Goal: Task Accomplishment & Management: Use online tool/utility

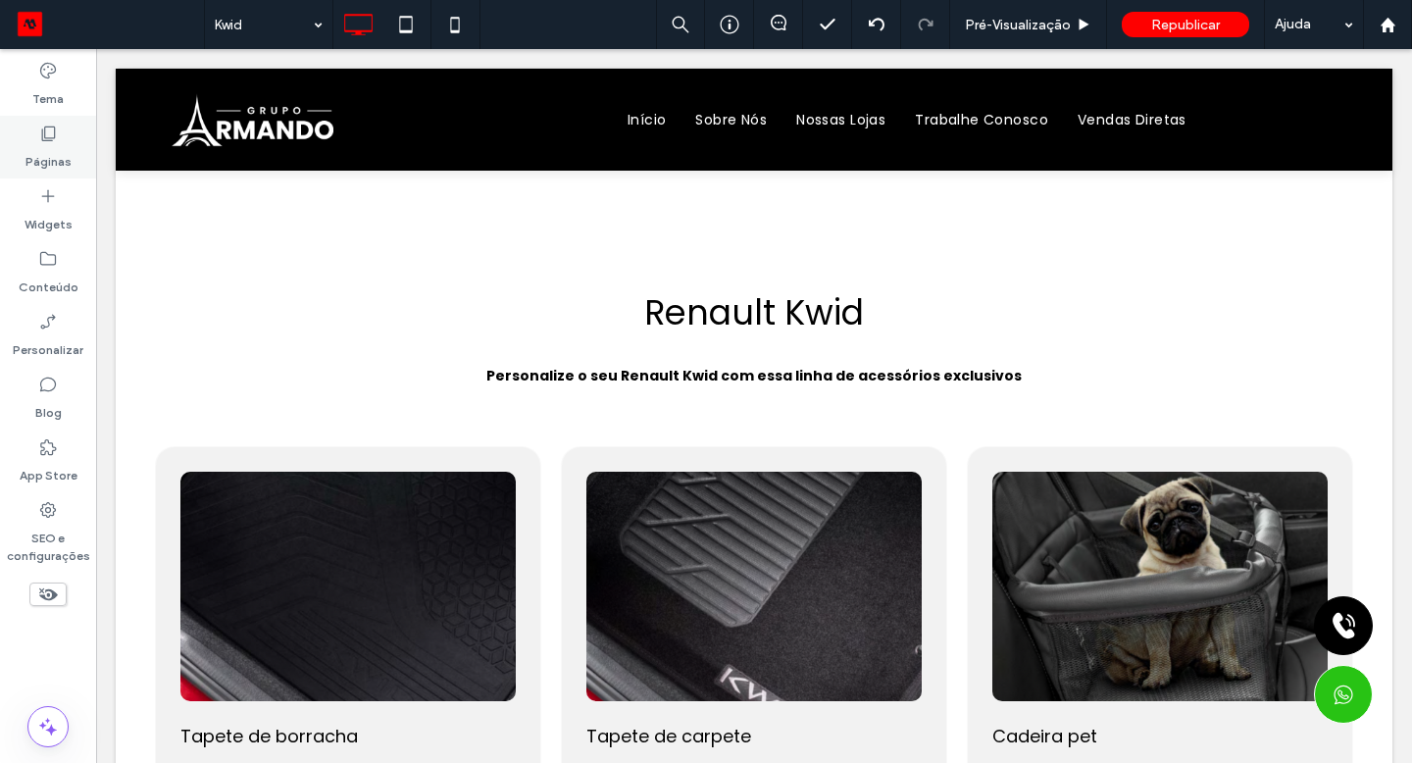
click at [59, 156] on label "Páginas" at bounding box center [48, 156] width 46 height 27
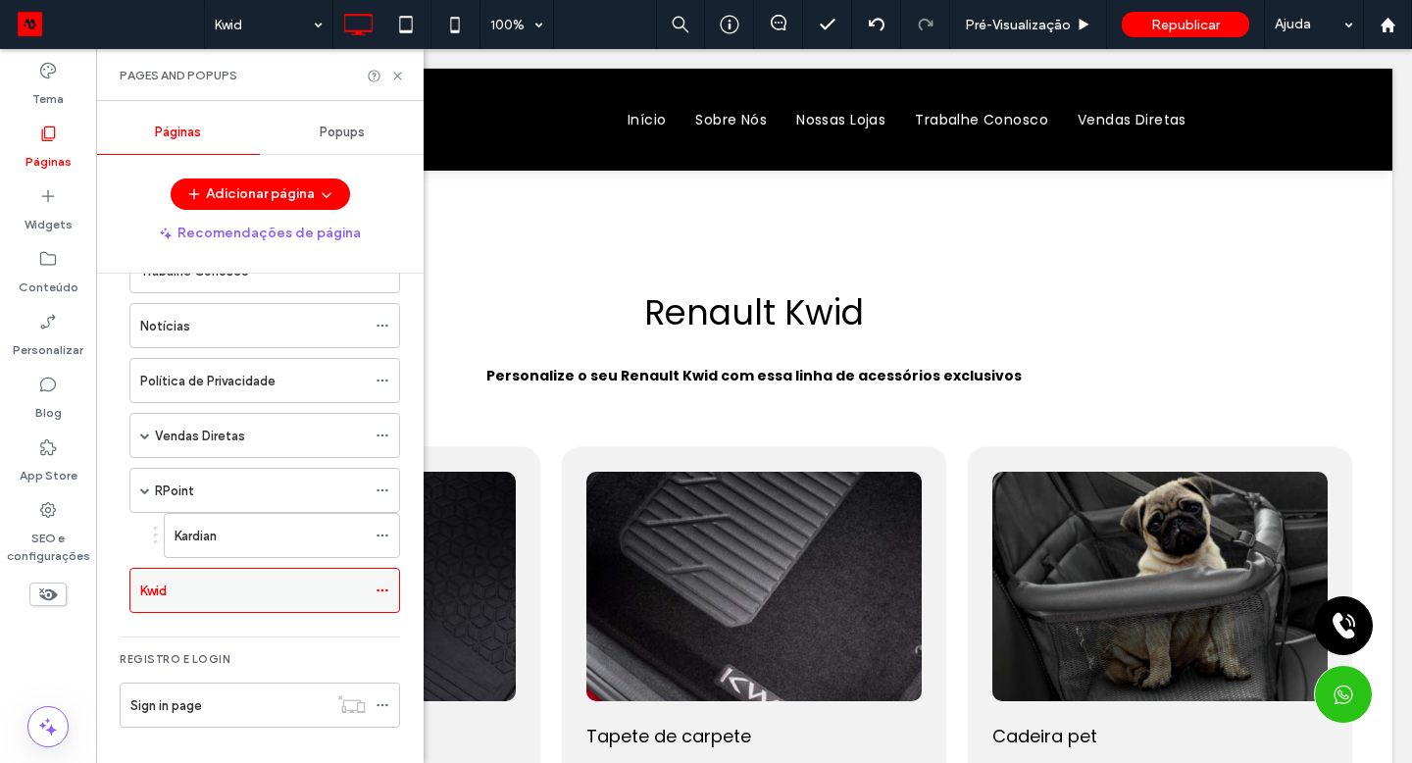
scroll to position [269, 0]
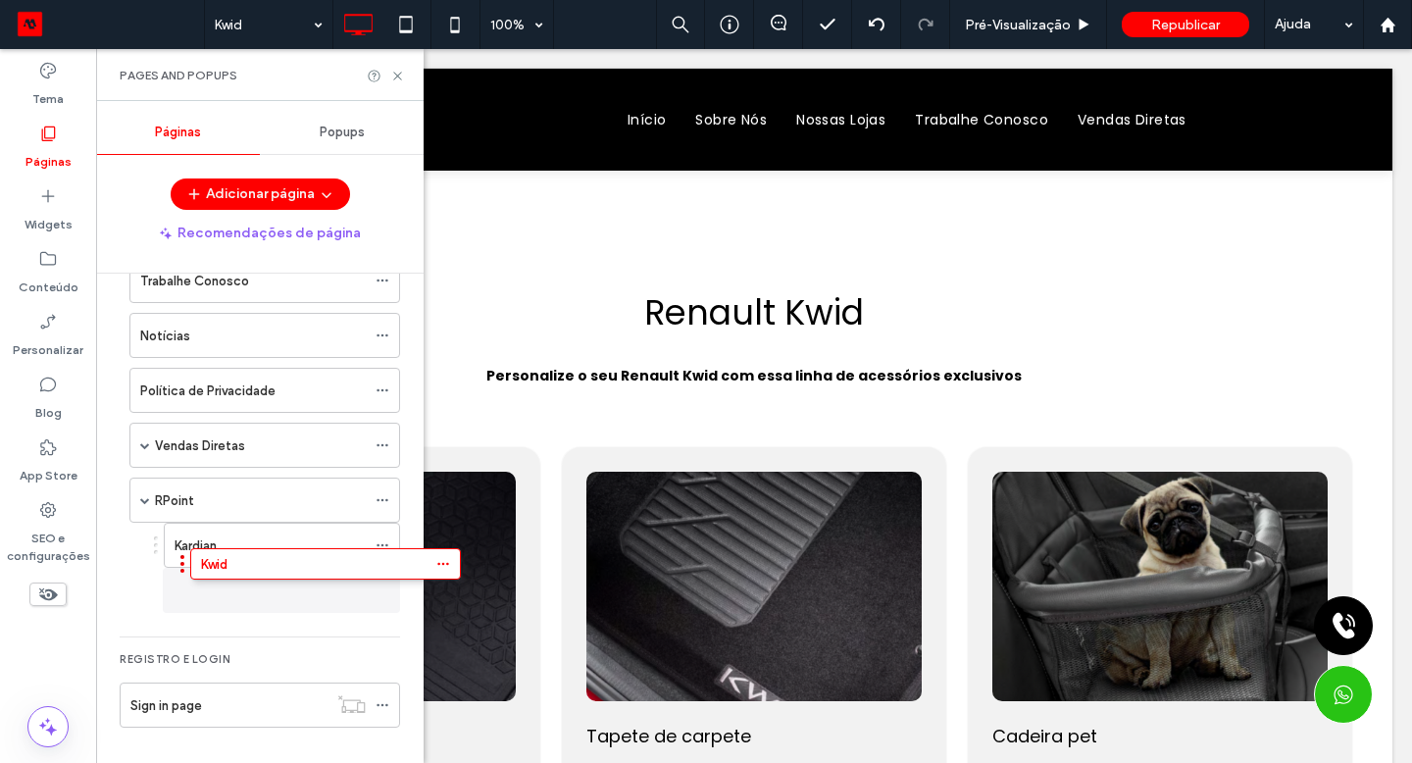
drag, startPoint x: 59, startPoint y: 156, endPoint x: 263, endPoint y: 579, distance: 470.1
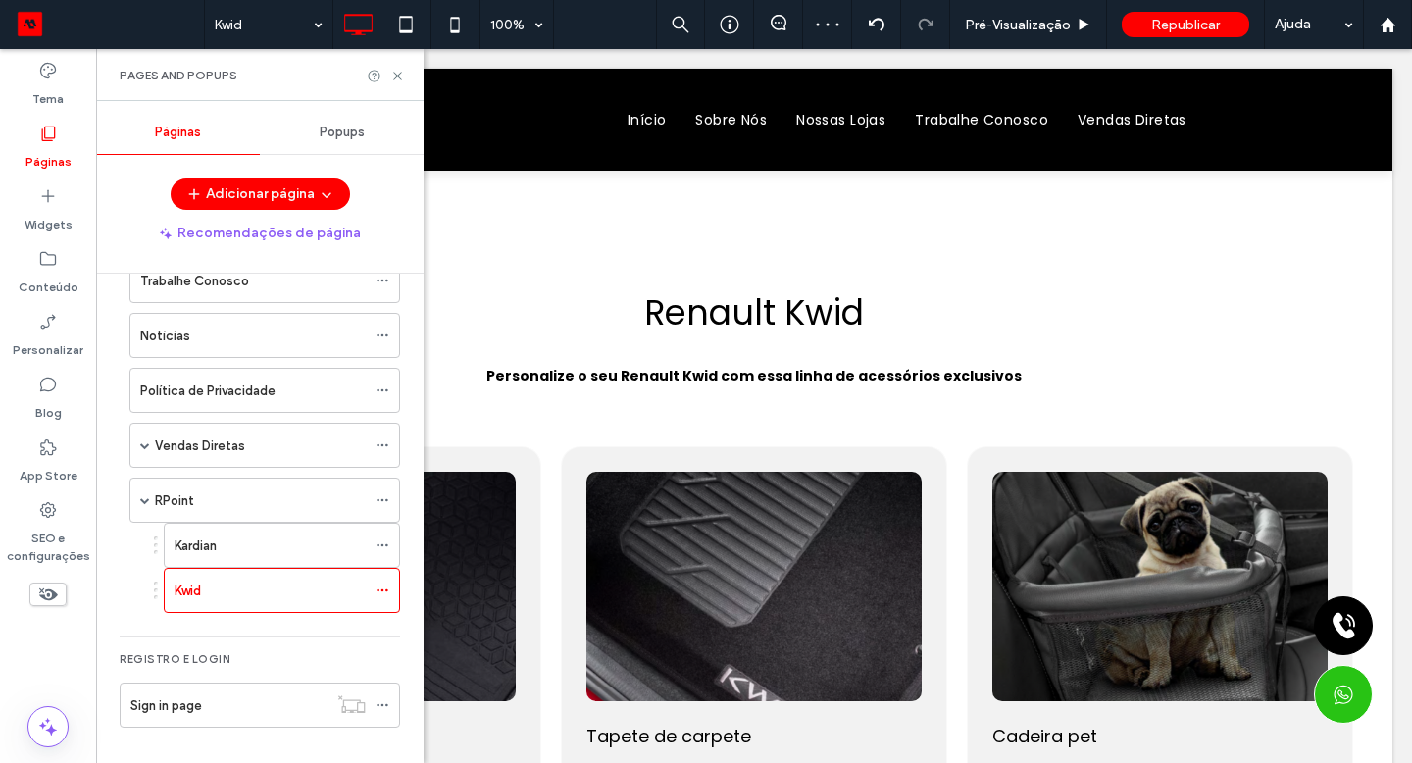
click at [381, 587] on icon at bounding box center [383, 590] width 14 height 14
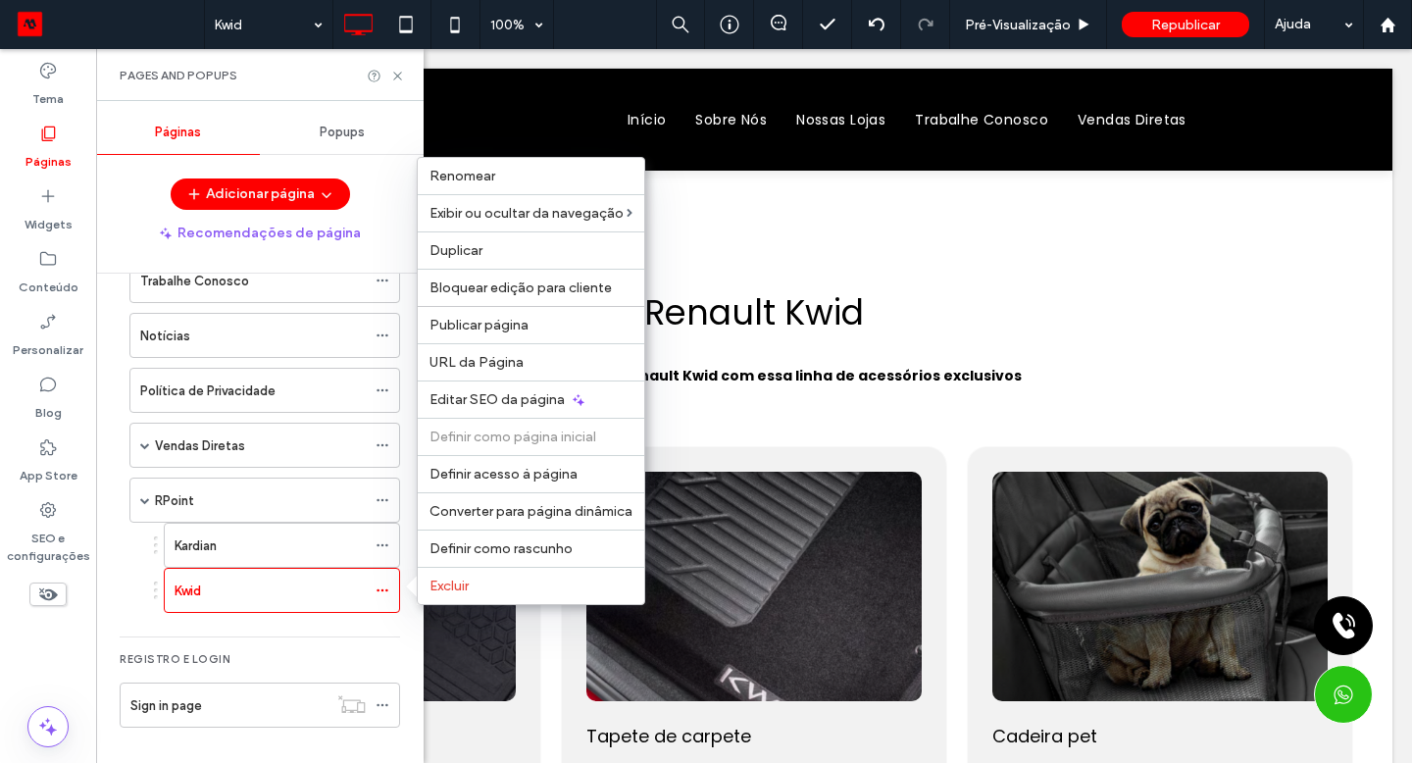
click at [452, 258] on span "Duplicar" at bounding box center [455, 250] width 53 height 17
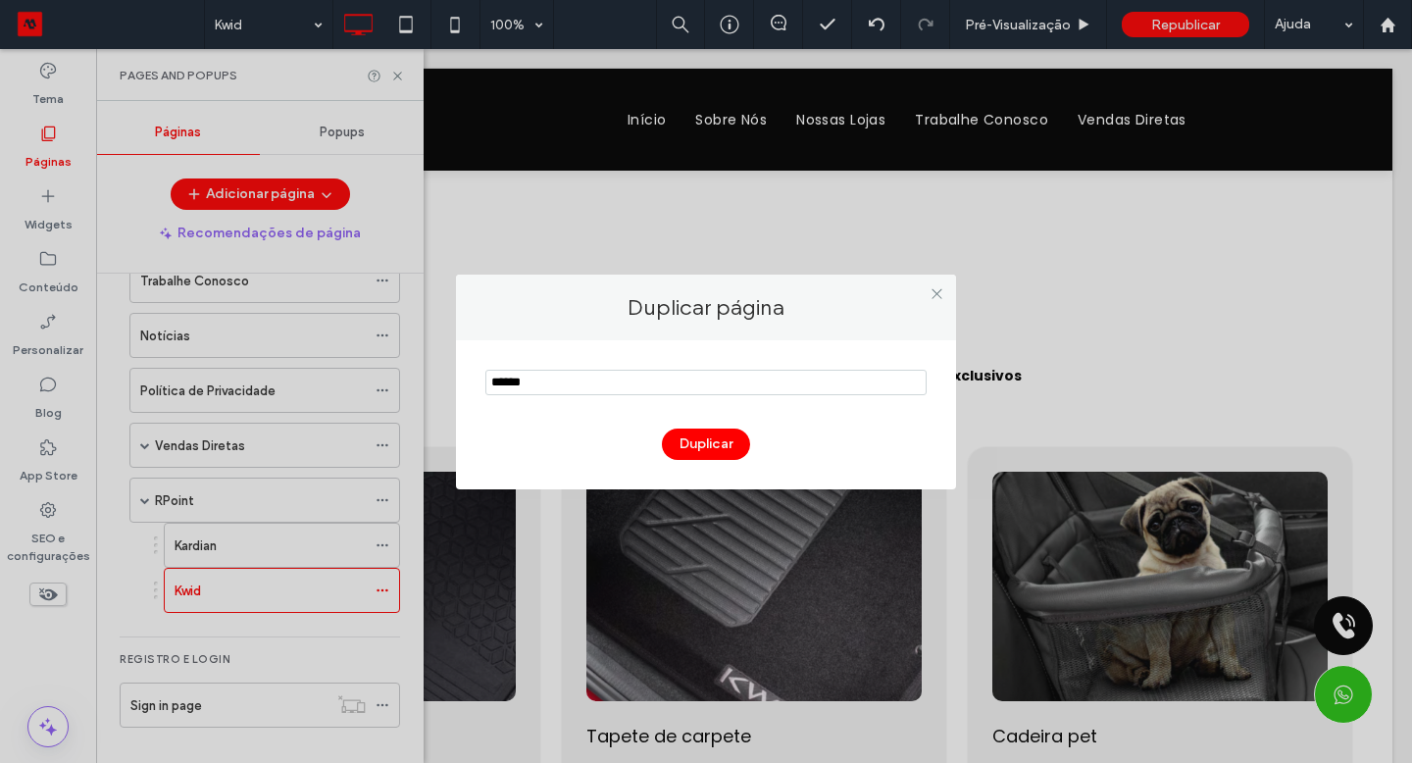
type input "******"
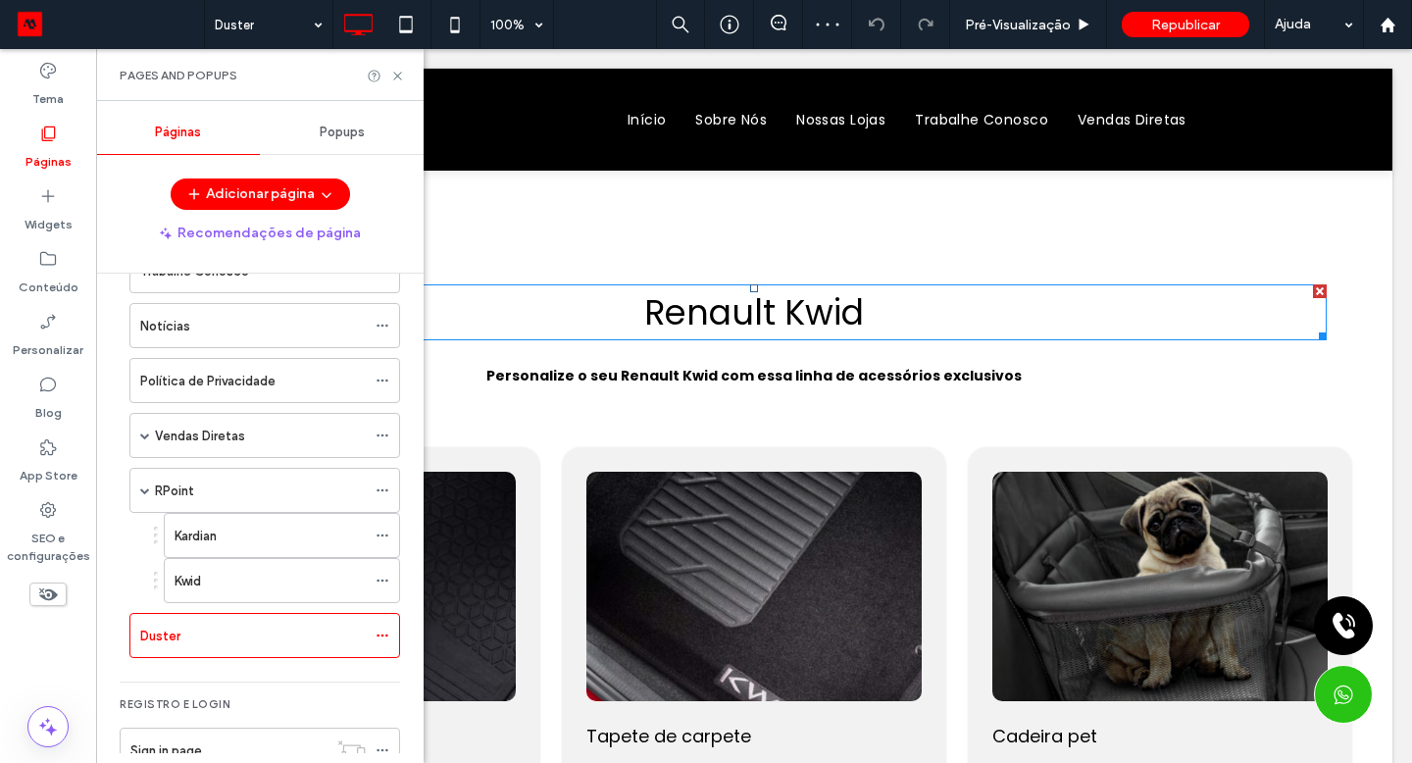
click at [818, 310] on span "Renault Kwid" at bounding box center [754, 312] width 220 height 48
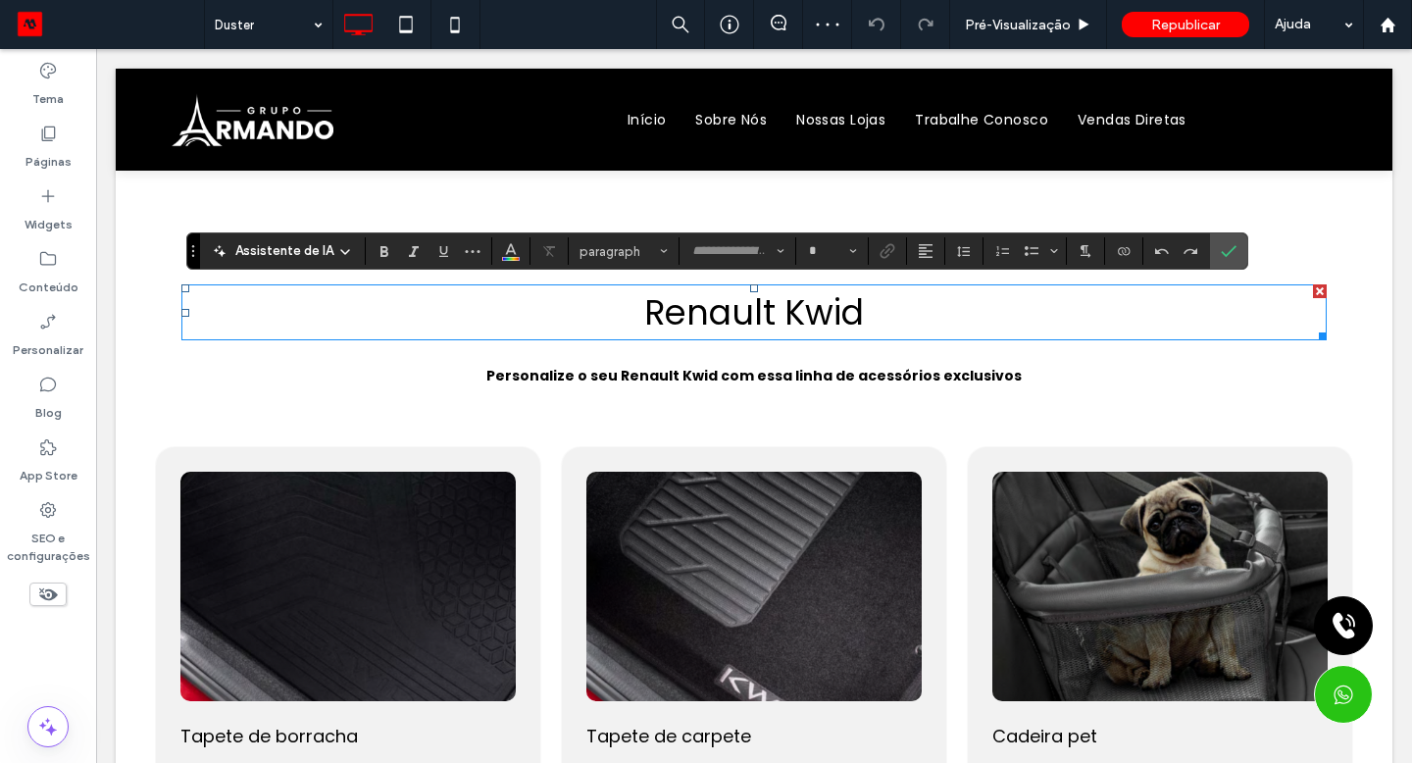
type input "*******"
type input "**"
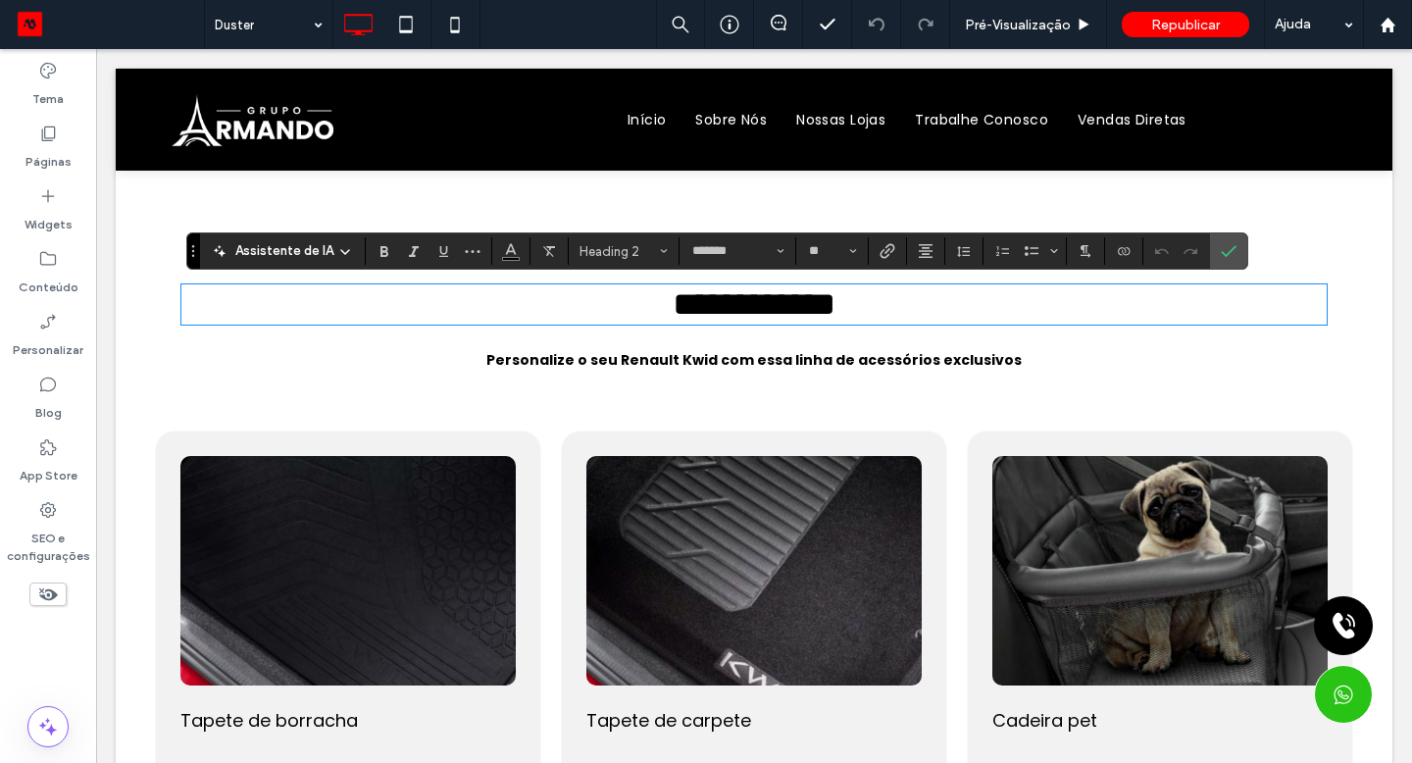
click at [792, 311] on span "**********" at bounding box center [754, 303] width 163 height 33
click at [779, 311] on span "**********" at bounding box center [754, 303] width 163 height 33
drag, startPoint x: 359, startPoint y: 628, endPoint x: 704, endPoint y: 375, distance: 428.5
click at [704, 370] on strong "Personalize o seu Renault Kwid com essa linha de acessórios exclusivos" at bounding box center [753, 360] width 535 height 20
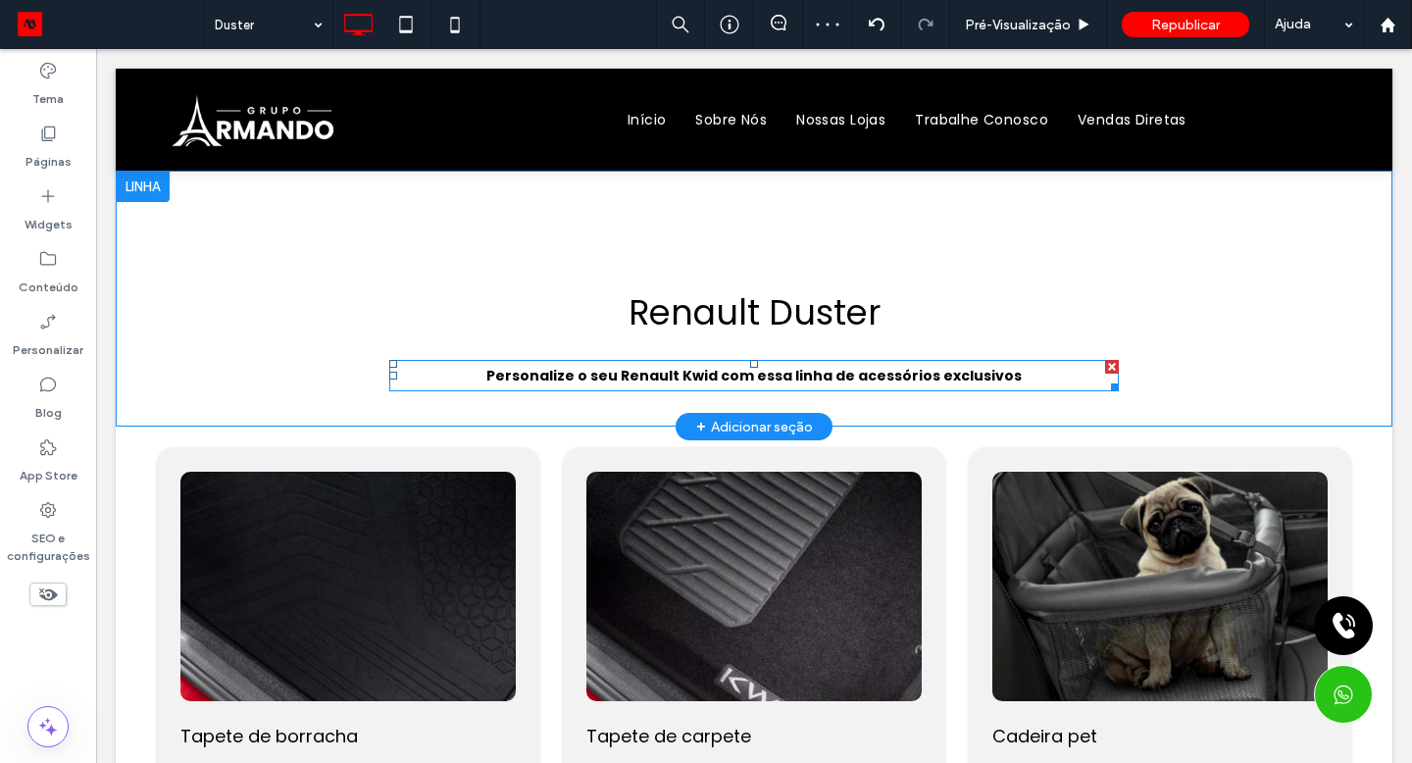
click at [704, 375] on strong "Personalize o seu Renault Kwid com essa linha de acessórios exclusivos" at bounding box center [753, 376] width 535 height 20
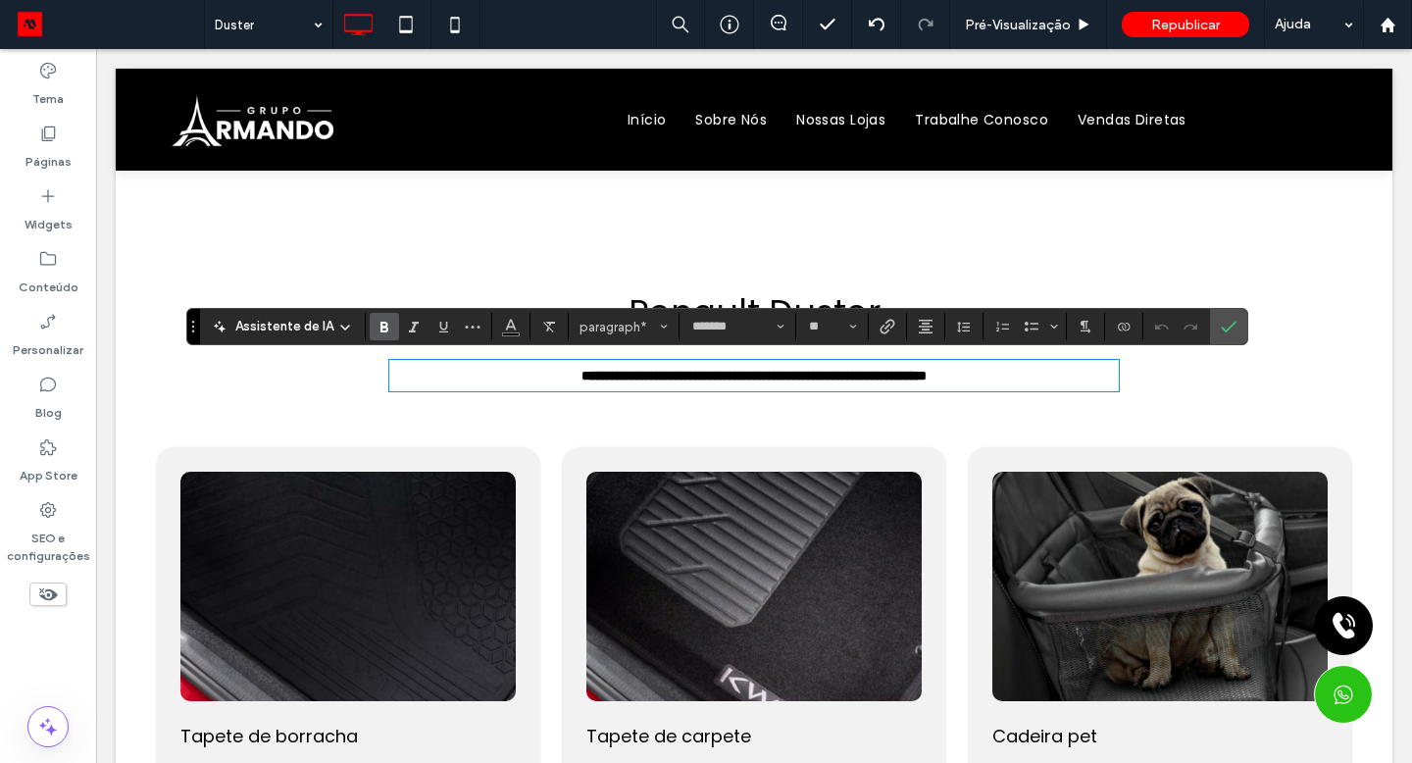
click at [704, 375] on strong "**********" at bounding box center [753, 376] width 345 height 14
drag, startPoint x: 608, startPoint y: 326, endPoint x: 1215, endPoint y: 335, distance: 607.0
click at [1215, 335] on label "Confirmar" at bounding box center [1228, 326] width 29 height 35
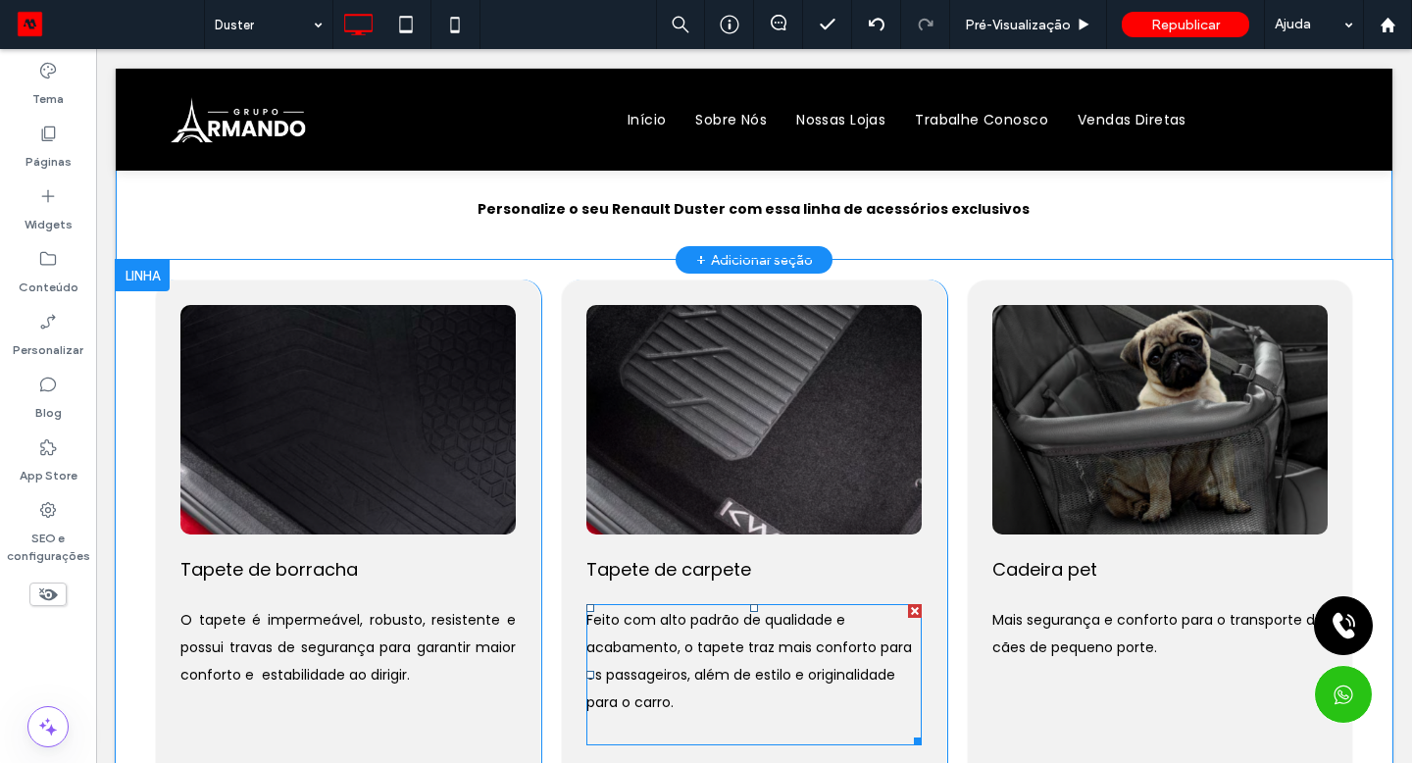
scroll to position [165, 0]
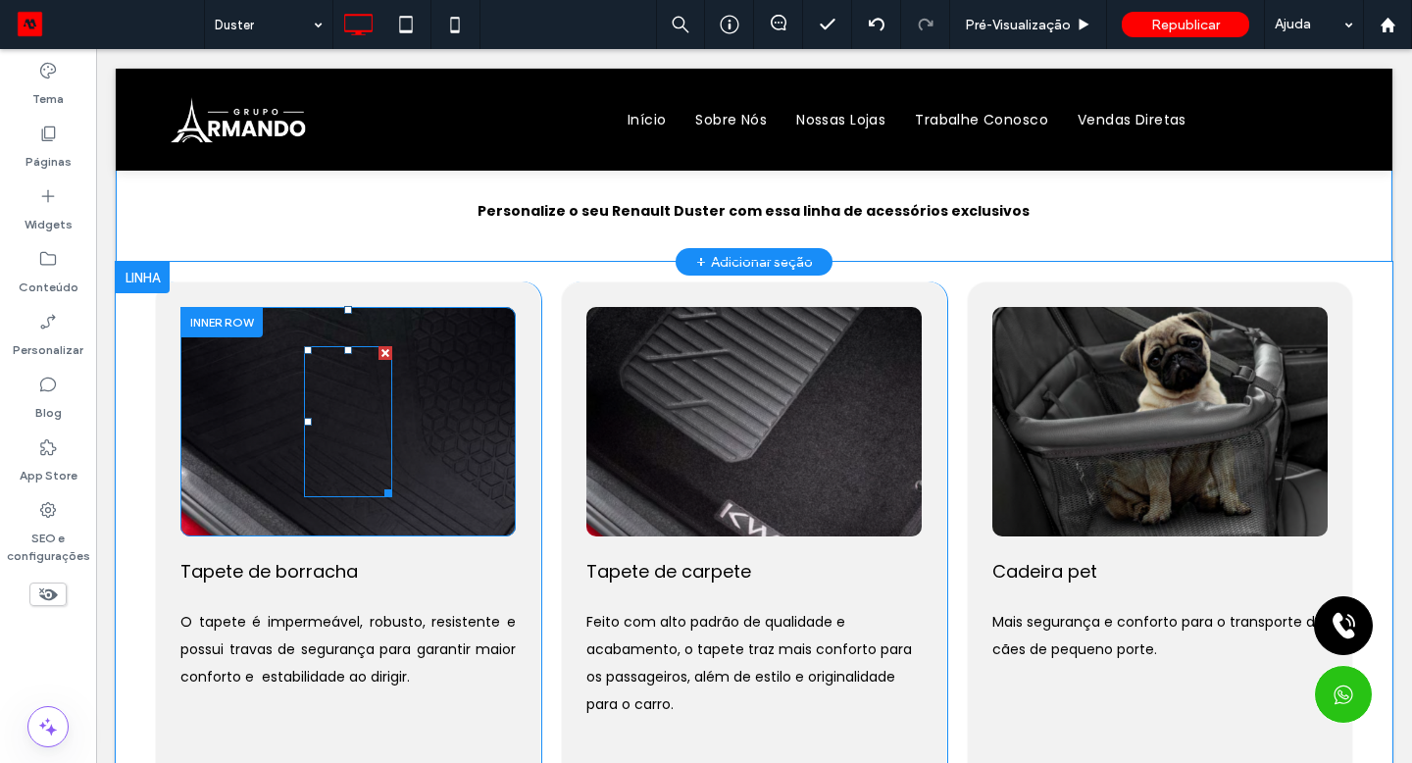
click at [352, 421] on div at bounding box center [347, 421] width 87 height 151
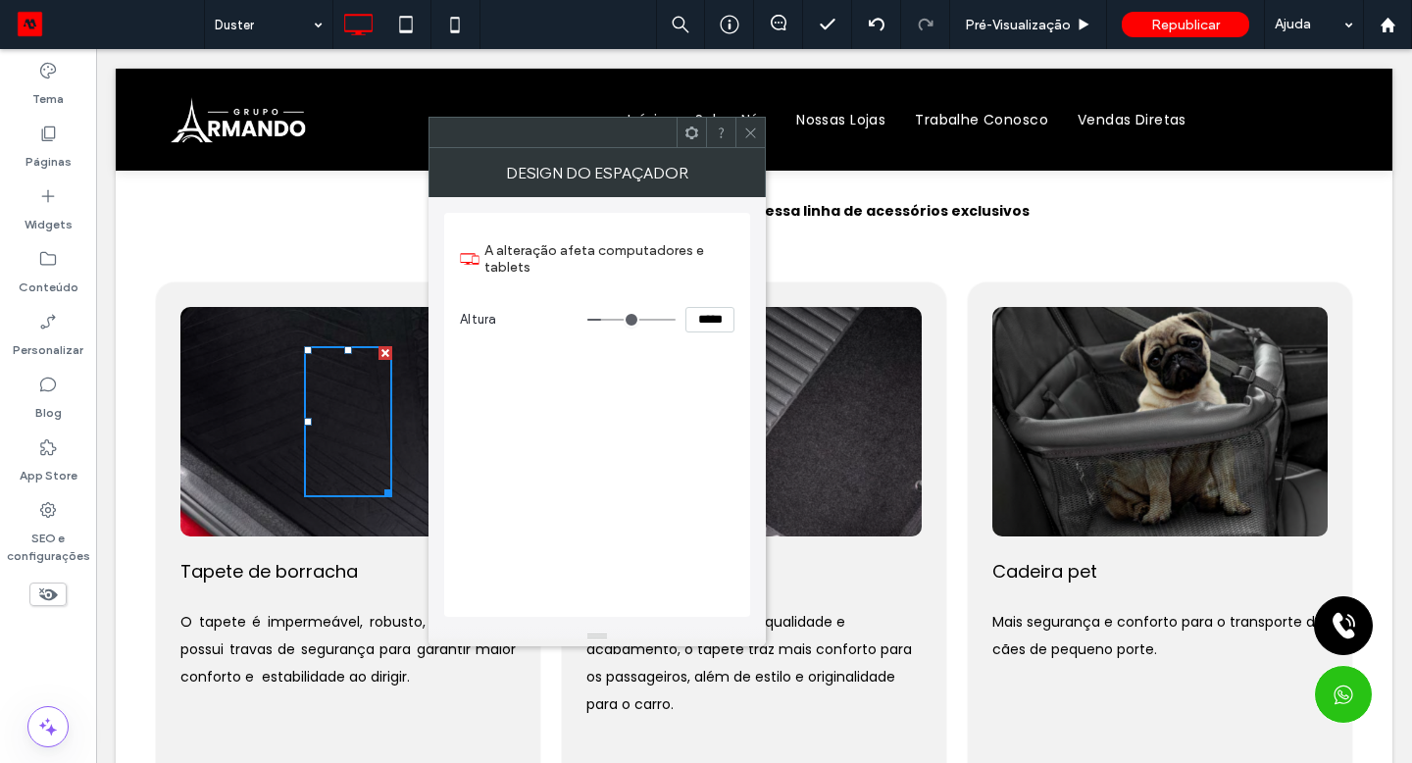
click at [246, 398] on div "Click To Paste" at bounding box center [348, 421] width 257 height 151
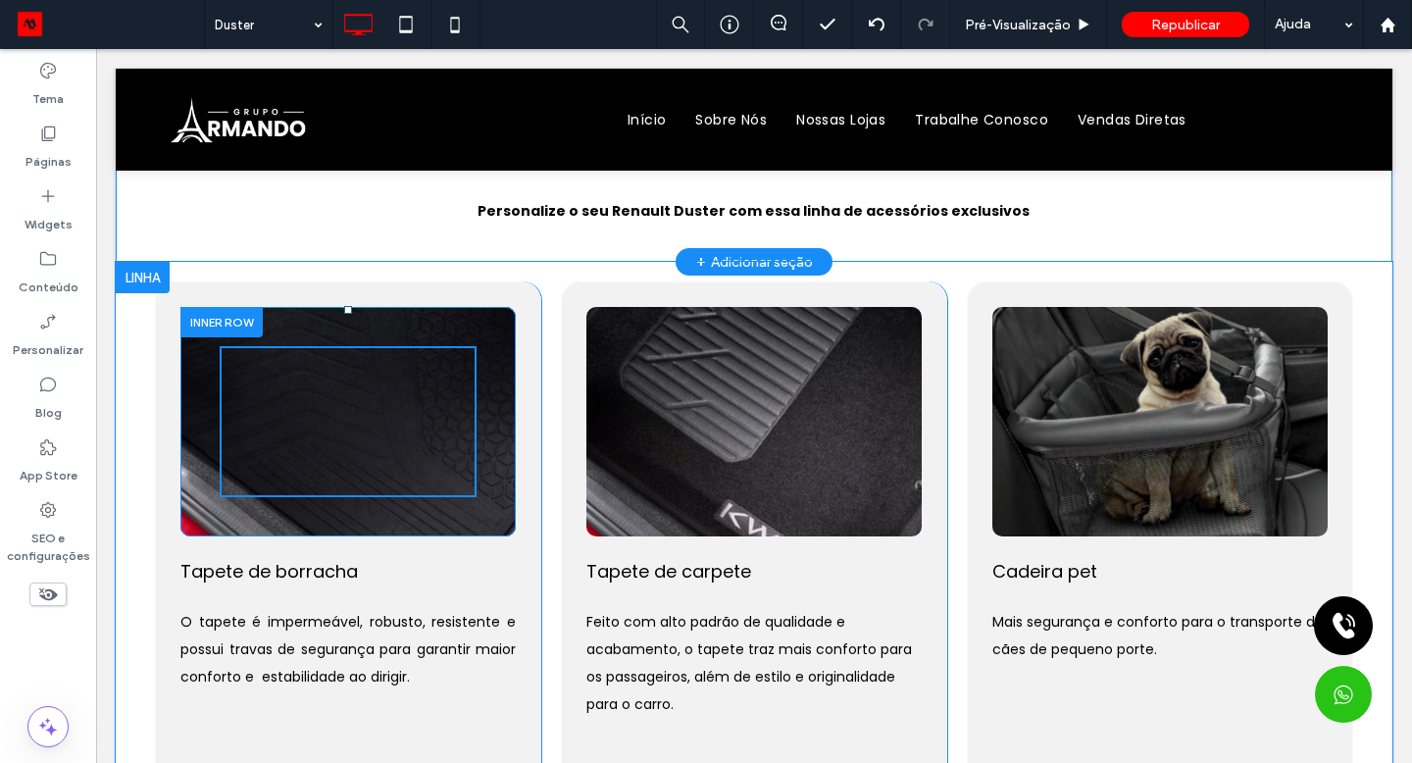
click at [293, 327] on div "Click To Paste" at bounding box center [347, 421] width 335 height 229
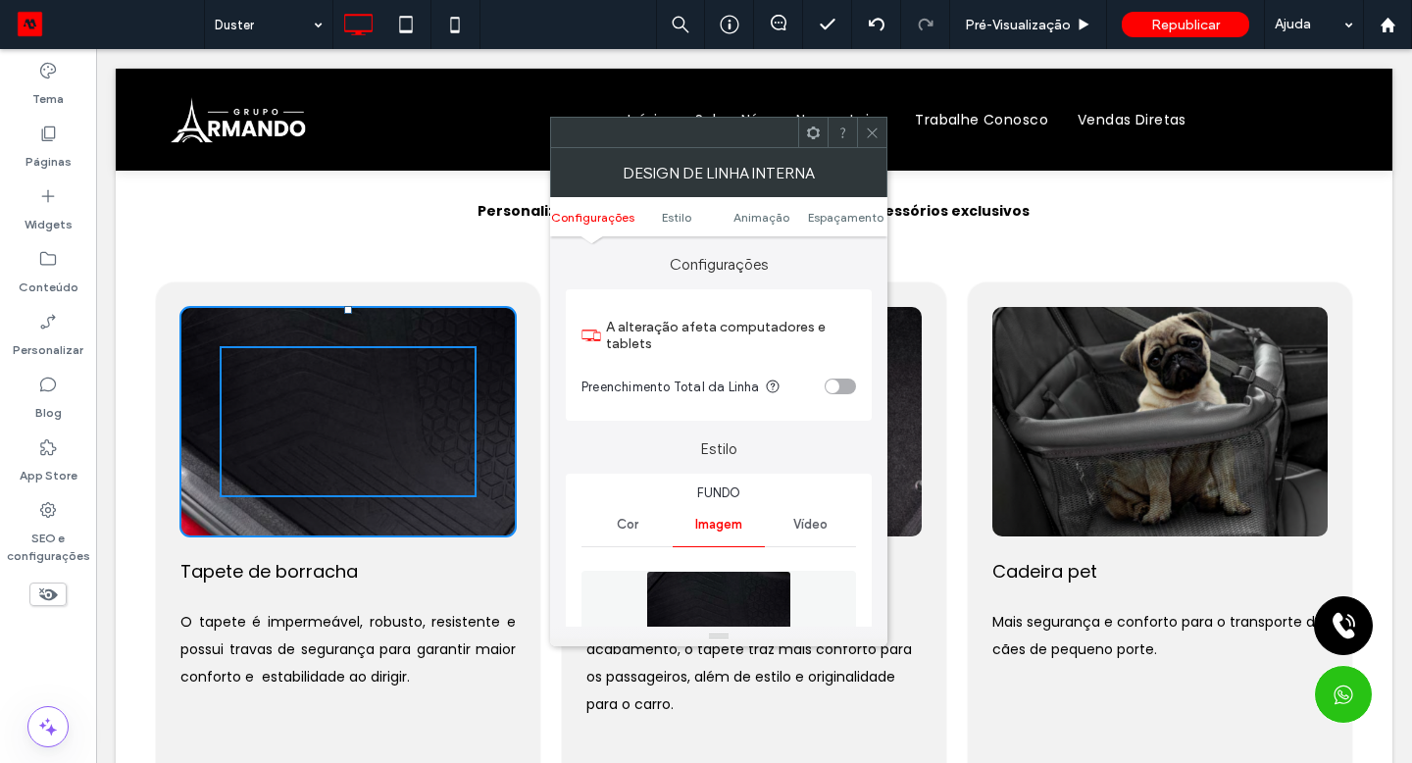
scroll to position [254, 0]
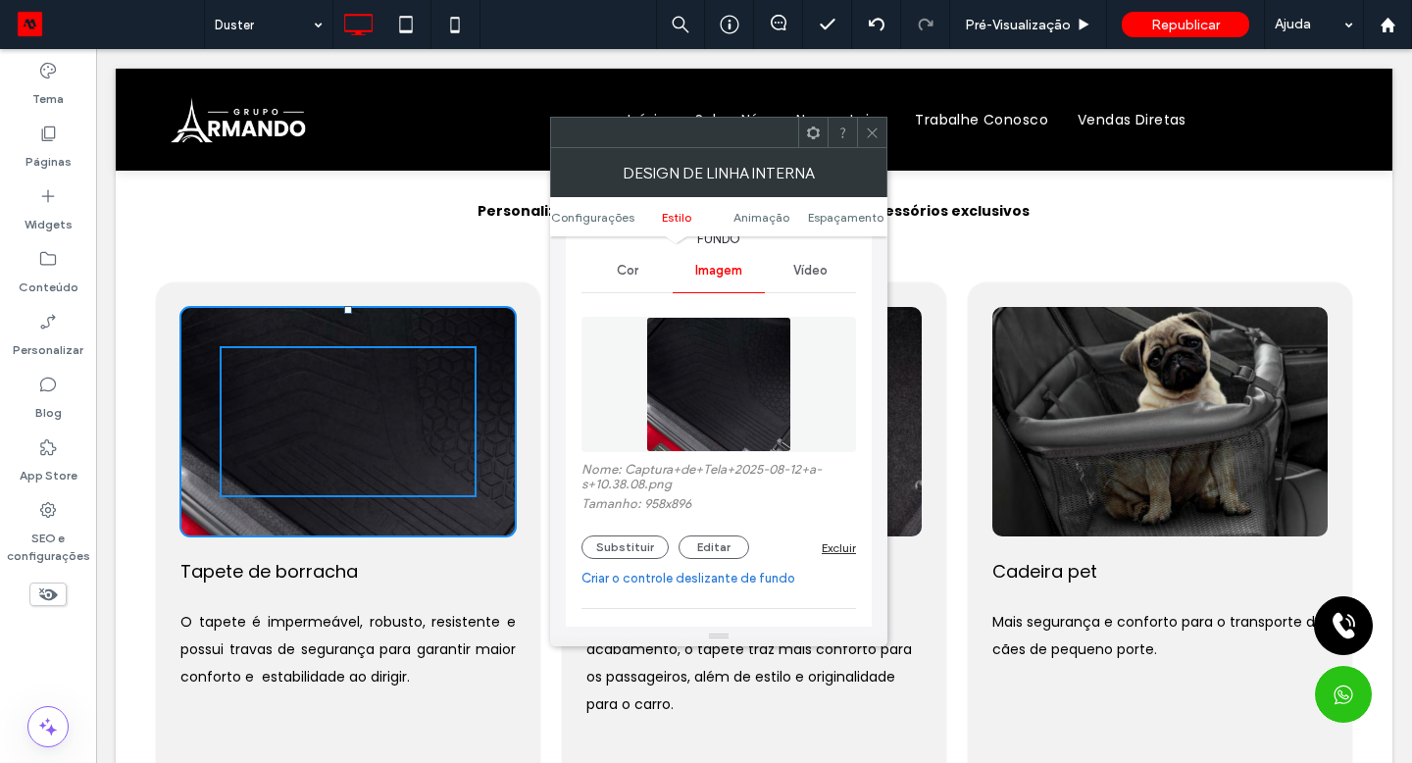
click at [636, 555] on button "Substituir" at bounding box center [624, 547] width 87 height 24
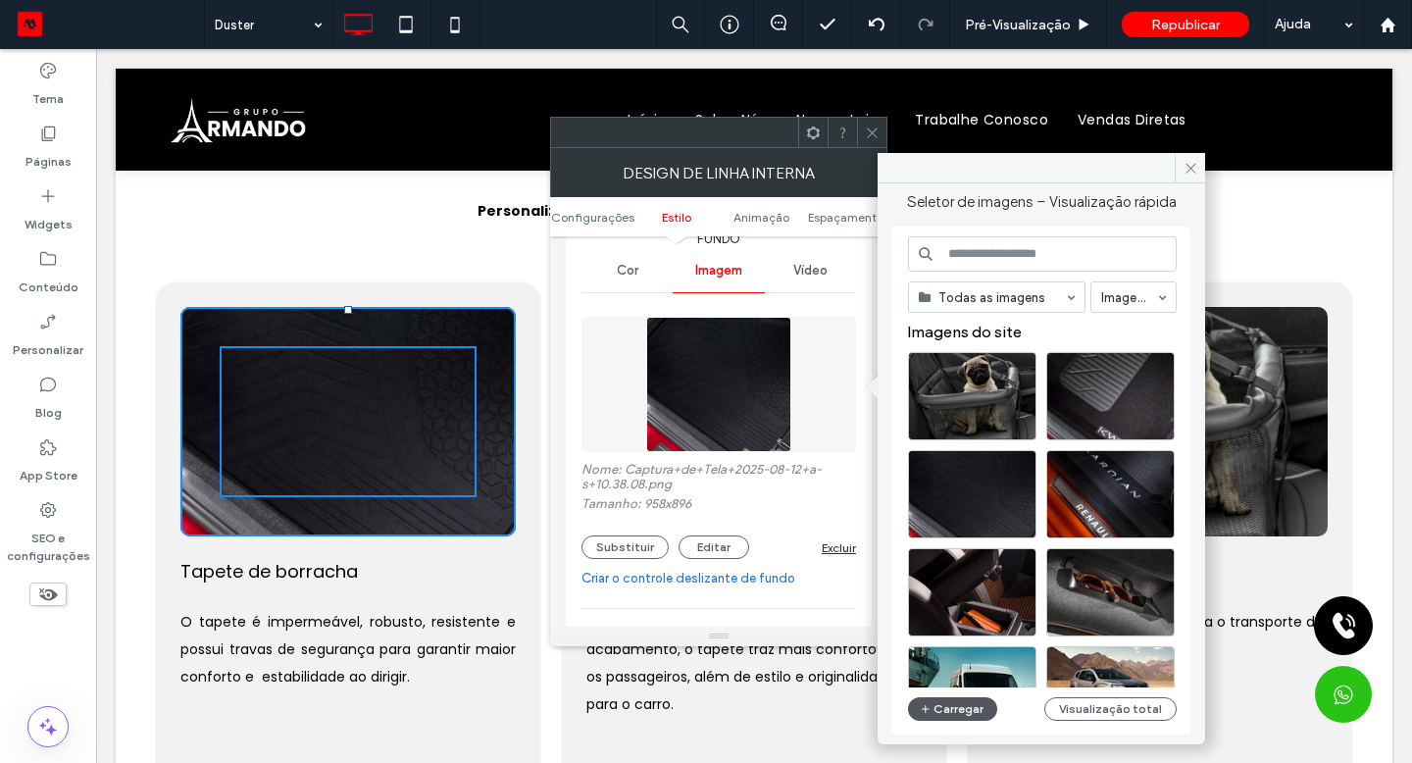
drag, startPoint x: 256, startPoint y: 372, endPoint x: 961, endPoint y: 714, distance: 783.6
click at [961, 714] on button "Carregar" at bounding box center [952, 709] width 89 height 24
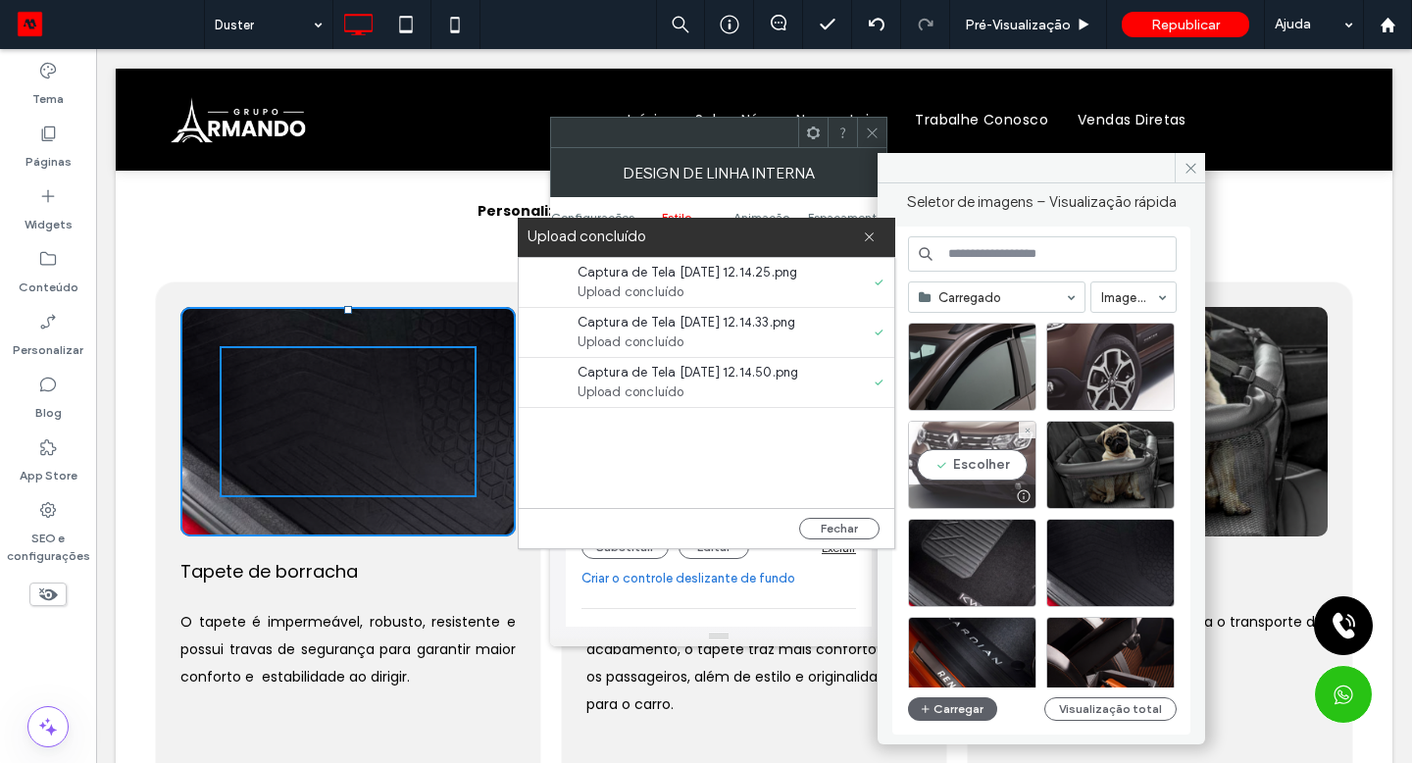
click at [976, 468] on div "Escolher" at bounding box center [972, 465] width 128 height 88
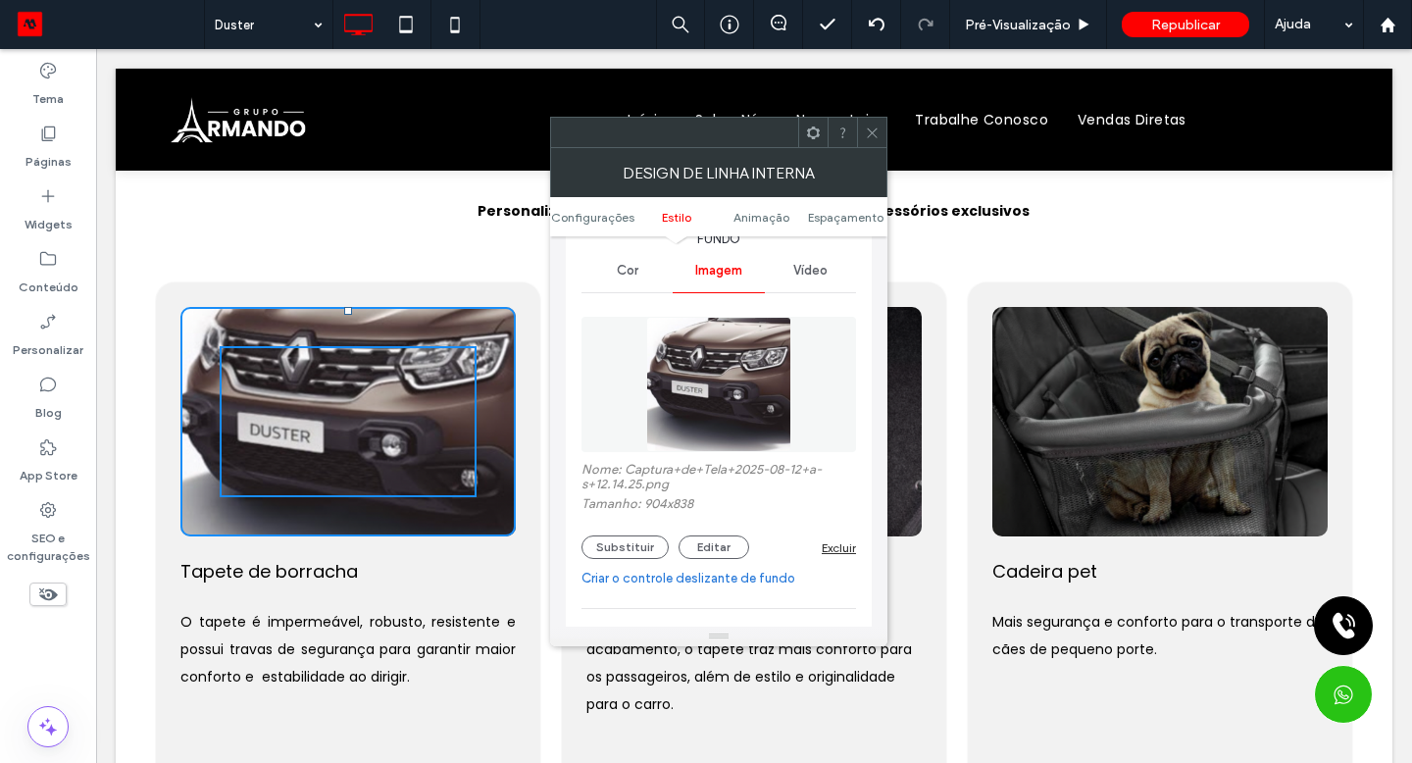
click at [342, 571] on span "Tapete de borracha" at bounding box center [268, 571] width 177 height 25
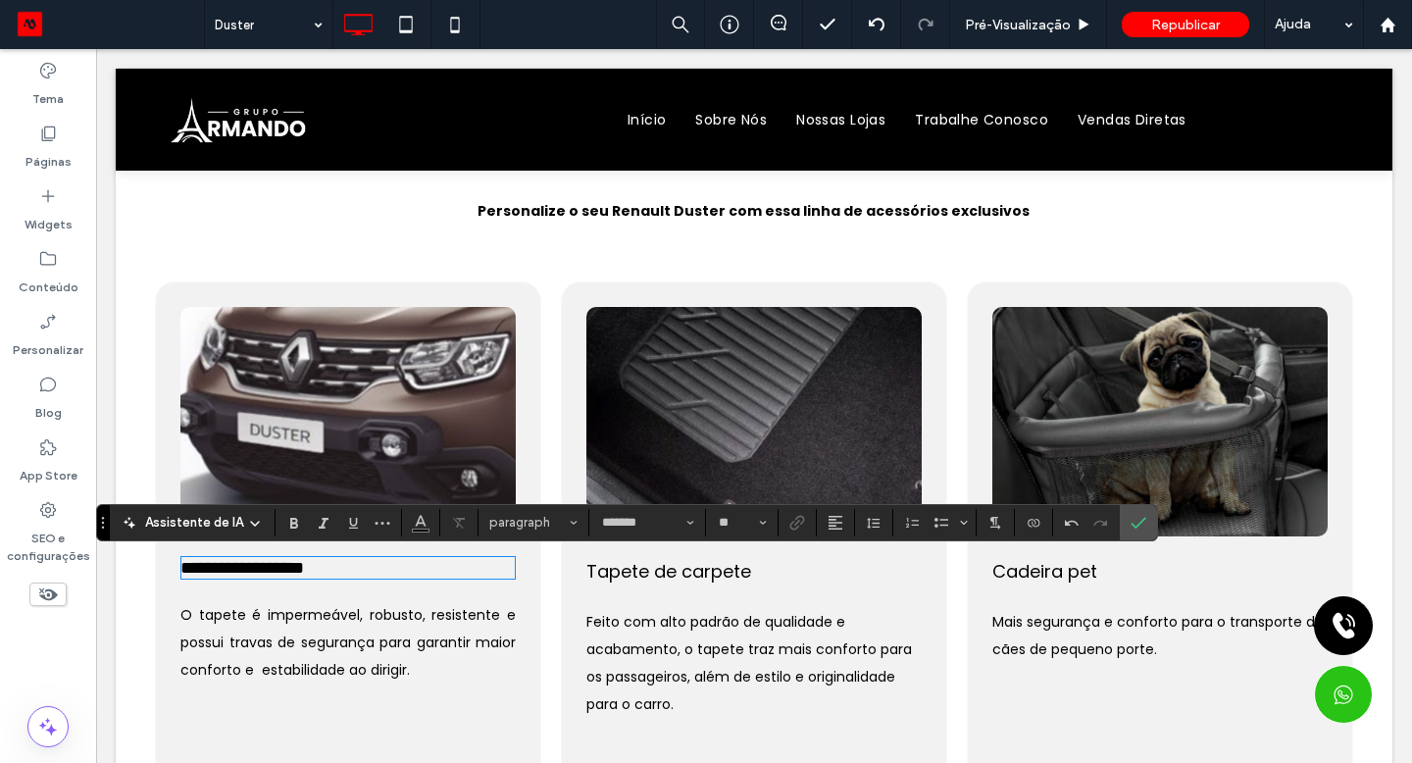
scroll to position [0, 0]
type input "**"
click at [290, 526] on use "Negrito" at bounding box center [294, 523] width 8 height 11
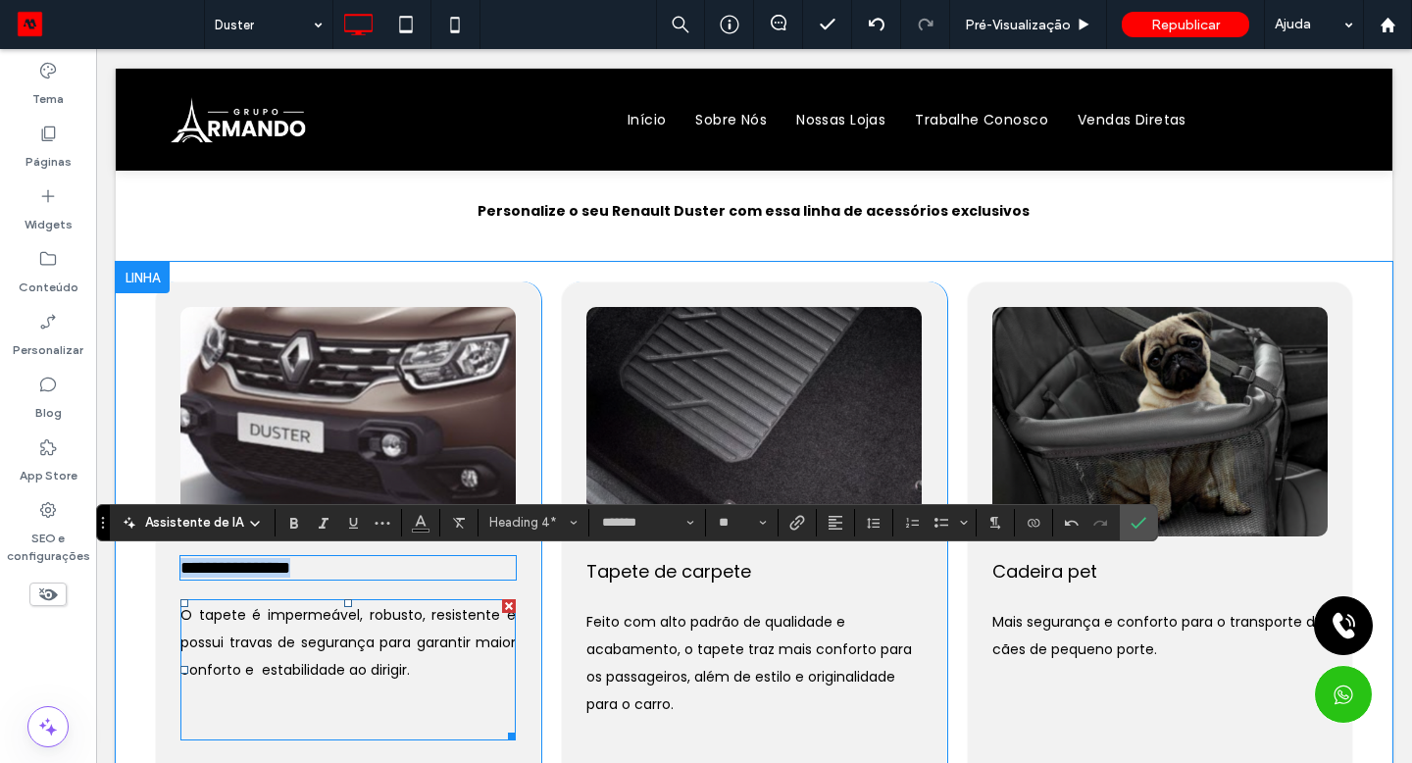
click at [377, 627] on span "O tapete é impermeável, robusto, resistente e possui travas de segurança para g…" at bounding box center [347, 642] width 335 height 75
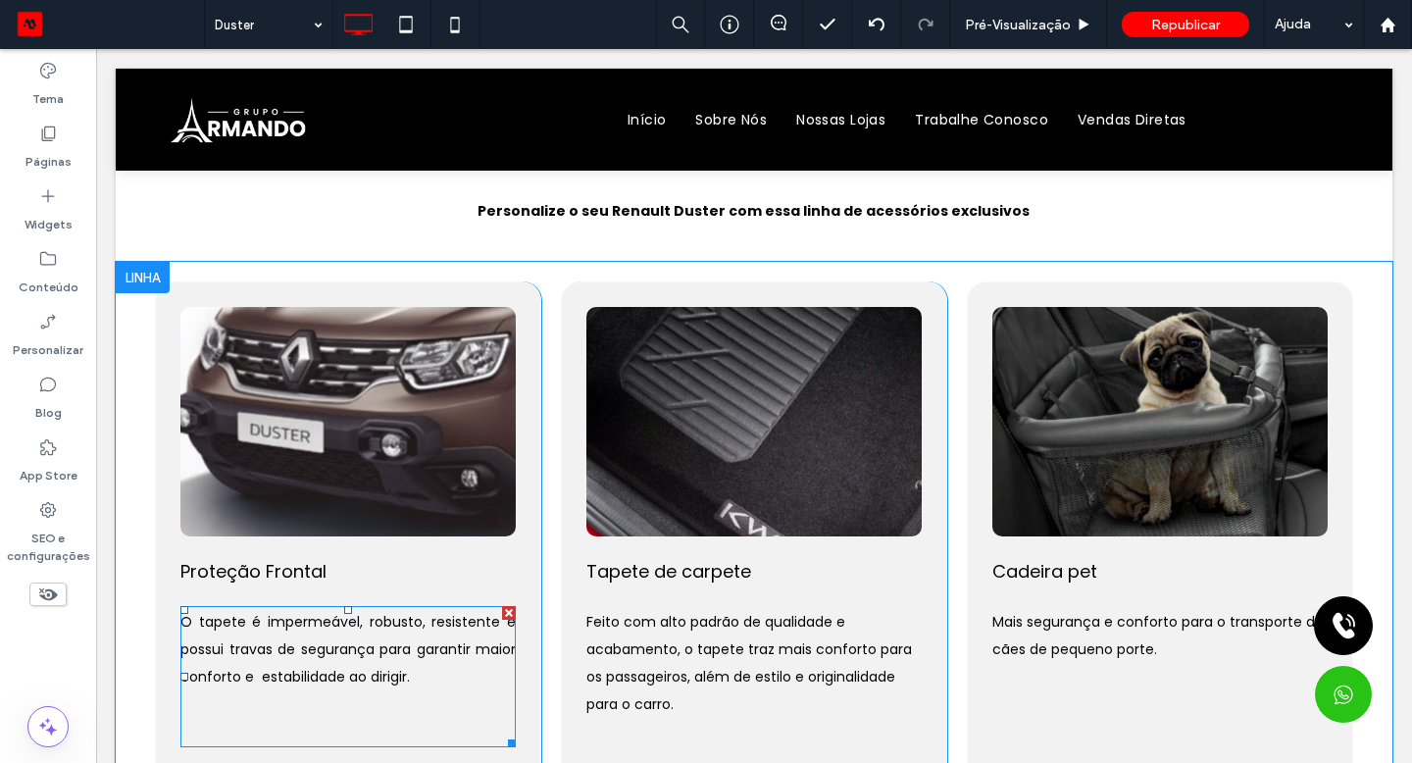
click at [405, 656] on span "O tapete é impermeável, robusto, resistente e possui travas de segurança para g…" at bounding box center [347, 649] width 335 height 75
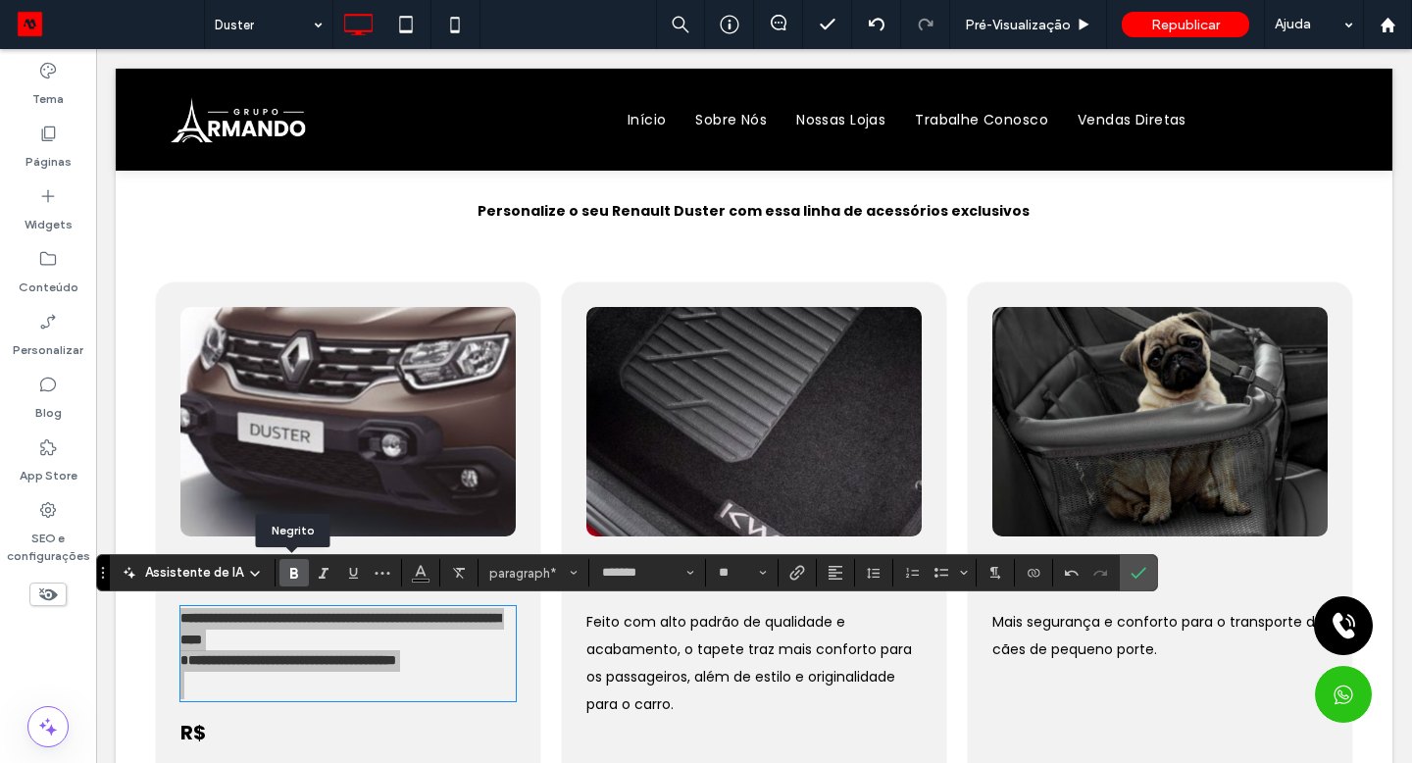
click at [287, 575] on icon "Negrito" at bounding box center [294, 573] width 16 height 16
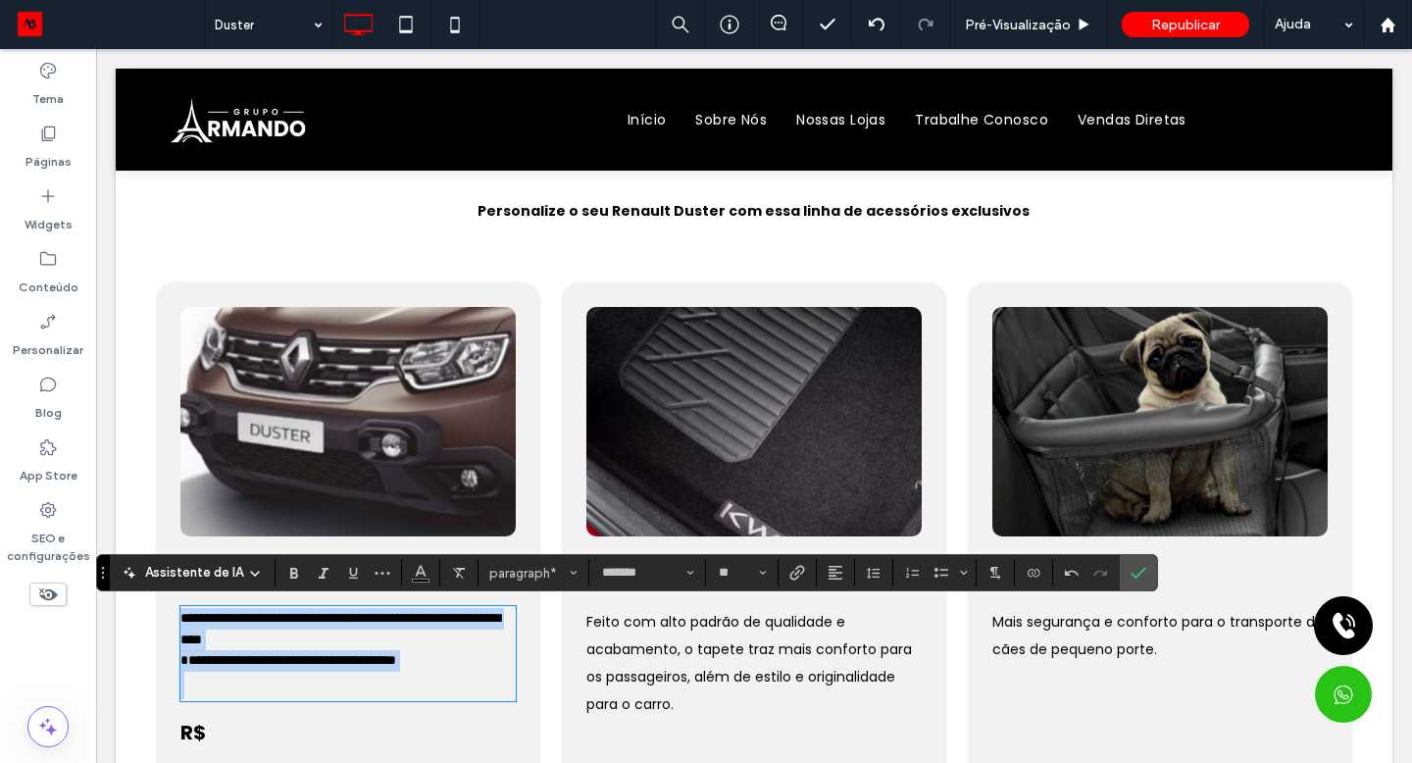
click at [185, 664] on span "**********" at bounding box center [288, 660] width 216 height 14
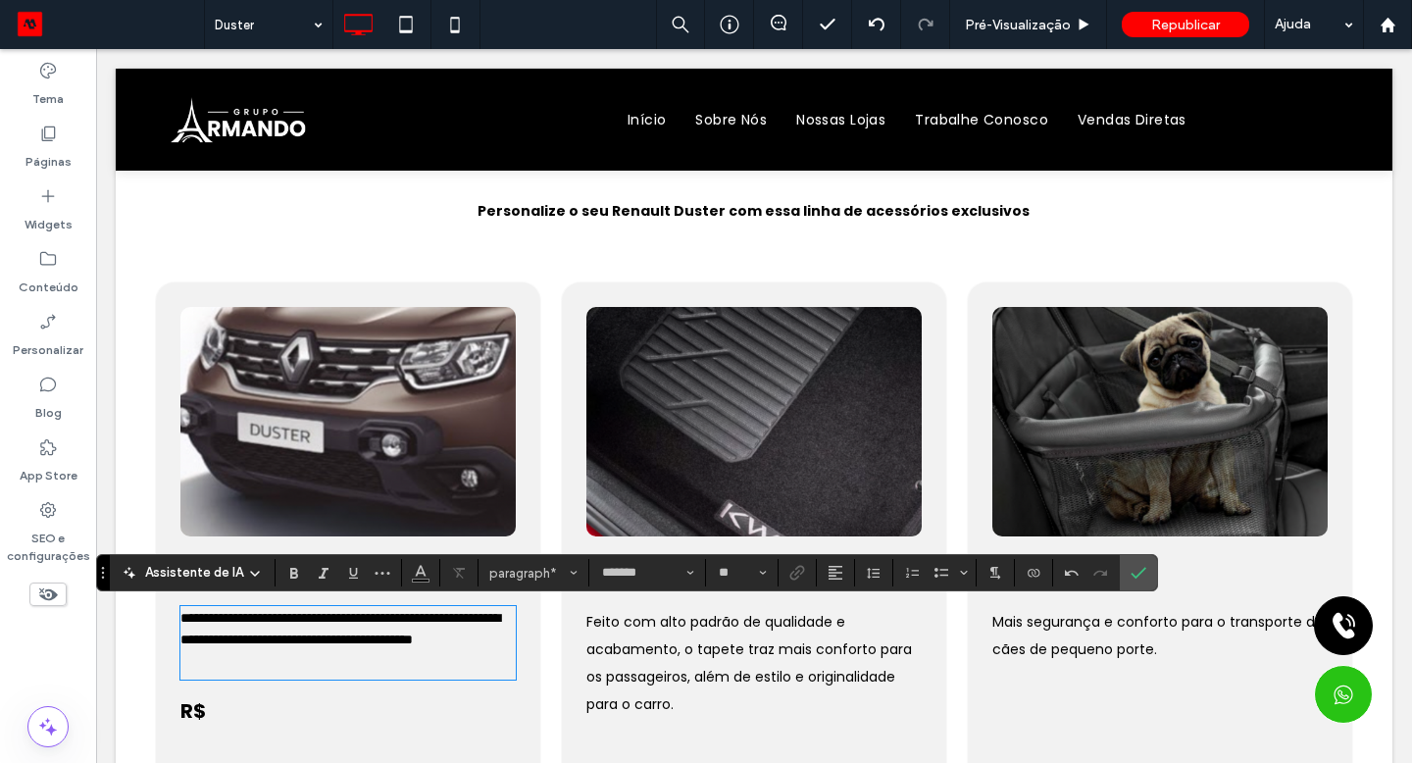
click at [691, 435] on div "Click To Paste" at bounding box center [754, 421] width 257 height 151
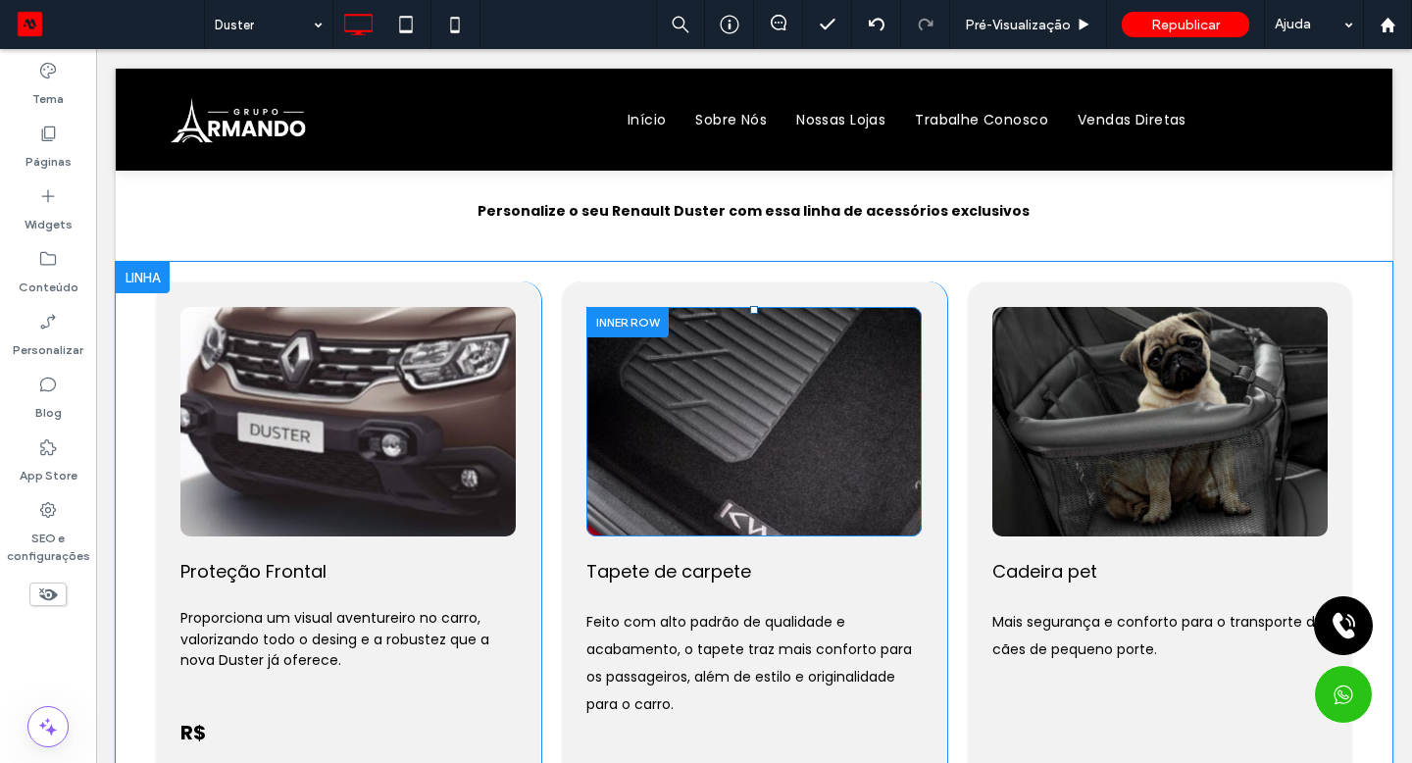
click at [657, 446] on div "Click To Paste" at bounding box center [754, 421] width 257 height 151
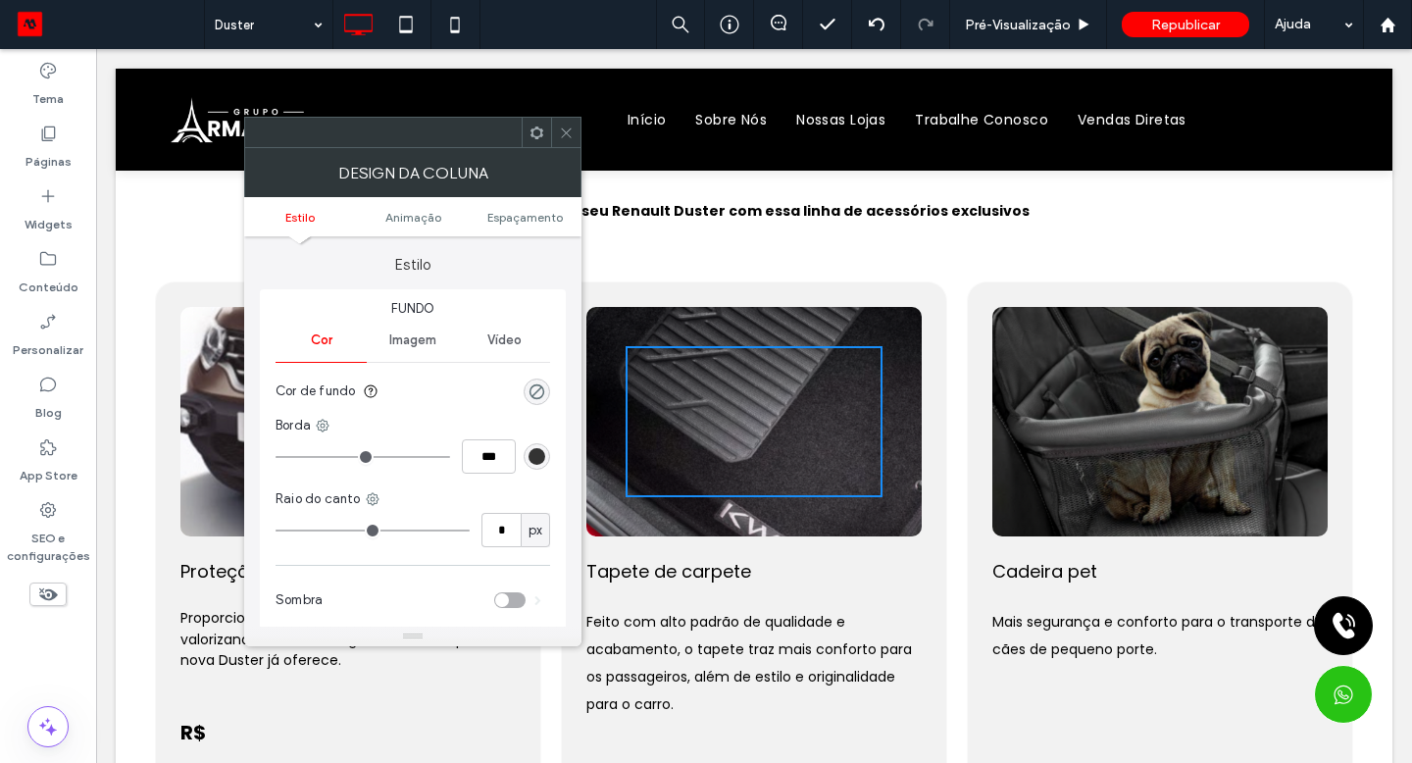
click at [609, 424] on div "Click To Paste" at bounding box center [753, 421] width 335 height 229
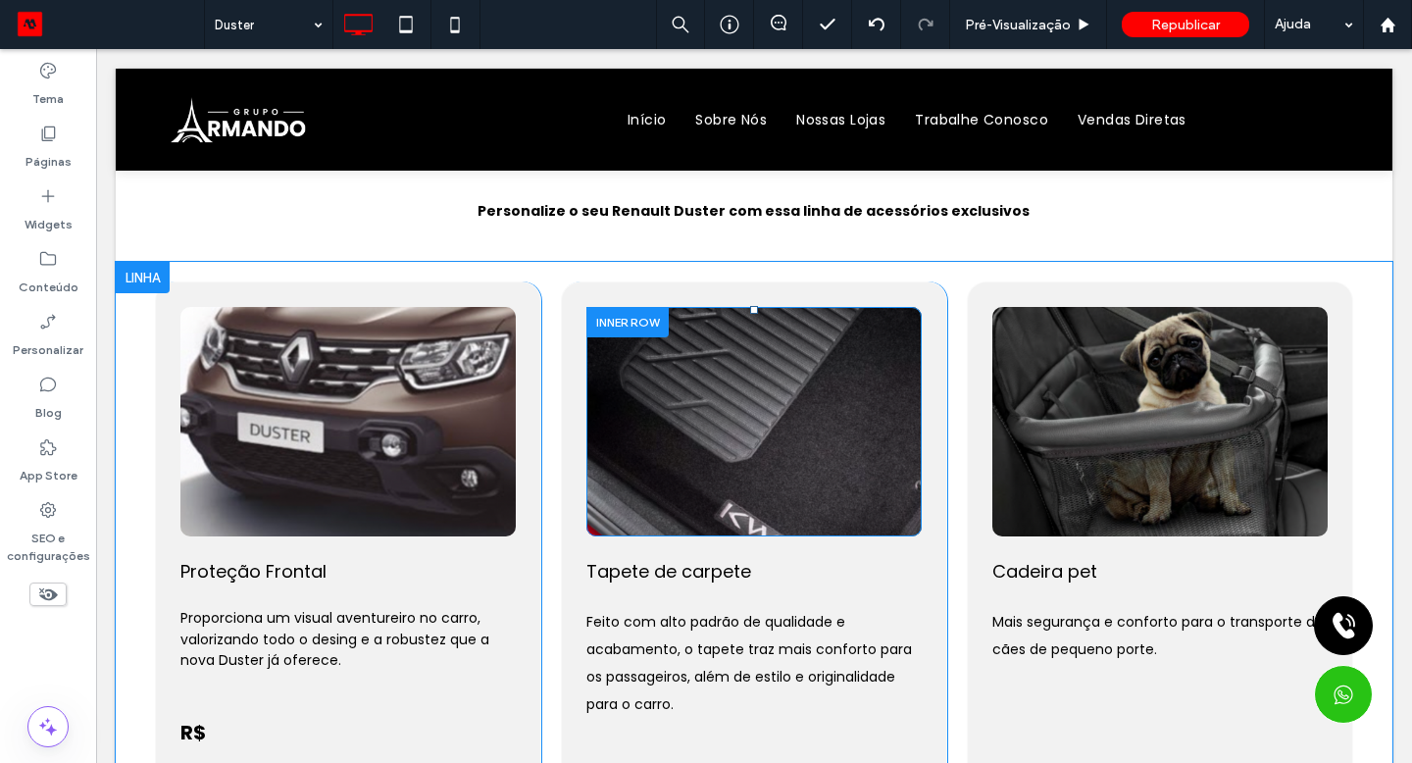
click at [611, 364] on div "Click To Paste" at bounding box center [753, 421] width 335 height 229
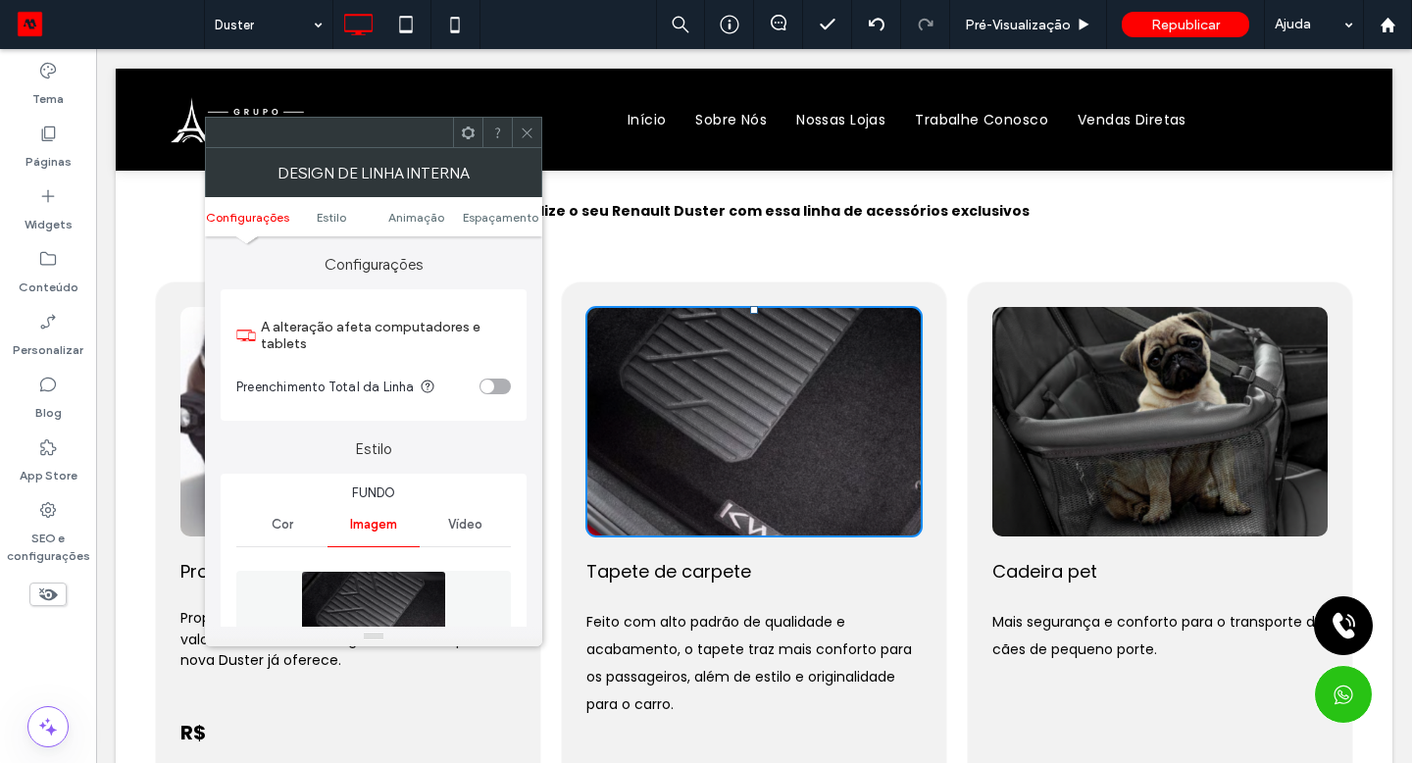
type input "**"
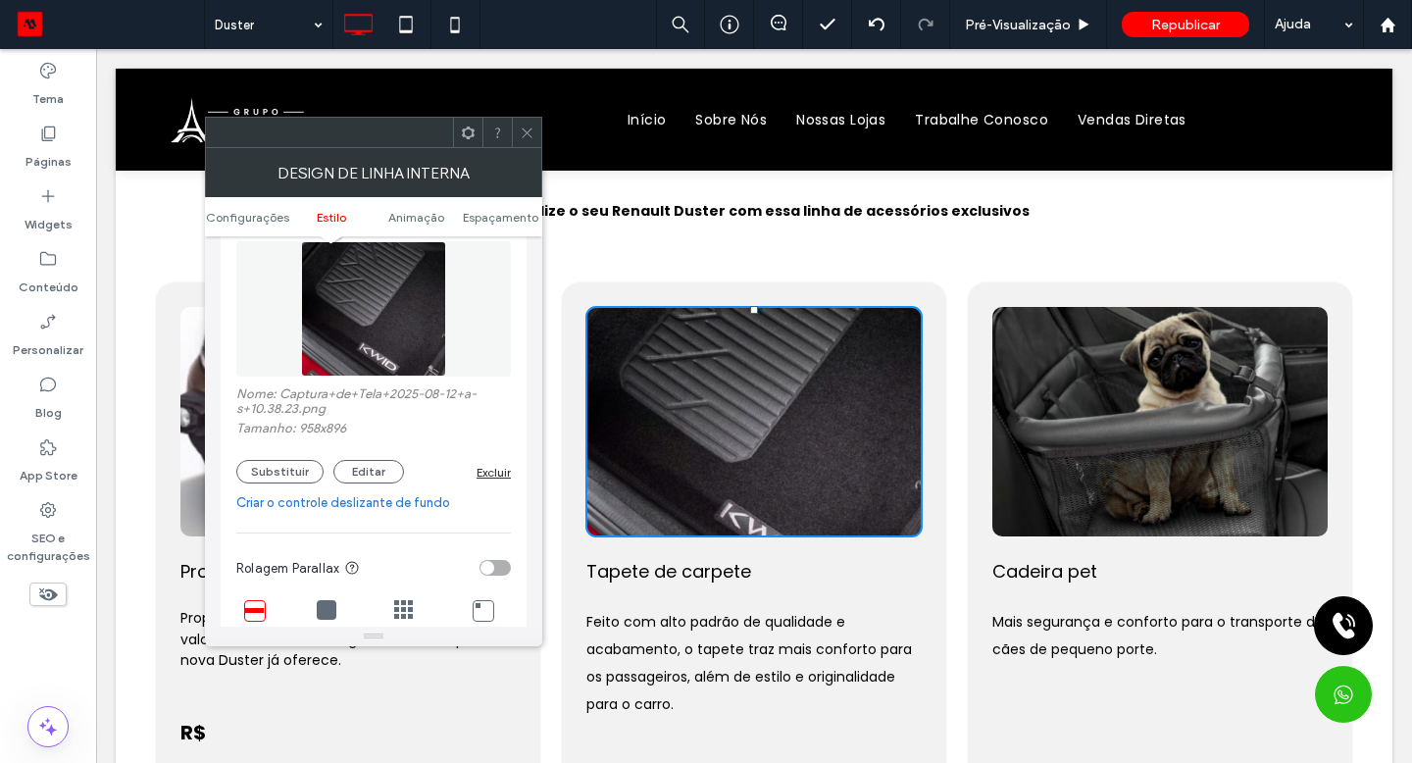
scroll to position [390, 0]
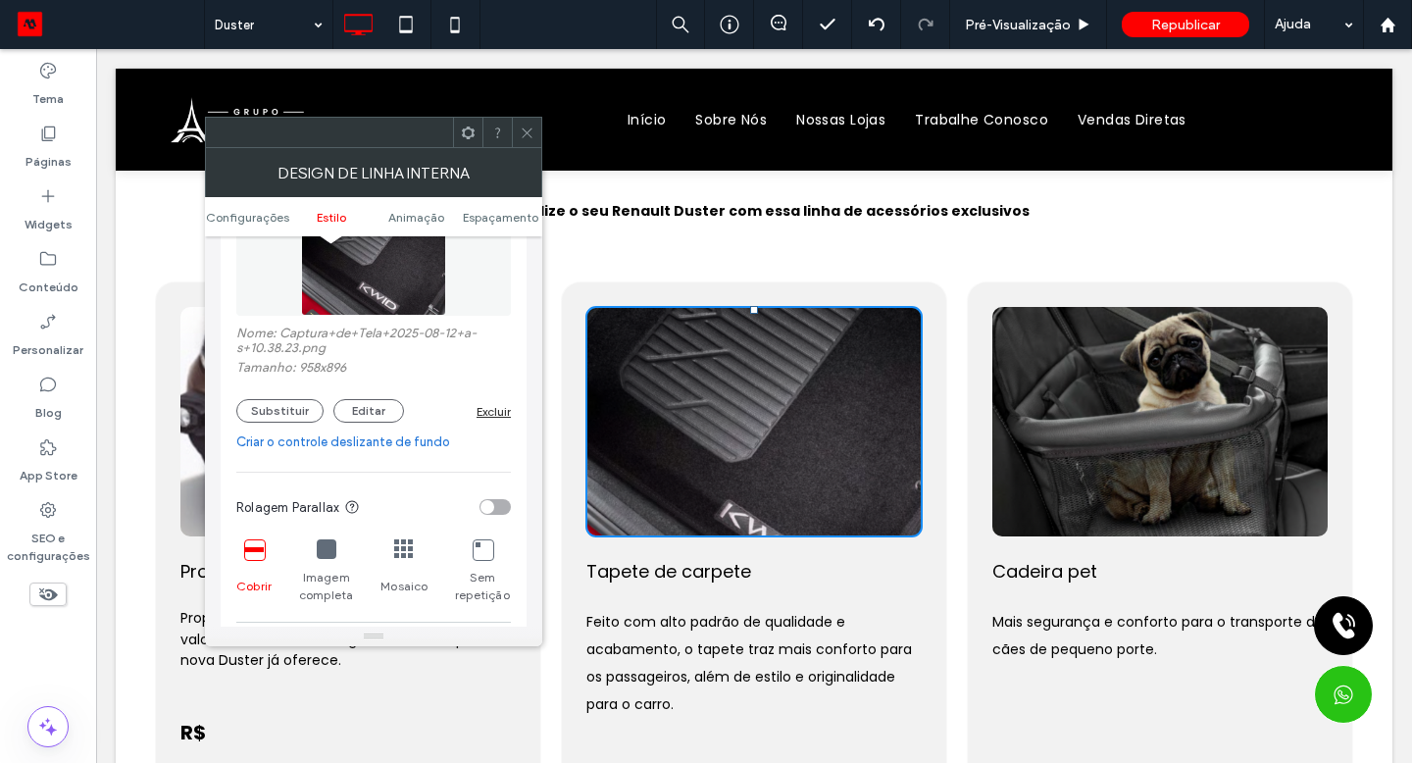
click at [289, 420] on button "Substituir" at bounding box center [279, 411] width 87 height 24
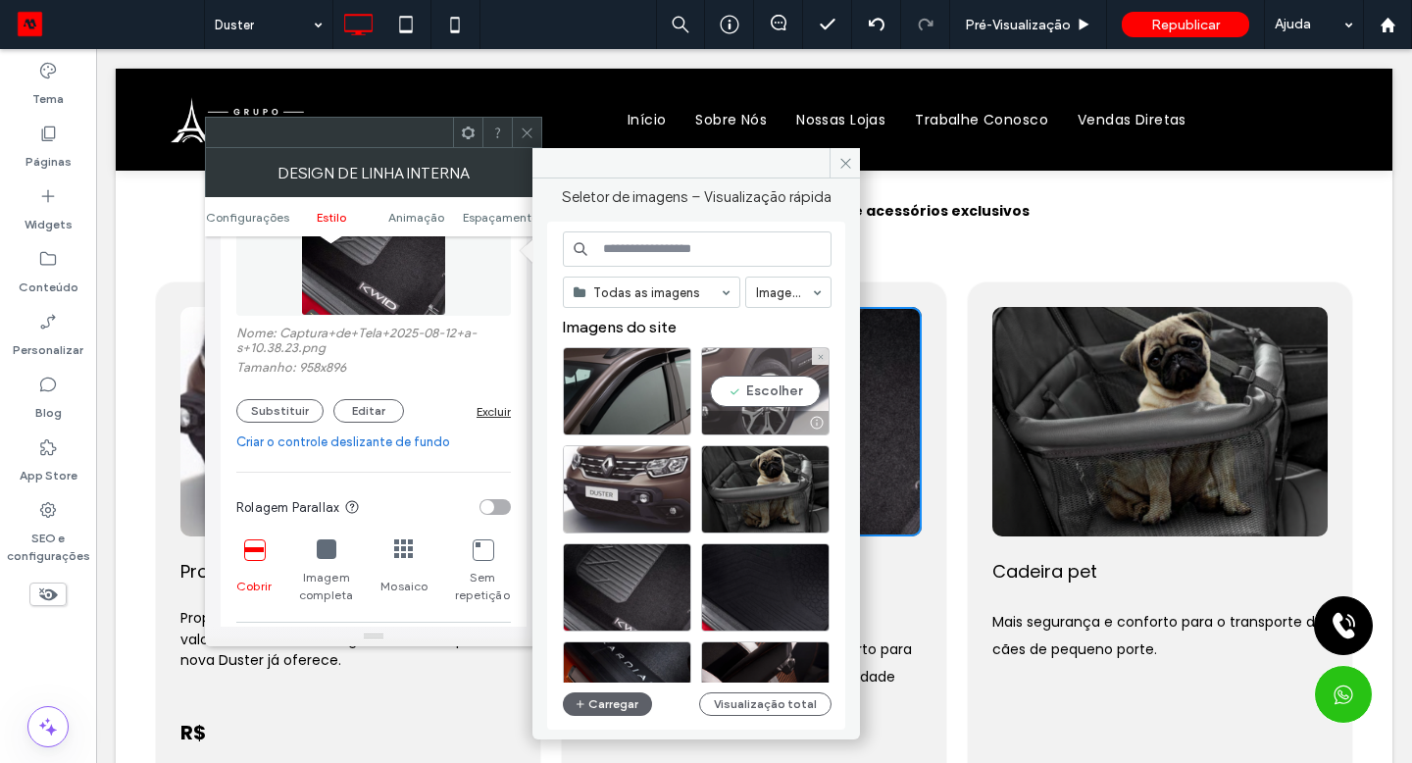
drag, startPoint x: 595, startPoint y: 386, endPoint x: 760, endPoint y: 395, distance: 165.0
click at [760, 395] on div "Escolher" at bounding box center [765, 391] width 128 height 88
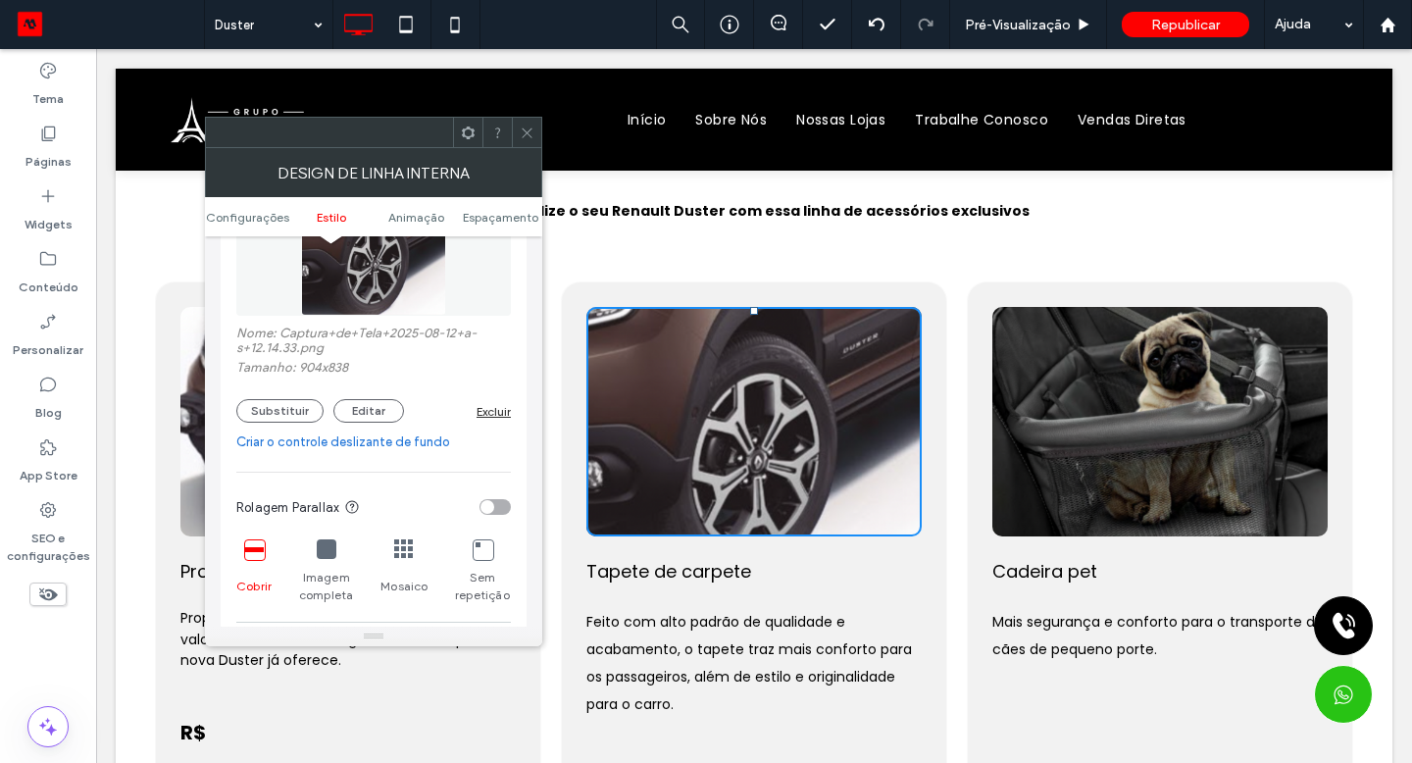
click at [704, 569] on span "Tapete de carpete" at bounding box center [668, 571] width 165 height 25
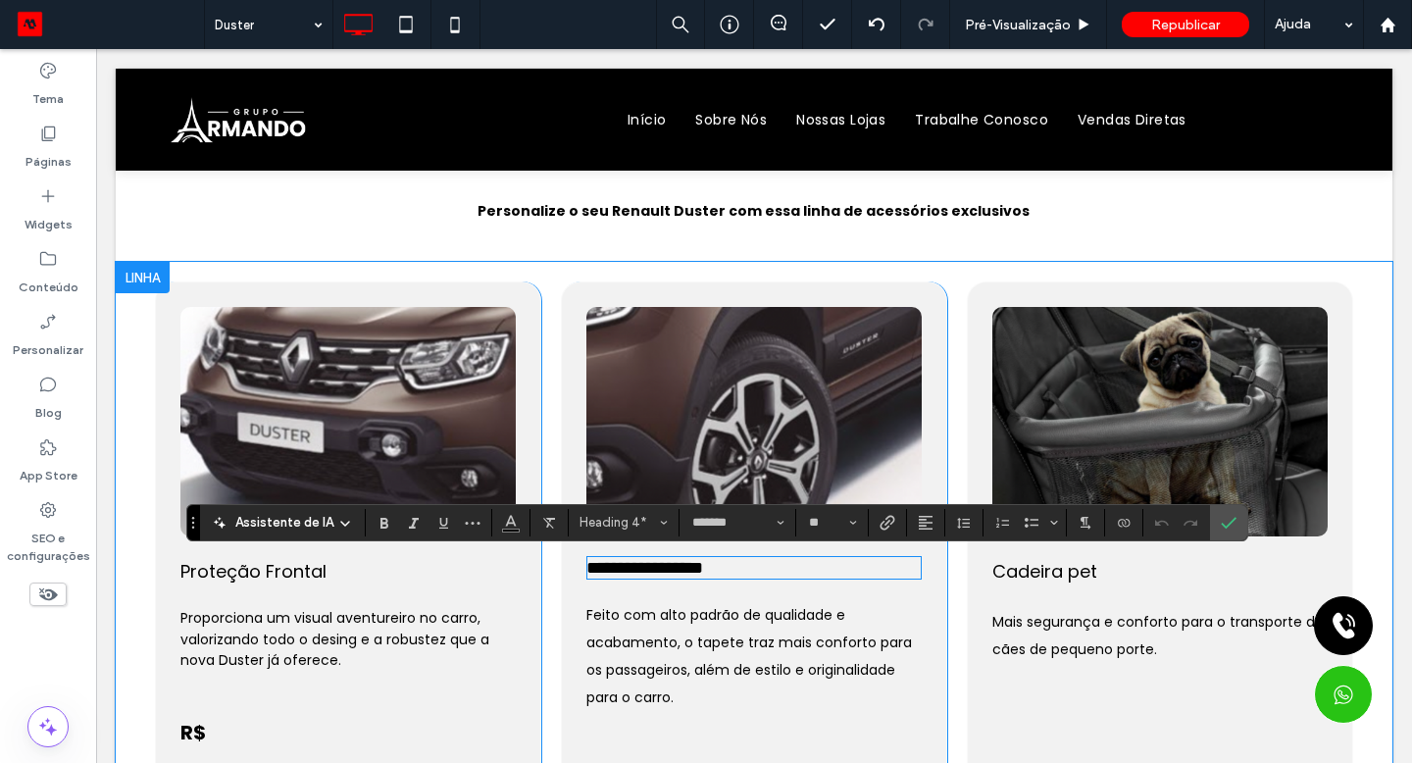
scroll to position [0, 0]
type input "**"
click at [386, 523] on icon "Negrito" at bounding box center [385, 523] width 16 height 16
click at [698, 645] on span "Feito com alto padrão de qualidade e acabamento, o tapete traz mais conforto pa…" at bounding box center [749, 656] width 326 height 102
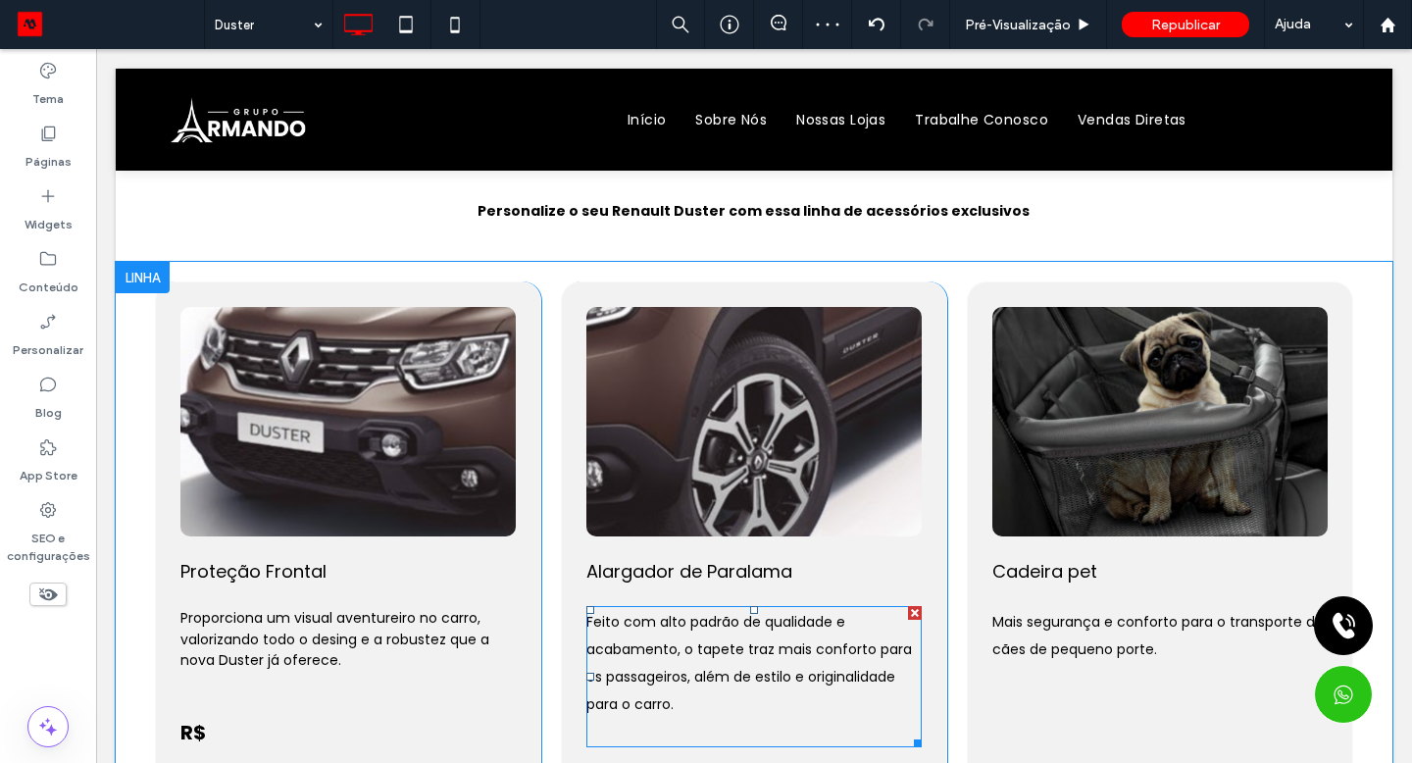
click at [698, 644] on span "Feito com alto padrão de qualidade e acabamento, o tapete traz mais conforto pa…" at bounding box center [749, 663] width 326 height 102
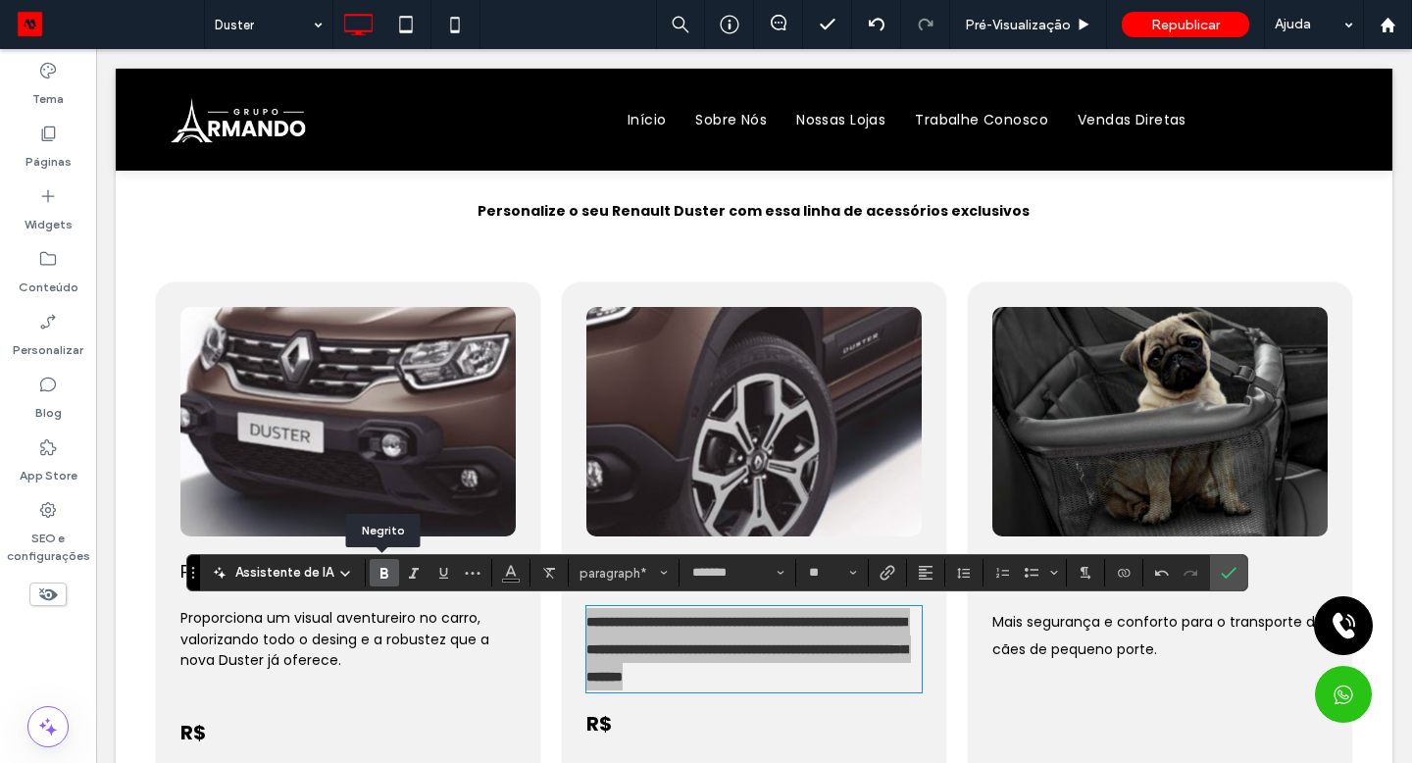
click at [377, 584] on span "Negrito" at bounding box center [381, 572] width 9 height 27
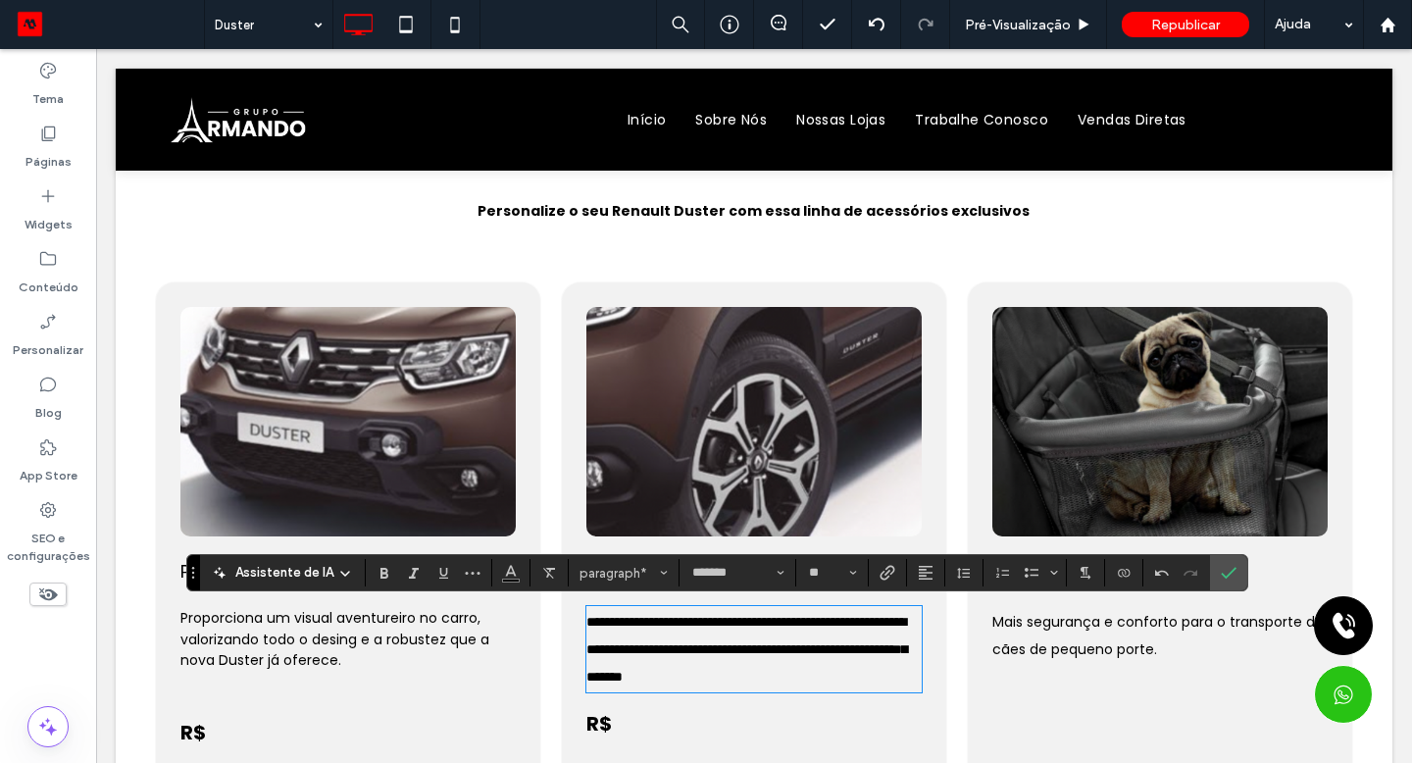
click at [356, 656] on p "Proporciona um visual aventureiro no carro, valorizando todo o desing e a robus…" at bounding box center [347, 640] width 335 height 64
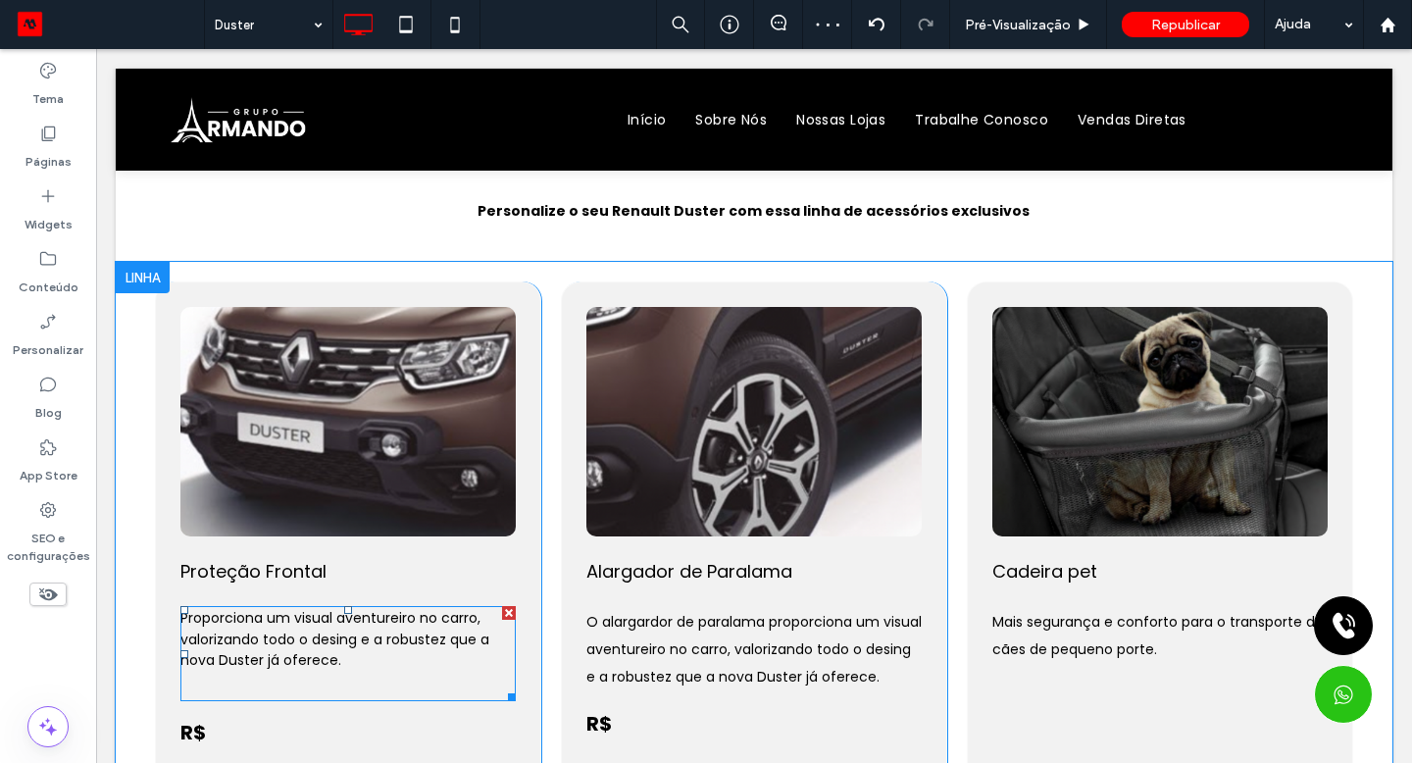
drag, startPoint x: 698, startPoint y: 644, endPoint x: 354, endPoint y: 661, distance: 344.6
click at [354, 661] on p "Proporciona um visual aventureiro no carro, valorizando todo o desing e a robus…" at bounding box center [347, 640] width 335 height 64
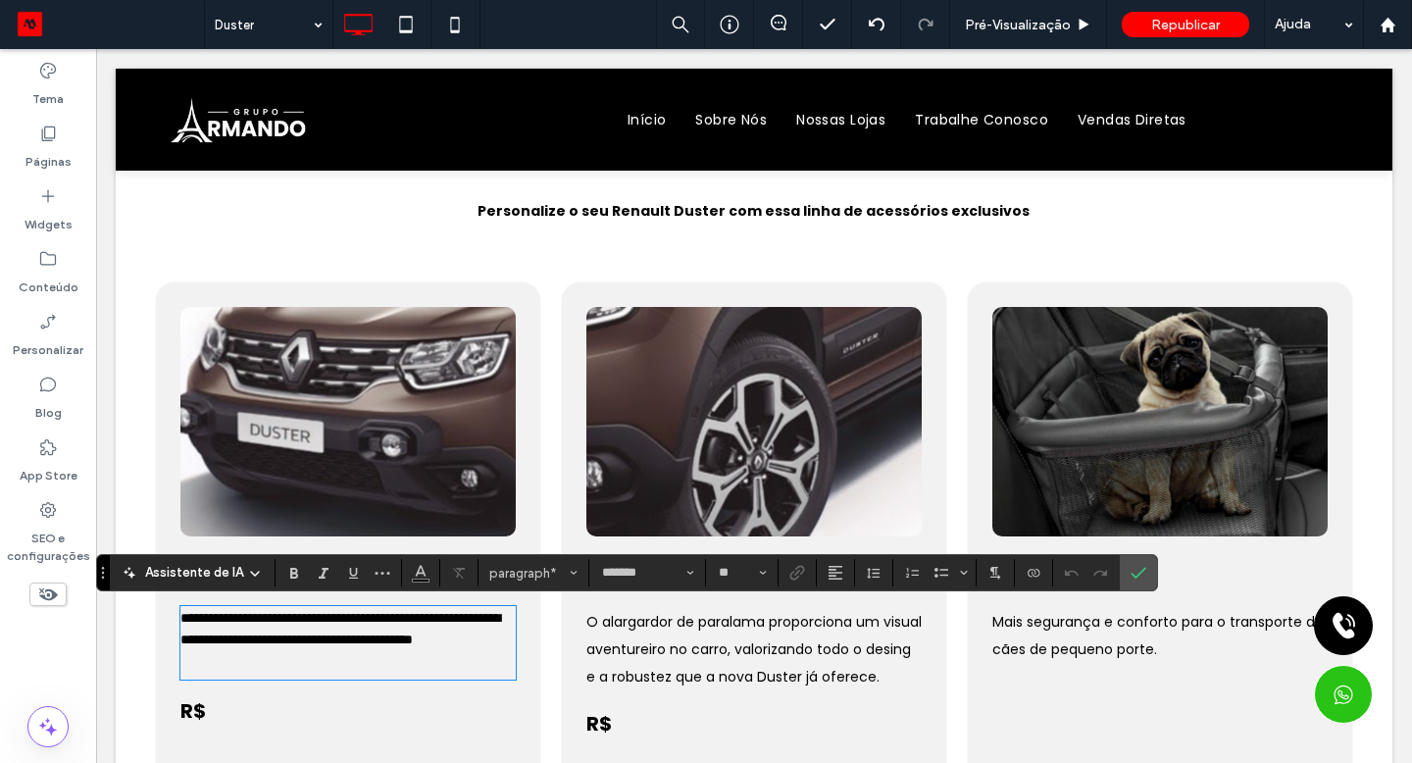
click at [354, 650] on p "**********" at bounding box center [347, 629] width 335 height 42
click at [1139, 578] on icon "Confirmar" at bounding box center [1139, 573] width 16 height 16
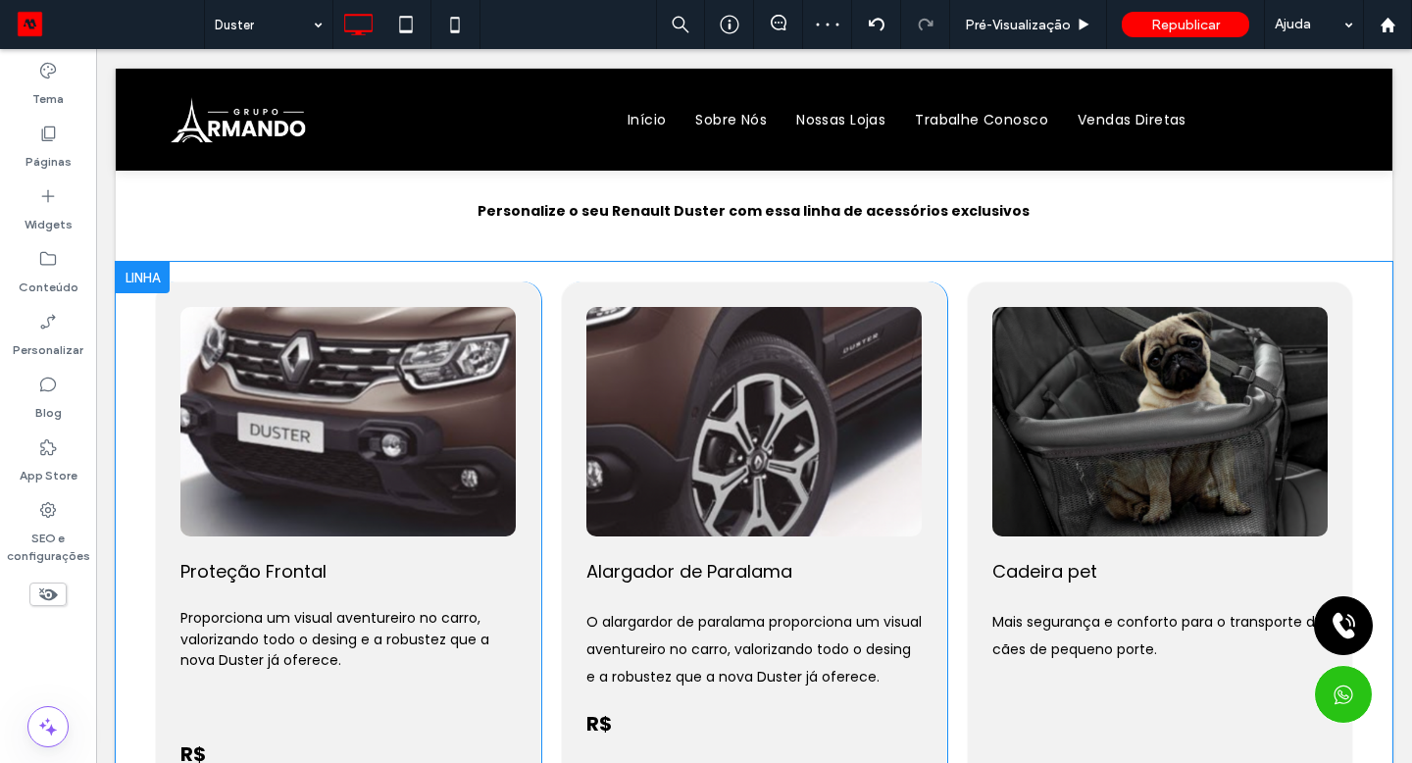
click at [1010, 517] on div "Click To Paste" at bounding box center [1159, 421] width 335 height 229
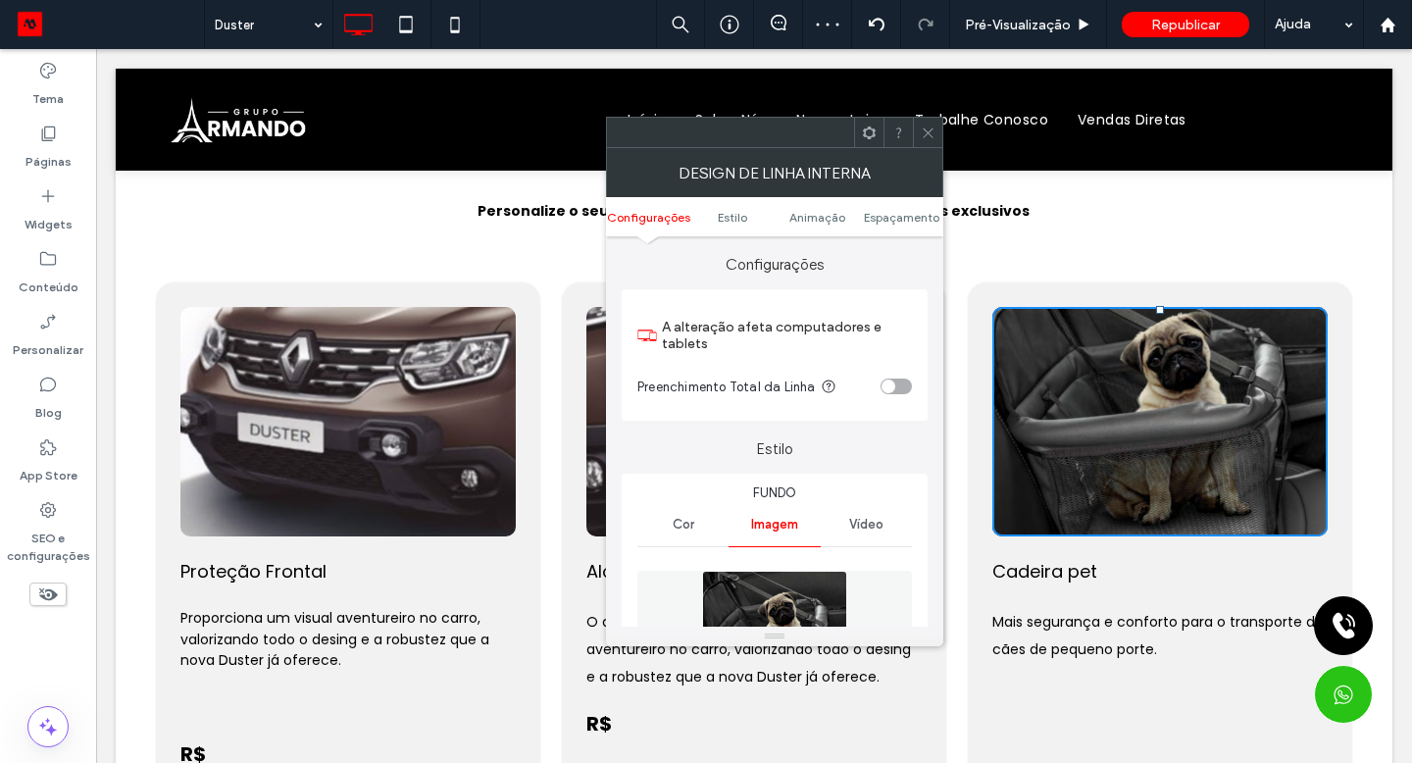
type input "**"
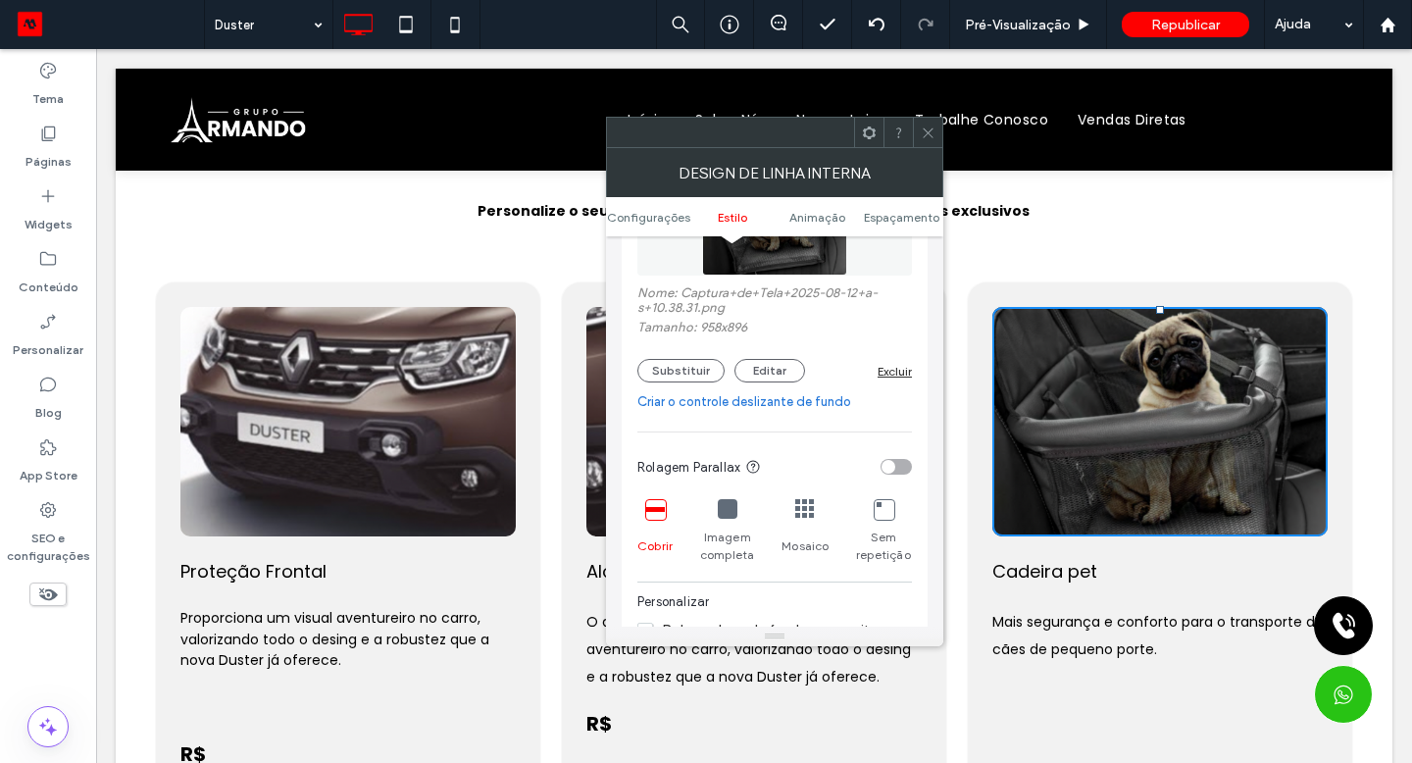
scroll to position [432, 0]
click at [702, 377] on button "Substituir" at bounding box center [680, 369] width 87 height 24
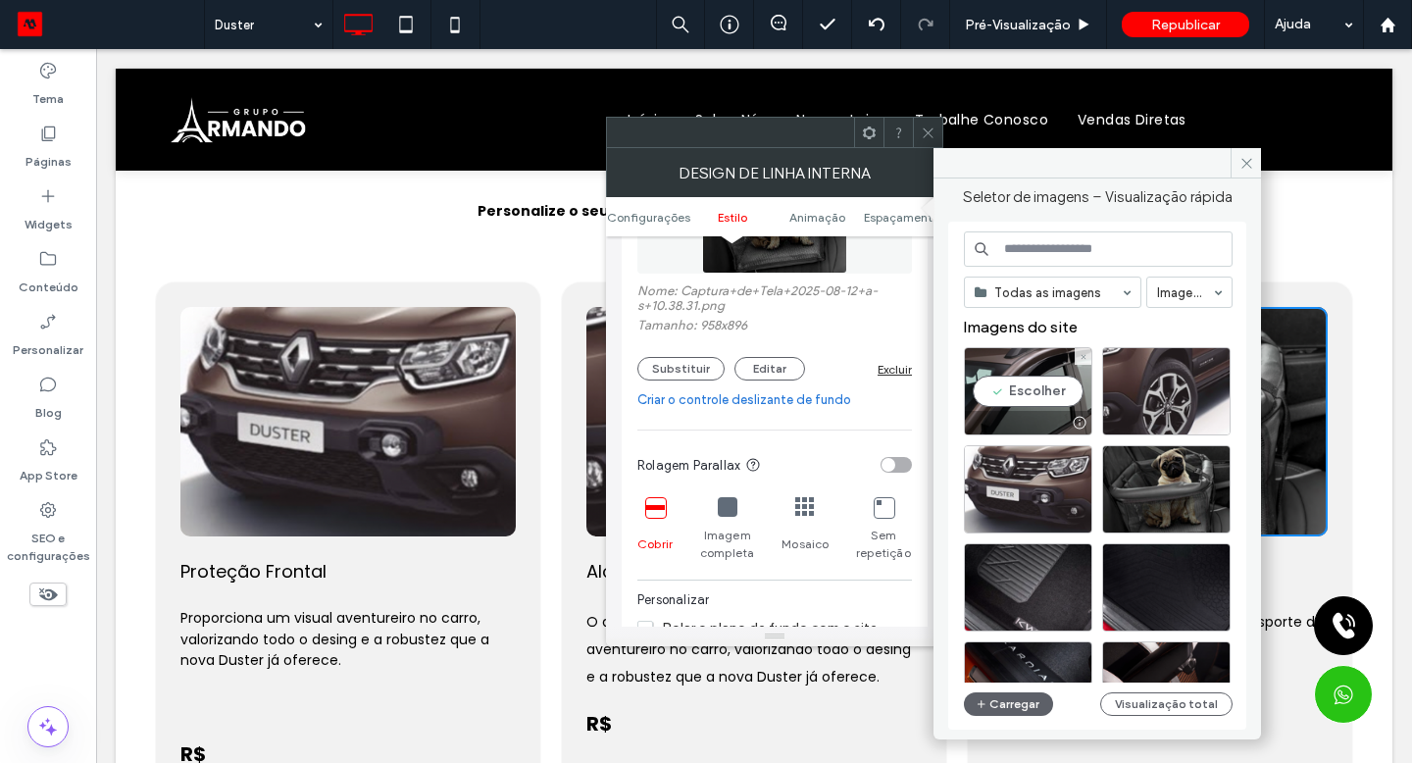
click at [1038, 398] on div "Escolher" at bounding box center [1028, 391] width 128 height 88
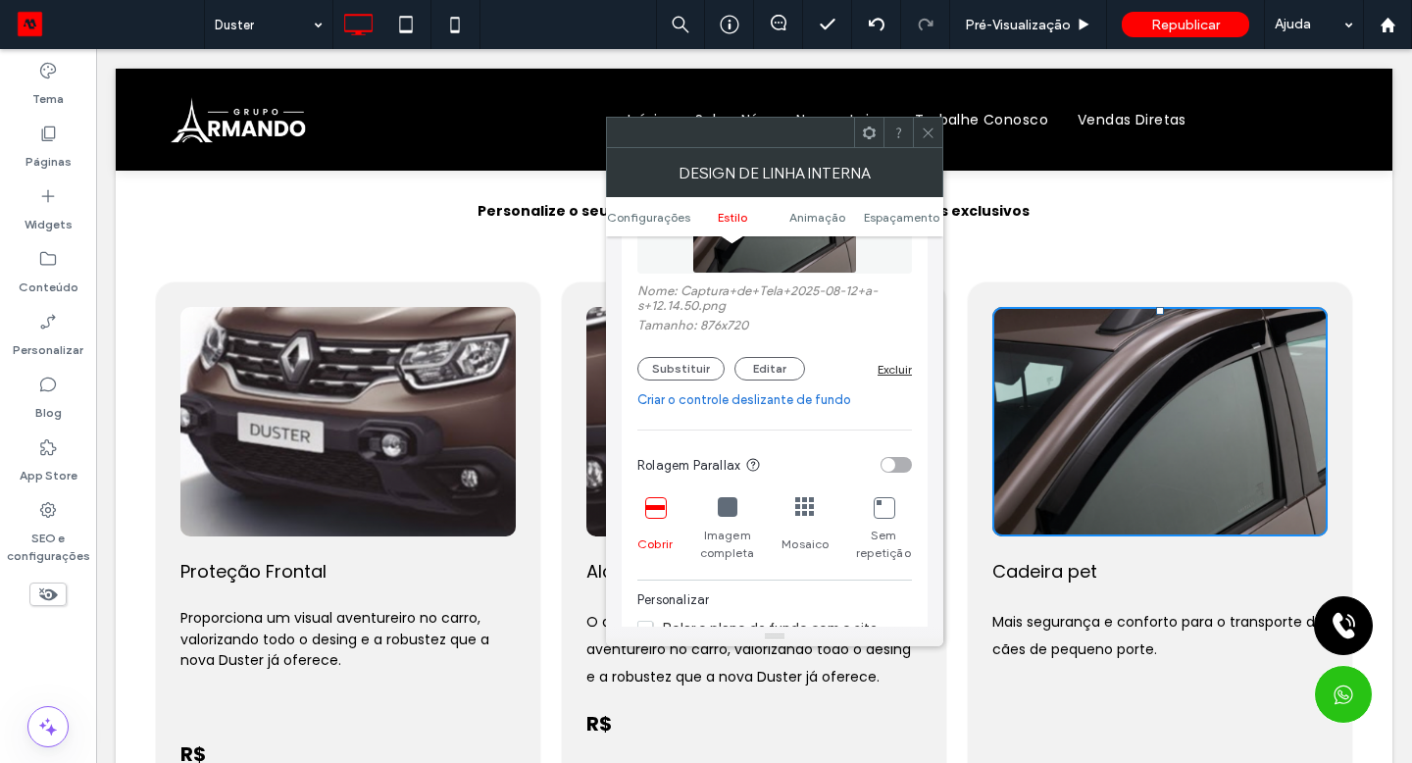
drag, startPoint x: 258, startPoint y: 612, endPoint x: 932, endPoint y: 131, distance: 828.2
click at [932, 131] on icon at bounding box center [928, 133] width 15 height 15
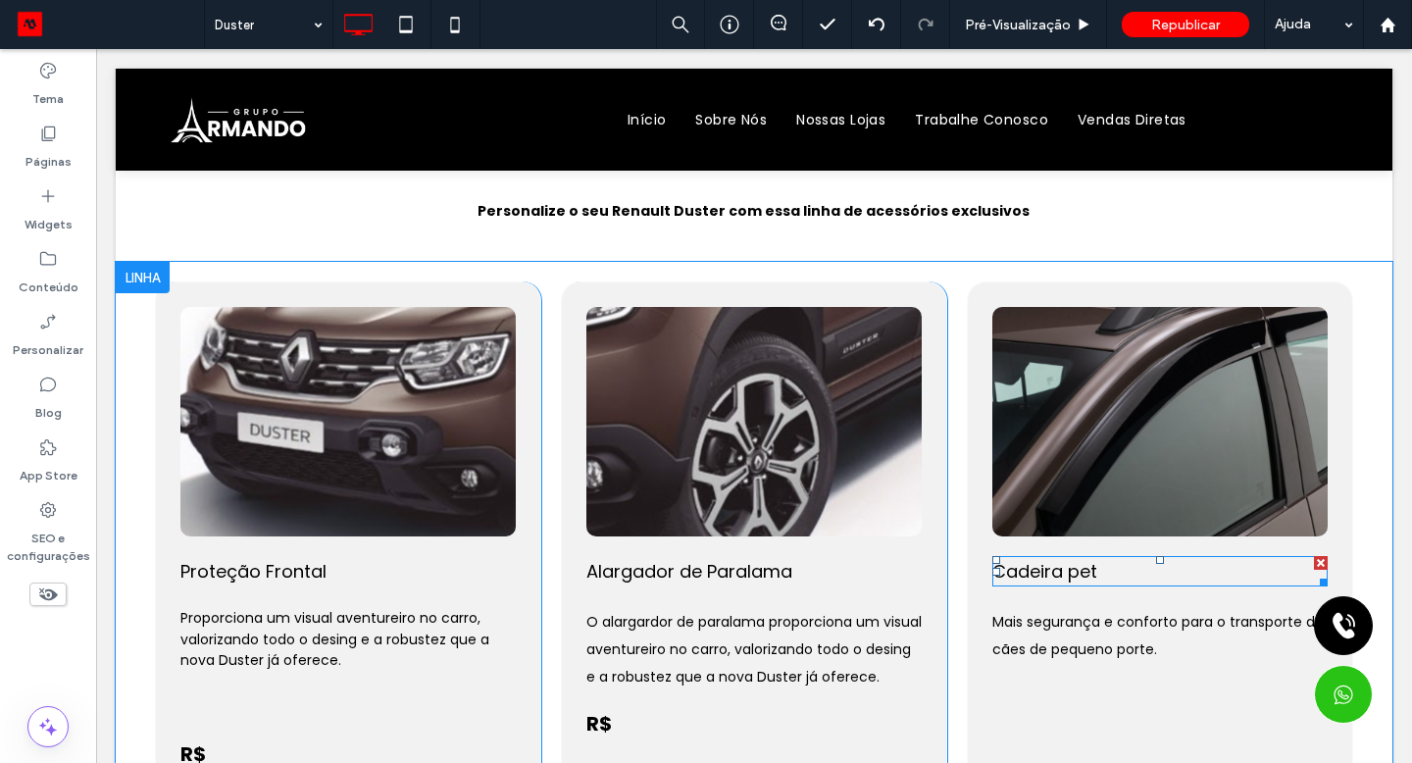
click at [1060, 573] on span "Cadeira pet" at bounding box center [1044, 571] width 105 height 25
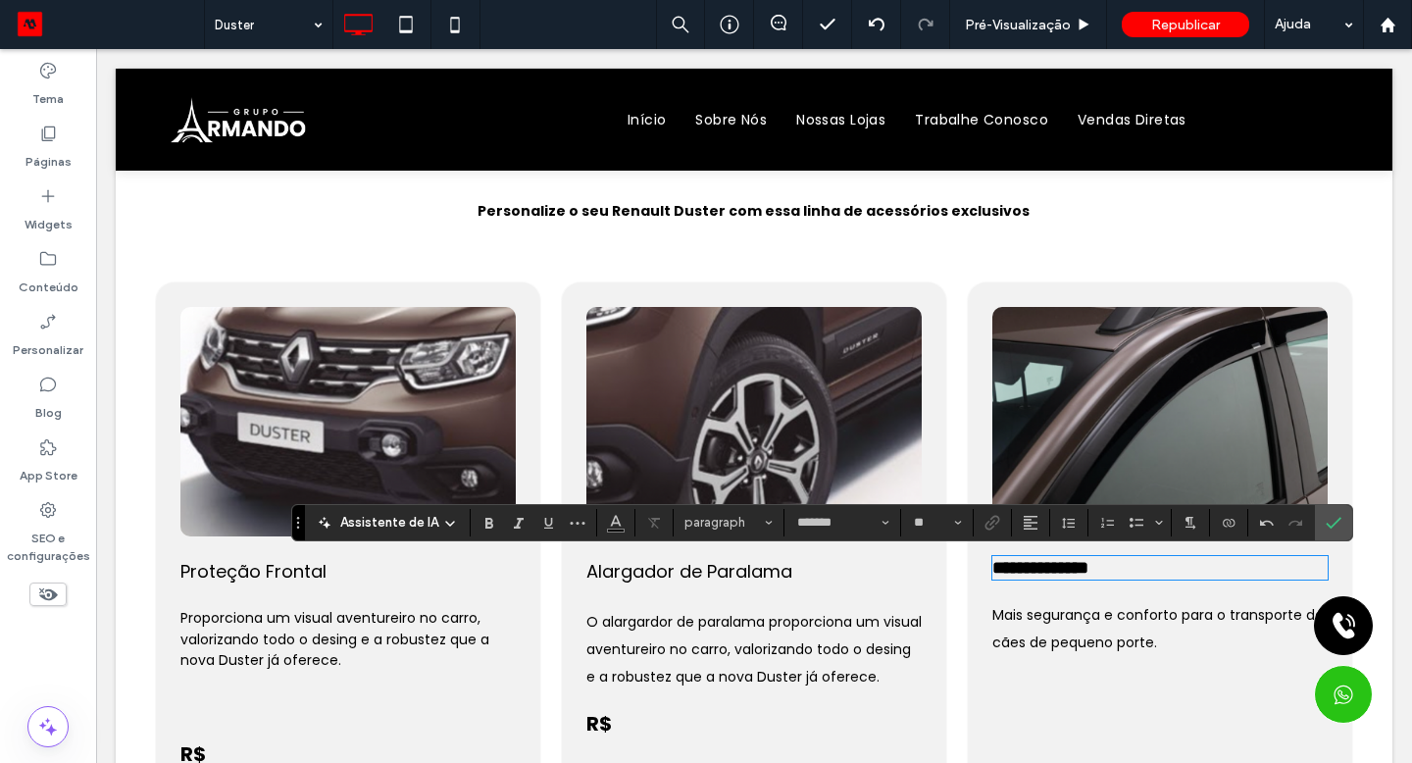
type input "**"
drag, startPoint x: 964, startPoint y: 524, endPoint x: 481, endPoint y: 530, distance: 482.5
click at [481, 530] on span "Negrito" at bounding box center [485, 522] width 9 height 27
click at [1332, 526] on icon "Confirmar" at bounding box center [1334, 523] width 16 height 16
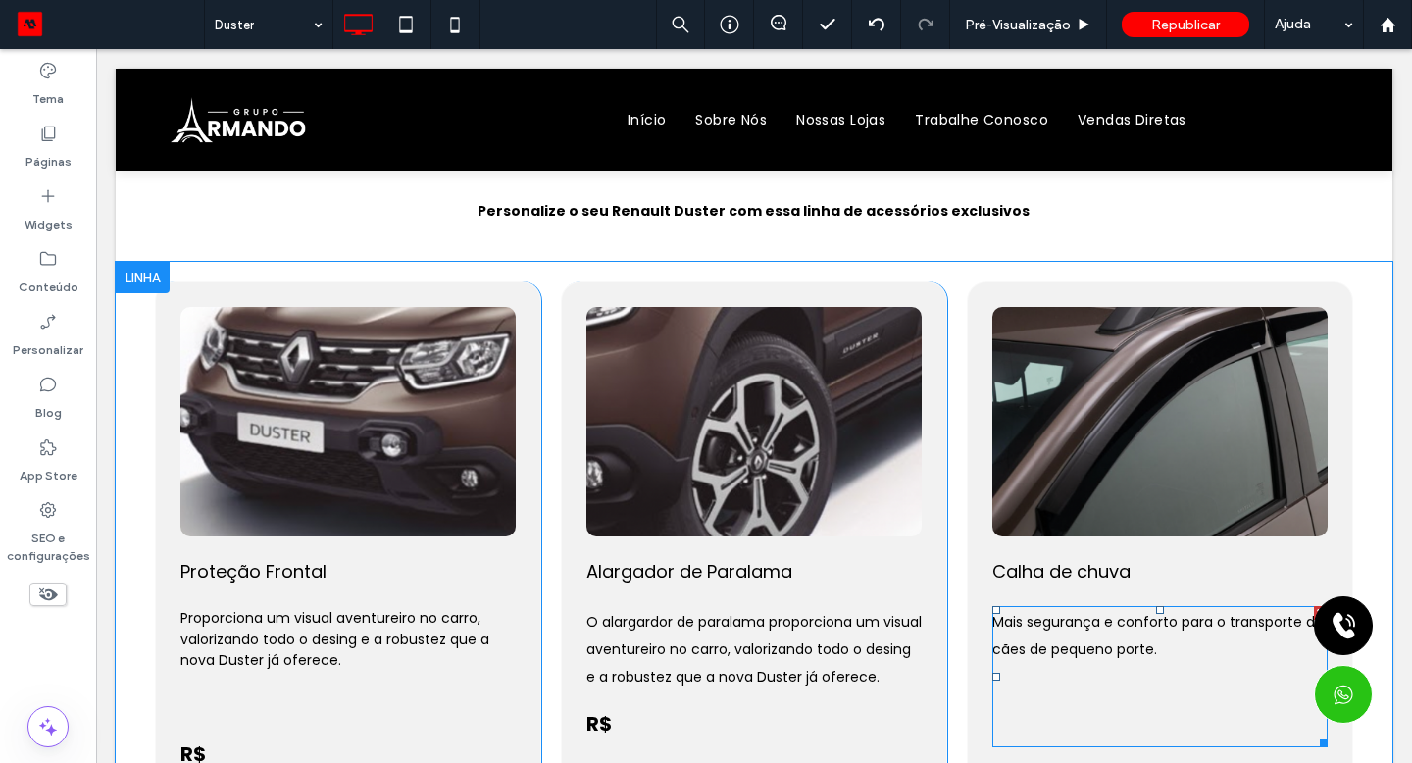
click at [1048, 639] on span "Mais segurança e conforto para o transporte de cães de pequeno porte." at bounding box center [1157, 635] width 331 height 47
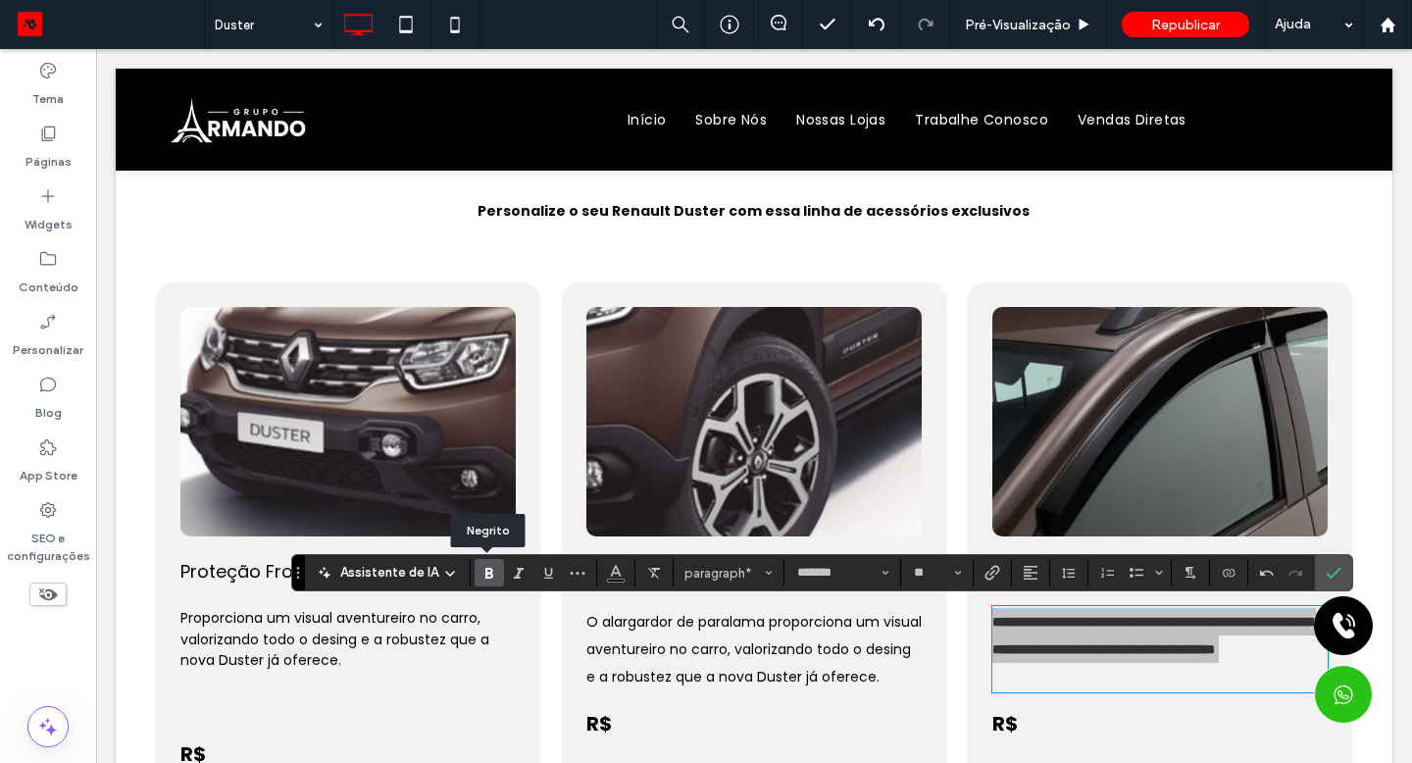
click at [481, 574] on icon "Negrito" at bounding box center [489, 573] width 16 height 16
click at [1333, 567] on icon "Confirmar" at bounding box center [1334, 573] width 16 height 16
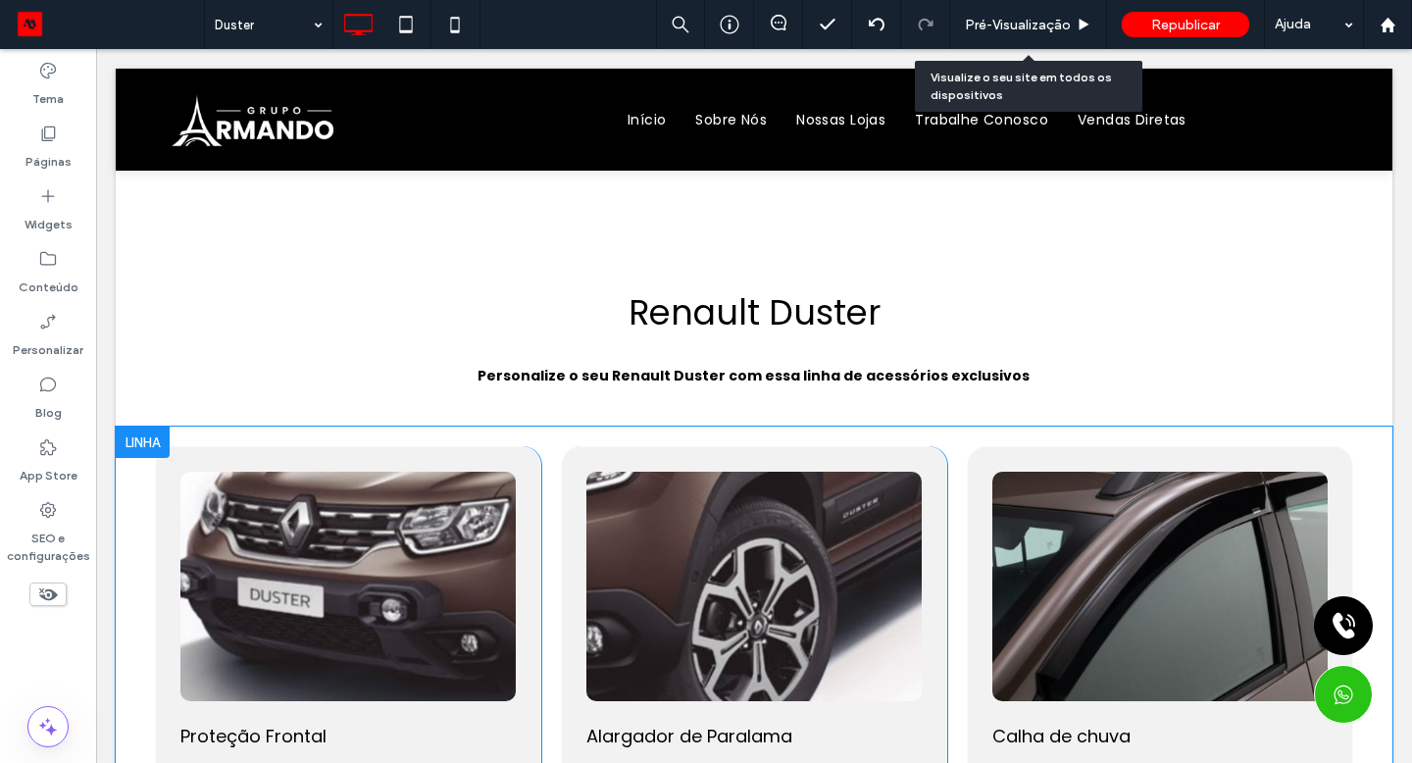
click at [1021, 19] on span "Pré-Visualizaçāo" at bounding box center [1018, 25] width 106 height 17
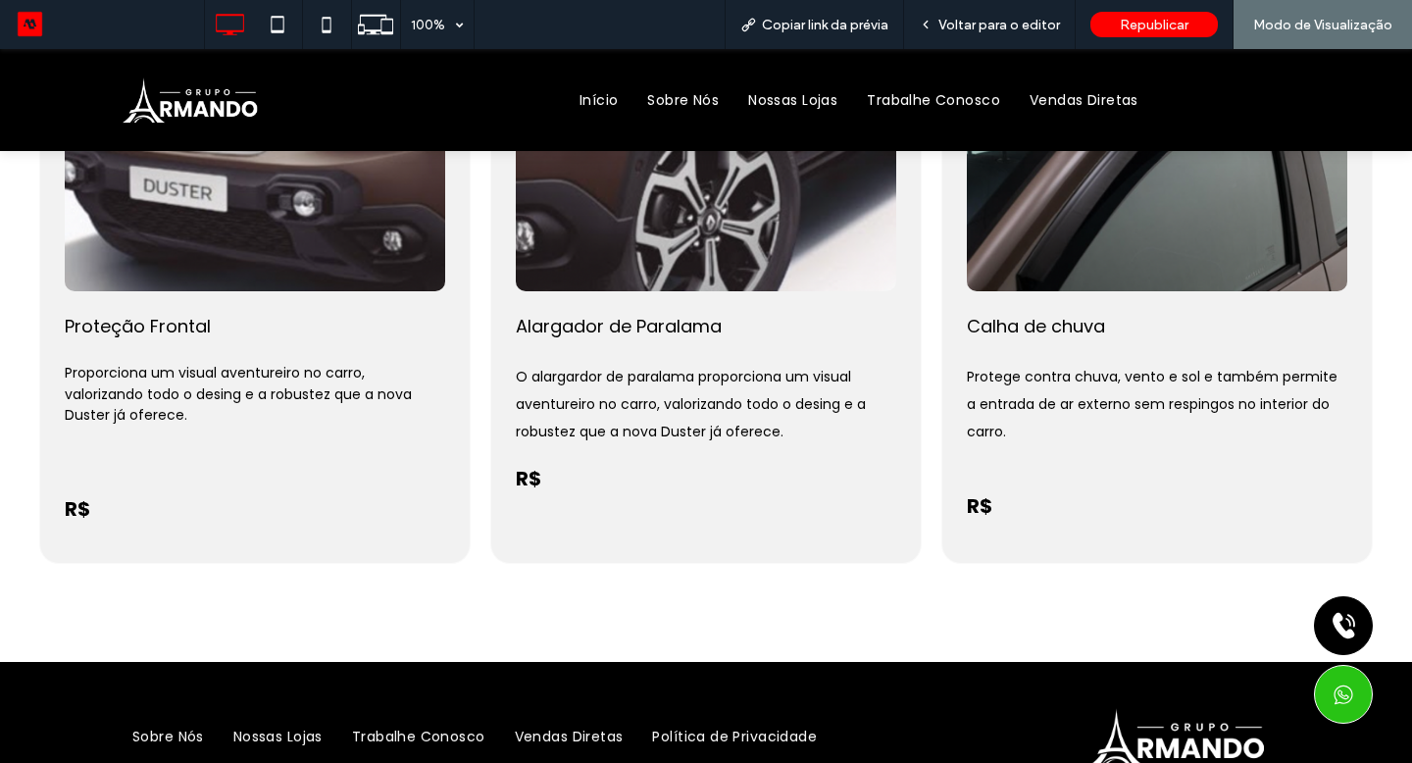
scroll to position [400, 0]
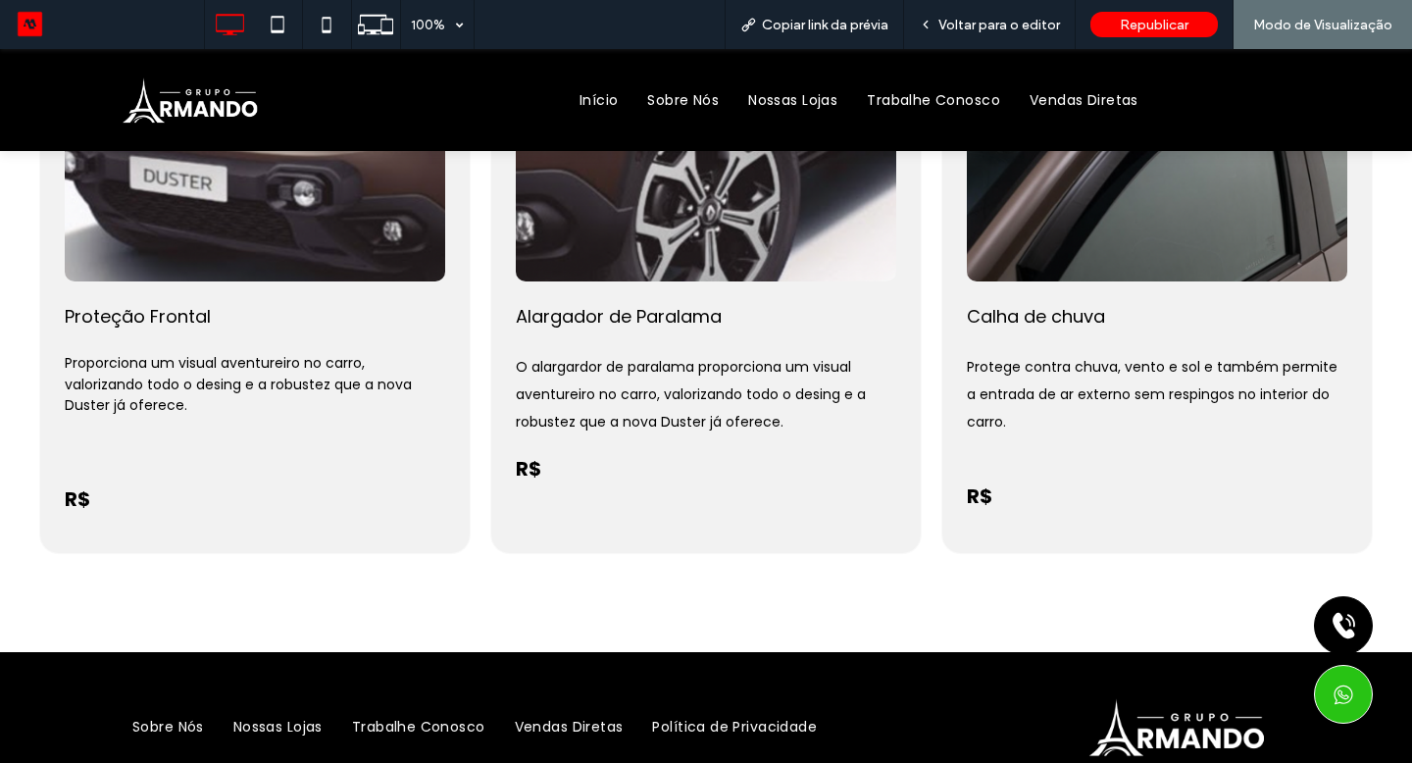
click at [1009, 28] on span "Voltar para o editor" at bounding box center [999, 25] width 122 height 17
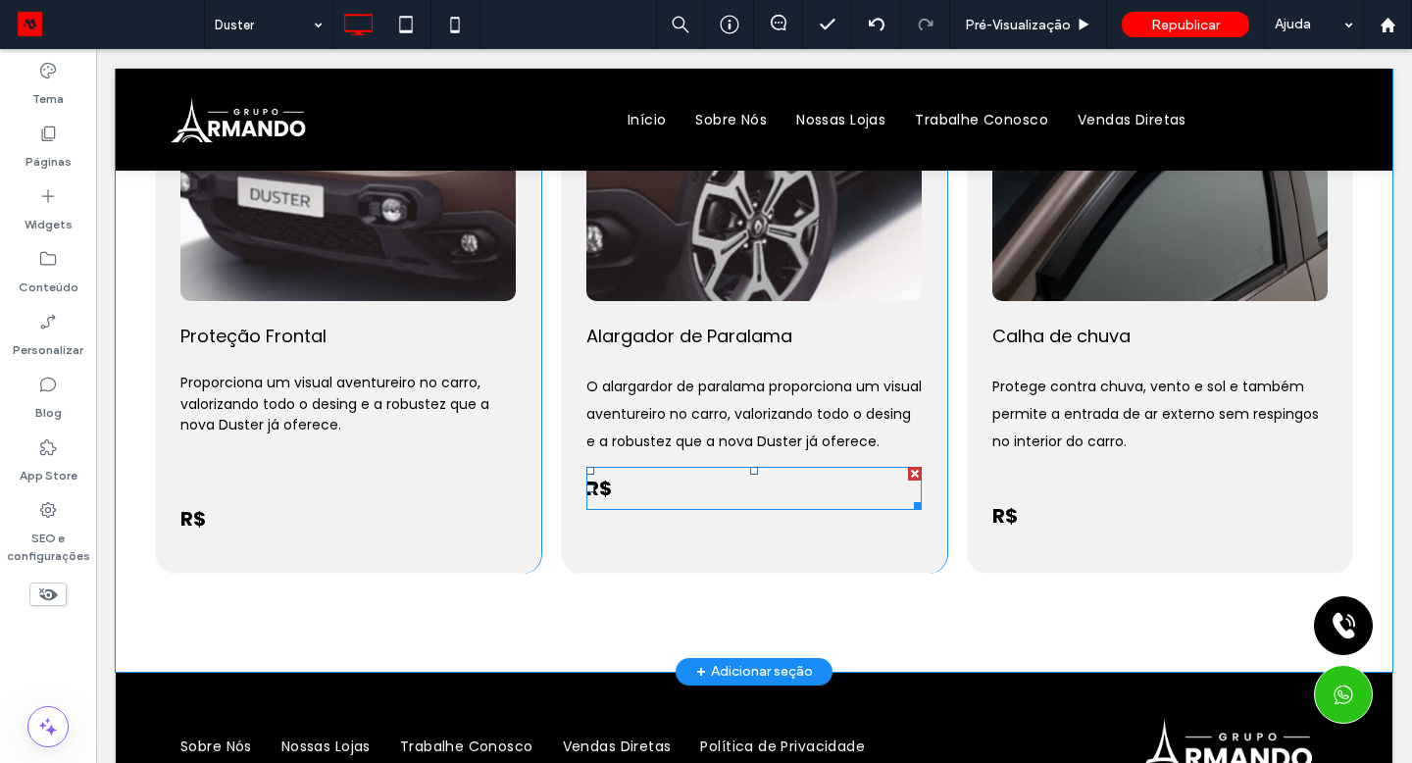
click at [756, 496] on p "R$" at bounding box center [753, 488] width 335 height 39
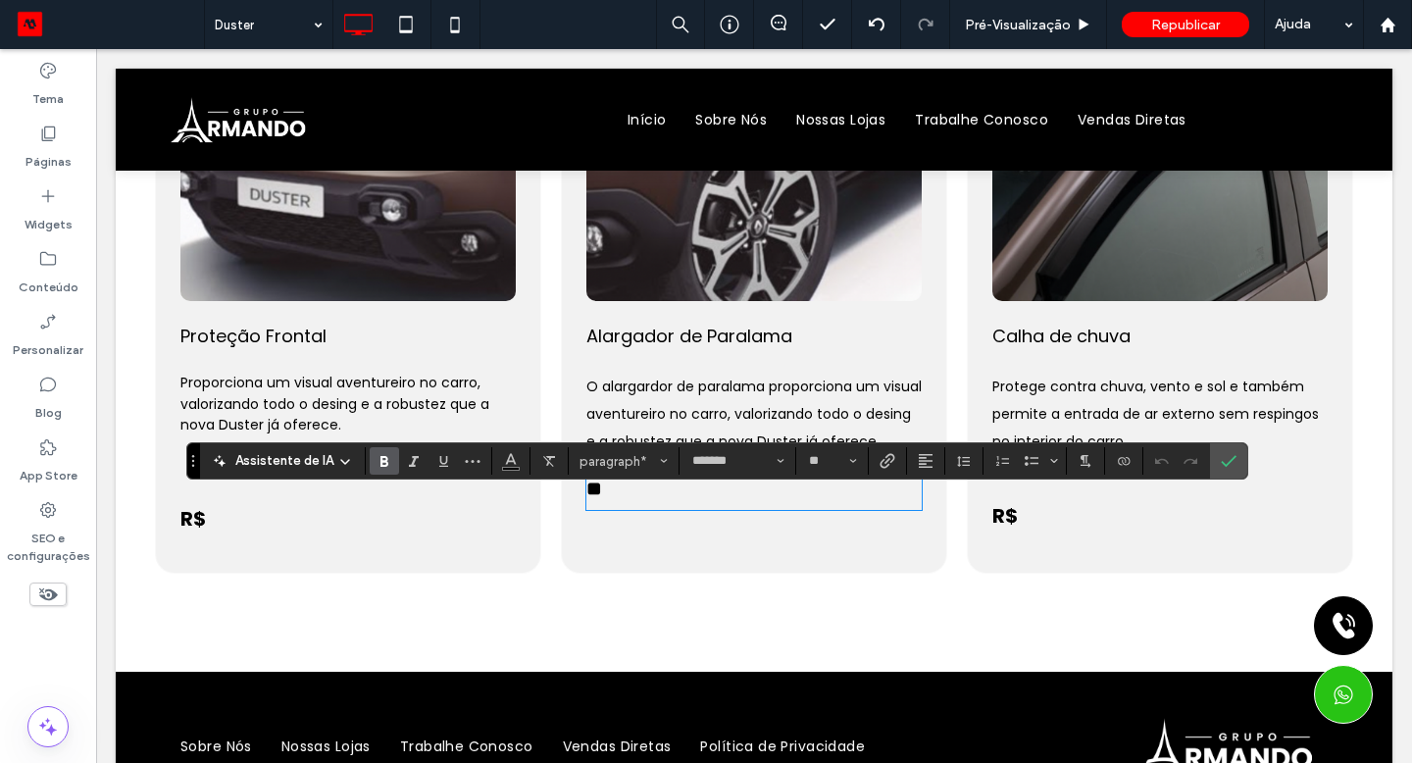
click at [724, 542] on div "Click To Paste Alargador de Paralama O alargardor de paralama proporciona um vi…" at bounding box center [754, 310] width 386 height 528
click at [643, 555] on div "Click To Paste Alargador de Paralama O alargardor de paralama proporciona um vi…" at bounding box center [754, 310] width 386 height 528
click at [1210, 472] on section at bounding box center [1228, 460] width 37 height 35
click at [1222, 464] on use "Confirmar" at bounding box center [1229, 461] width 16 height 12
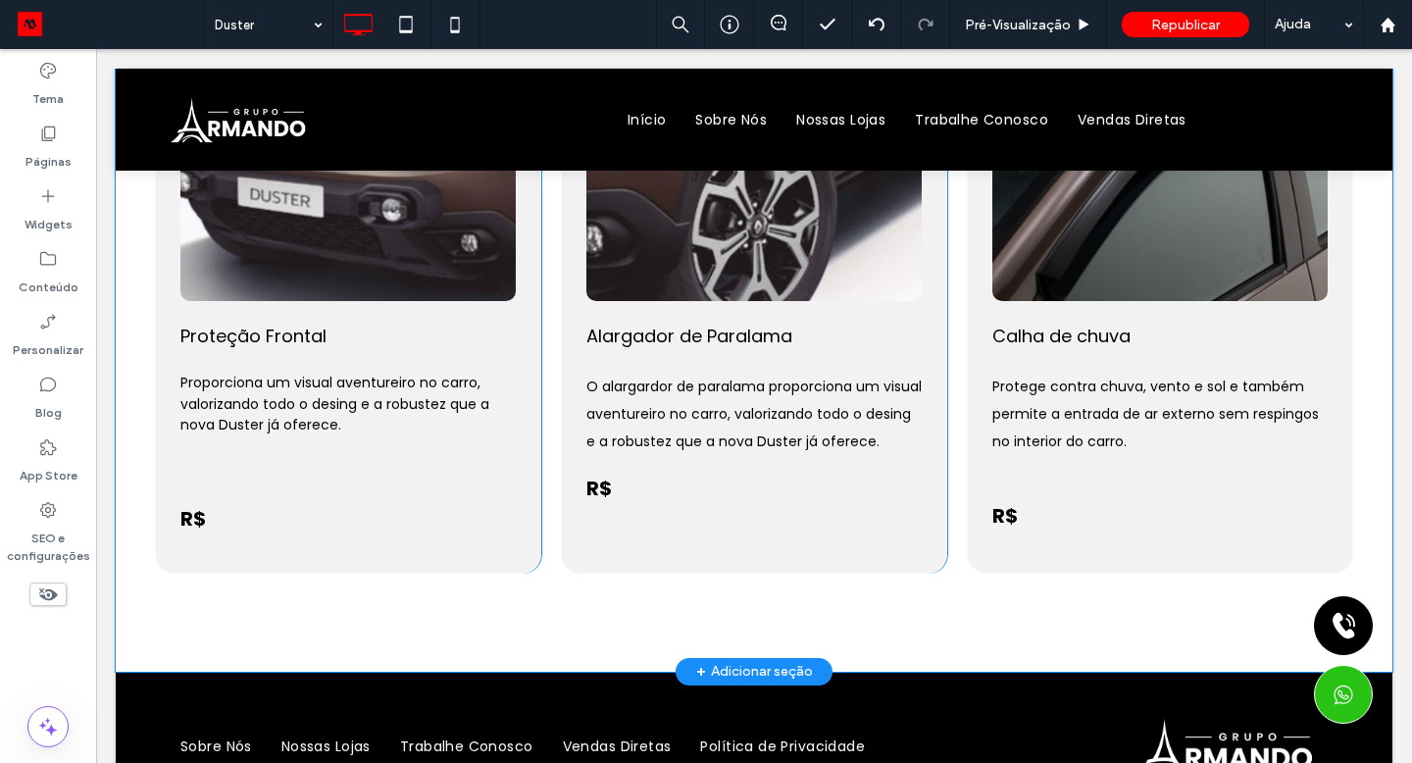
click at [575, 561] on div "Click To Paste Alargador de Paralama O alargardor de paralama proporciona um vi…" at bounding box center [754, 310] width 386 height 528
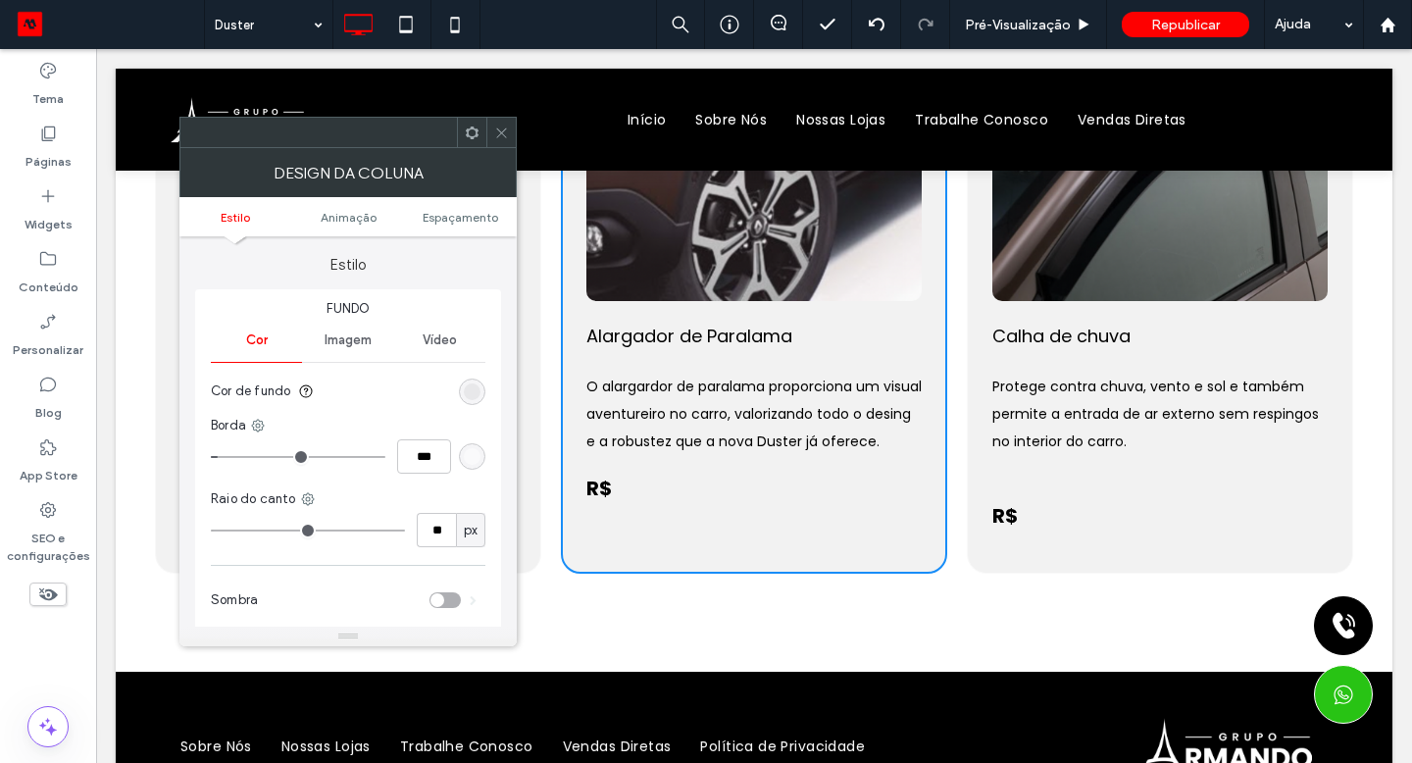
click at [505, 131] on icon at bounding box center [501, 133] width 15 height 15
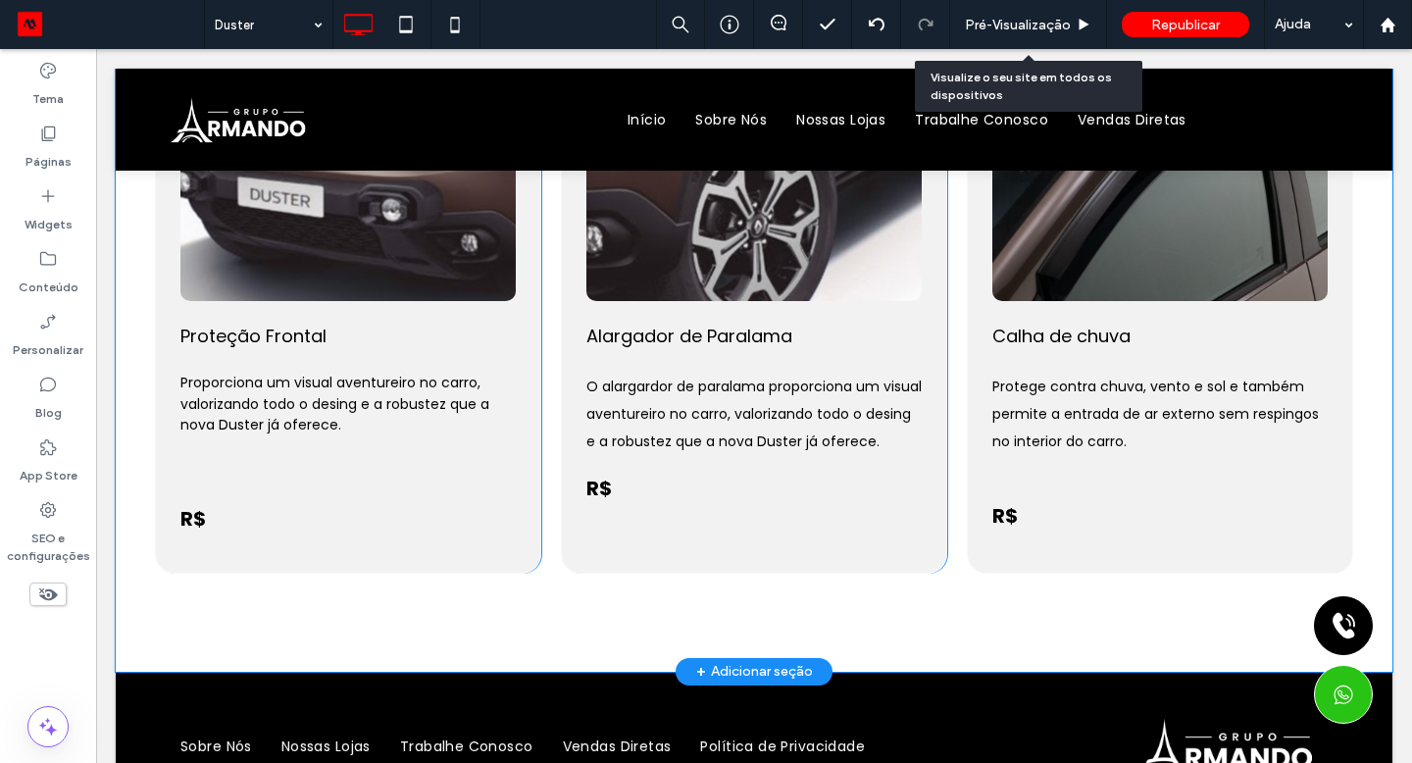
click at [1030, 24] on span "Pré-Visualizaçāo" at bounding box center [1018, 25] width 106 height 17
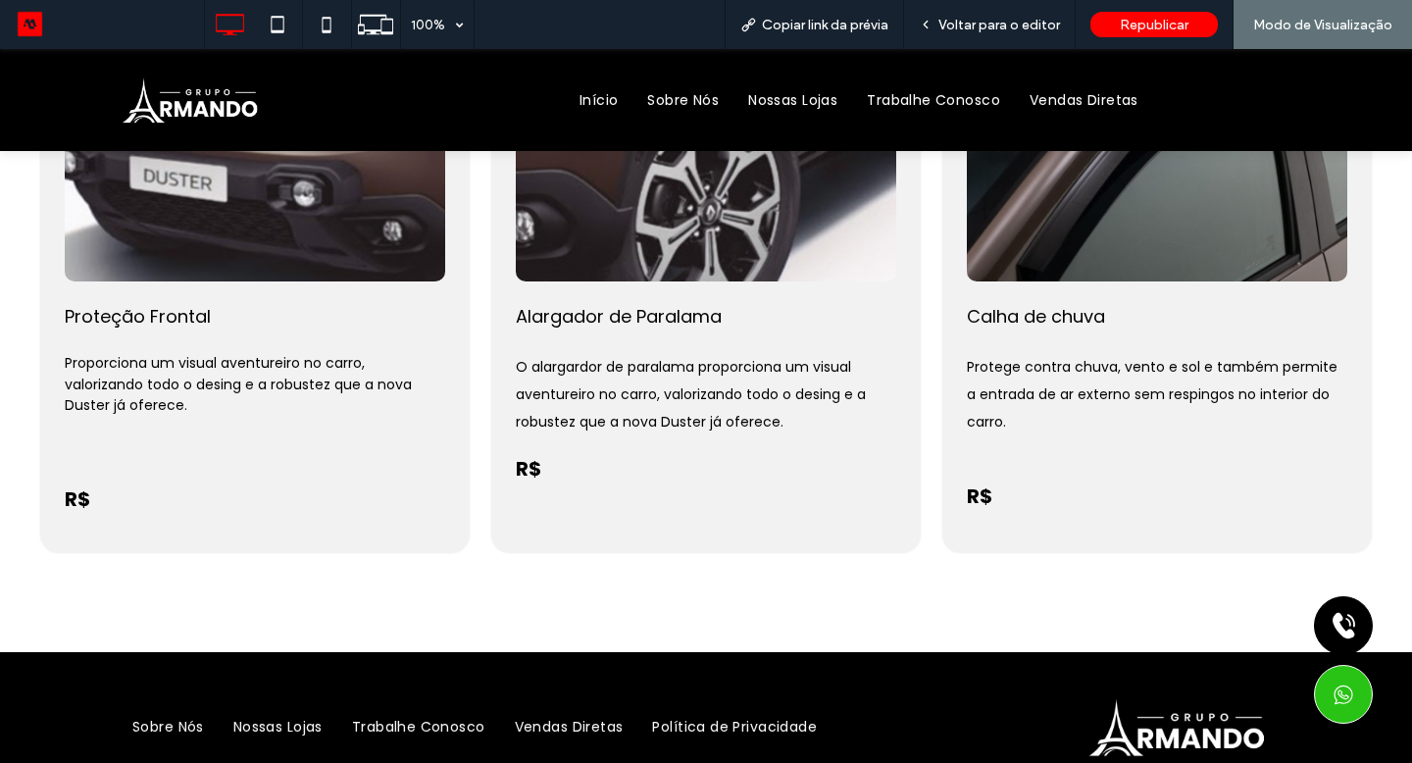
click at [1029, 24] on span "Voltar para o editor" at bounding box center [999, 25] width 122 height 17
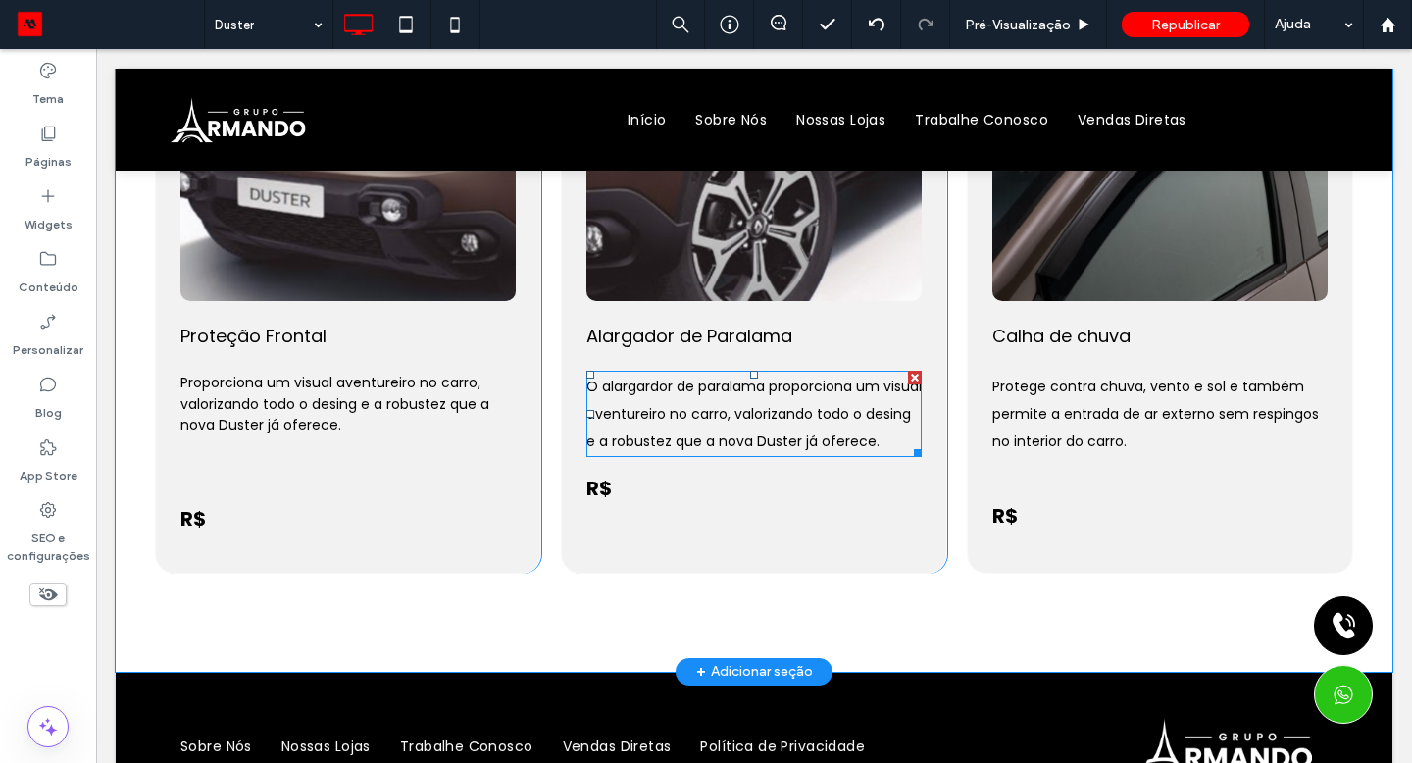
click at [654, 455] on p "O alargardor de paralama proporciona um visual aventureiro no carro, valorizand…" at bounding box center [753, 414] width 335 height 82
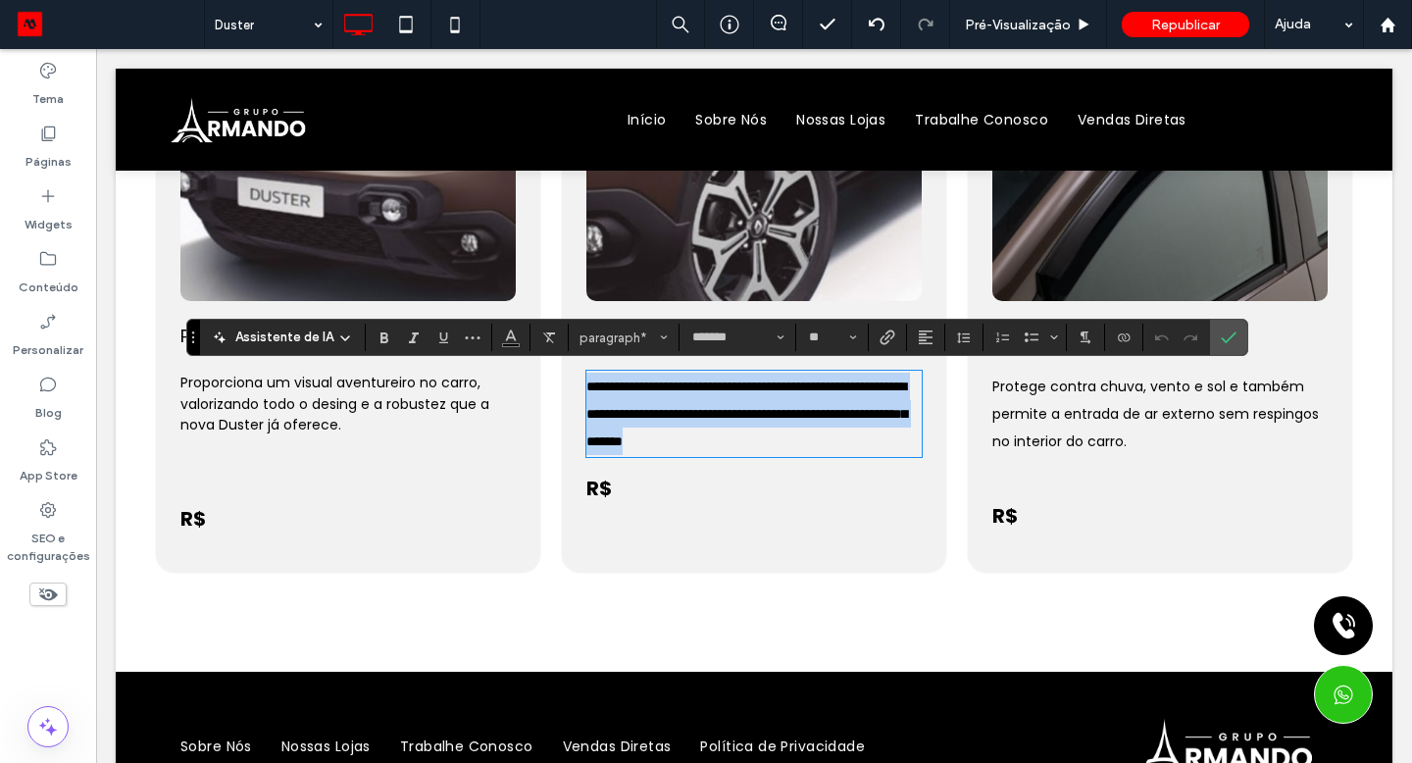
click at [654, 455] on p "**********" at bounding box center [753, 414] width 335 height 82
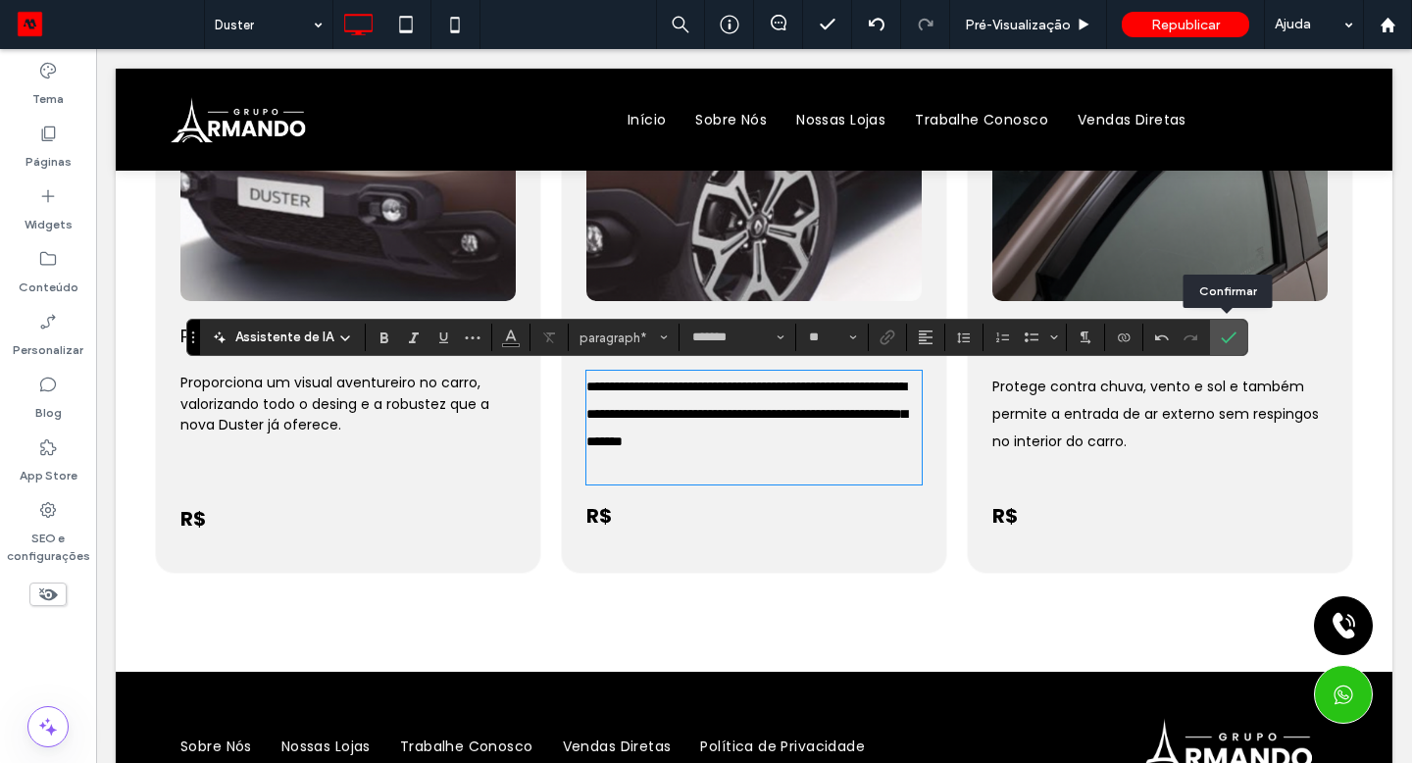
click at [1224, 343] on icon "Confirmar" at bounding box center [1229, 337] width 16 height 16
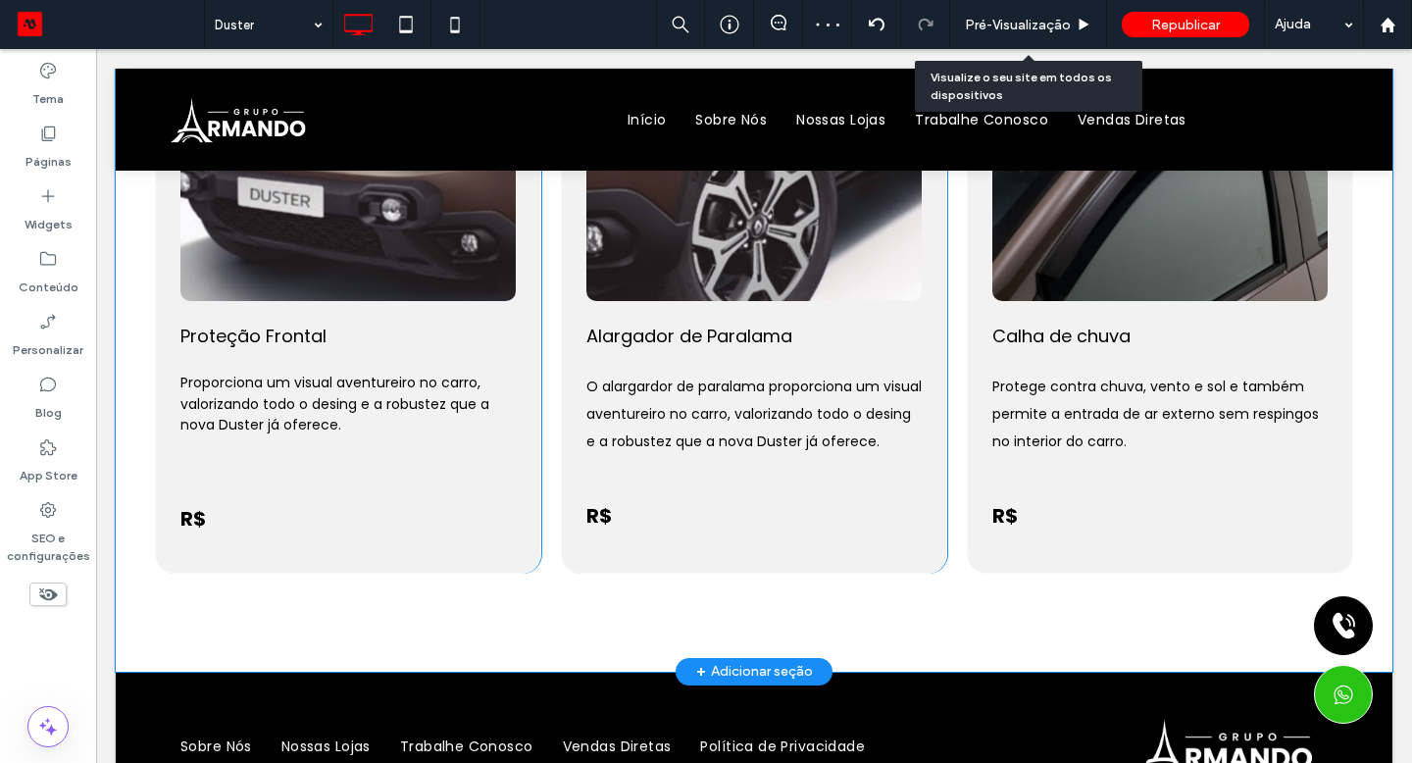
click at [986, 29] on span "Pré-Visualizaçāo" at bounding box center [1018, 25] width 106 height 17
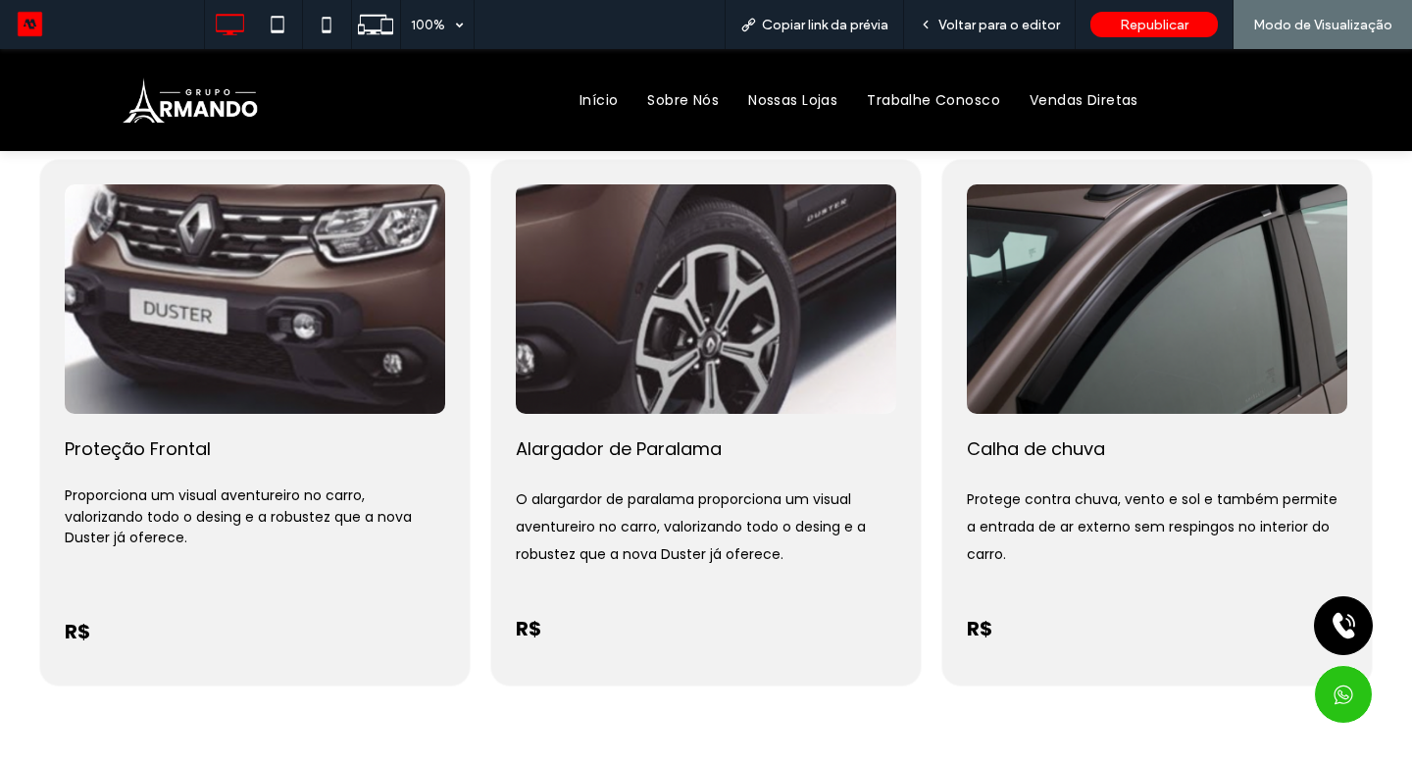
scroll to position [264, 0]
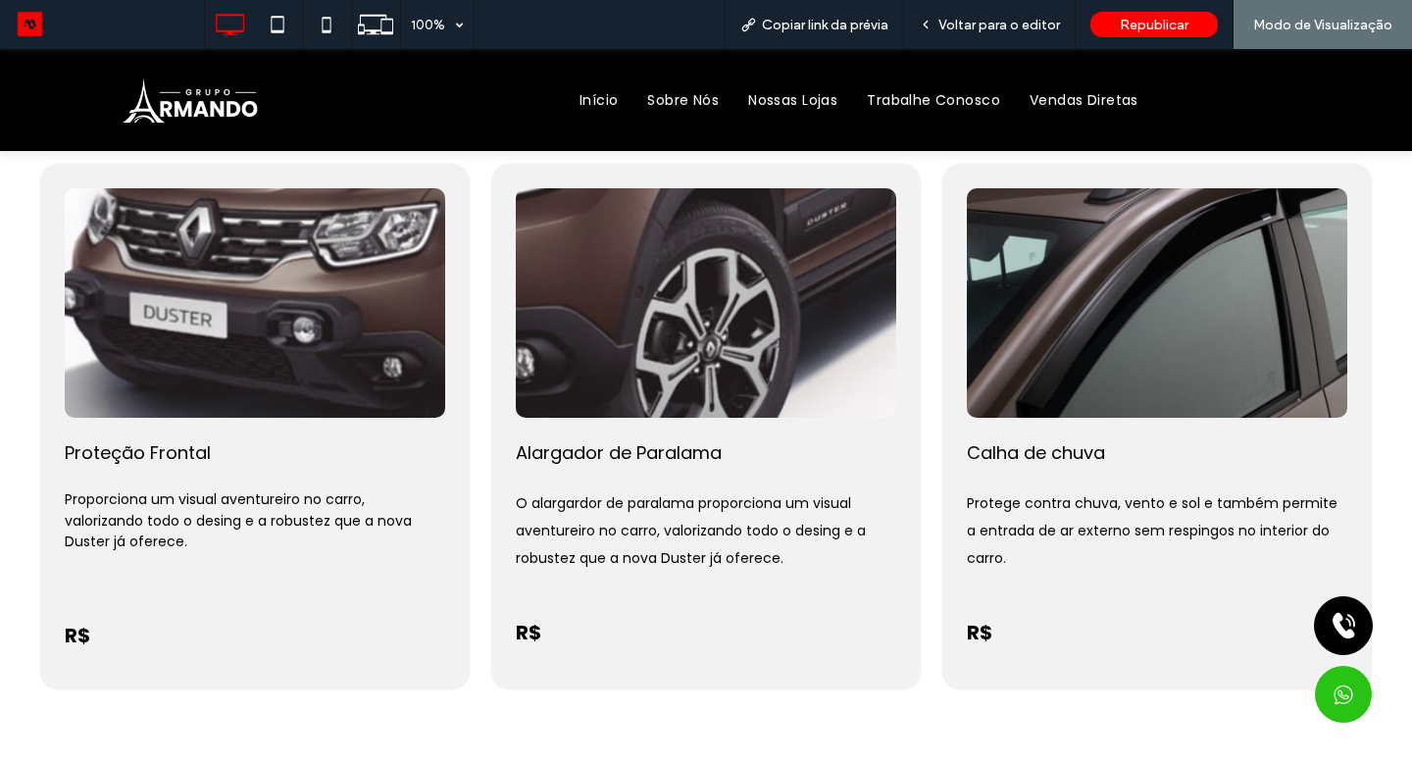
click at [950, 19] on span "Voltar para o editor" at bounding box center [999, 25] width 122 height 17
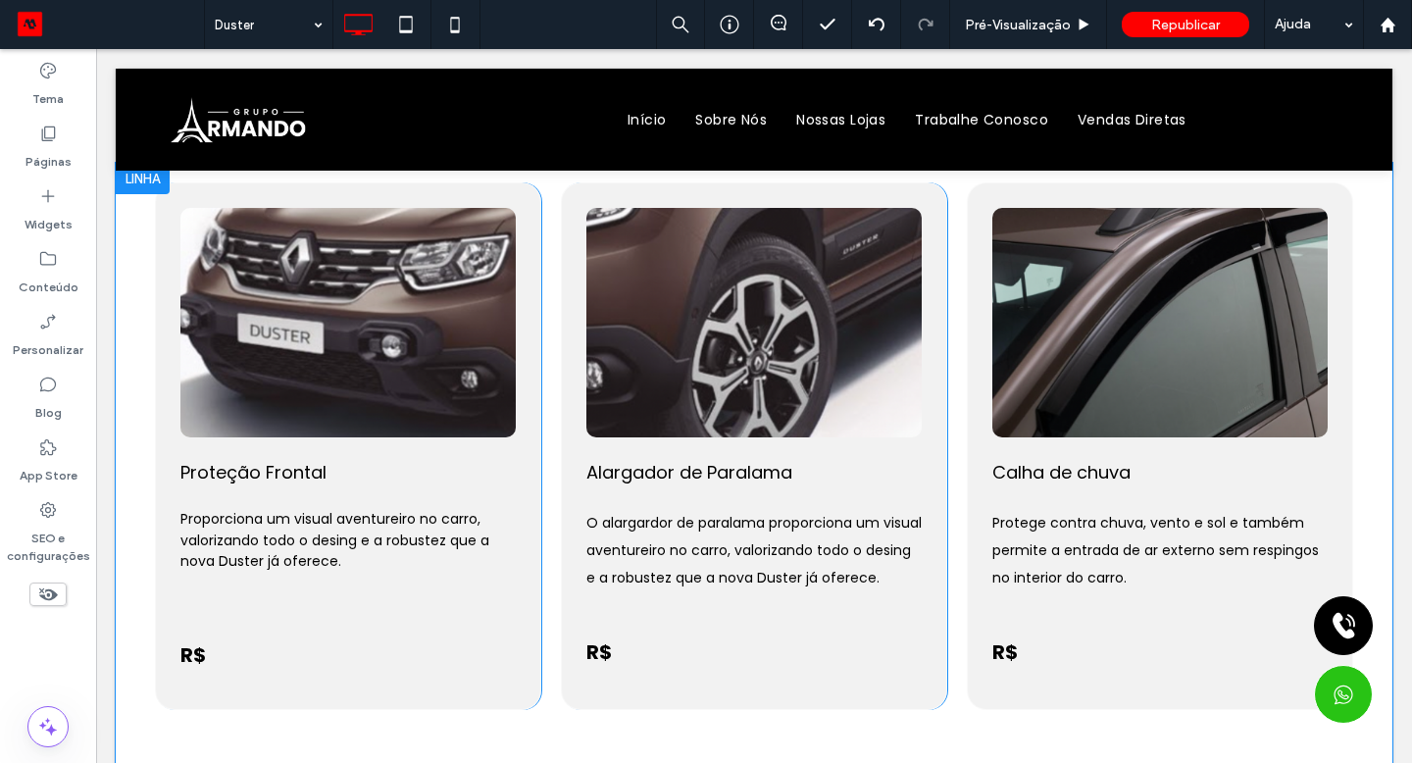
click at [55, 136] on use at bounding box center [49, 133] width 14 height 15
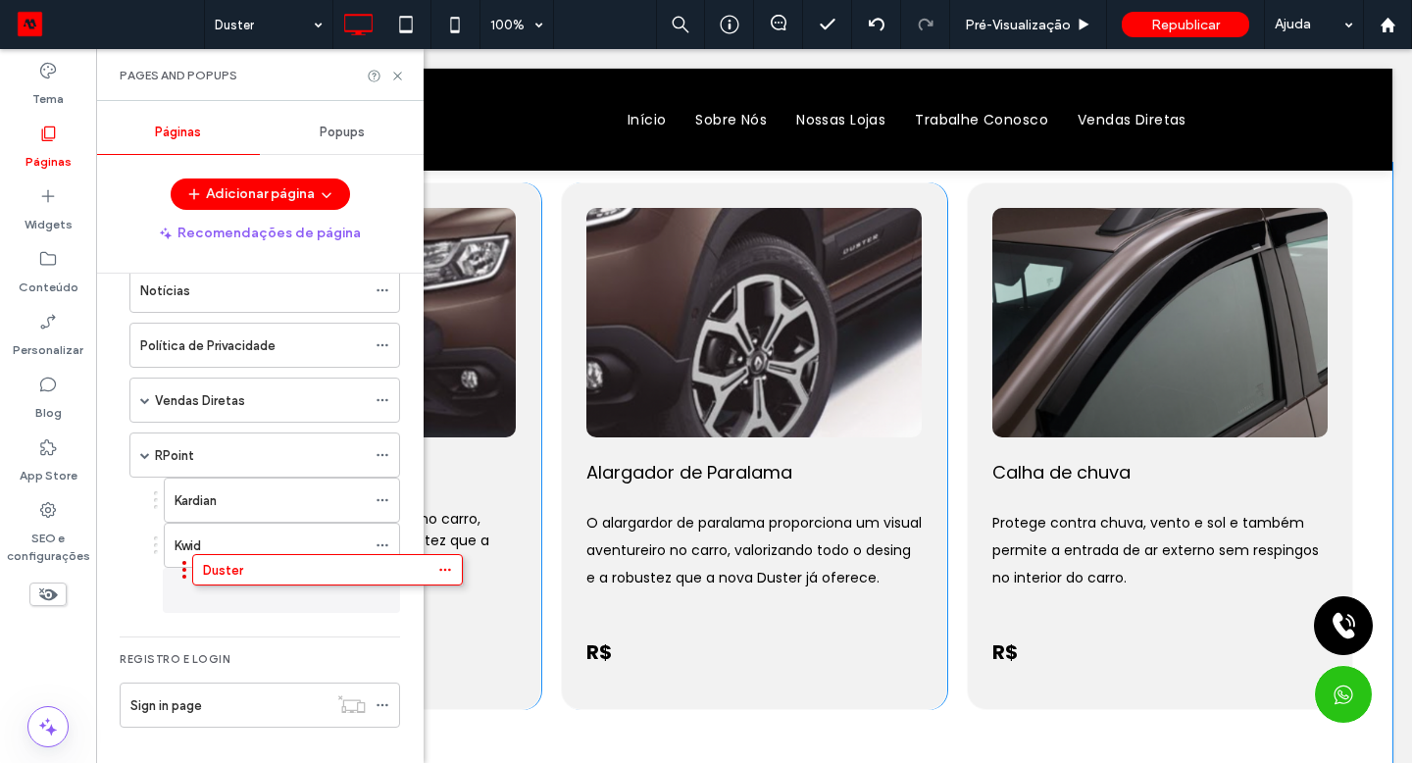
scroll to position [314, 0]
drag, startPoint x: 952, startPoint y: 590, endPoint x: 252, endPoint y: 565, distance: 700.5
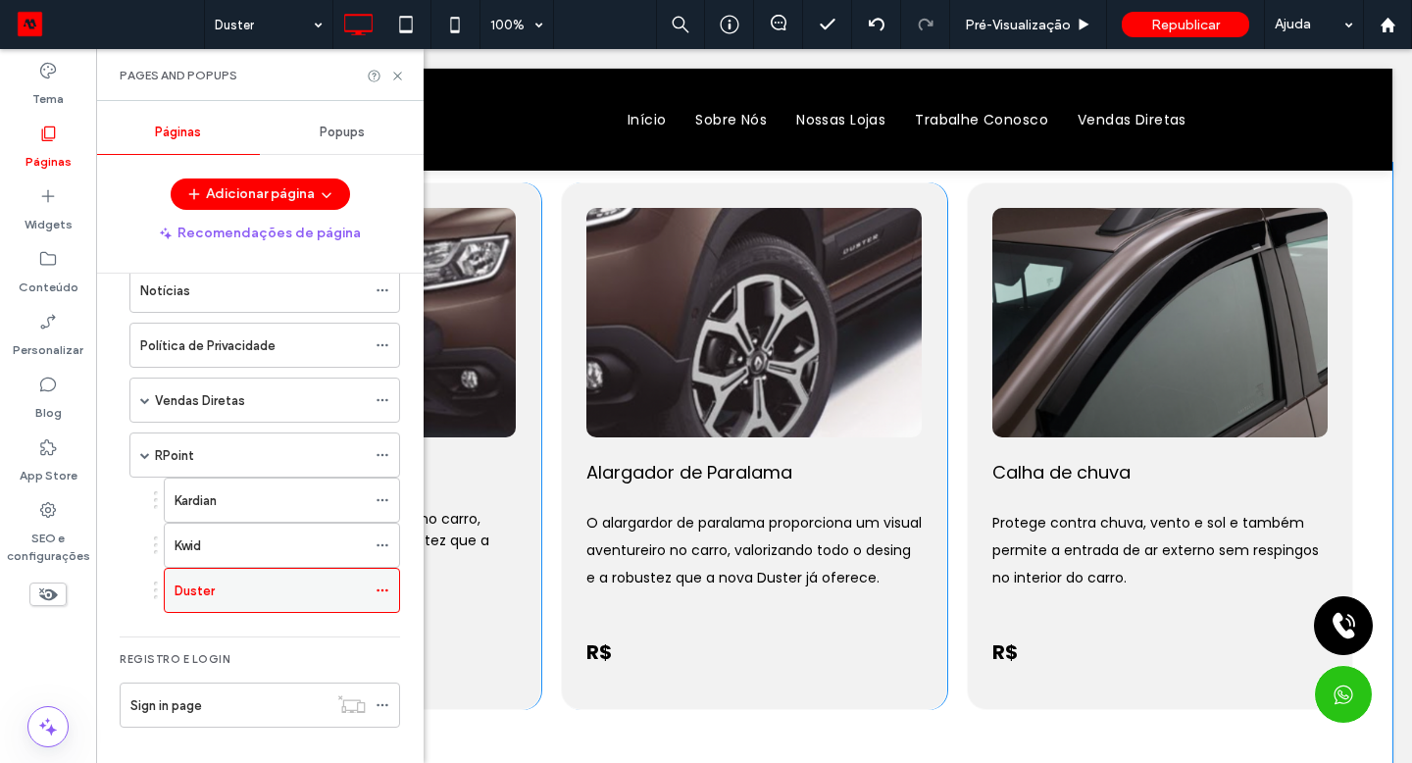
click at [383, 592] on icon at bounding box center [383, 590] width 14 height 14
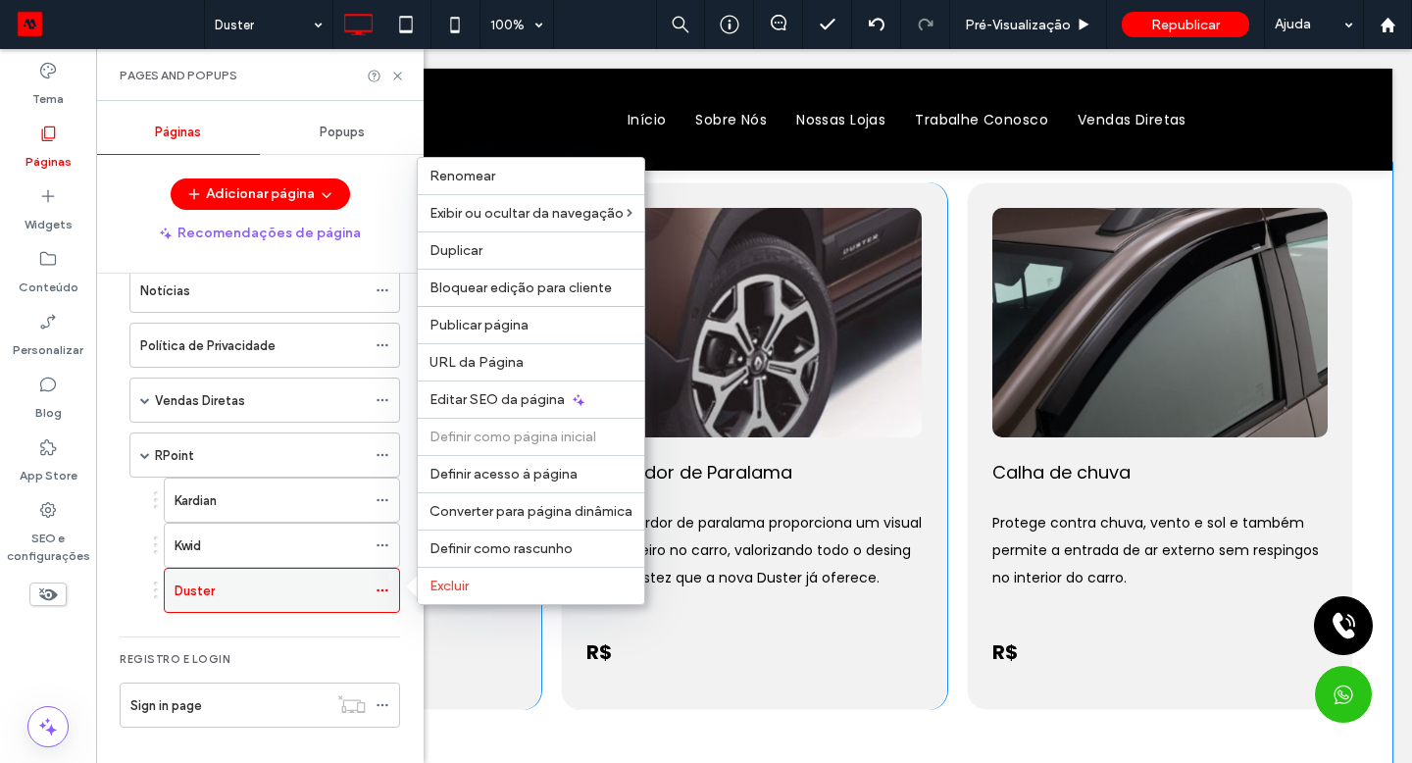
click at [448, 256] on span "Duplicar" at bounding box center [455, 250] width 53 height 17
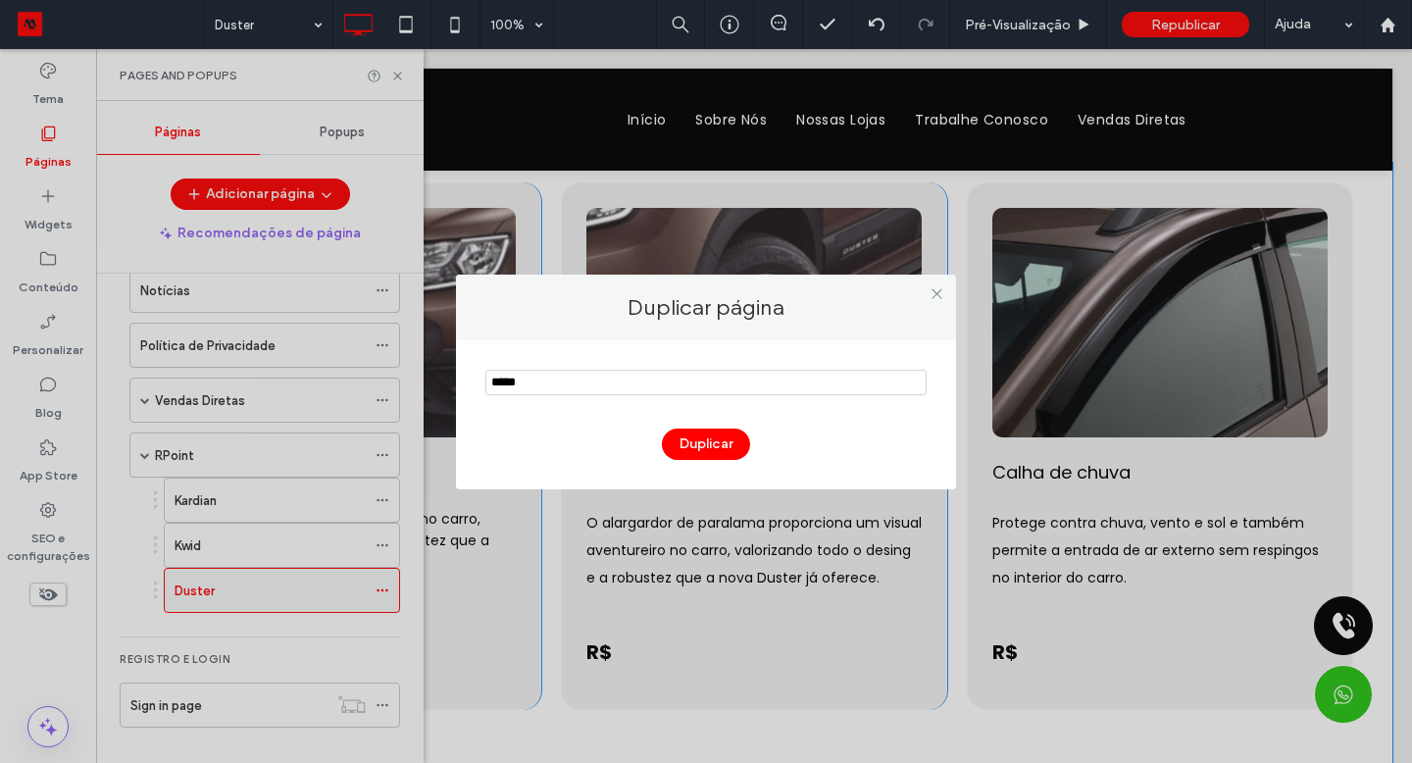
type input "*****"
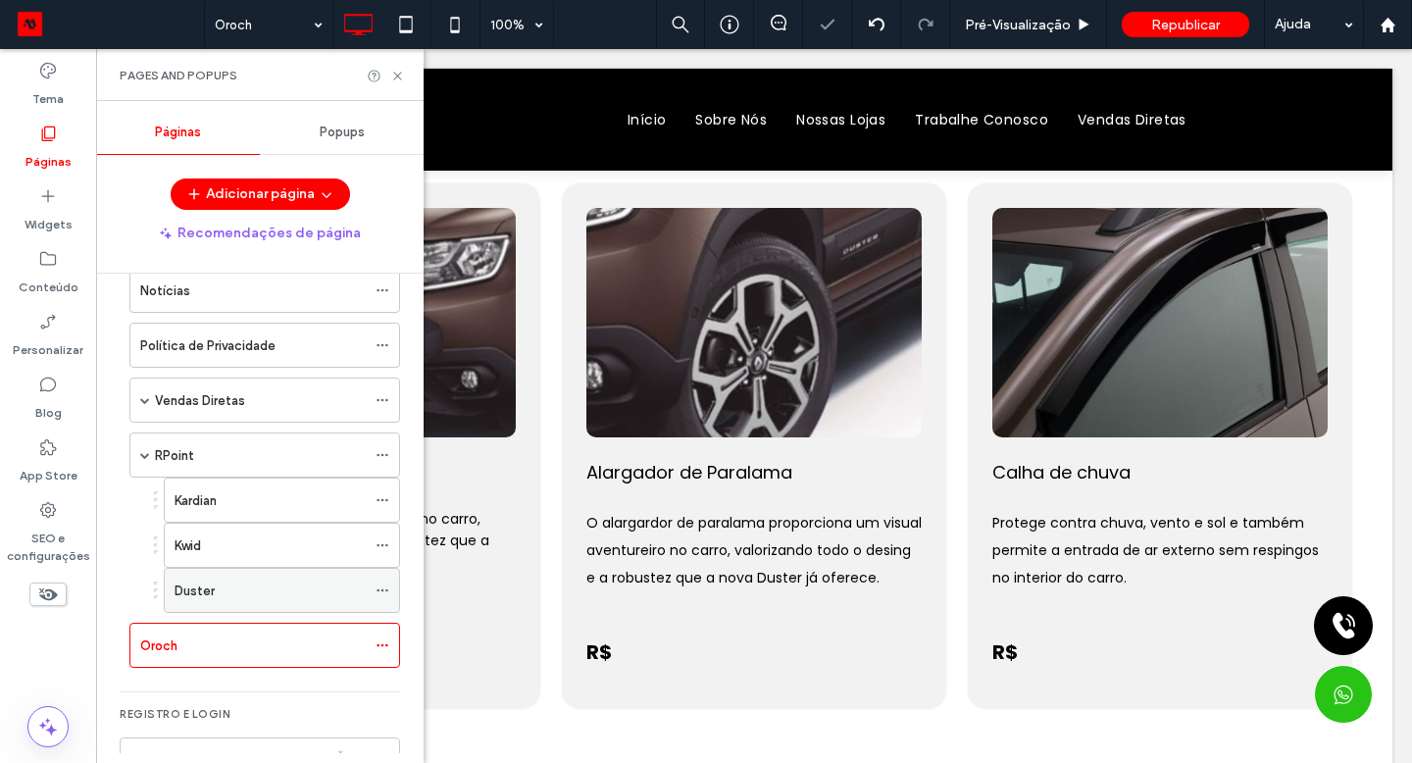
scroll to position [324, 0]
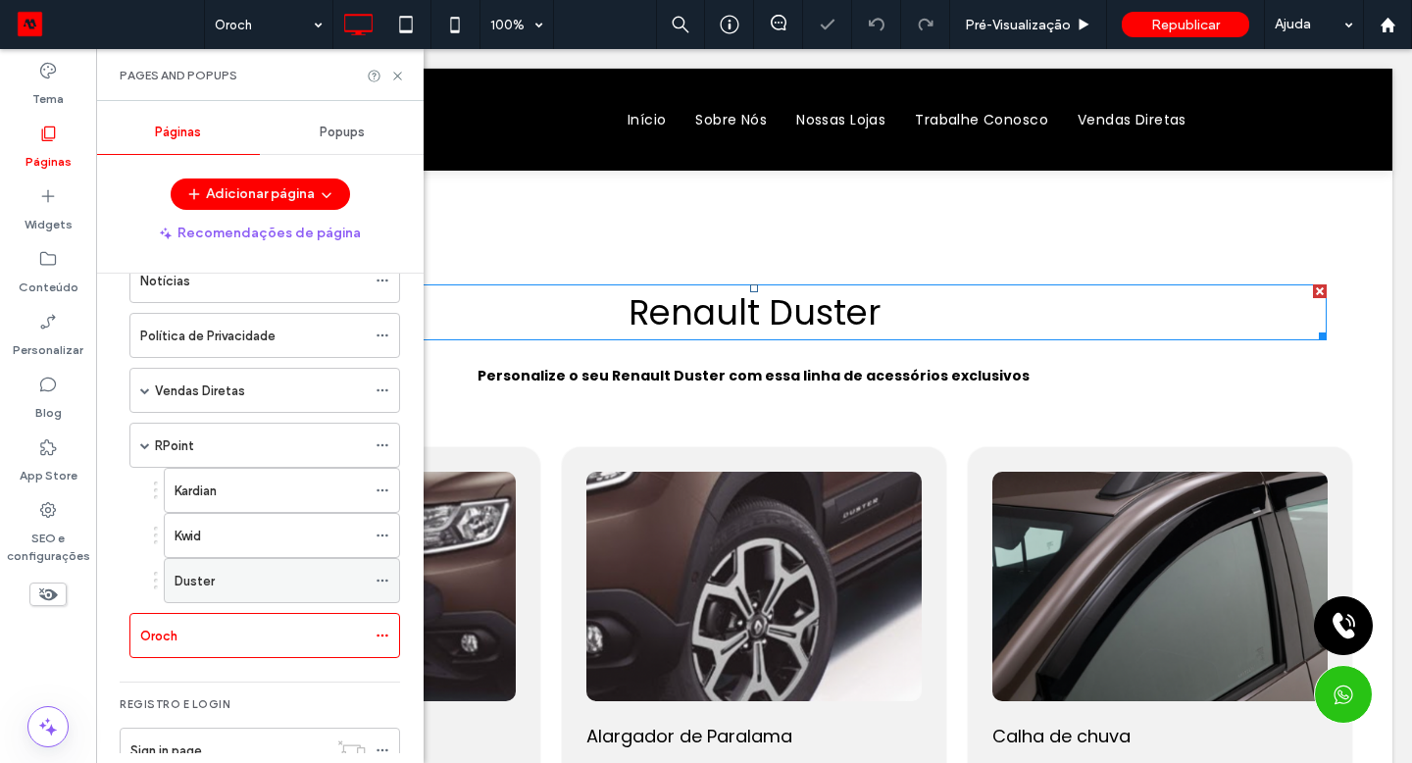
click at [784, 306] on span "Renault Duster" at bounding box center [754, 312] width 252 height 48
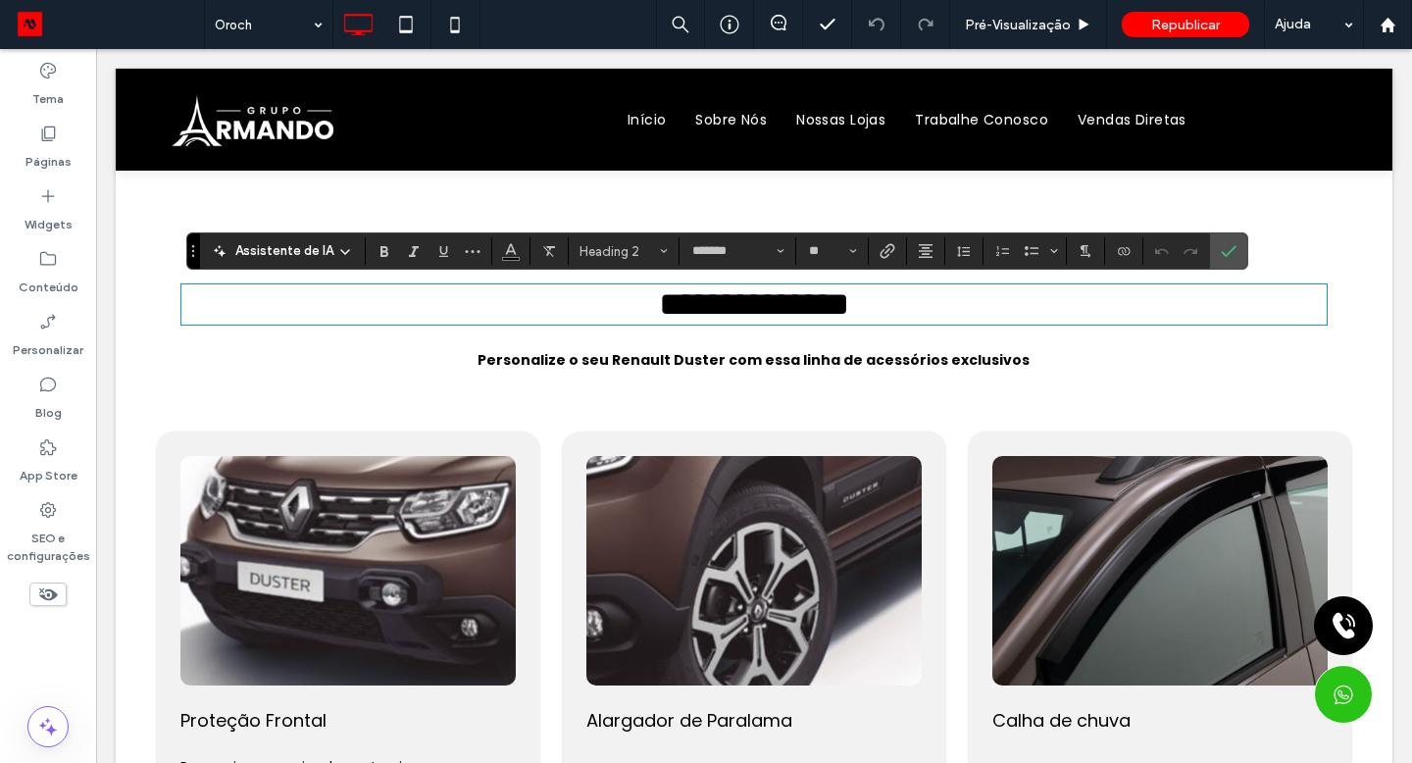
click at [766, 311] on span "**********" at bounding box center [754, 303] width 190 height 33
click at [759, 311] on span "**********" at bounding box center [754, 303] width 190 height 33
click at [690, 370] on strong "Personalize o seu Renault Duster com essa linha de acessórios exclusivos" at bounding box center [754, 360] width 552 height 20
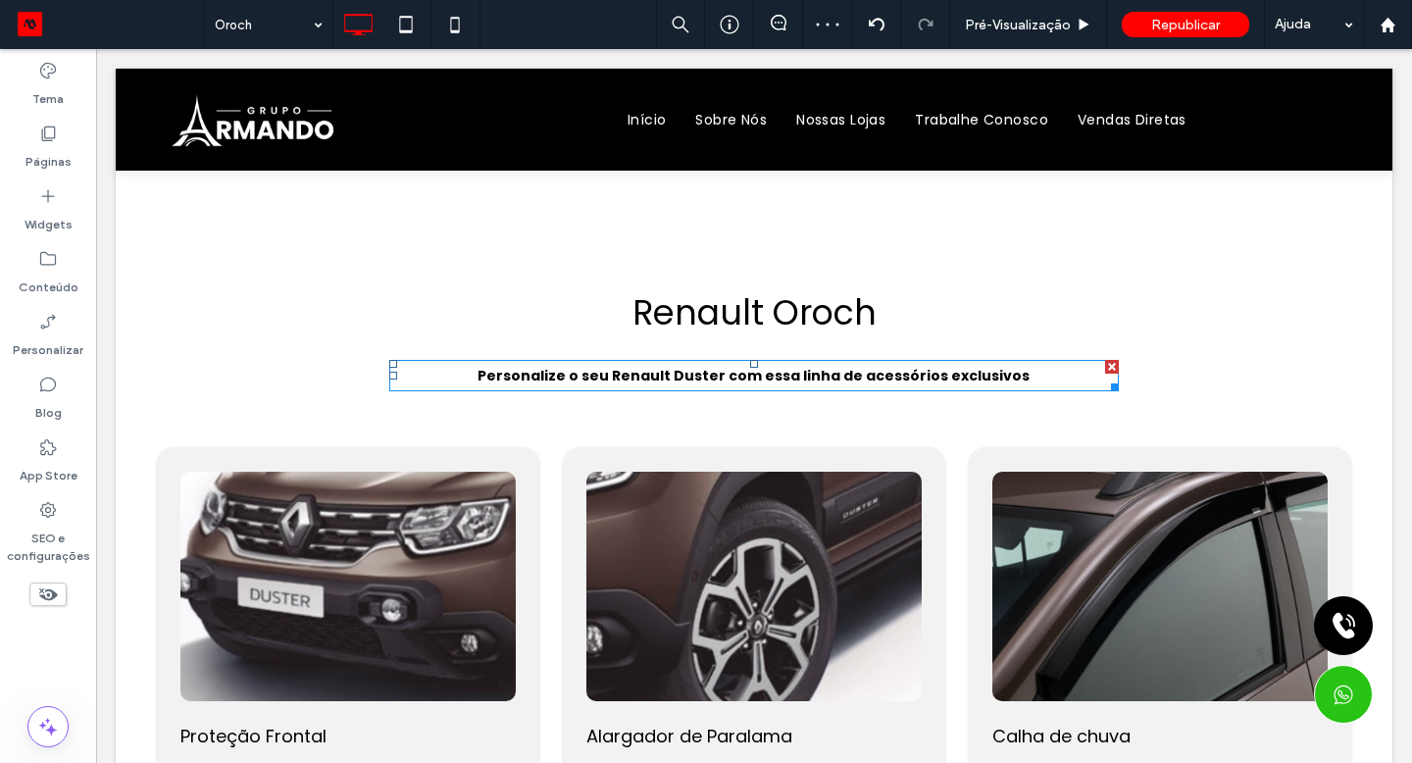
click at [681, 375] on strong "Personalize o seu Renault Duster com essa linha de acessórios exclusivos" at bounding box center [754, 376] width 552 height 20
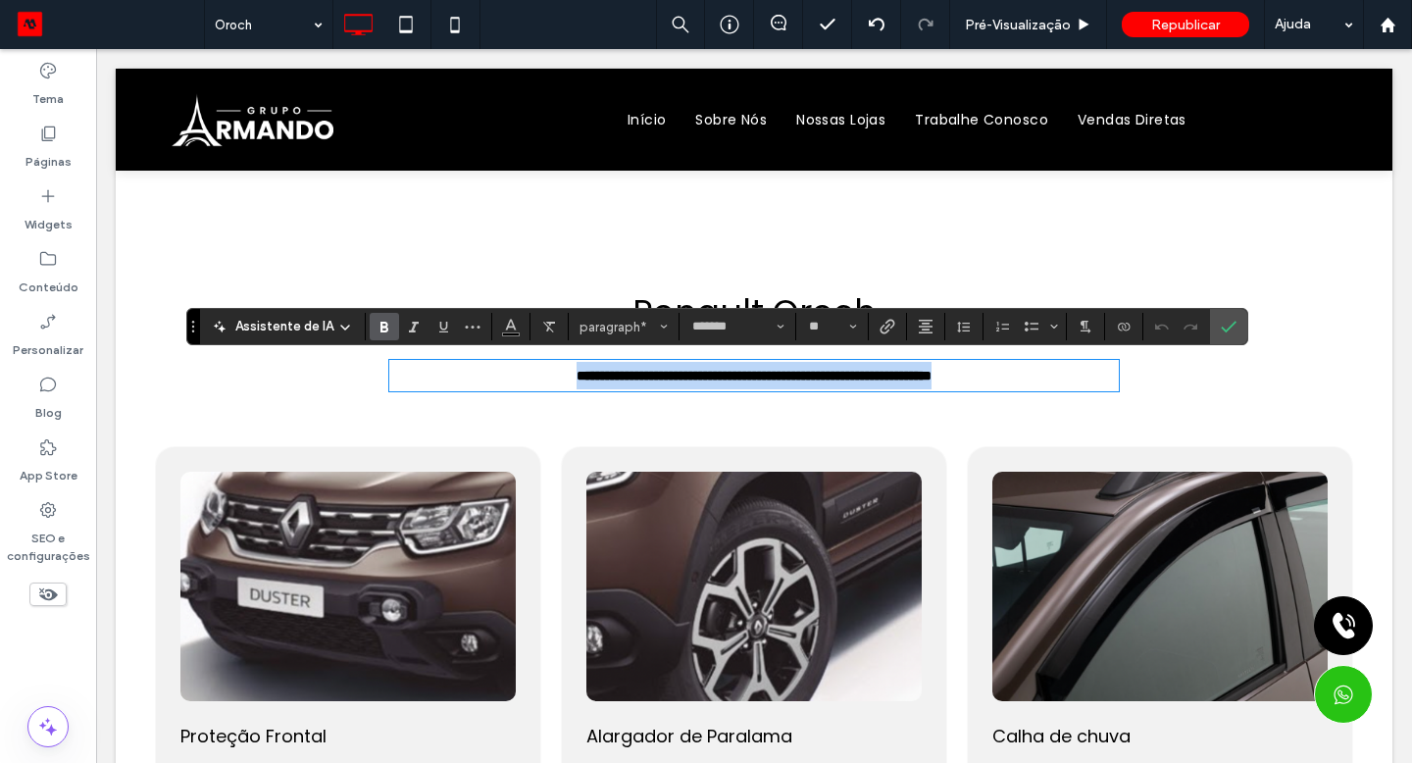
click at [673, 377] on strong "**********" at bounding box center [754, 376] width 355 height 14
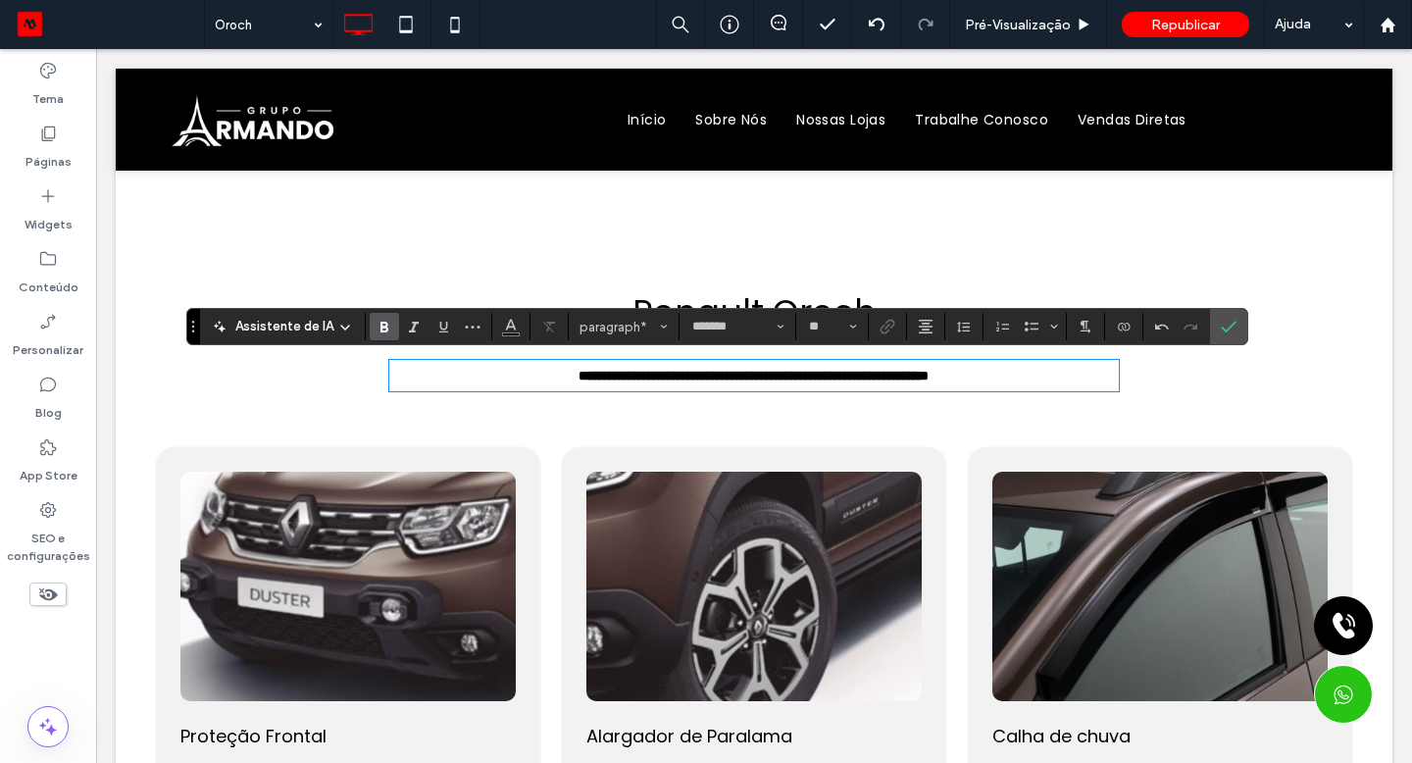
click at [296, 740] on span "Proteção Frontal" at bounding box center [253, 736] width 146 height 25
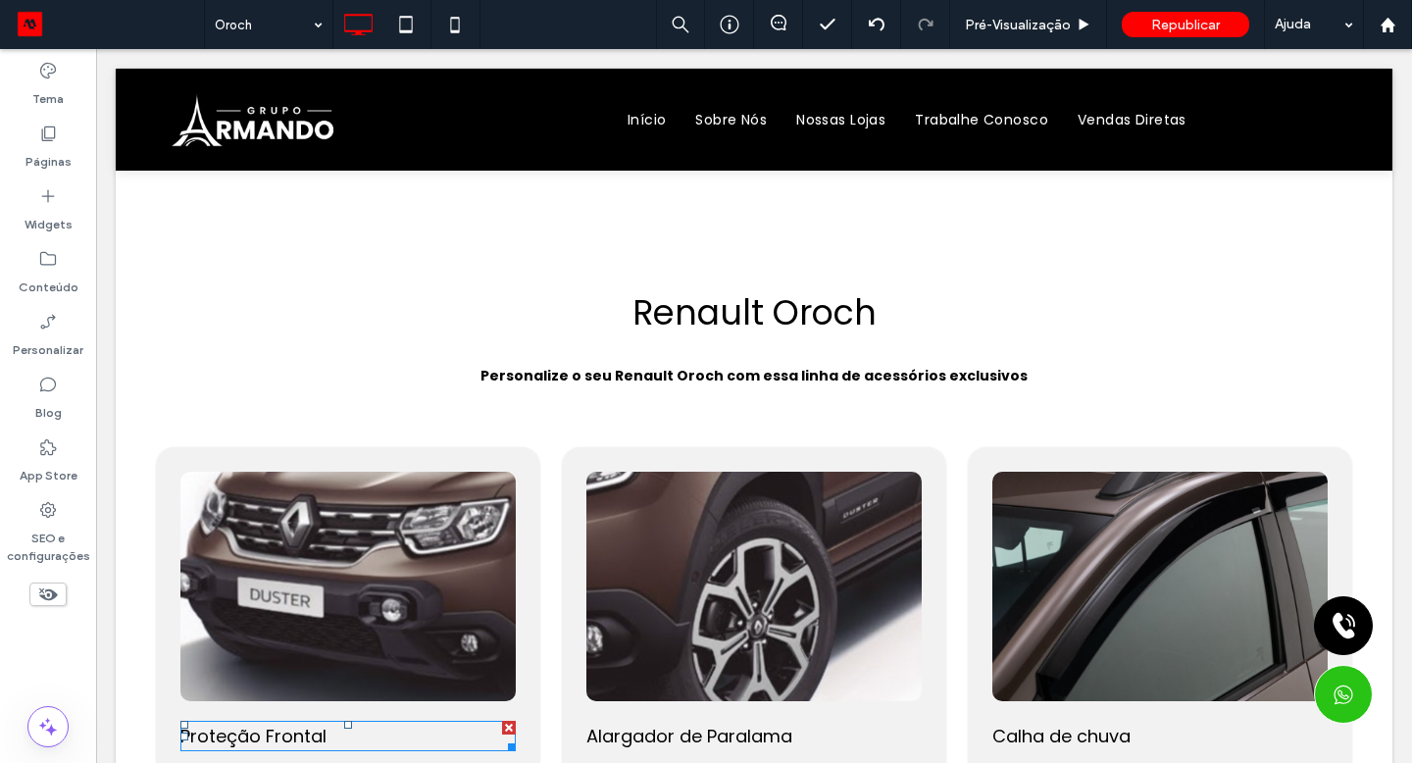
click at [297, 738] on span "Proteção Frontal" at bounding box center [253, 736] width 146 height 25
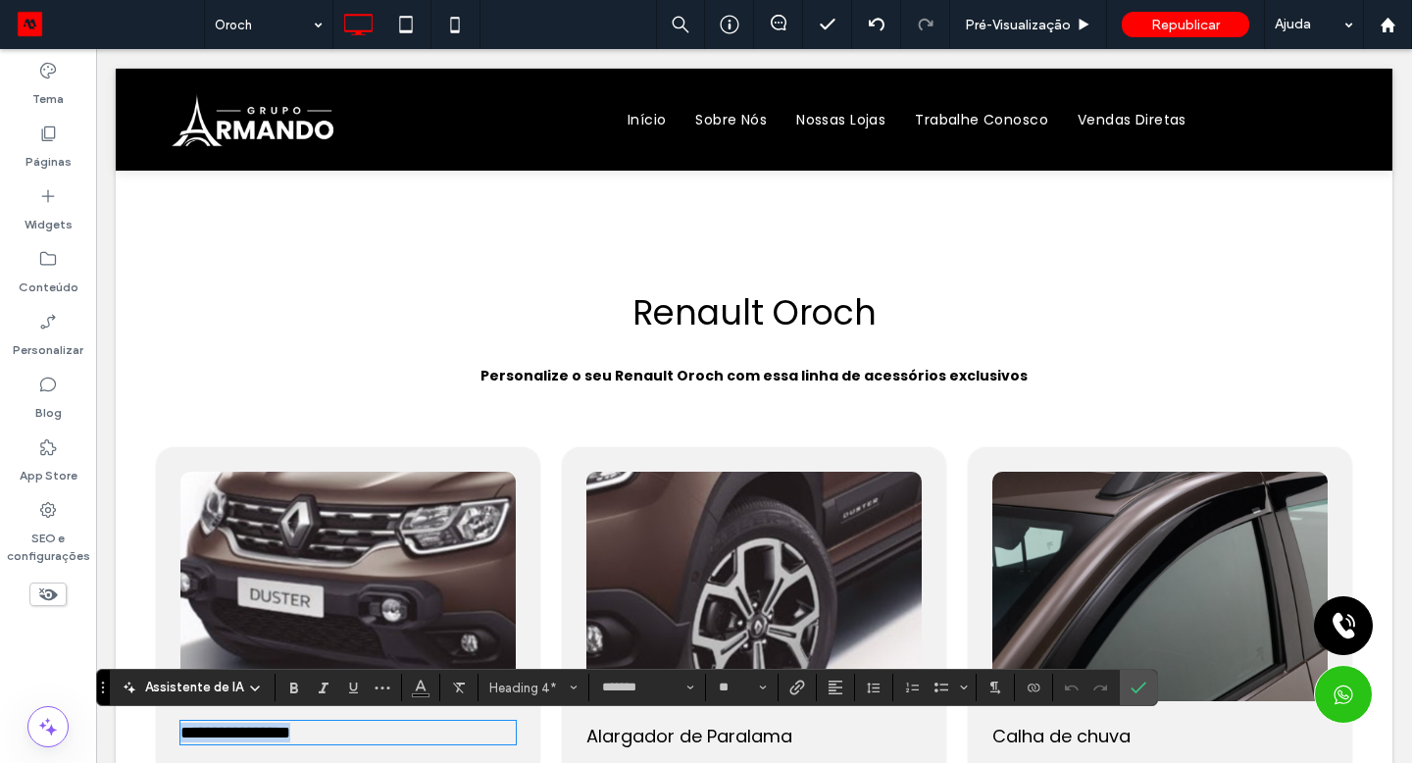
paste div
type input "**"
click at [292, 692] on use "Negrito" at bounding box center [294, 687] width 8 height 11
click at [432, 610] on div "Click To Paste" at bounding box center [348, 586] width 257 height 151
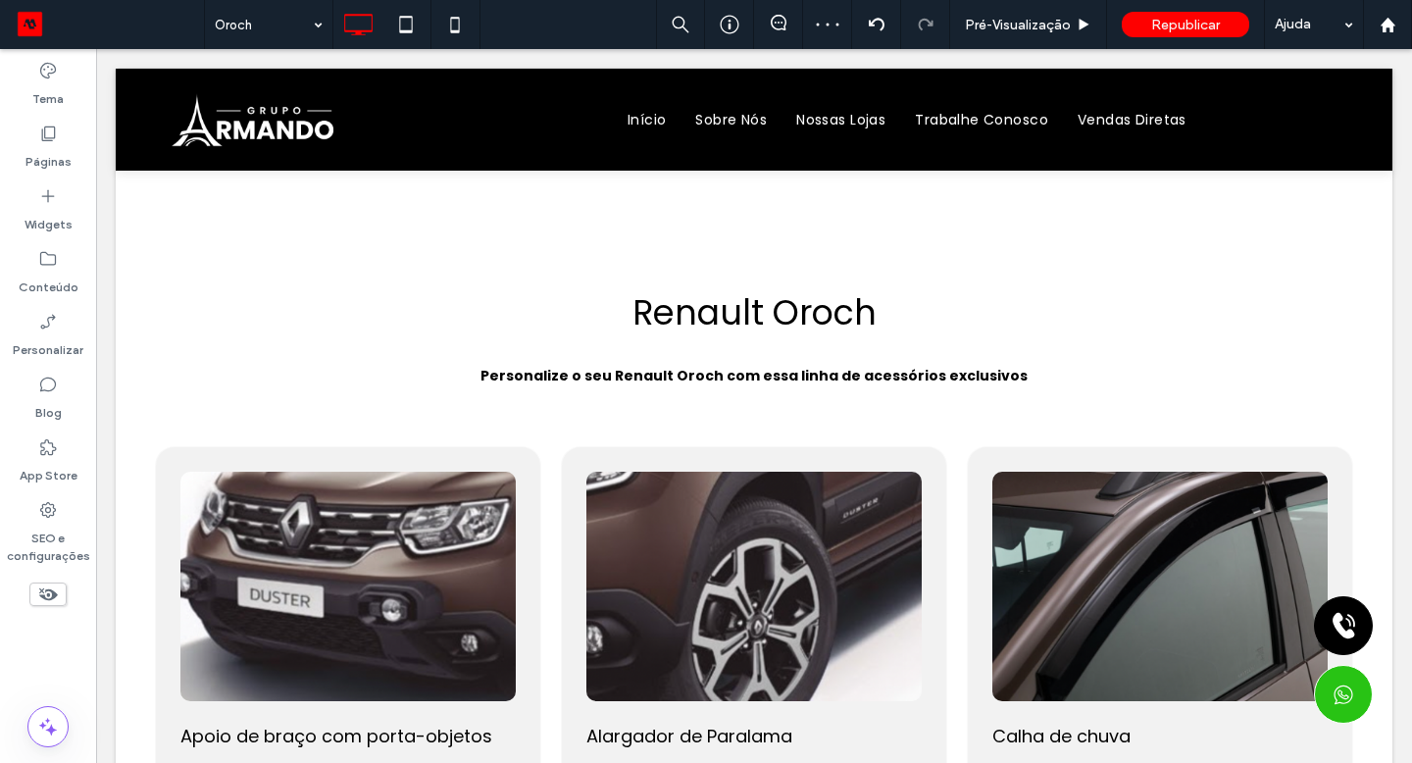
click at [472, 630] on div "Click To Paste" at bounding box center [347, 586] width 335 height 229
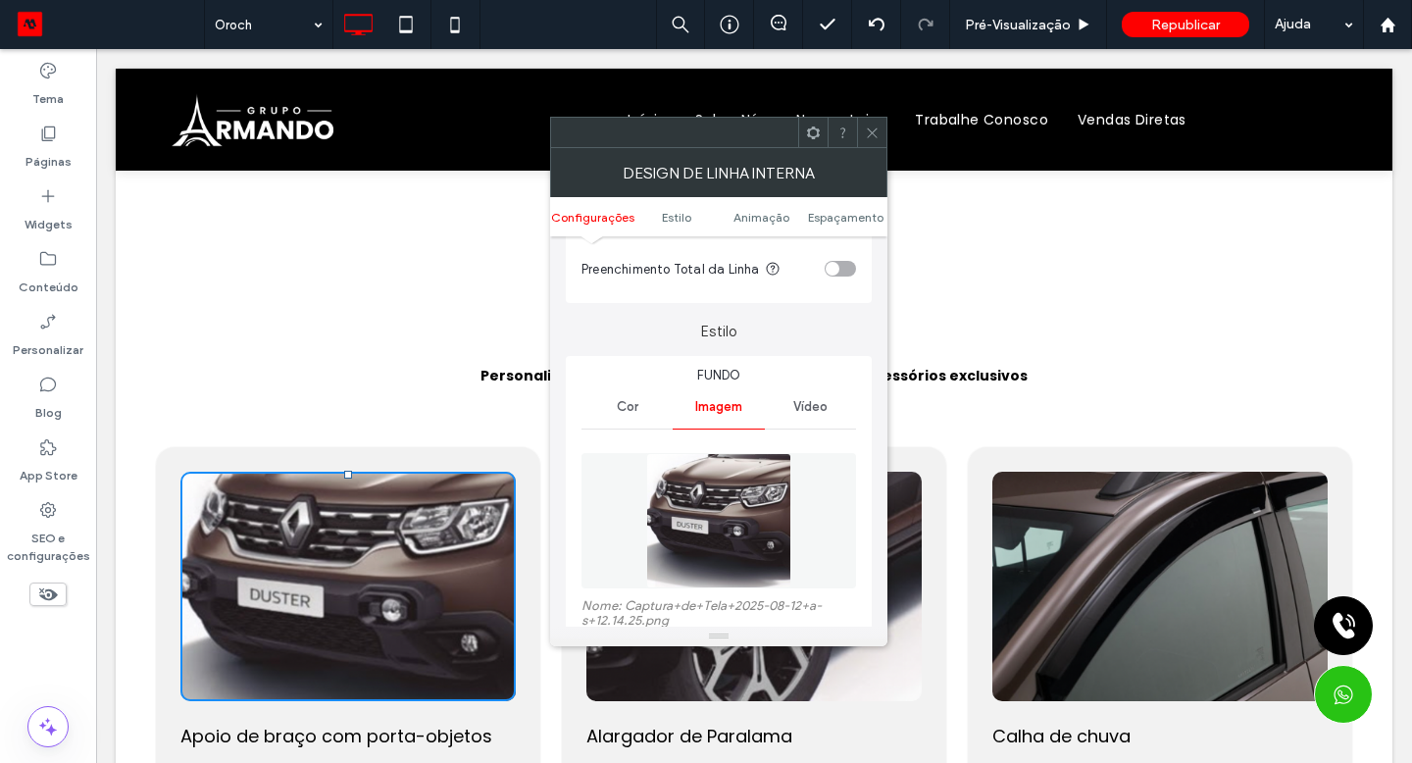
scroll to position [237, 0]
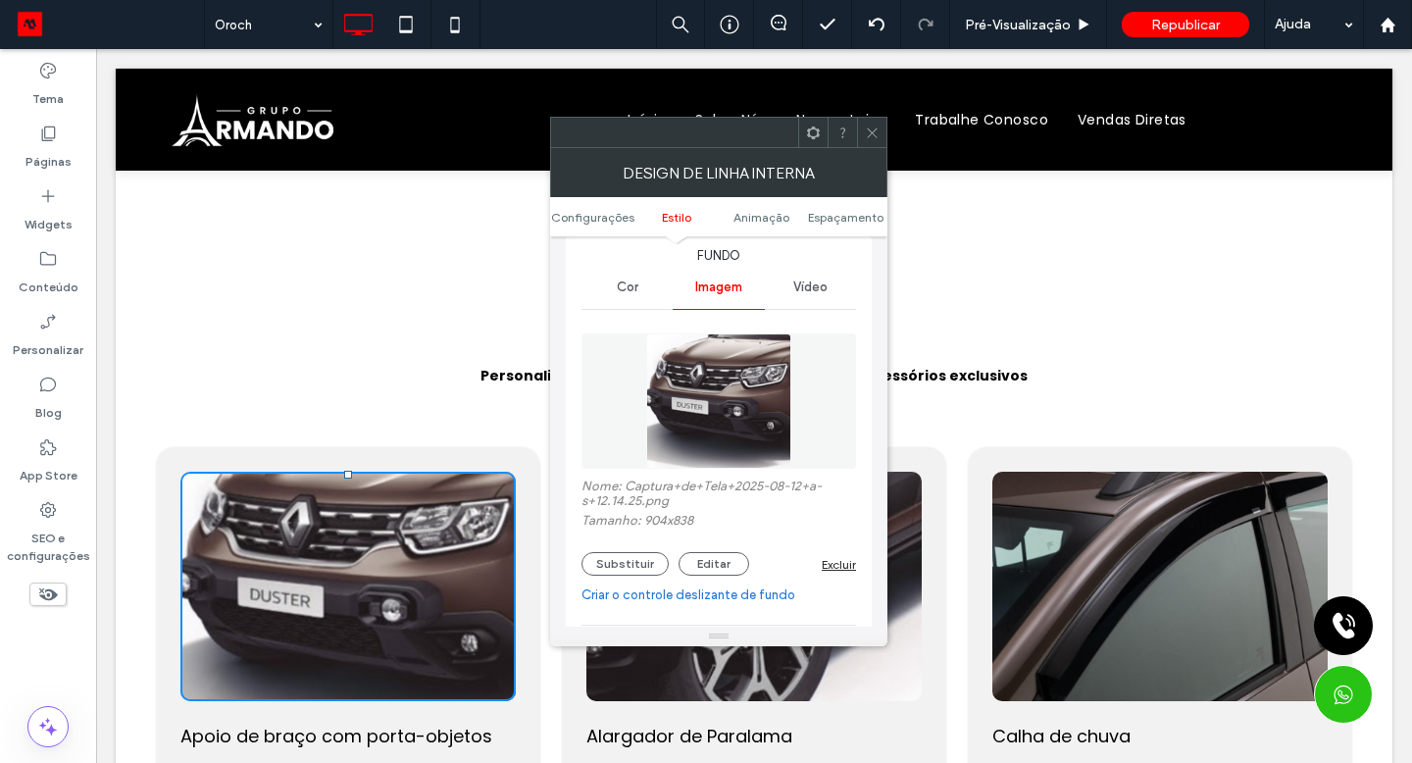
click at [632, 569] on button "Substituir" at bounding box center [624, 564] width 87 height 24
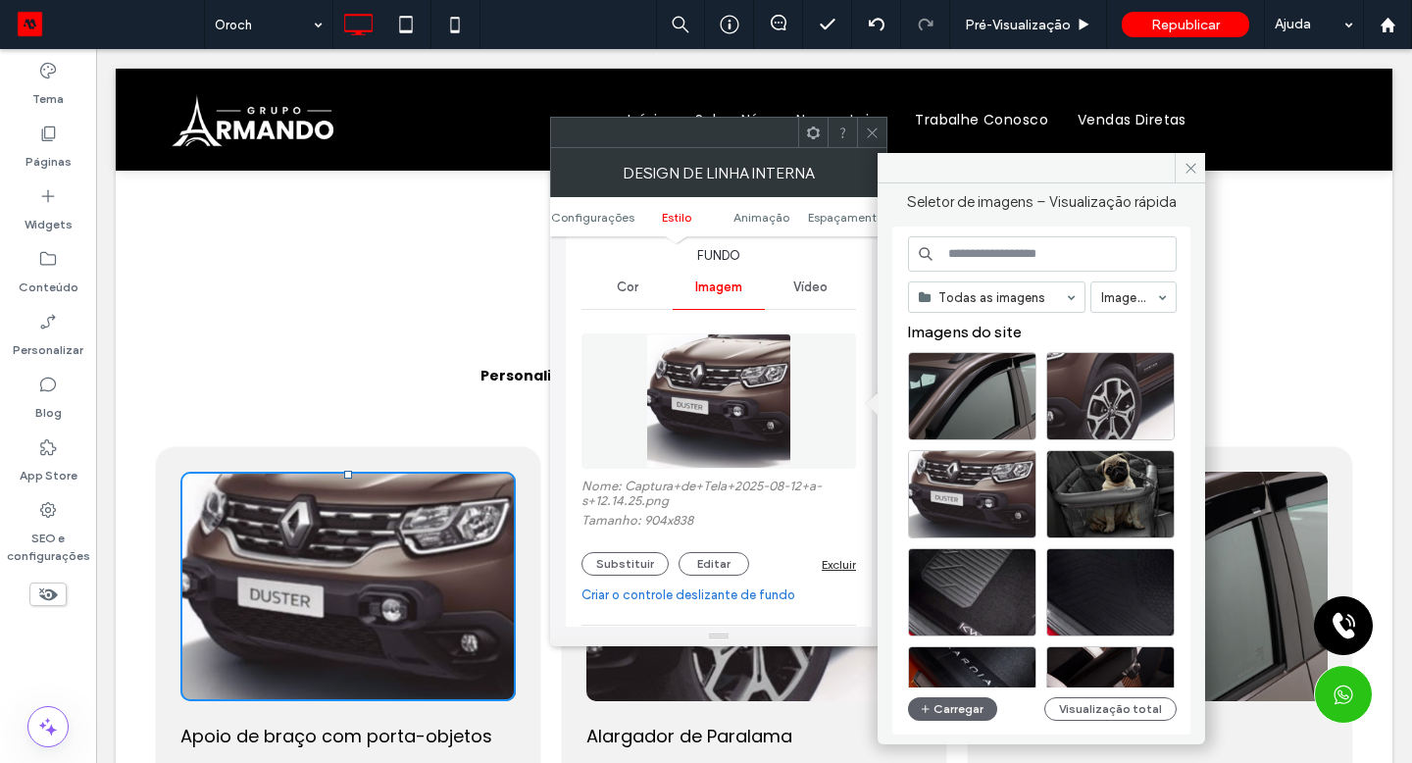
click at [975, 712] on button "Carregar" at bounding box center [952, 709] width 89 height 24
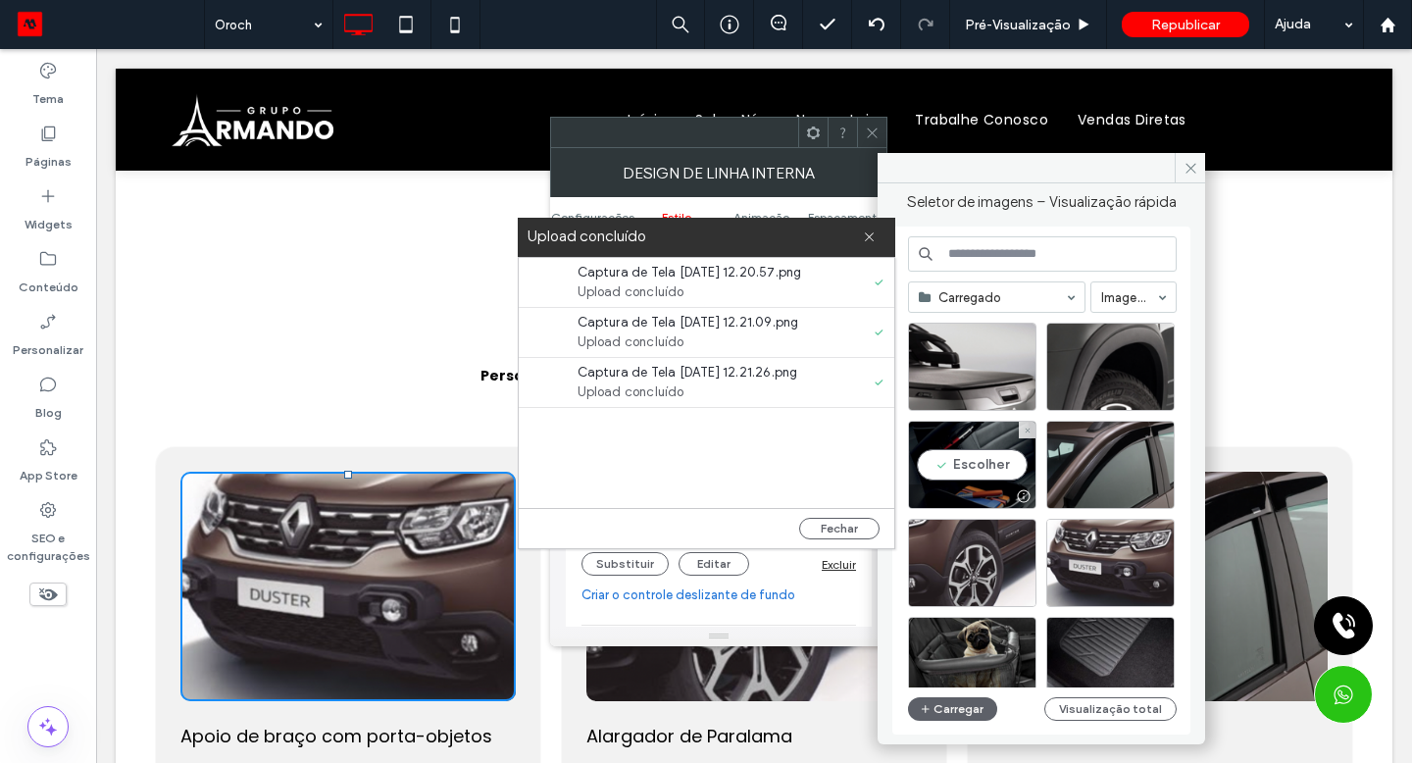
click at [1016, 467] on div "Escolher" at bounding box center [972, 465] width 128 height 88
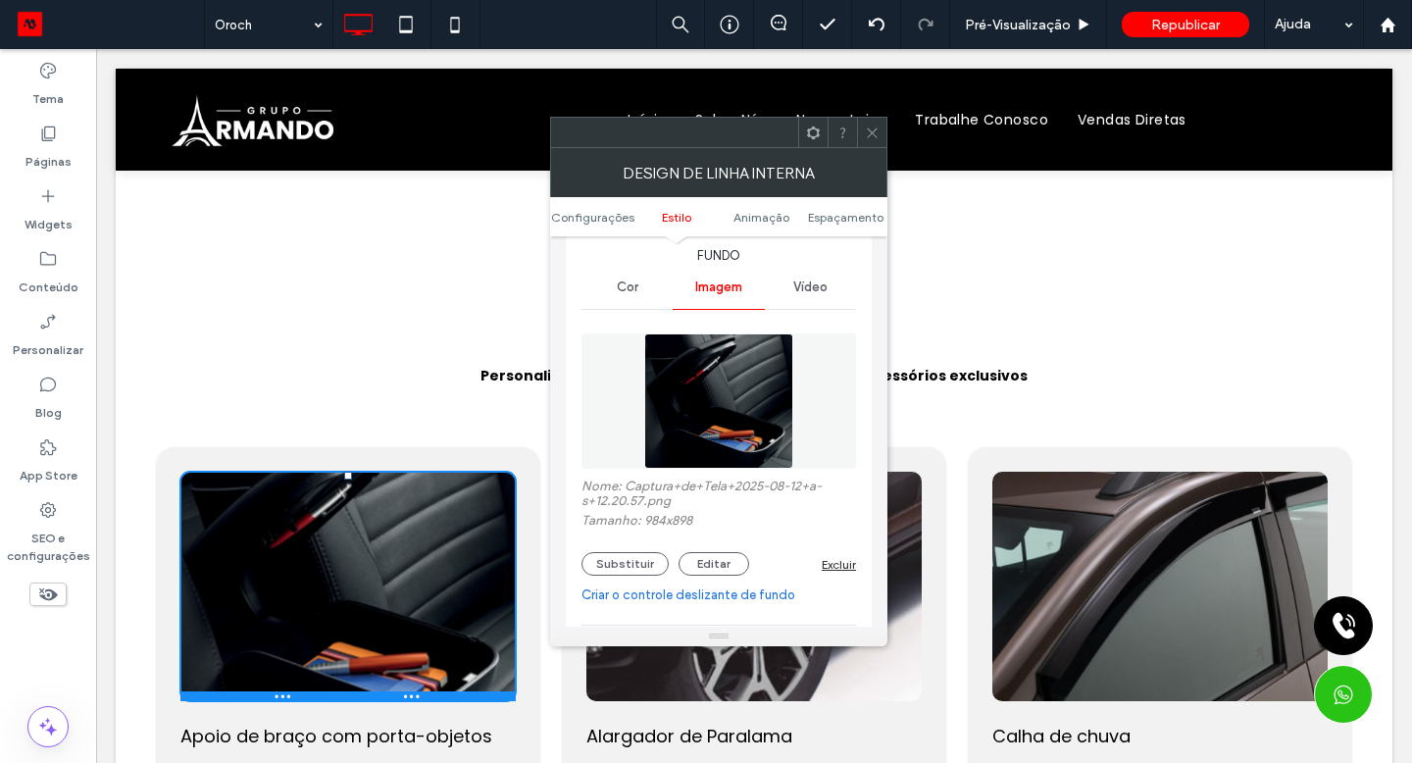
drag, startPoint x: 1112, startPoint y: 516, endPoint x: 351, endPoint y: 445, distance: 764.1
click at [351, 446] on div "Click To Paste Apoio de braço com porta-objetos Proporciona um visual aventurei…" at bounding box center [348, 710] width 386 height 528
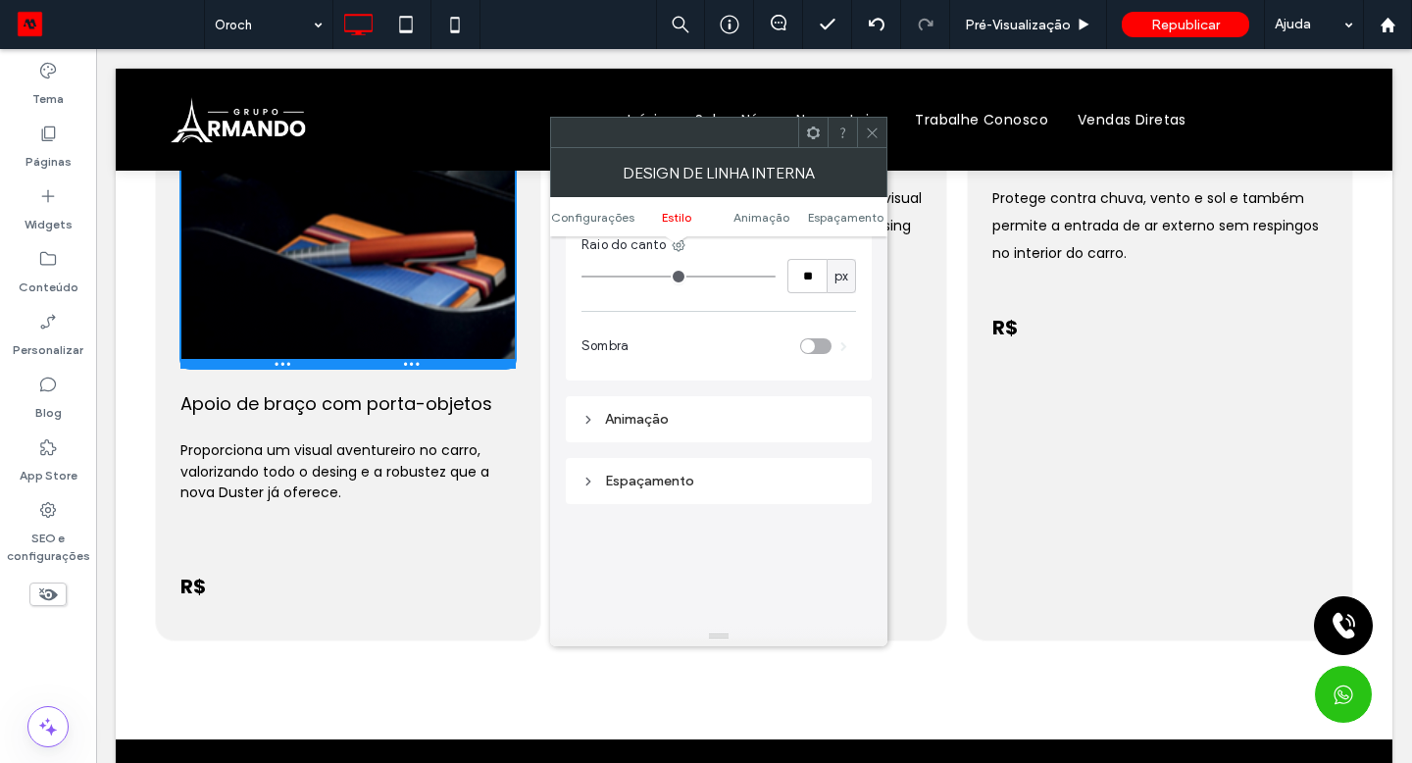
scroll to position [706, 0]
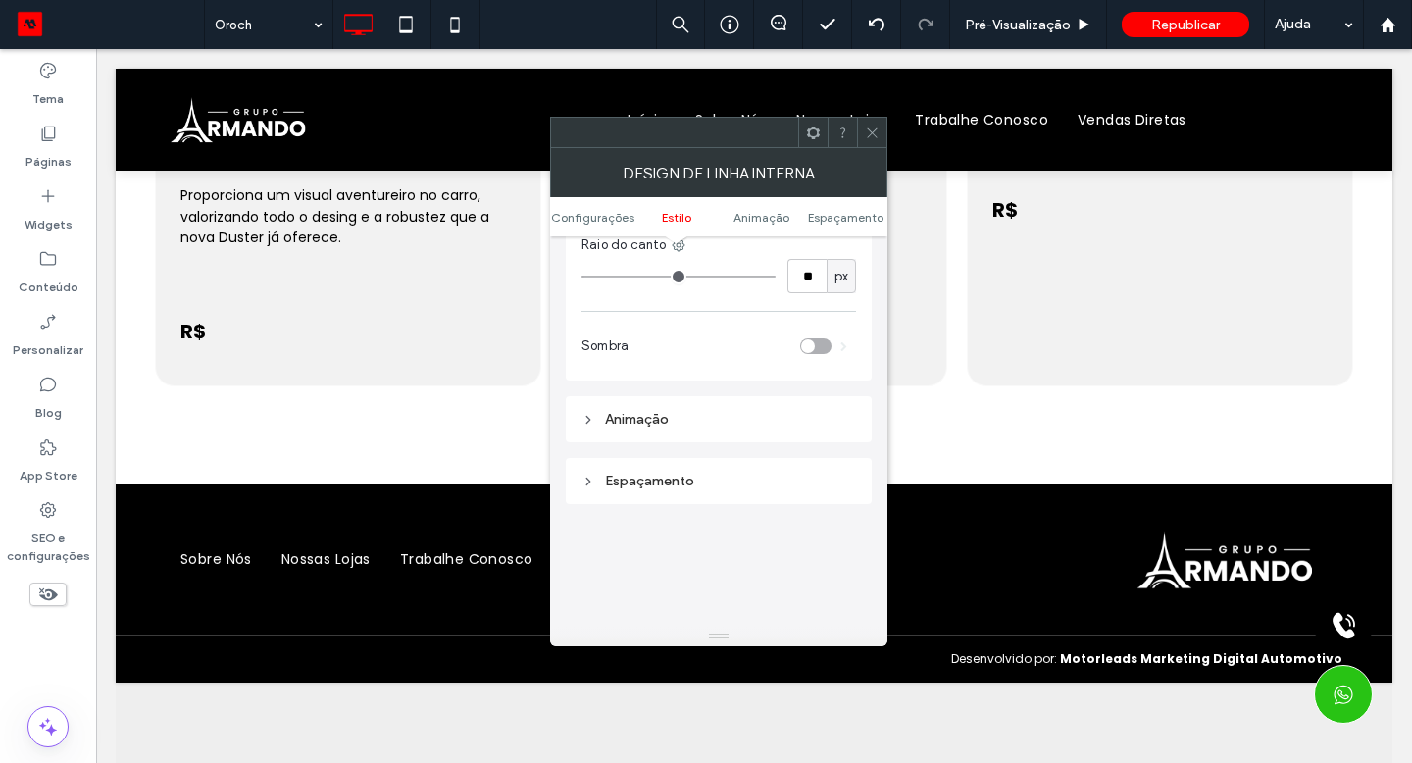
drag, startPoint x: 351, startPoint y: 445, endPoint x: 393, endPoint y: 113, distance: 335.1
click at [393, 113] on div "Click To Paste cabeçalho Início Sobre Nós Nossas Lojas Trabalhe Conosco Vendas …" at bounding box center [754, 23] width 1277 height 1320
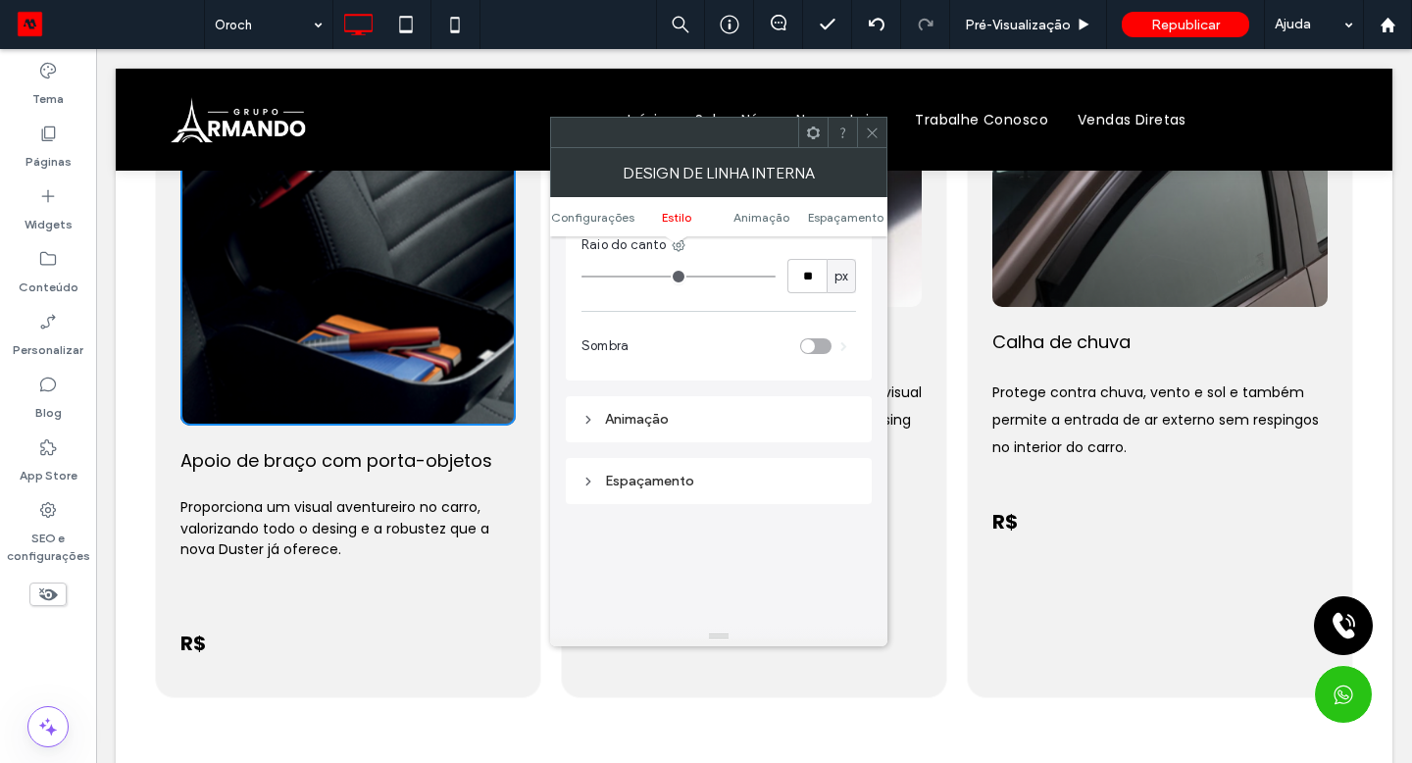
scroll to position [402, 0]
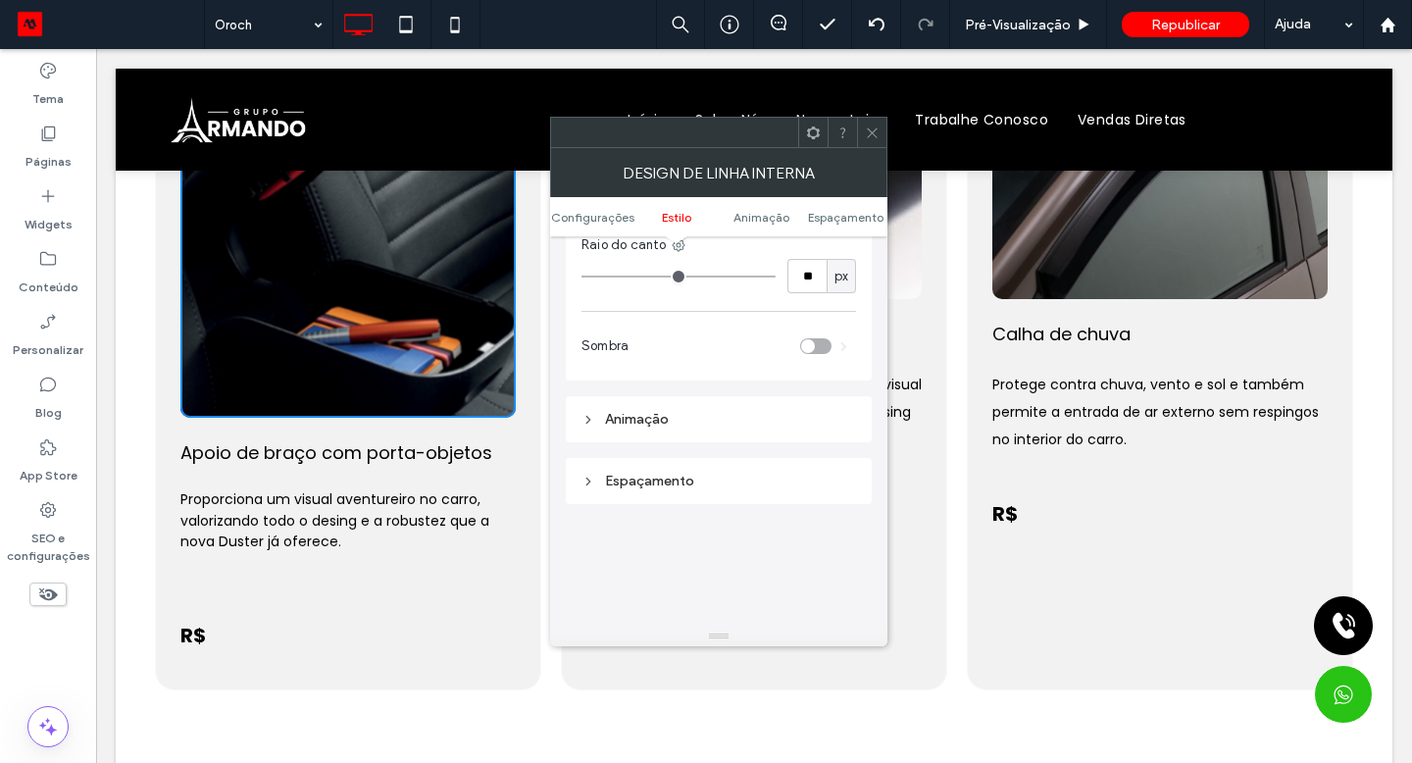
click at [872, 134] on icon at bounding box center [872, 133] width 15 height 15
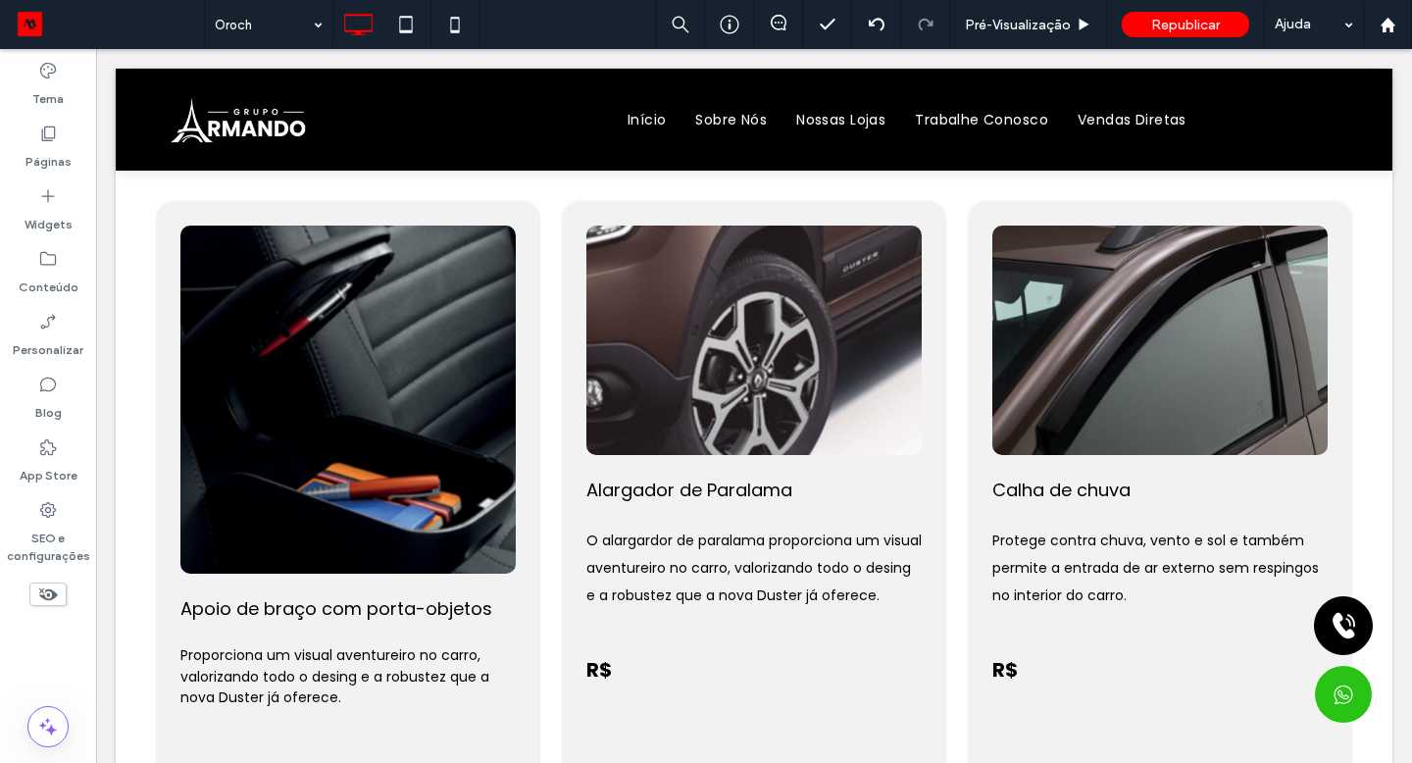
scroll to position [232, 0]
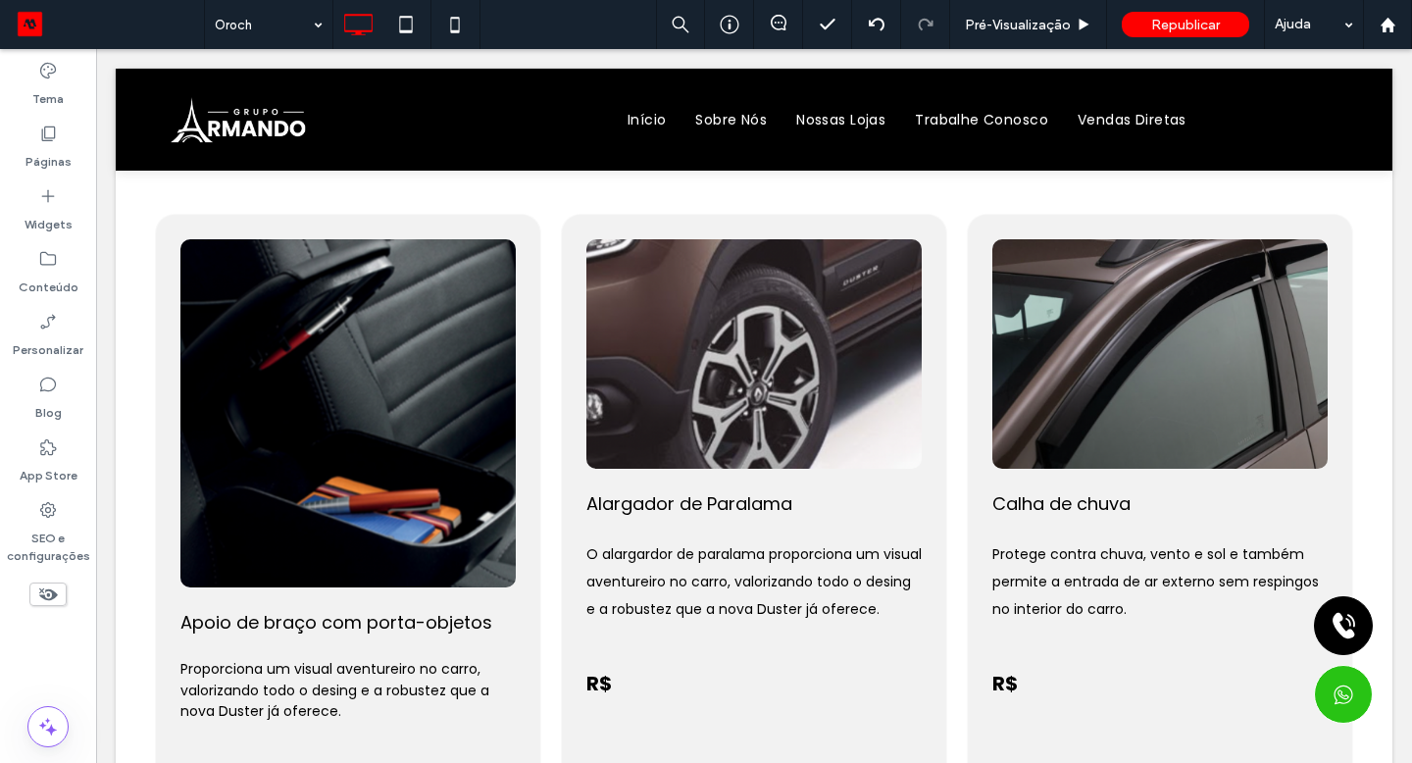
click at [604, 385] on div "Click To Paste" at bounding box center [753, 353] width 335 height 229
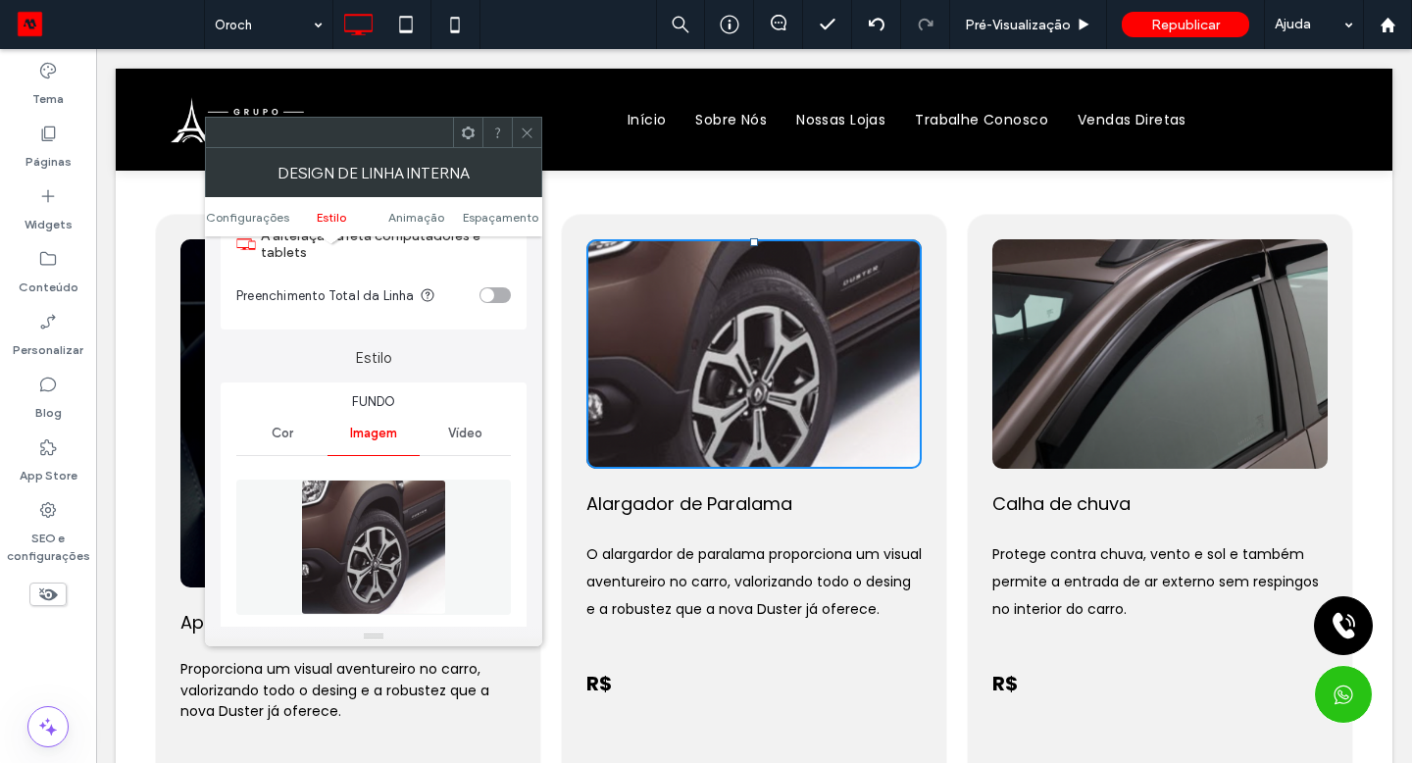
scroll to position [239, 0]
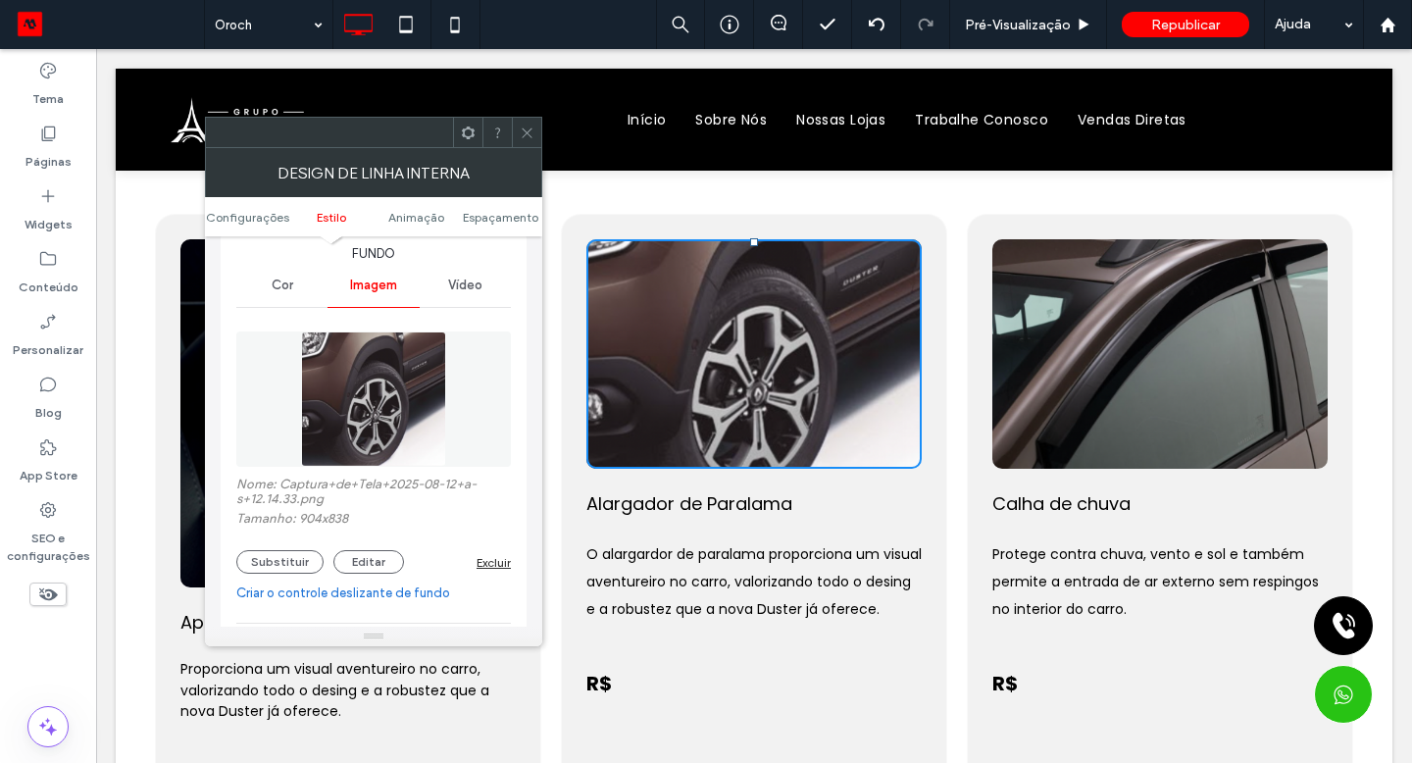
click at [255, 565] on button "Substituir" at bounding box center [279, 562] width 87 height 24
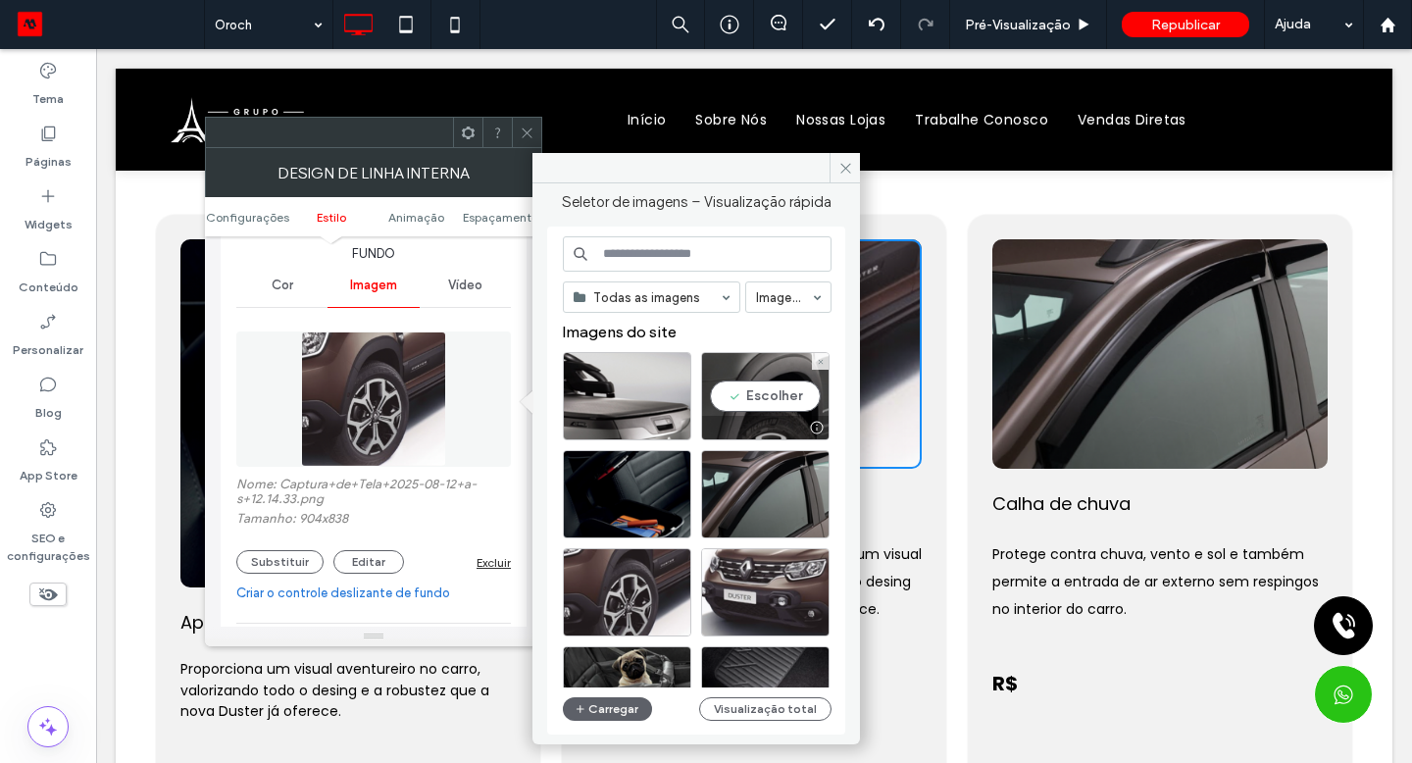
click at [768, 404] on div "Escolher" at bounding box center [765, 396] width 128 height 88
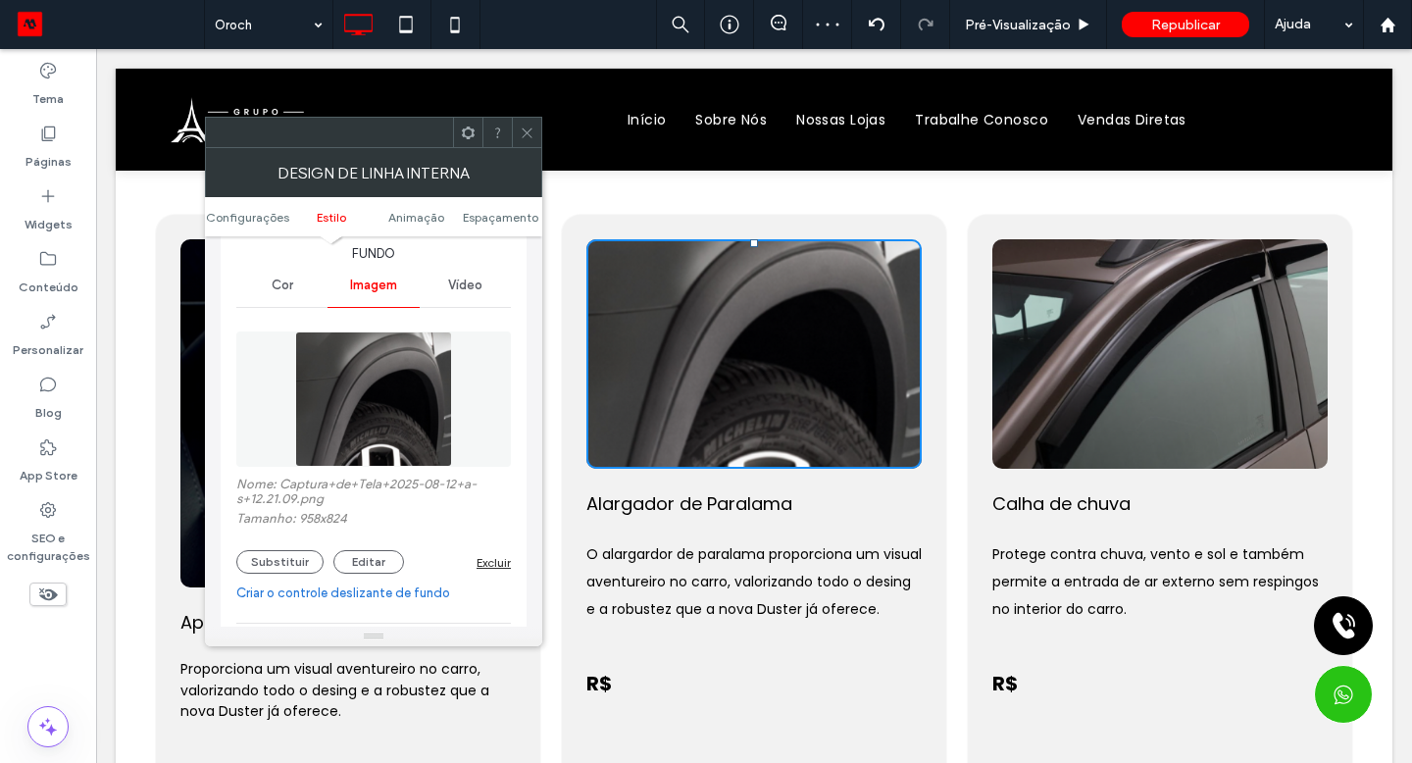
click at [524, 131] on icon at bounding box center [527, 133] width 15 height 15
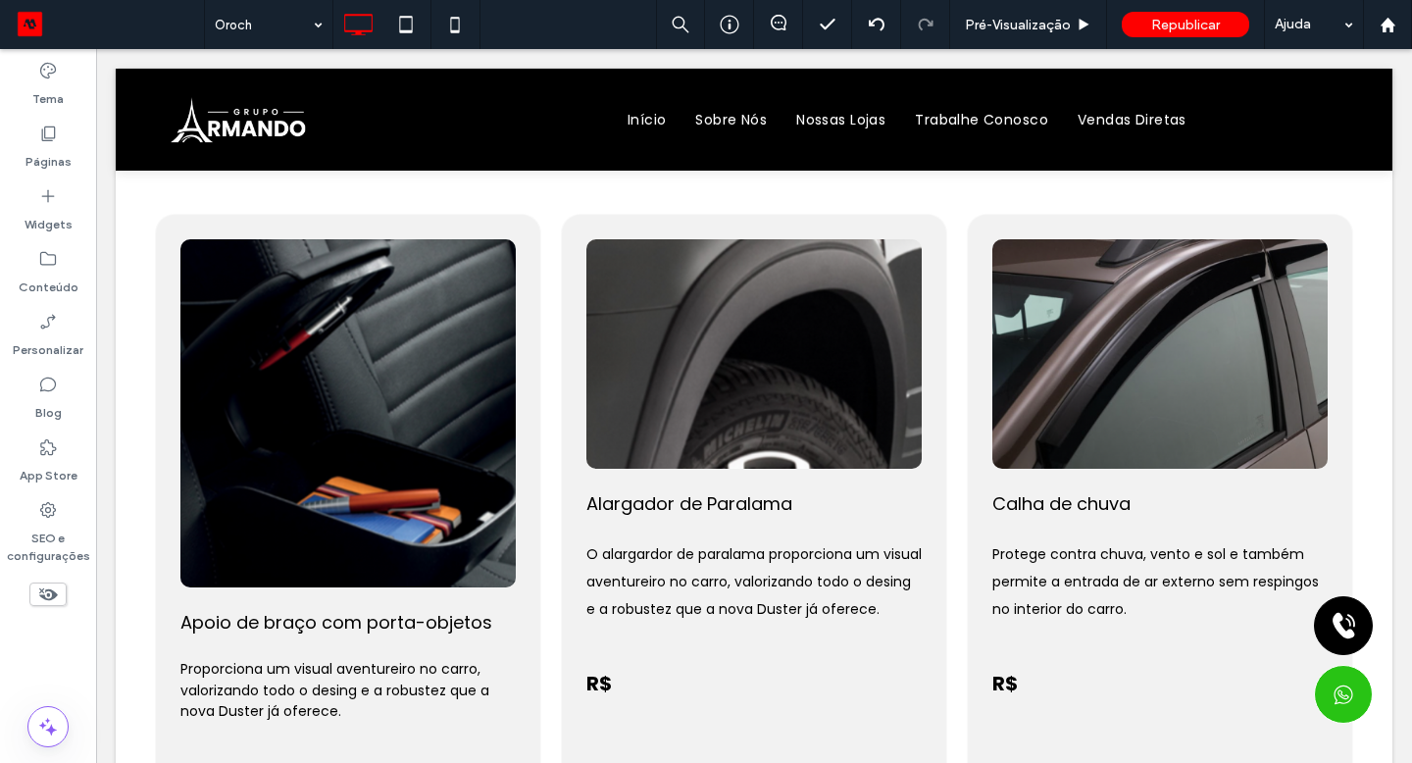
click at [719, 466] on div "Click To Paste" at bounding box center [753, 353] width 335 height 229
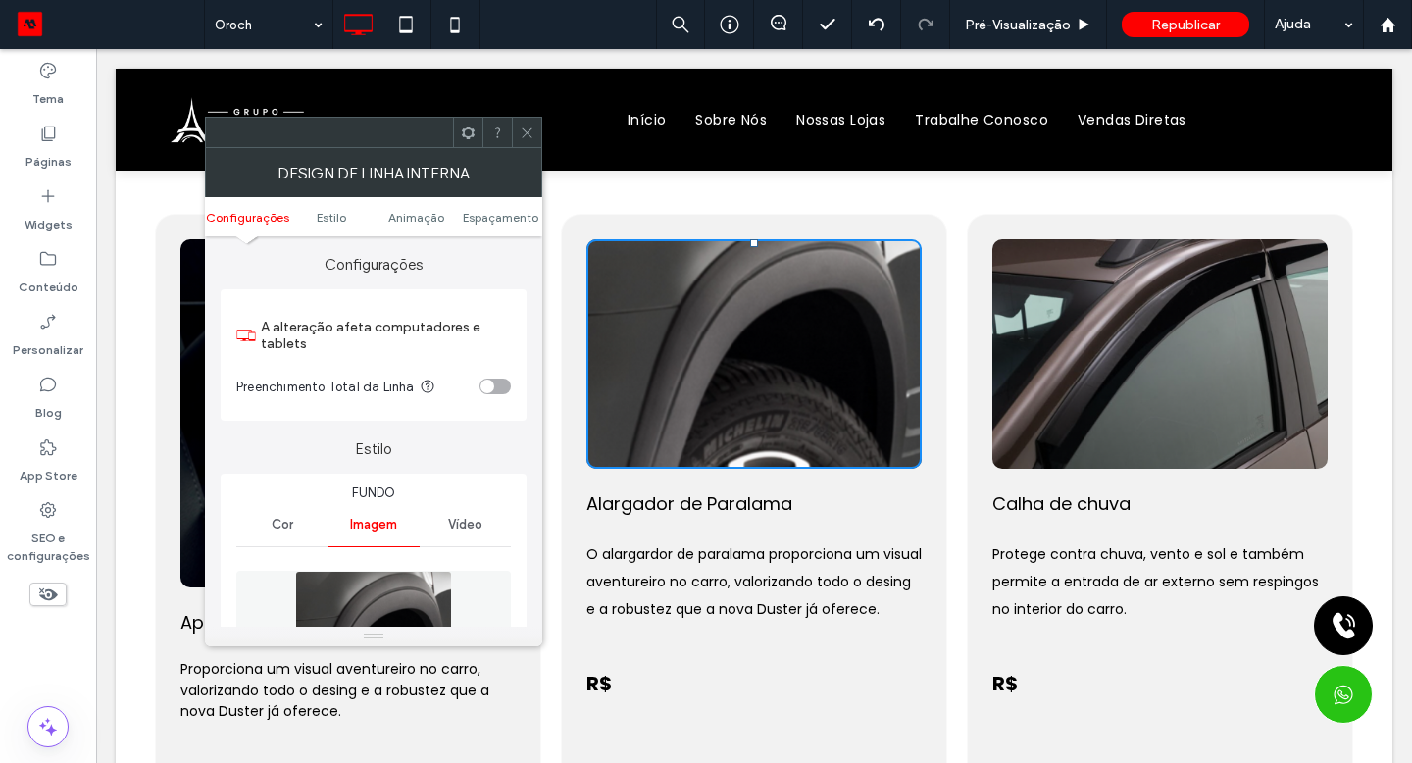
type input "**"
drag, startPoint x: 968, startPoint y: 183, endPoint x: 713, endPoint y: 518, distance: 420.5
click at [713, 469] on div at bounding box center [753, 464] width 335 height 10
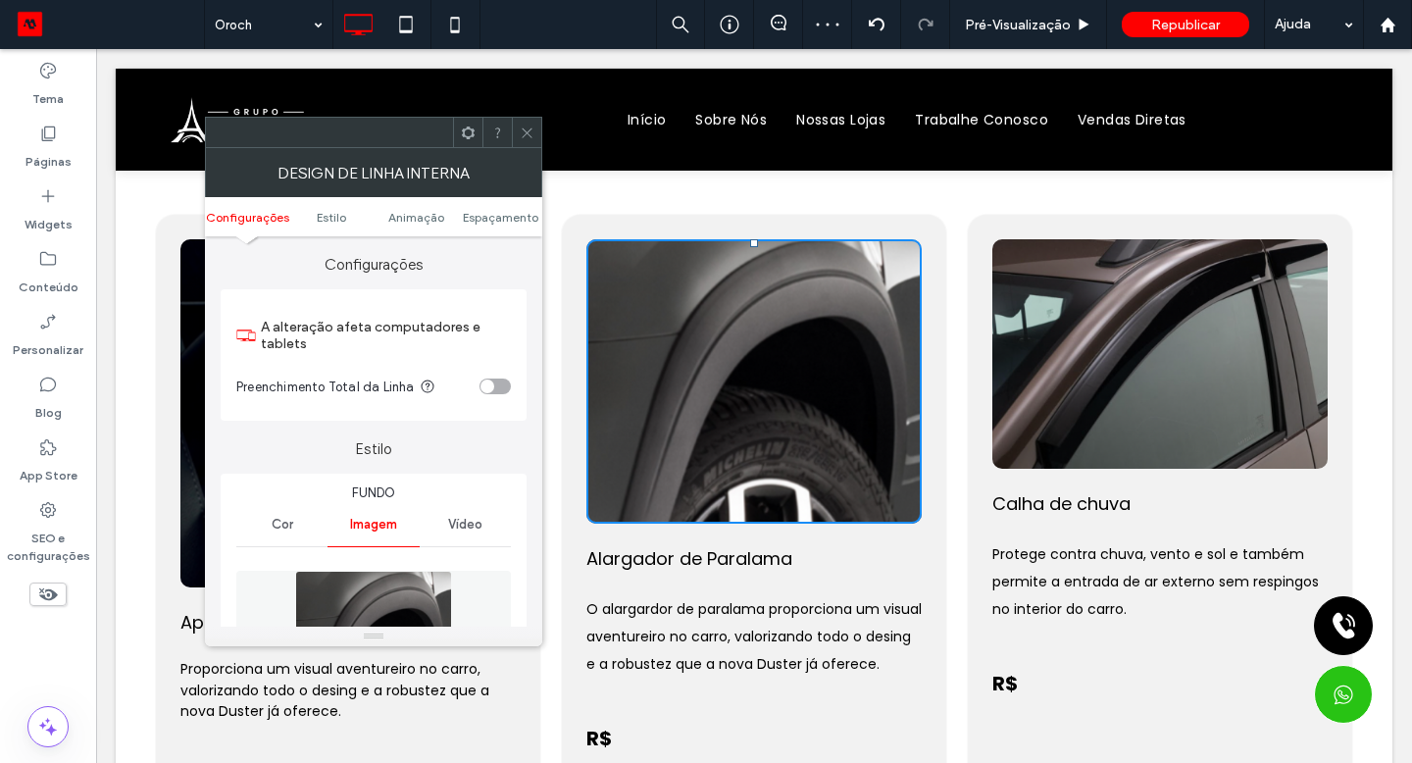
click at [527, 136] on icon at bounding box center [527, 133] width 15 height 15
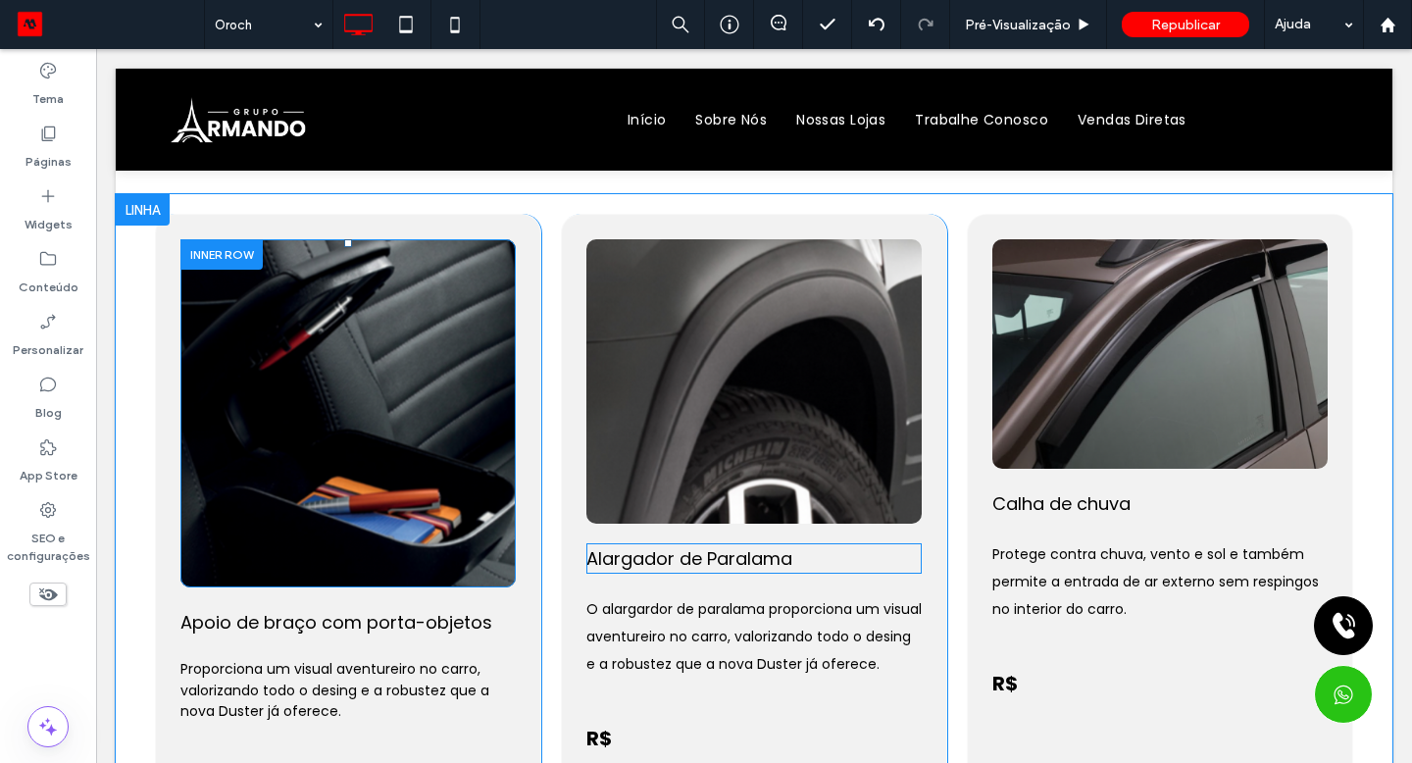
drag, startPoint x: 713, startPoint y: 518, endPoint x: 355, endPoint y: 525, distance: 357.9
click at [355, 525] on div "Click To Paste" at bounding box center [347, 413] width 335 height 348
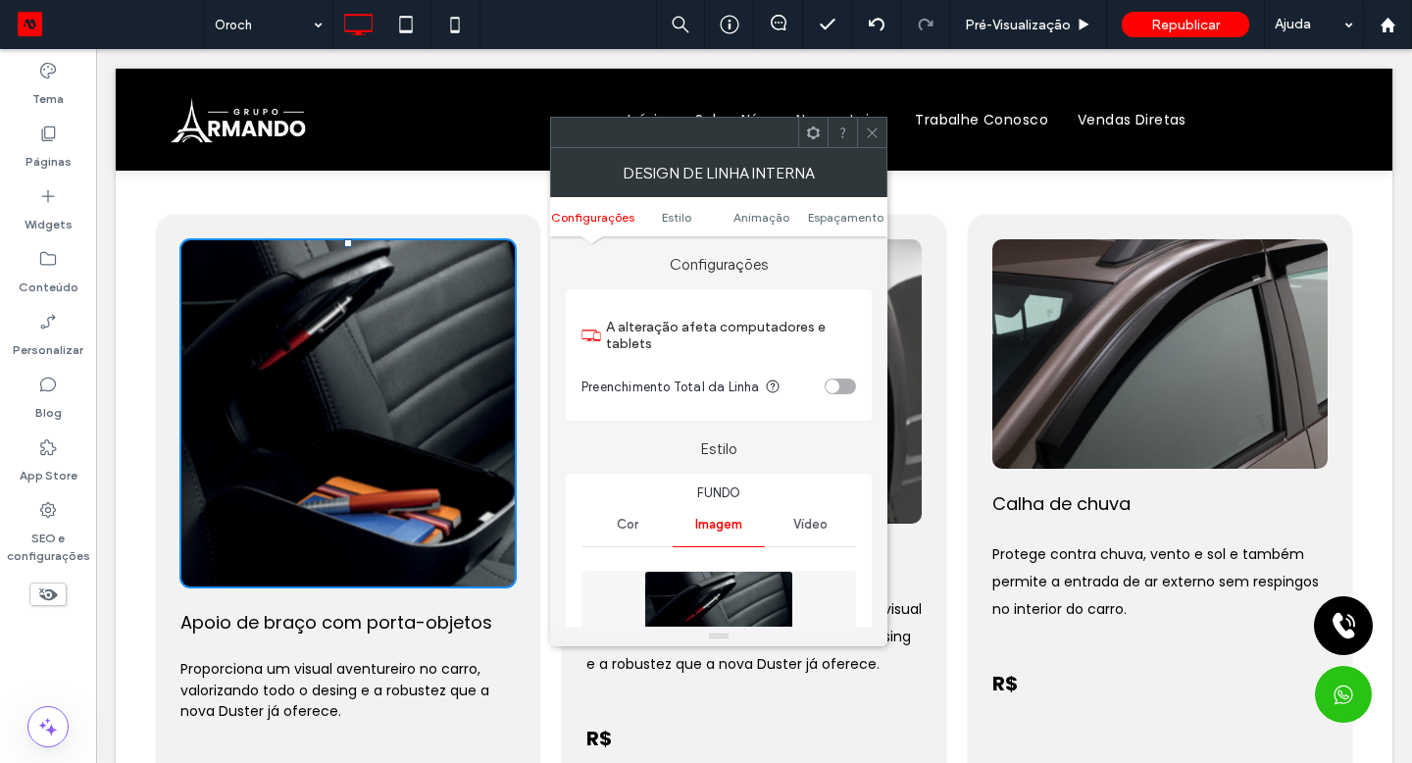
type input "**"
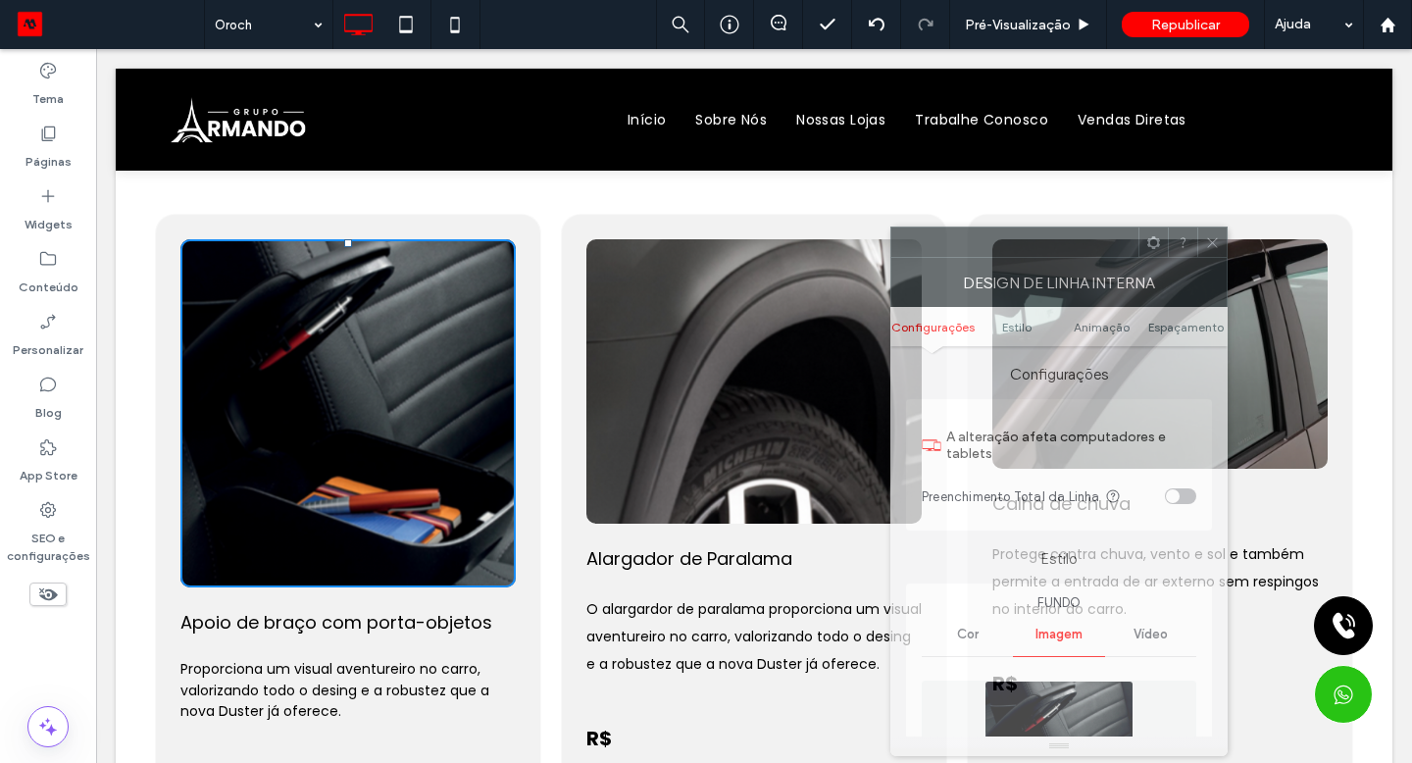
drag, startPoint x: 259, startPoint y: 476, endPoint x: 1121, endPoint y: 237, distance: 894.2
click at [1121, 237] on div at bounding box center [1014, 241] width 247 height 29
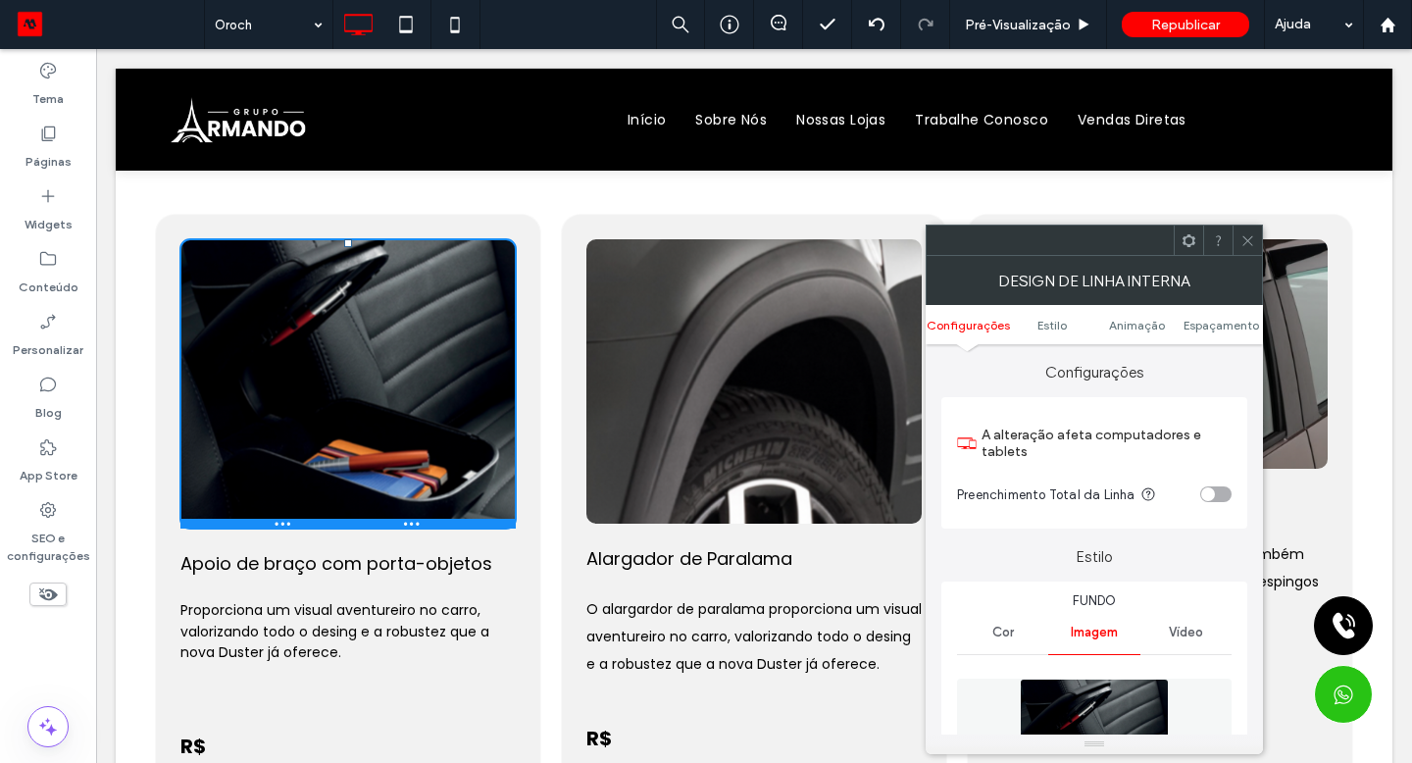
drag, startPoint x: 1217, startPoint y: 286, endPoint x: 375, endPoint y: 527, distance: 875.8
click at [375, 527] on div at bounding box center [347, 524] width 335 height 10
click at [609, 458] on div "Click To Paste" at bounding box center [753, 381] width 335 height 284
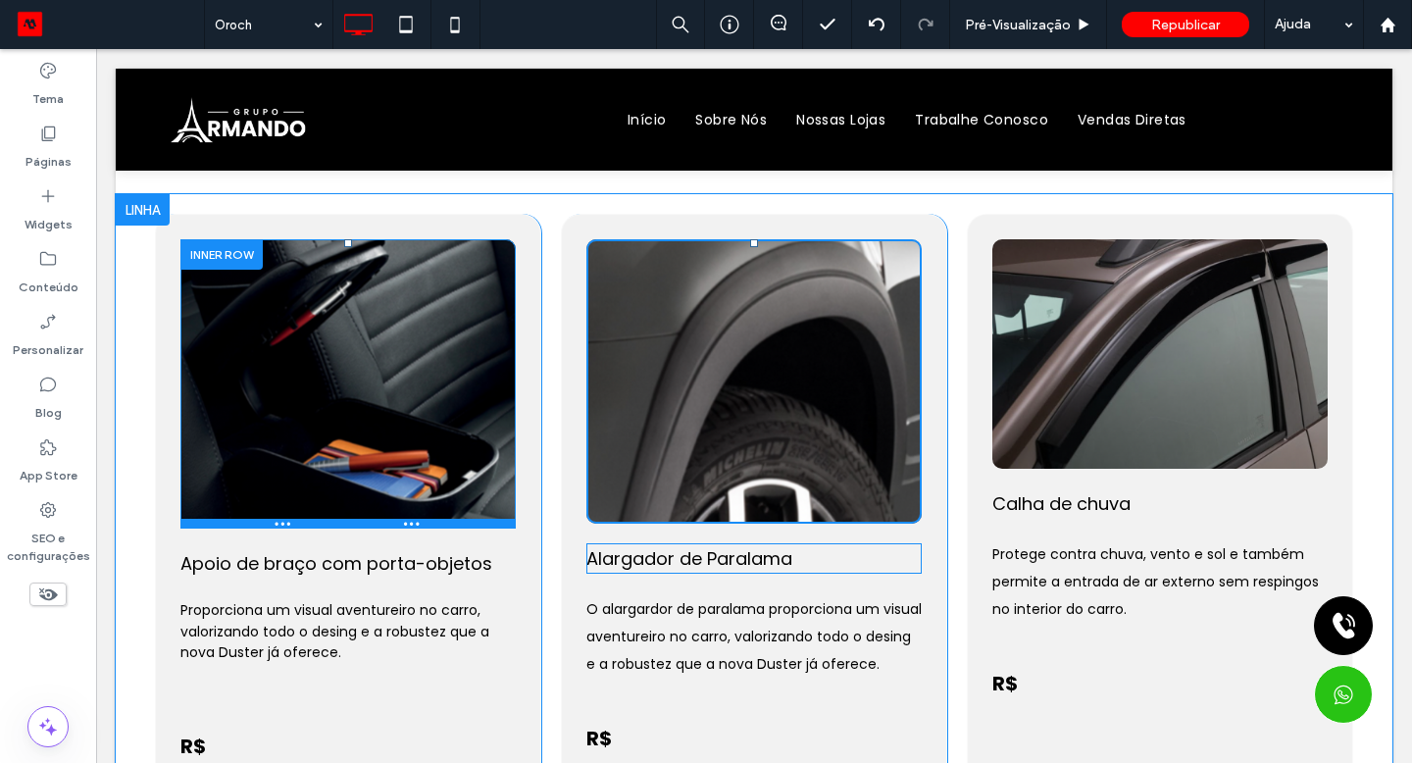
click at [994, 427] on div "Click To Paste" at bounding box center [1159, 353] width 335 height 229
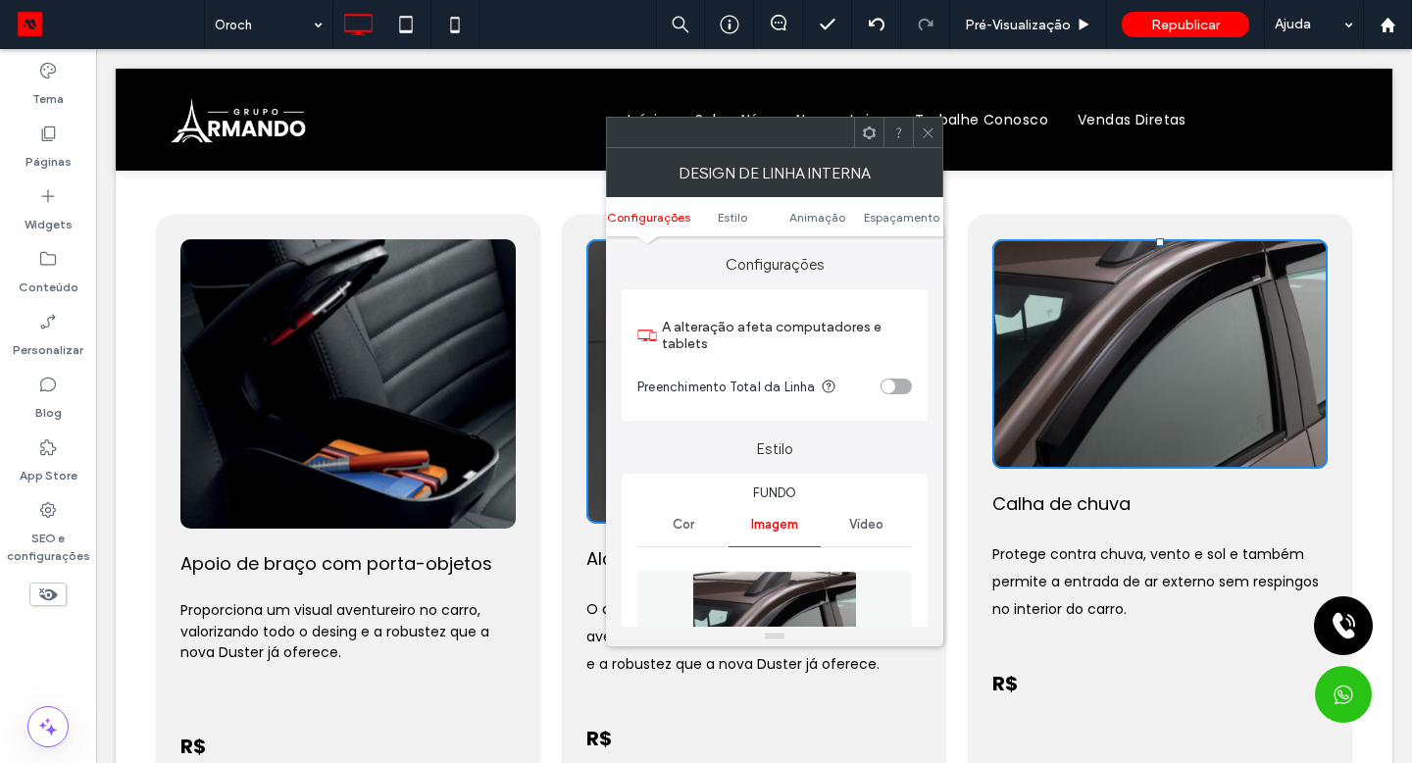
type input "**"
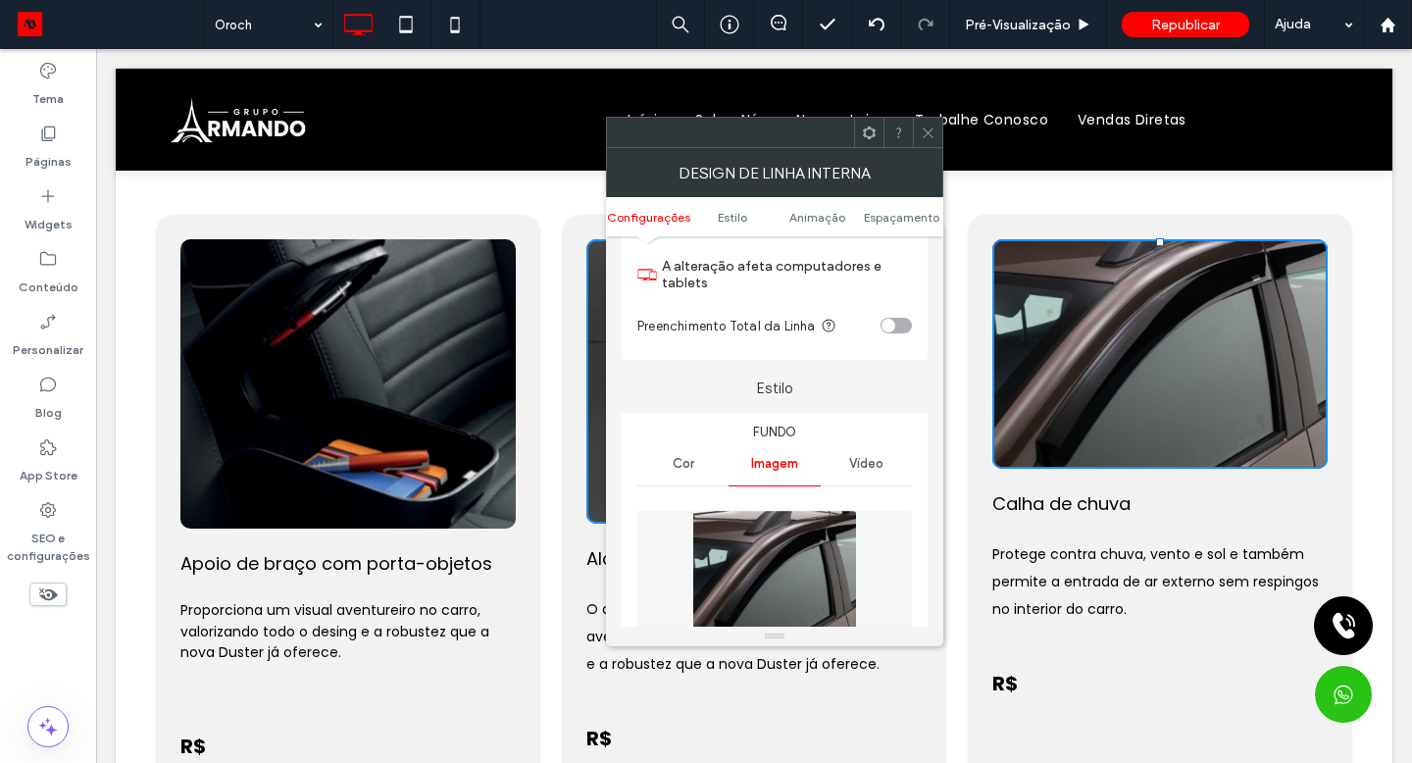
scroll to position [231, 0]
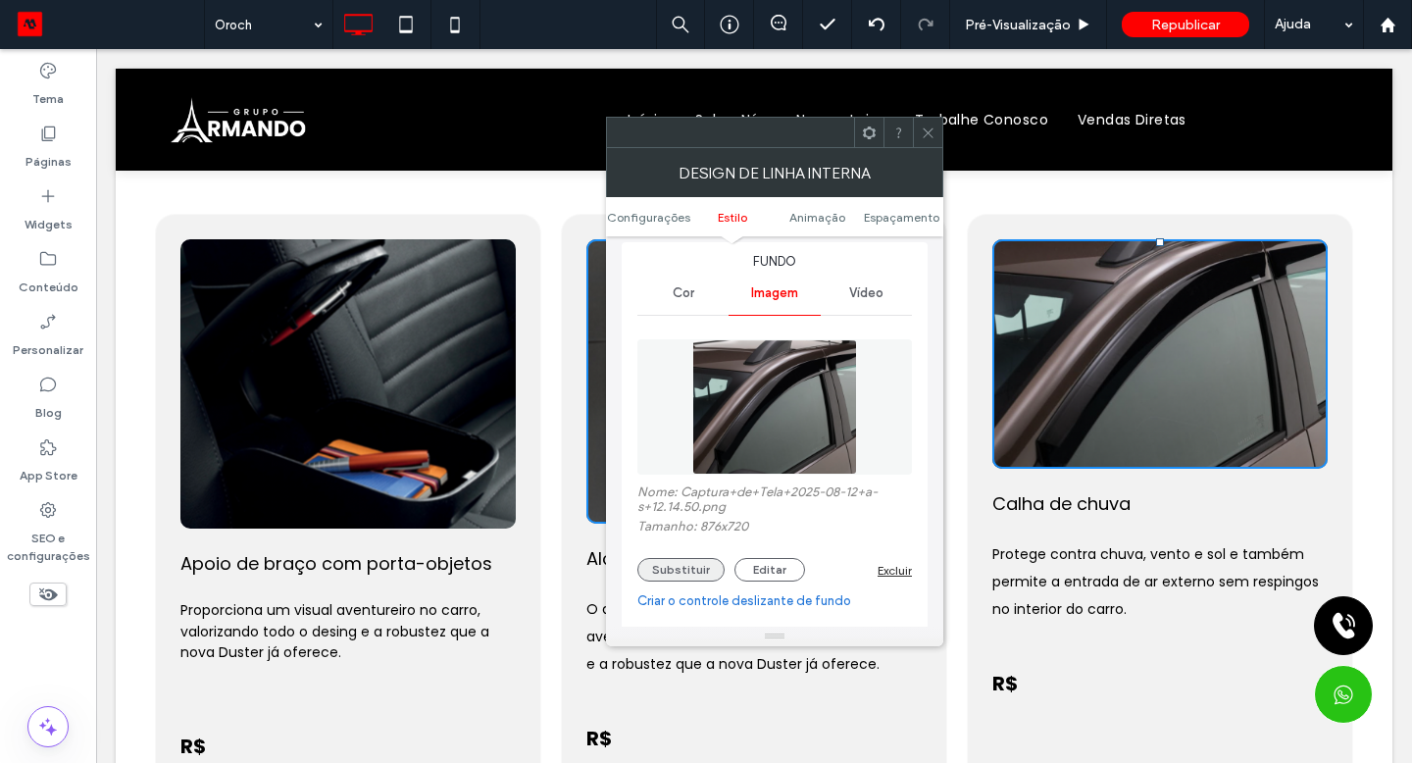
drag, startPoint x: 278, startPoint y: 478, endPoint x: 695, endPoint y: 568, distance: 426.4
click at [695, 568] on button "Substituir" at bounding box center [680, 570] width 87 height 24
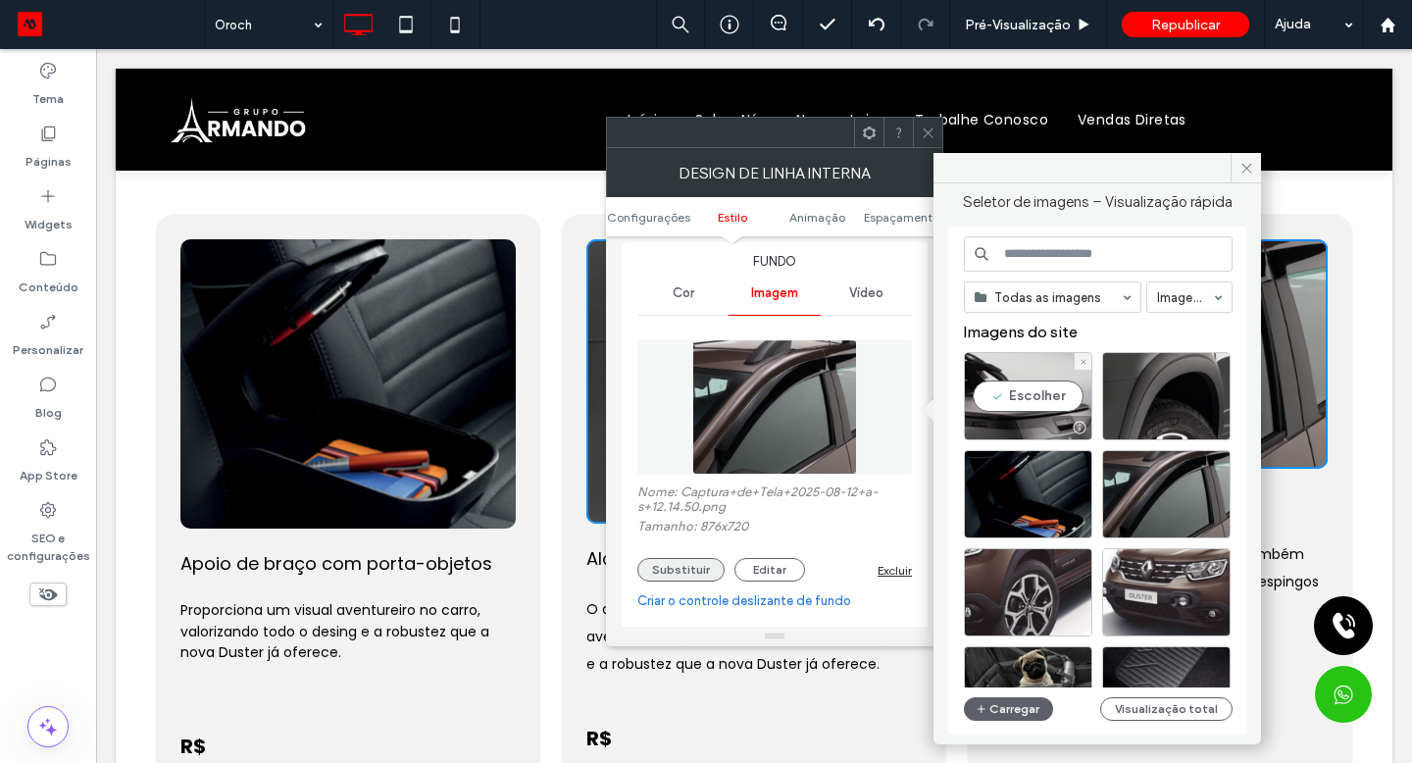
click at [1021, 405] on div "Escolher" at bounding box center [1028, 396] width 128 height 88
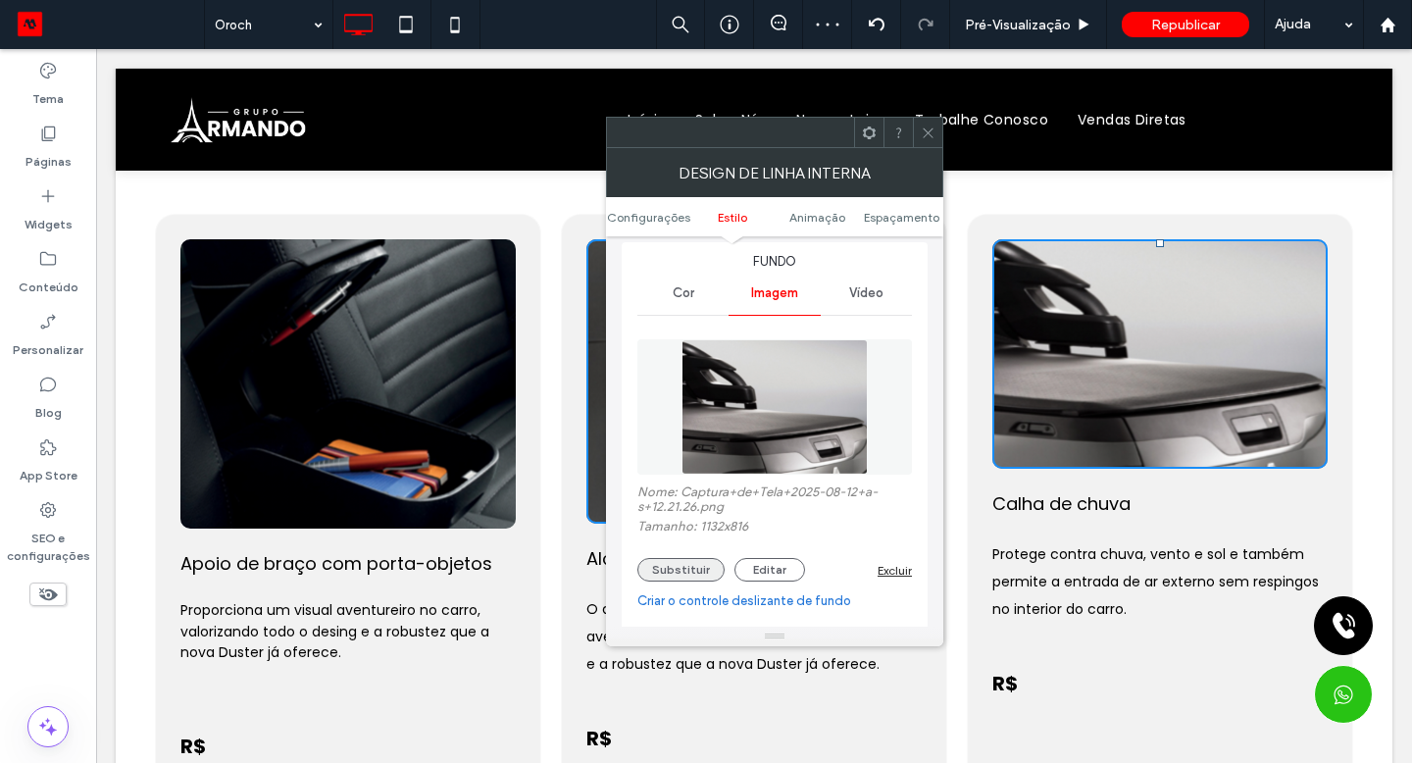
click at [927, 131] on use at bounding box center [928, 132] width 10 height 10
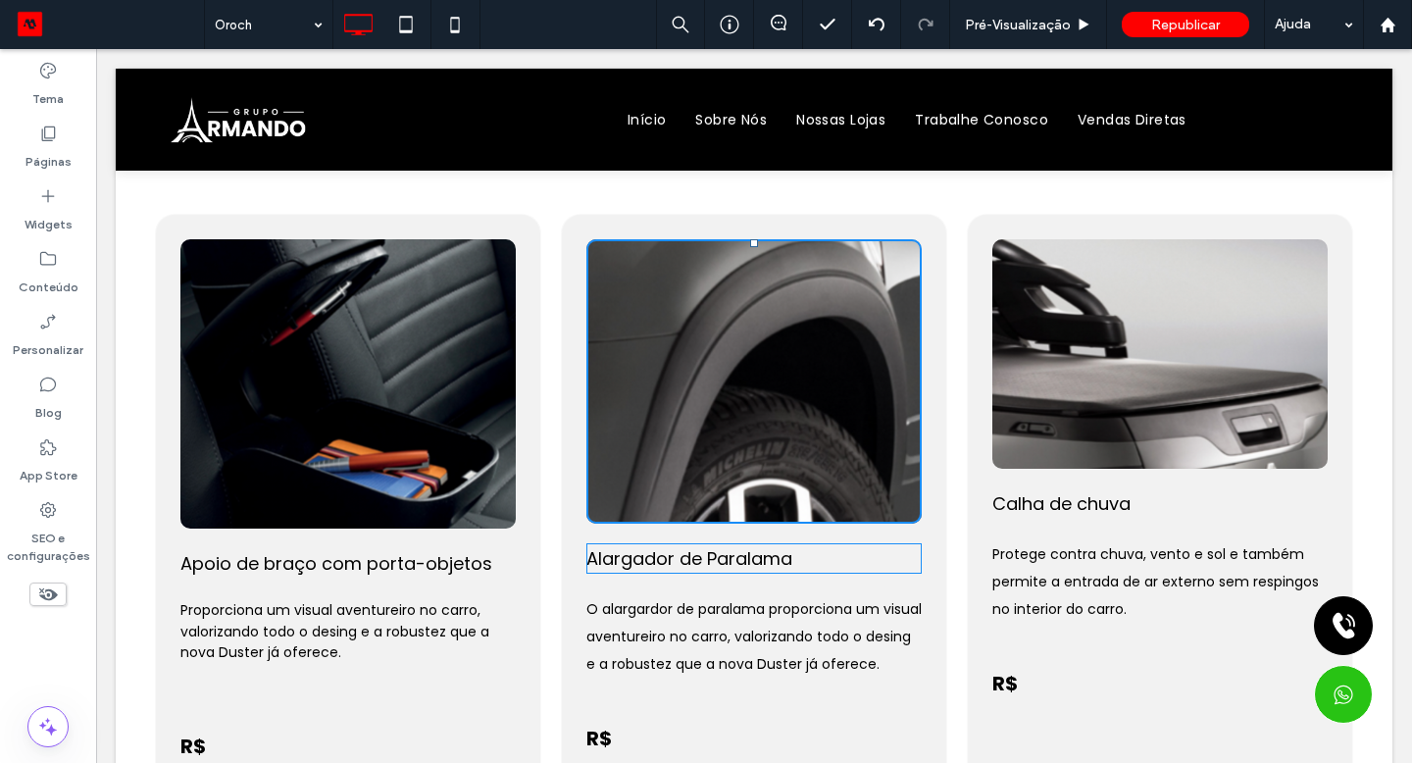
click at [1106, 466] on div "Click To Paste" at bounding box center [1159, 353] width 335 height 229
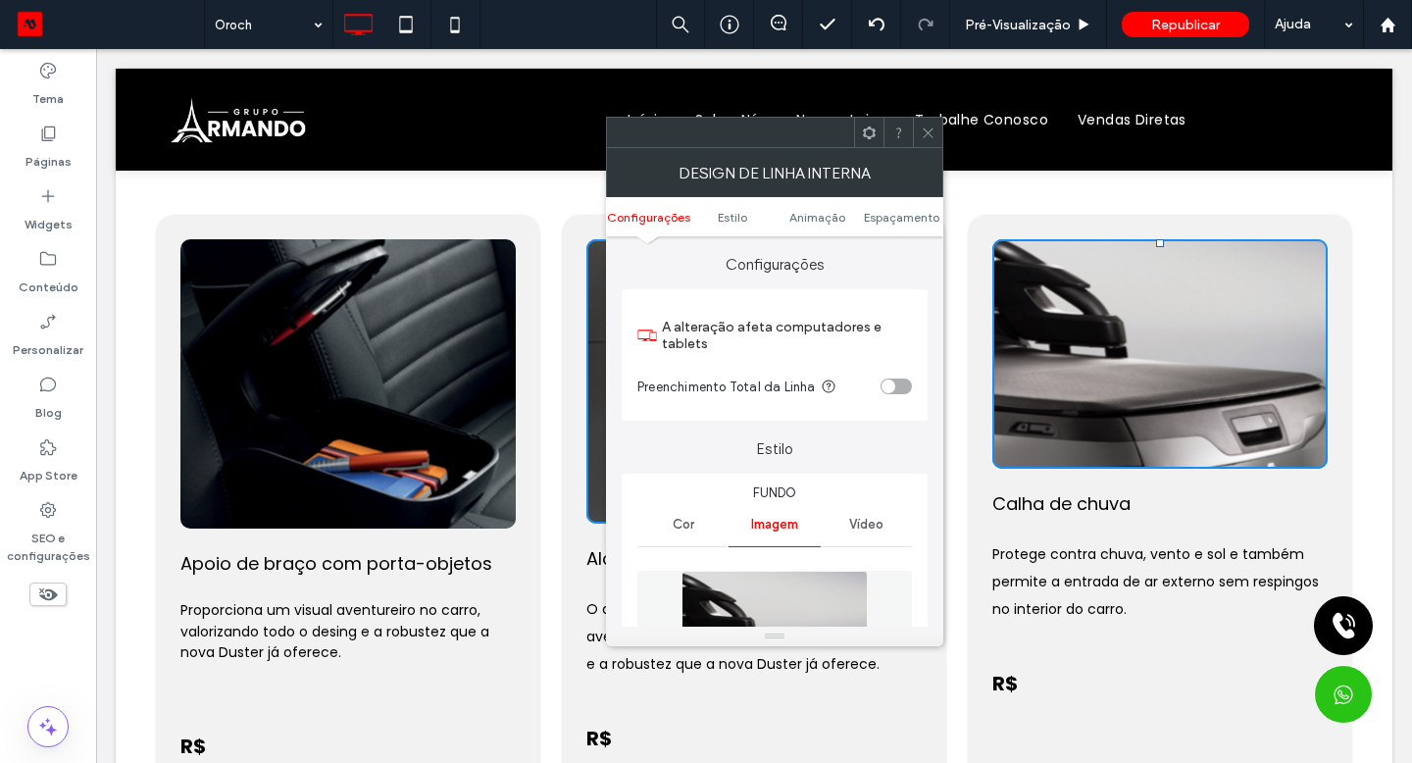
click at [931, 134] on icon at bounding box center [928, 133] width 15 height 15
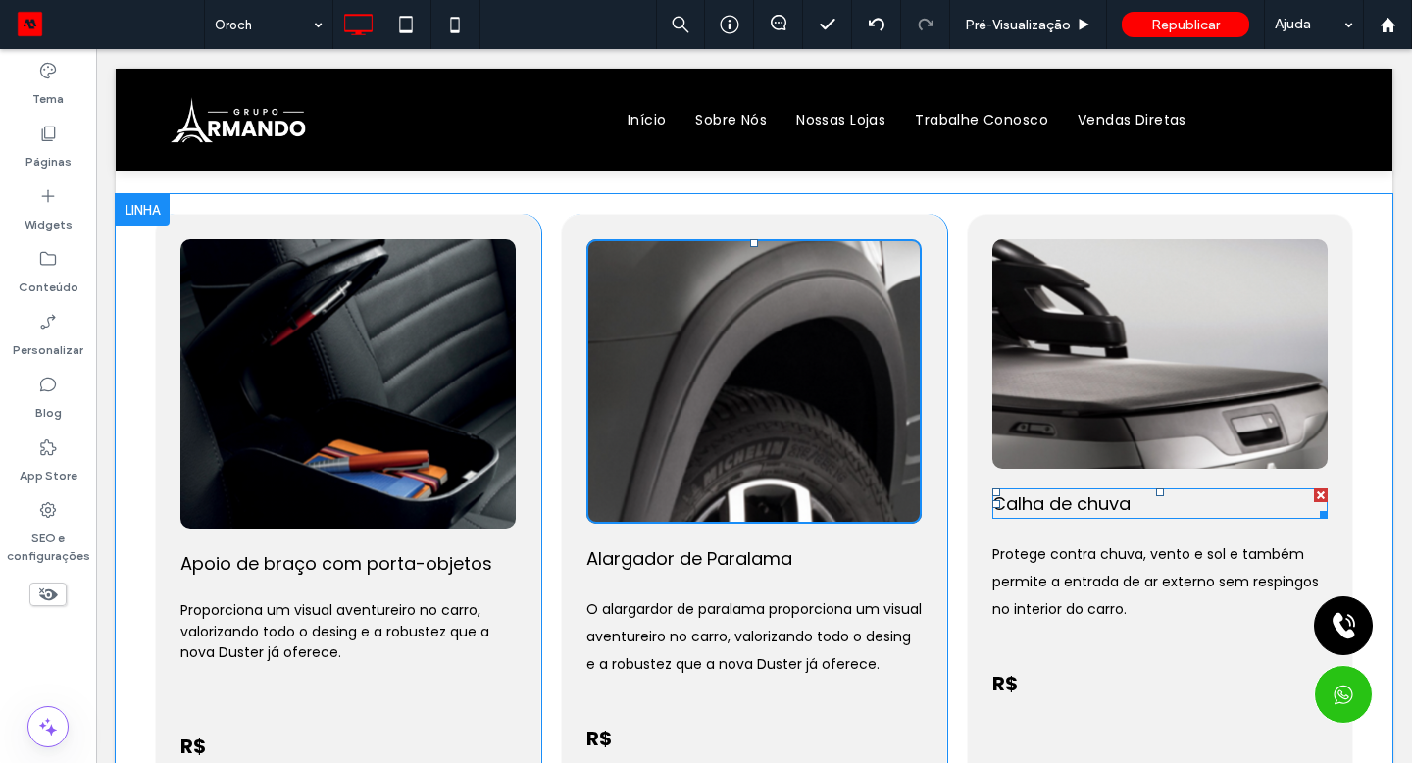
drag, startPoint x: 791, startPoint y: 617, endPoint x: 1102, endPoint y: 515, distance: 327.1
click at [1102, 515] on div "Click To Paste Calha de chuva Protege contra chuva, vento e sol e também permit…" at bounding box center [1160, 507] width 386 height 587
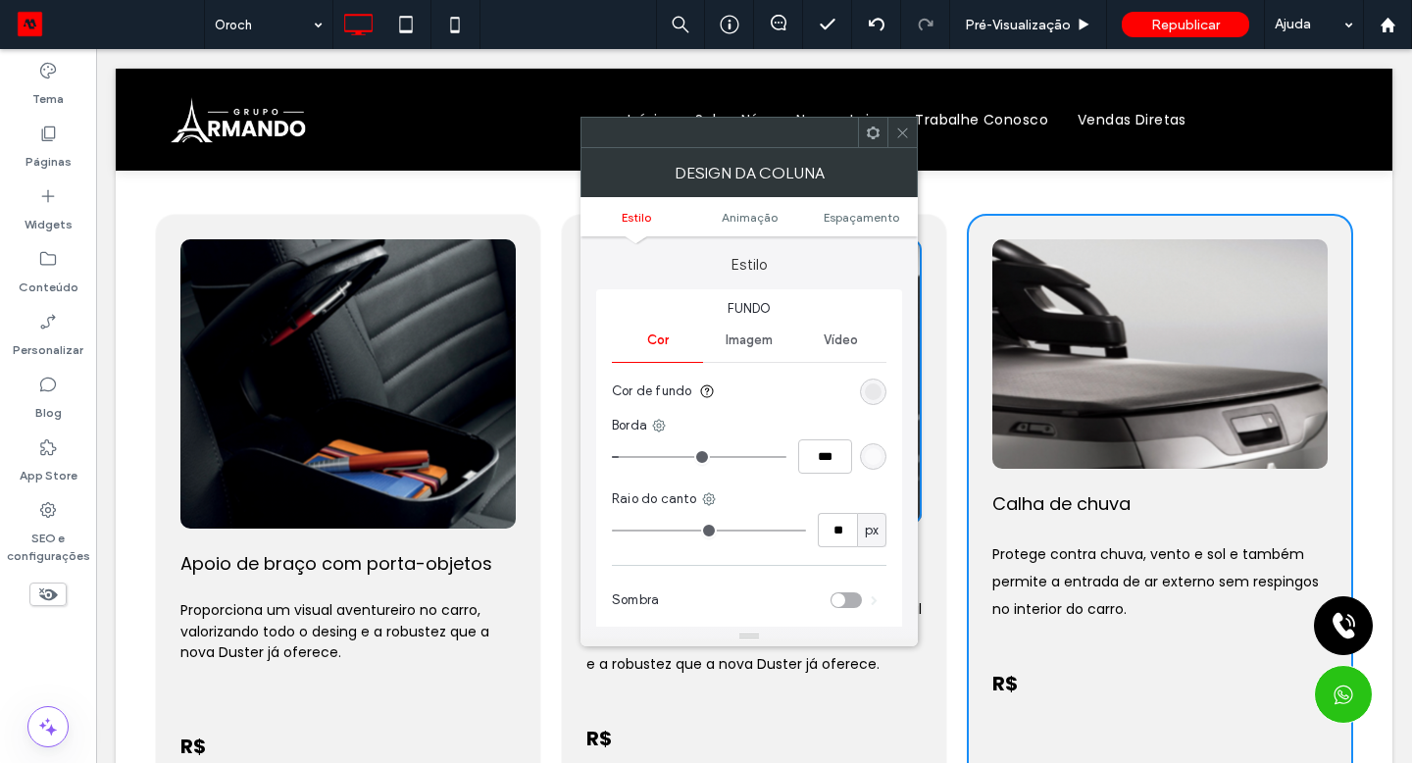
click at [1048, 416] on div "Click To Paste" at bounding box center [1159, 353] width 257 height 151
click at [896, 140] on span at bounding box center [902, 132] width 15 height 29
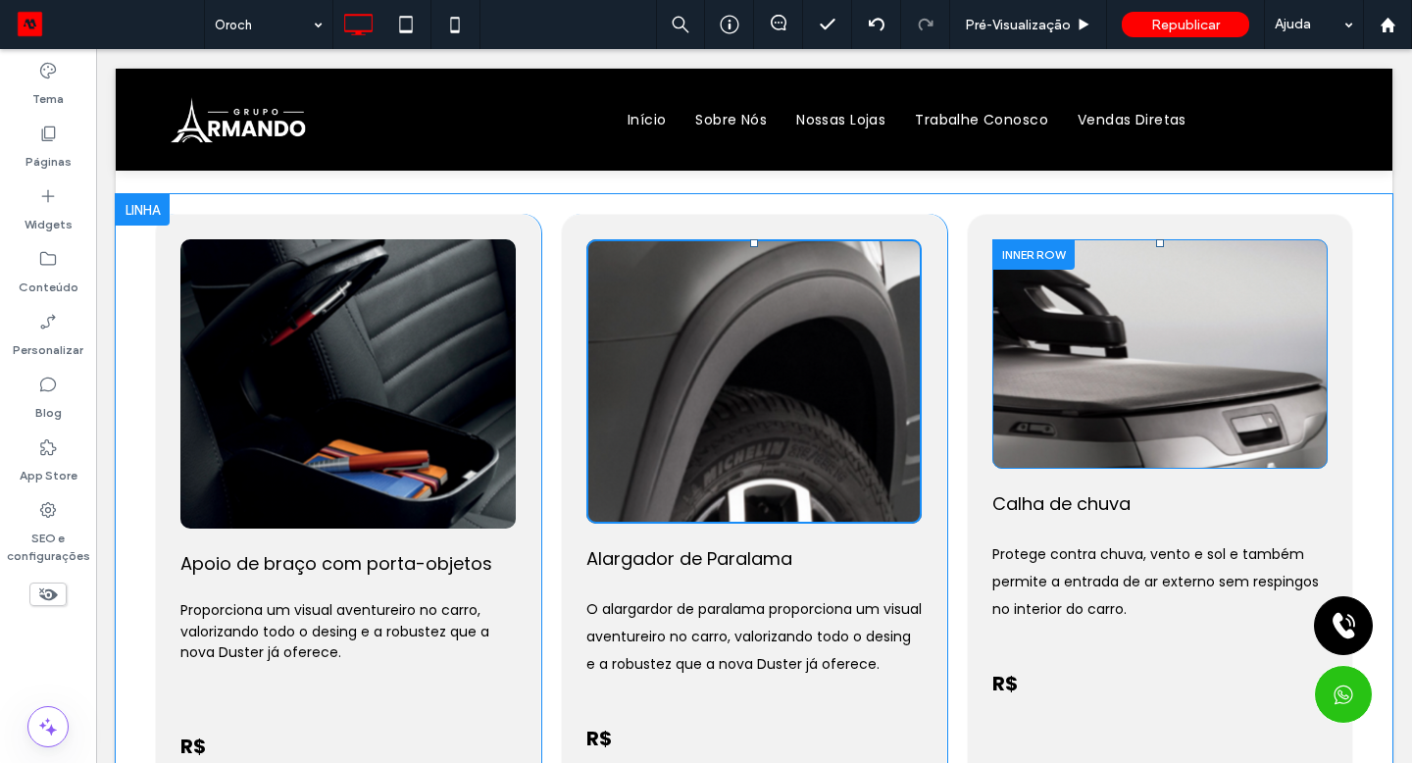
drag, startPoint x: 1102, startPoint y: 515, endPoint x: 1001, endPoint y: 333, distance: 207.6
click at [1001, 333] on div "Click To Paste" at bounding box center [1159, 353] width 335 height 229
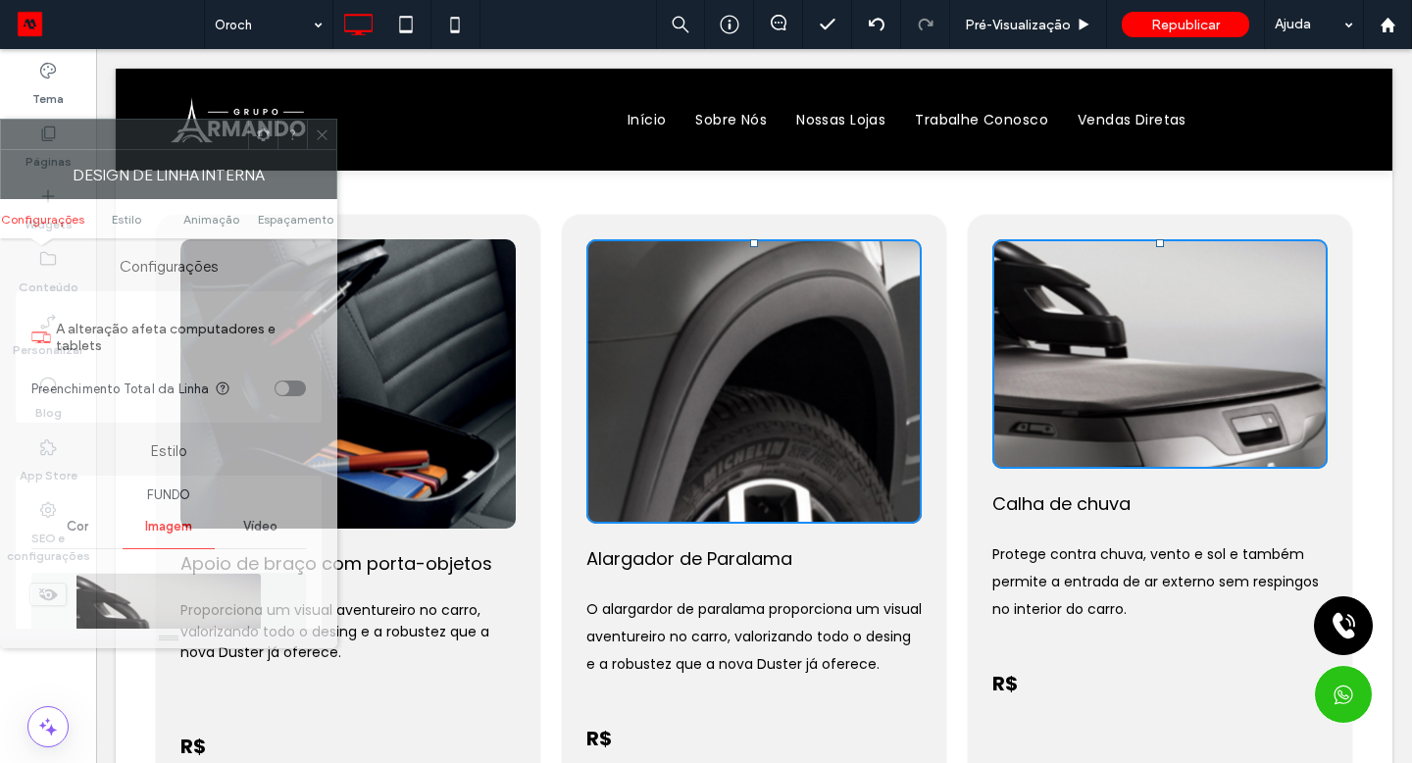
drag, startPoint x: 905, startPoint y: 284, endPoint x: 87, endPoint y: 135, distance: 831.2
click at [87, 135] on div at bounding box center [124, 134] width 247 height 29
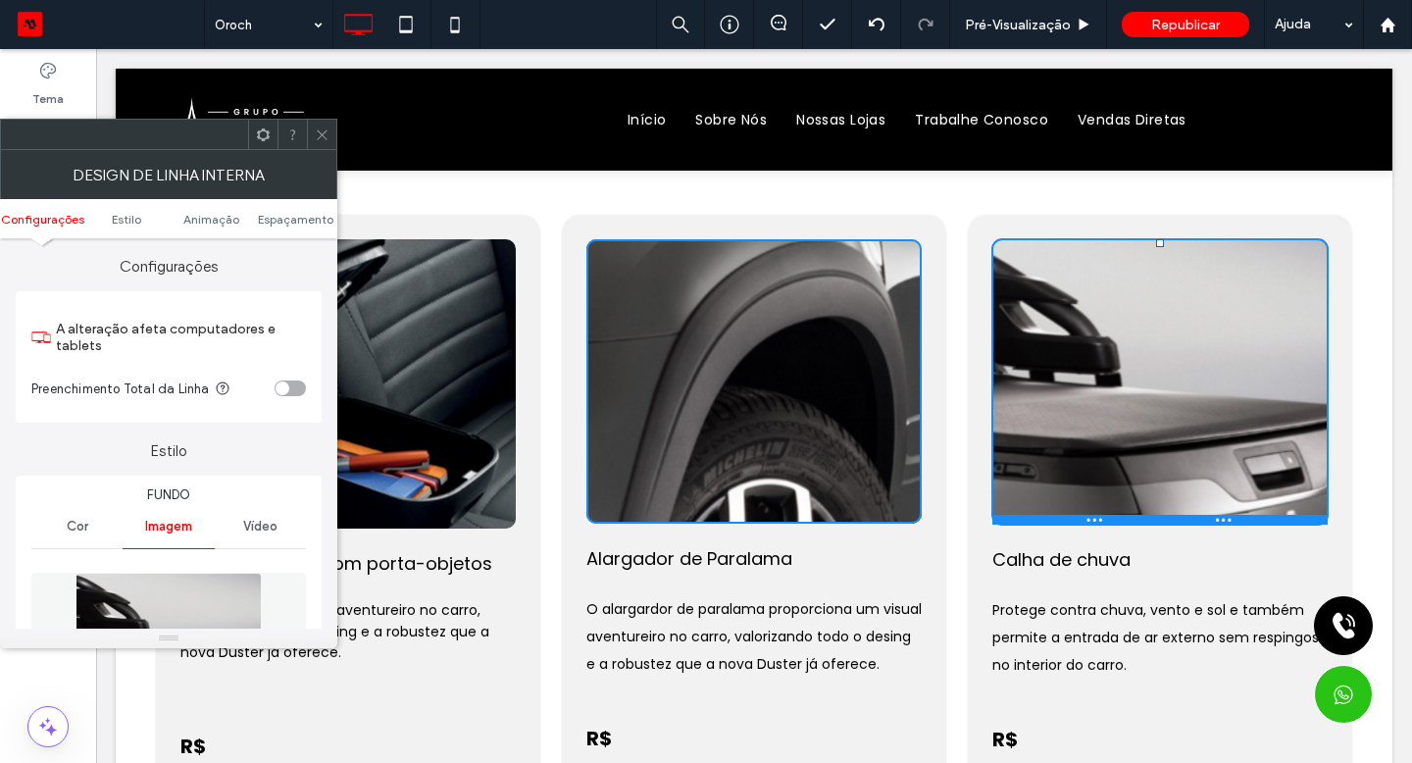
drag, startPoint x: 183, startPoint y: 184, endPoint x: 1066, endPoint y: 524, distance: 945.4
click at [1066, 524] on div at bounding box center [1159, 520] width 335 height 10
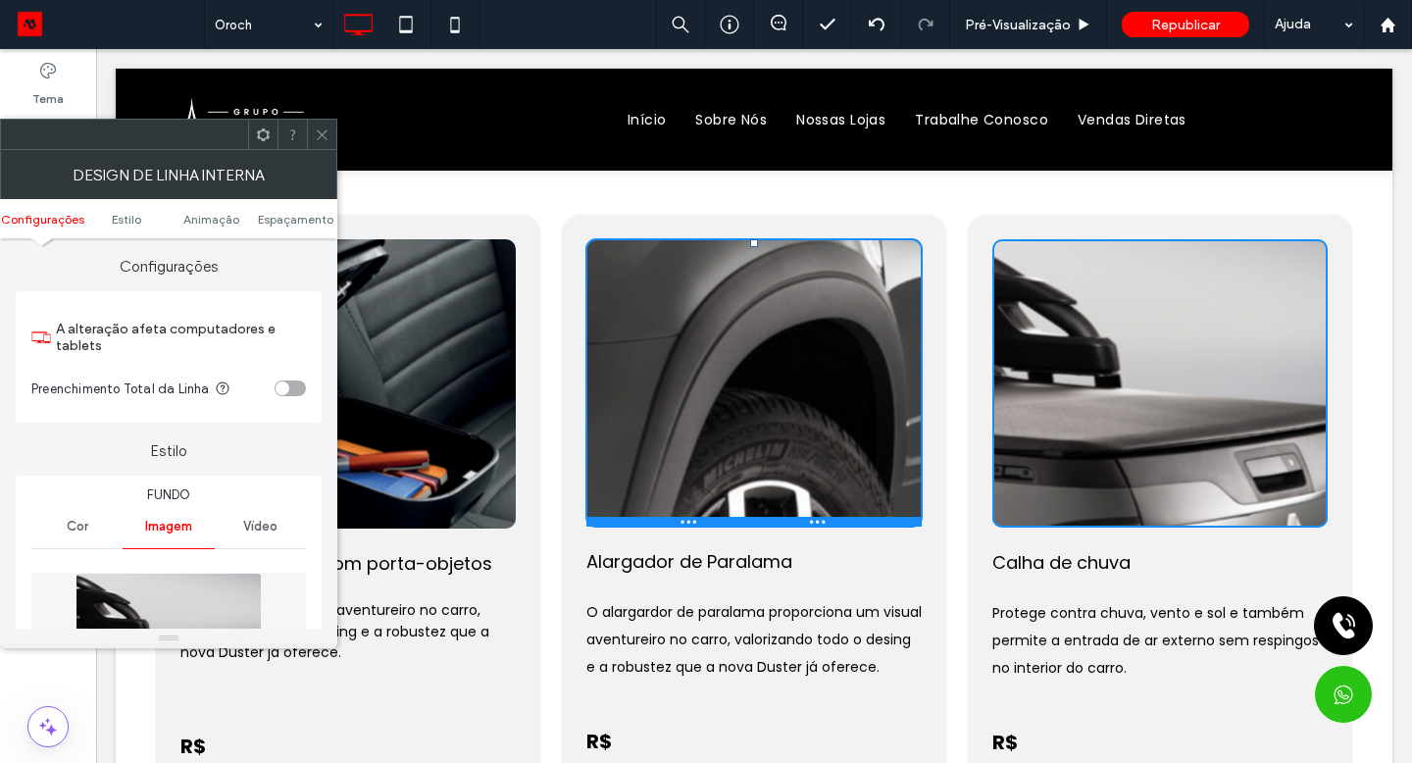
drag, startPoint x: 1066, startPoint y: 524, endPoint x: 688, endPoint y: 523, distance: 377.5
click at [688, 523] on div at bounding box center [753, 522] width 335 height 10
click at [327, 134] on icon at bounding box center [322, 134] width 15 height 15
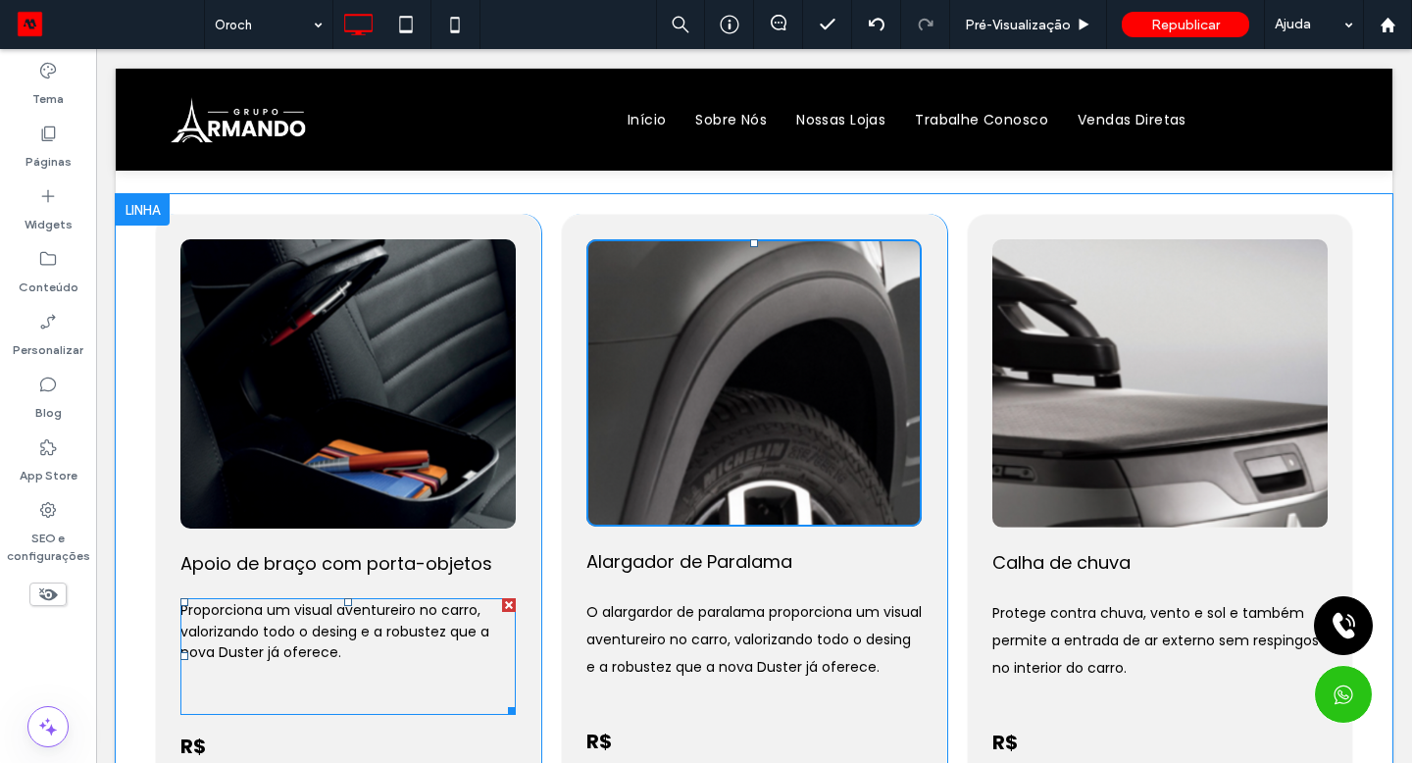
click at [388, 623] on span "Proporciona um visual aventureiro no carro, valorizando todo o desing e a robus…" at bounding box center [334, 631] width 309 height 62
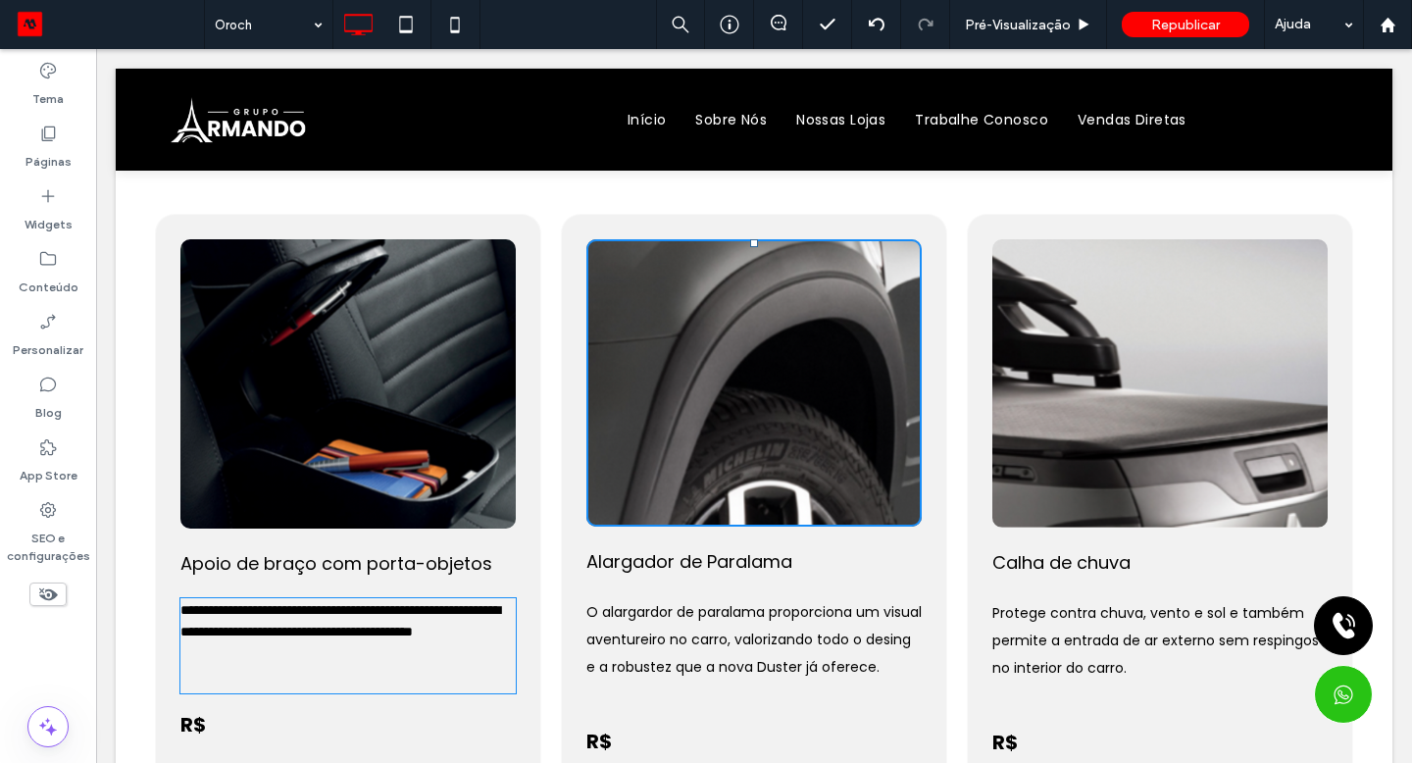
type input "*******"
type input "**"
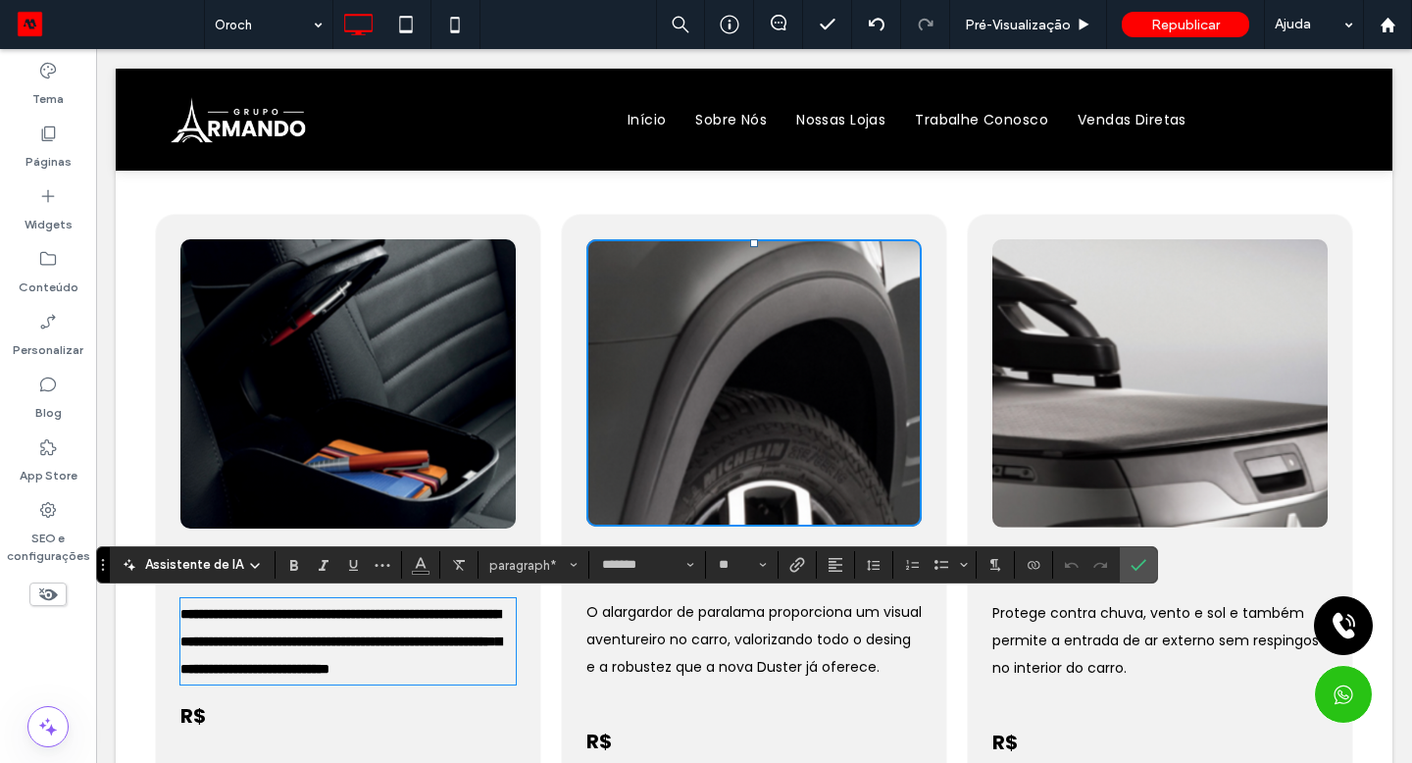
scroll to position [0, 0]
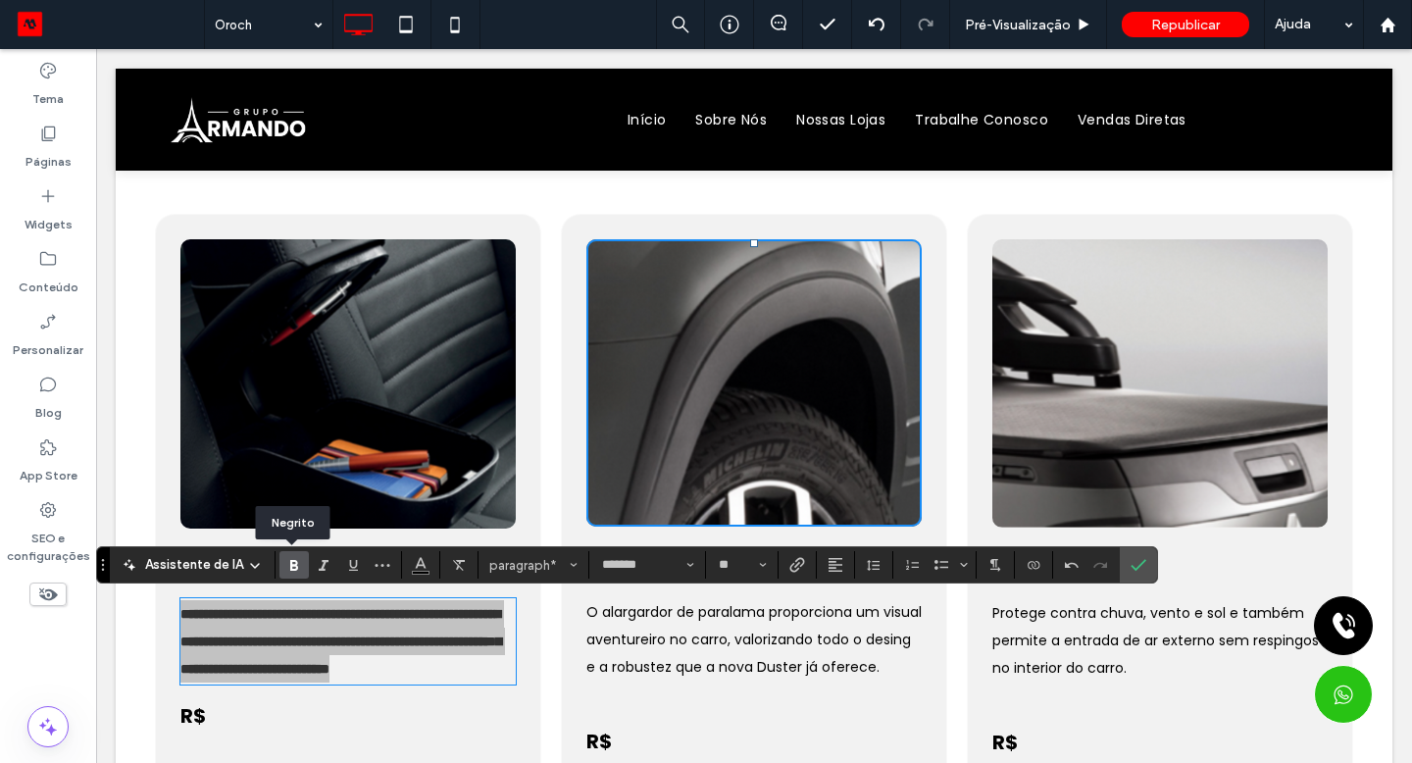
drag, startPoint x: 292, startPoint y: 574, endPoint x: 288, endPoint y: 563, distance: 11.5
click at [290, 563] on use "Negrito" at bounding box center [294, 565] width 8 height 11
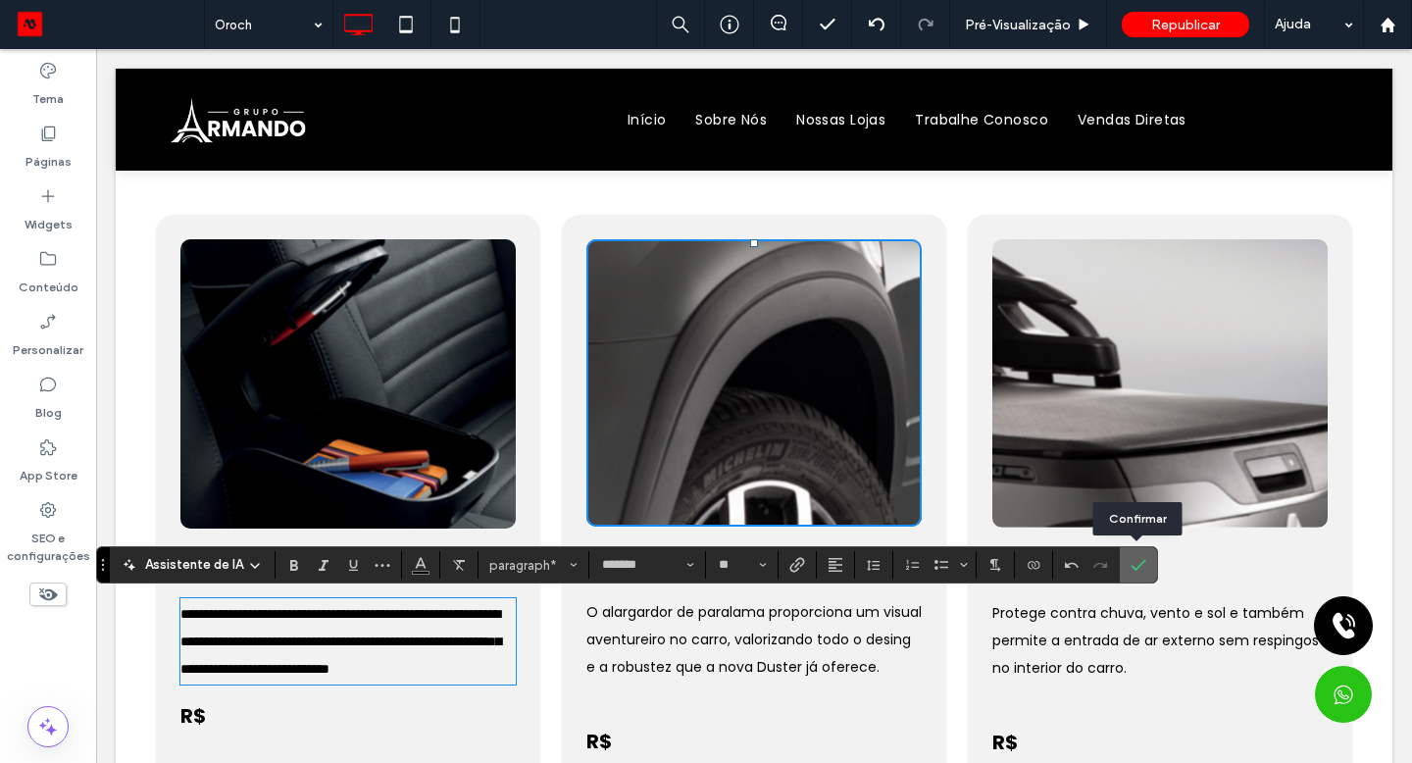
drag, startPoint x: 288, startPoint y: 563, endPoint x: 1125, endPoint y: 573, distance: 836.4
click at [1125, 573] on label "Confirmar" at bounding box center [1138, 564] width 29 height 35
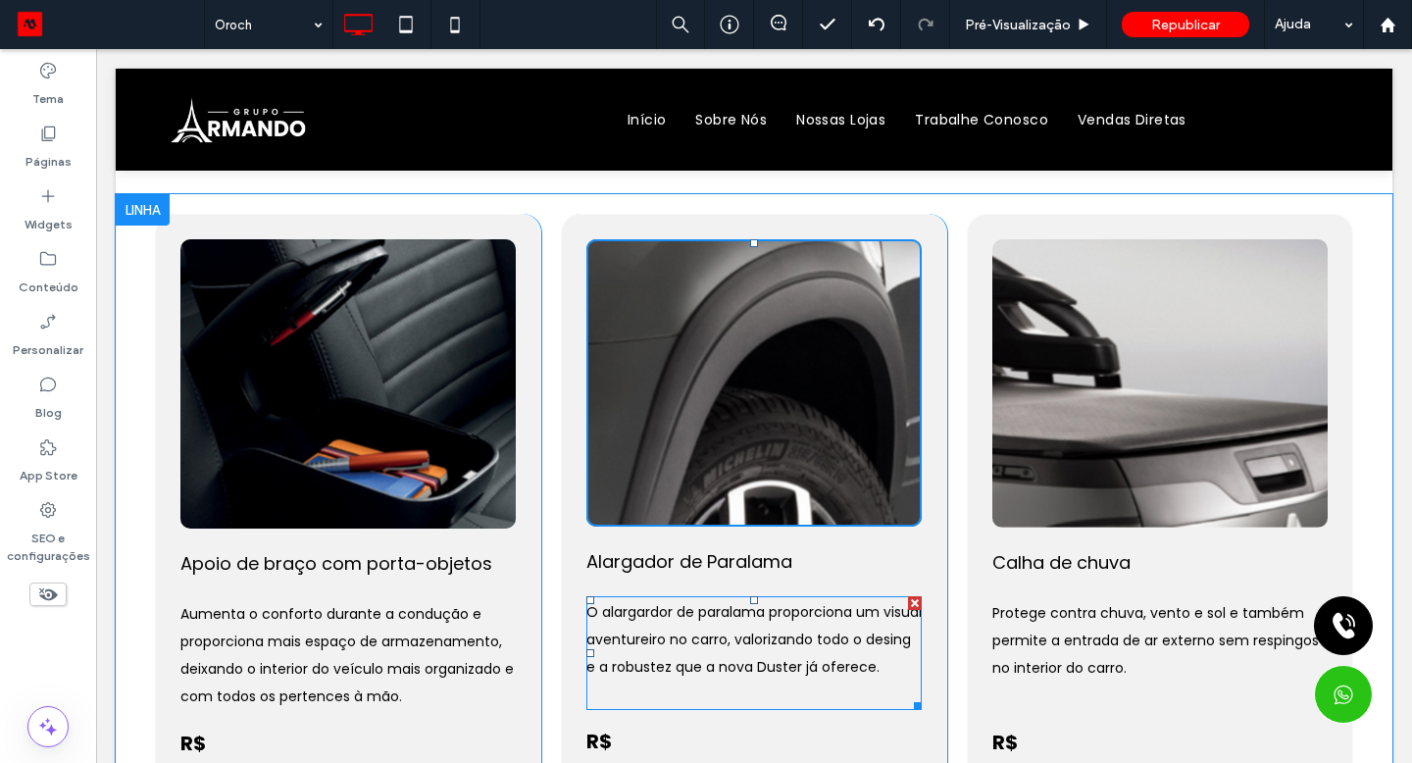
drag, startPoint x: 811, startPoint y: 676, endPoint x: 673, endPoint y: 639, distance: 142.9
click at [673, 639] on span "O alargardor de paralama proporciona um visual aventureiro no carro, valorizand…" at bounding box center [753, 639] width 335 height 75
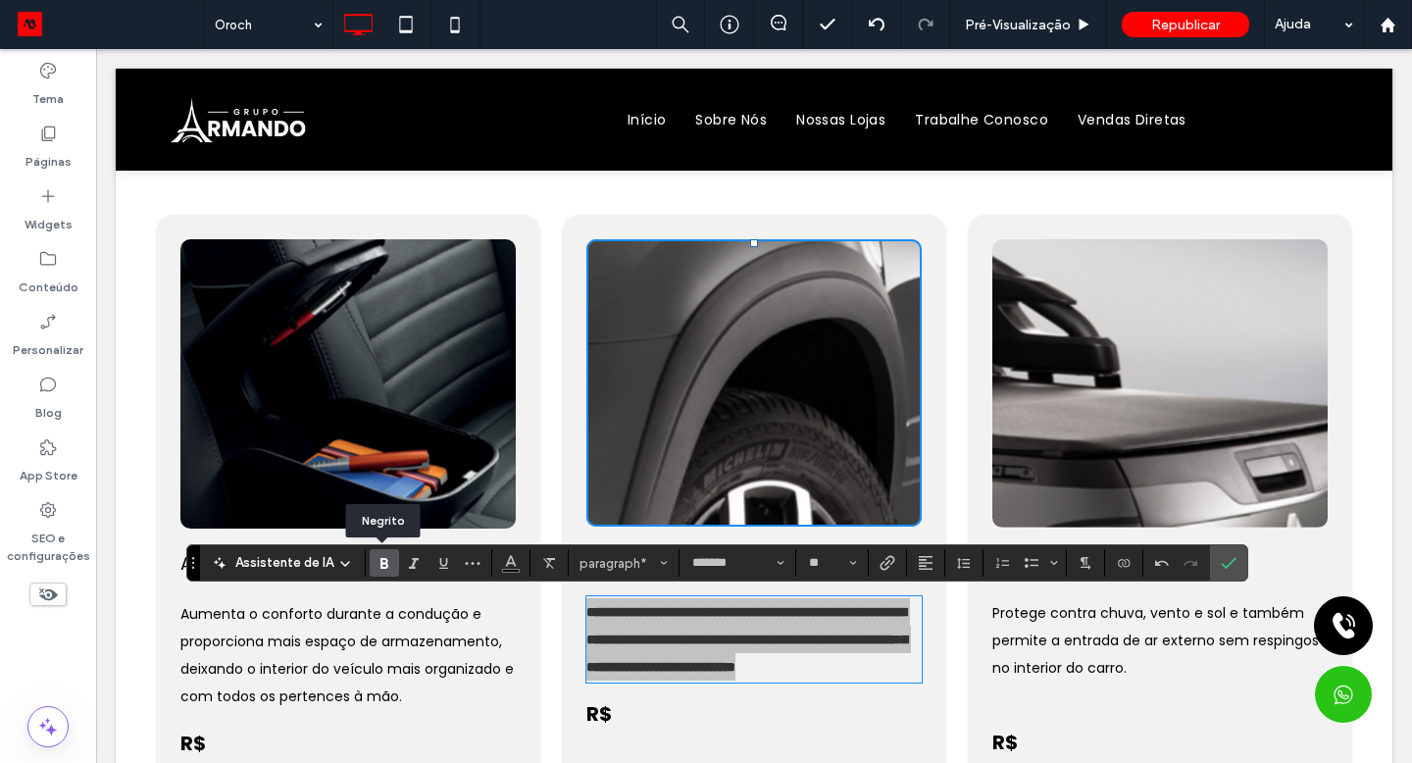
drag, startPoint x: 577, startPoint y: 590, endPoint x: 380, endPoint y: 566, distance: 197.6
click at [380, 566] on icon "Negrito" at bounding box center [385, 563] width 16 height 16
click at [1221, 566] on icon "Confirmar" at bounding box center [1229, 563] width 16 height 16
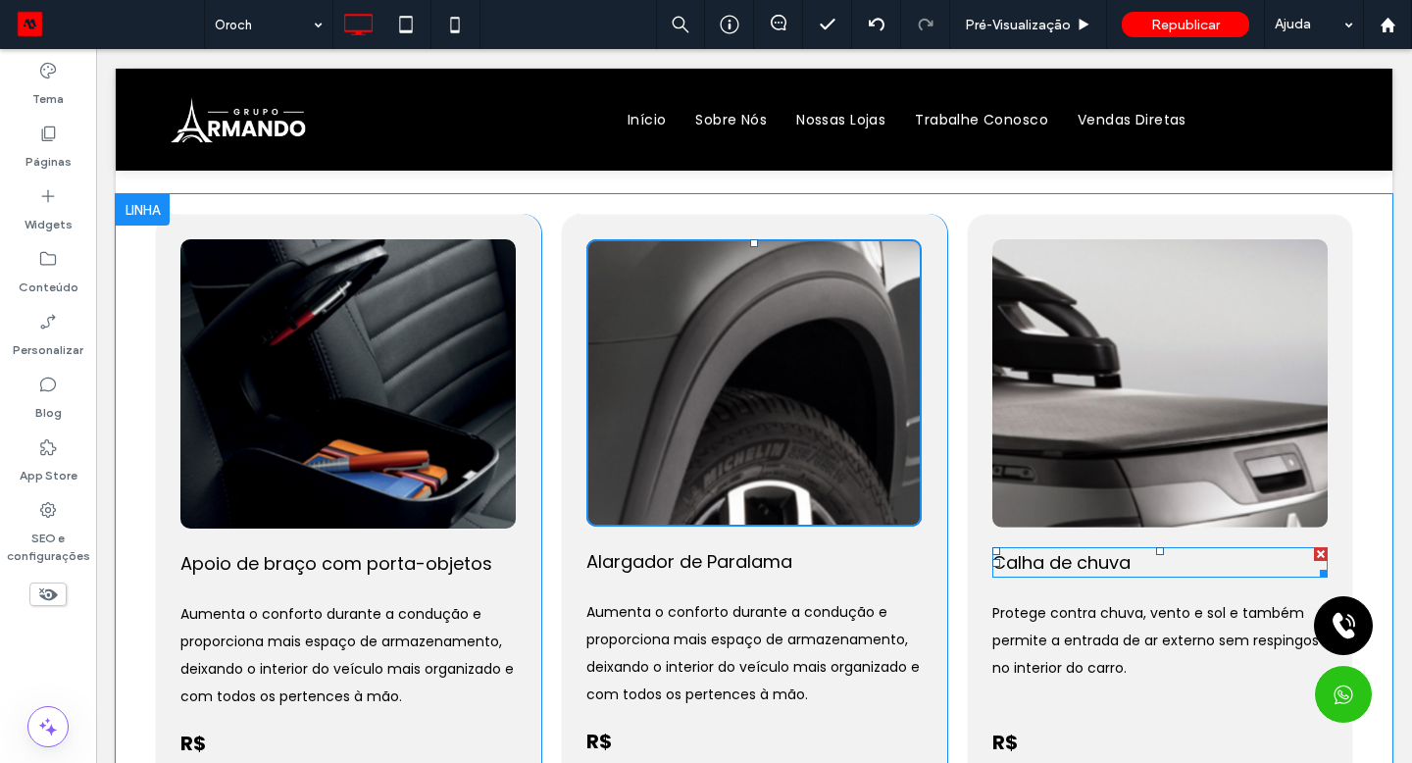
click at [1044, 549] on h4 "Calha de chuva" at bounding box center [1159, 562] width 335 height 26
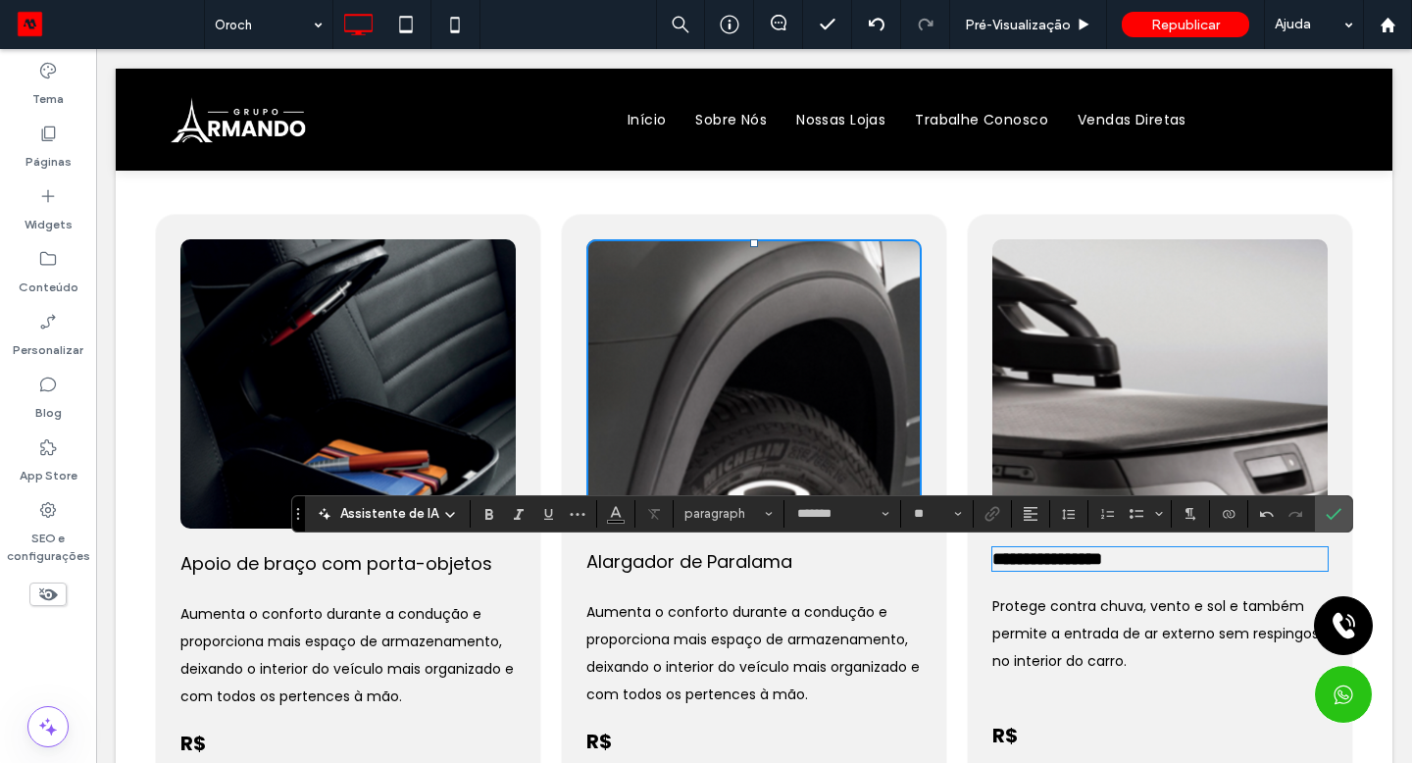
type input "**"
click at [485, 512] on use "Negrito" at bounding box center [489, 514] width 8 height 11
click at [1102, 621] on span "Protege contra chuva, vento e sol e também permite a entrada de ar externo sem …" at bounding box center [1155, 633] width 327 height 75
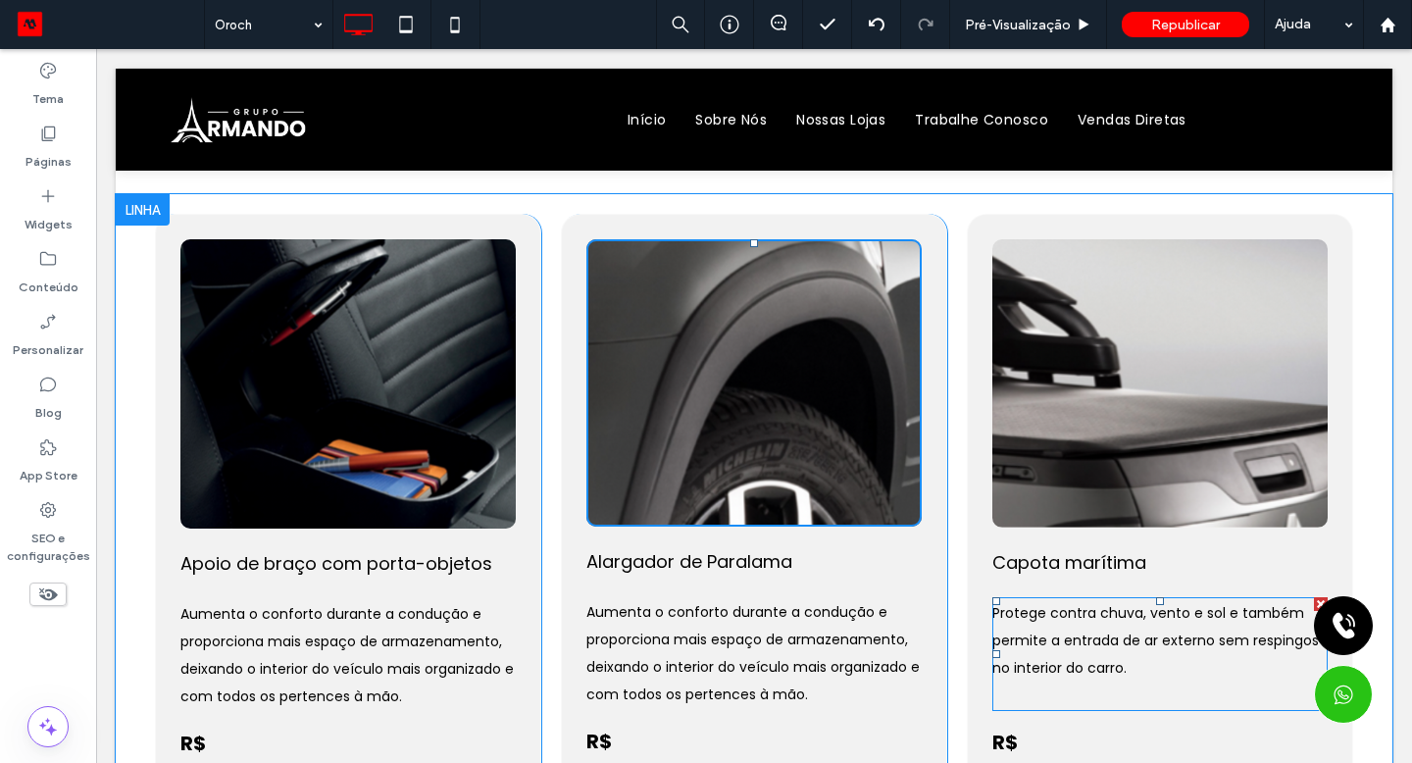
click at [1089, 629] on span "Protege contra chuva, vento e sol e também permite a entrada de ar externo sem …" at bounding box center [1155, 640] width 327 height 75
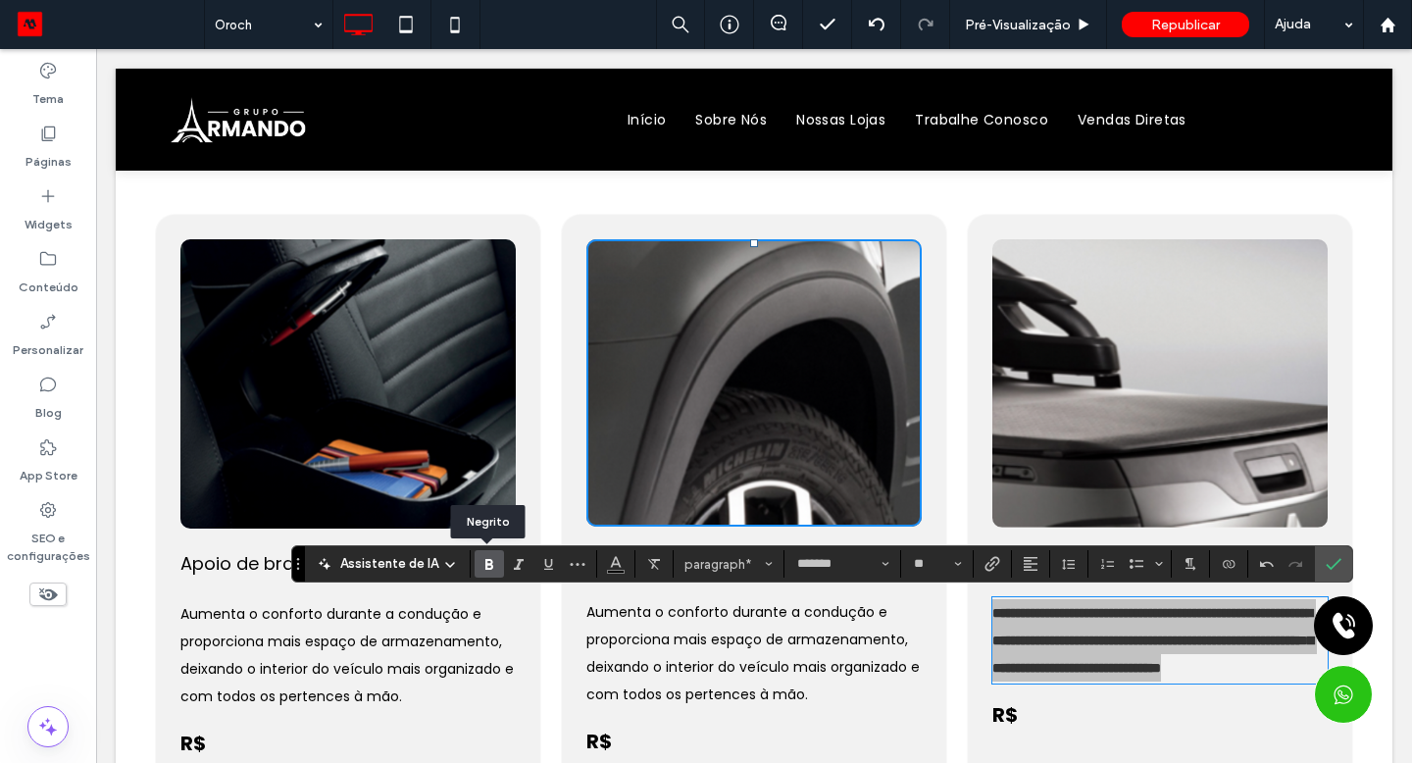
click at [478, 572] on label "Negrito" at bounding box center [489, 563] width 29 height 27
click at [1333, 554] on span "Confirmar" at bounding box center [1334, 563] width 16 height 33
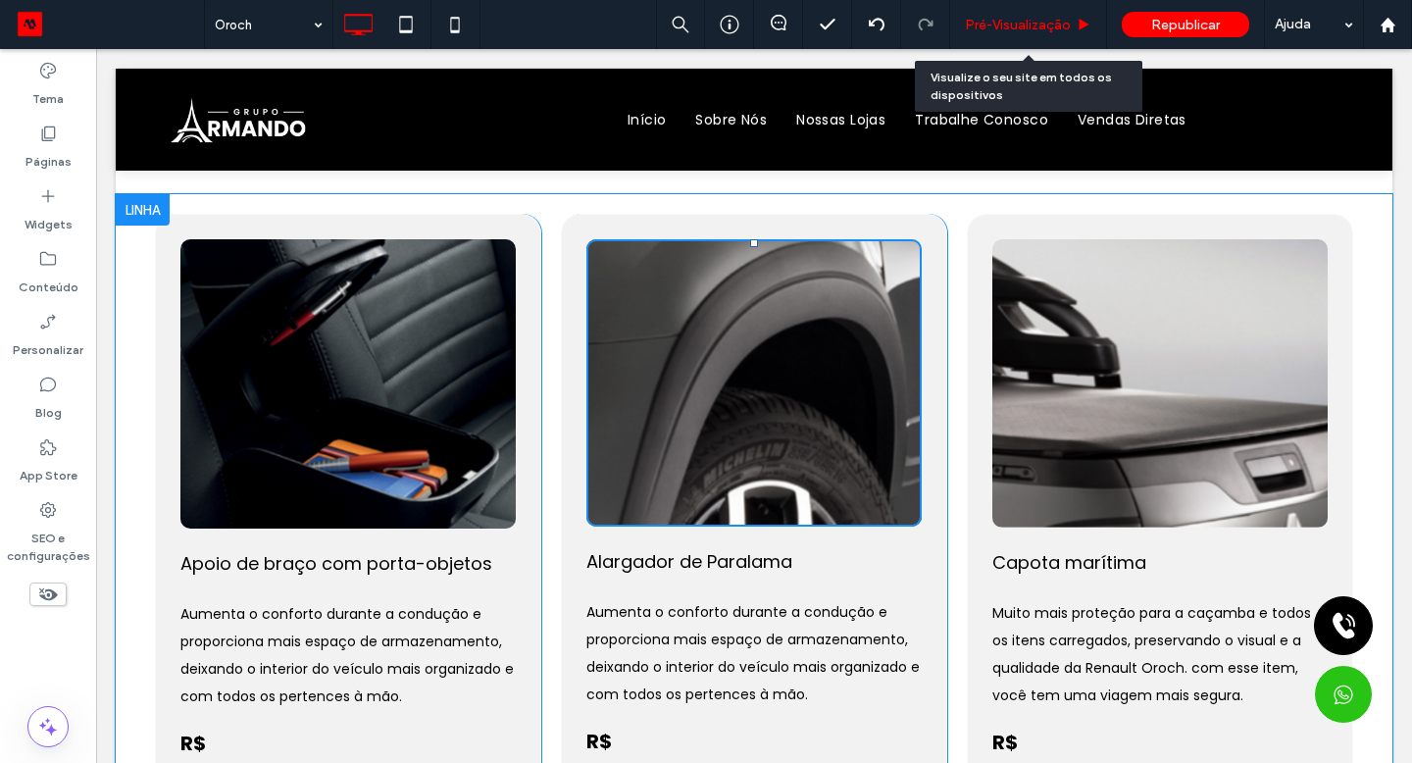
click at [1038, 15] on div "Pré-Visualizaçāo" at bounding box center [1028, 24] width 157 height 49
click at [1035, 25] on span "Pré-Visualizaçāo" at bounding box center [1018, 25] width 106 height 17
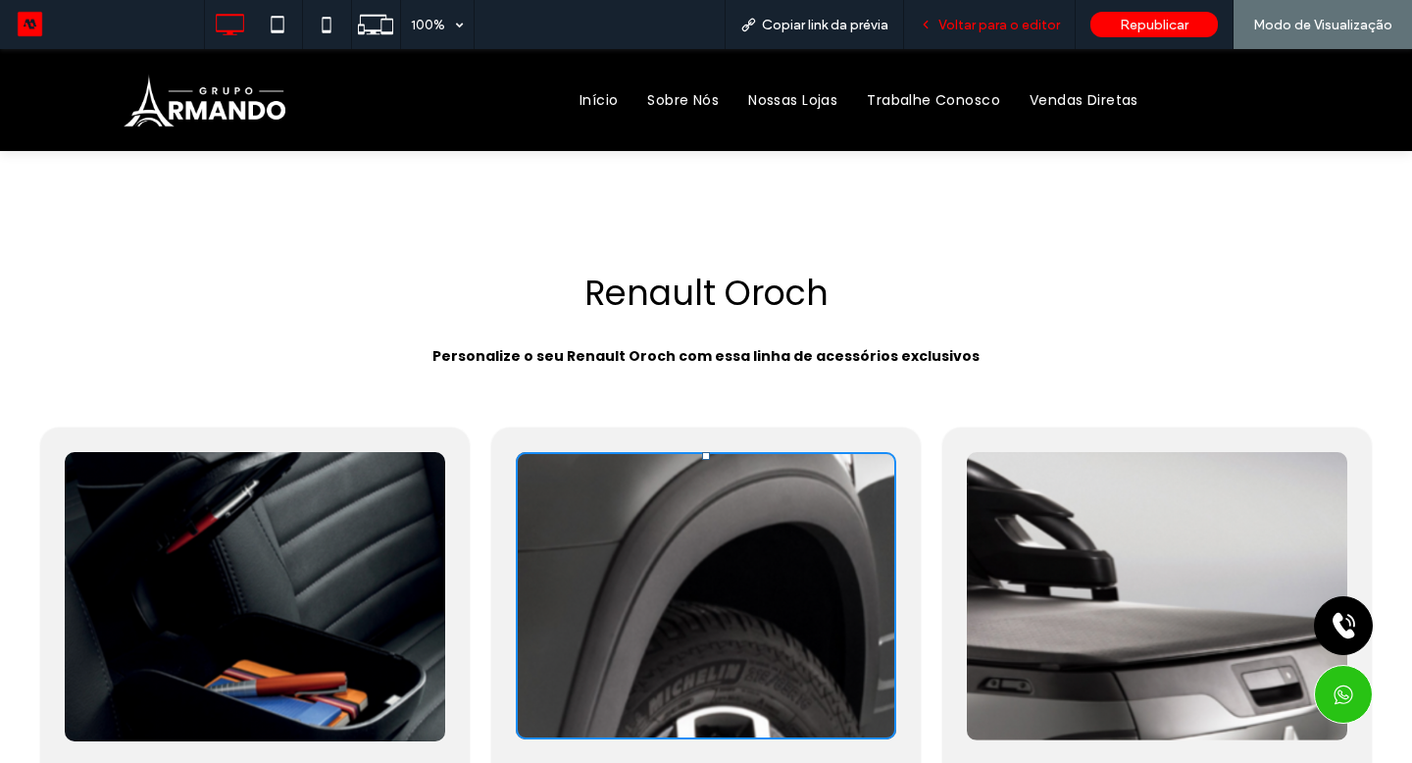
click at [1044, 22] on span "Voltar para o editor" at bounding box center [999, 25] width 122 height 17
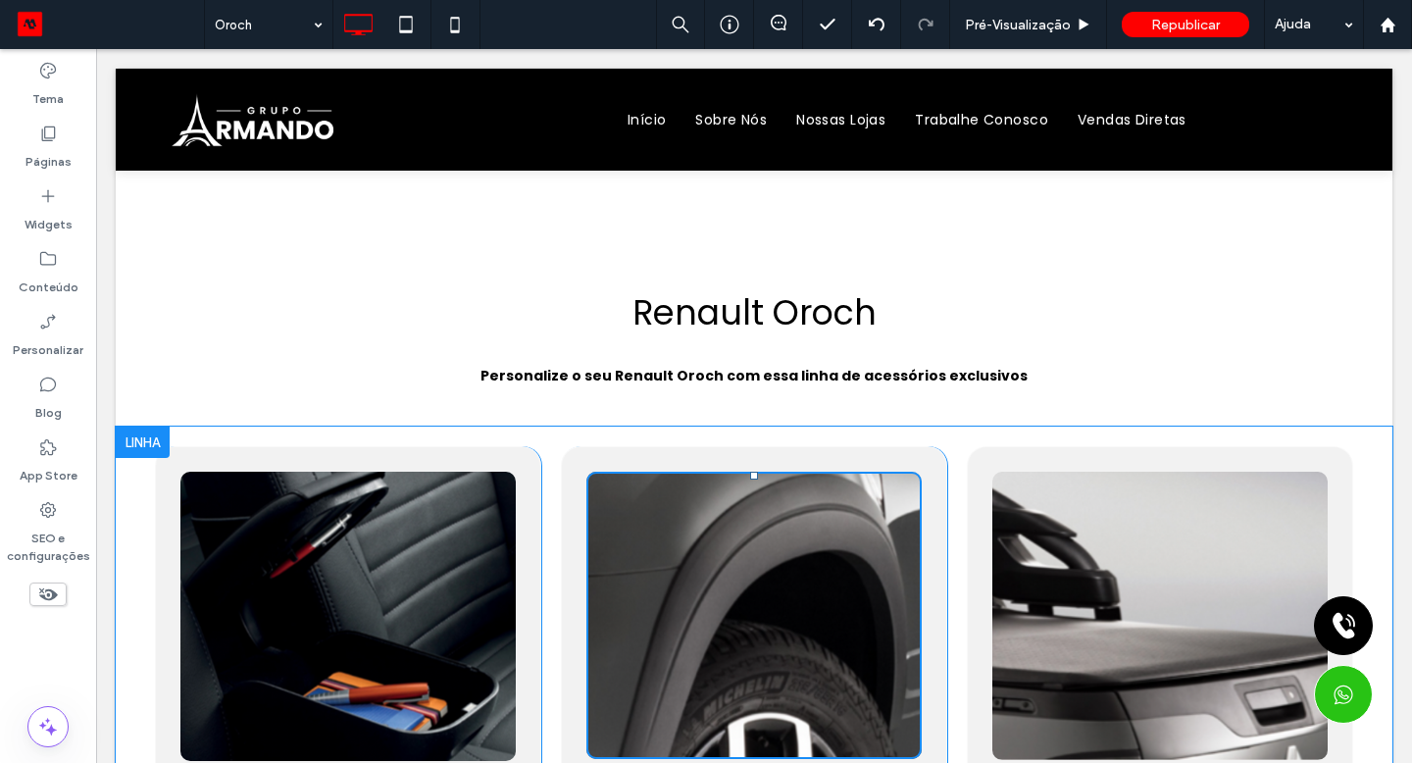
click at [24, 158] on div "Páginas" at bounding box center [48, 147] width 96 height 63
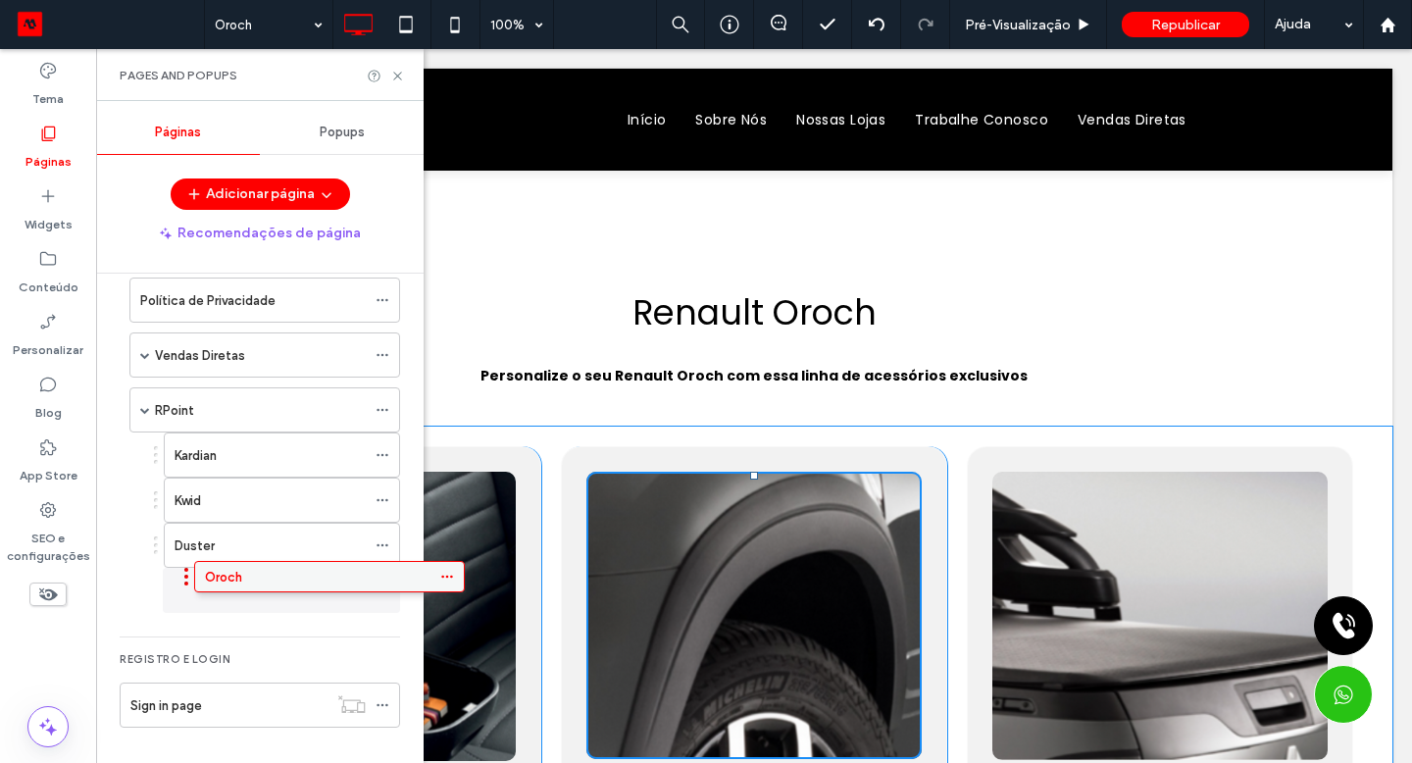
scroll to position [359, 0]
drag, startPoint x: 1044, startPoint y: 22, endPoint x: 277, endPoint y: 582, distance: 950.8
click at [384, 585] on icon at bounding box center [383, 590] width 14 height 14
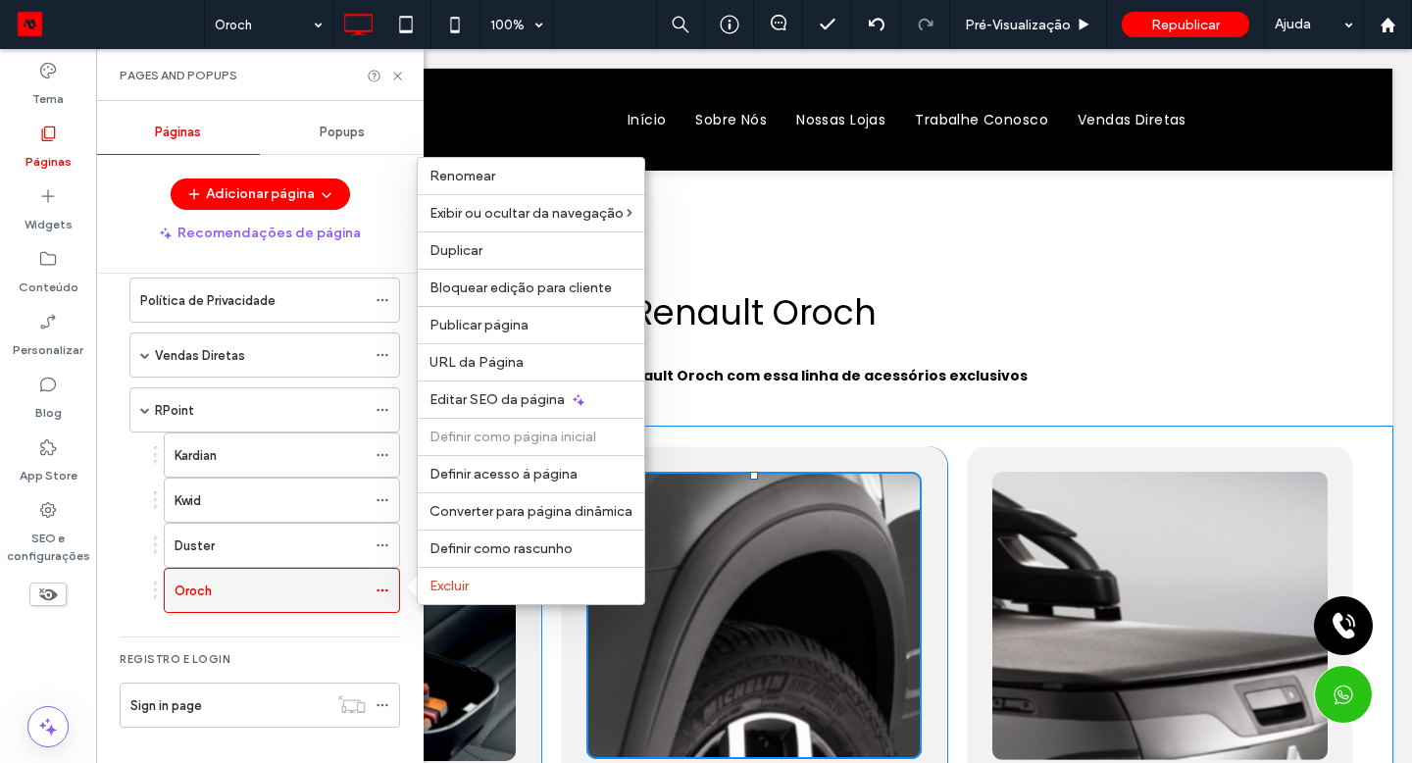
click at [481, 259] on div "Duplicar" at bounding box center [531, 249] width 226 height 37
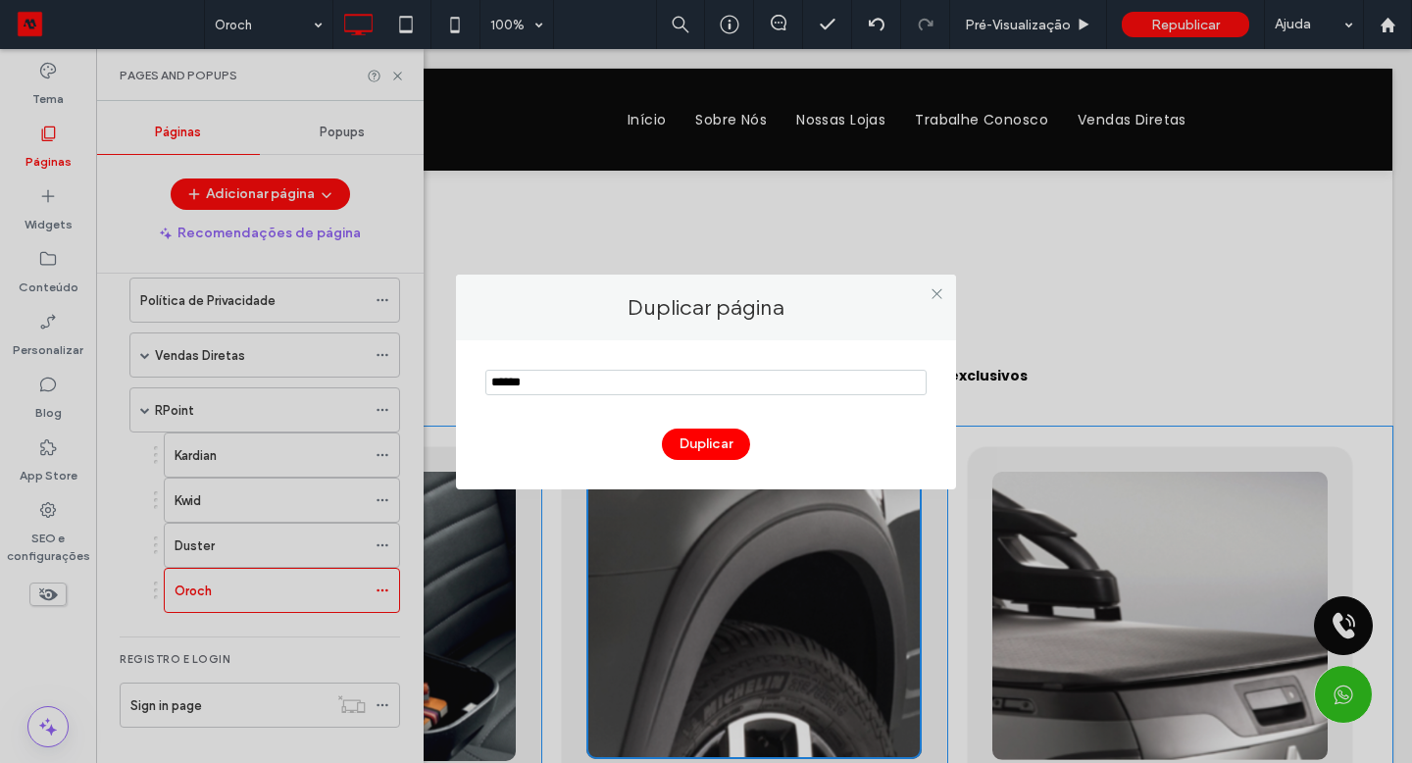
type input "******"
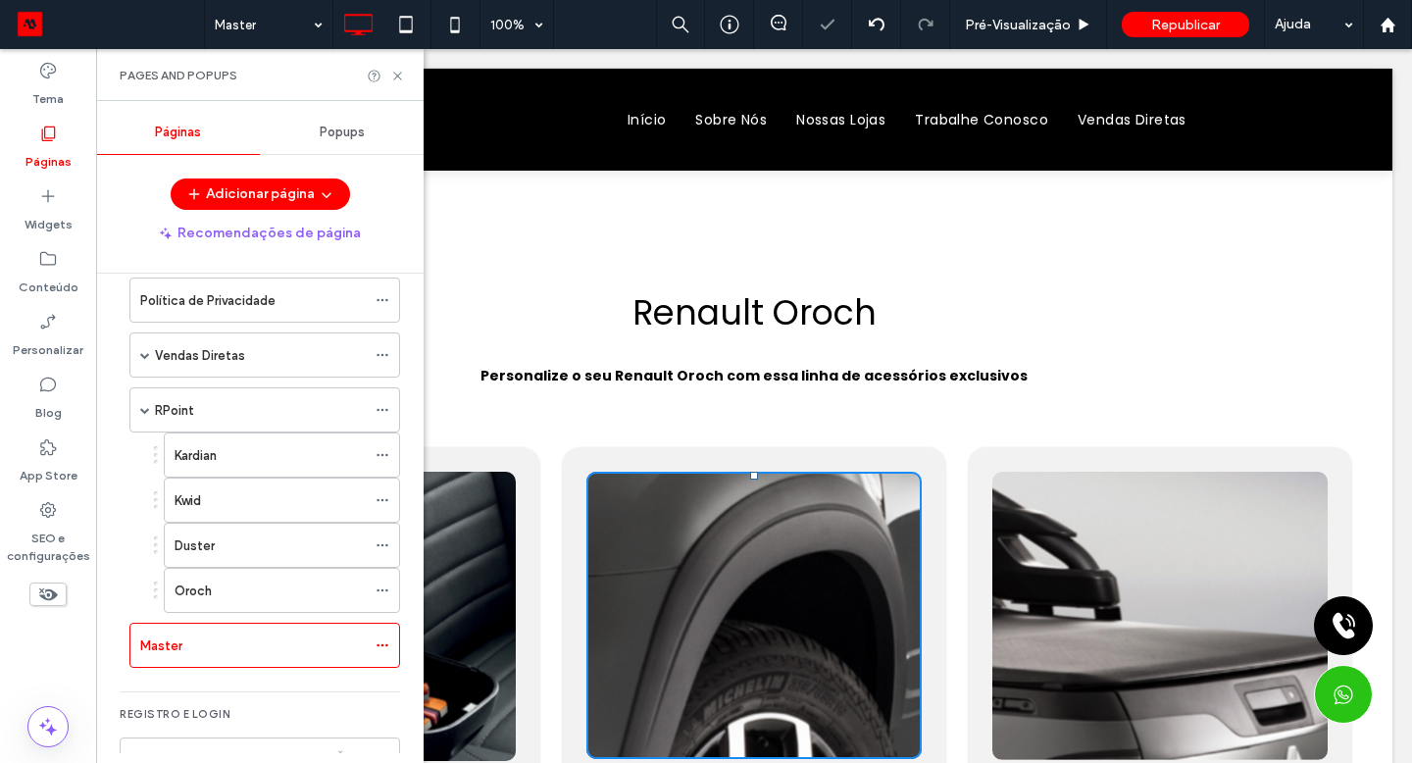
scroll to position [369, 0]
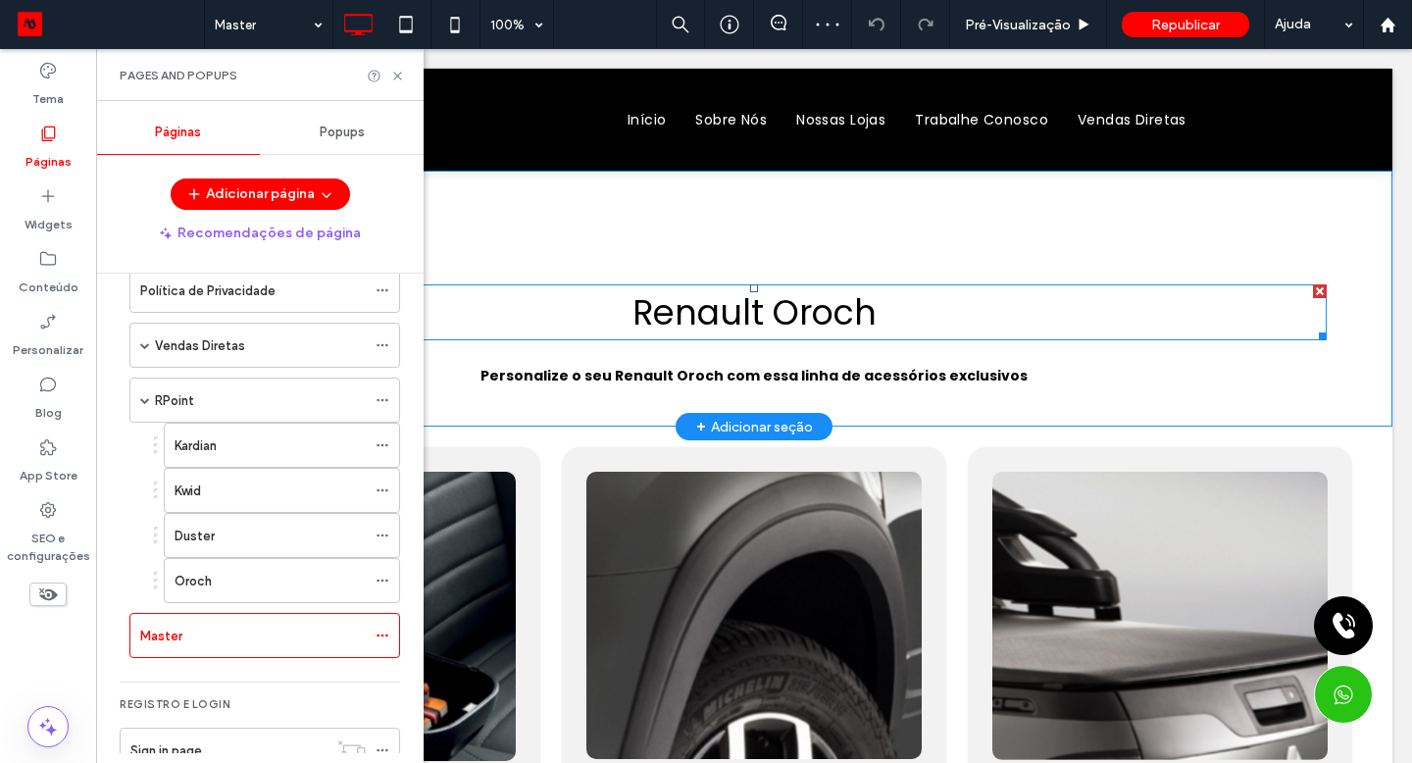
click at [762, 308] on span "Renault Oroch" at bounding box center [754, 312] width 244 height 48
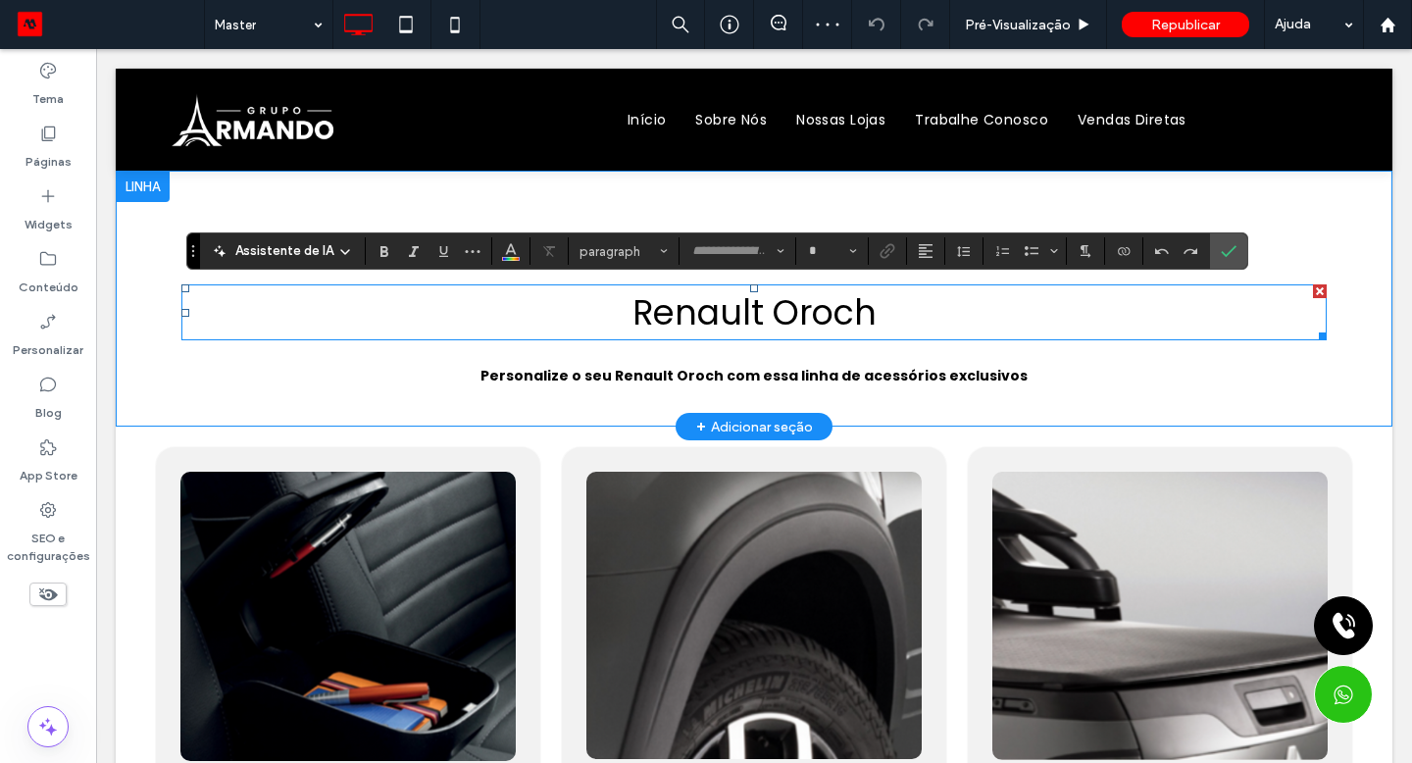
type input "*******"
type input "**"
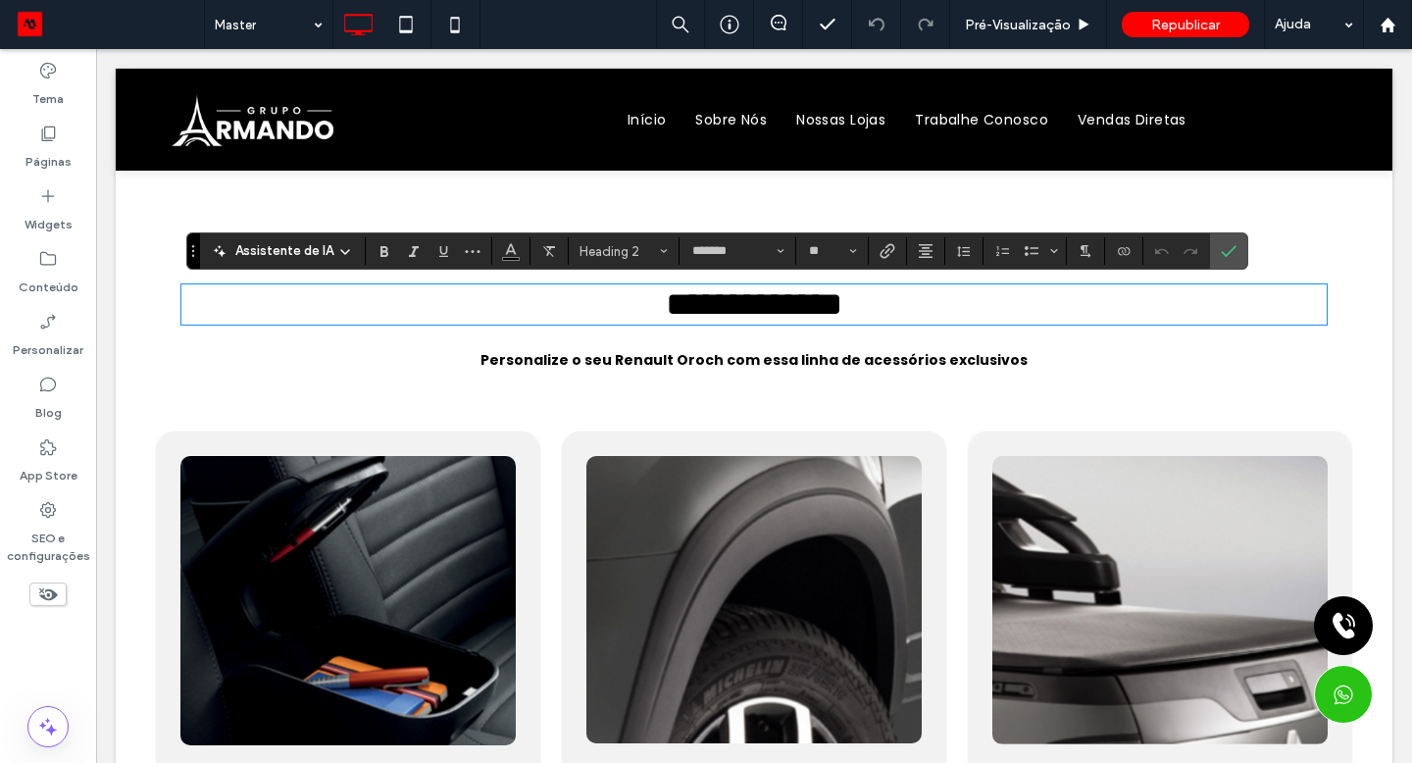
click at [762, 308] on span "**********" at bounding box center [754, 303] width 176 height 33
click at [1229, 257] on icon "Confirmar" at bounding box center [1229, 251] width 16 height 16
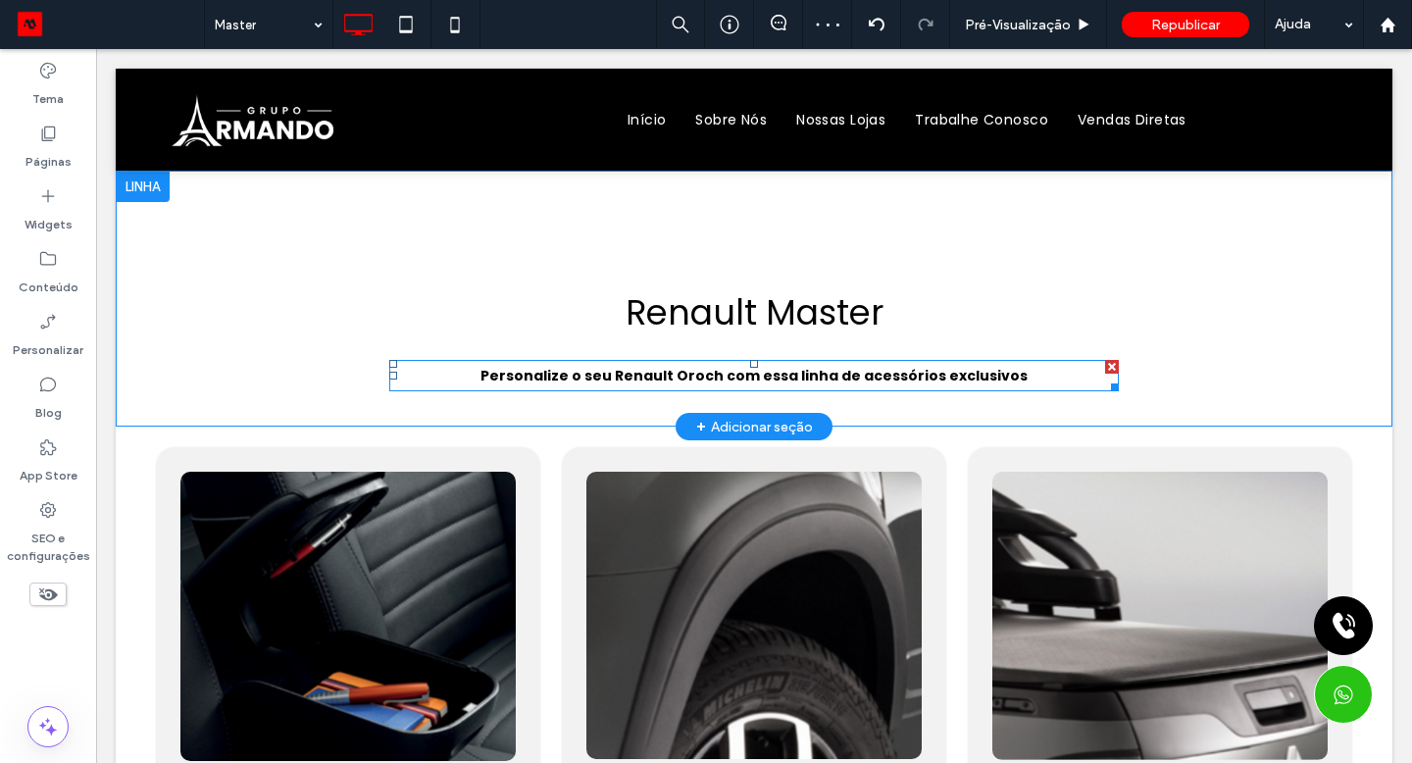
drag, startPoint x: 762, startPoint y: 308, endPoint x: 689, endPoint y: 374, distance: 97.9
click at [689, 374] on strong "Personalize o seu Renault Oroch com essa linha de acessórios exclusivos" at bounding box center [753, 376] width 547 height 20
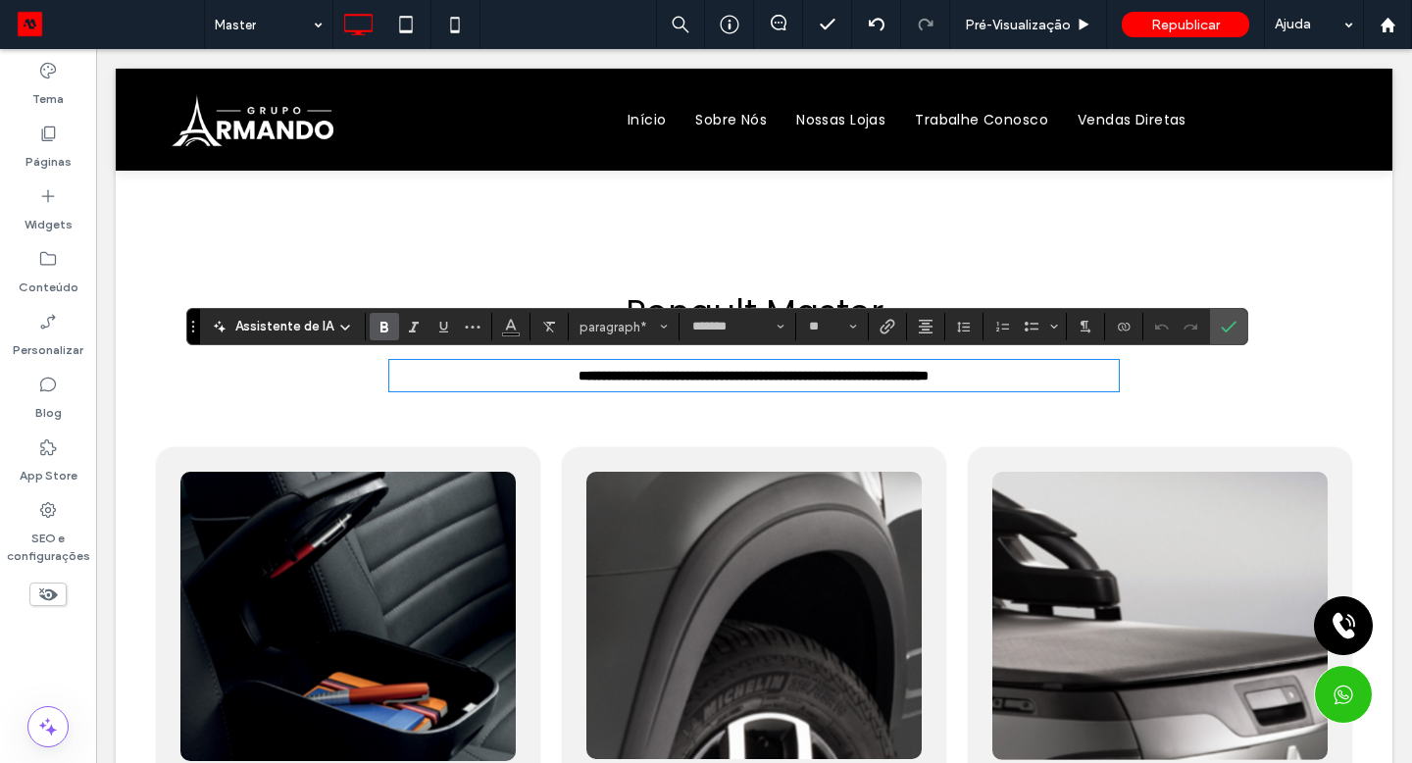
click at [684, 376] on strong "**********" at bounding box center [753, 376] width 350 height 14
click at [1232, 327] on icon "Confirmar" at bounding box center [1229, 327] width 16 height 16
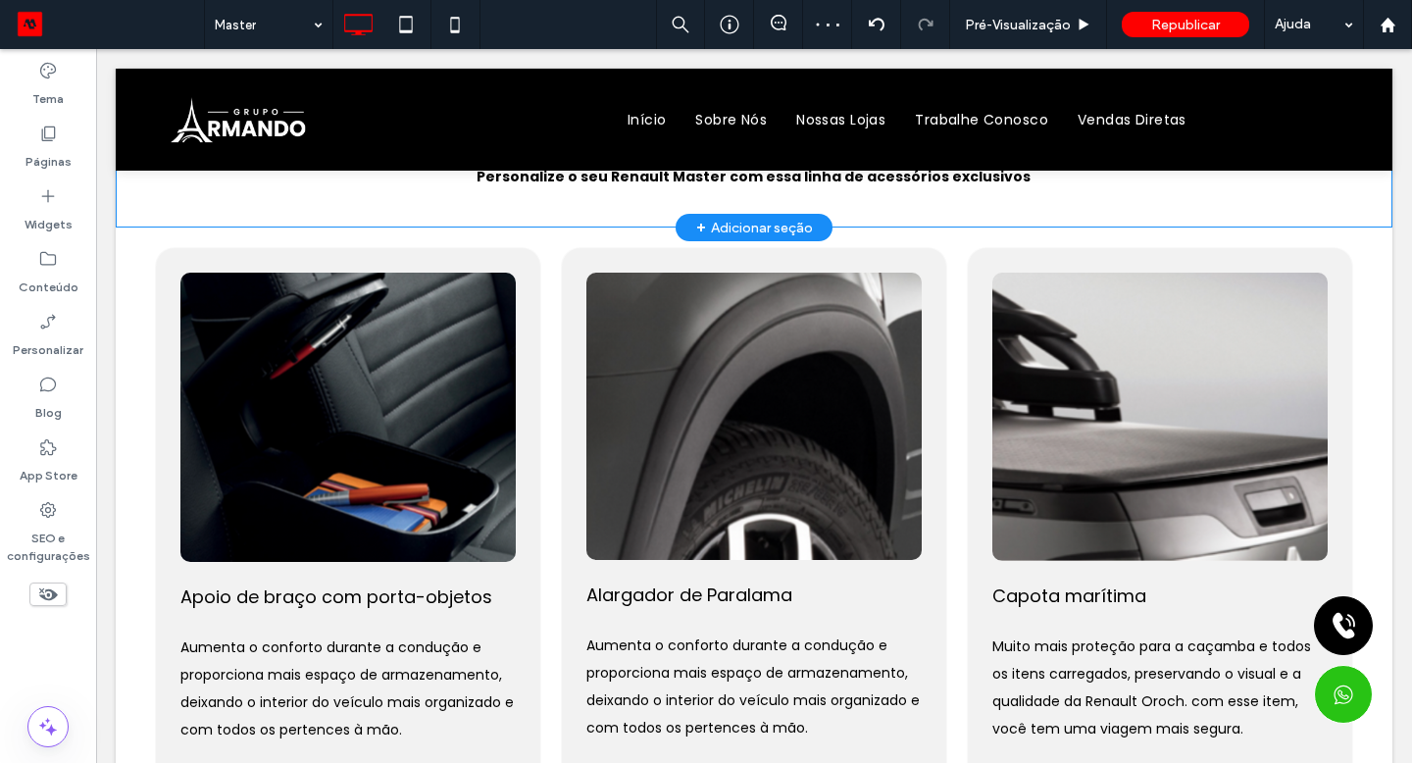
scroll to position [202, 0]
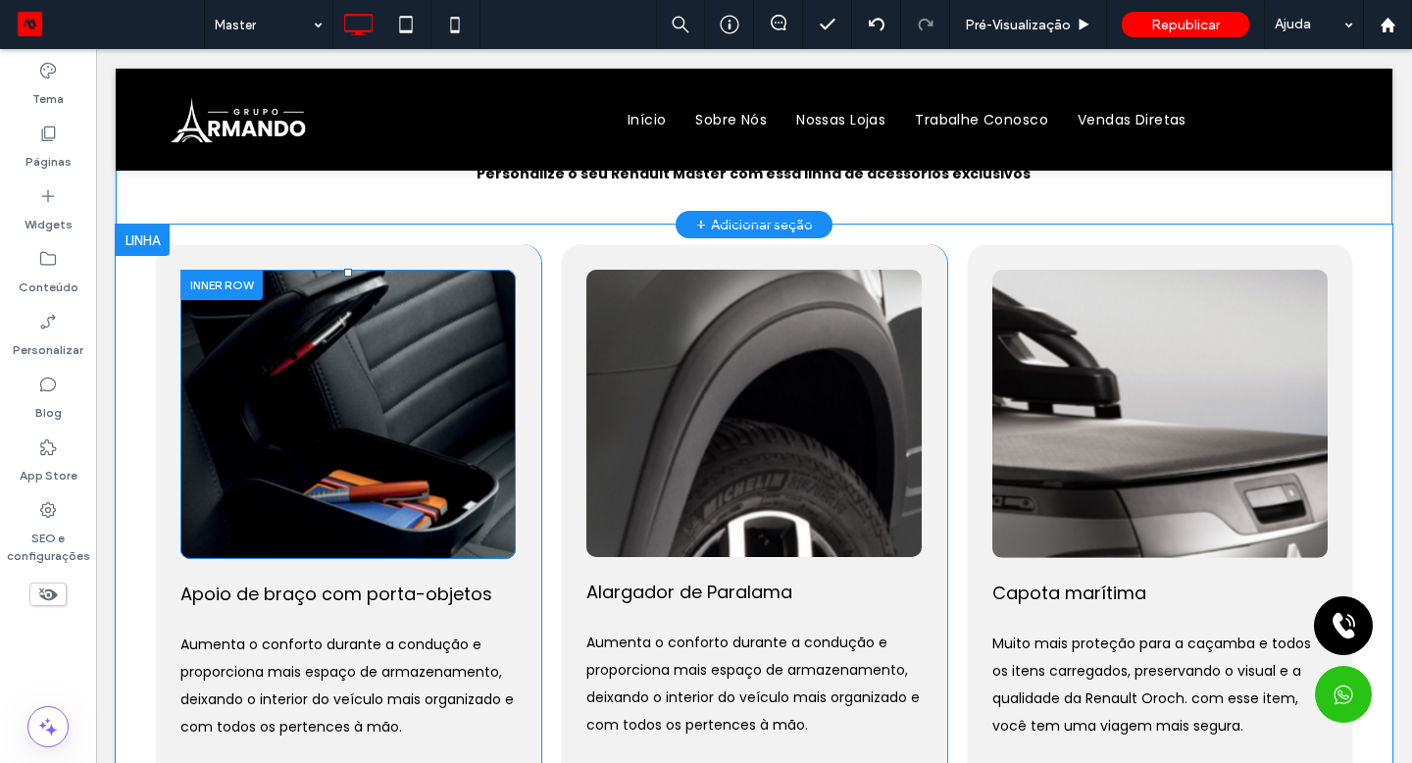
click at [419, 389] on div "Click To Paste" at bounding box center [348, 414] width 257 height 151
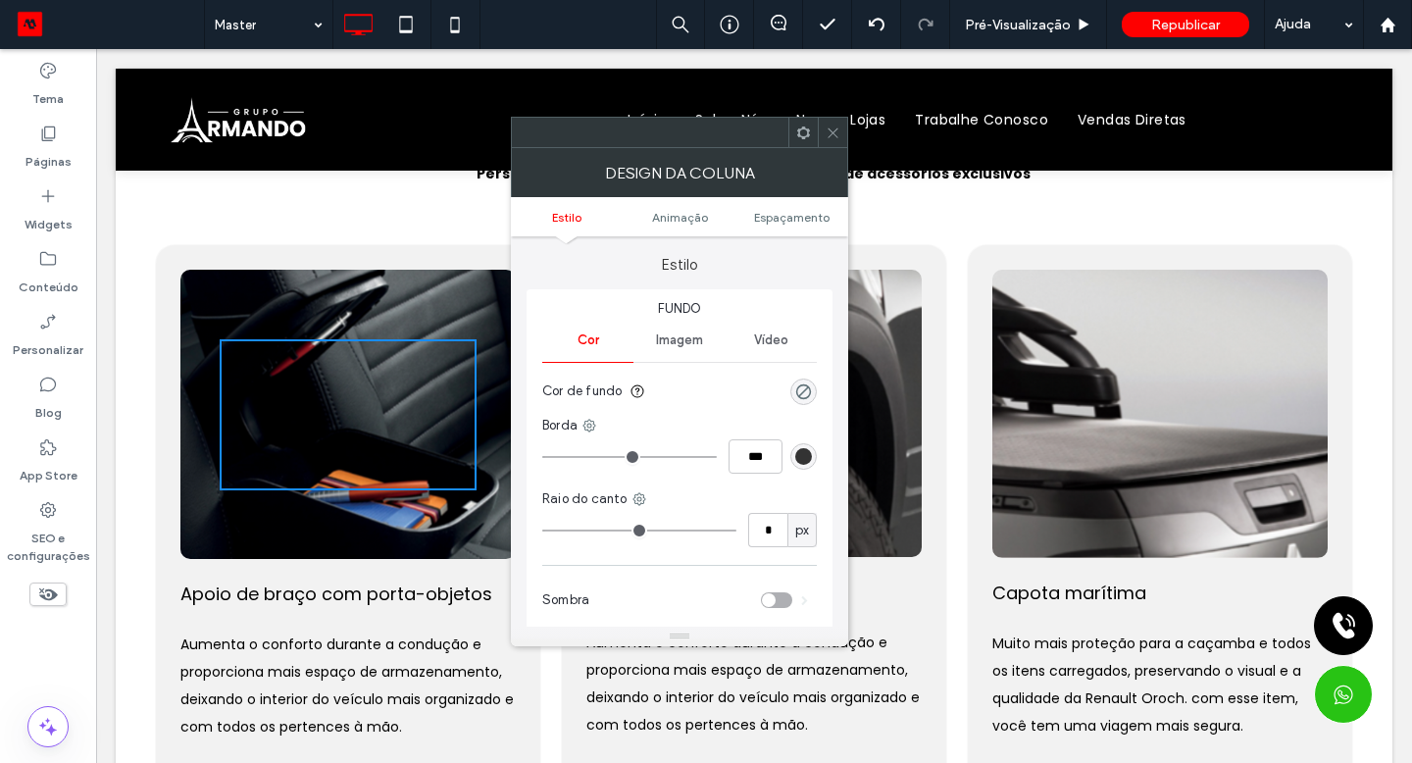
drag, startPoint x: 419, startPoint y: 389, endPoint x: 214, endPoint y: 310, distance: 219.8
click at [214, 310] on div "Click To Paste" at bounding box center [347, 414] width 335 height 289
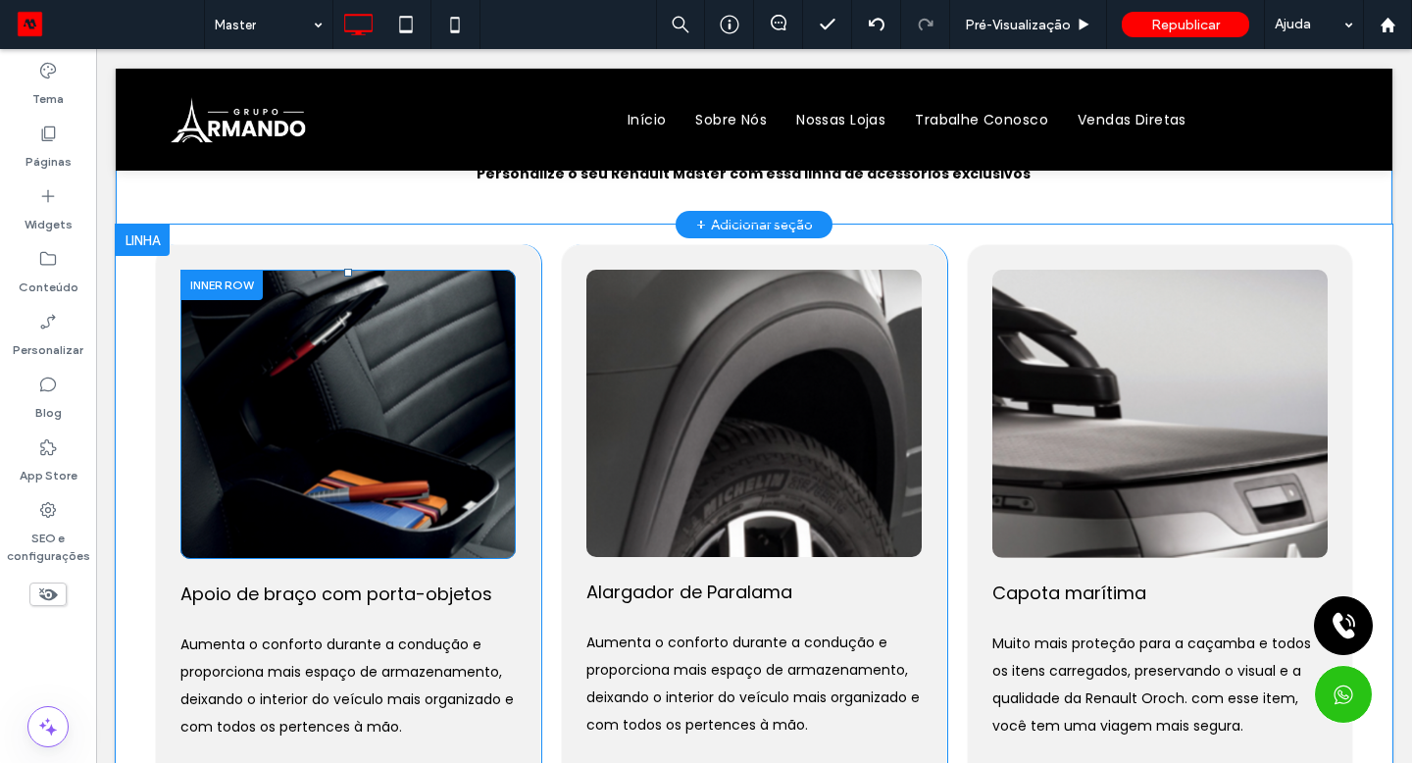
click at [214, 307] on div "Click To Paste" at bounding box center [347, 414] width 335 height 289
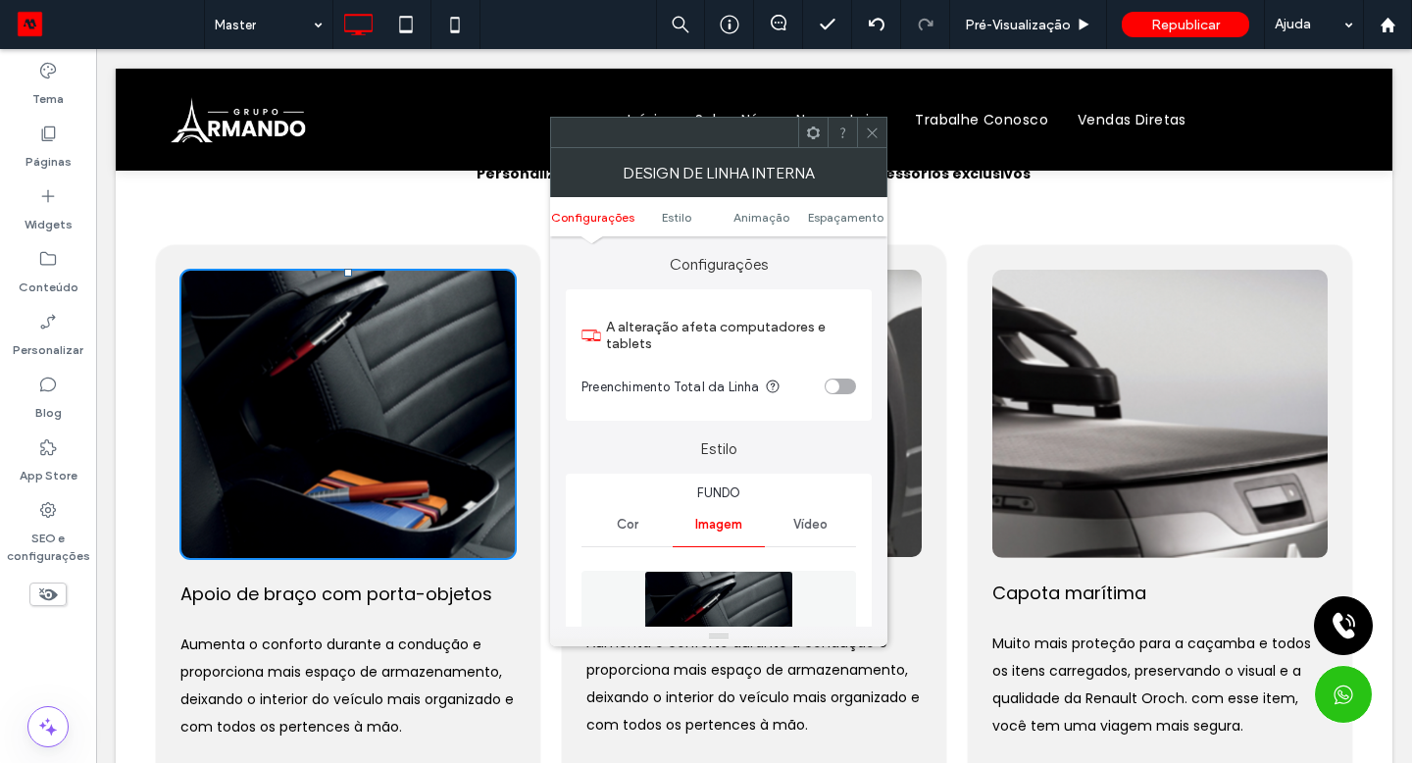
scroll to position [205, 0]
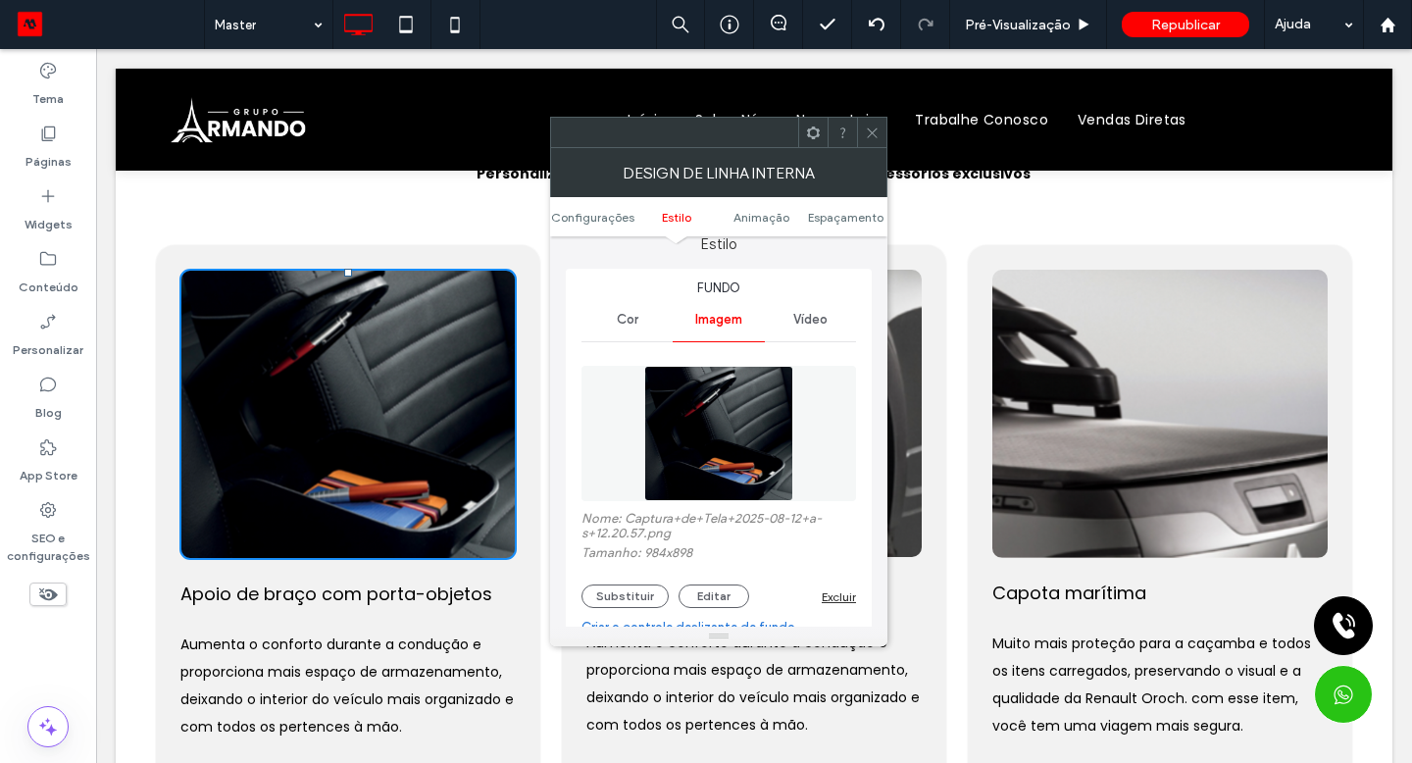
click at [623, 601] on button "Substituir" at bounding box center [624, 596] width 87 height 24
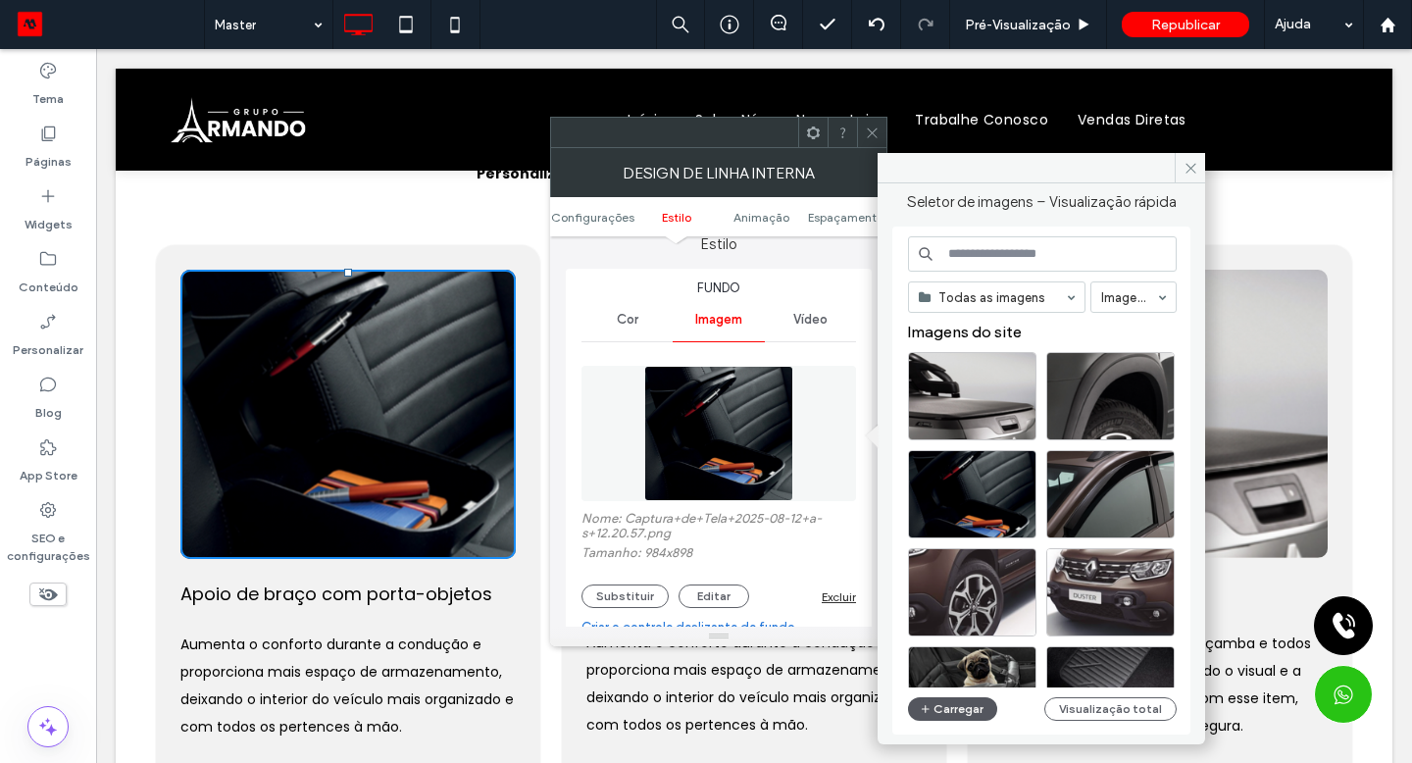
drag, startPoint x: 118, startPoint y: 261, endPoint x: 952, endPoint y: 714, distance: 949.4
click at [952, 714] on button "Carregar" at bounding box center [952, 709] width 89 height 24
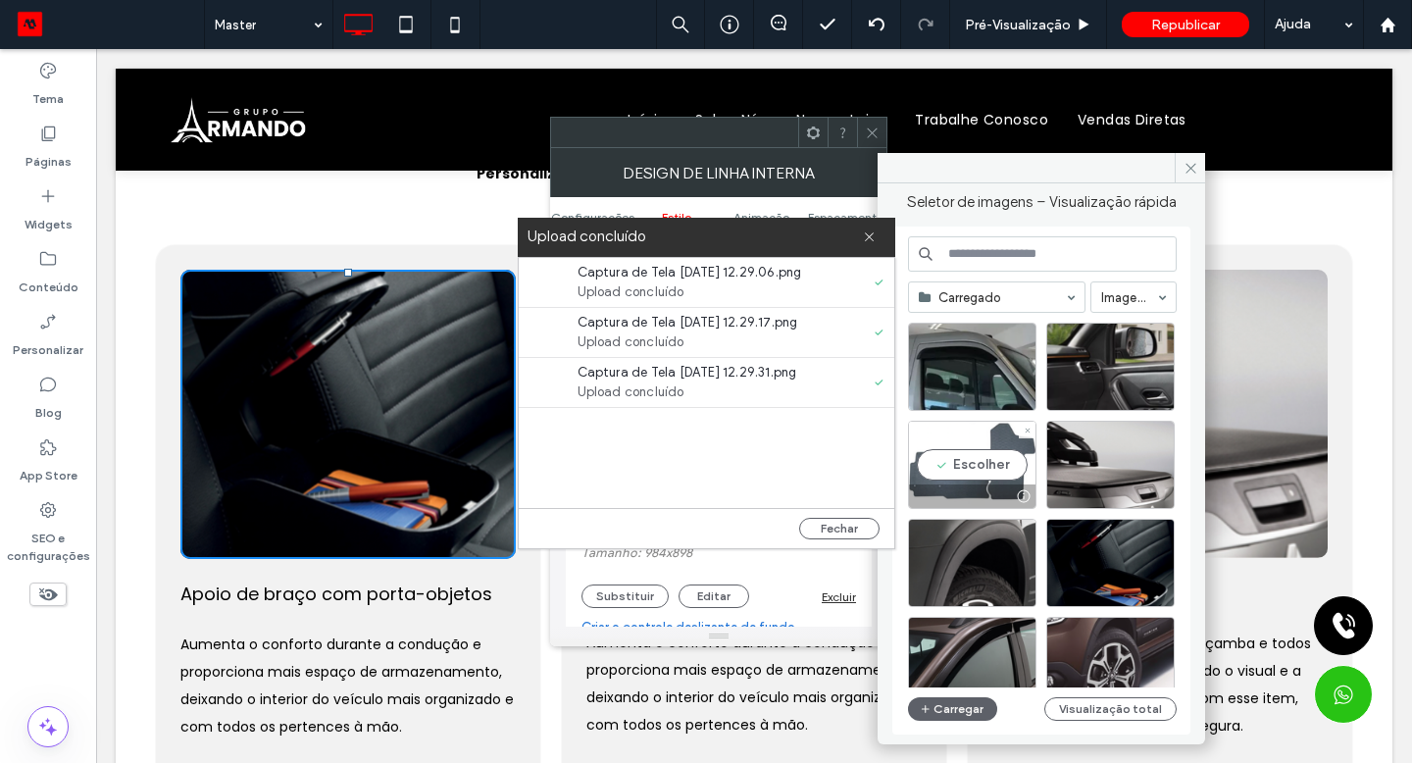
click at [964, 469] on div "Escolher" at bounding box center [972, 465] width 128 height 88
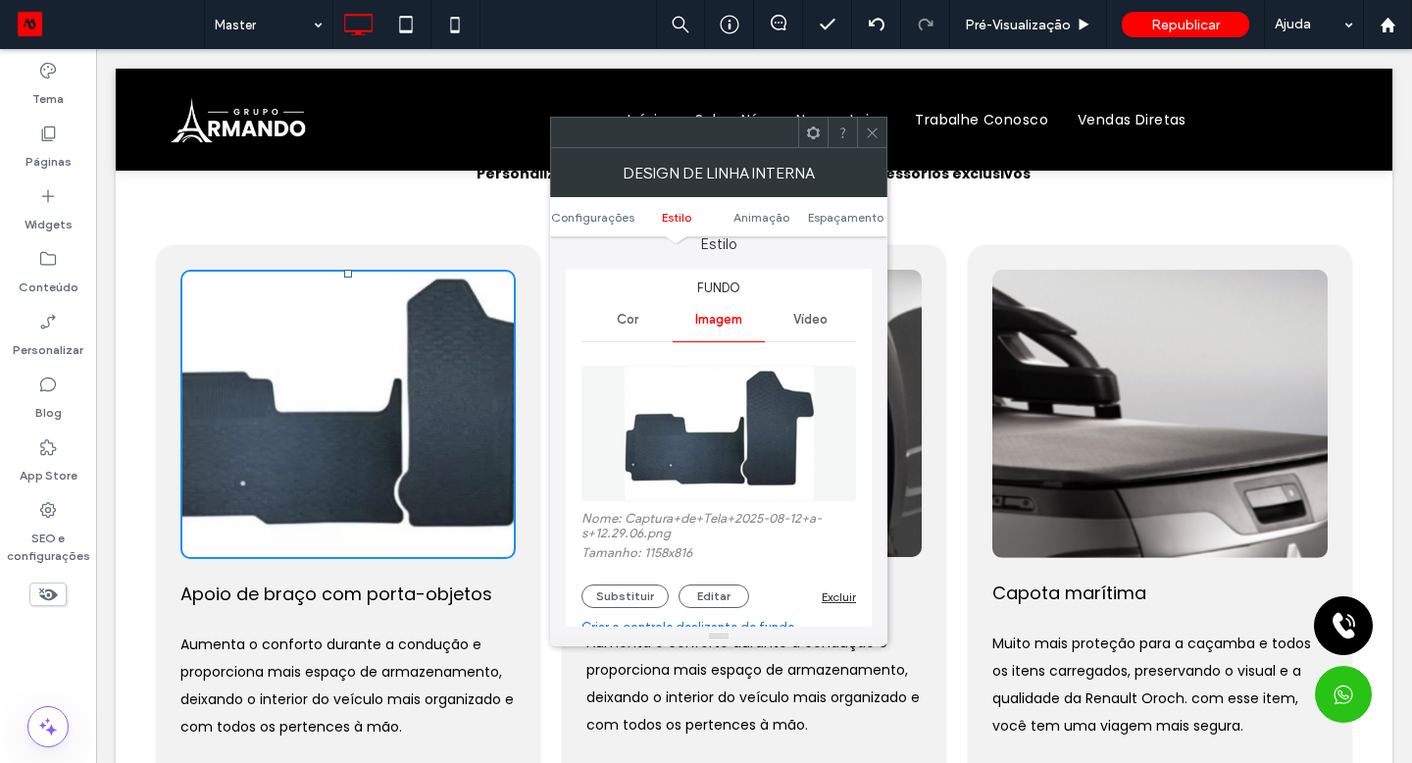
click at [899, 378] on div "Click To Paste" at bounding box center [753, 413] width 335 height 287
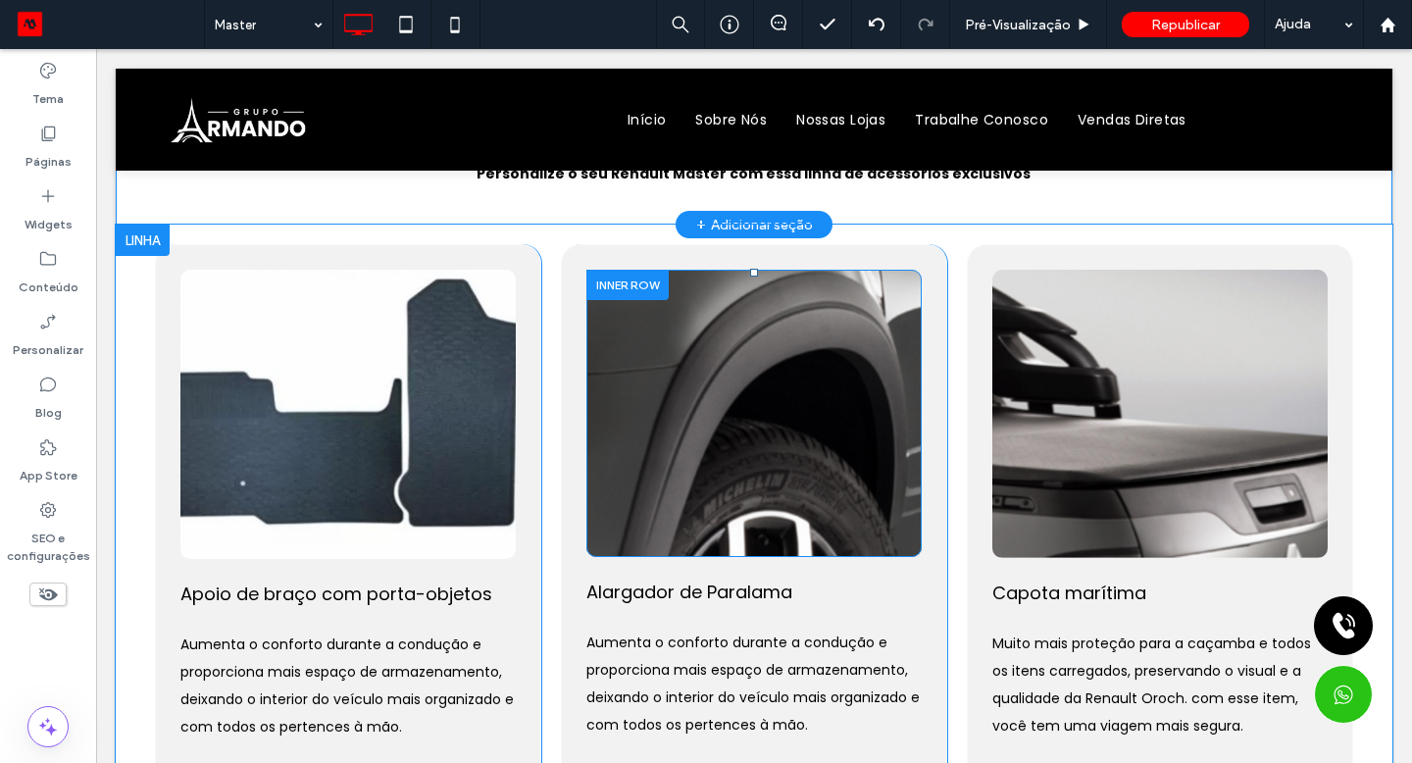
drag, startPoint x: 1060, startPoint y: 518, endPoint x: 904, endPoint y: 363, distance: 219.8
click at [904, 363] on div "Click To Paste" at bounding box center [753, 413] width 335 height 287
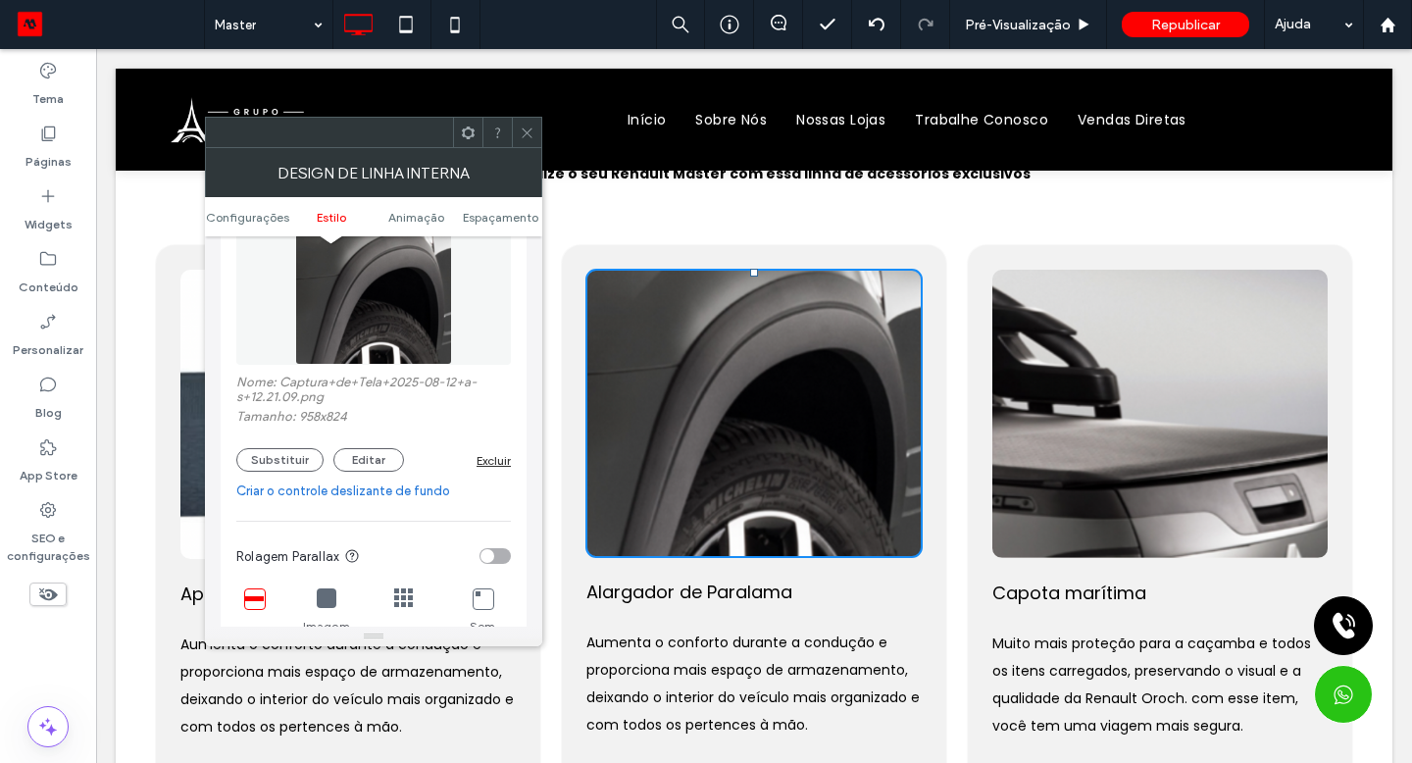
scroll to position [437, 0]
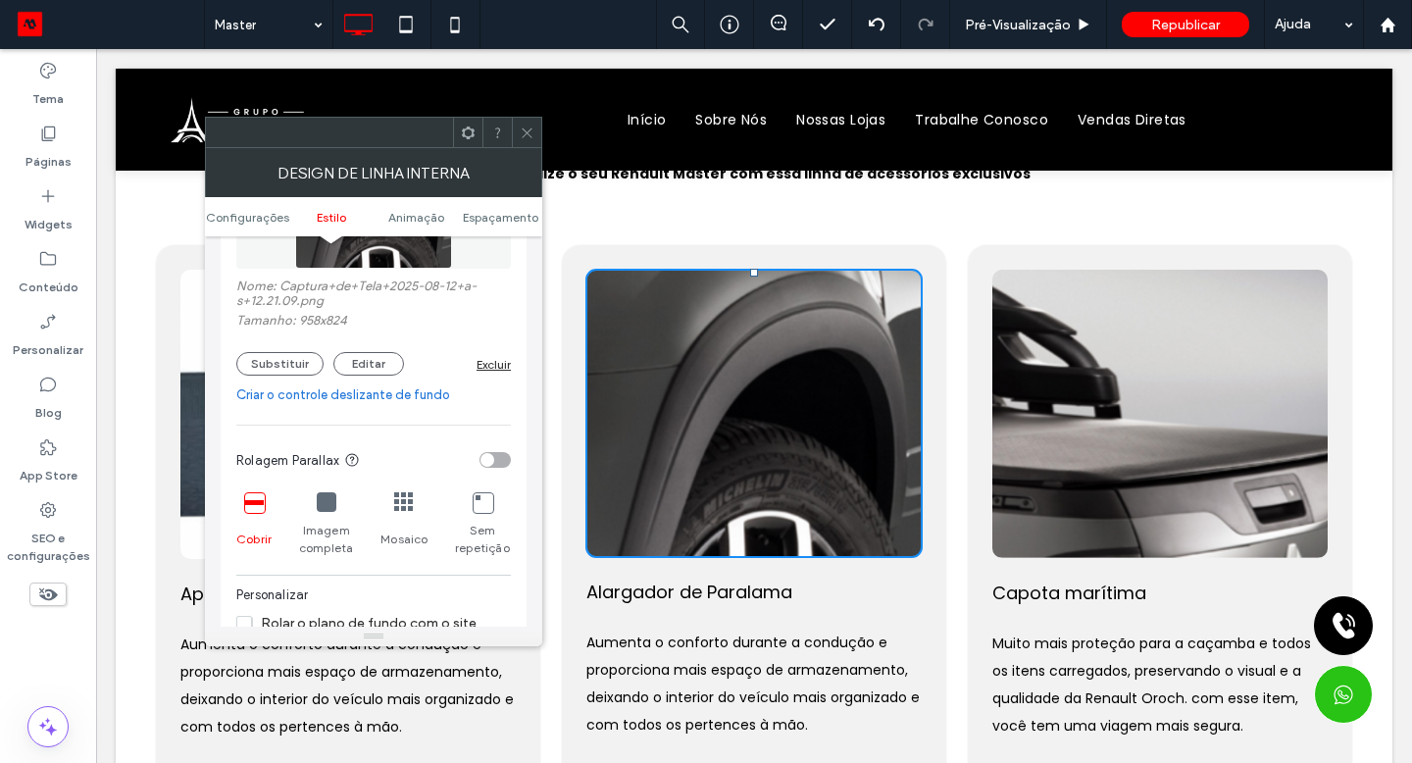
click at [273, 373] on button "Substituir" at bounding box center [279, 364] width 87 height 24
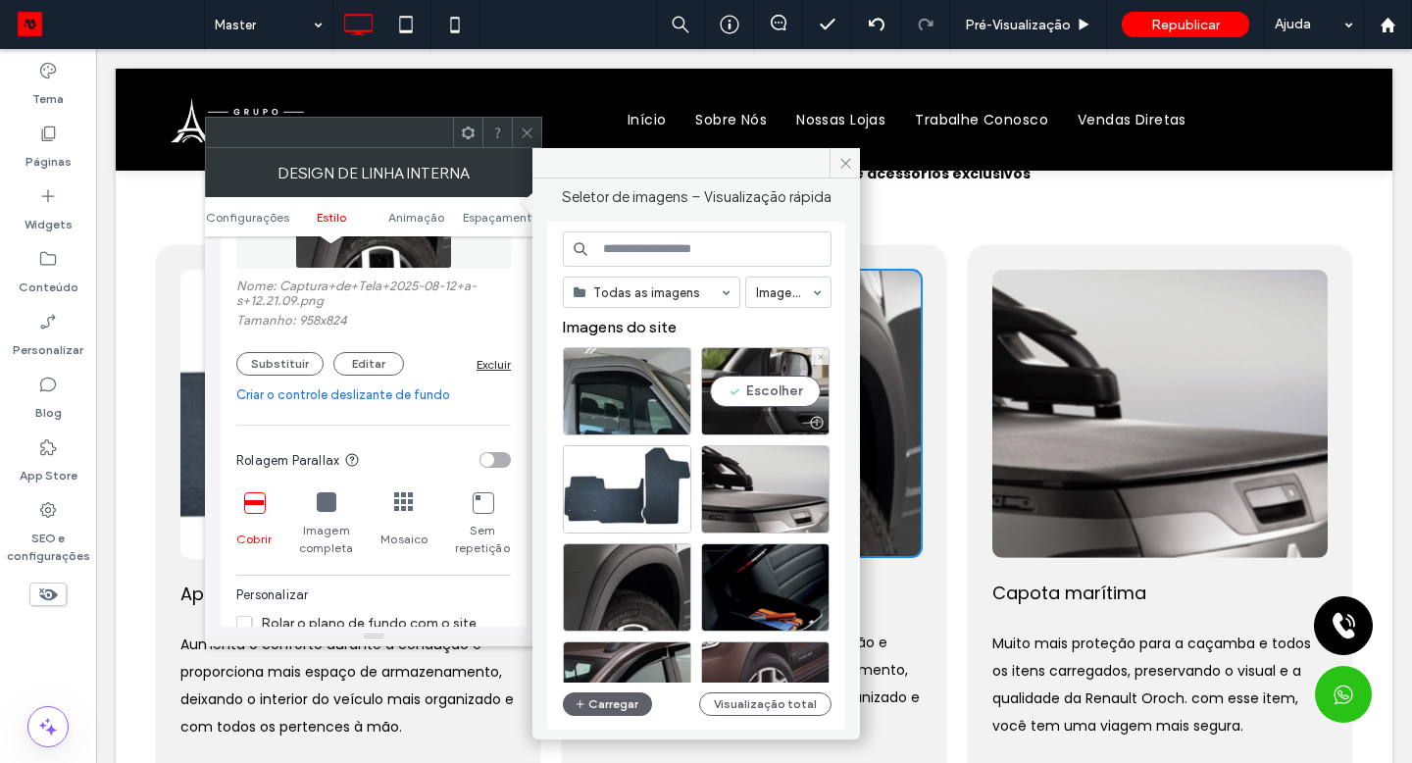
click at [770, 396] on div "Escolher" at bounding box center [765, 391] width 128 height 88
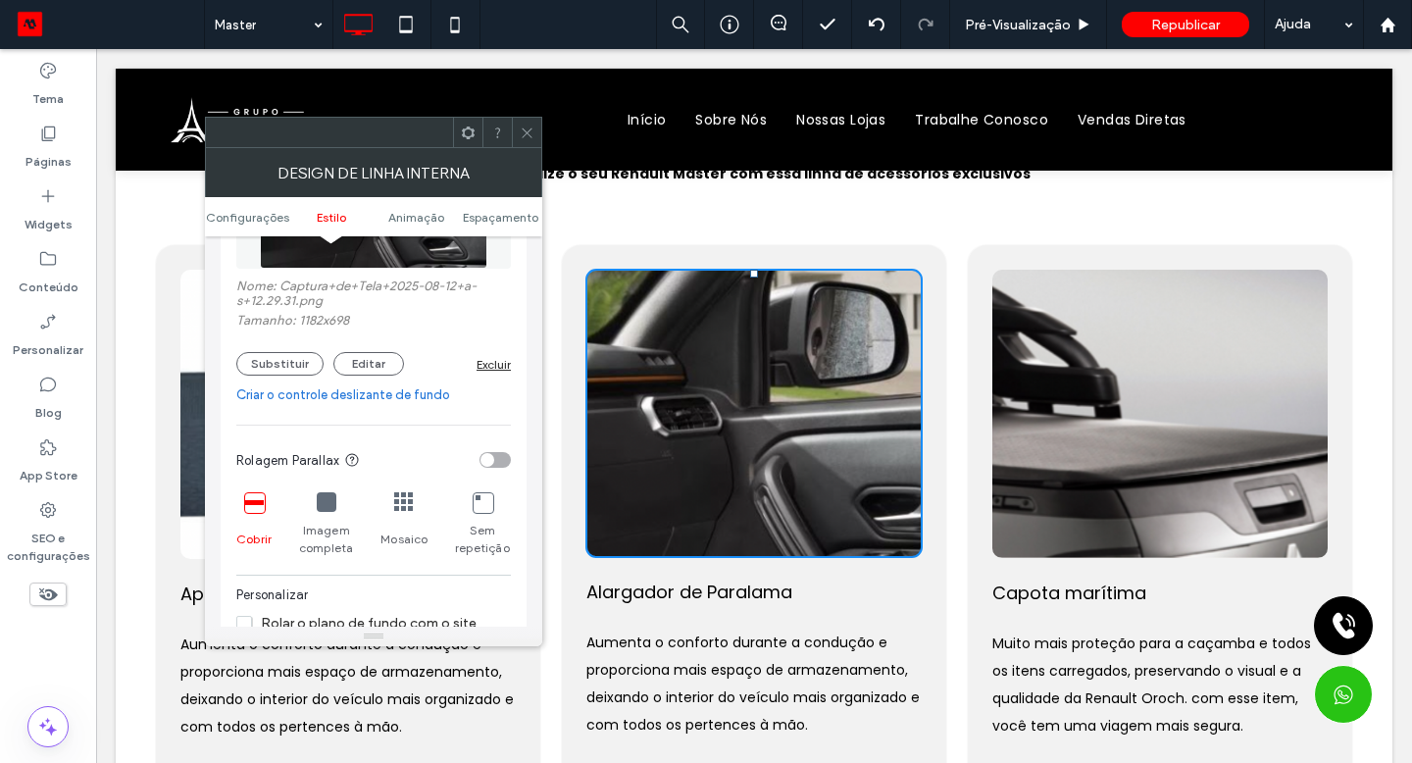
click at [992, 377] on div "Click To Paste" at bounding box center [1159, 414] width 335 height 288
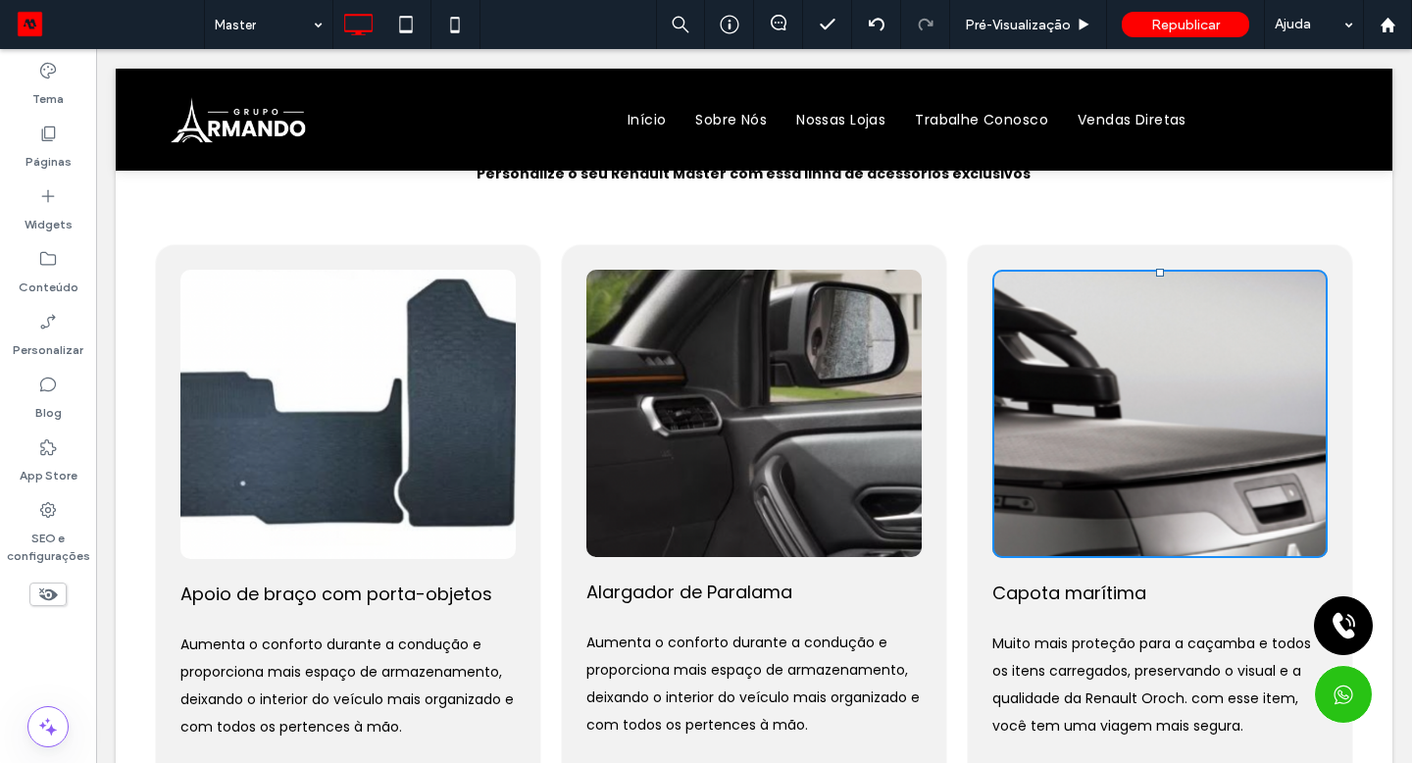
type input "**"
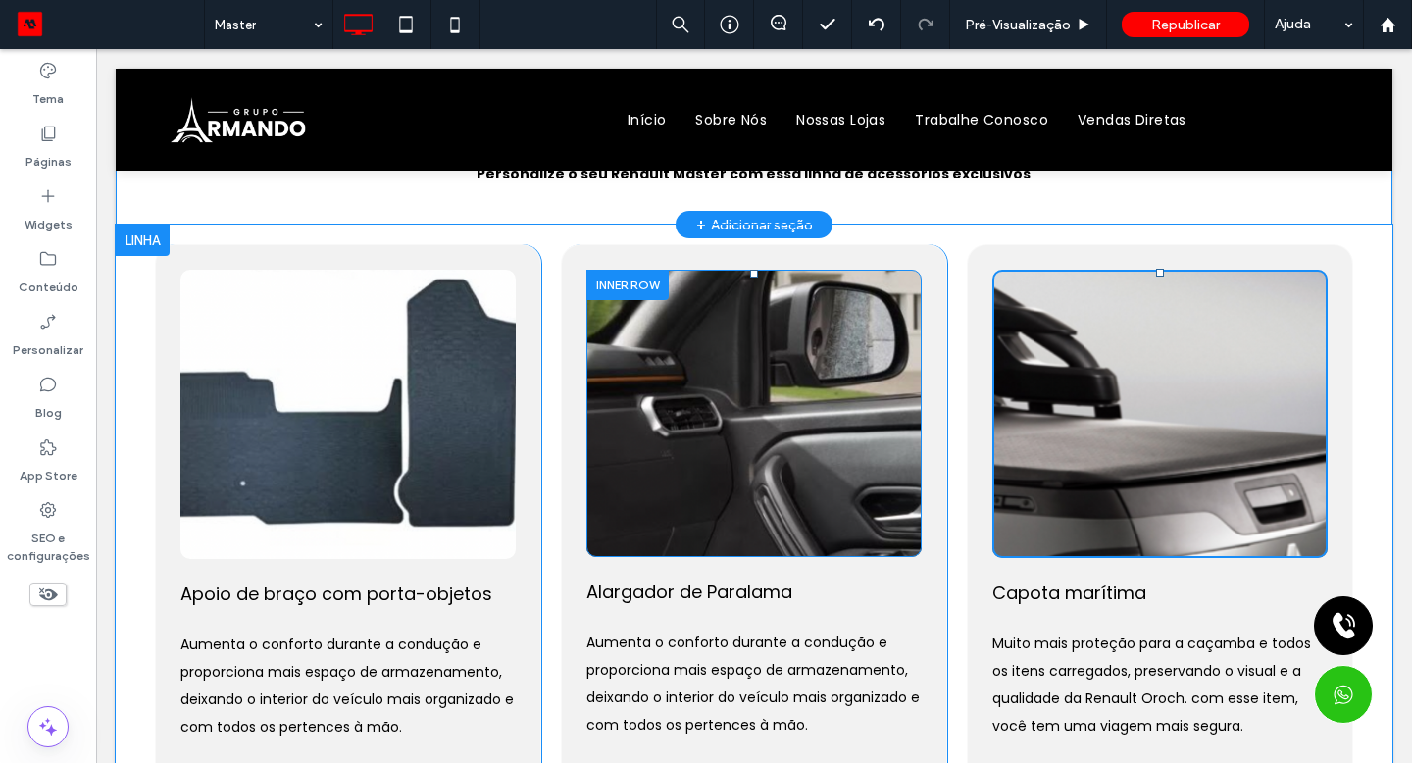
click at [992, 377] on div "Click To Paste" at bounding box center [1159, 414] width 335 height 288
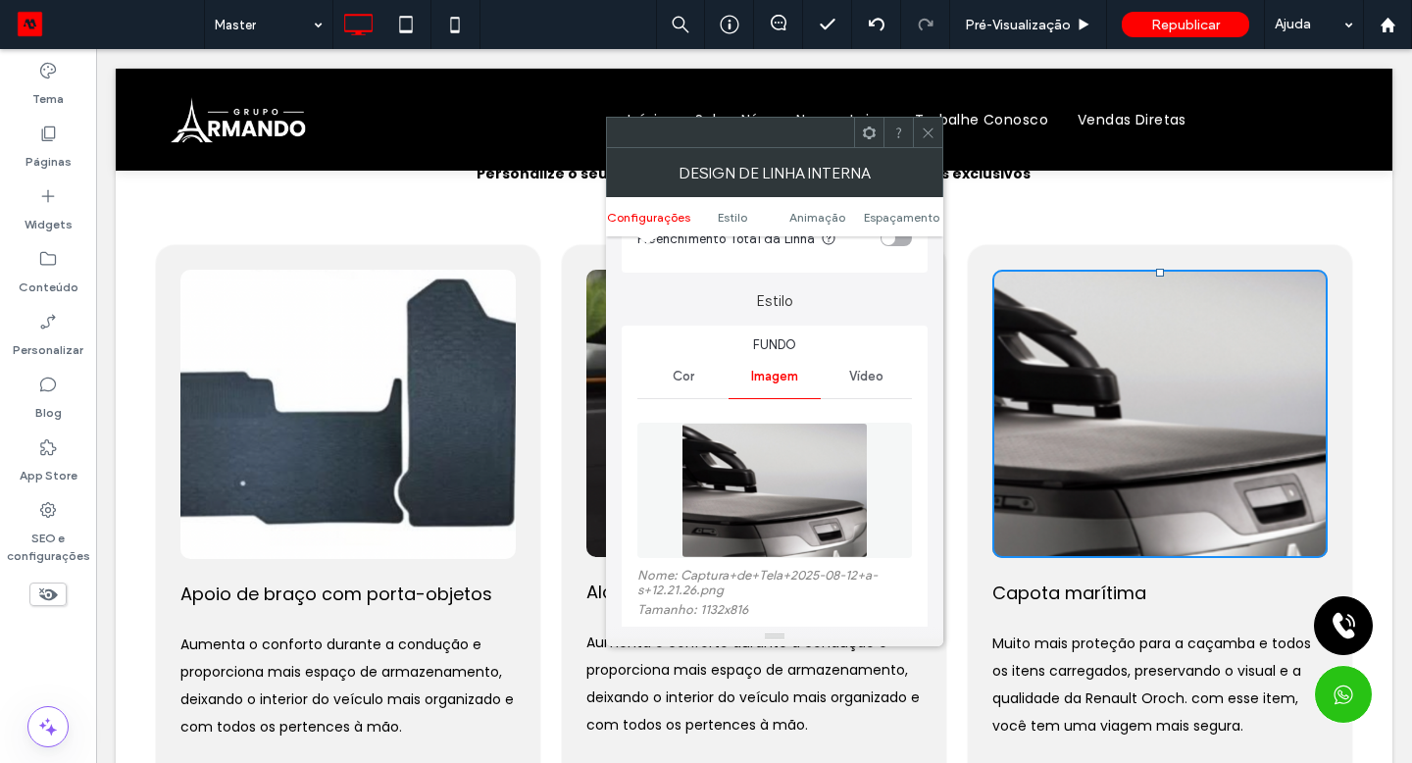
scroll to position [211, 0]
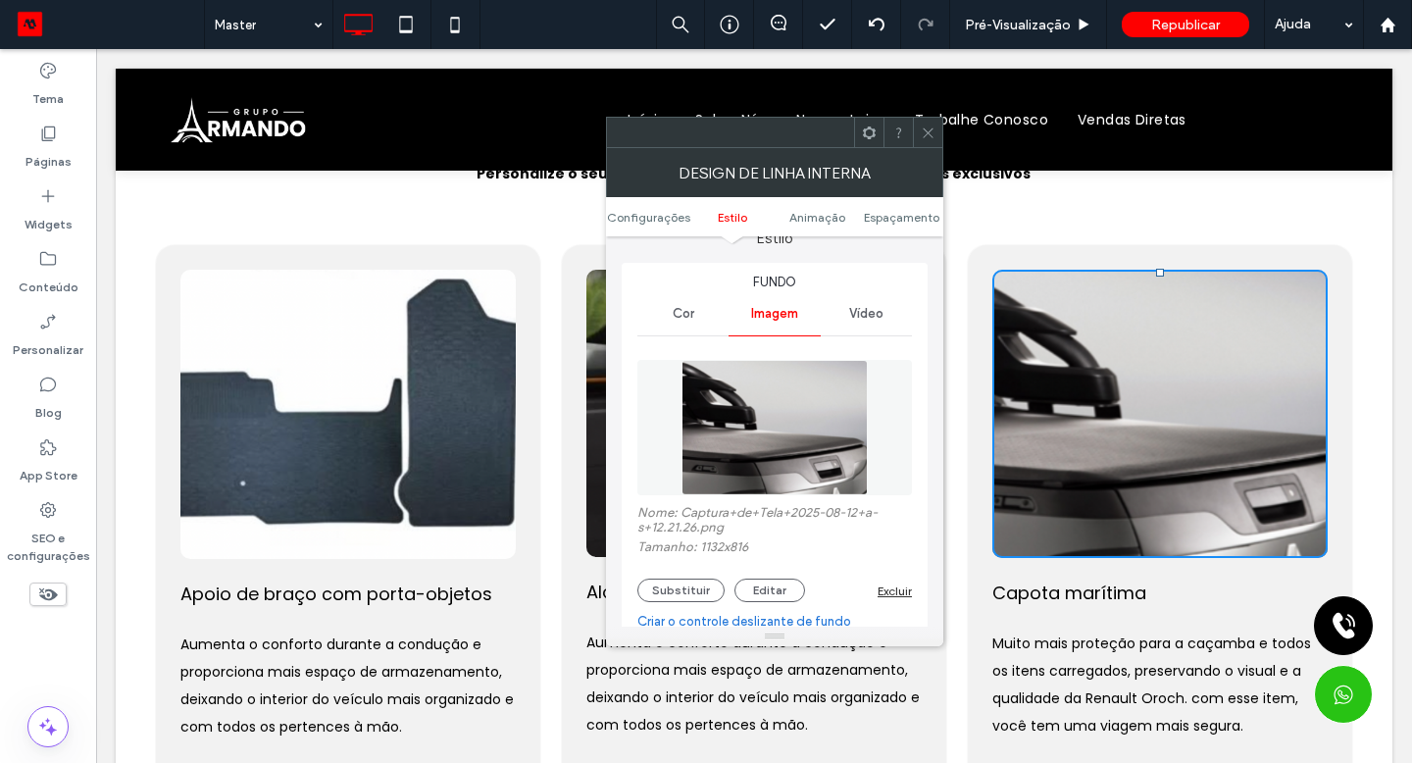
click at [699, 586] on button "Substituir" at bounding box center [680, 590] width 87 height 24
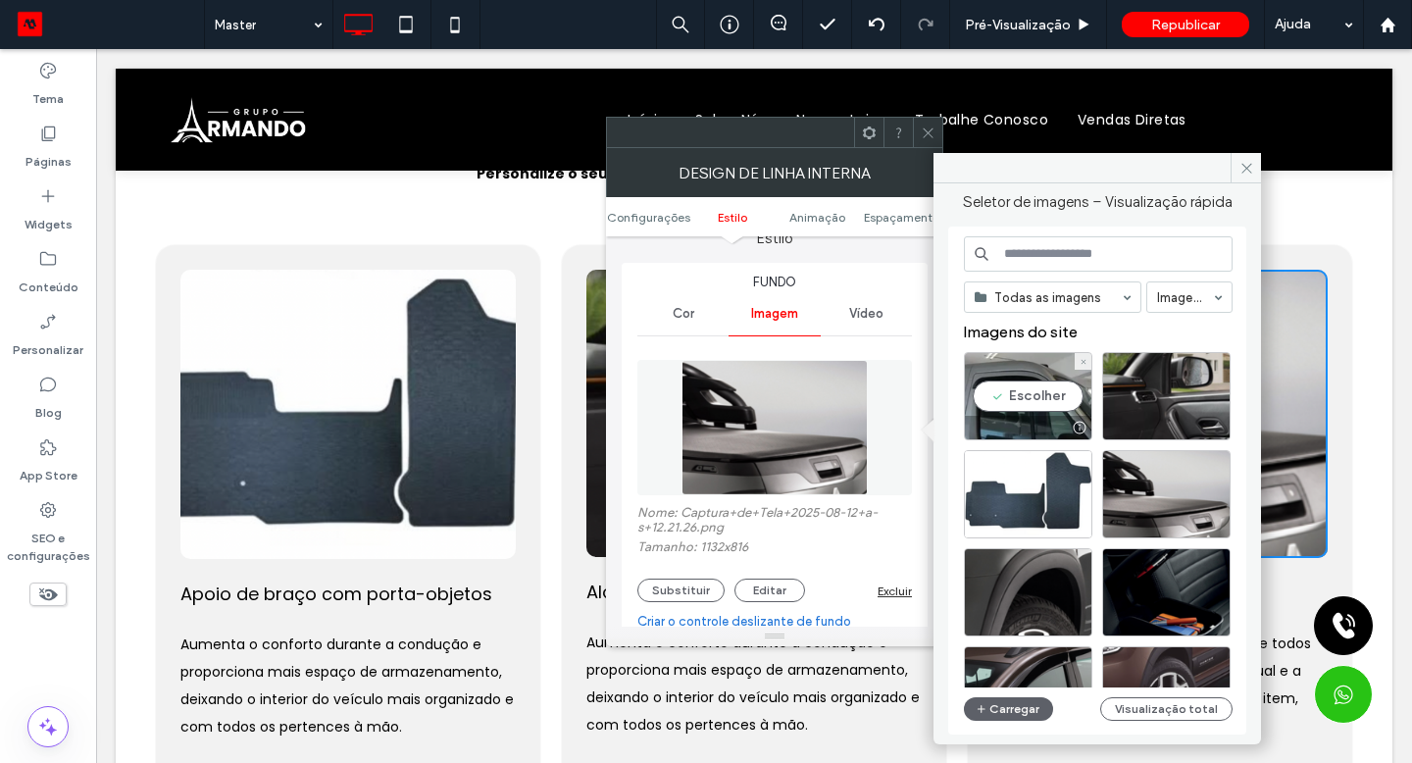
click at [1032, 402] on div "Escolher" at bounding box center [1028, 396] width 128 height 88
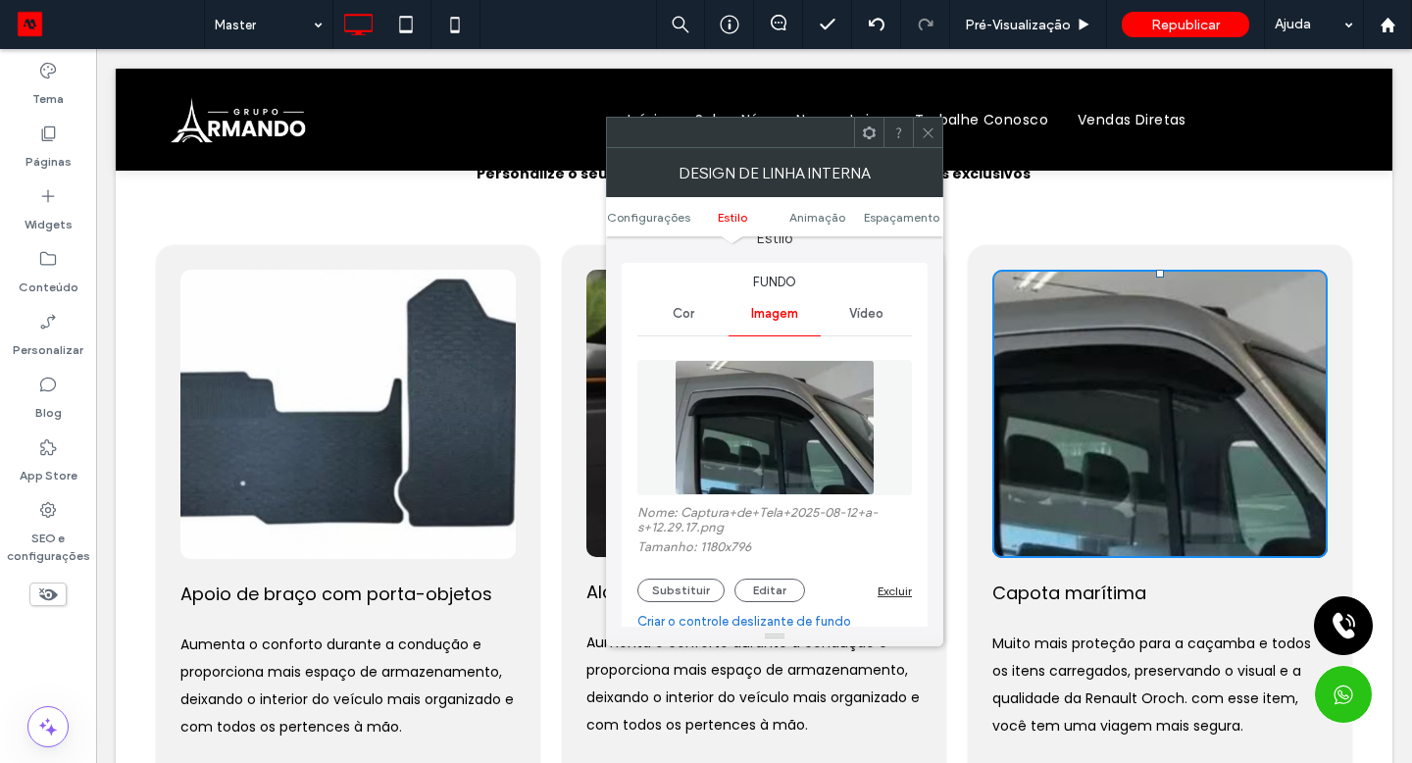
click at [931, 132] on icon at bounding box center [928, 133] width 15 height 15
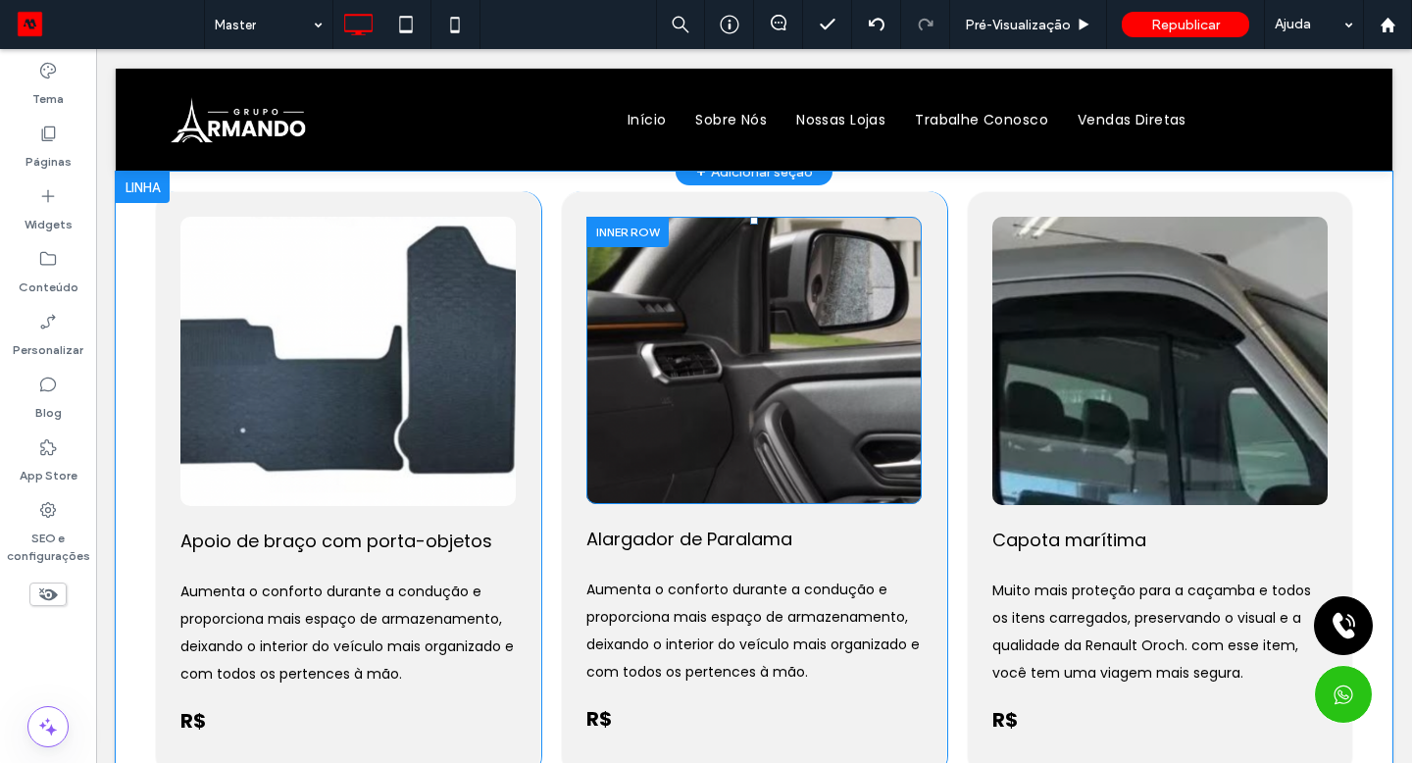
scroll to position [255, 0]
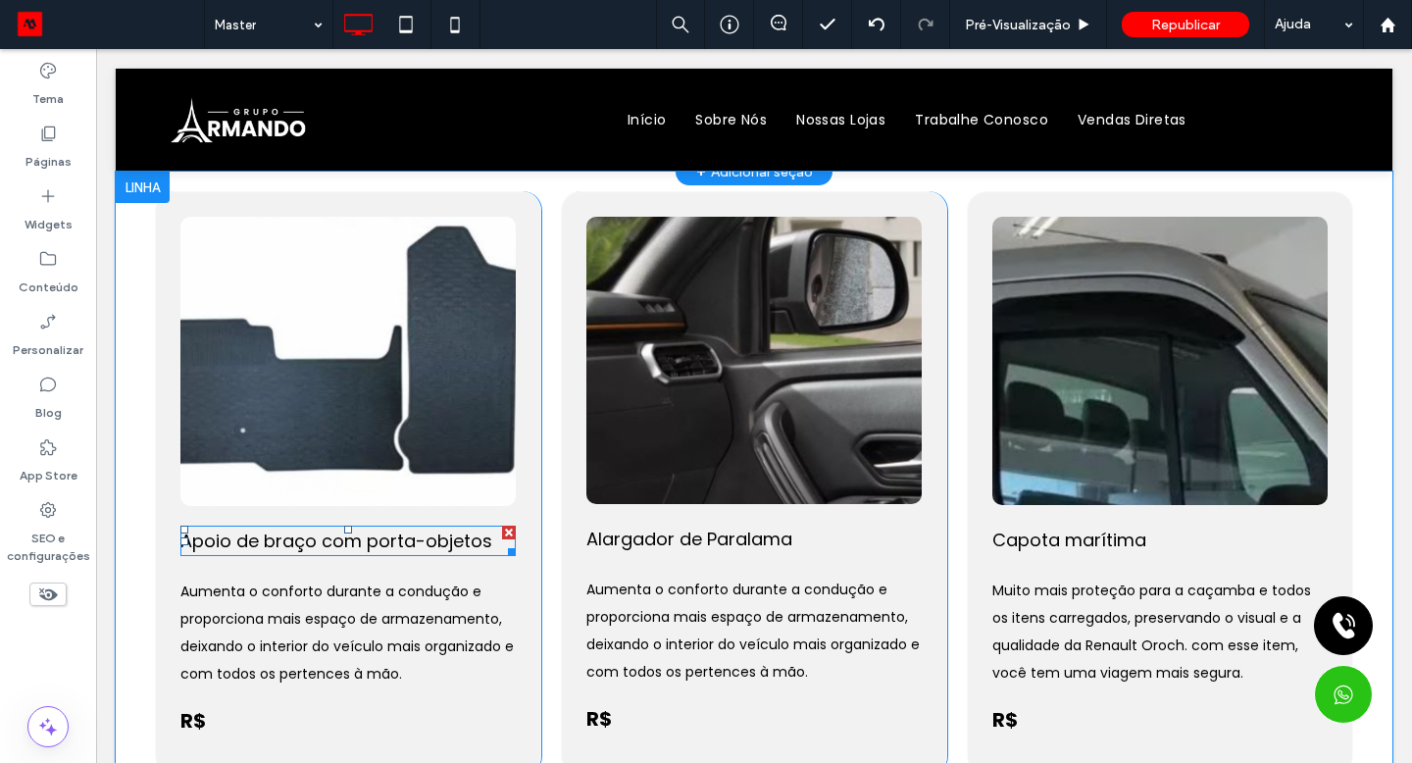
click at [398, 538] on span "Apoio de braço com porta-objetos" at bounding box center [336, 540] width 312 height 25
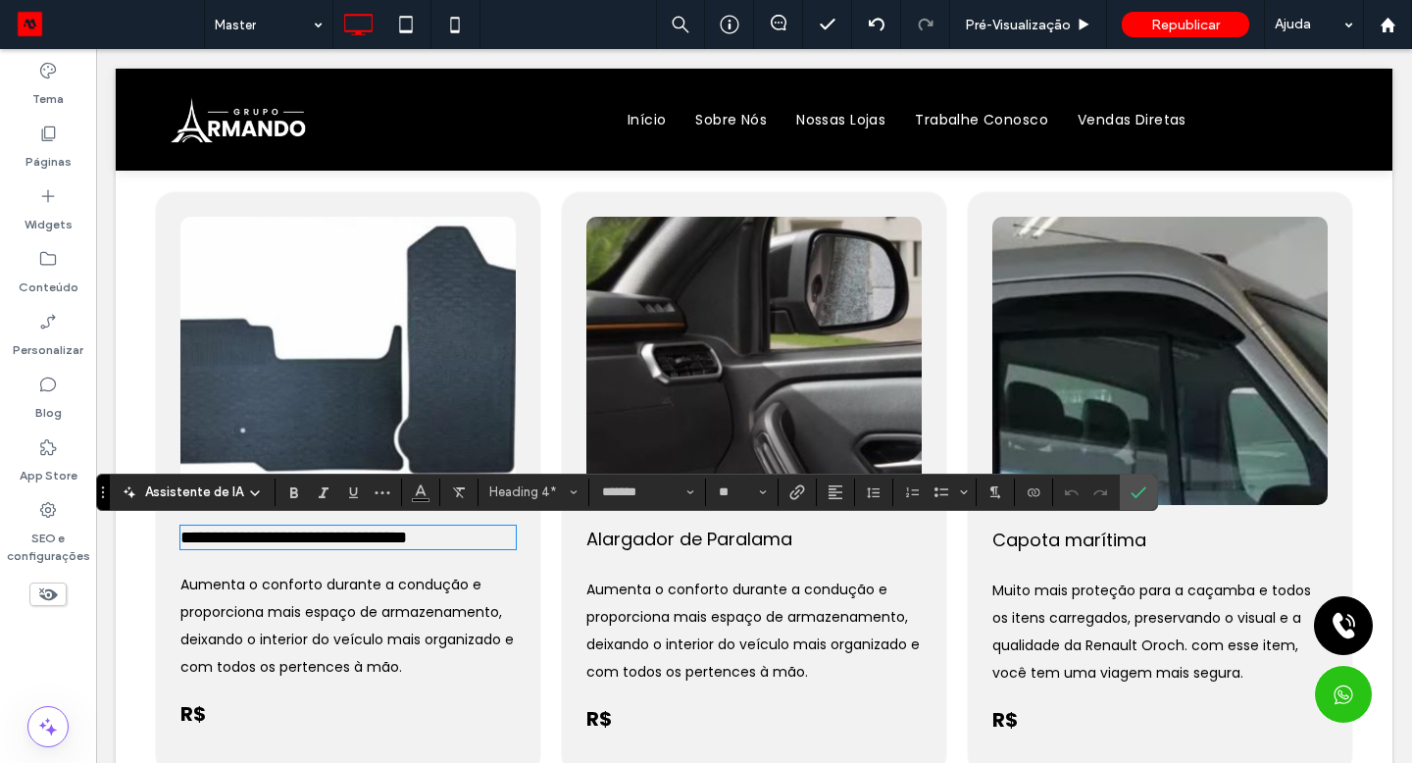
scroll to position [0, 0]
click at [286, 492] on icon "Negrito" at bounding box center [294, 492] width 16 height 16
type input "**"
click at [300, 488] on label "Negrito" at bounding box center [293, 491] width 29 height 27
click at [372, 653] on span "Aumenta o conforto durante a condução e proporciona mais espaço de armazenament…" at bounding box center [346, 626] width 333 height 102
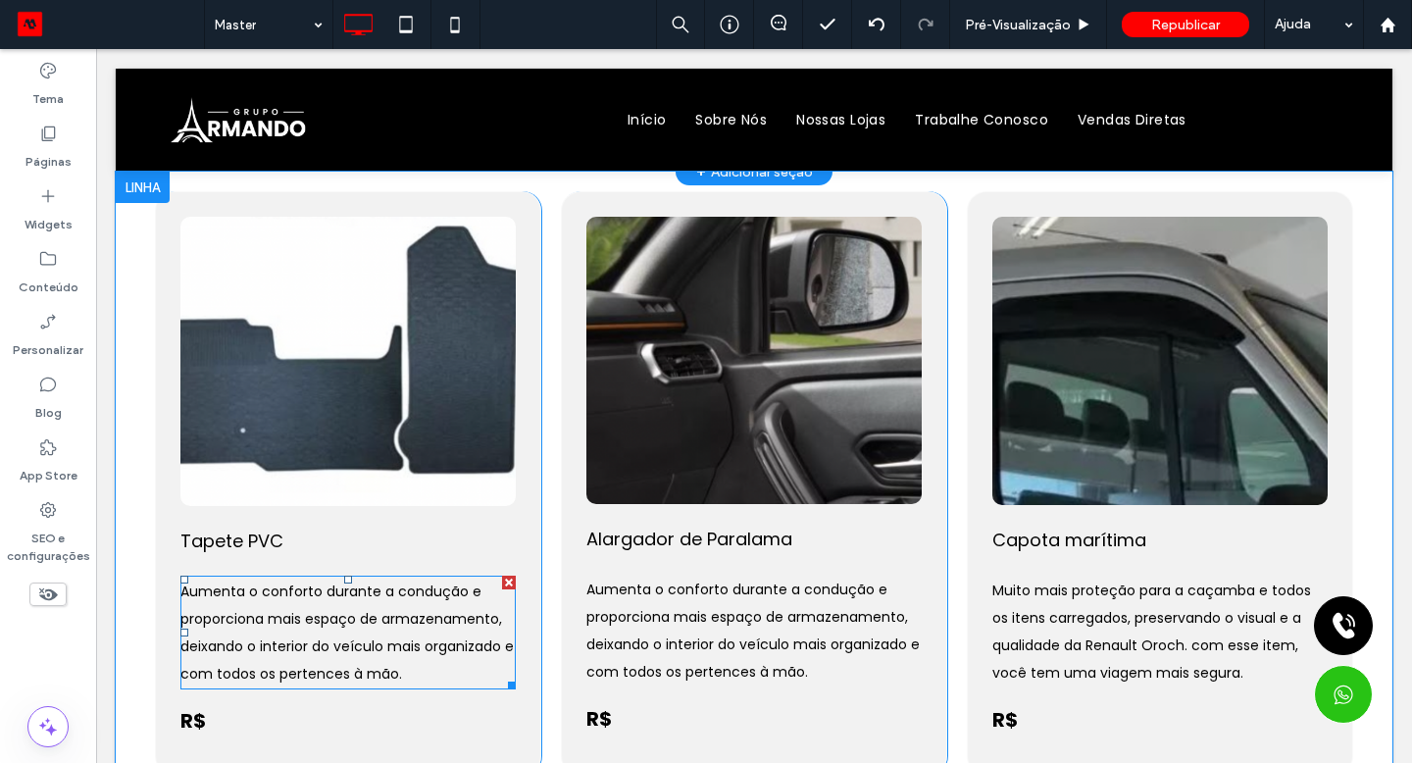
click at [372, 653] on span "Aumenta o conforto durante a condução e proporciona mais espaço de armazenament…" at bounding box center [346, 632] width 333 height 102
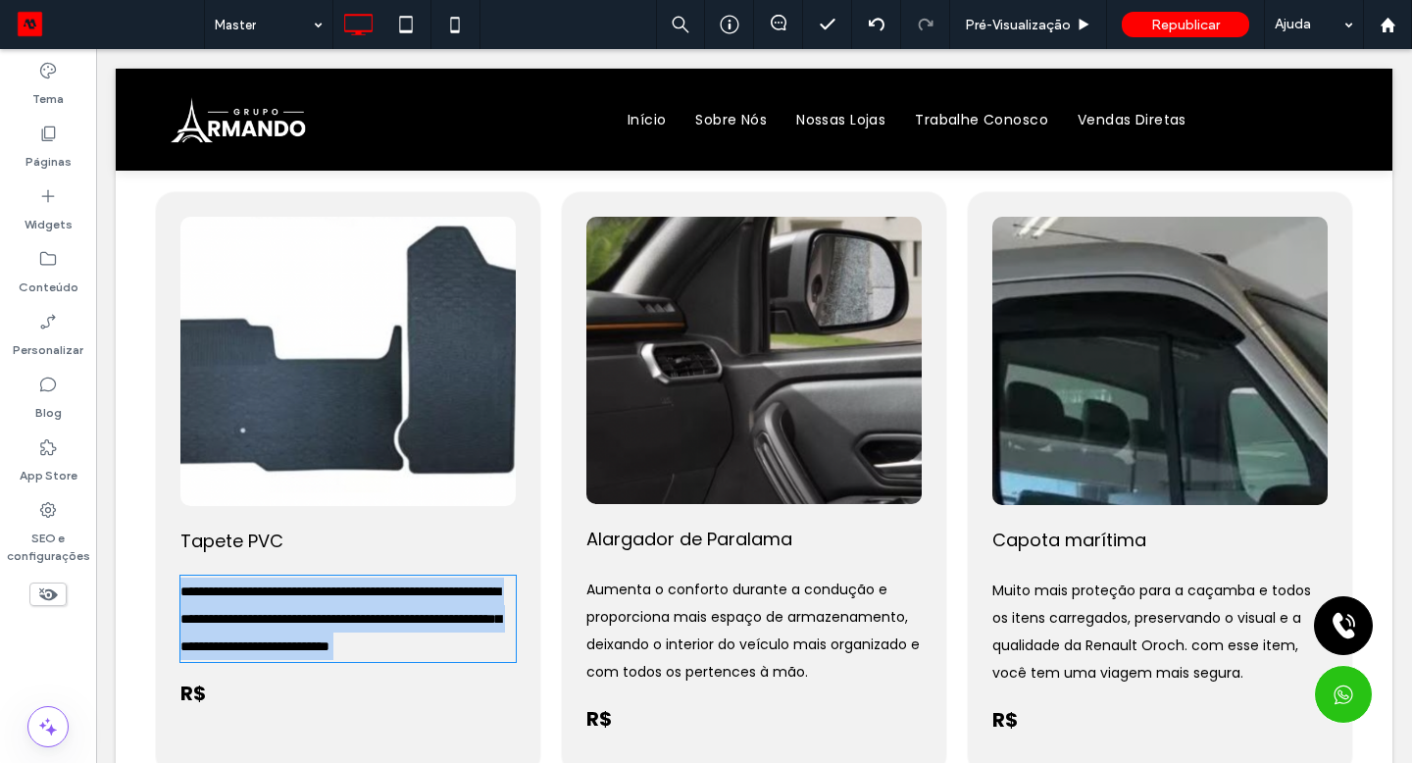
type input "*******"
type input "**"
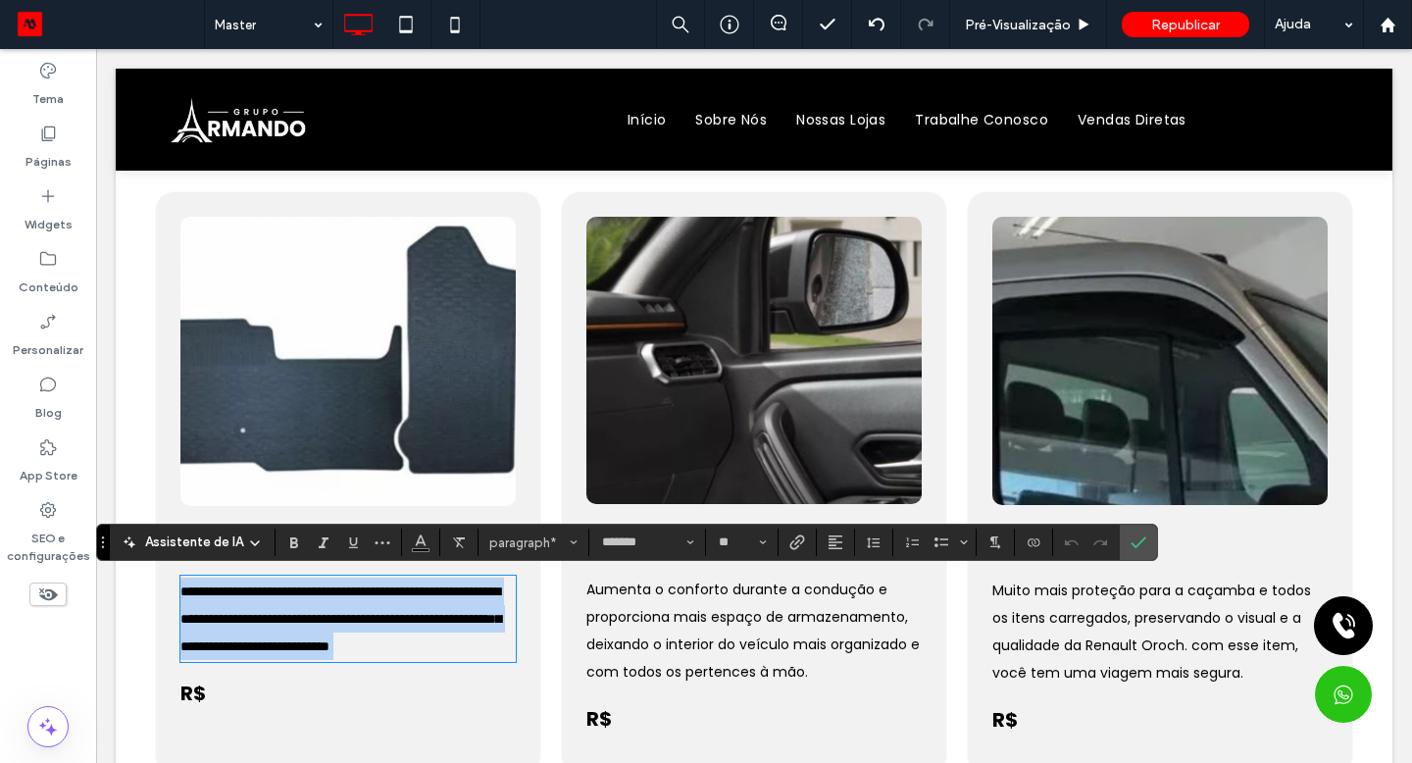
paste div
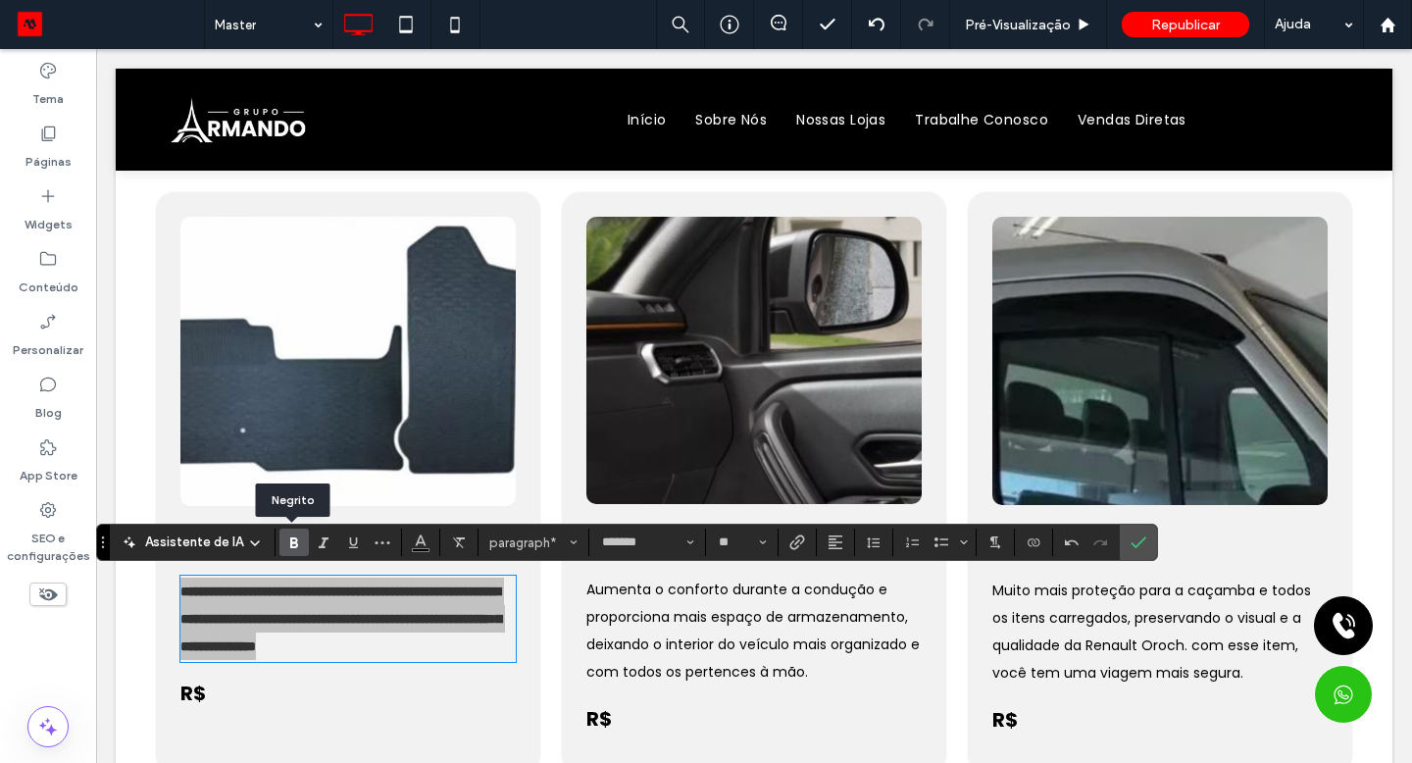
click at [286, 540] on icon "Negrito" at bounding box center [294, 542] width 16 height 16
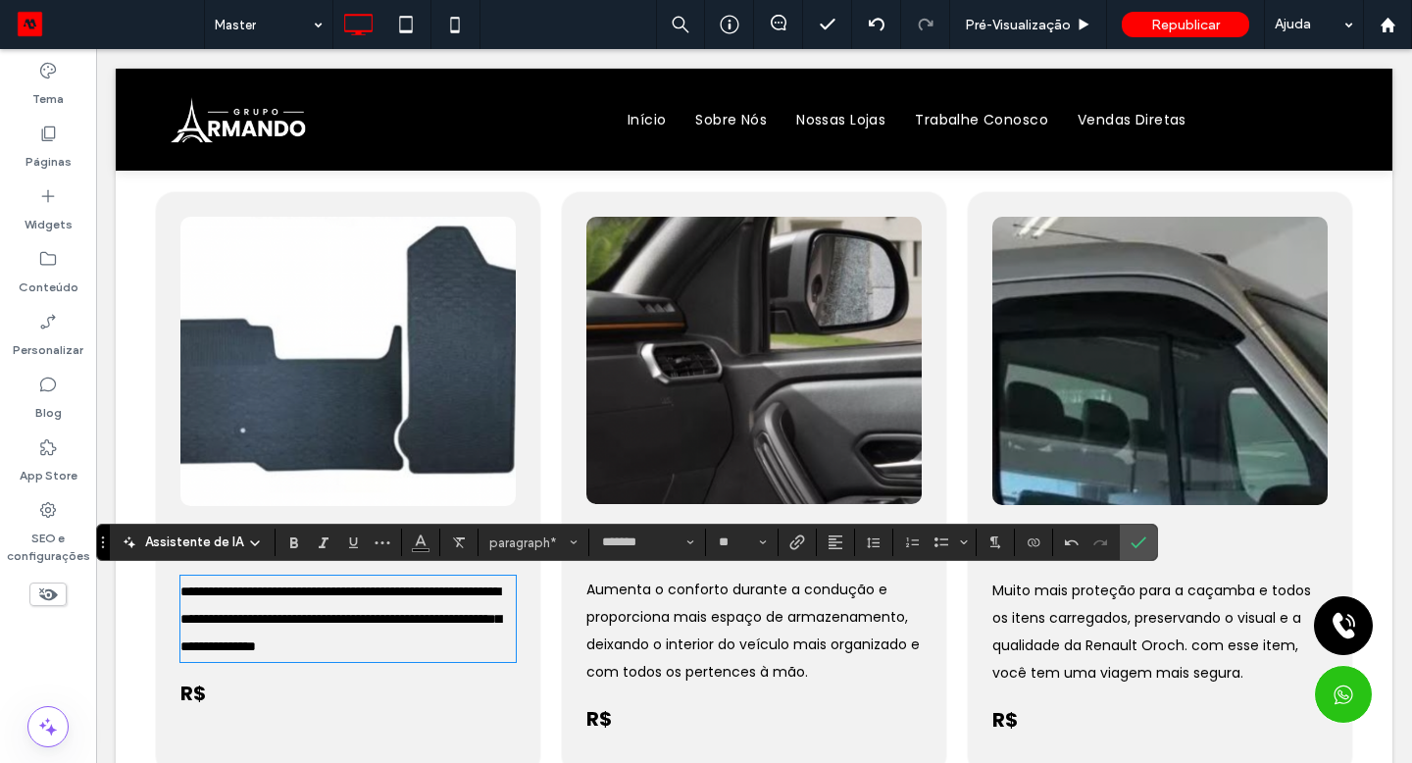
click at [183, 618] on span "**********" at bounding box center [340, 618] width 321 height 69
click at [1131, 546] on icon "Confirmar" at bounding box center [1139, 542] width 16 height 16
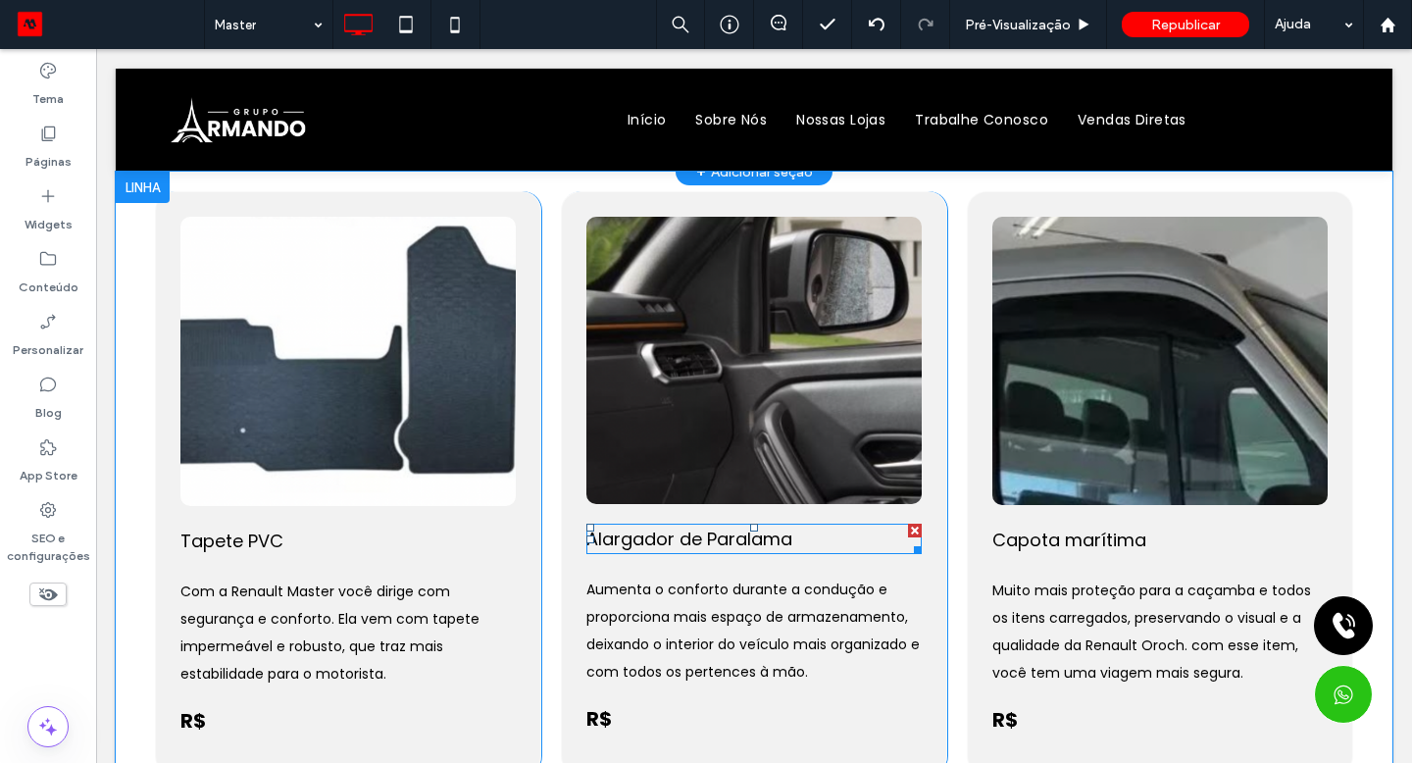
click at [714, 541] on span "Alargador de Paralama" at bounding box center [689, 539] width 206 height 25
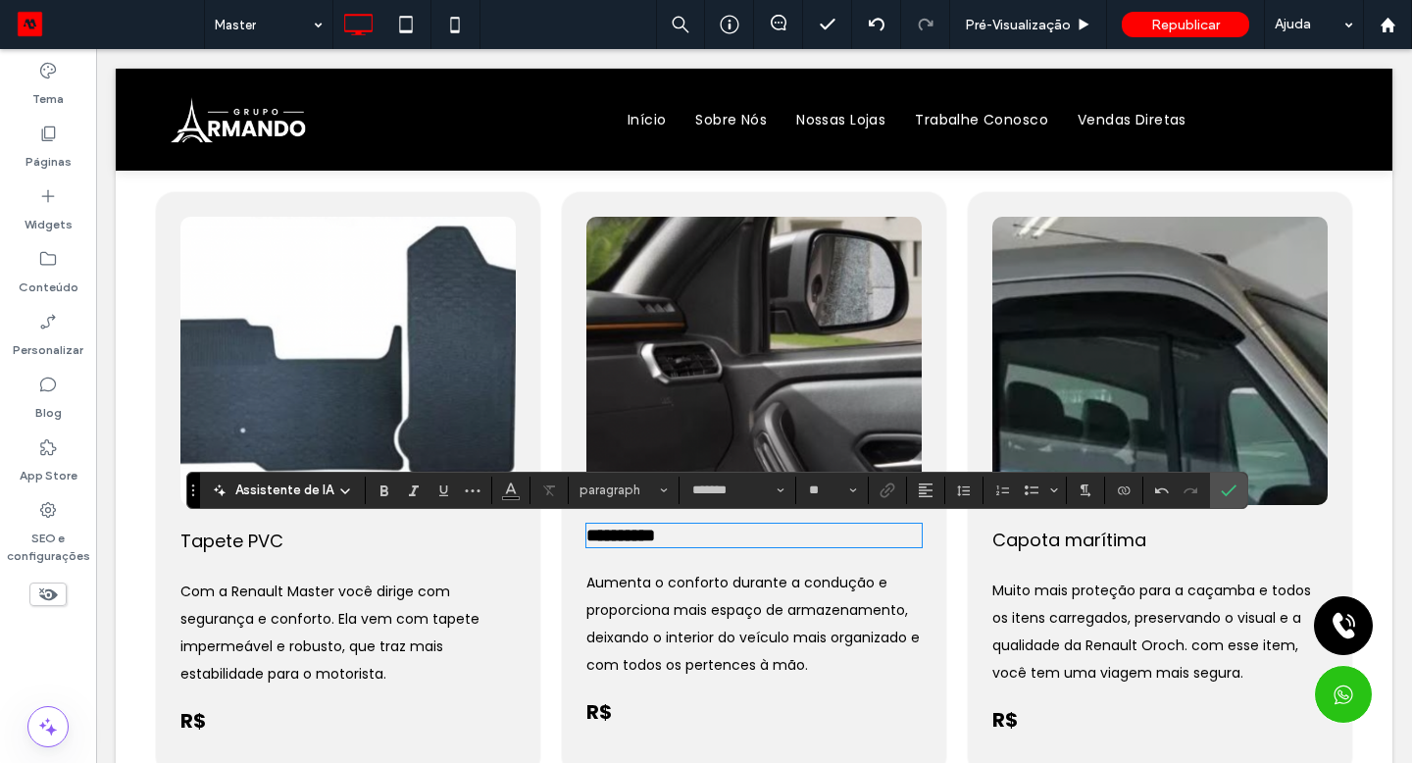
type input "**"
click at [372, 489] on label "Negrito" at bounding box center [384, 490] width 29 height 27
click at [1231, 491] on icon "Confirmar" at bounding box center [1229, 490] width 16 height 16
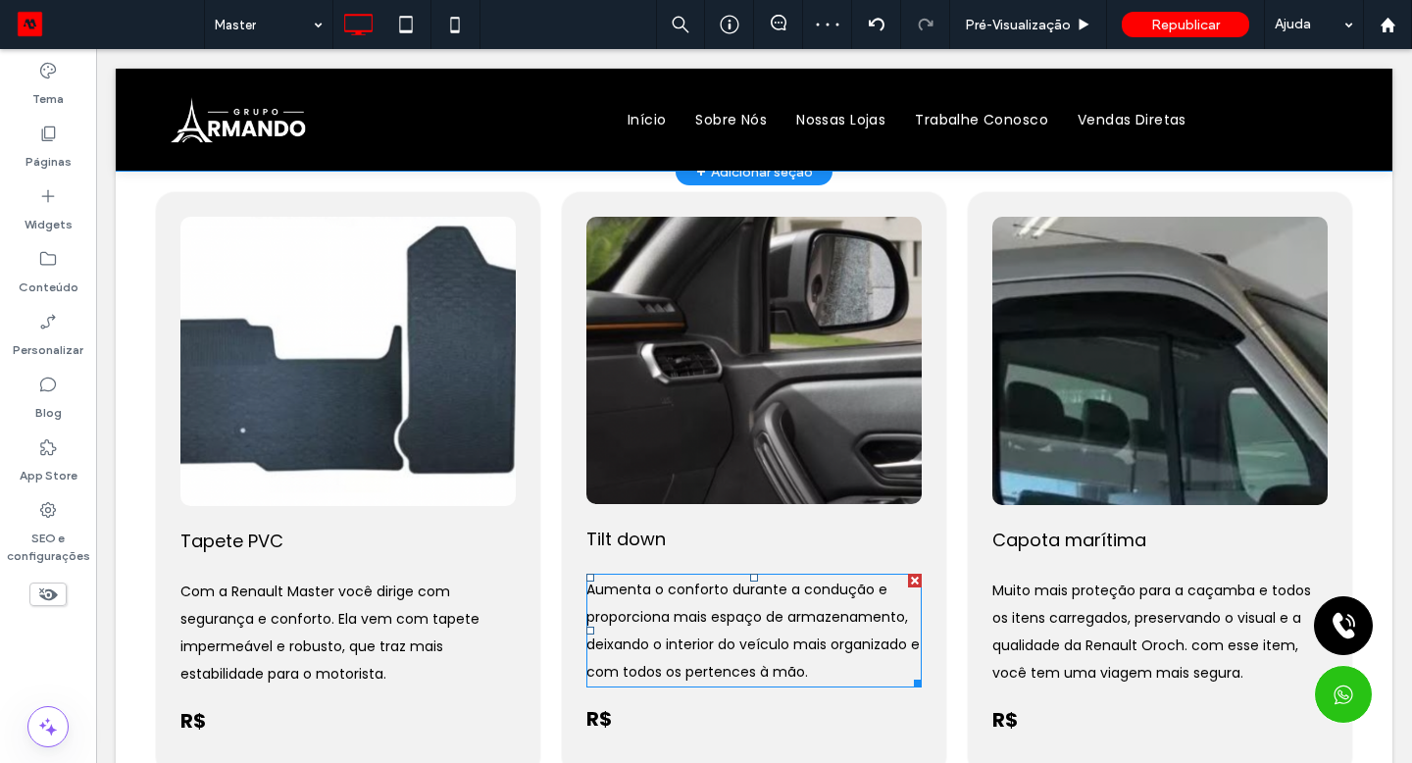
click at [734, 627] on p "Aumenta o conforto durante a condução e proporciona mais espaço de armazenament…" at bounding box center [753, 631] width 335 height 110
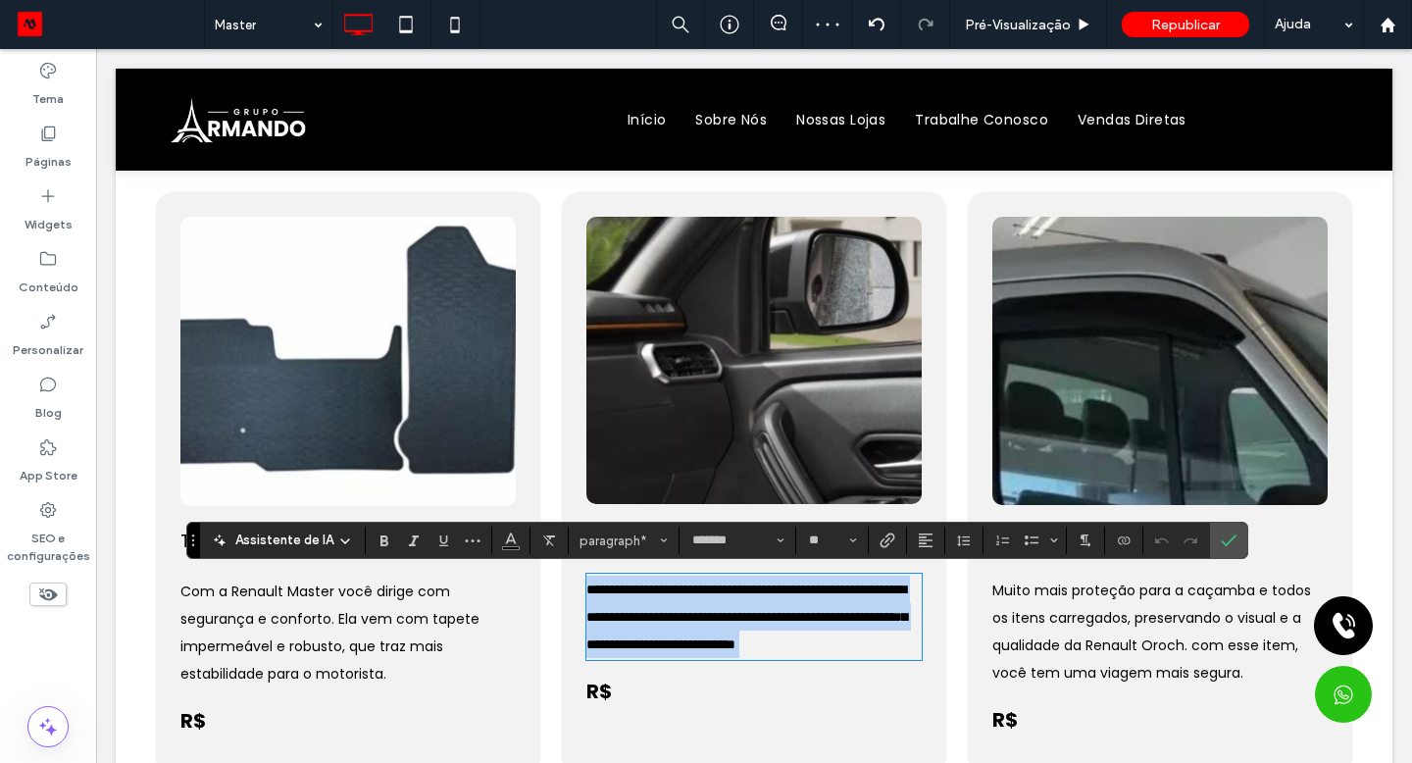
paste div
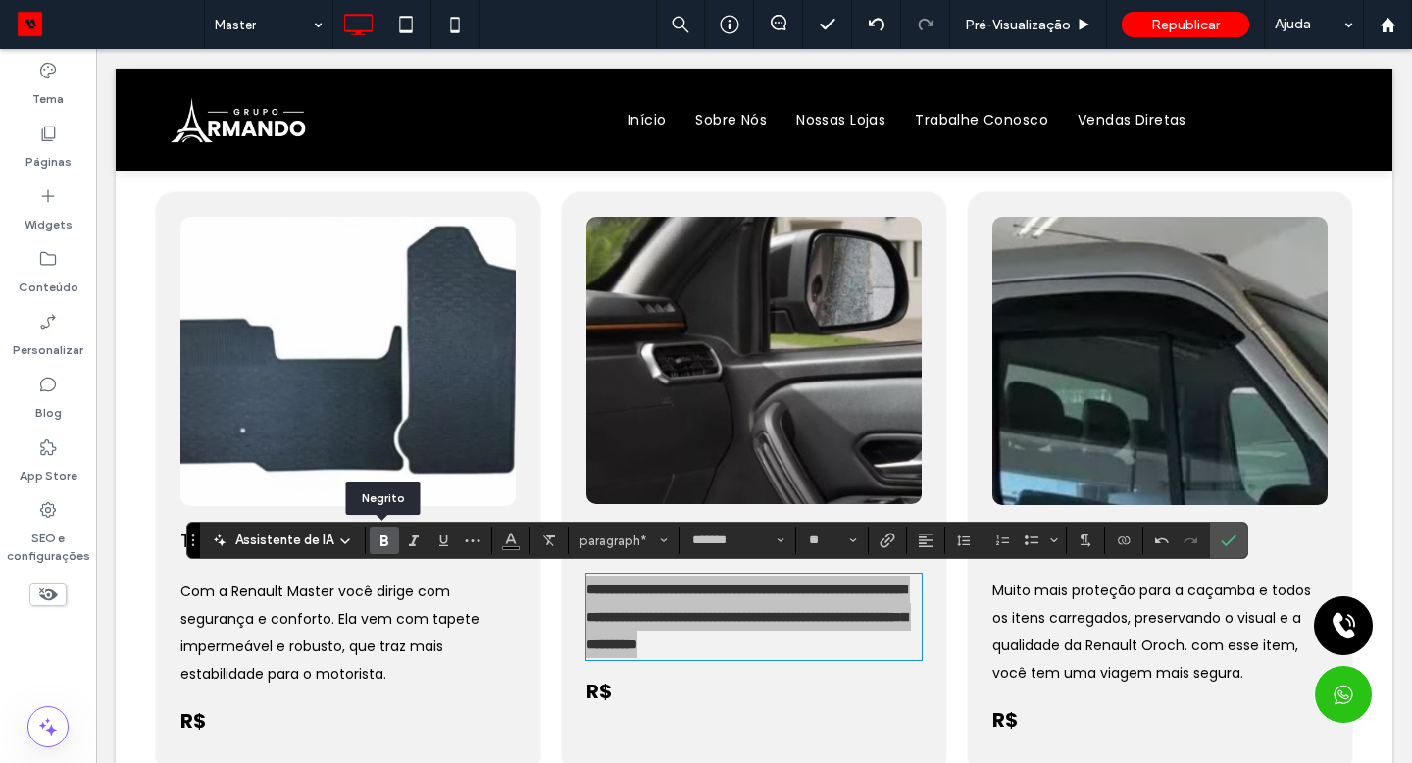
click at [377, 550] on span "Negrito" at bounding box center [381, 540] width 9 height 27
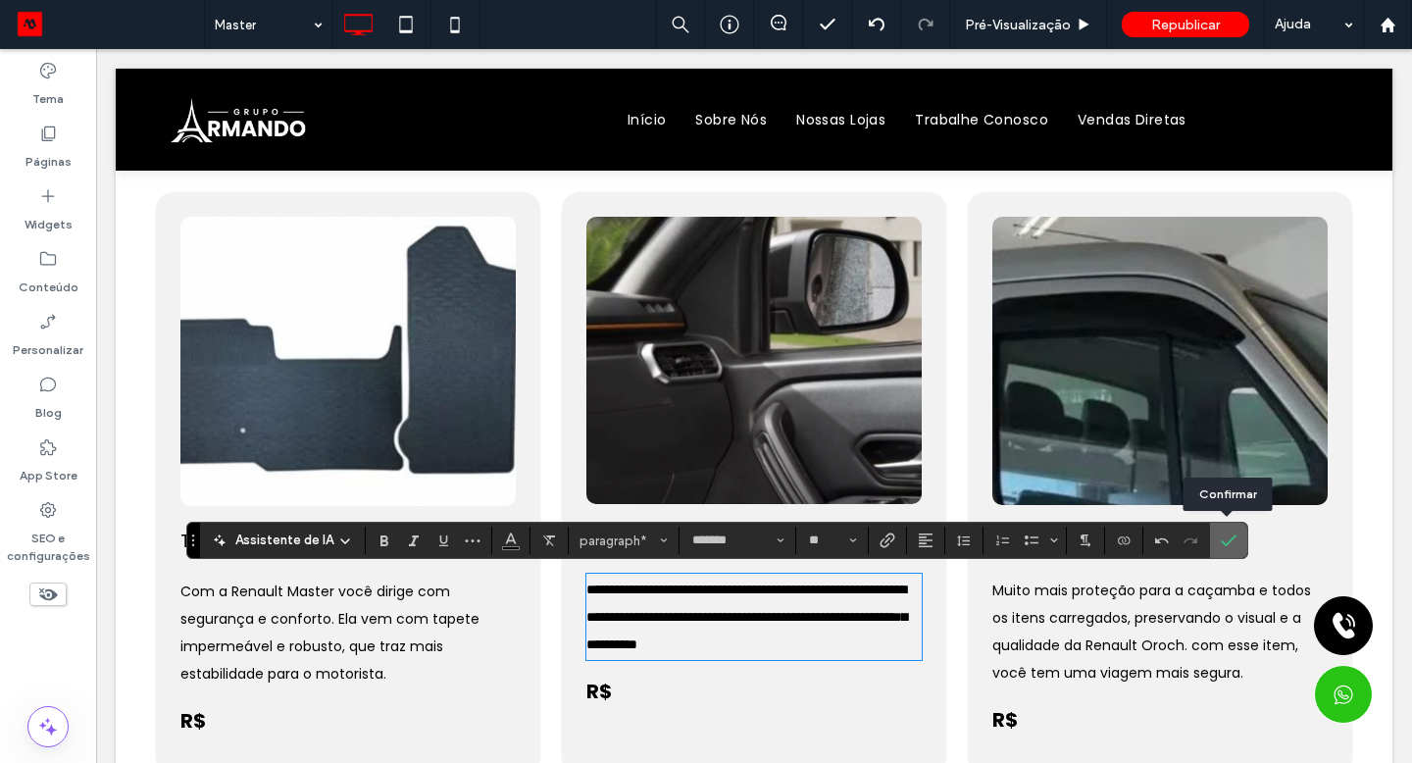
drag, startPoint x: 1231, startPoint y: 491, endPoint x: 1223, endPoint y: 545, distance: 54.5
click at [1223, 545] on icon "Confirmar" at bounding box center [1229, 540] width 16 height 16
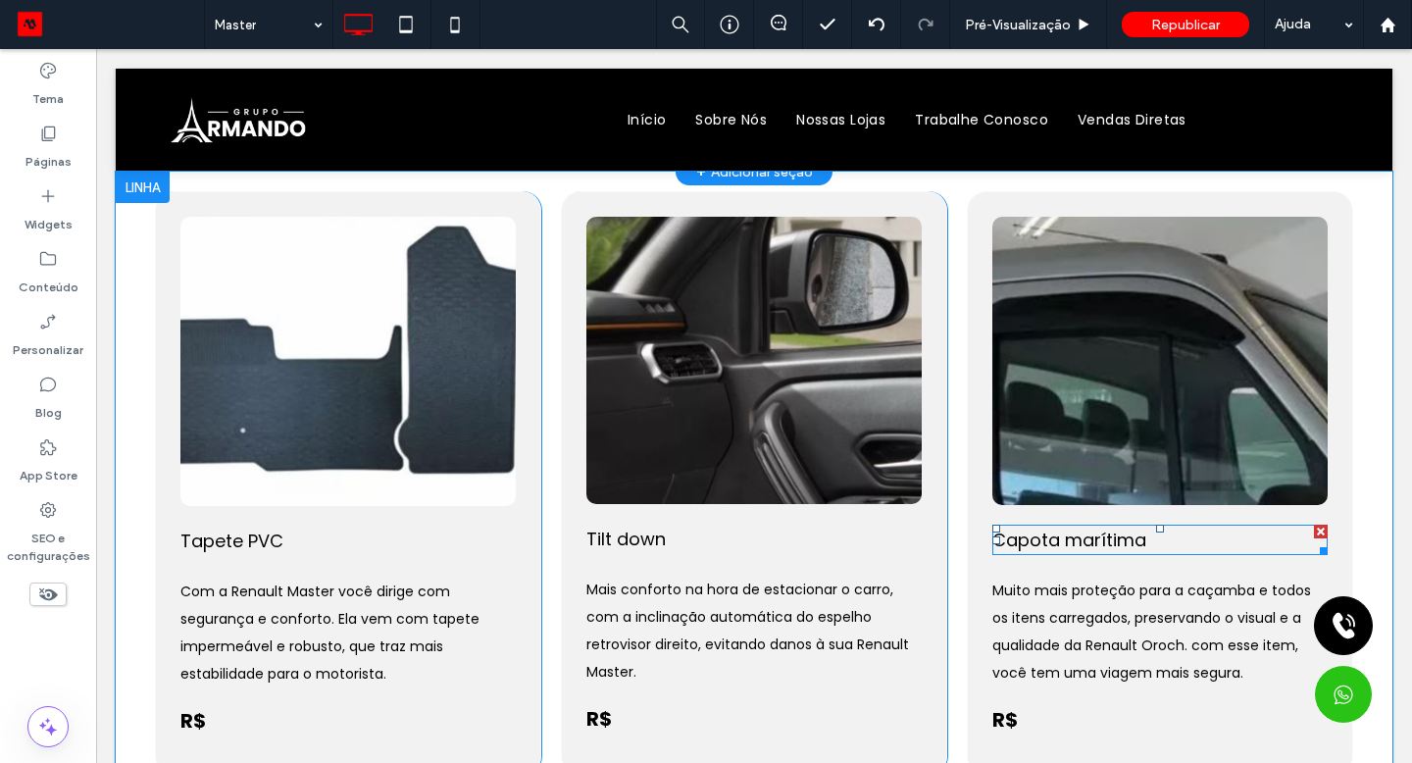
click at [1143, 537] on h4 "Capota marítima" at bounding box center [1159, 540] width 335 height 26
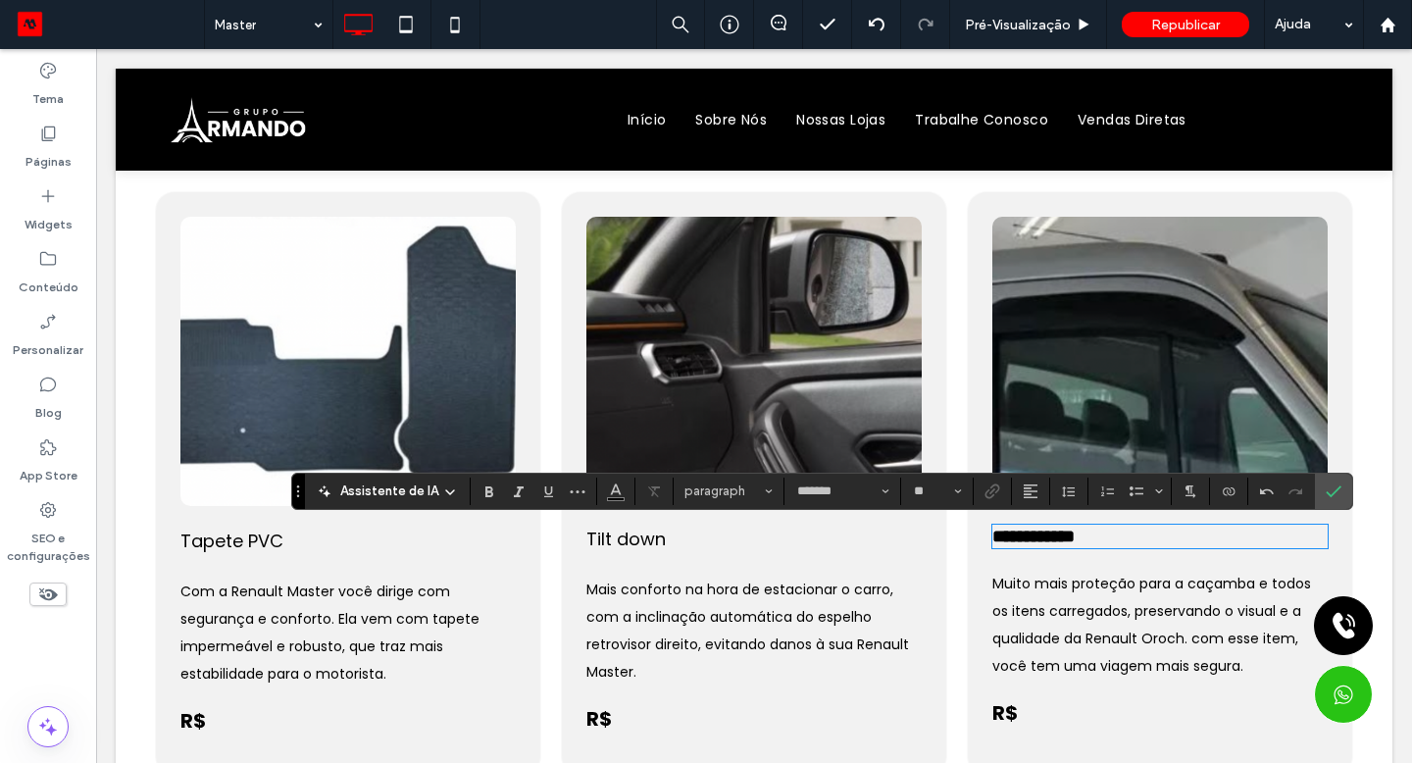
type input "**"
click at [491, 499] on span "Negrito" at bounding box center [489, 490] width 16 height 25
click at [487, 492] on icon "Negrito" at bounding box center [489, 491] width 16 height 16
click at [1340, 495] on label "Confirmar" at bounding box center [1333, 491] width 29 height 35
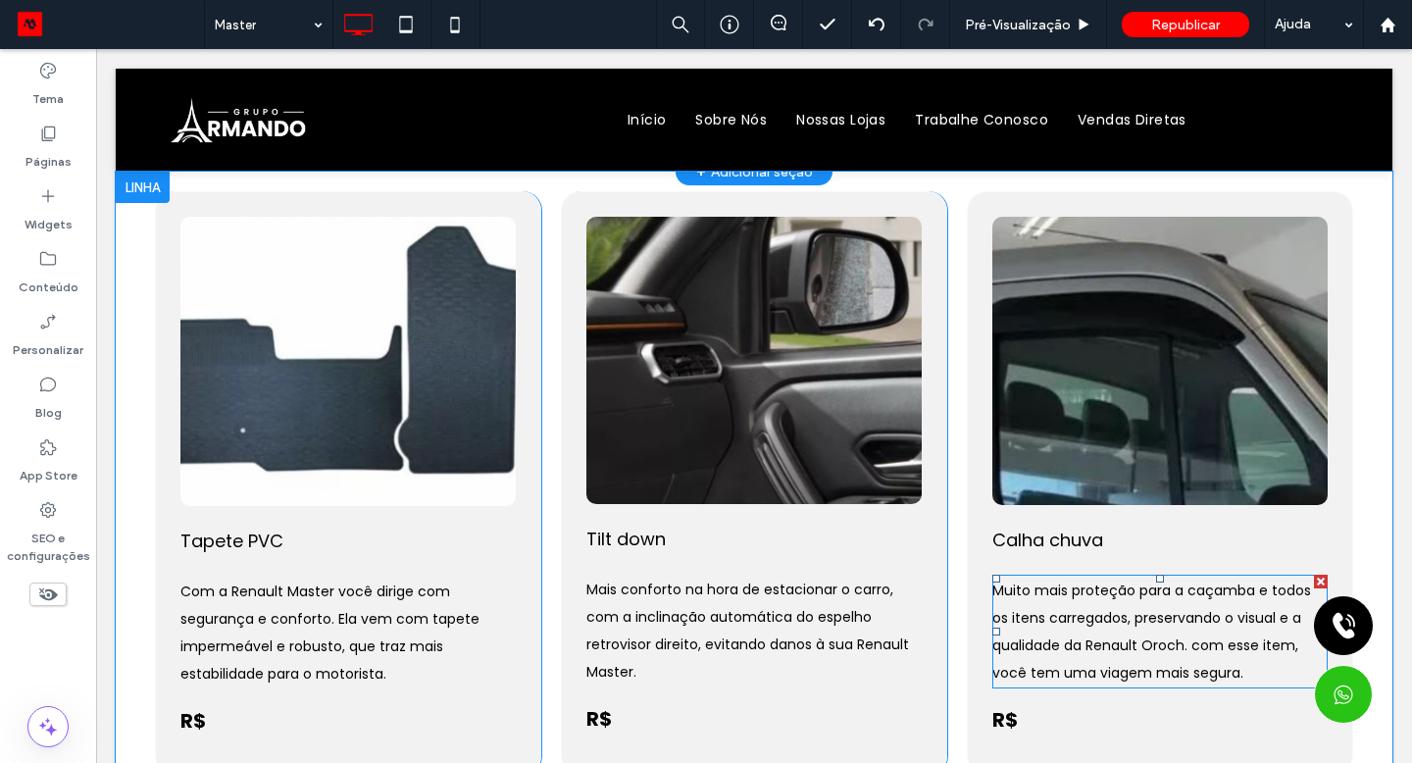
click at [1141, 637] on span "Muito mais proteção para a caçamba e todos os itens carregados, preservando o v…" at bounding box center [1151, 631] width 319 height 102
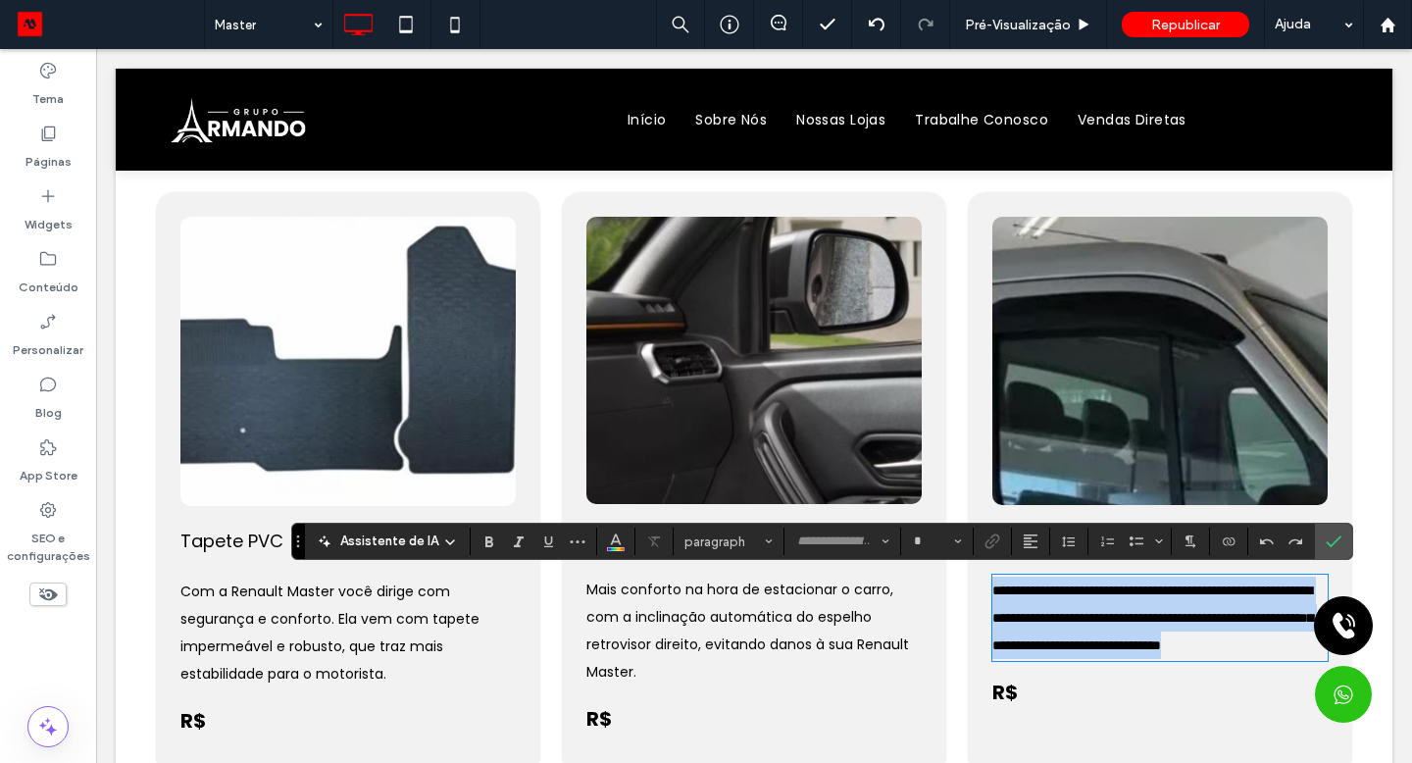
type input "*******"
type input "**"
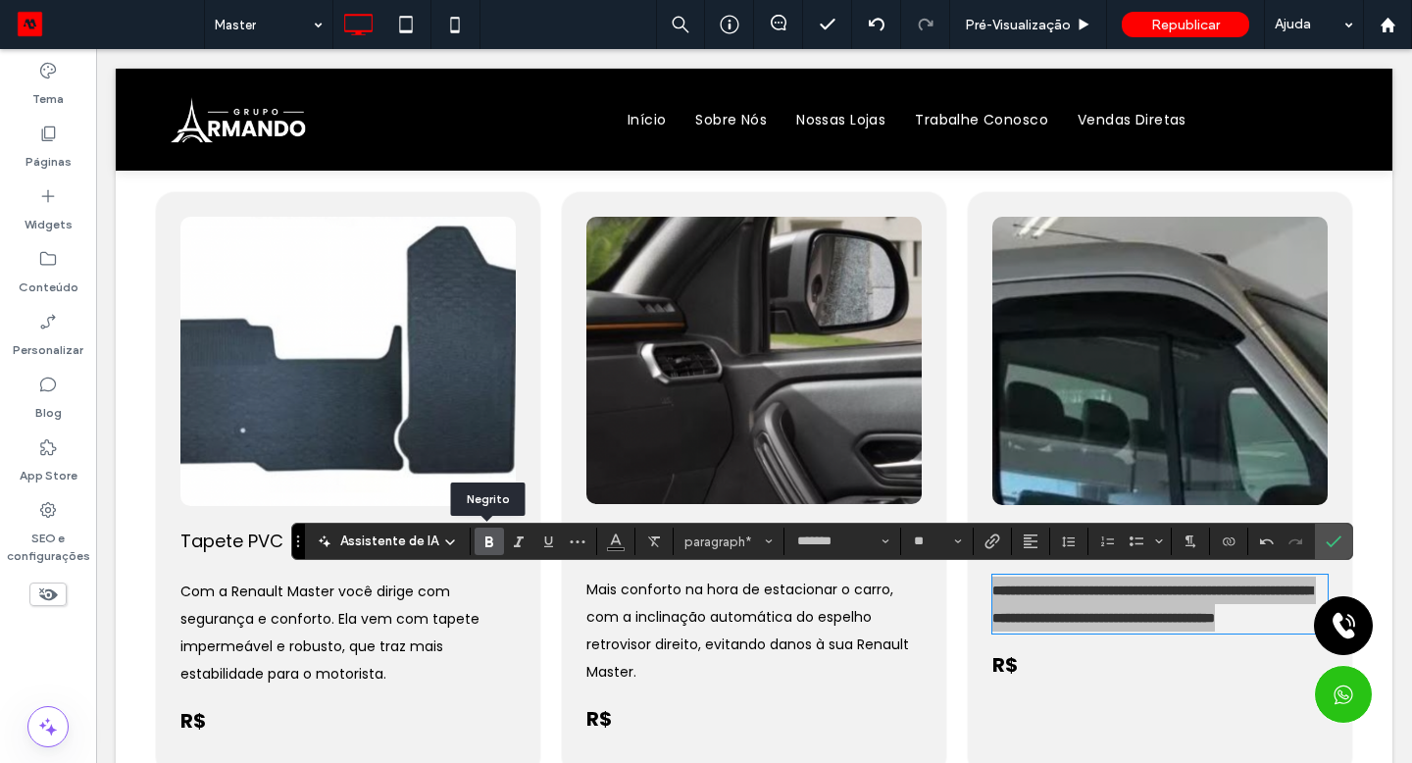
click at [485, 546] on use "Negrito" at bounding box center [489, 541] width 8 height 11
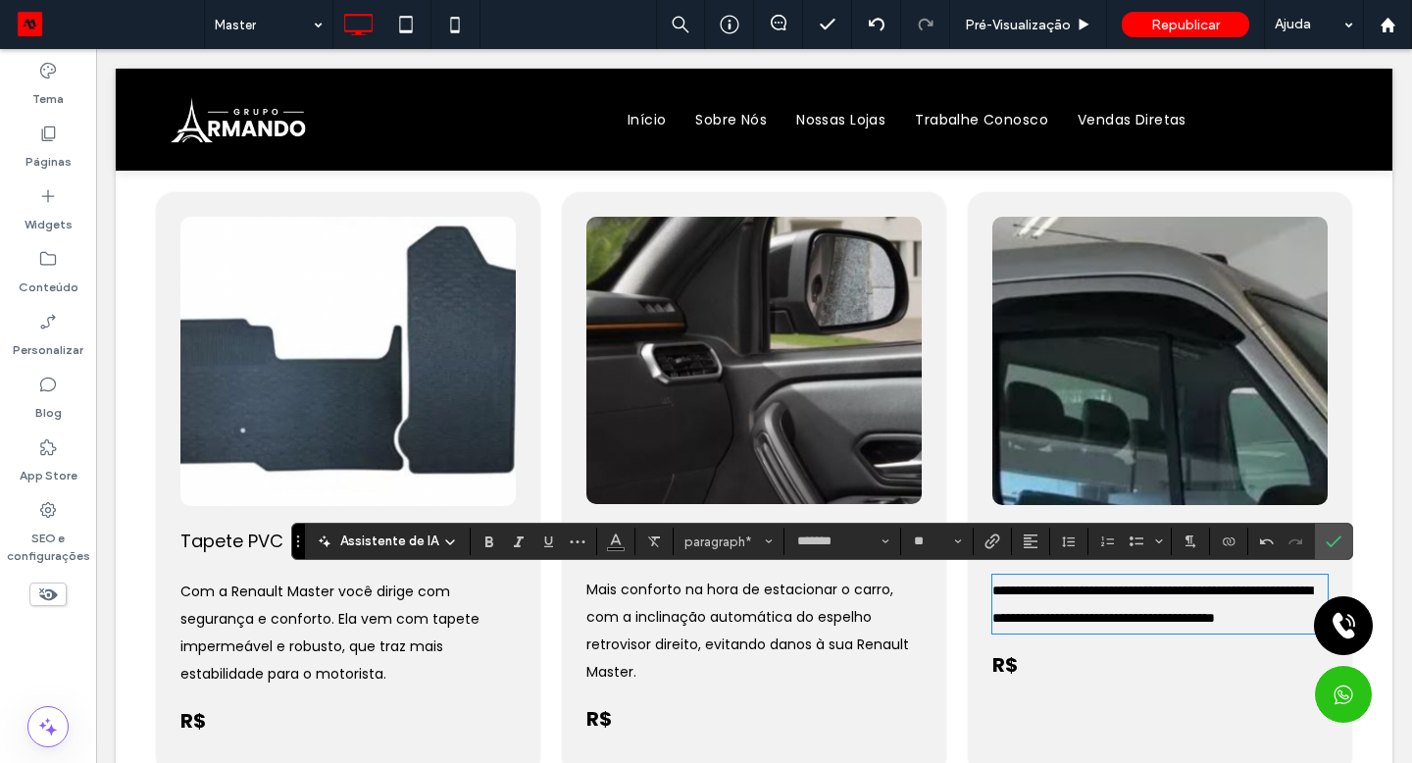
click at [1158, 631] on p "**********" at bounding box center [1159, 604] width 335 height 55
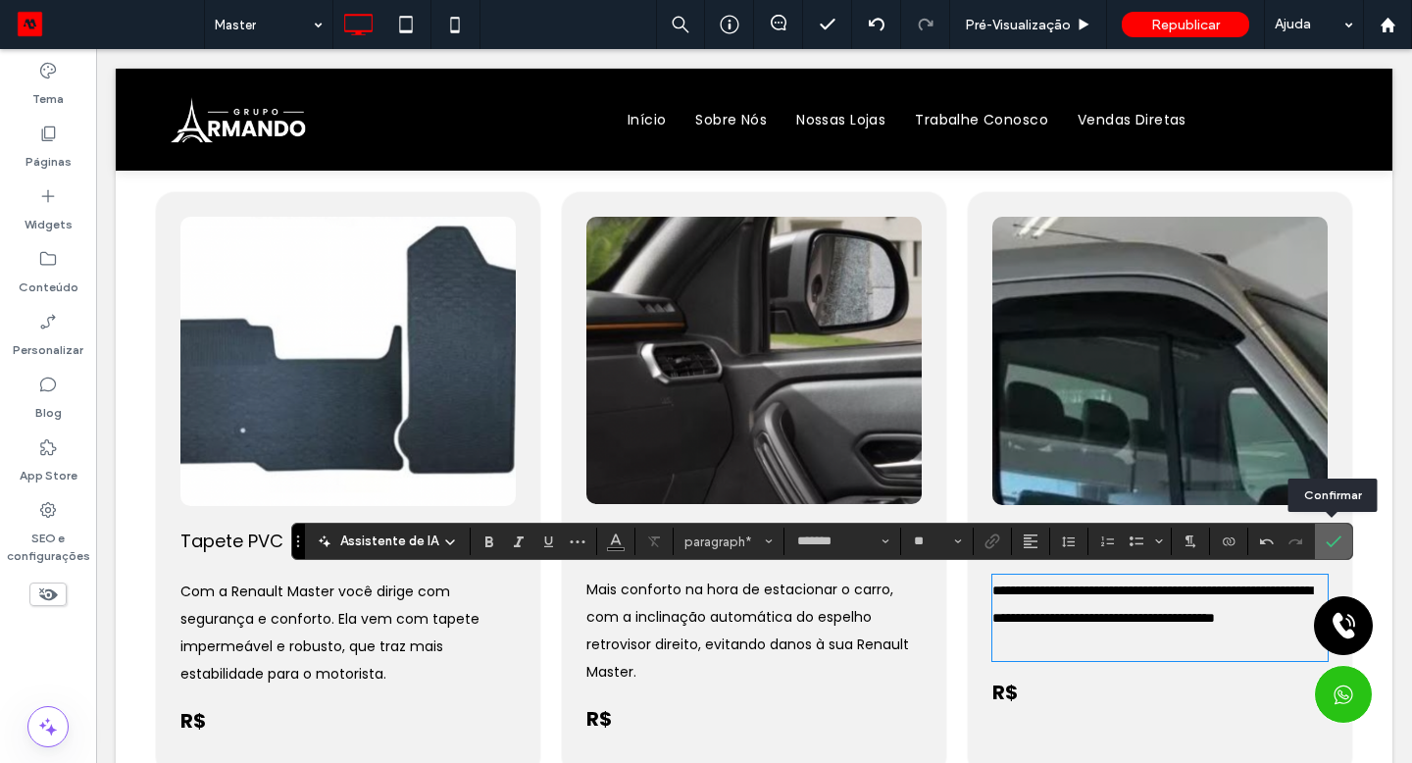
drag, startPoint x: 1062, startPoint y: 600, endPoint x: 1331, endPoint y: 543, distance: 274.6
click at [1331, 543] on use "Confirmar" at bounding box center [1334, 541] width 16 height 12
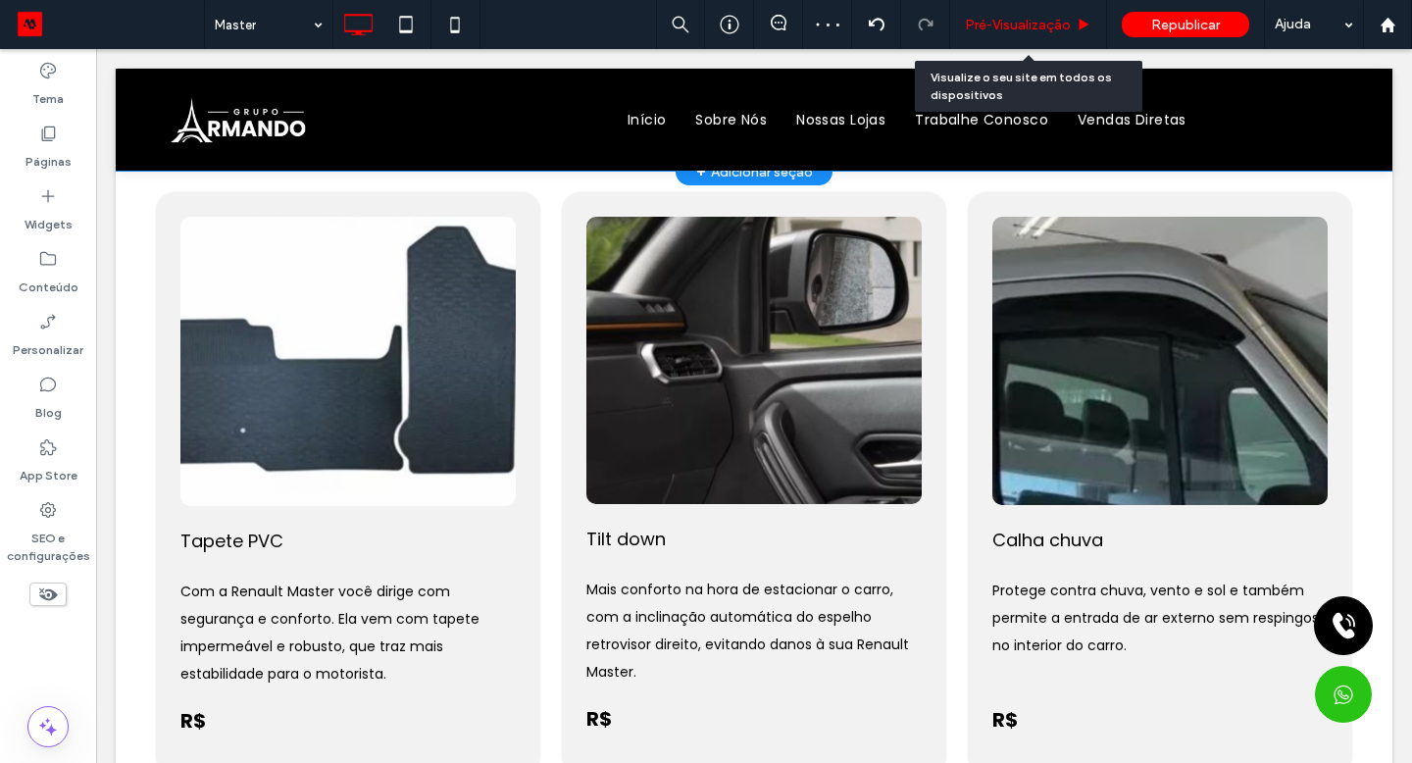
drag, startPoint x: 1331, startPoint y: 543, endPoint x: 985, endPoint y: 18, distance: 628.7
click at [985, 18] on span "Pré-Visualizaçāo" at bounding box center [1018, 25] width 106 height 17
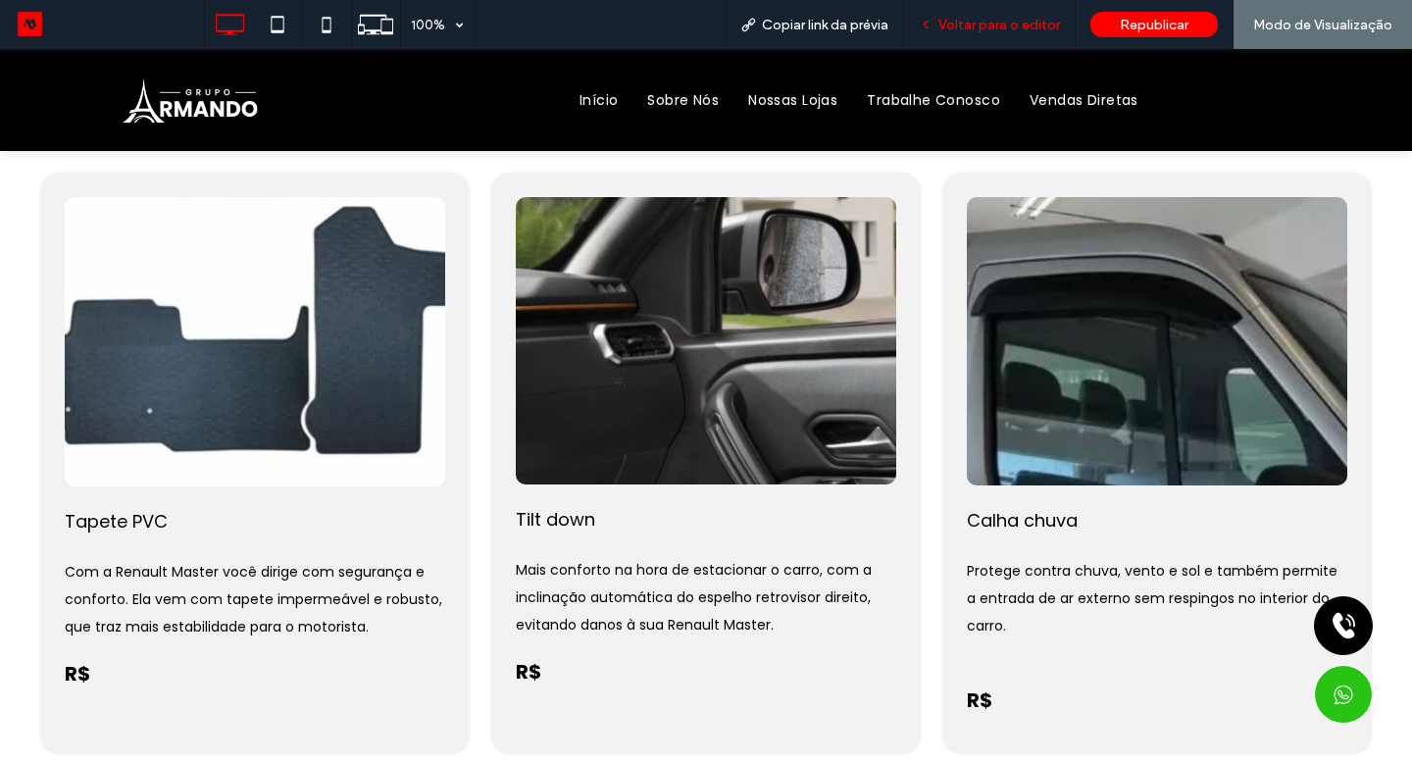
drag, startPoint x: 985, startPoint y: 18, endPoint x: 990, endPoint y: 41, distance: 24.0
click at [990, 41] on div "Voltar para o editor" at bounding box center [990, 24] width 172 height 49
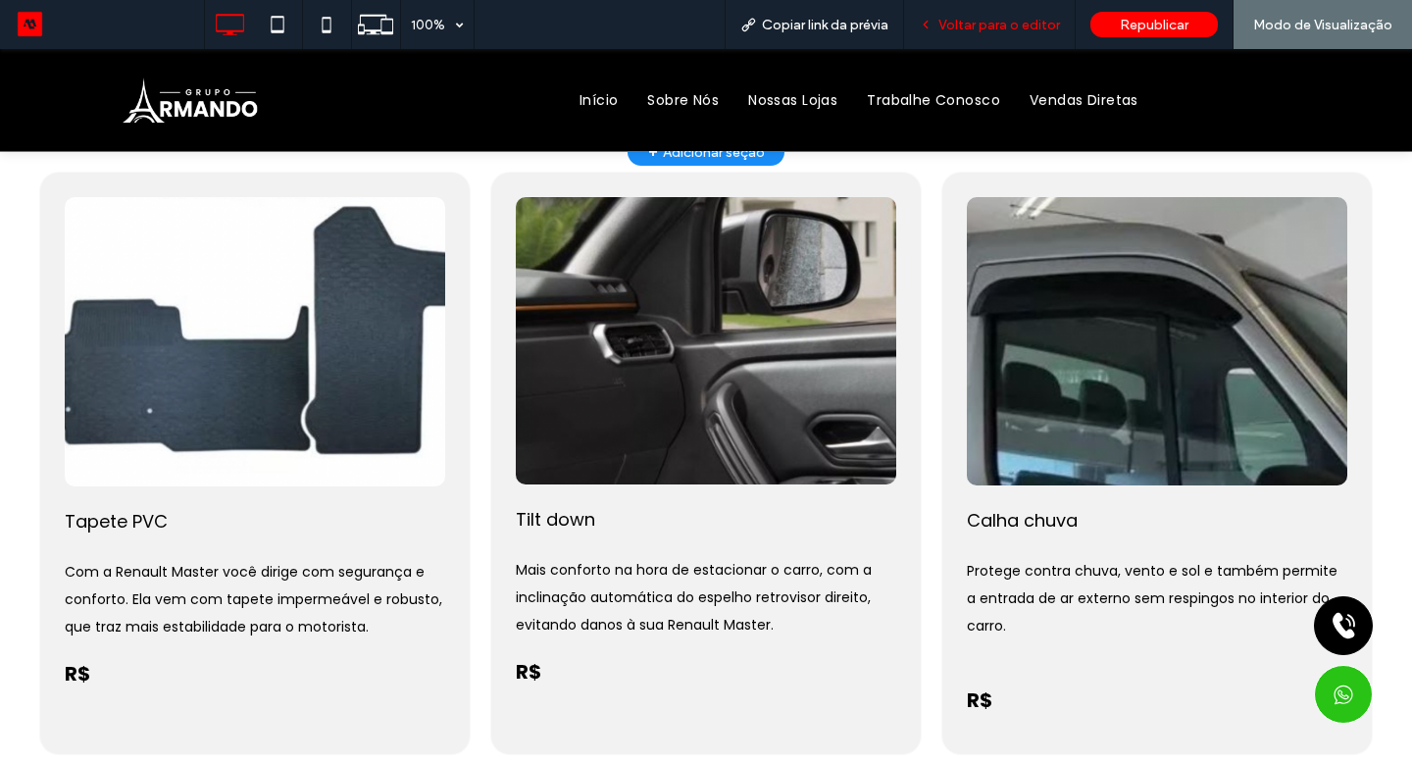
drag, startPoint x: 990, startPoint y: 41, endPoint x: 993, endPoint y: 31, distance: 10.2
click at [993, 31] on span "Voltar para o editor" at bounding box center [999, 25] width 122 height 17
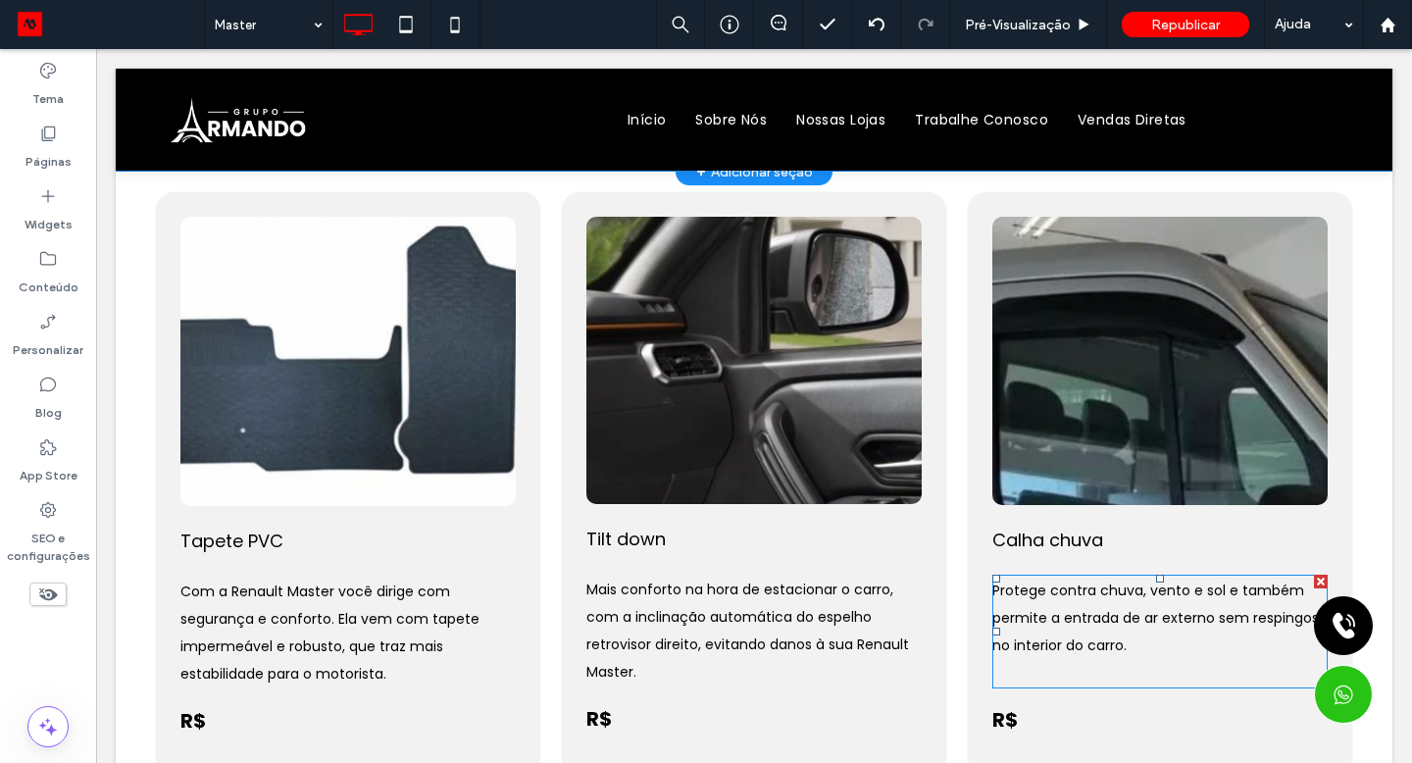
click at [1168, 638] on p "Protege contra chuva, vento e sol e também permite a entrada de ar externo sem …" at bounding box center [1159, 618] width 335 height 82
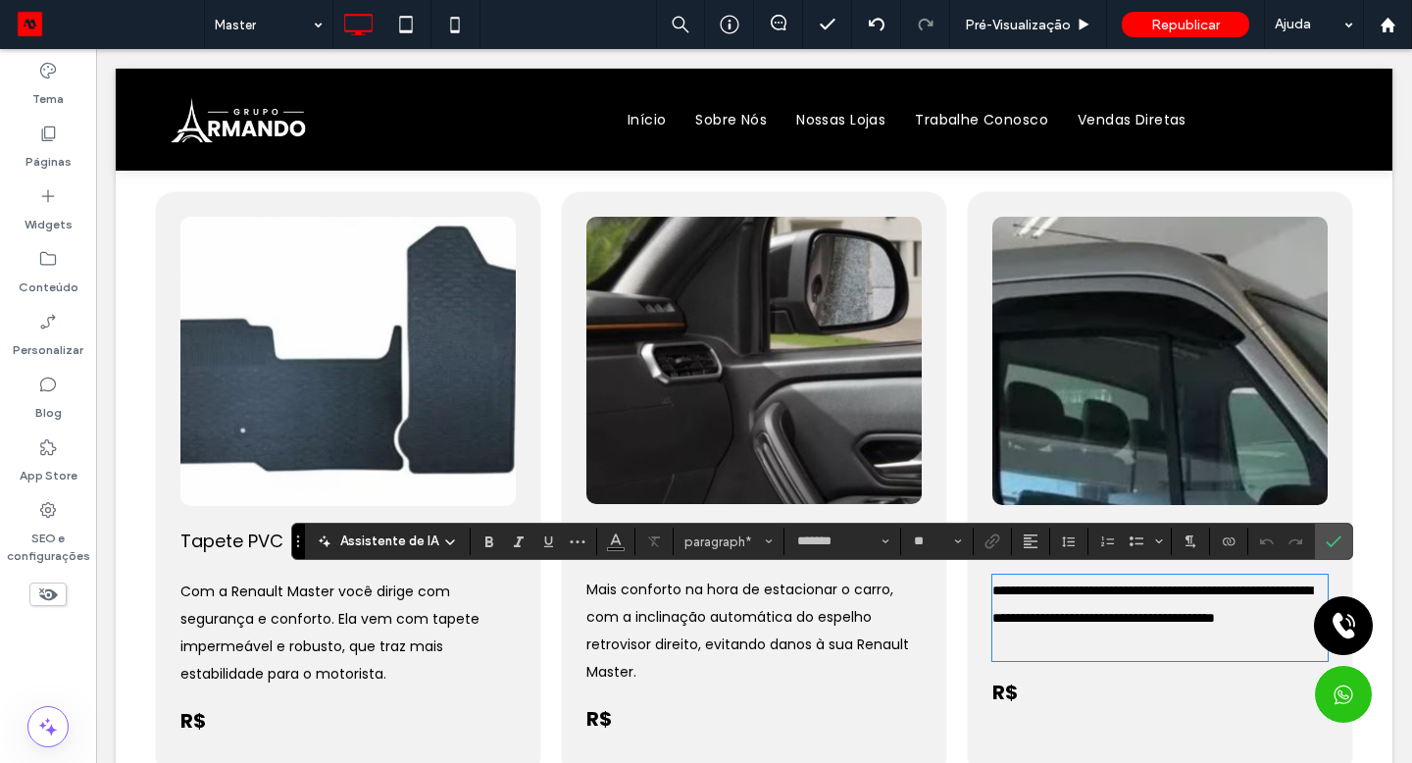
click at [1086, 659] on p "﻿" at bounding box center [1159, 644] width 335 height 27
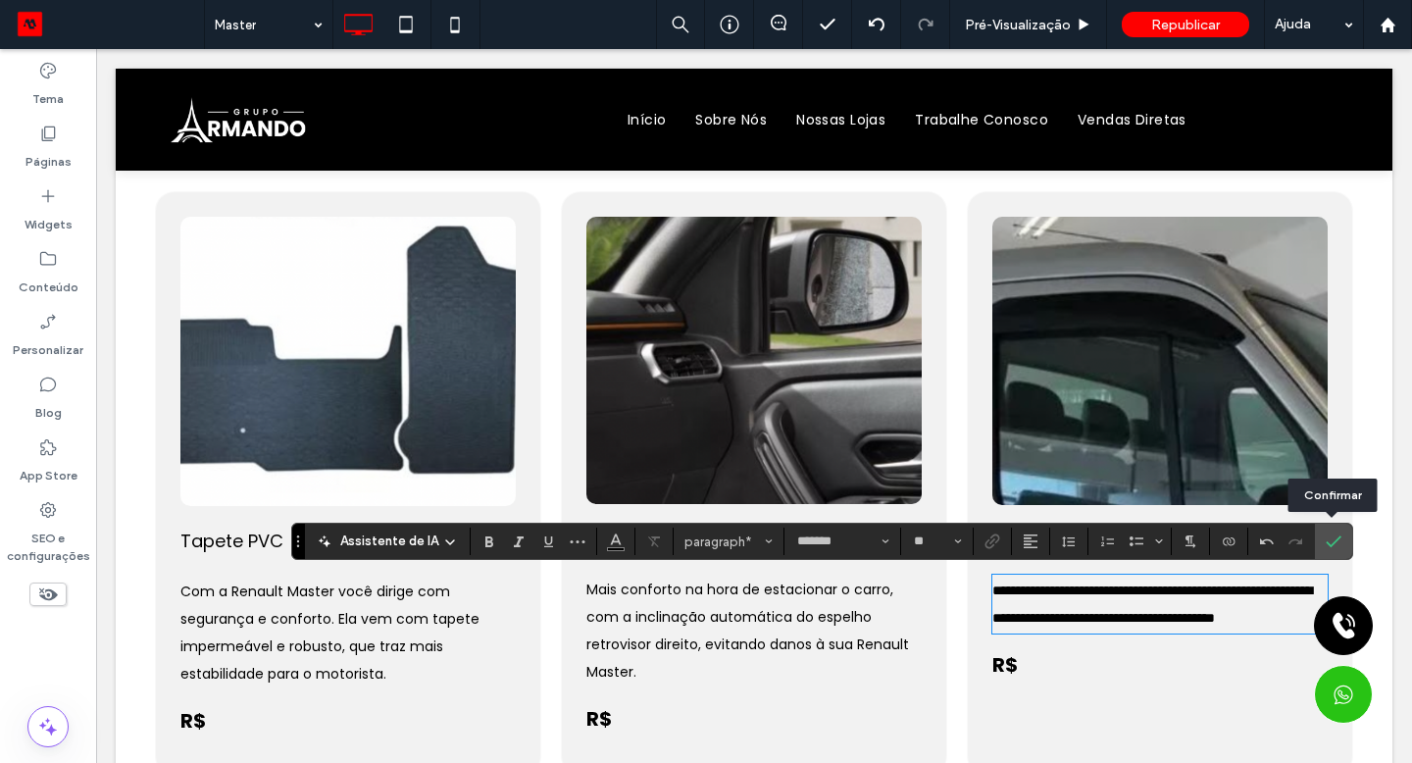
click at [1337, 533] on icon "Confirmar" at bounding box center [1334, 541] width 16 height 16
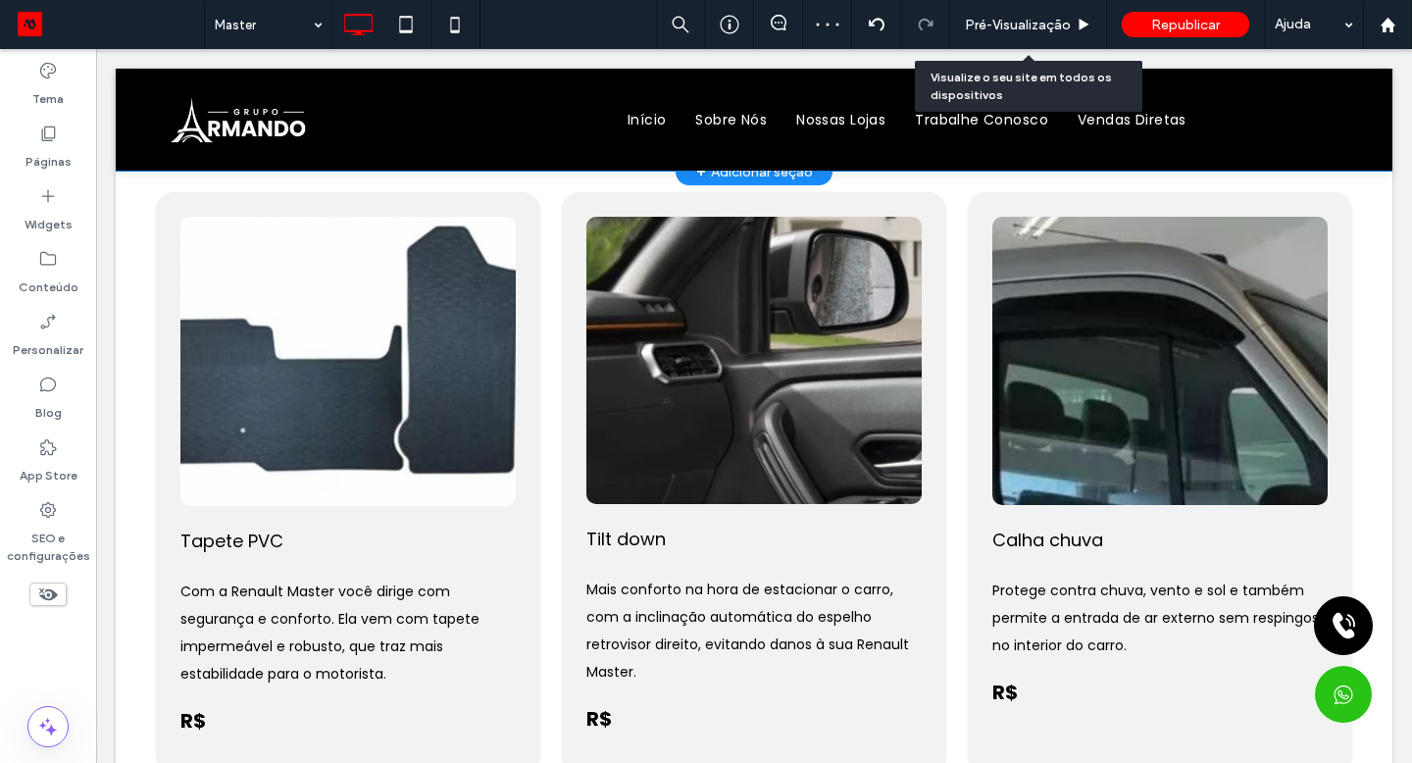
click at [973, 33] on div "Pré-Visualizaçāo" at bounding box center [1028, 24] width 157 height 49
click at [977, 29] on span "Pré-Visualizaçāo" at bounding box center [1018, 25] width 106 height 17
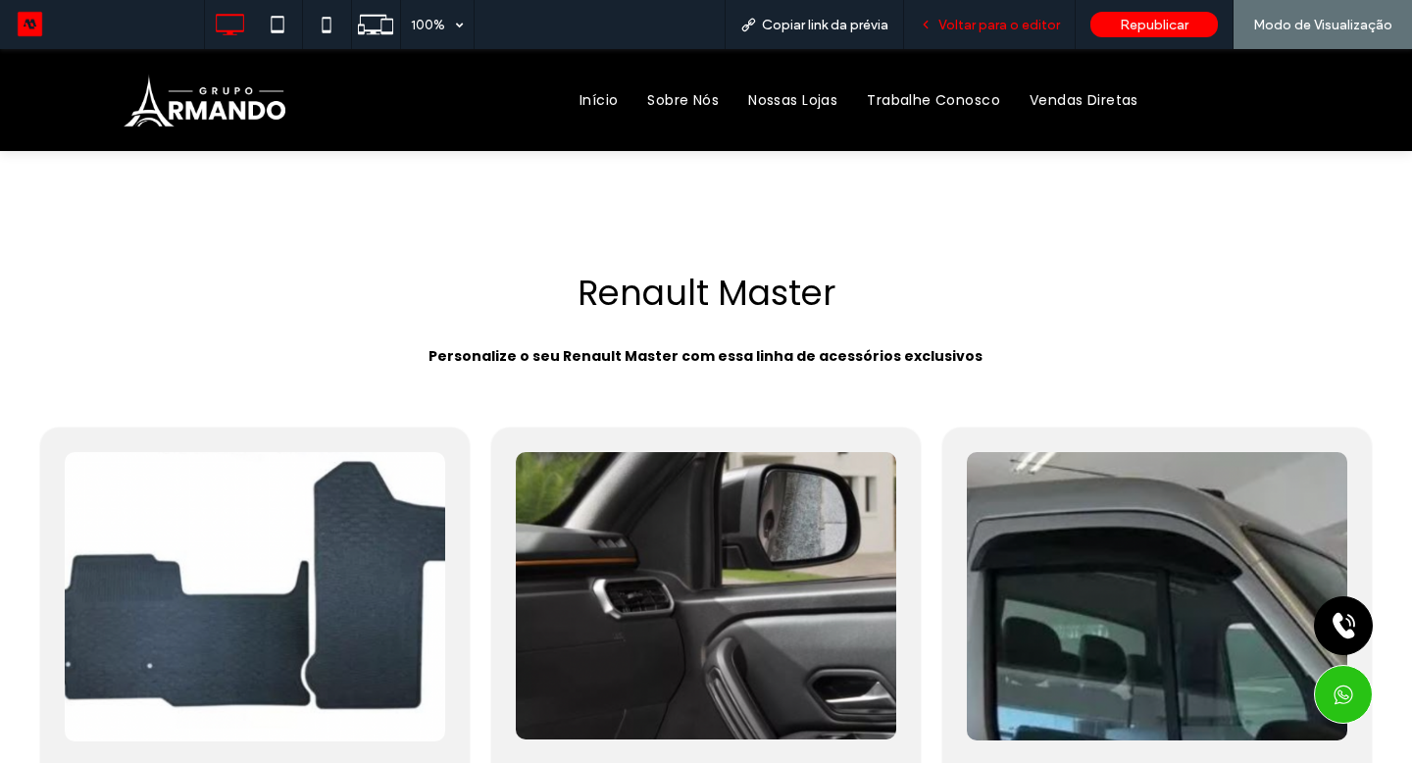
click at [1027, 32] on span "Voltar para o editor" at bounding box center [999, 25] width 122 height 17
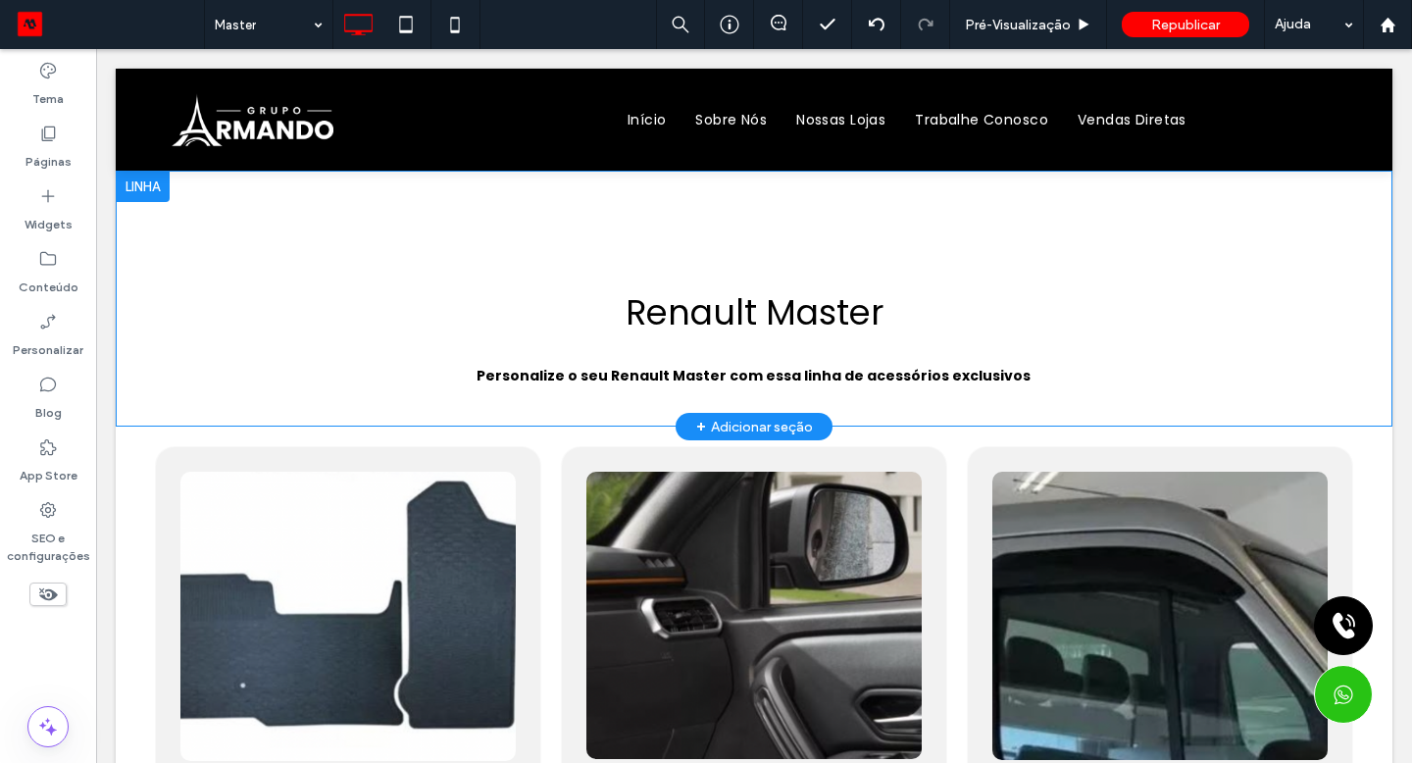
click at [56, 157] on label "Páginas" at bounding box center [48, 156] width 46 height 27
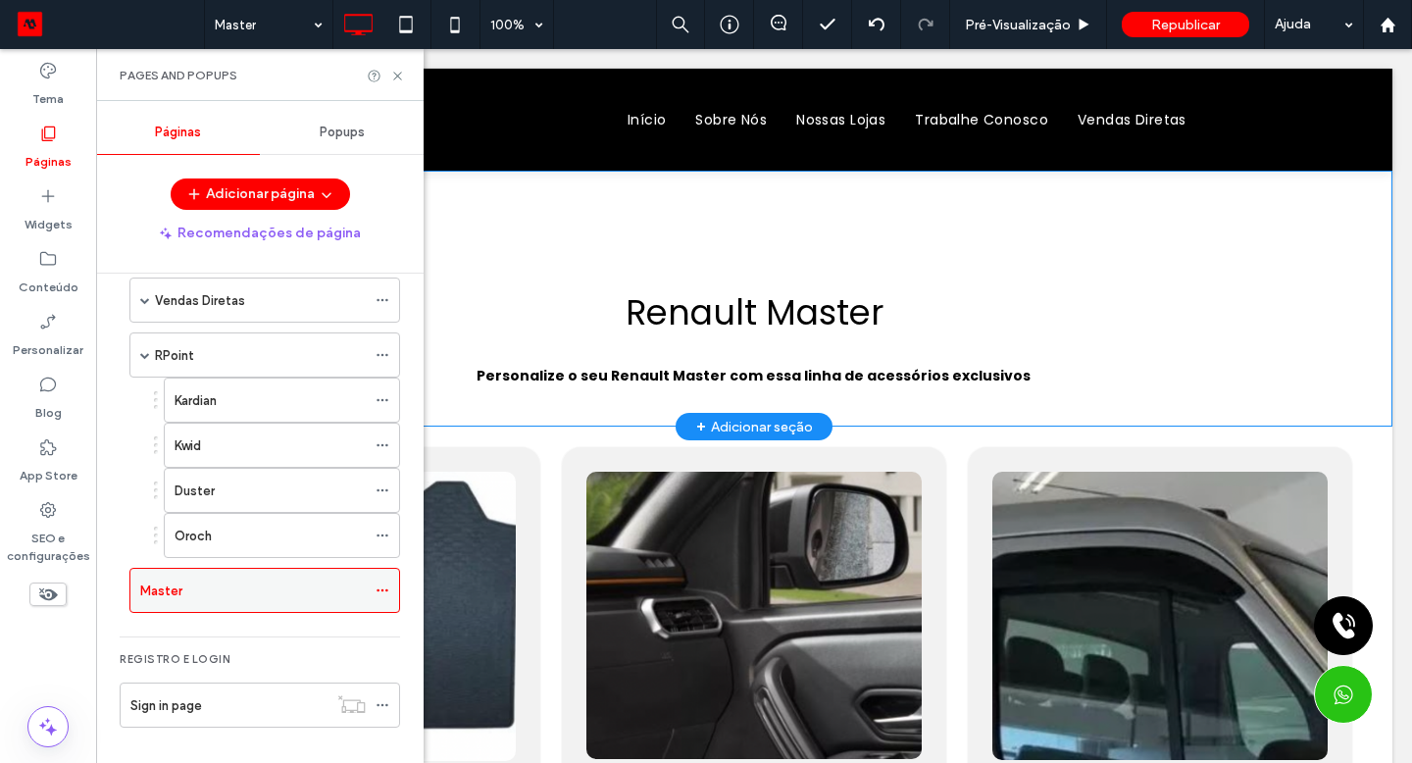
scroll to position [404, 0]
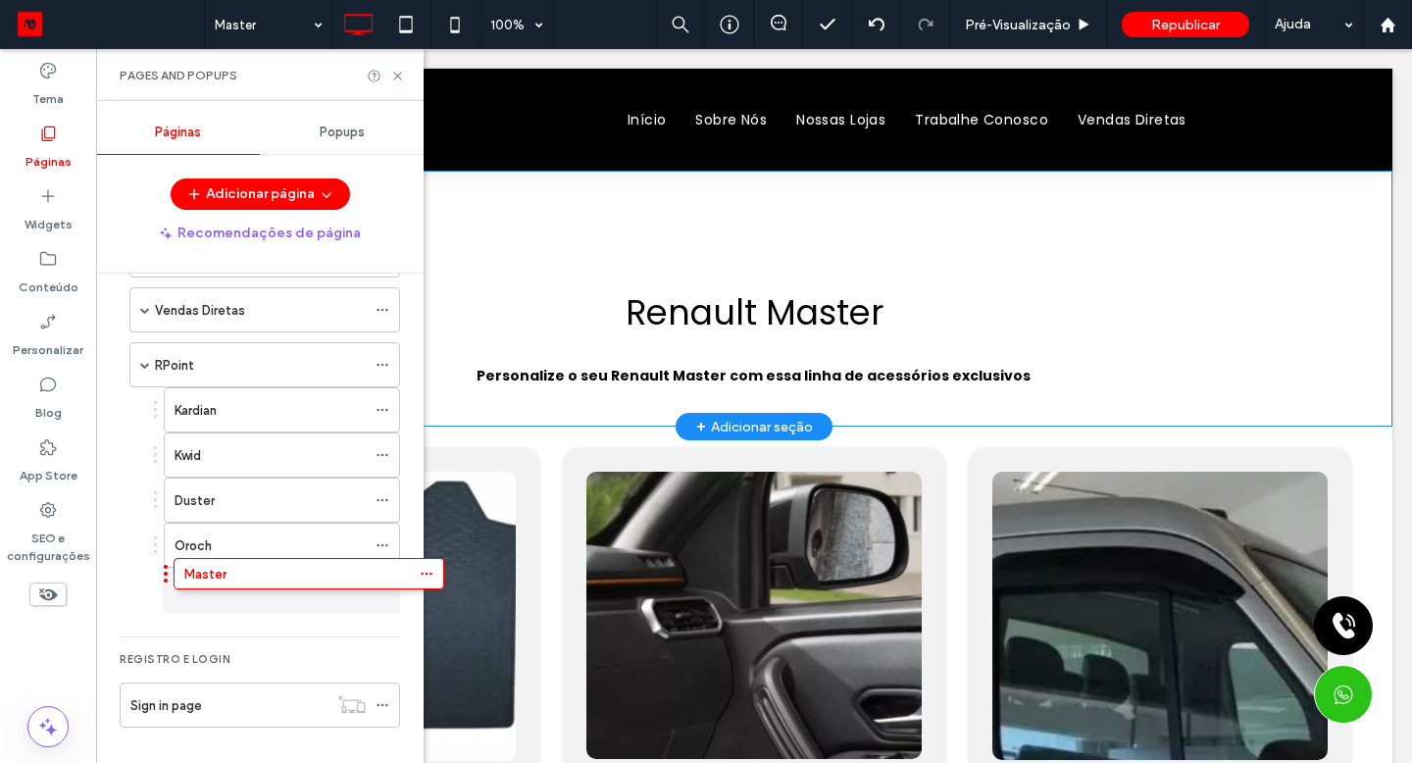
drag, startPoint x: 1027, startPoint y: 32, endPoint x: 280, endPoint y: 577, distance: 923.5
click at [381, 588] on icon at bounding box center [383, 590] width 14 height 14
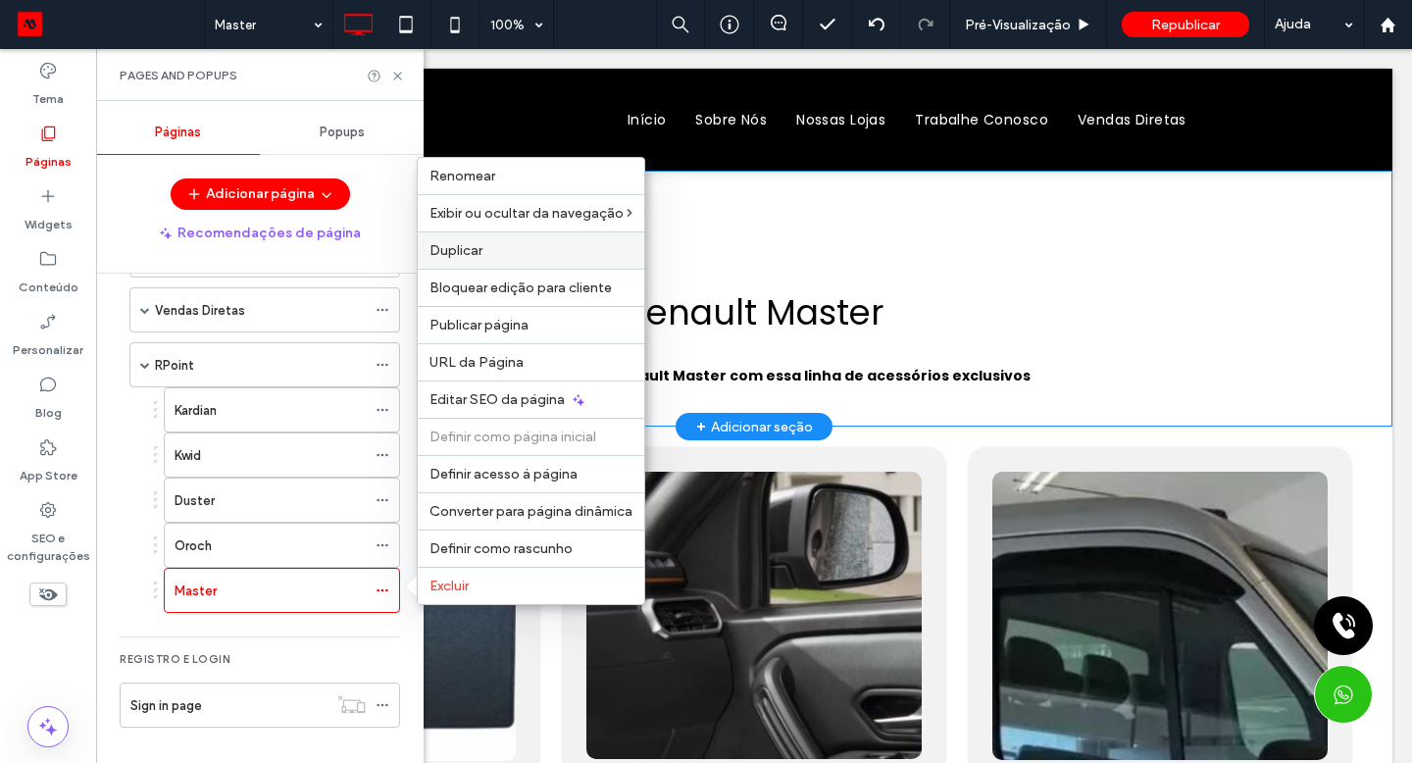
drag, startPoint x: 280, startPoint y: 577, endPoint x: 492, endPoint y: 260, distance: 381.0
click at [492, 260] on div "Duplicar" at bounding box center [531, 249] width 226 height 37
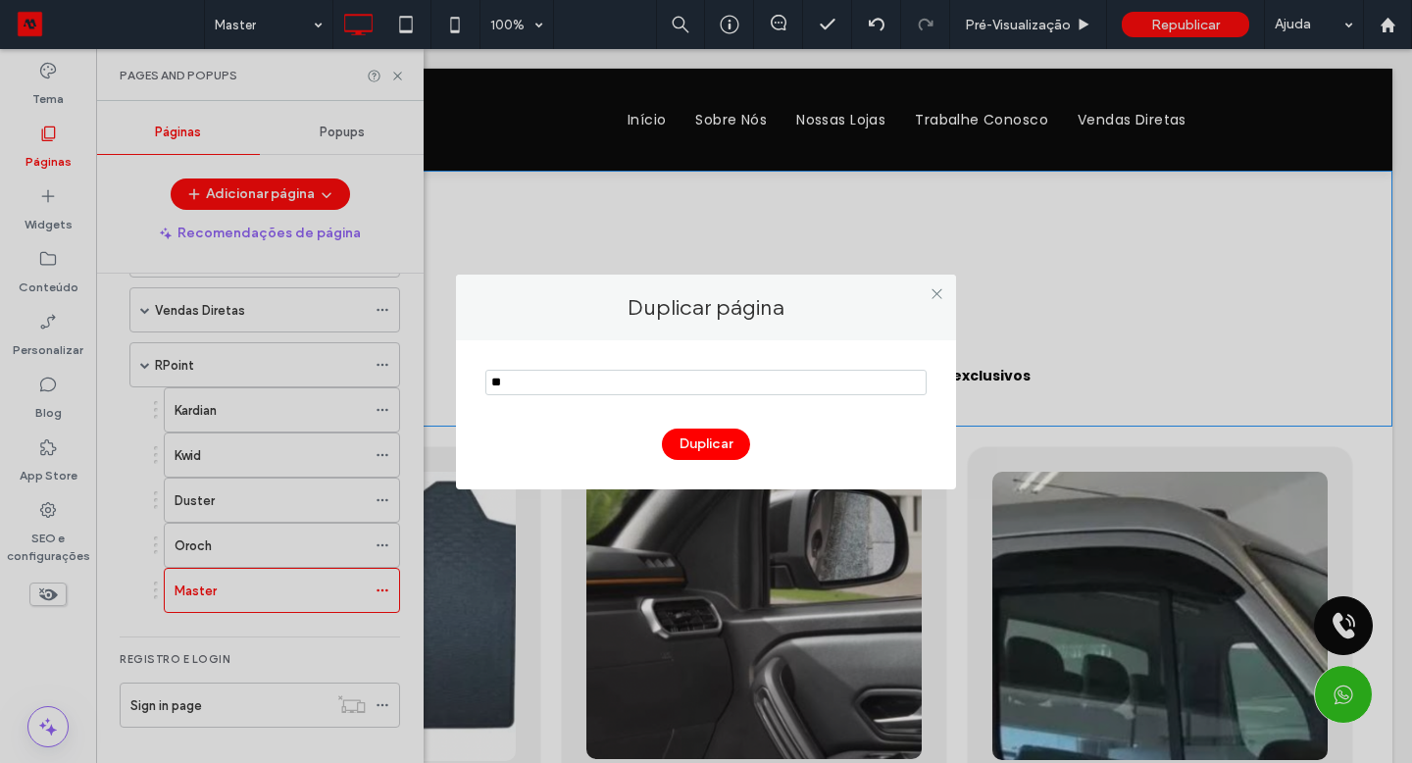
type input "*"
type input "*******"
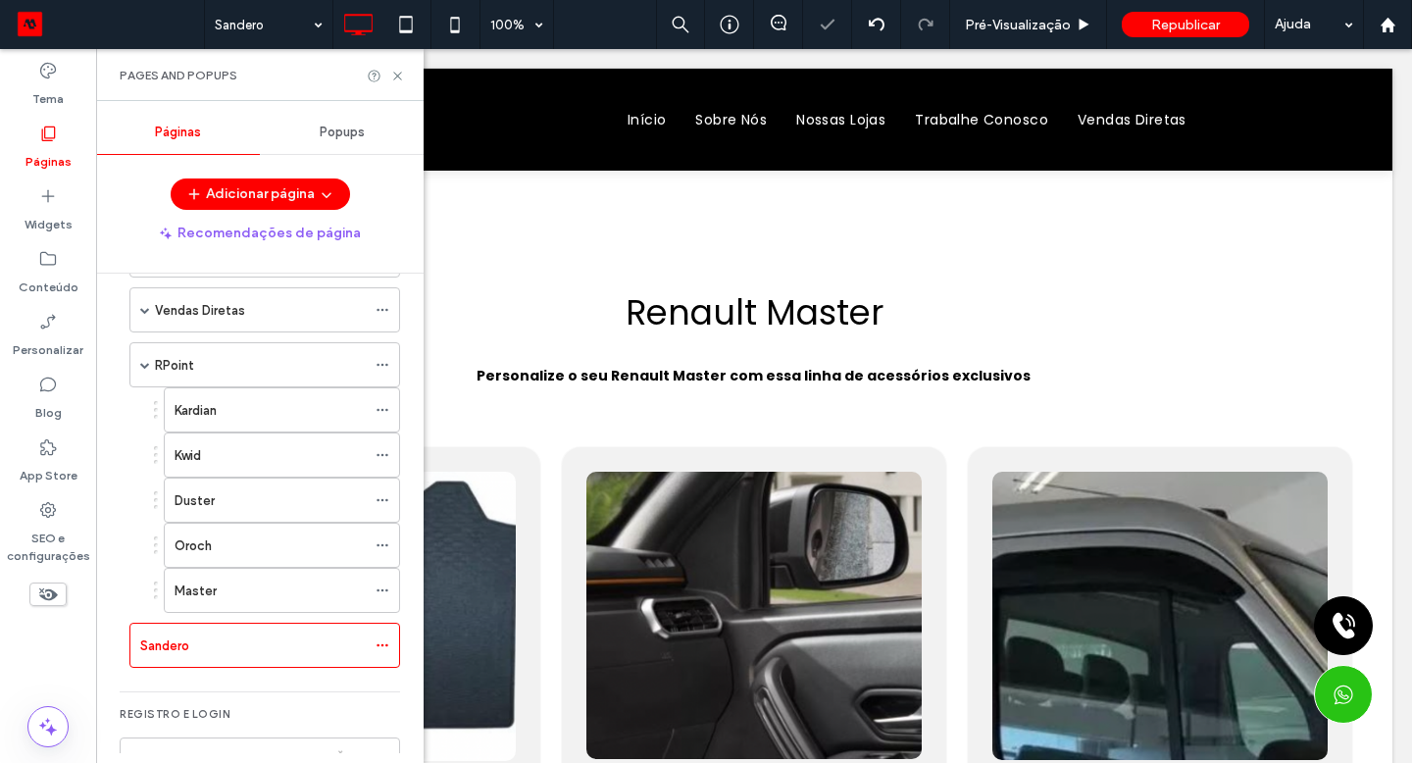
scroll to position [414, 0]
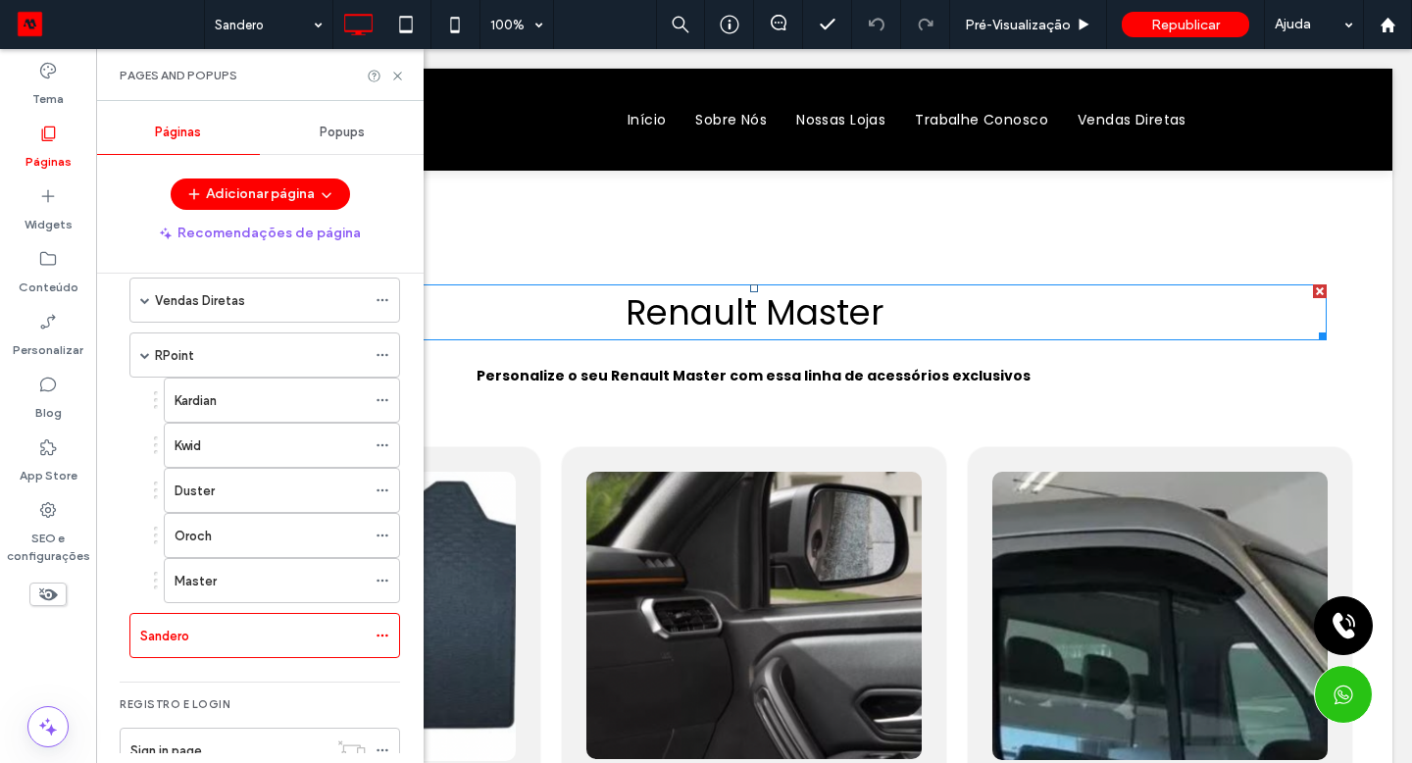
click at [742, 317] on span "Renault Master" at bounding box center [755, 312] width 258 height 48
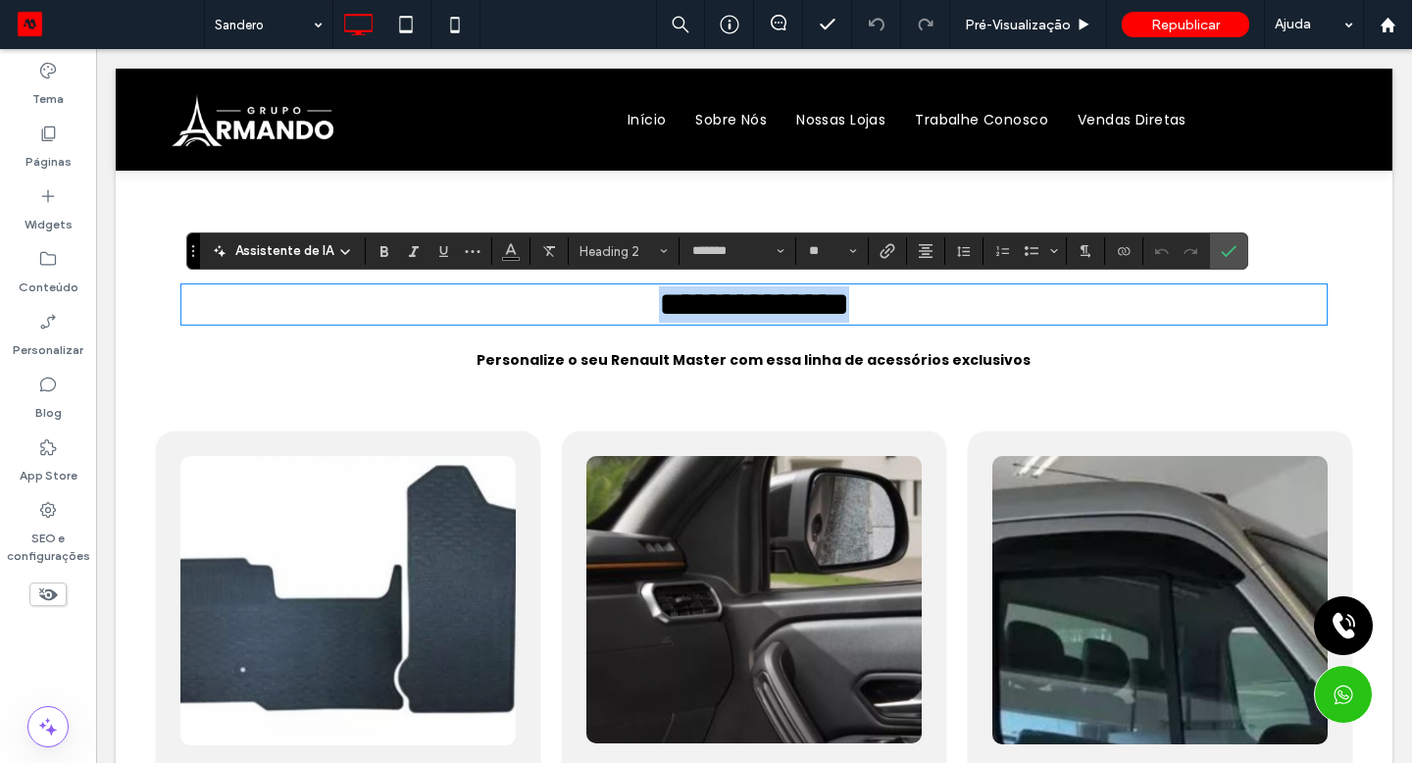
click at [751, 320] on span "**********" at bounding box center [754, 303] width 190 height 33
click at [757, 314] on span "**********" at bounding box center [754, 303] width 190 height 33
click at [680, 370] on strong "Personalize o seu Renault Master com essa linha de acessórios exclusivos" at bounding box center [754, 360] width 554 height 20
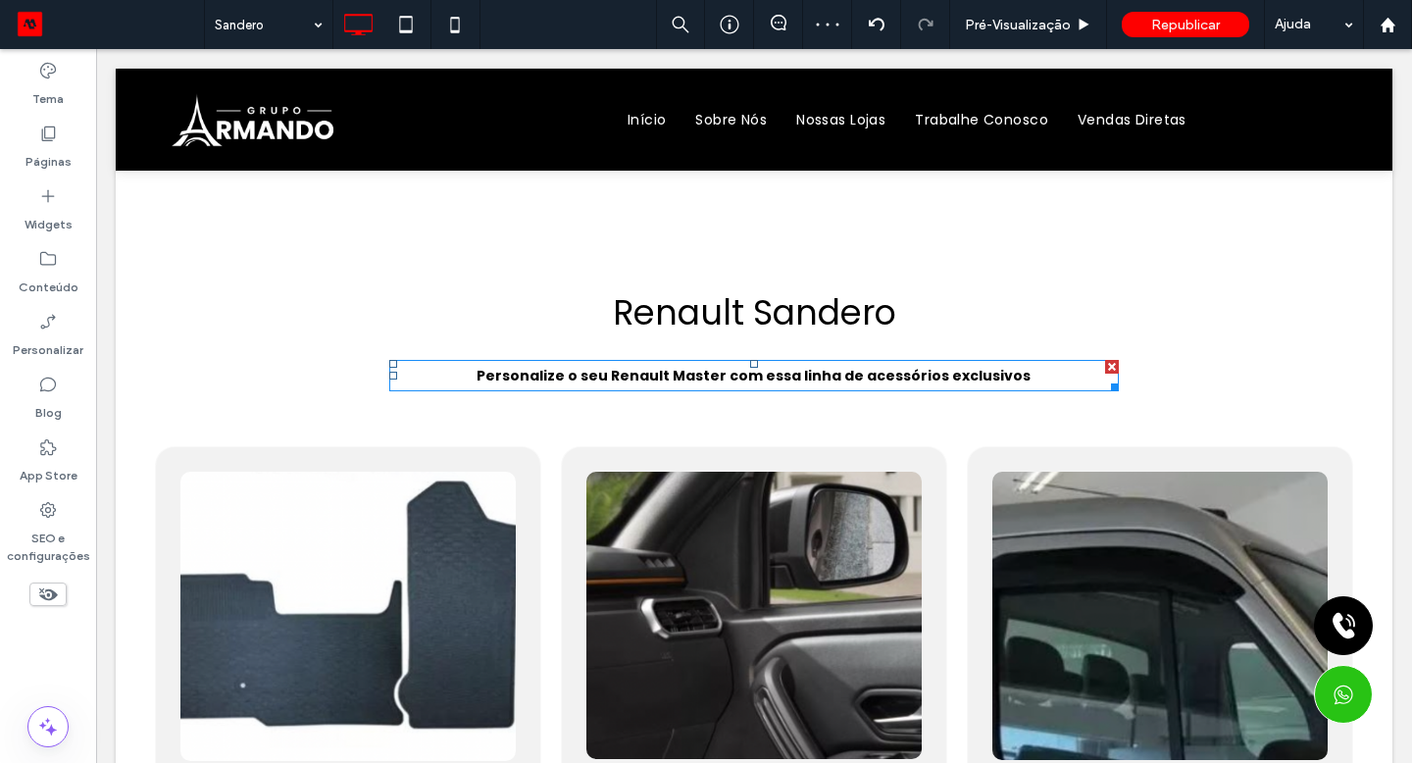
click at [668, 373] on strong "Personalize o seu Renault Master com essa linha de acessórios exclusivos" at bounding box center [754, 376] width 554 height 20
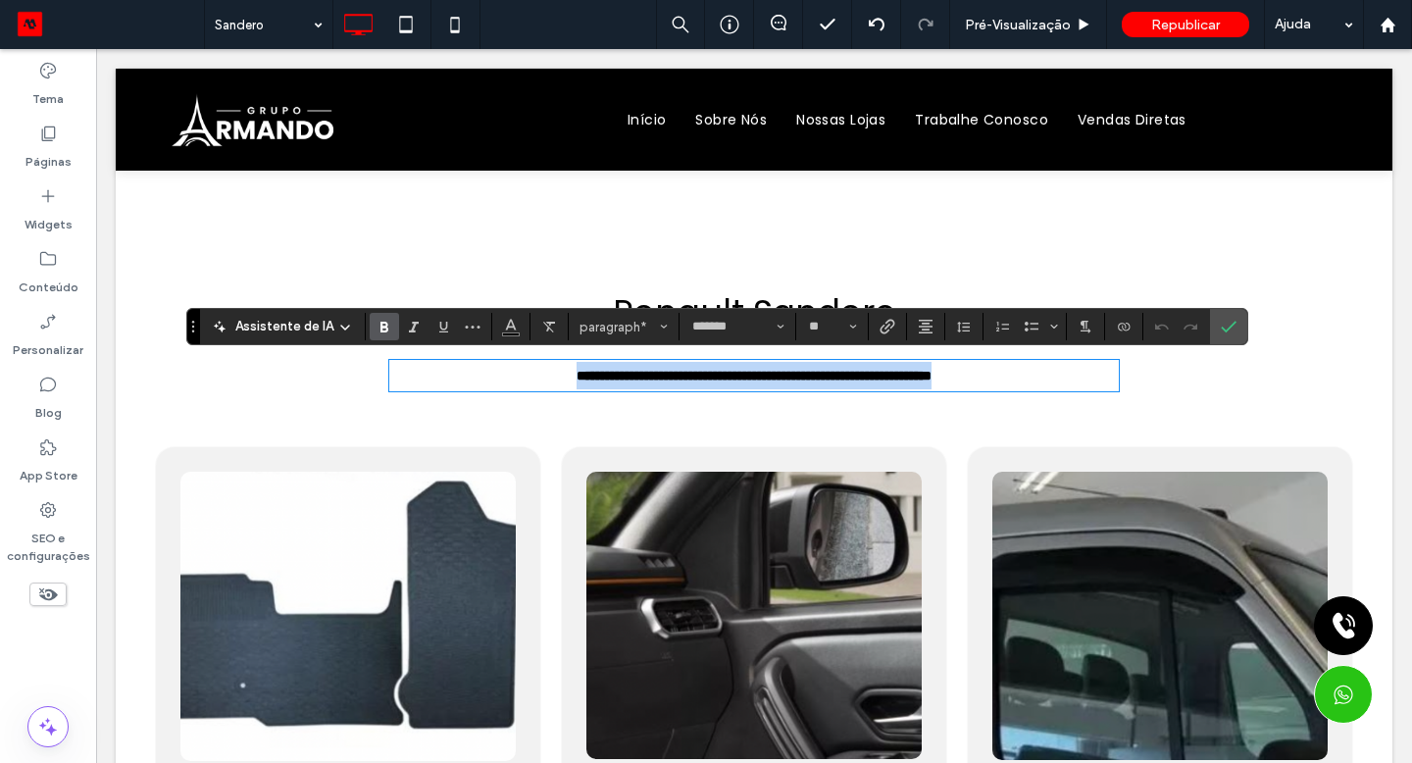
click at [670, 372] on strong "**********" at bounding box center [754, 376] width 355 height 14
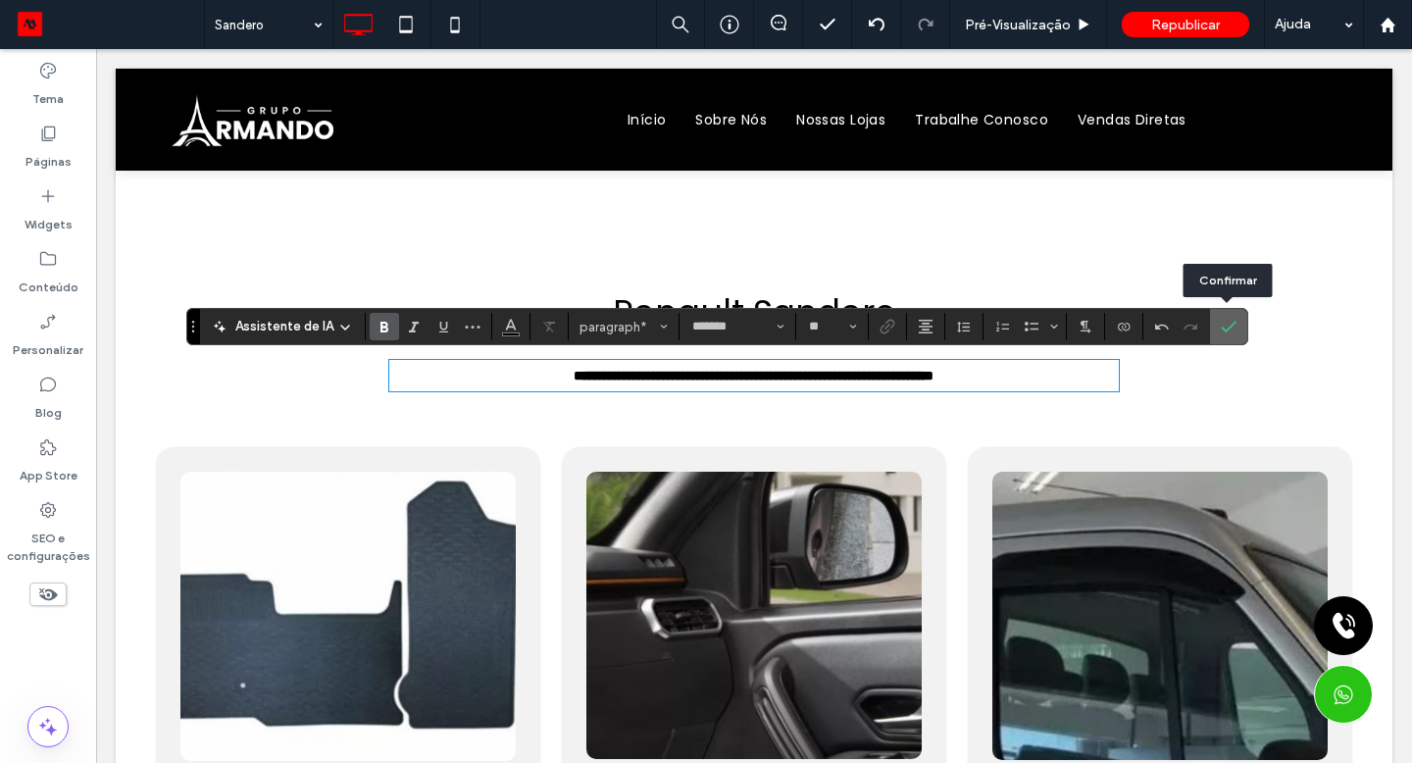
drag, startPoint x: 492, startPoint y: 260, endPoint x: 1222, endPoint y: 333, distance: 733.2
click at [1222, 333] on icon "Confirmar" at bounding box center [1229, 327] width 16 height 16
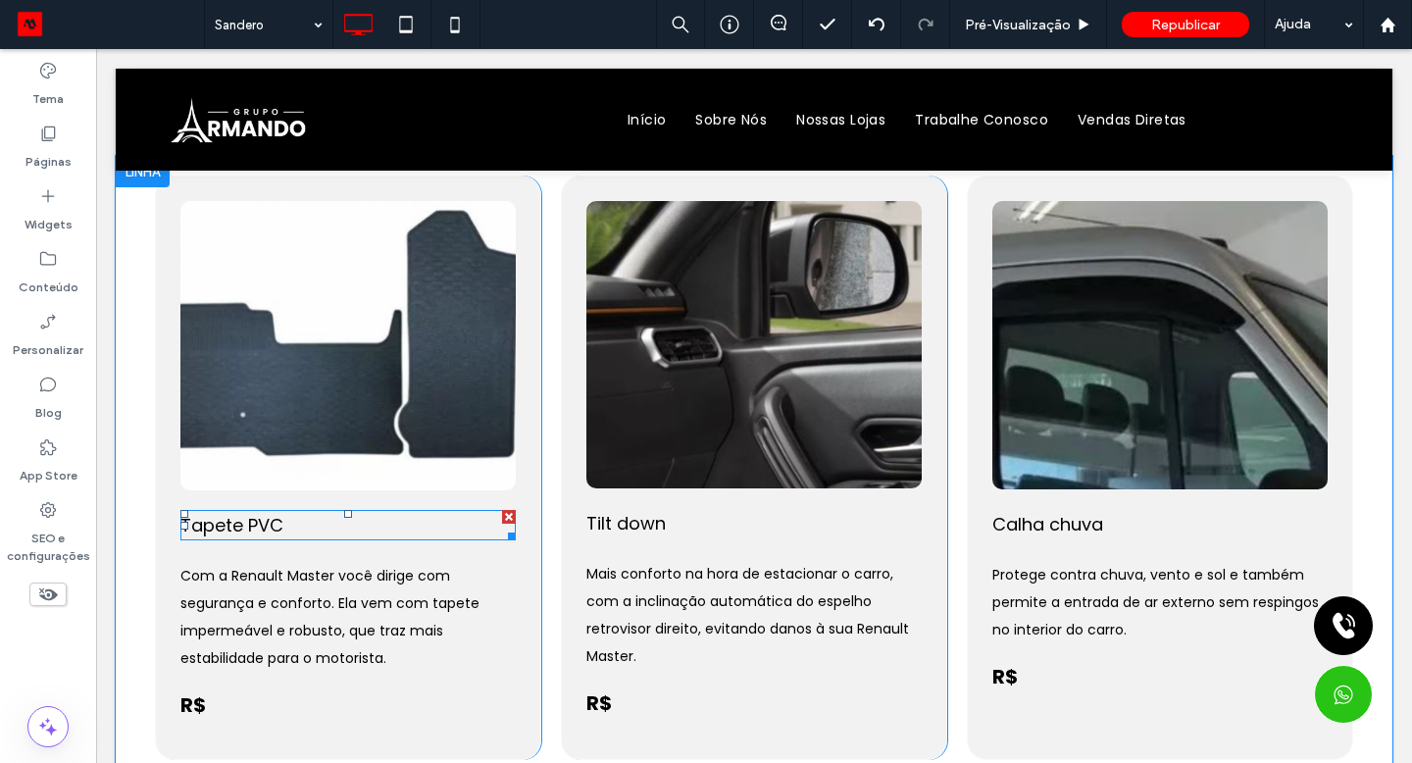
scroll to position [264, 0]
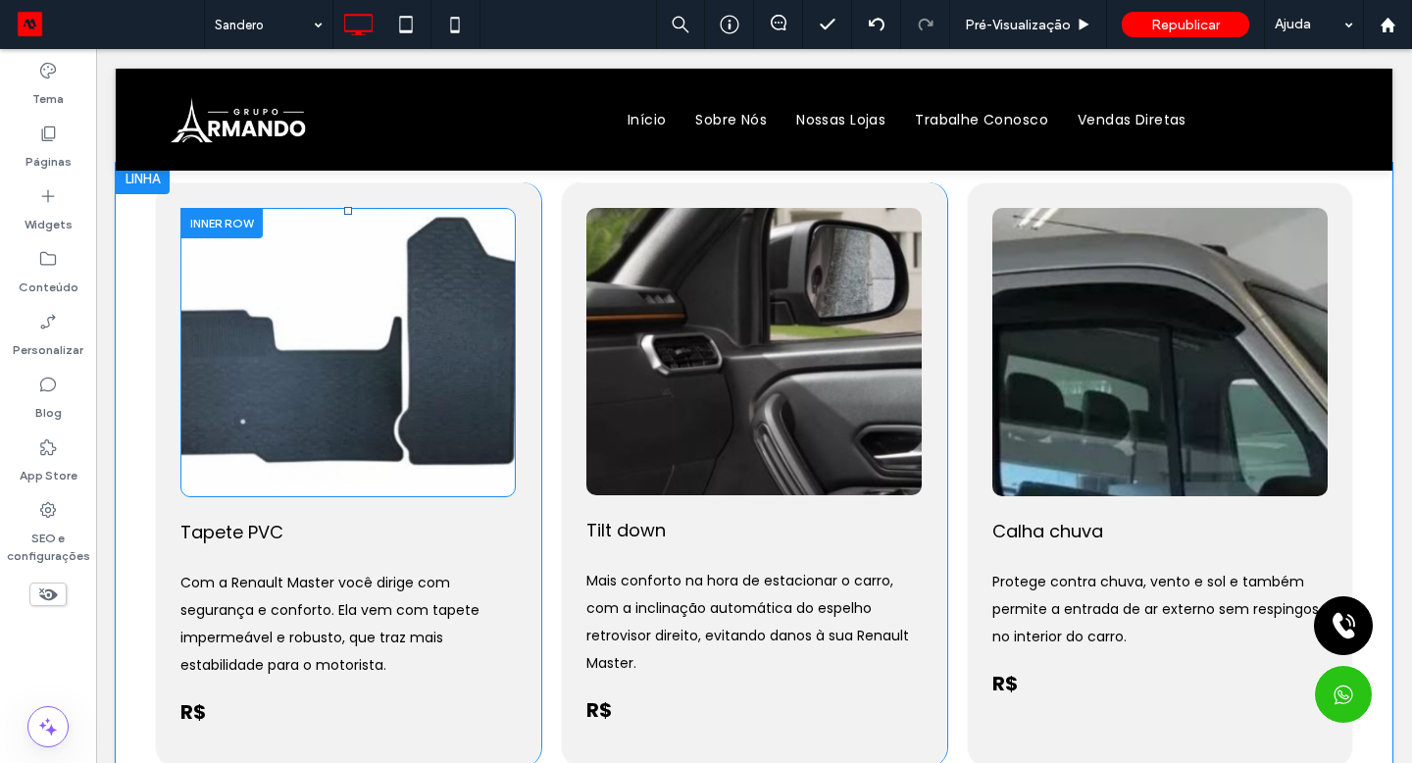
click at [409, 382] on div "Click To Paste" at bounding box center [348, 352] width 257 height 151
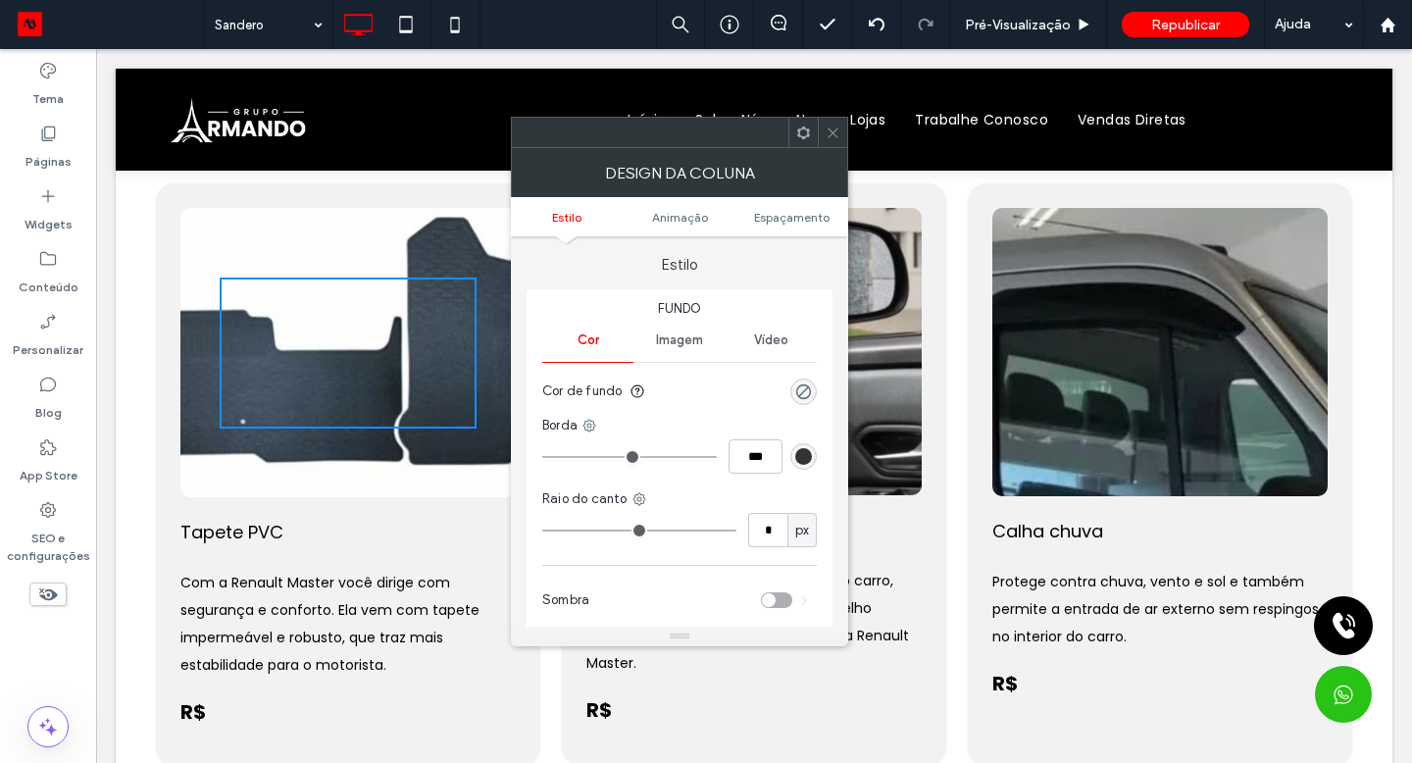
click at [198, 460] on div "Click To Paste" at bounding box center [347, 352] width 335 height 289
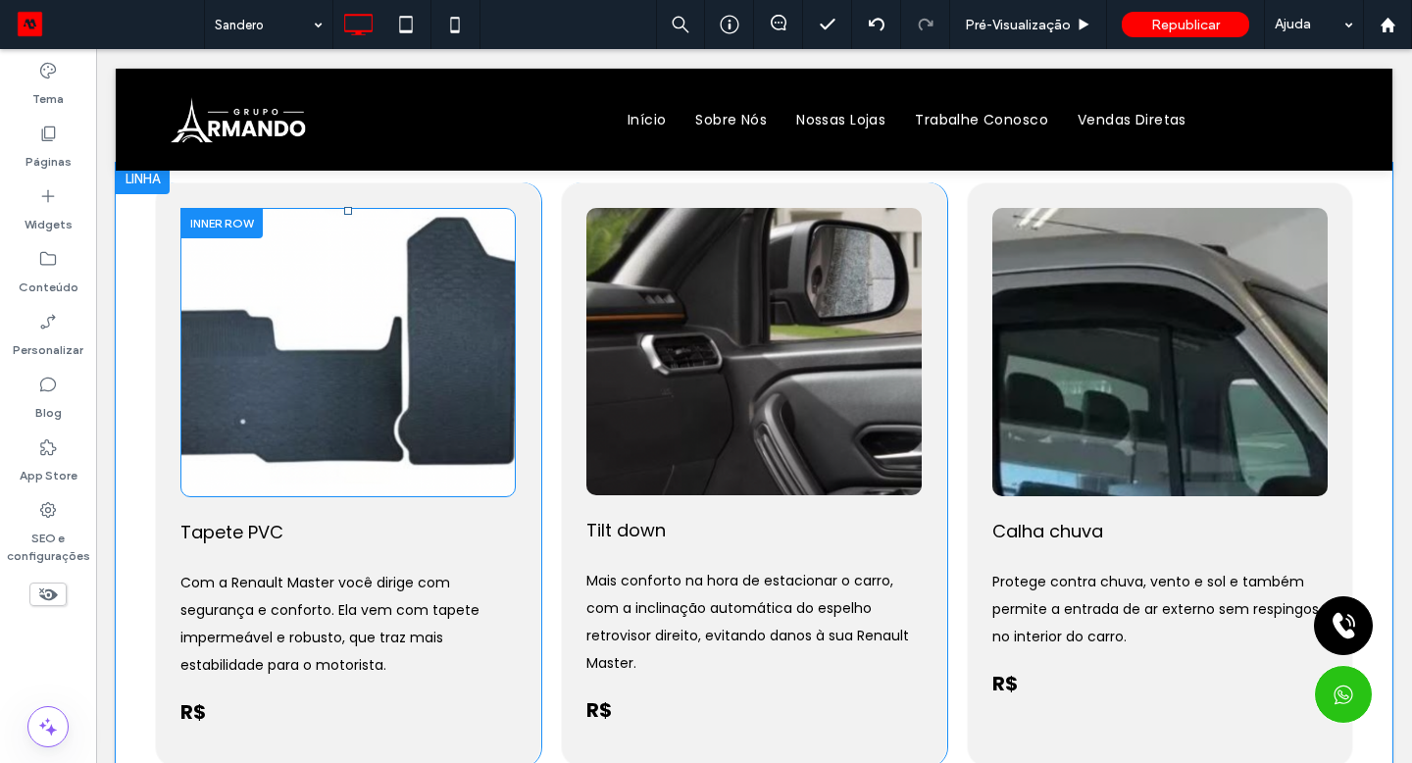
click at [194, 447] on div "Click To Paste" at bounding box center [347, 352] width 335 height 289
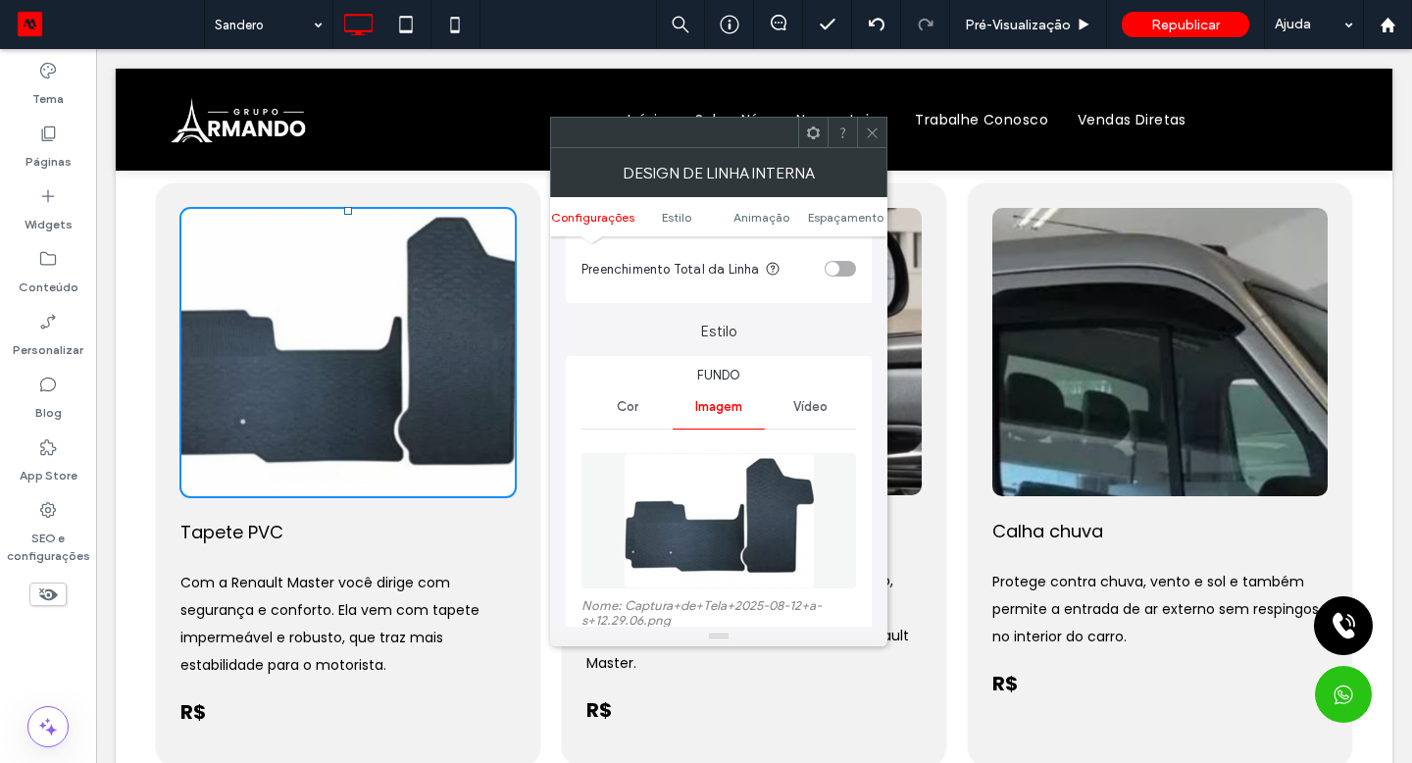
scroll to position [385, 0]
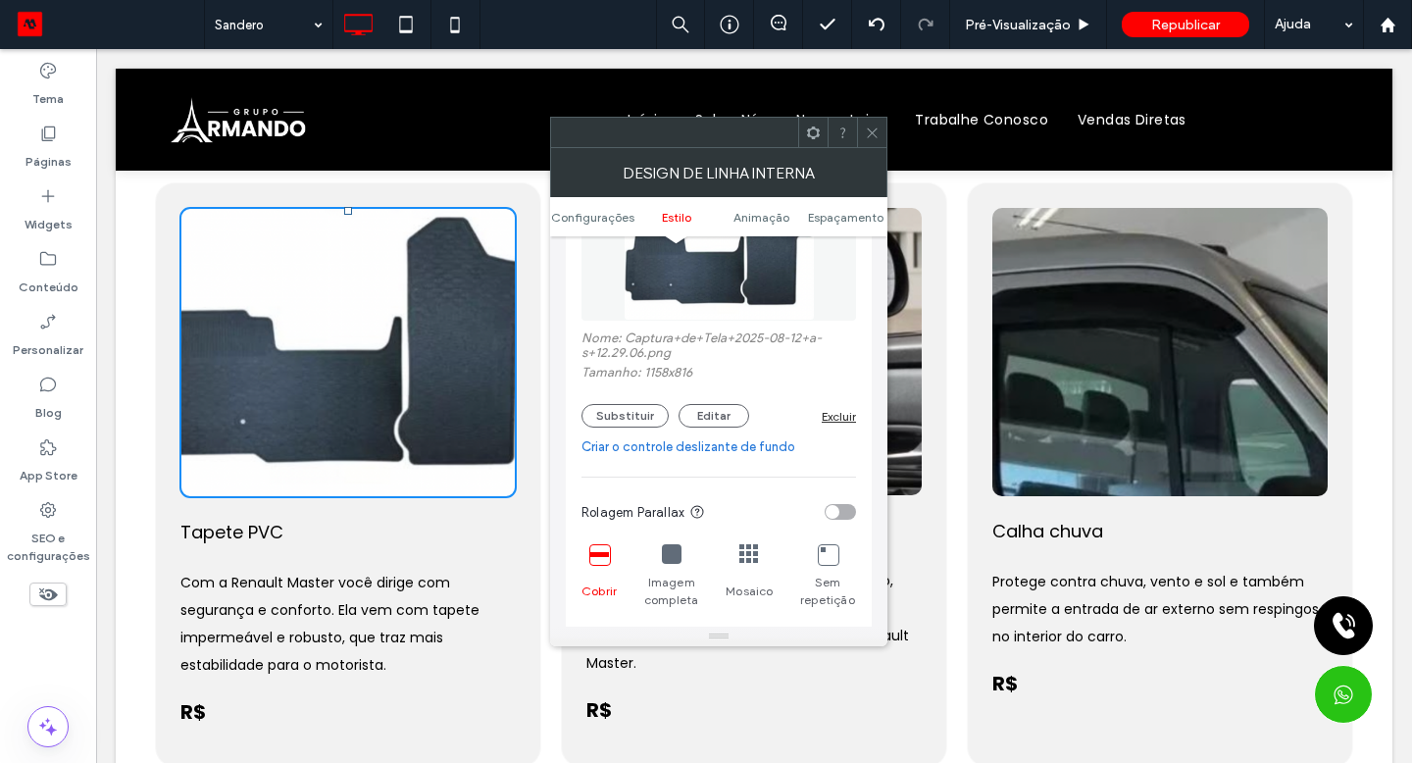
click at [627, 424] on button "Substituir" at bounding box center [624, 416] width 87 height 24
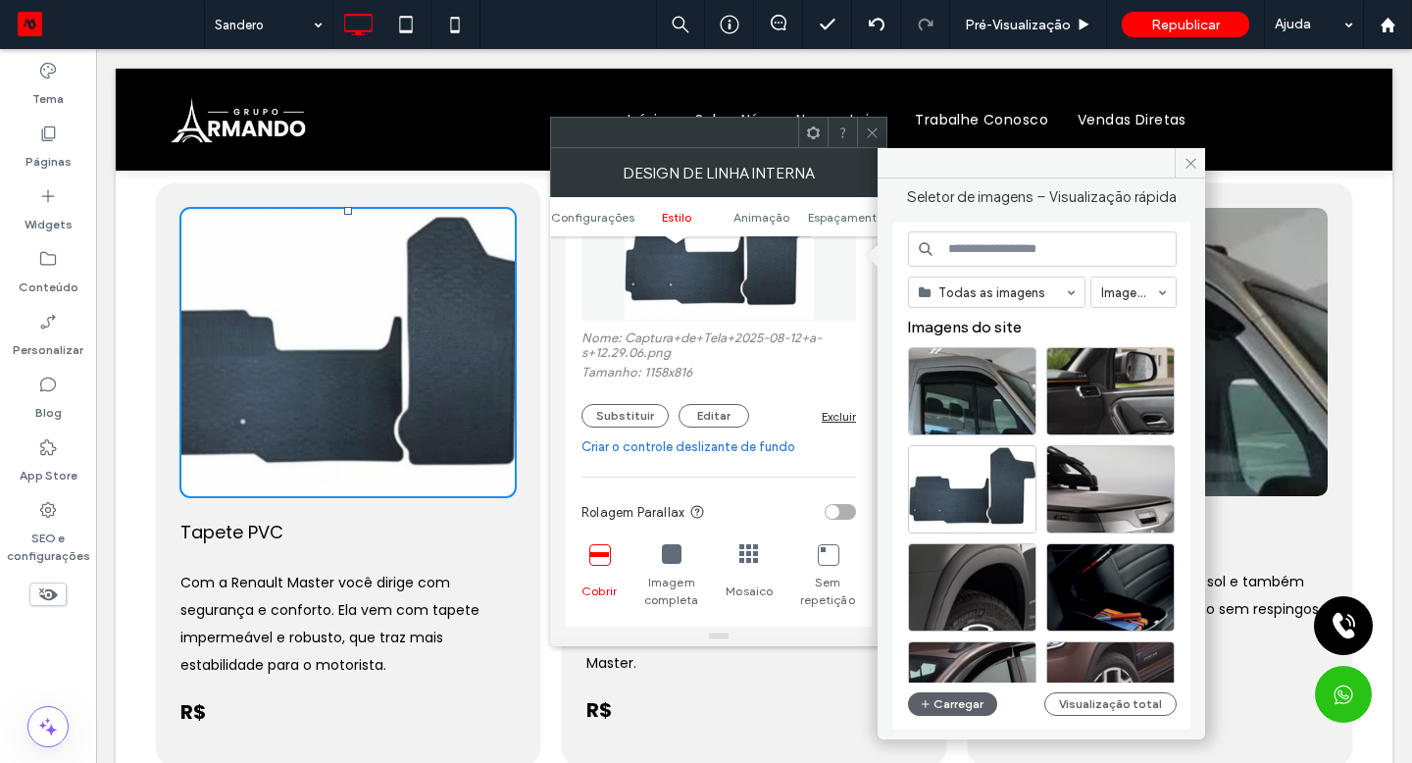
click at [955, 708] on button "Carregar" at bounding box center [952, 704] width 89 height 24
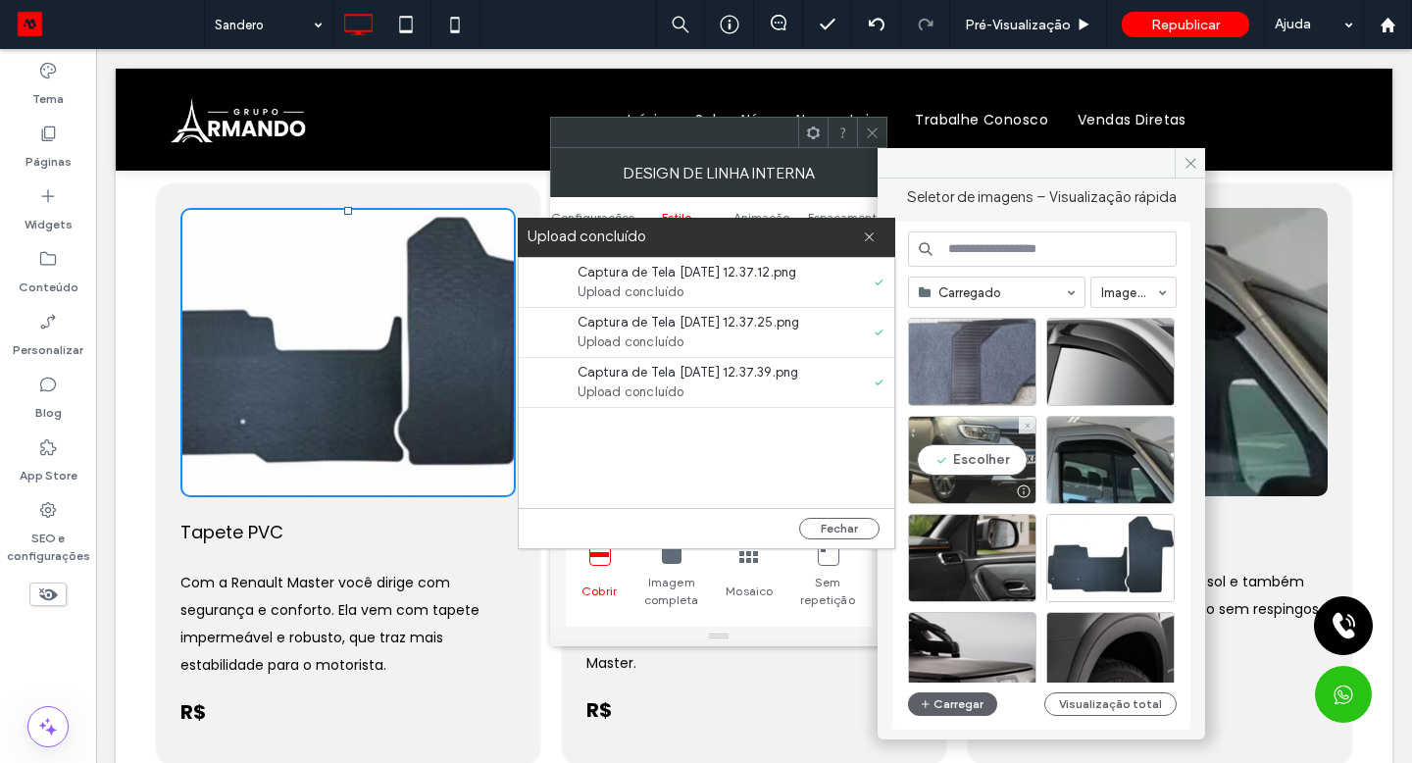
click at [995, 458] on div "Escolher" at bounding box center [972, 460] width 128 height 88
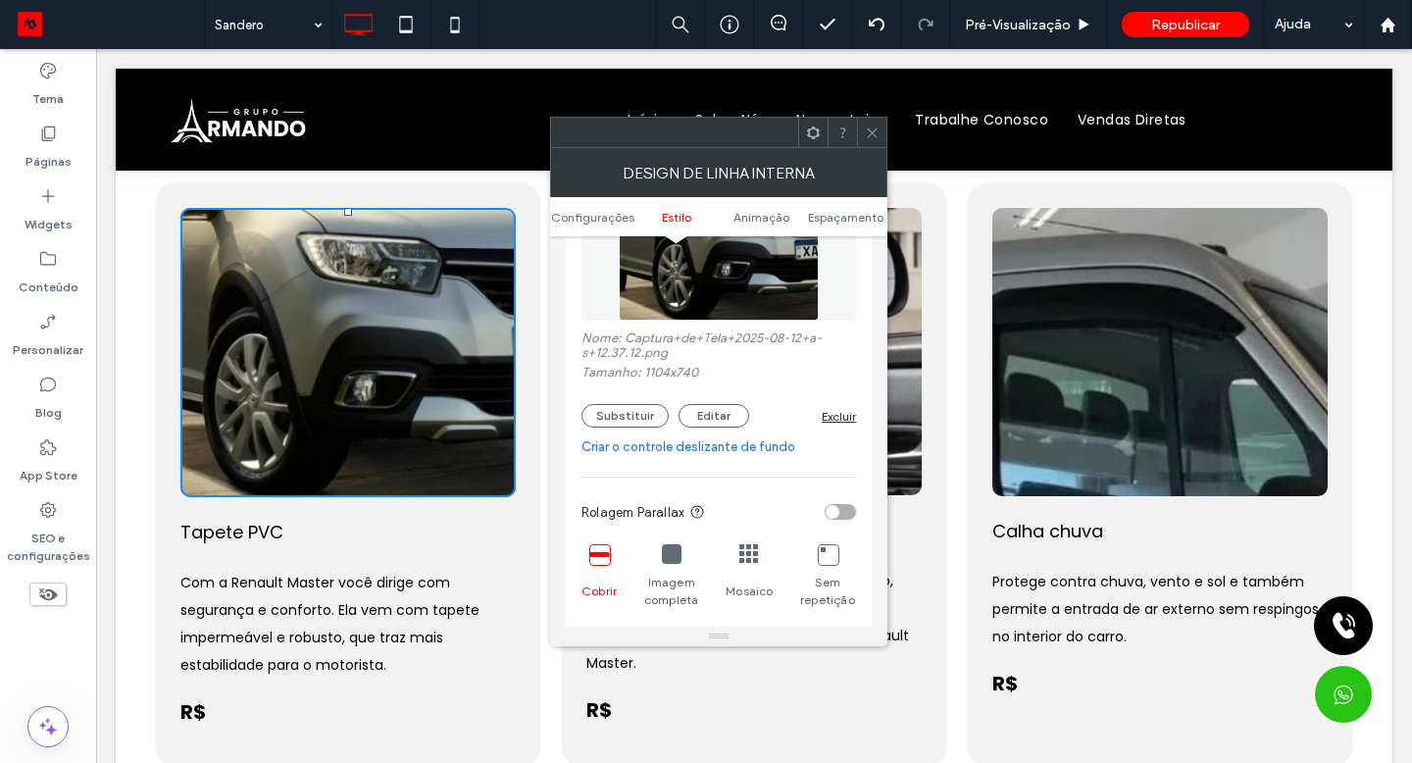
click at [868, 133] on icon at bounding box center [872, 133] width 15 height 15
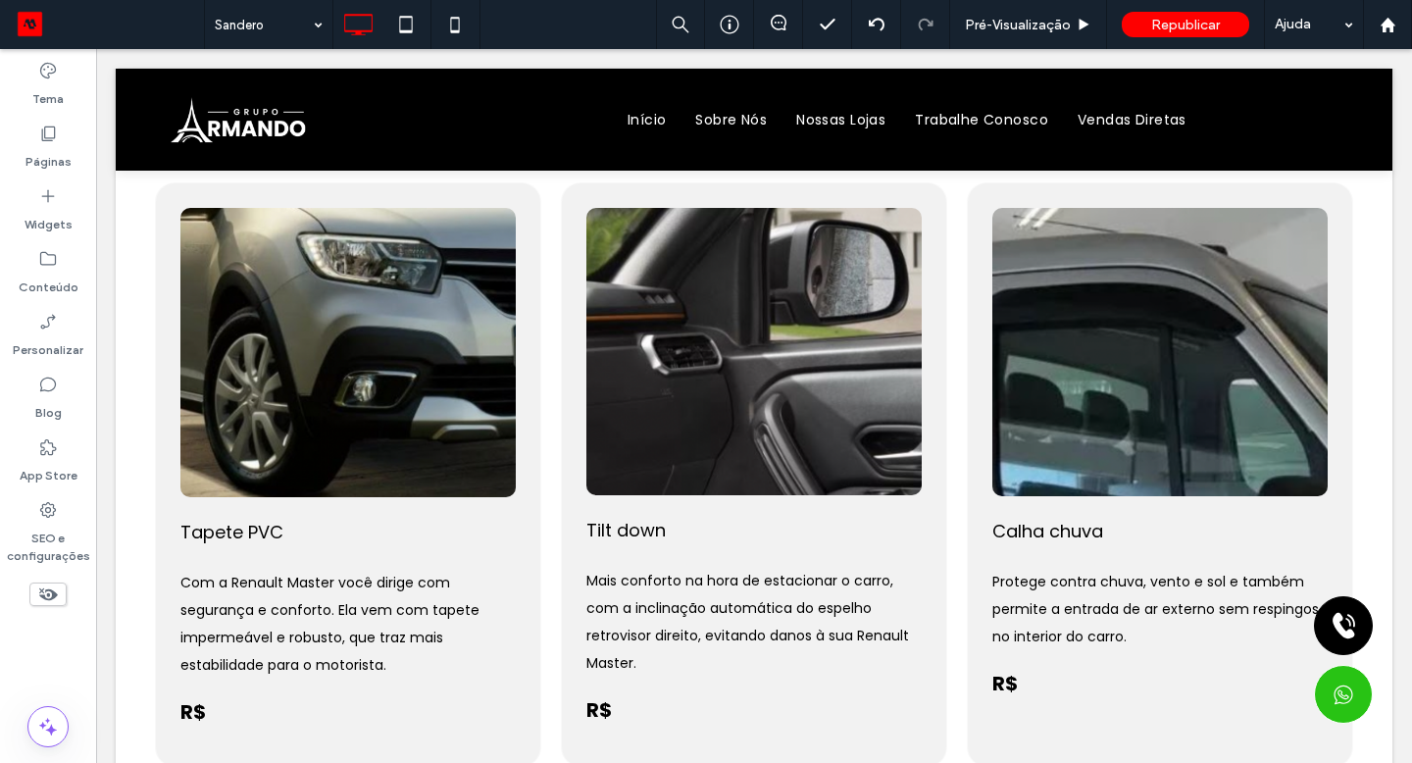
click at [586, 449] on div "Click To Paste" at bounding box center [753, 351] width 335 height 287
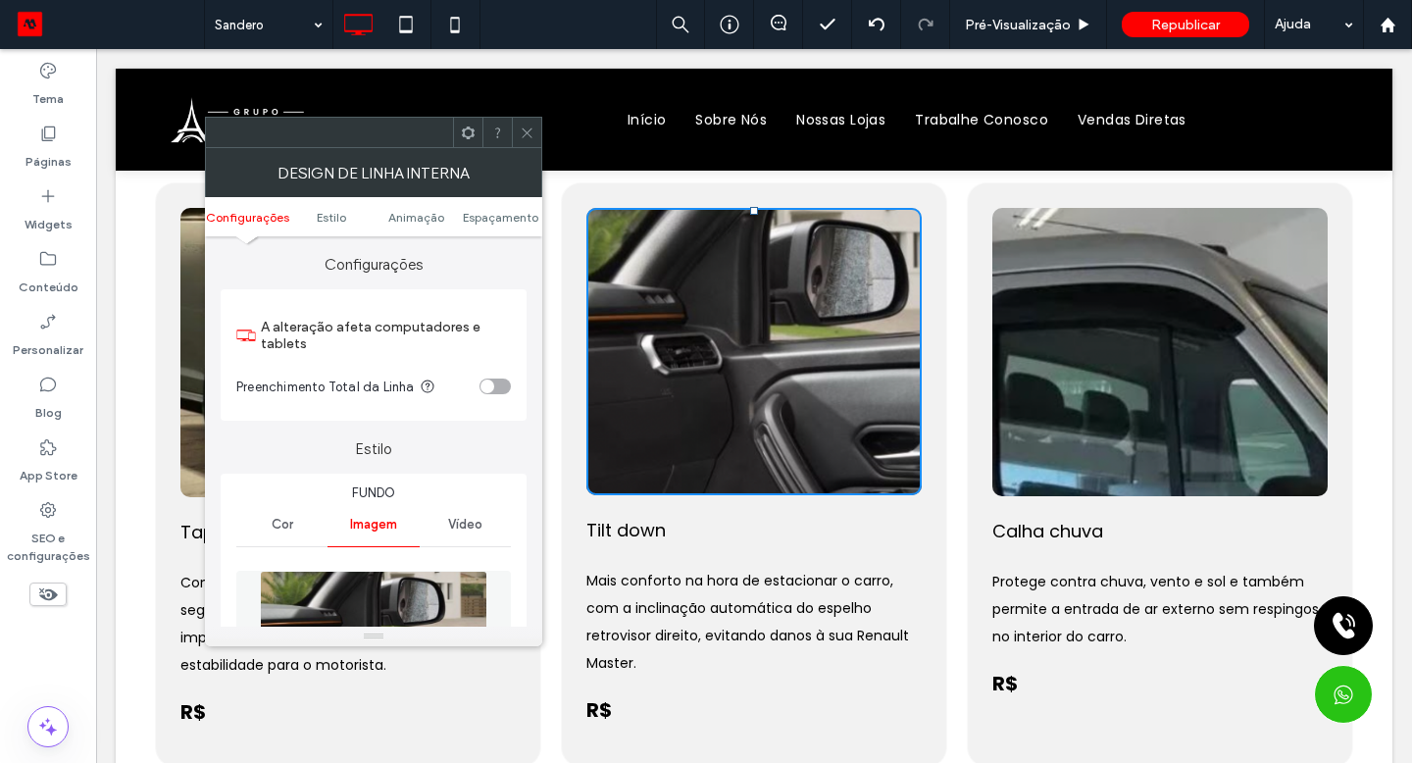
type input "**"
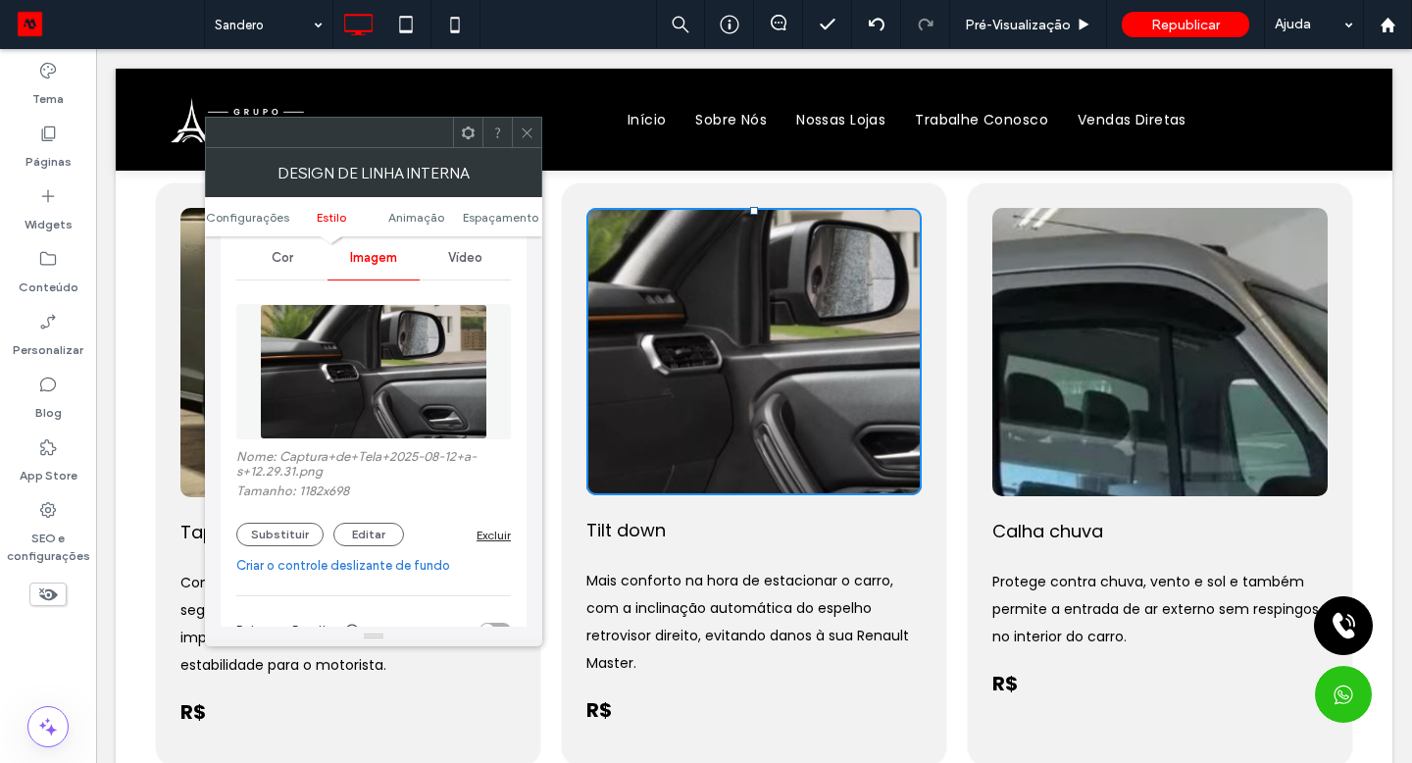
scroll to position [412, 0]
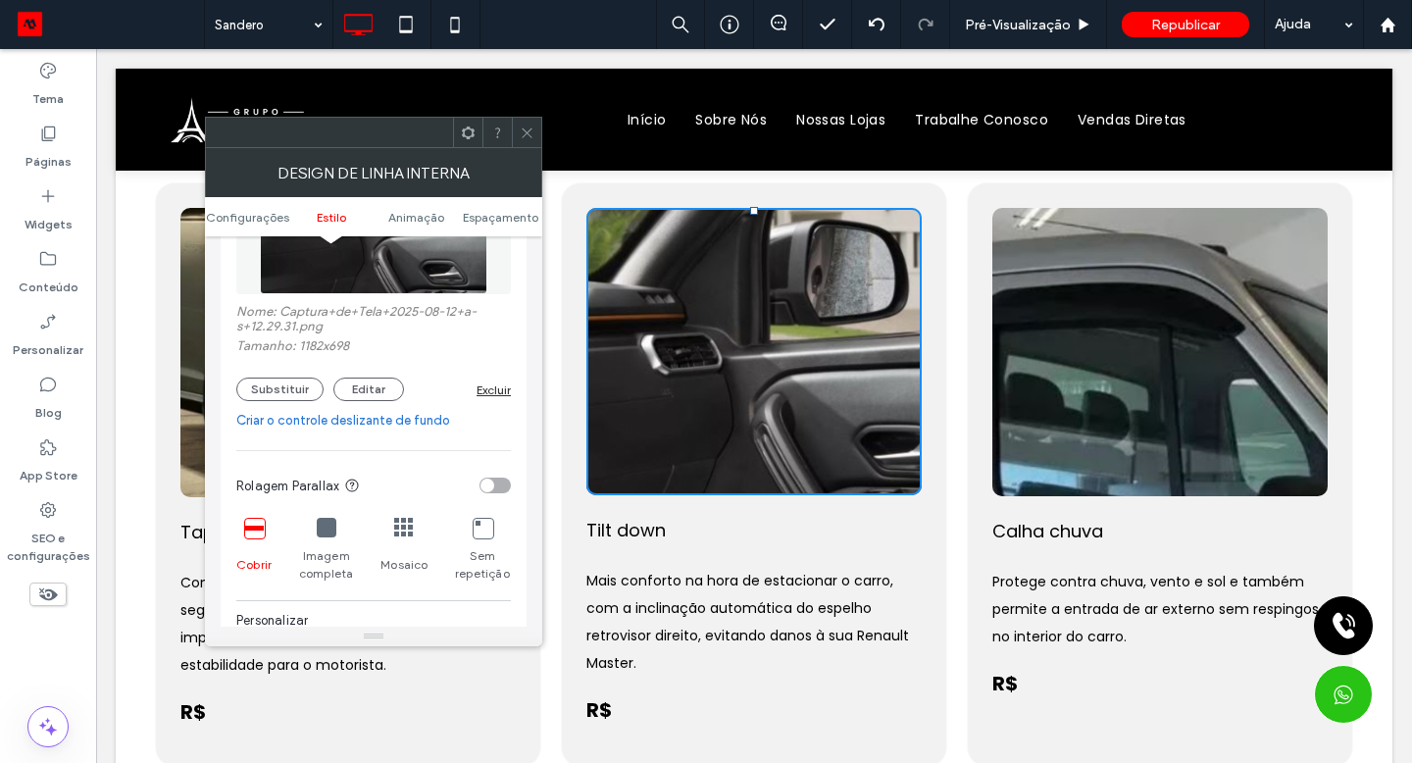
click at [296, 401] on button "Substituir" at bounding box center [279, 389] width 87 height 24
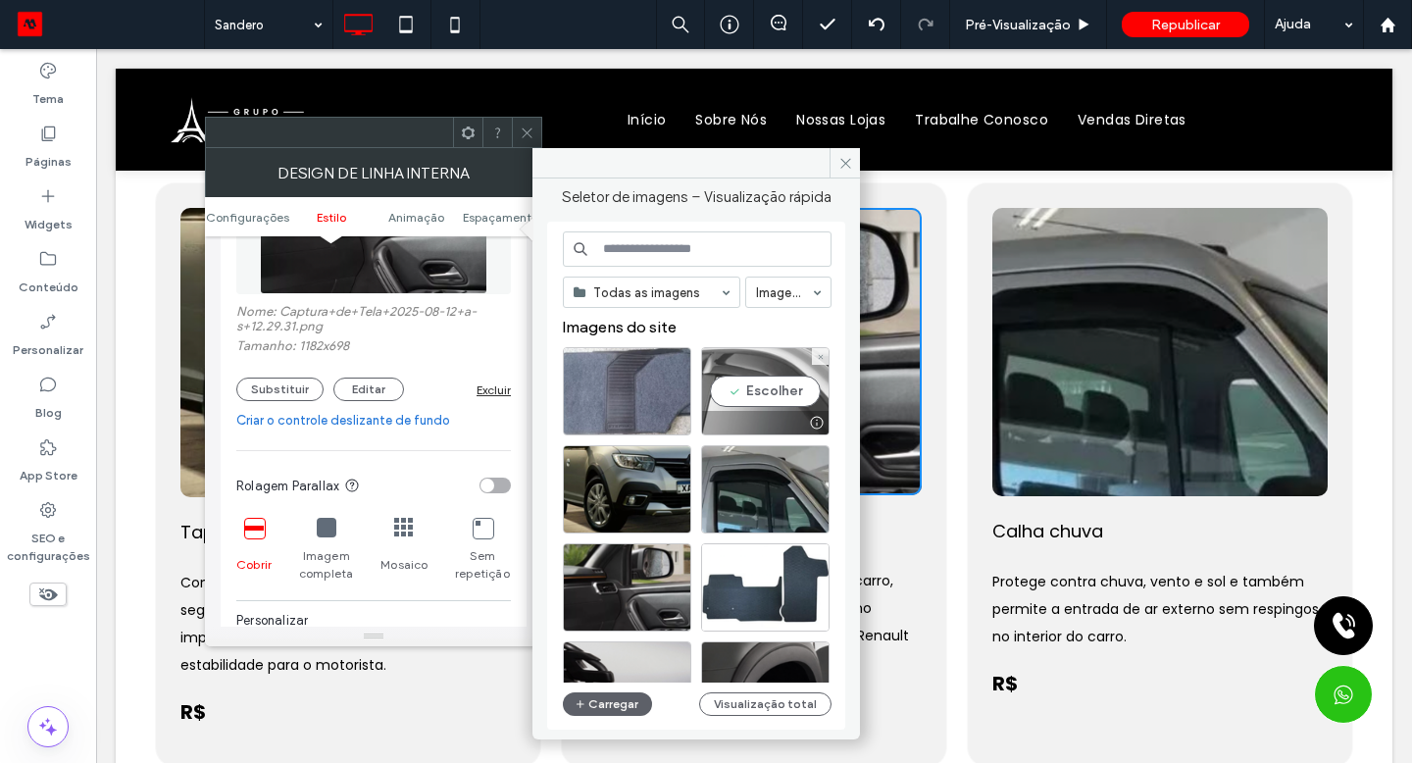
drag, startPoint x: 995, startPoint y: 458, endPoint x: 749, endPoint y: 396, distance: 253.7
click at [749, 396] on div "Escolher" at bounding box center [765, 391] width 128 height 88
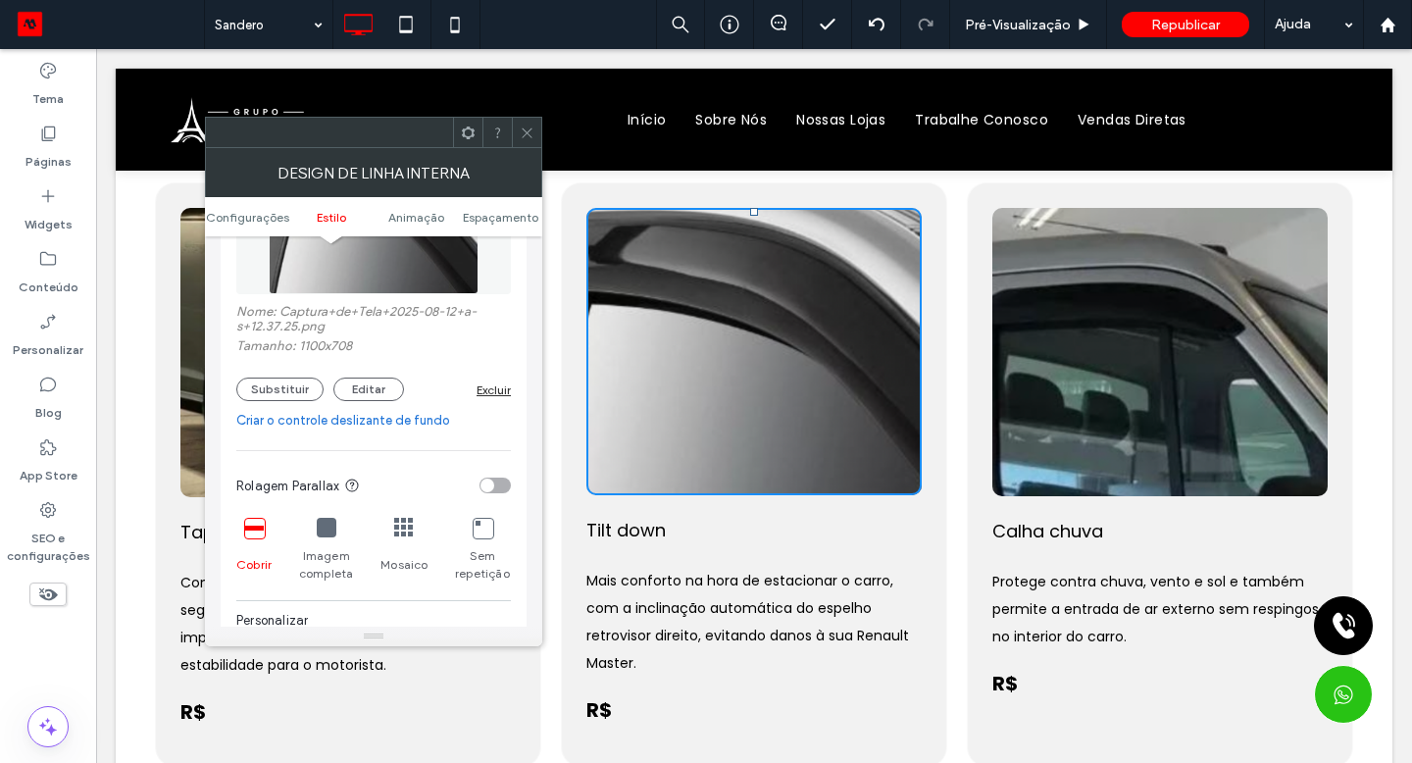
click at [992, 403] on div "Click To Paste" at bounding box center [1159, 352] width 335 height 288
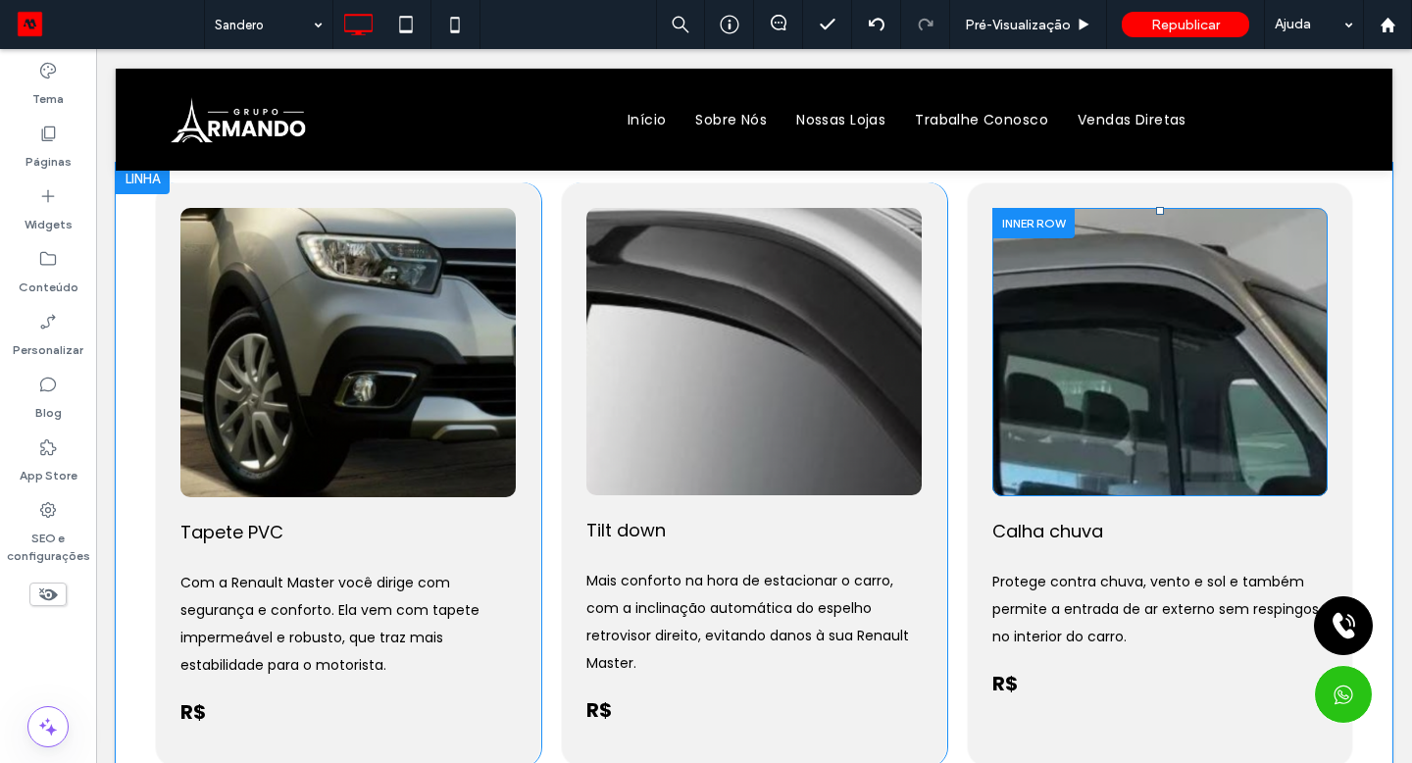
drag, startPoint x: 845, startPoint y: 445, endPoint x: 993, endPoint y: 403, distance: 153.9
click at [993, 403] on div "Click To Paste" at bounding box center [1159, 352] width 335 height 288
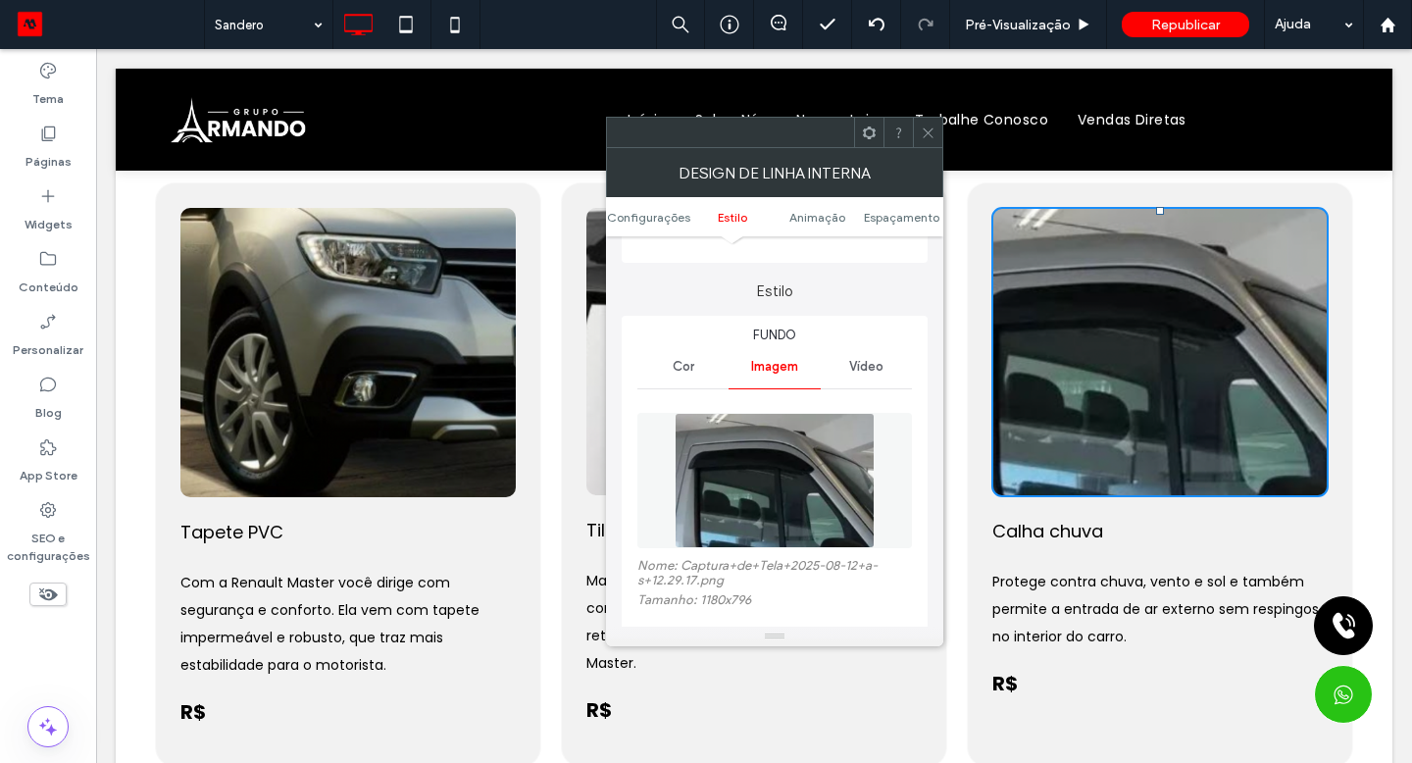
scroll to position [204, 0]
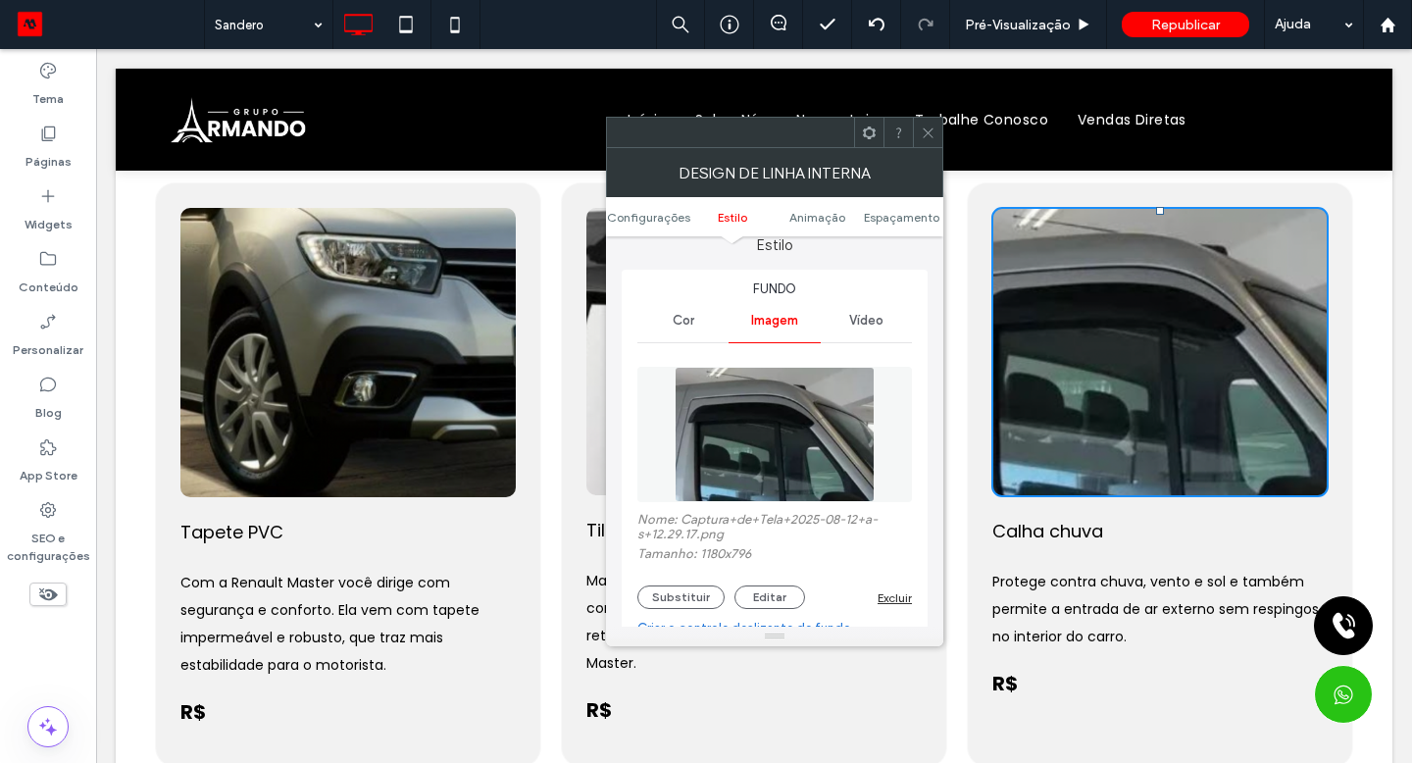
click at [697, 605] on button "Substituir" at bounding box center [680, 597] width 87 height 24
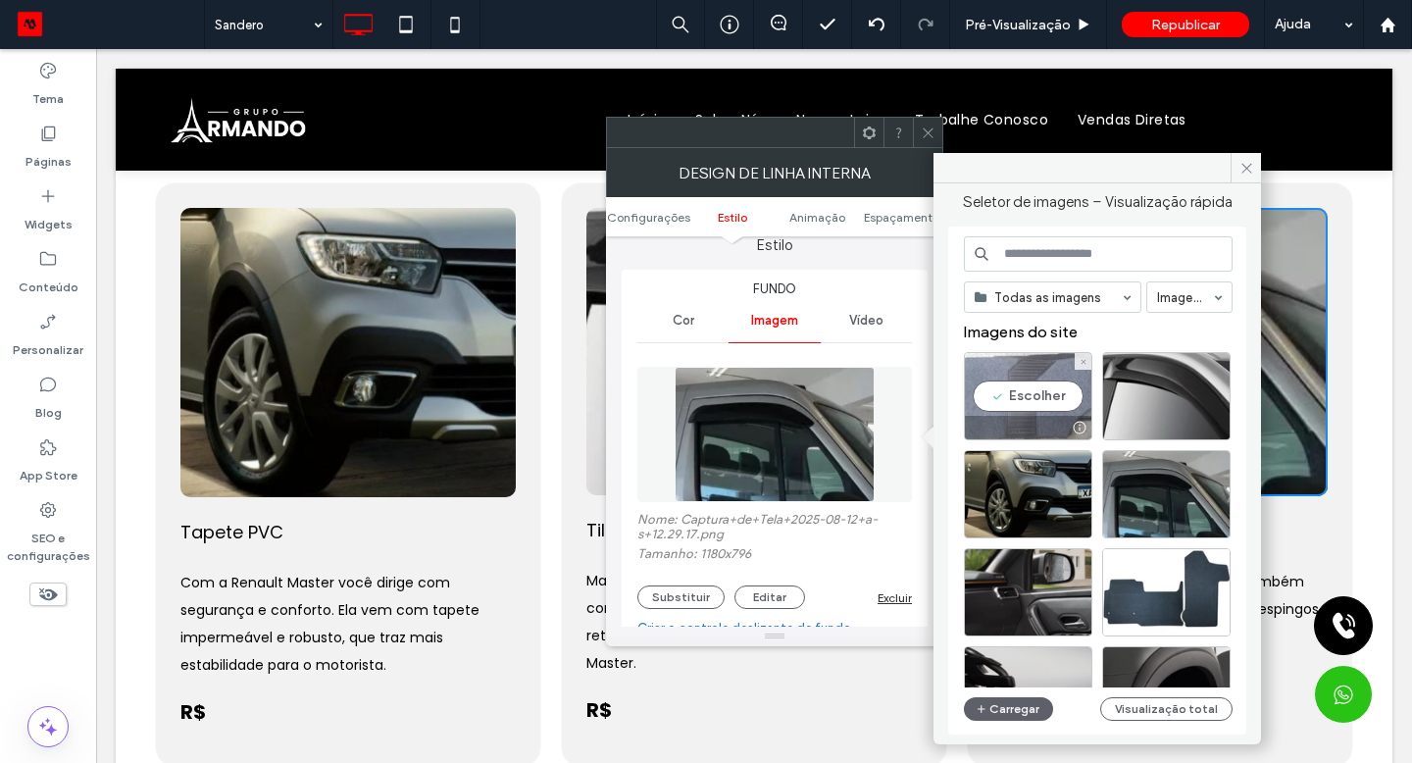
drag, startPoint x: 897, startPoint y: 354, endPoint x: 1030, endPoint y: 395, distance: 138.6
click at [1030, 395] on div "Escolher" at bounding box center [1028, 396] width 128 height 88
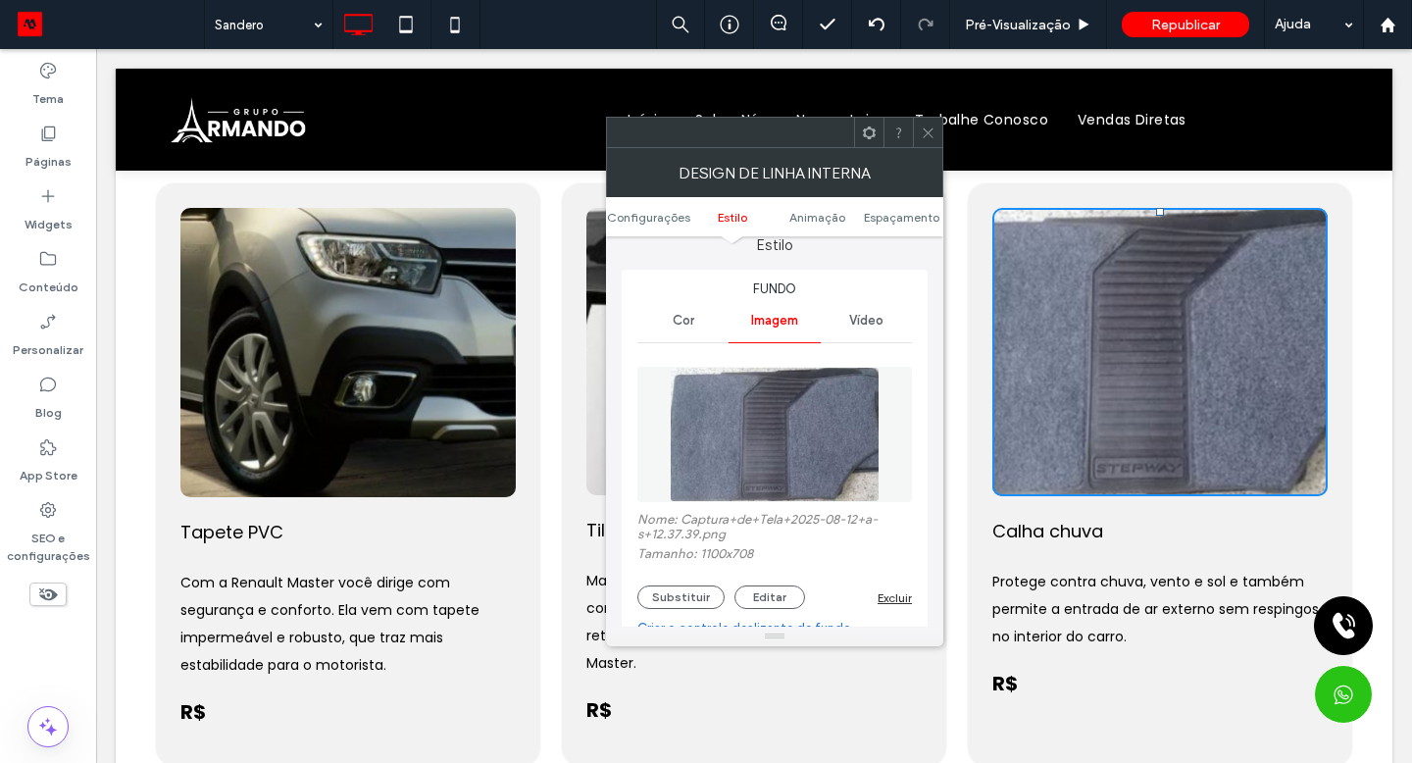
click at [928, 126] on icon at bounding box center [928, 133] width 15 height 15
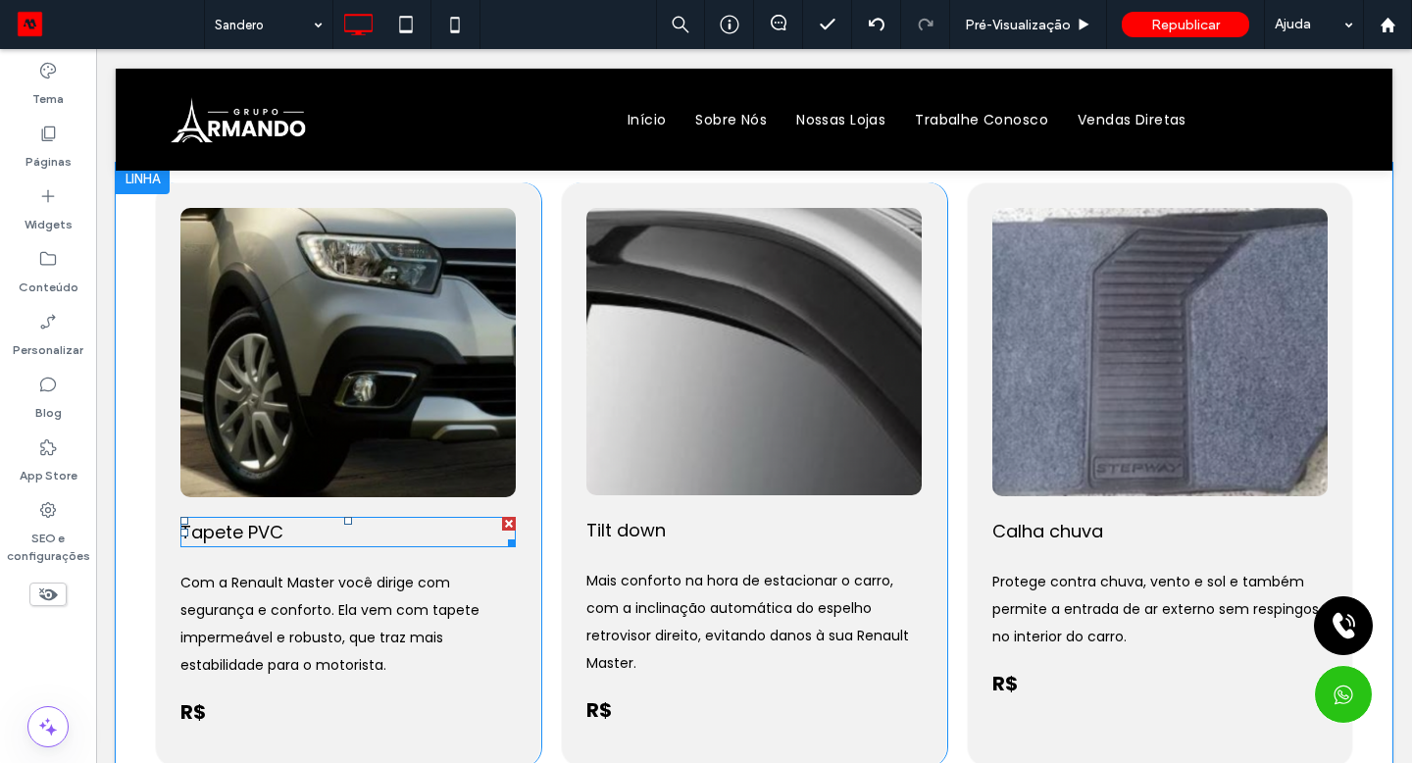
click at [235, 525] on span "Tapete PVC" at bounding box center [231, 532] width 103 height 25
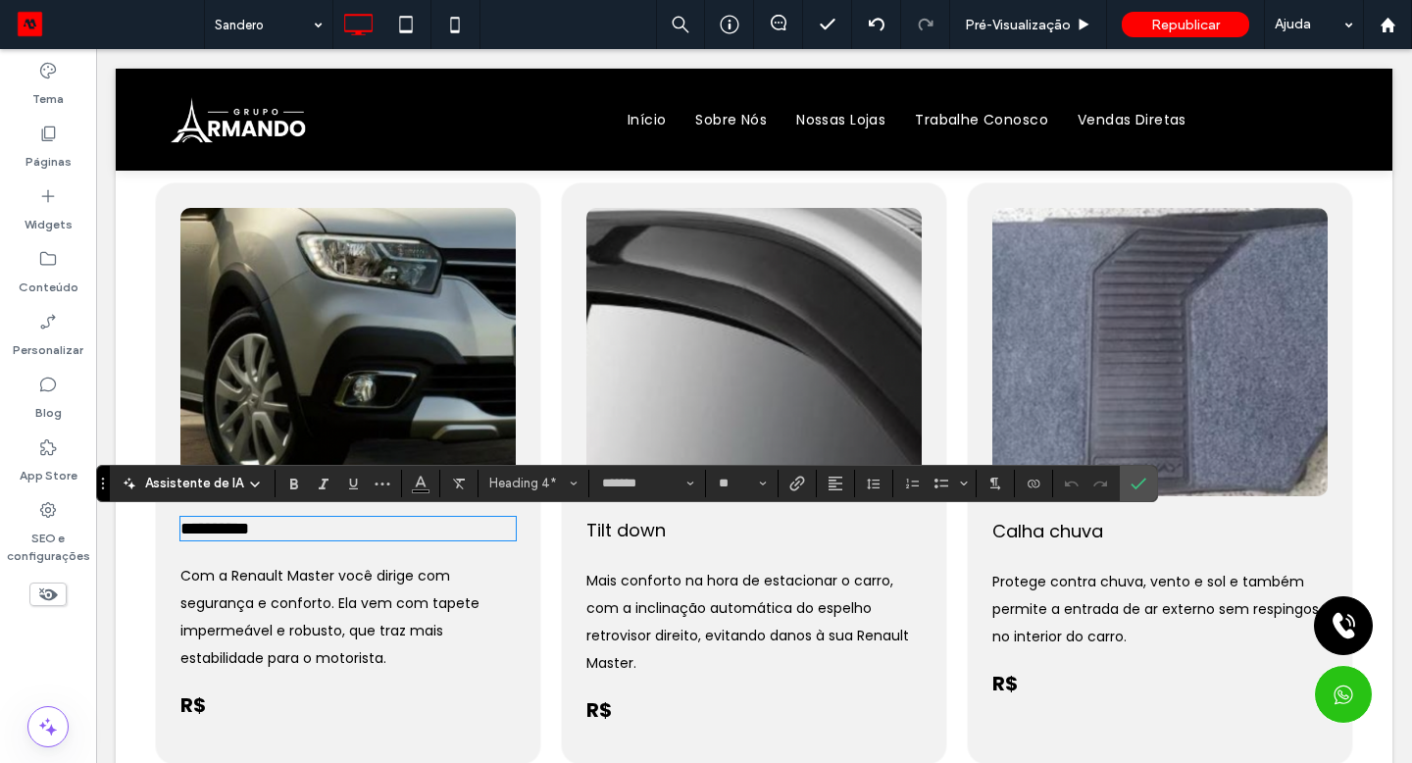
scroll to position [0, 0]
type input "**"
drag, startPoint x: 139, startPoint y: 476, endPoint x: 295, endPoint y: 488, distance: 156.4
click at [295, 488] on icon "Negrito" at bounding box center [294, 484] width 16 height 16
click at [253, 604] on span "Com a Renault Master você dirige com segurança e conforto. Ela vem com tapete i…" at bounding box center [329, 617] width 299 height 102
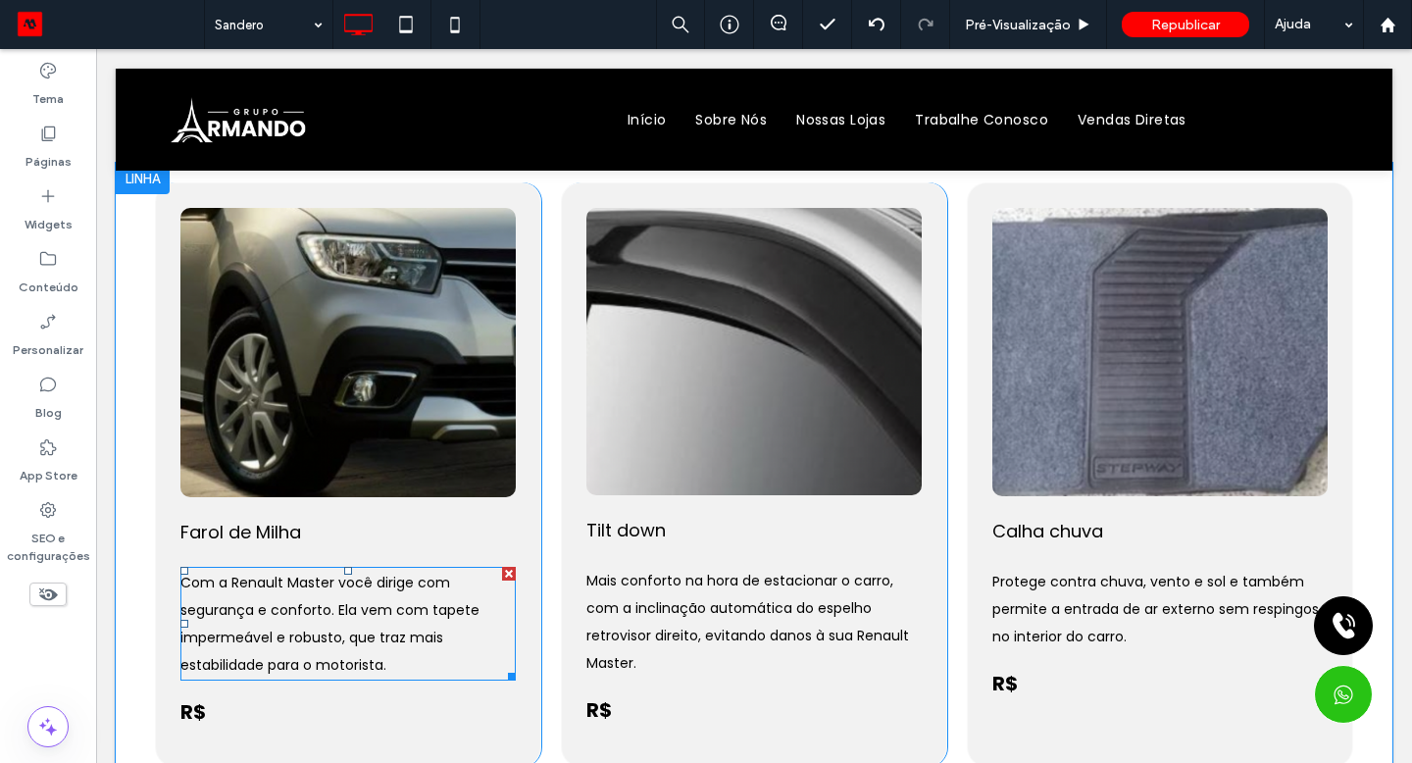
click at [252, 604] on span "Com a Renault Master você dirige com segurança e conforto. Ela vem com tapete i…" at bounding box center [329, 624] width 299 height 102
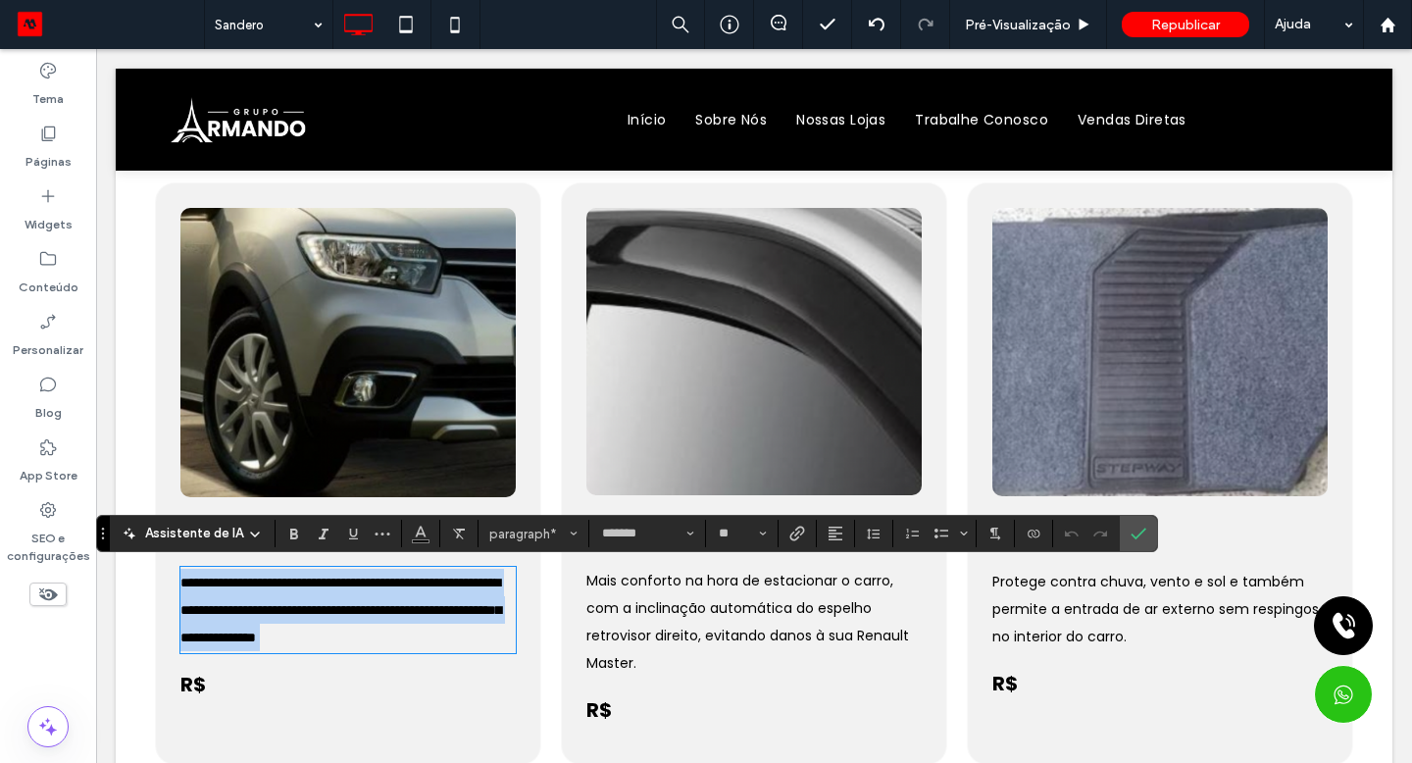
paste div
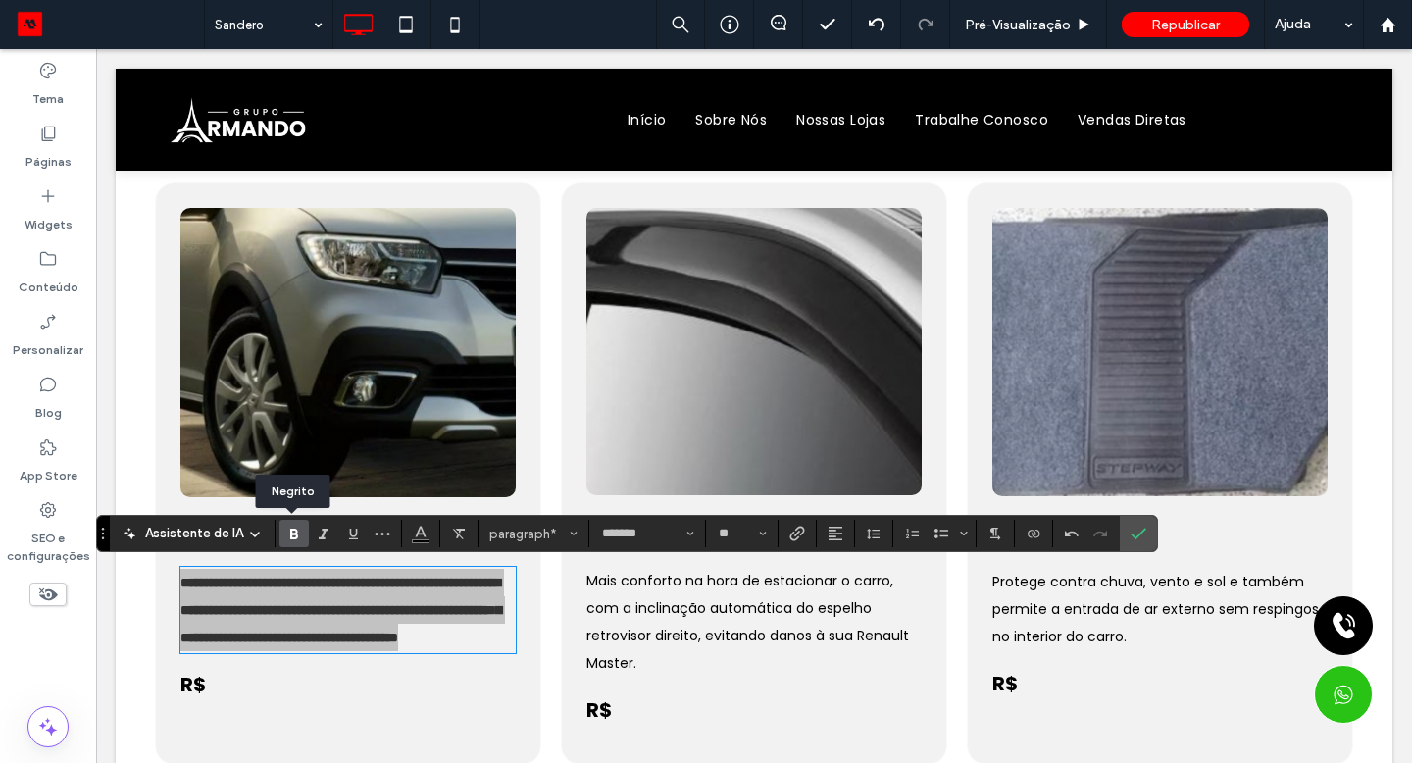
click at [297, 536] on icon "Negrito" at bounding box center [294, 534] width 16 height 16
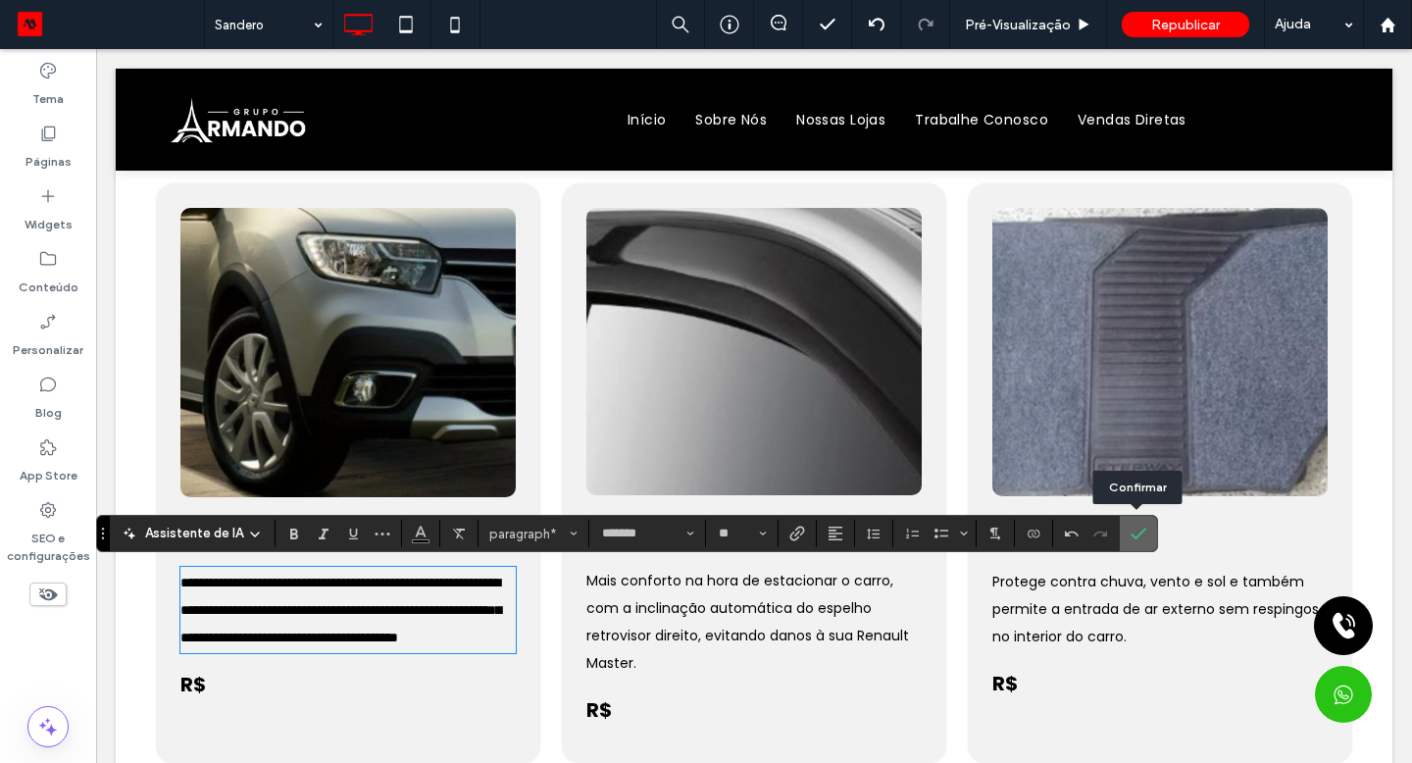
drag, startPoint x: 157, startPoint y: 555, endPoint x: 1138, endPoint y: 532, distance: 981.7
click at [1138, 532] on use "Confirmar" at bounding box center [1139, 534] width 16 height 12
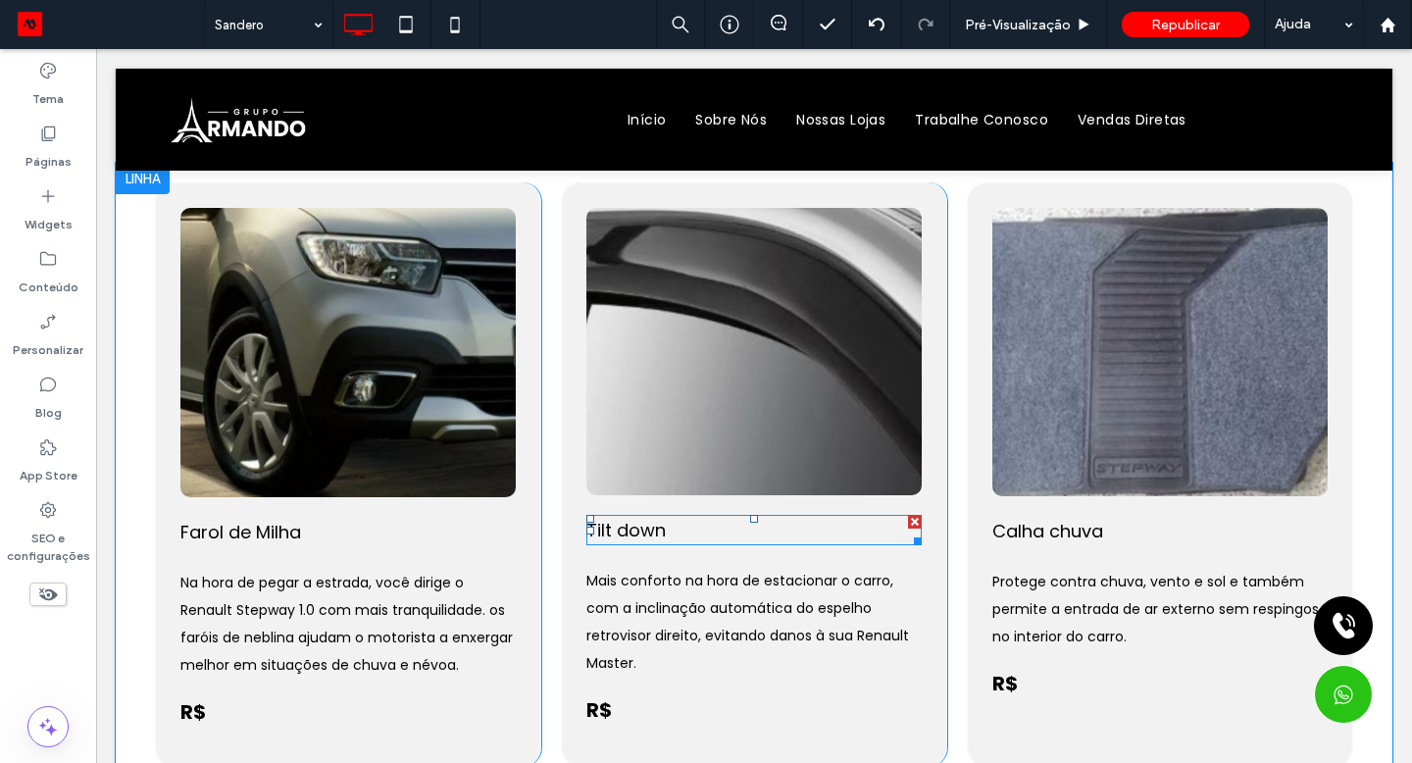
click at [654, 537] on span "Tilt down" at bounding box center [625, 530] width 79 height 25
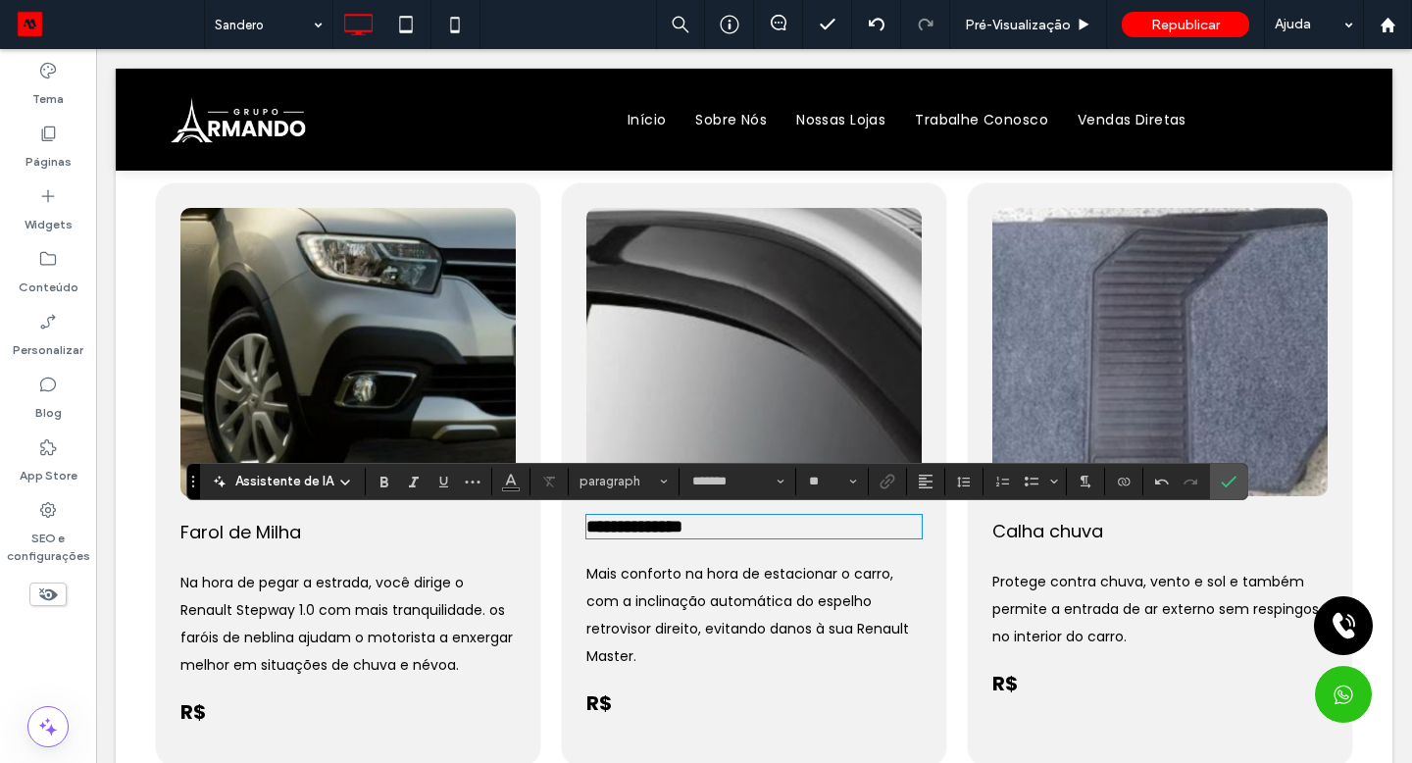
type input "**"
click at [385, 478] on icon "Negrito" at bounding box center [385, 482] width 16 height 16
click at [742, 602] on span "Mais conforto na hora de estacionar o carro, com a inclinação automática do esp…" at bounding box center [747, 615] width 323 height 102
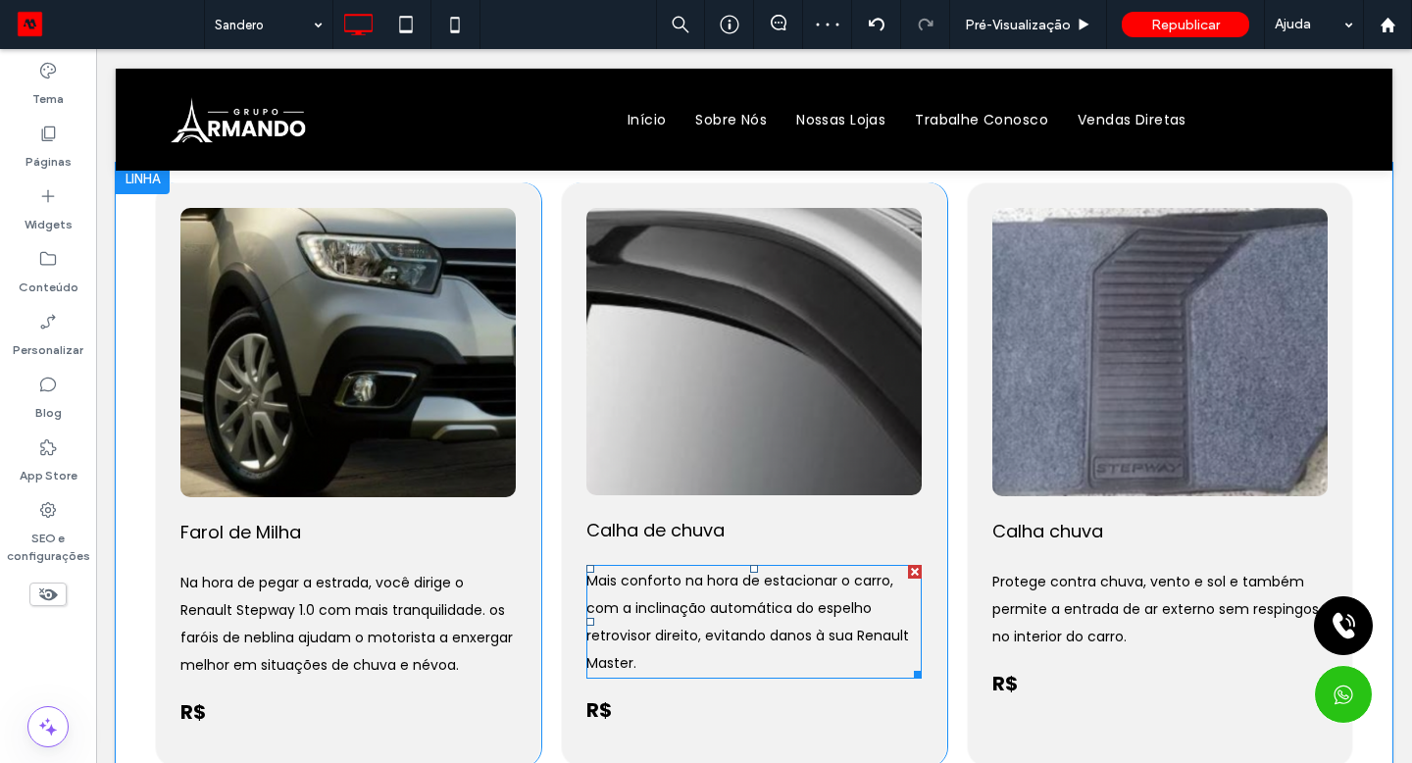
click at [654, 646] on p "Mais conforto na hora de estacionar o carro, com a inclinação automática do esp…" at bounding box center [753, 622] width 335 height 110
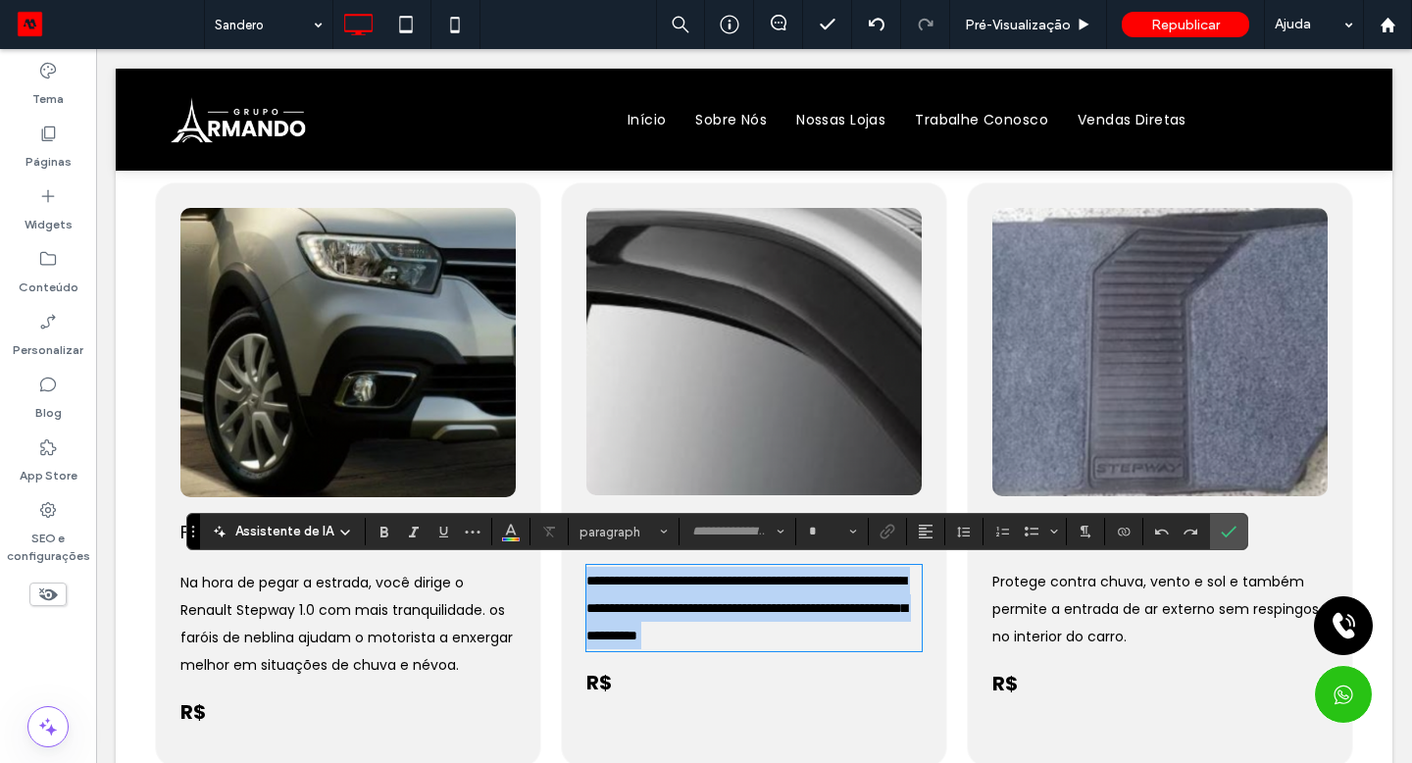
type input "*******"
type input "**"
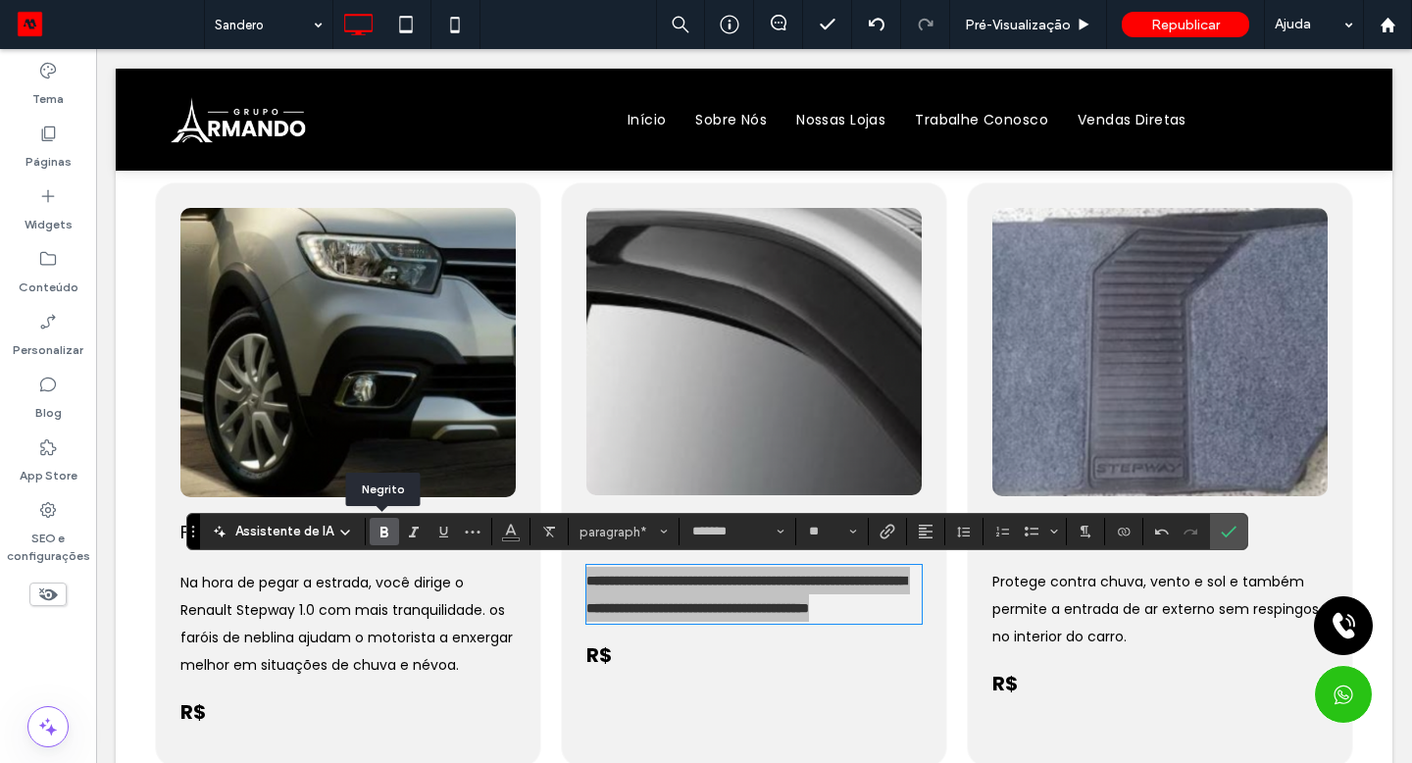
click at [387, 537] on icon "Negrito" at bounding box center [385, 532] width 16 height 16
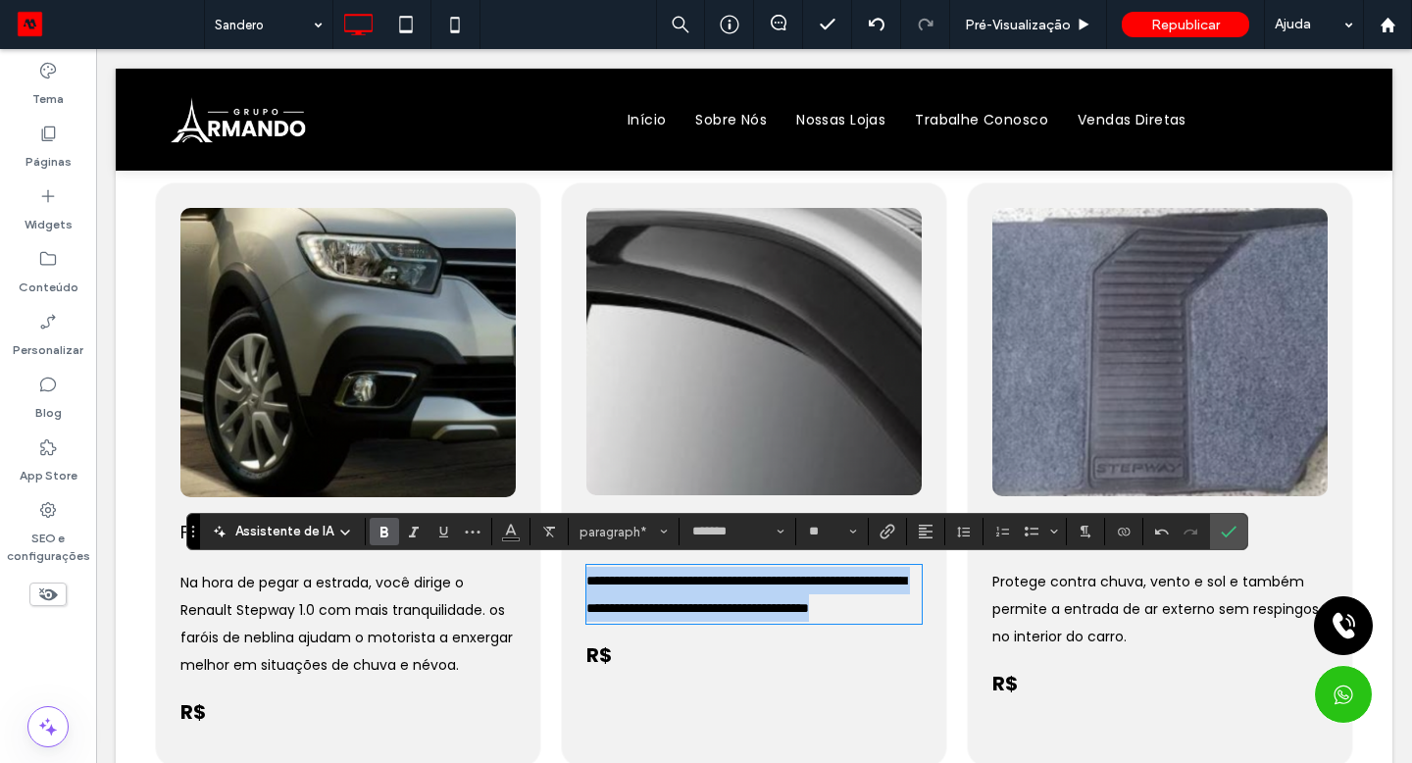
click at [767, 622] on p "**********" at bounding box center [753, 594] width 335 height 55
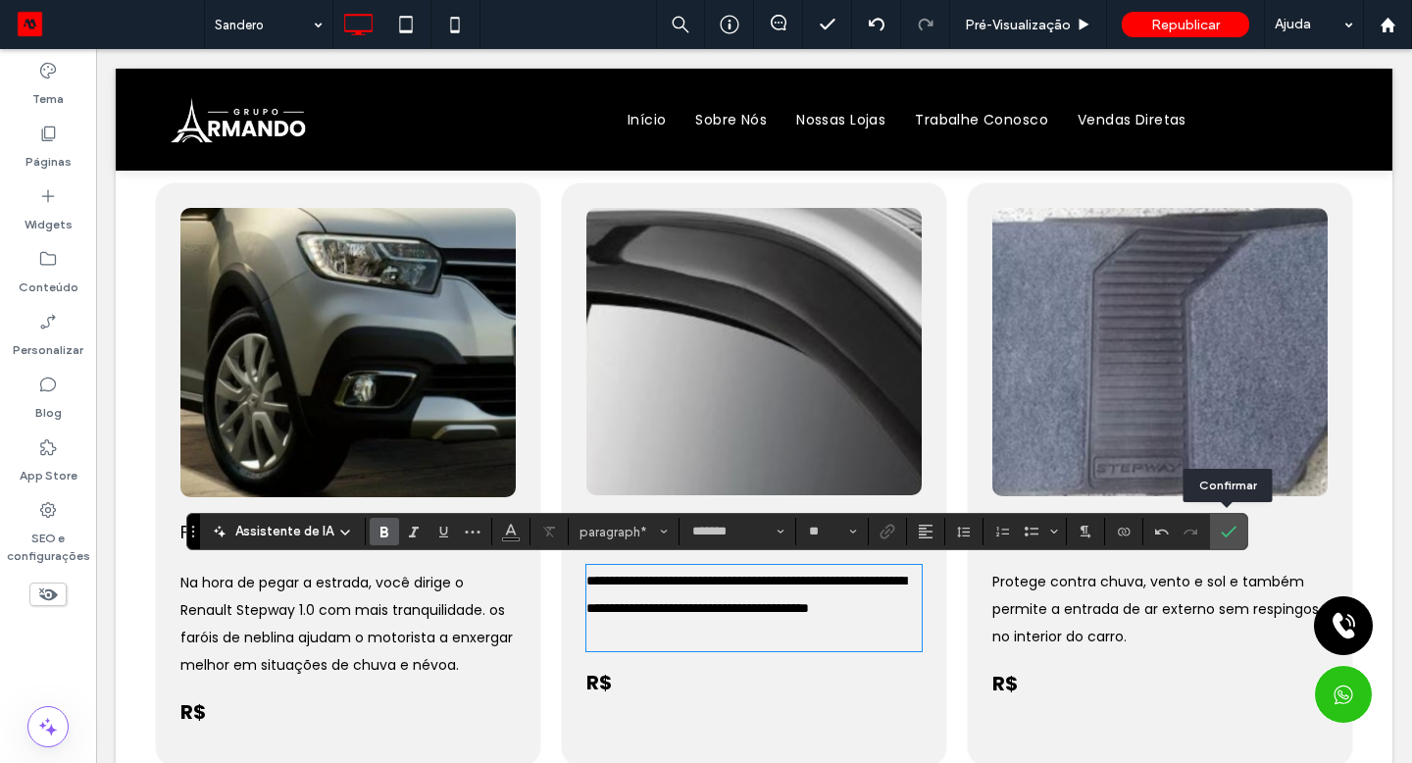
click at [1222, 531] on icon "Confirmar" at bounding box center [1229, 532] width 16 height 16
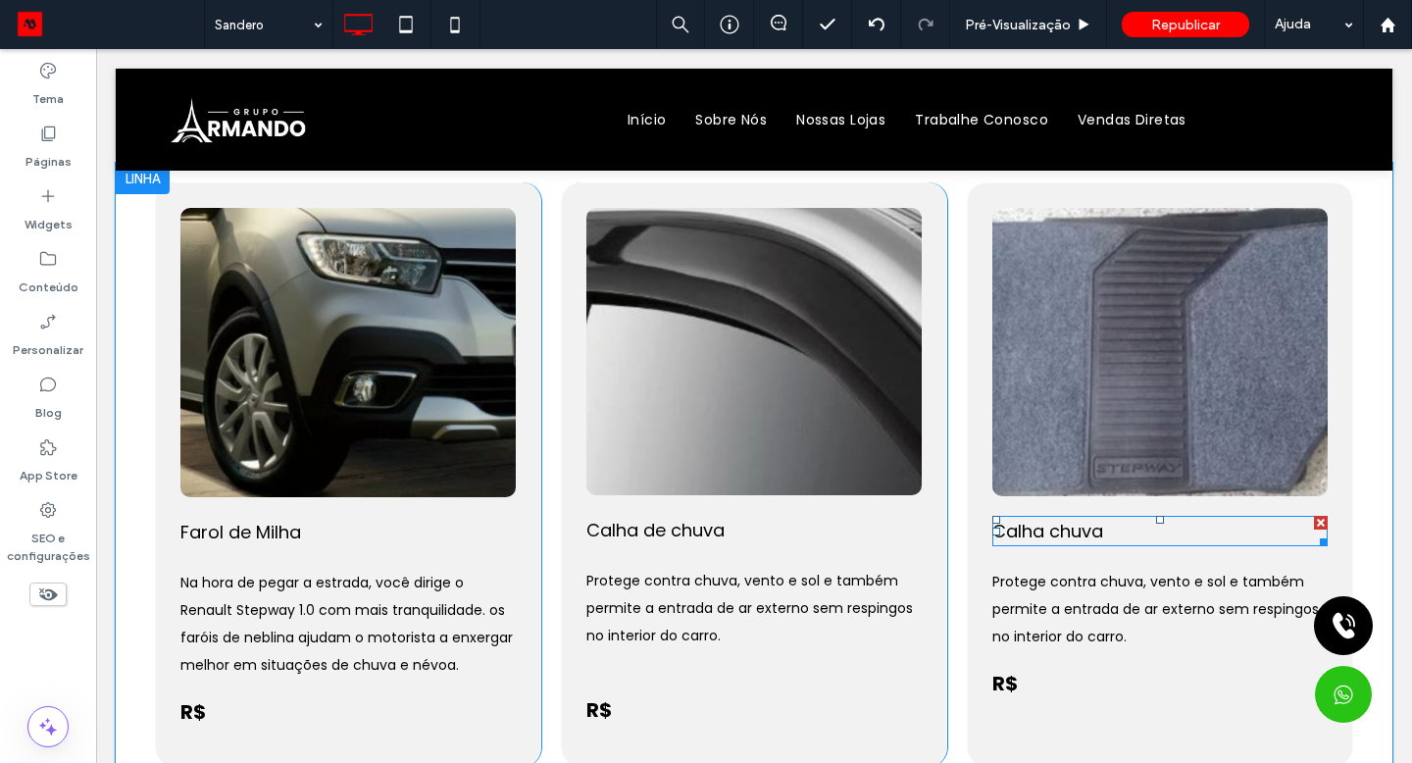
click at [1107, 531] on h4 "Calha chuva" at bounding box center [1159, 531] width 335 height 26
type input "*******"
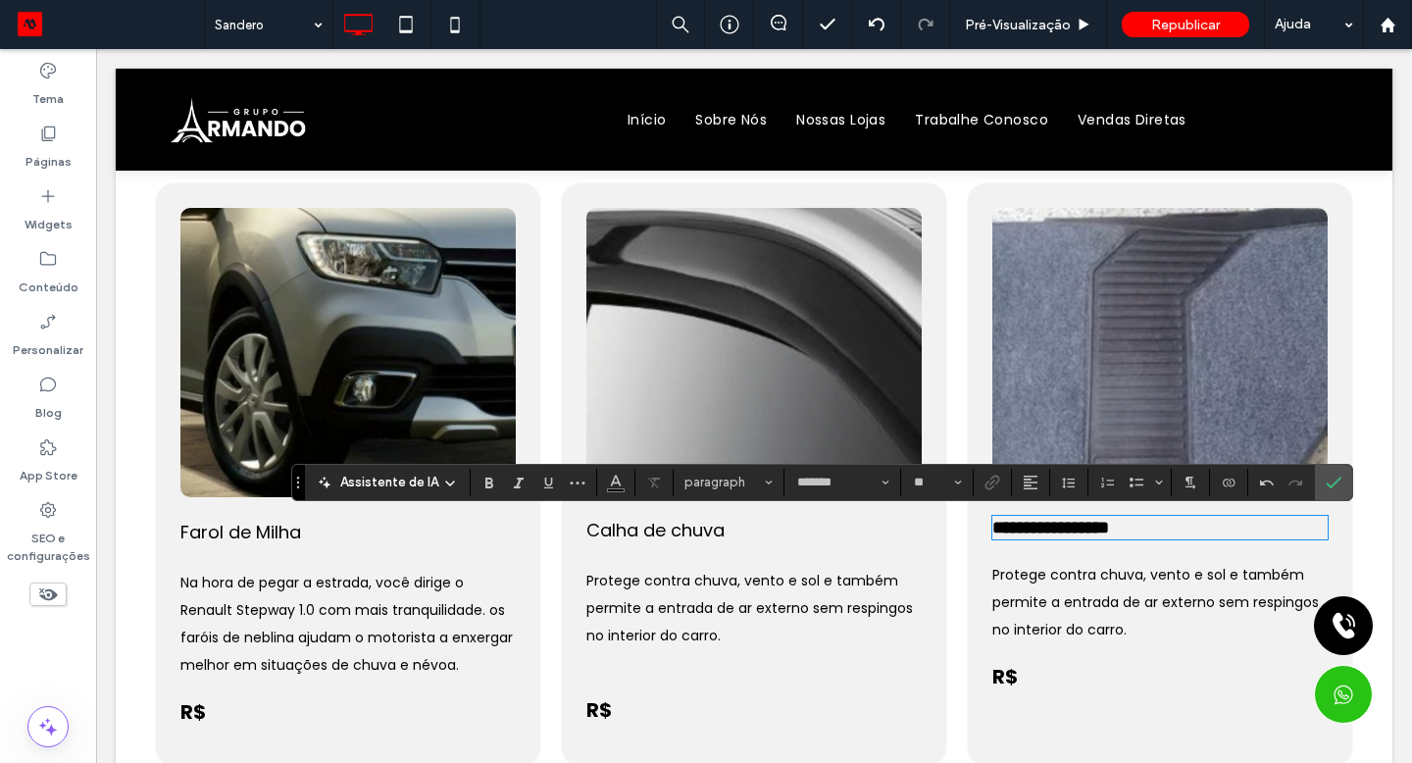
type input "**"
click at [491, 483] on icon "Negrito" at bounding box center [489, 483] width 16 height 16
click at [1335, 489] on span "Confirmar" at bounding box center [1334, 482] width 16 height 33
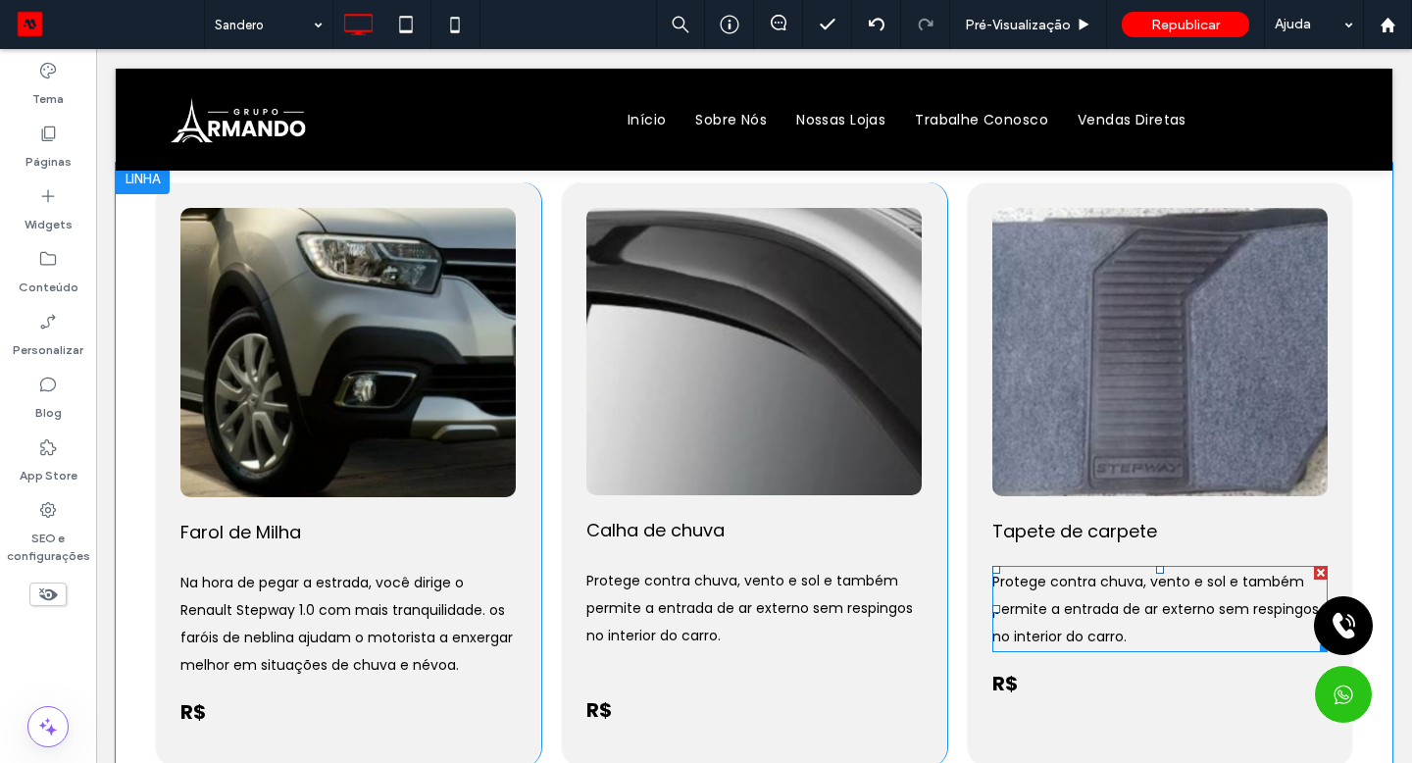
click at [1098, 588] on span "Protege contra chuva, vento e sol e também permite a entrada de ar externo sem …" at bounding box center [1155, 609] width 327 height 75
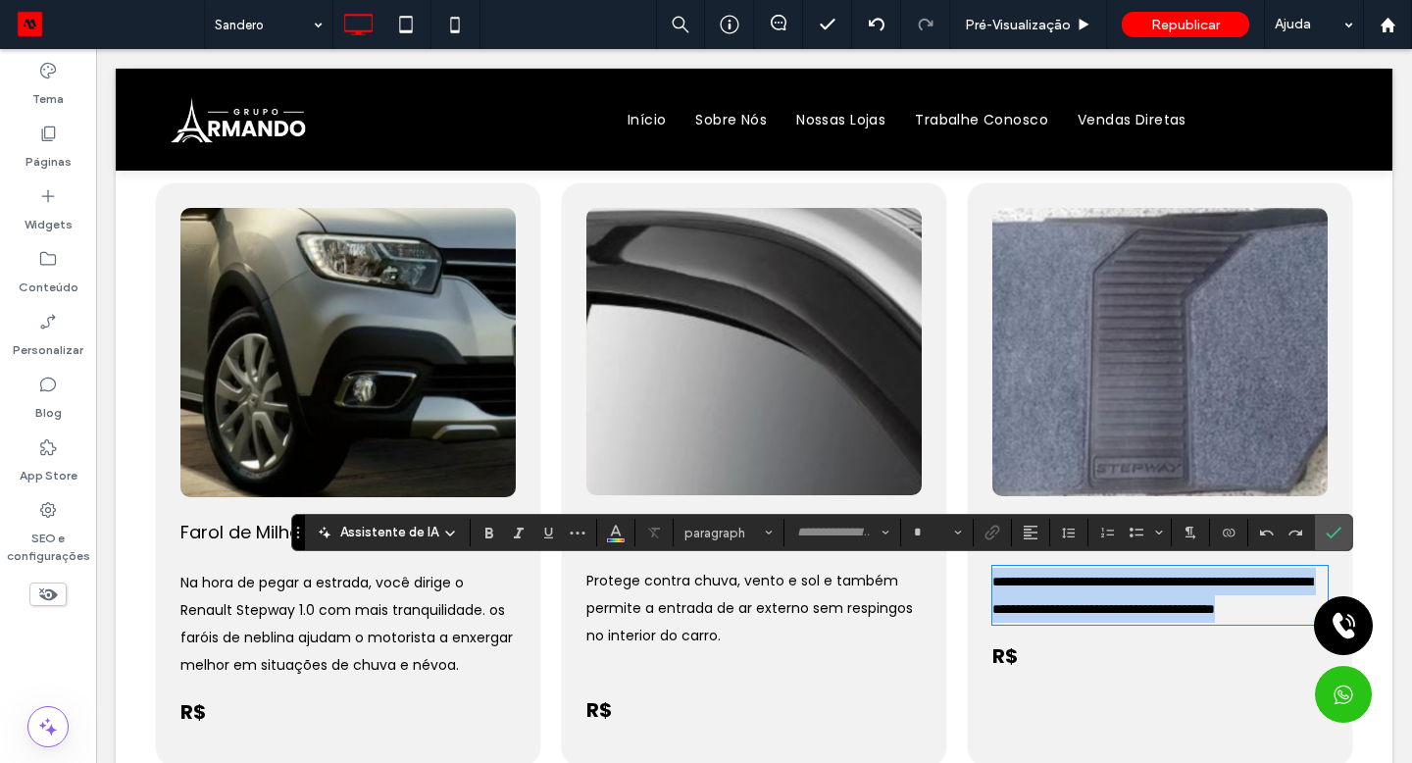
type input "*******"
type input "**"
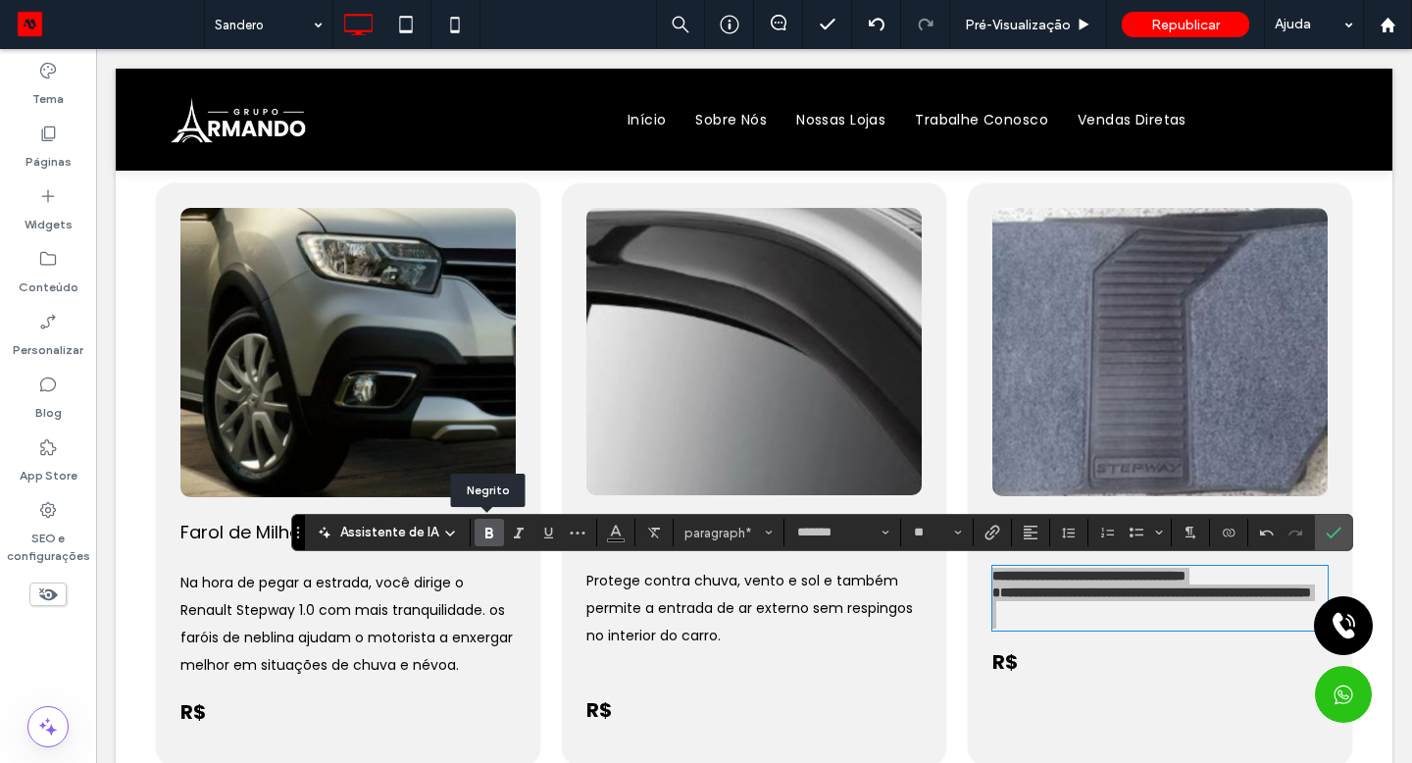
click at [488, 532] on use "Negrito" at bounding box center [489, 533] width 8 height 11
click at [1073, 541] on span "Altura da Linha" at bounding box center [1069, 532] width 16 height 25
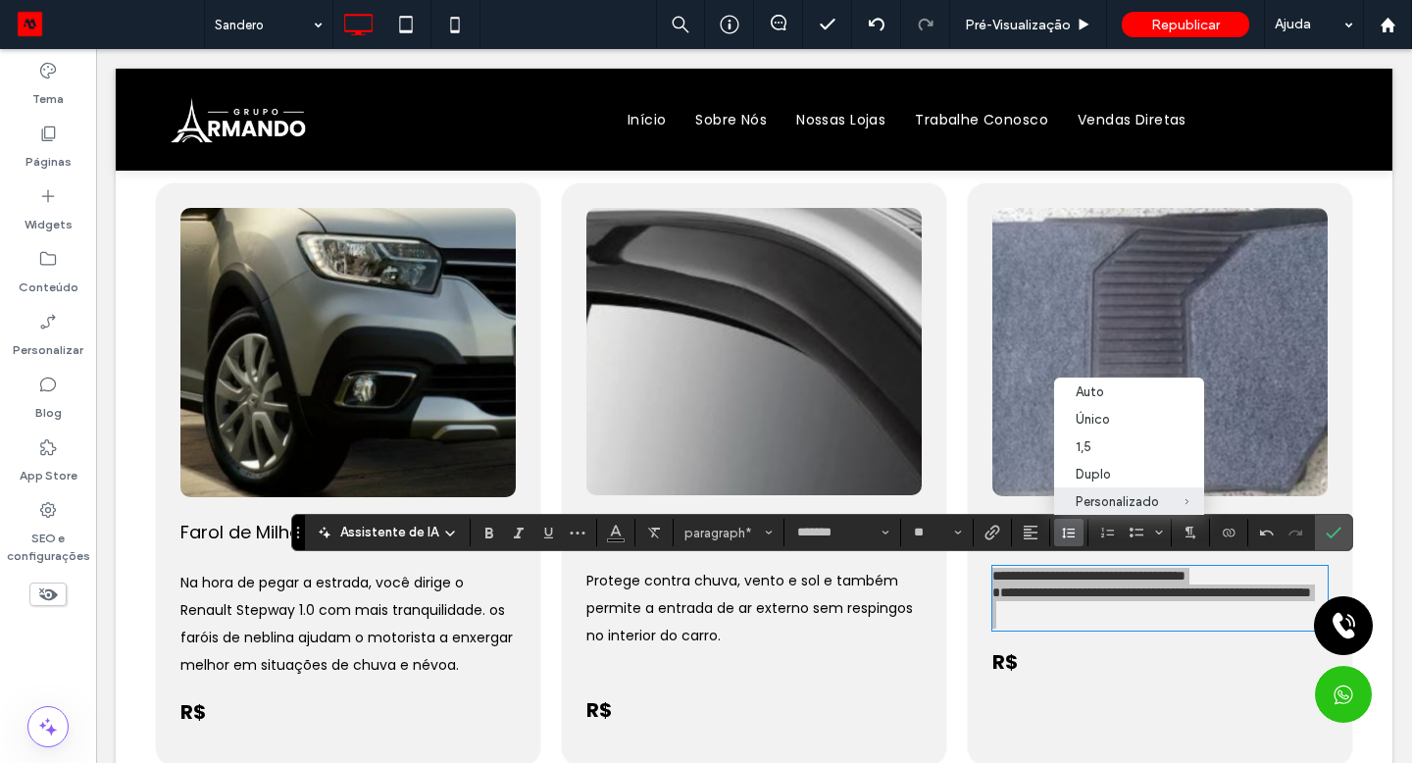
click at [1087, 479] on label "Duplo" at bounding box center [1129, 473] width 150 height 27
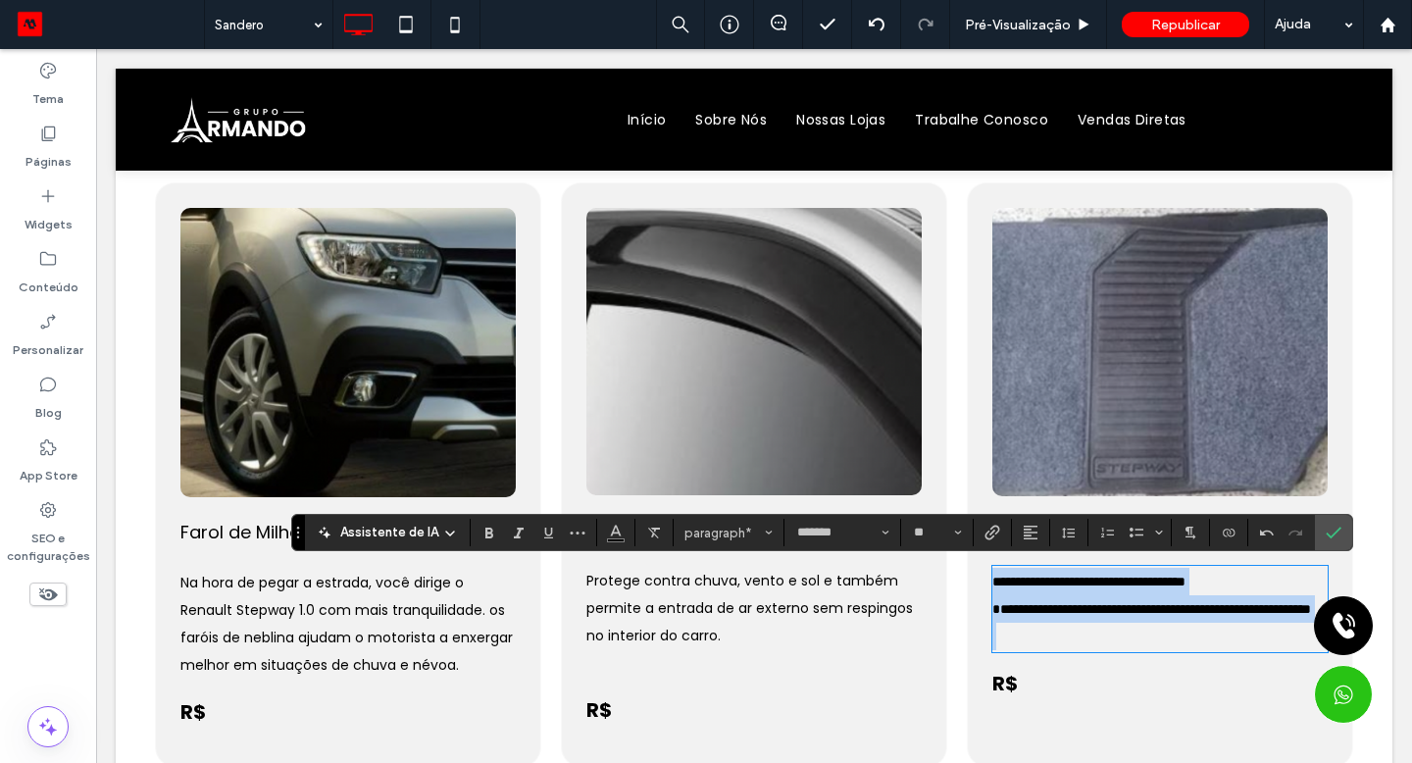
click at [992, 608] on span "**********" at bounding box center [1151, 609] width 319 height 14
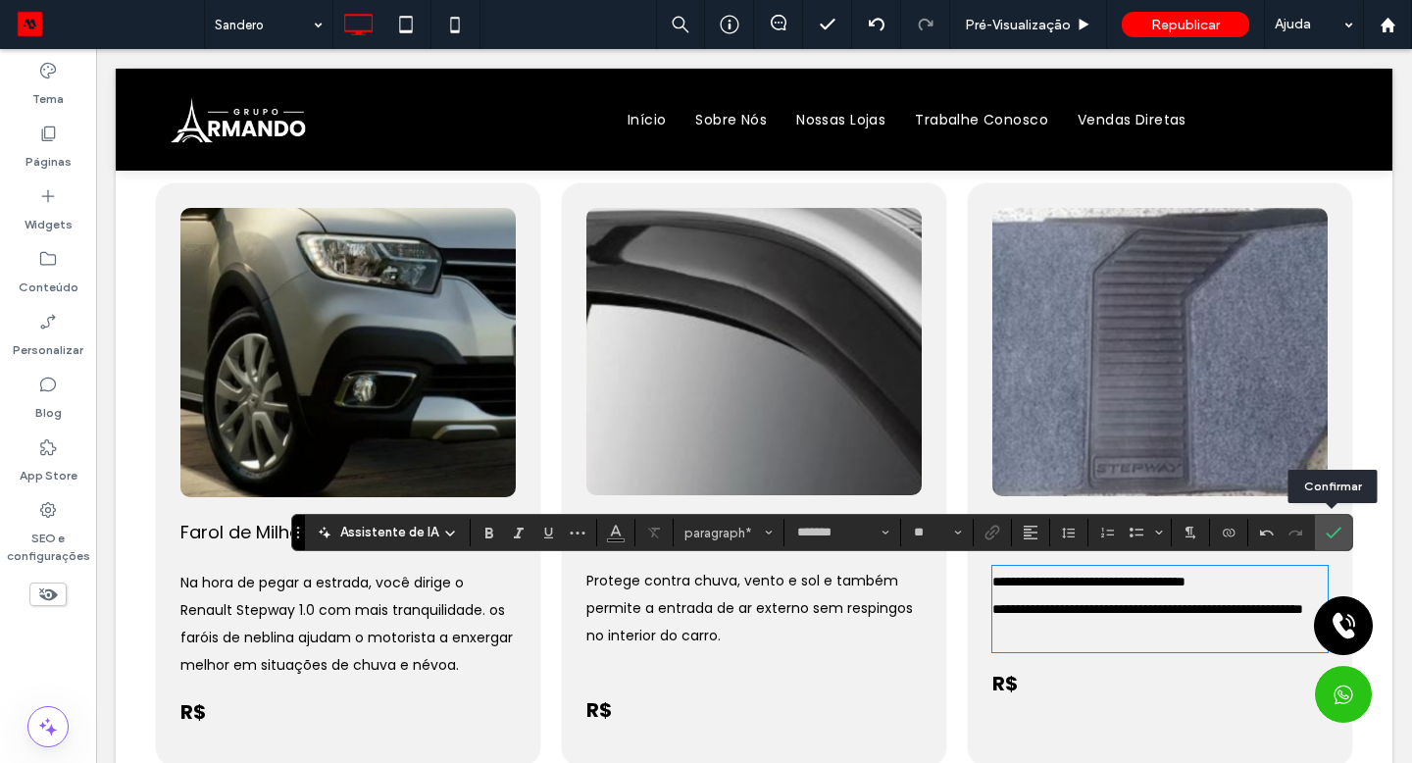
click at [1329, 530] on icon "Confirmar" at bounding box center [1334, 533] width 16 height 16
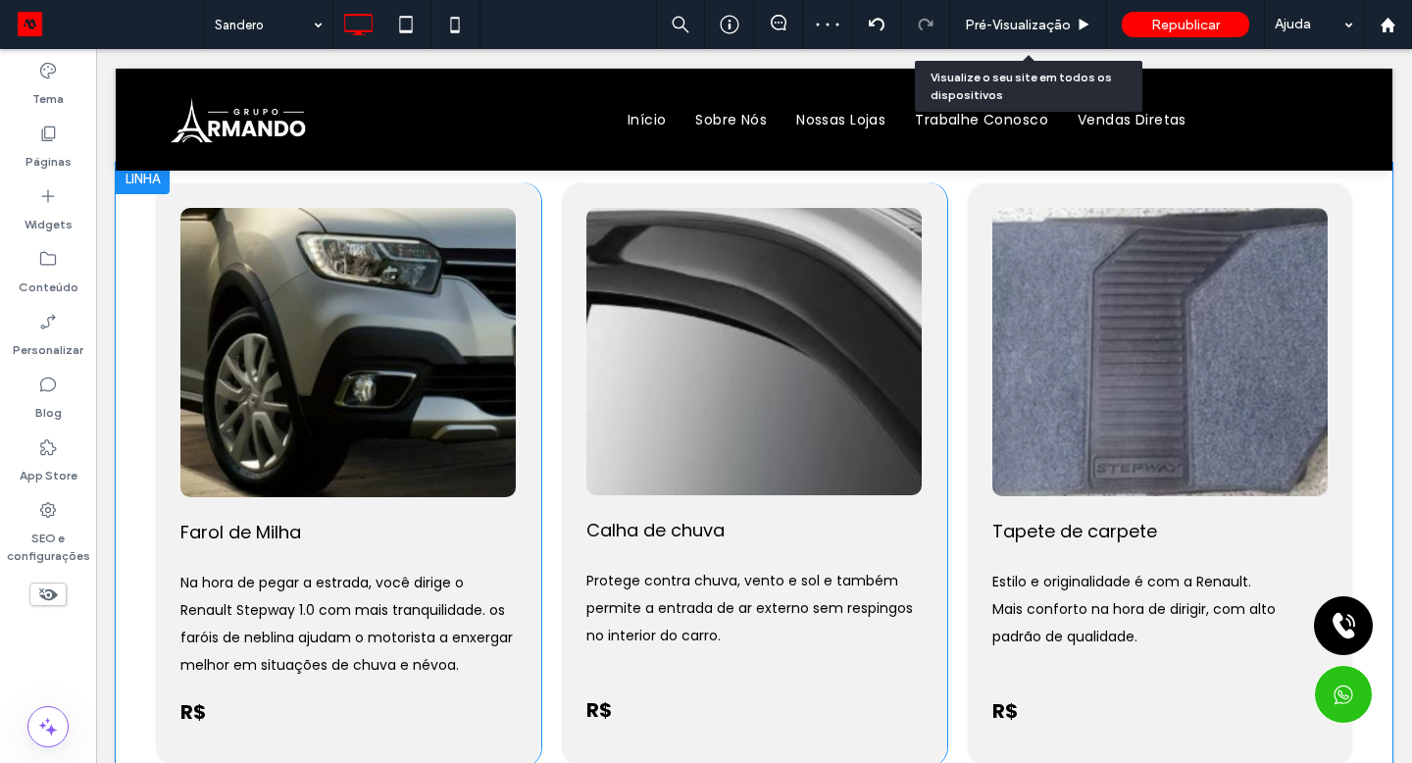
click at [1021, 34] on div "Pré-Visualizaçāo" at bounding box center [1028, 24] width 157 height 49
click at [1004, 27] on span "Pré-Visualizaçāo" at bounding box center [1018, 25] width 106 height 17
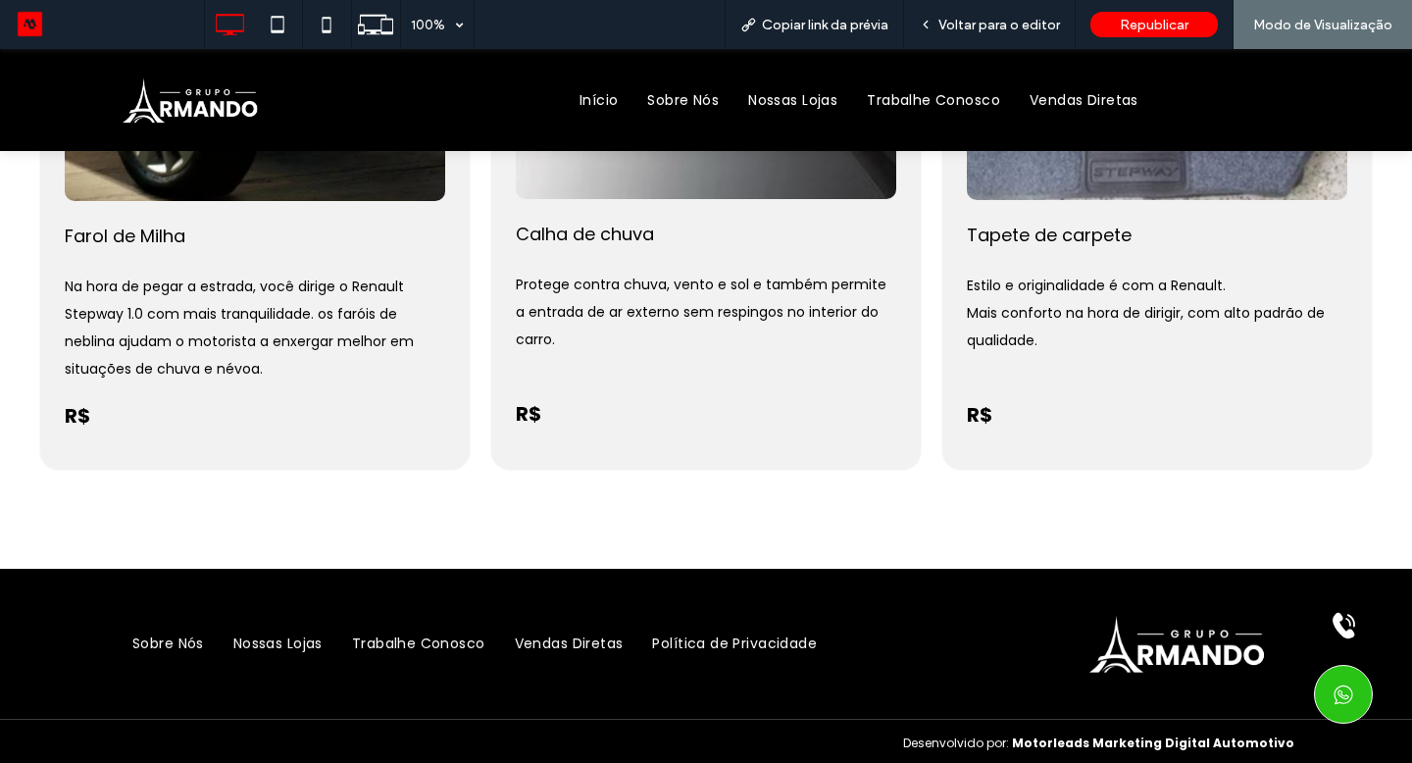
scroll to position [544, 0]
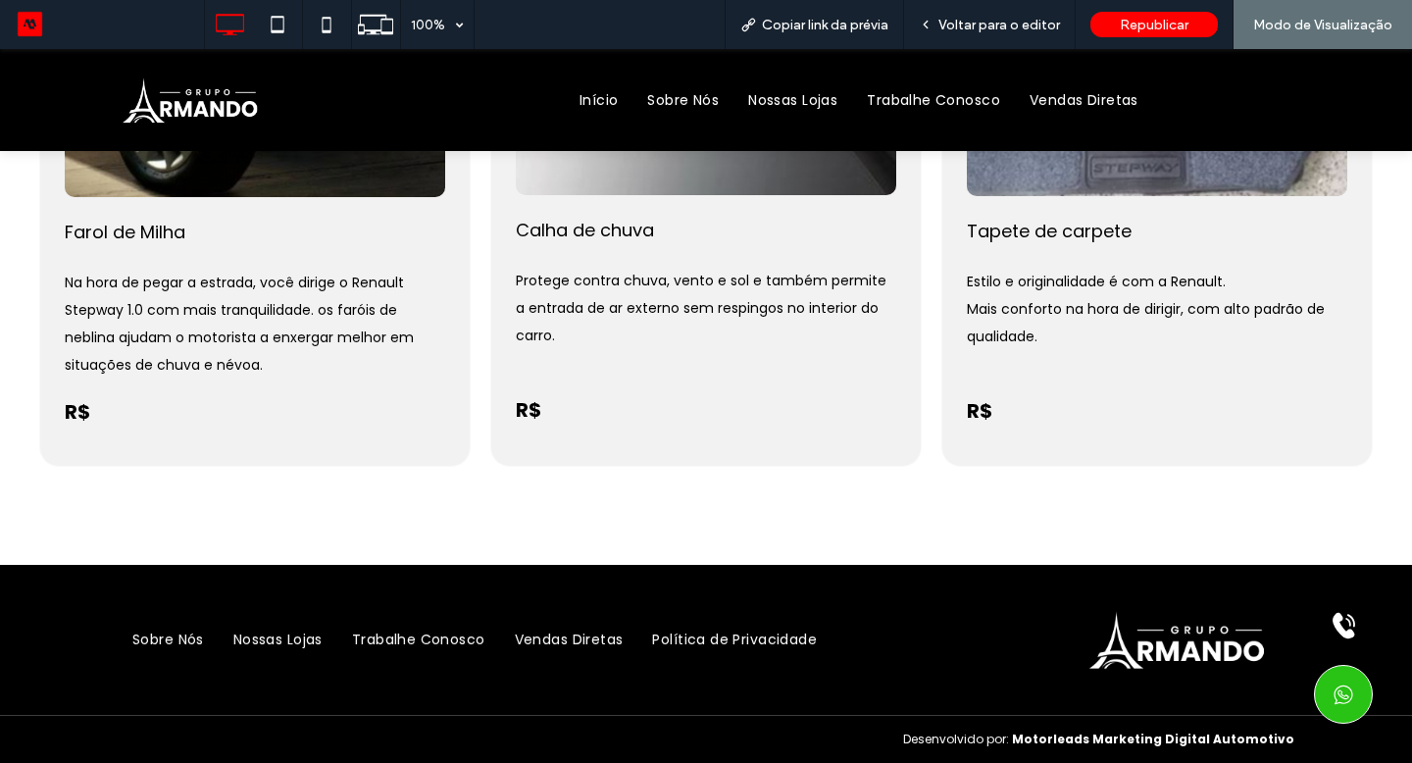
click at [964, 18] on span "Voltar para o editor" at bounding box center [999, 25] width 122 height 17
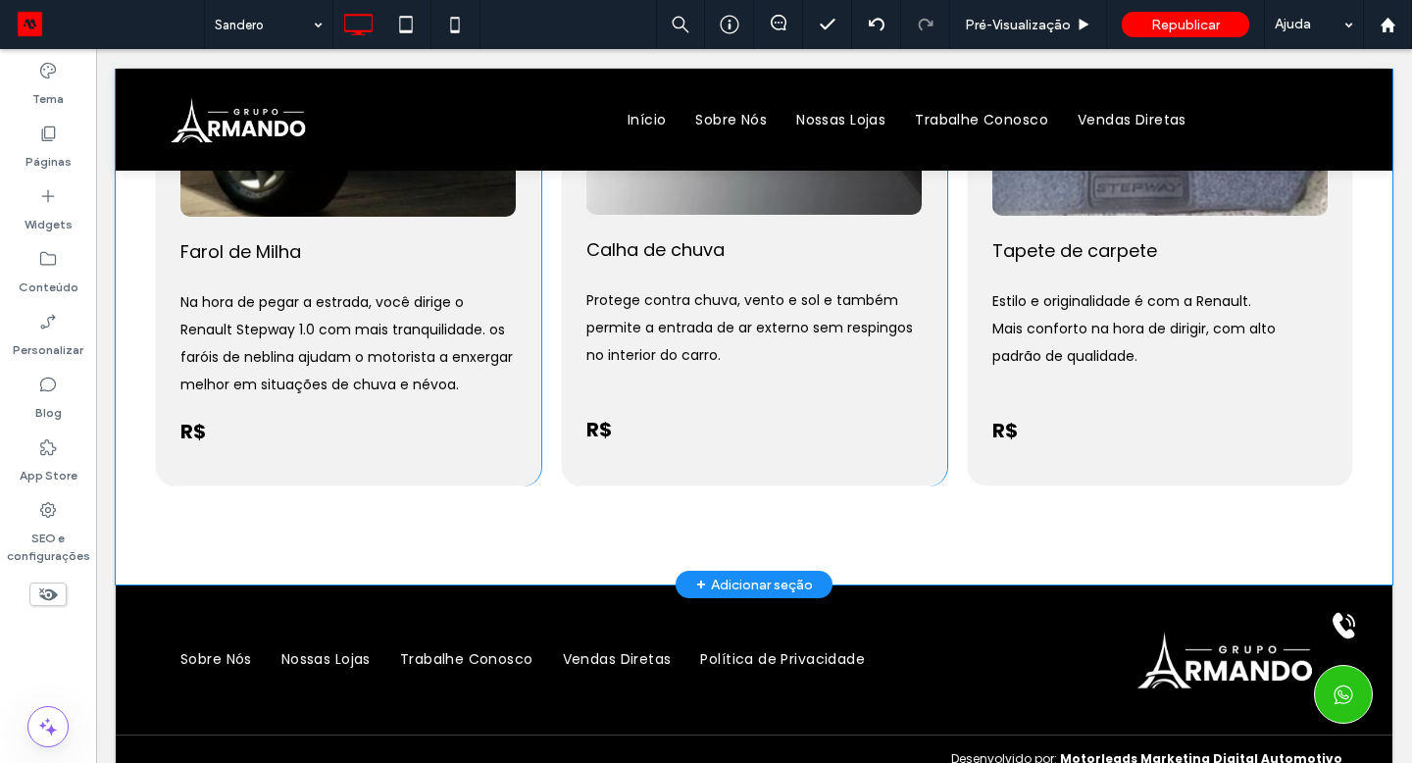
click at [61, 152] on label "Páginas" at bounding box center [48, 156] width 46 height 27
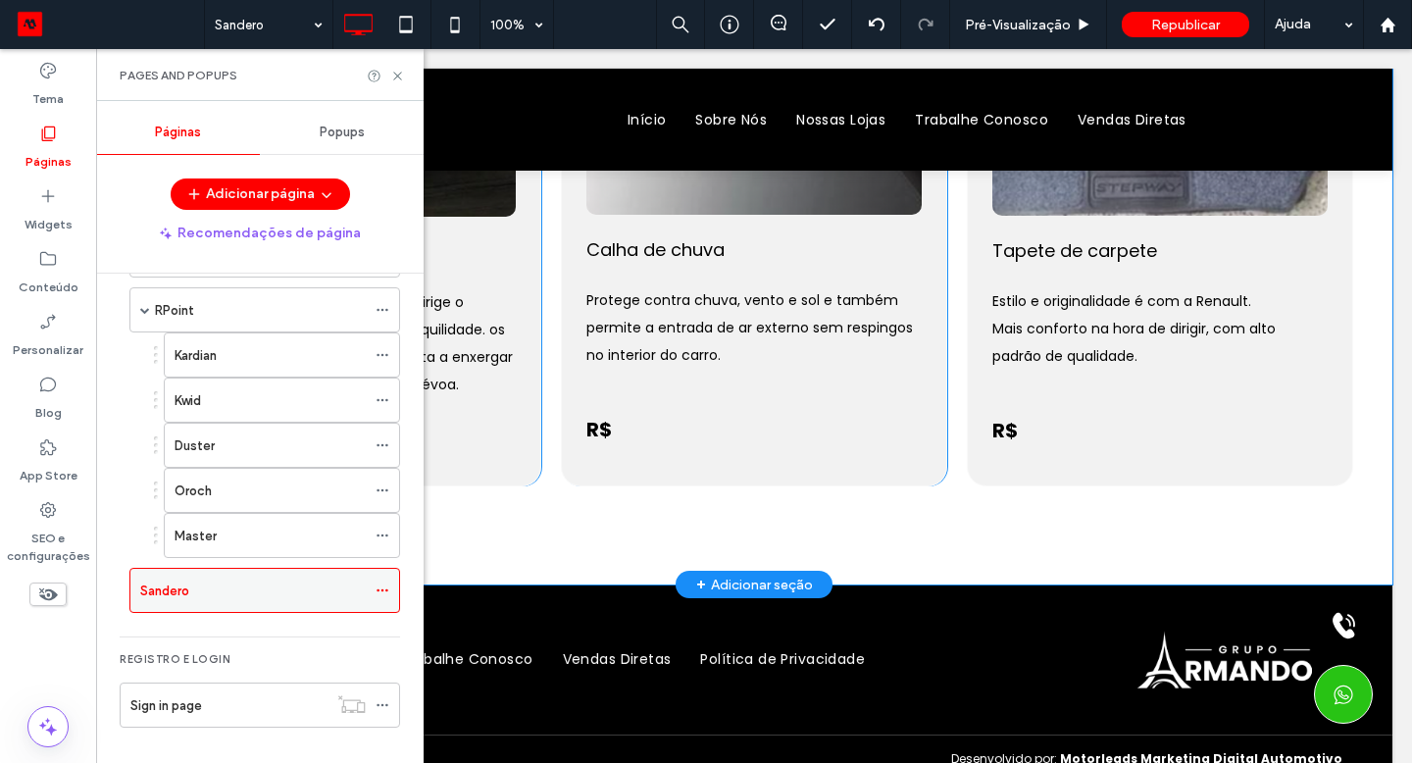
scroll to position [449, 0]
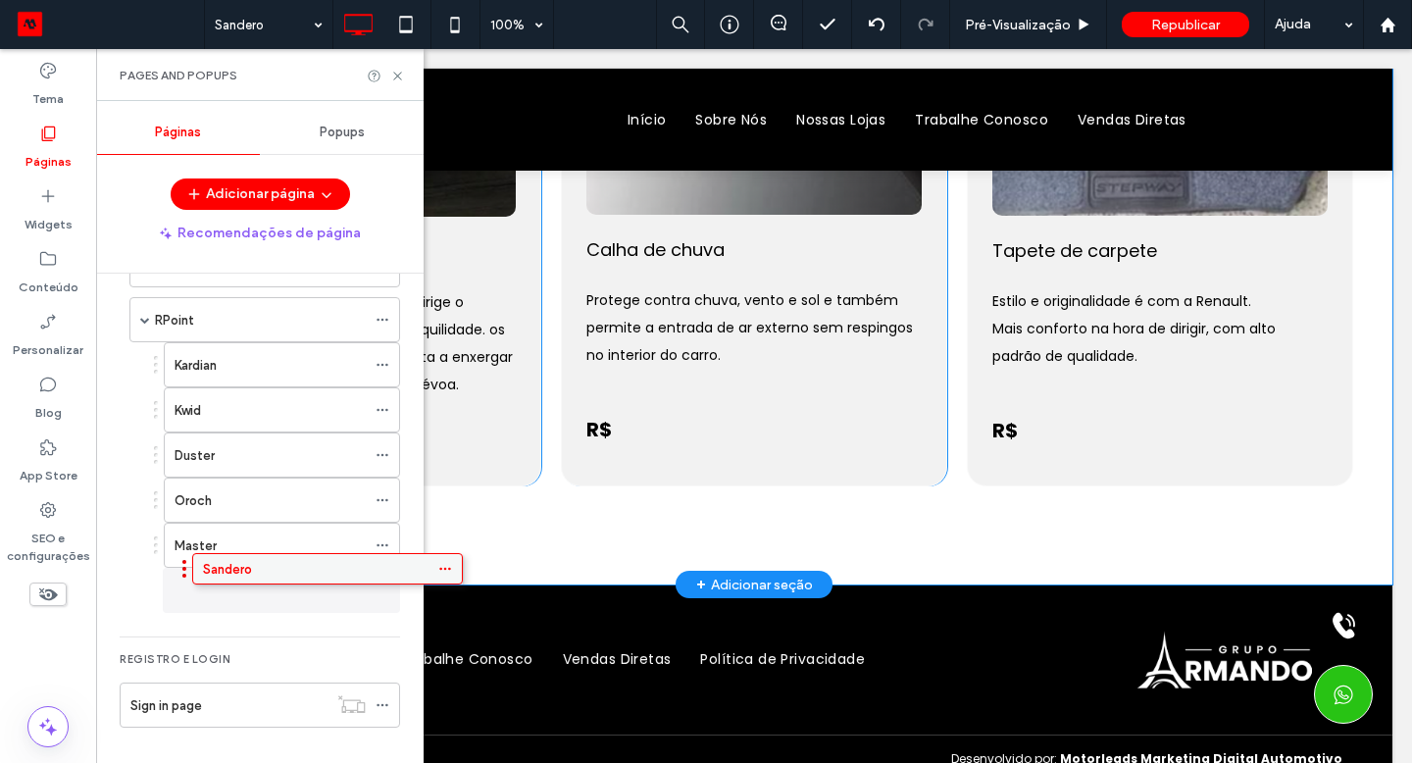
drag, startPoint x: 1002, startPoint y: 539, endPoint x: 281, endPoint y: 570, distance: 721.3
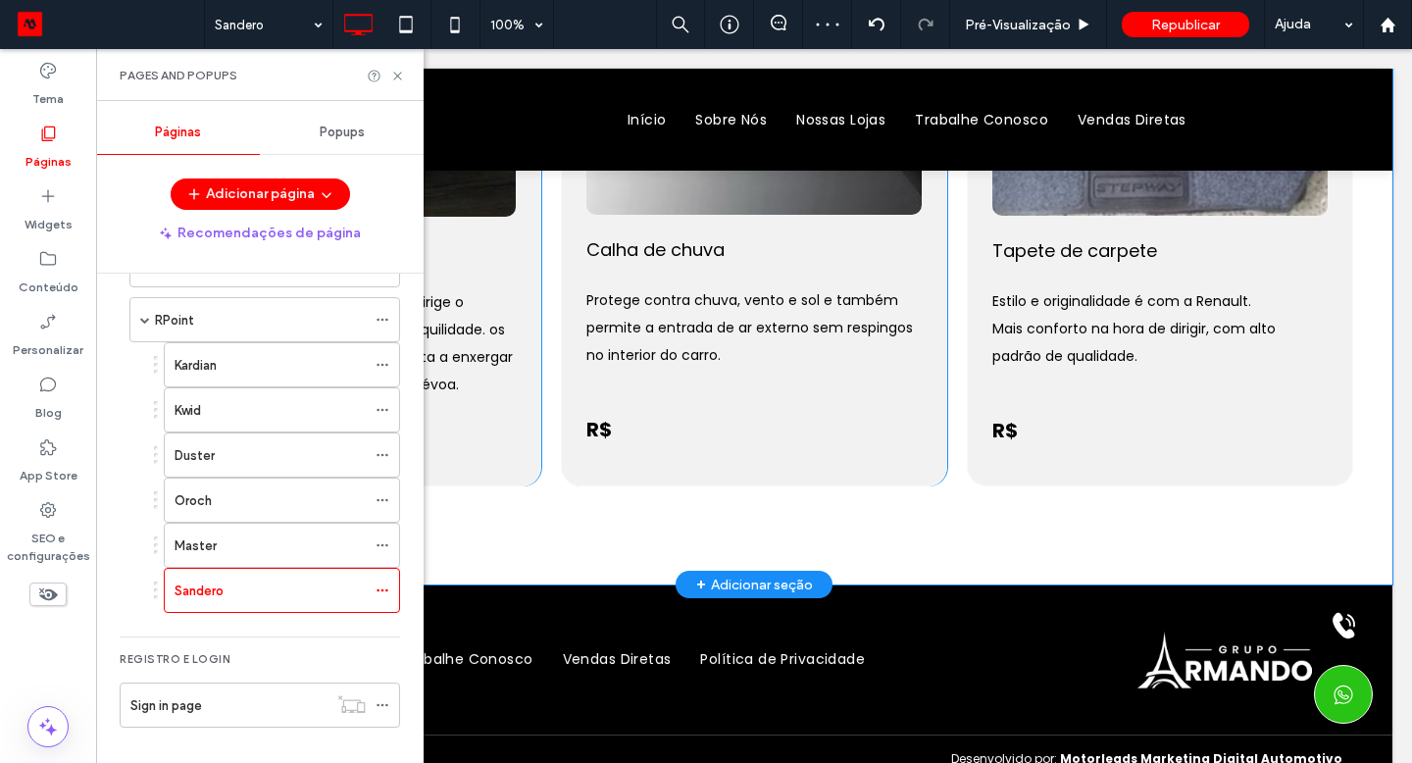
click at [210, 327] on div "RPoint" at bounding box center [260, 320] width 211 height 21
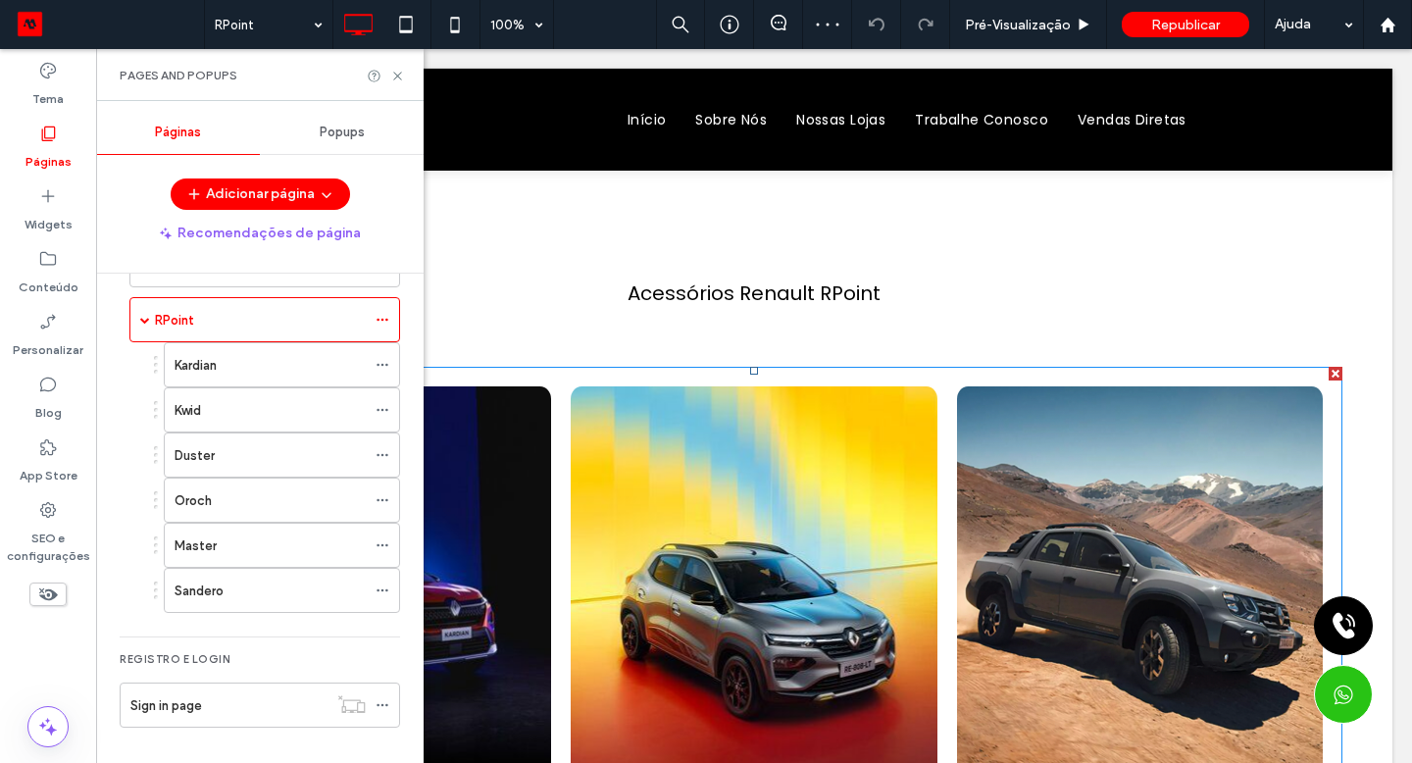
click at [601, 515] on link at bounding box center [754, 595] width 366 height 419
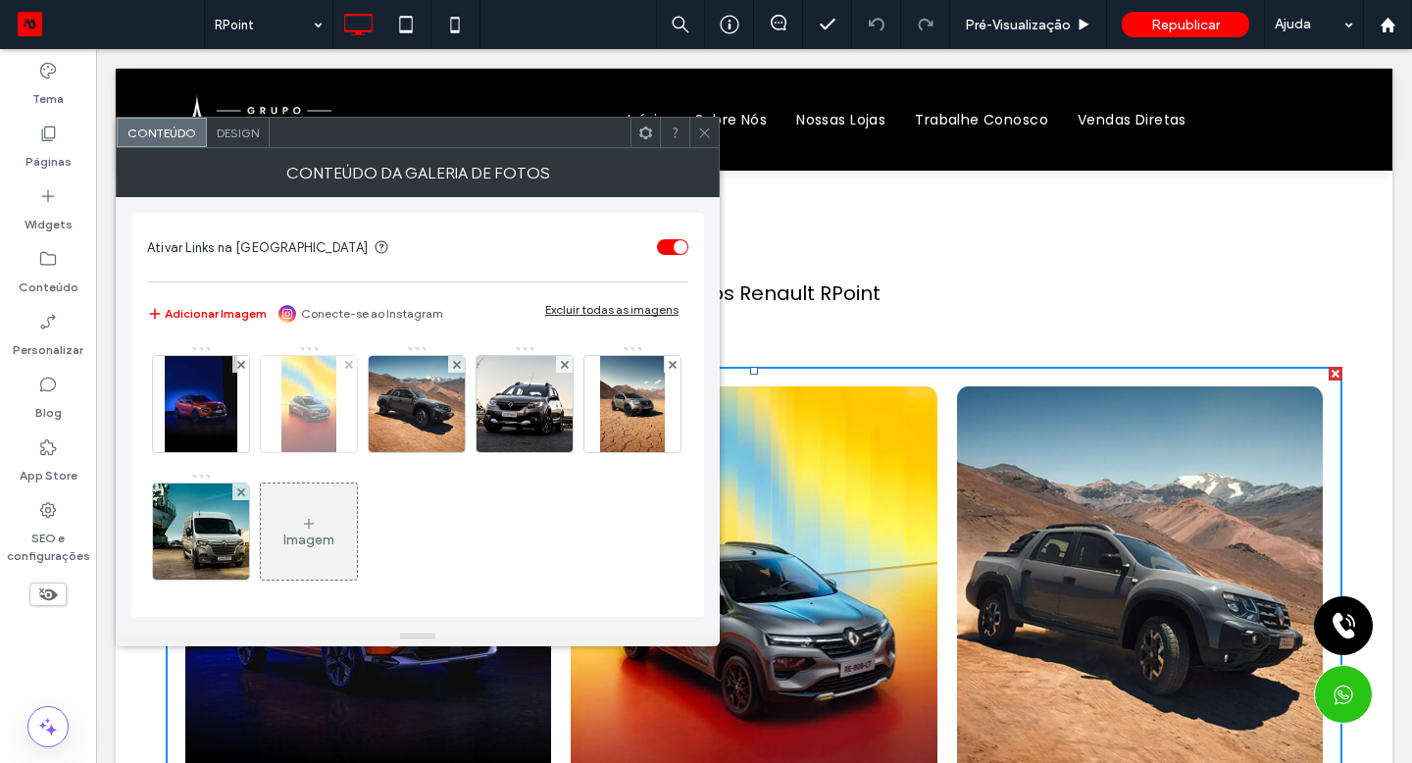
drag, startPoint x: 281, startPoint y: 570, endPoint x: 295, endPoint y: 427, distance: 142.8
click at [295, 427] on img at bounding box center [308, 404] width 54 height 96
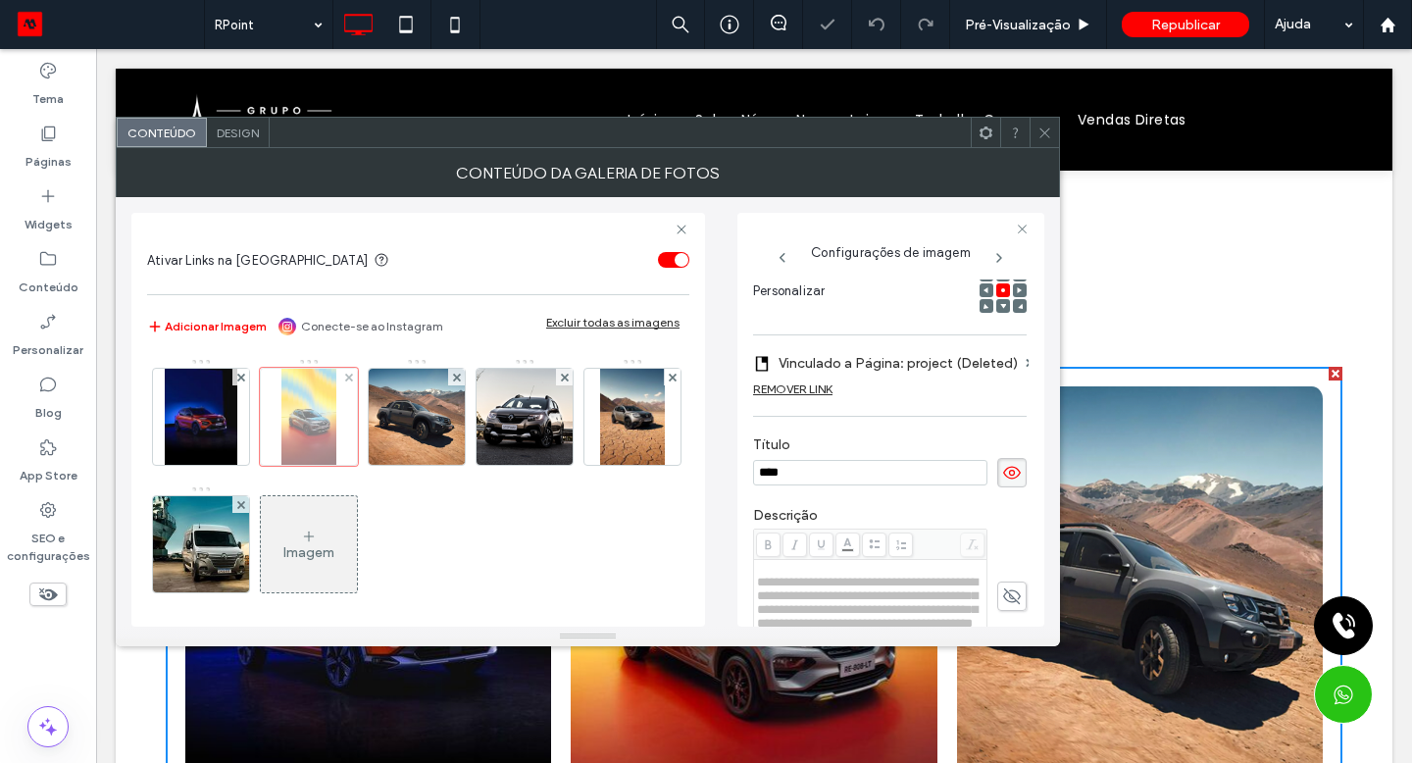
click at [815, 392] on div "REMOVER LINK" at bounding box center [792, 388] width 79 height 15
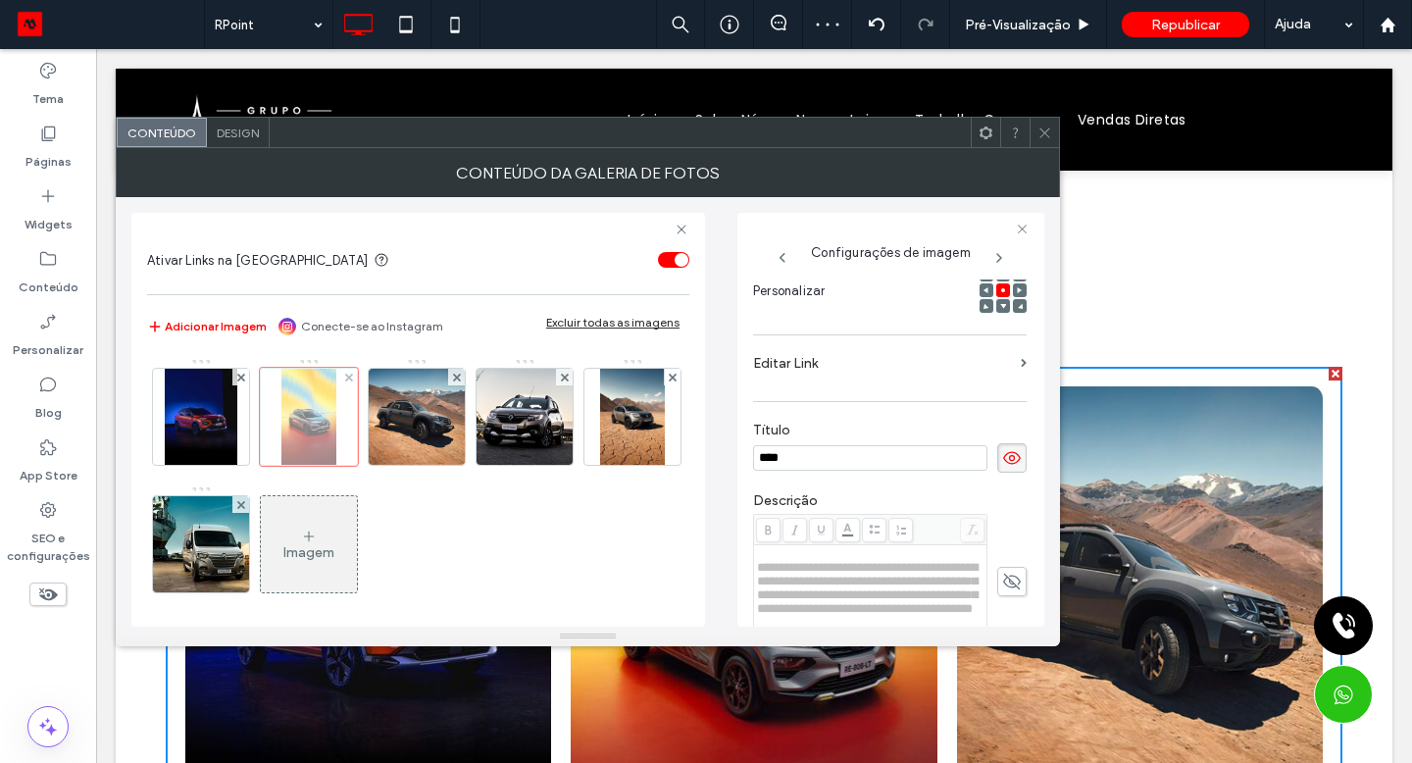
click at [816, 369] on label "Editar Link" at bounding box center [883, 363] width 260 height 36
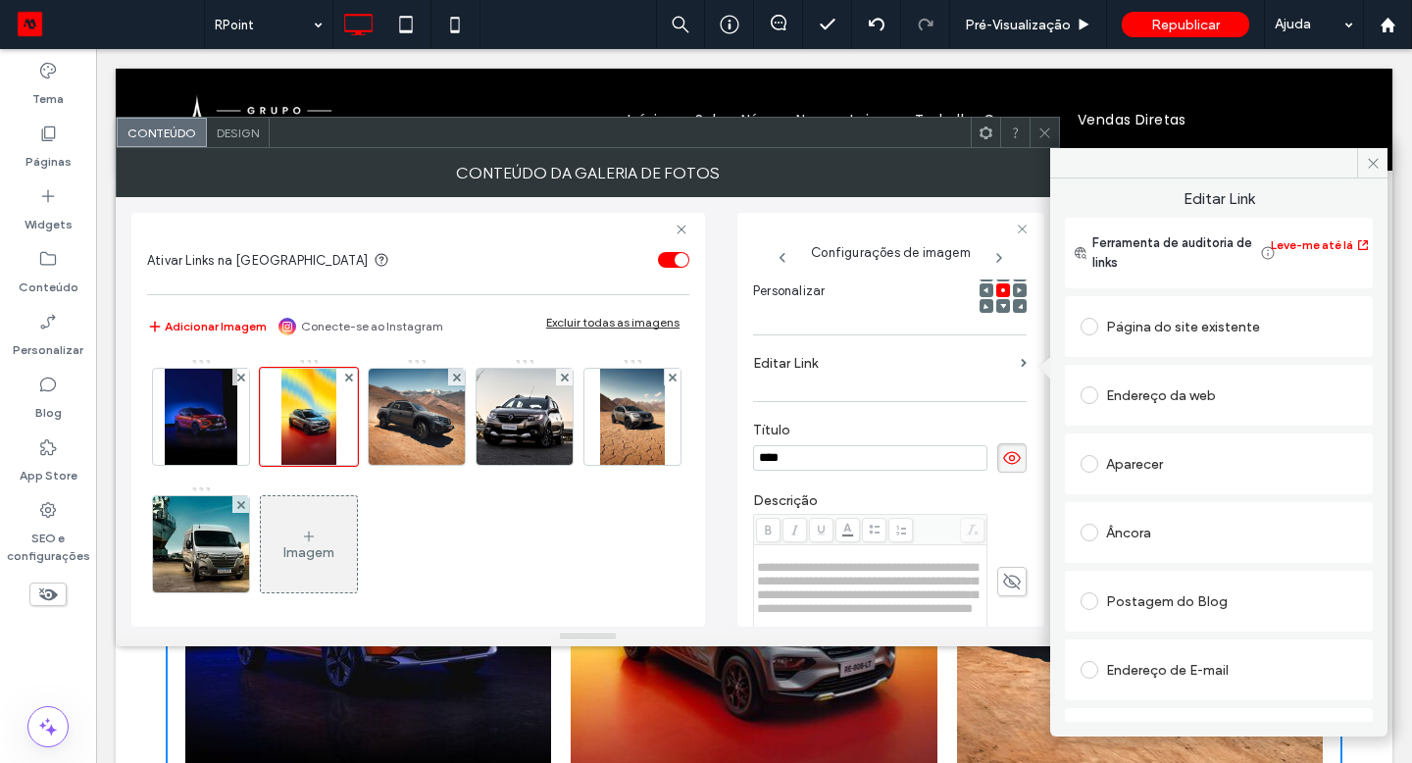
drag, startPoint x: 295, startPoint y: 427, endPoint x: 1179, endPoint y: 331, distance: 888.6
click at [1179, 331] on div "Página do site existente" at bounding box center [1219, 326] width 277 height 31
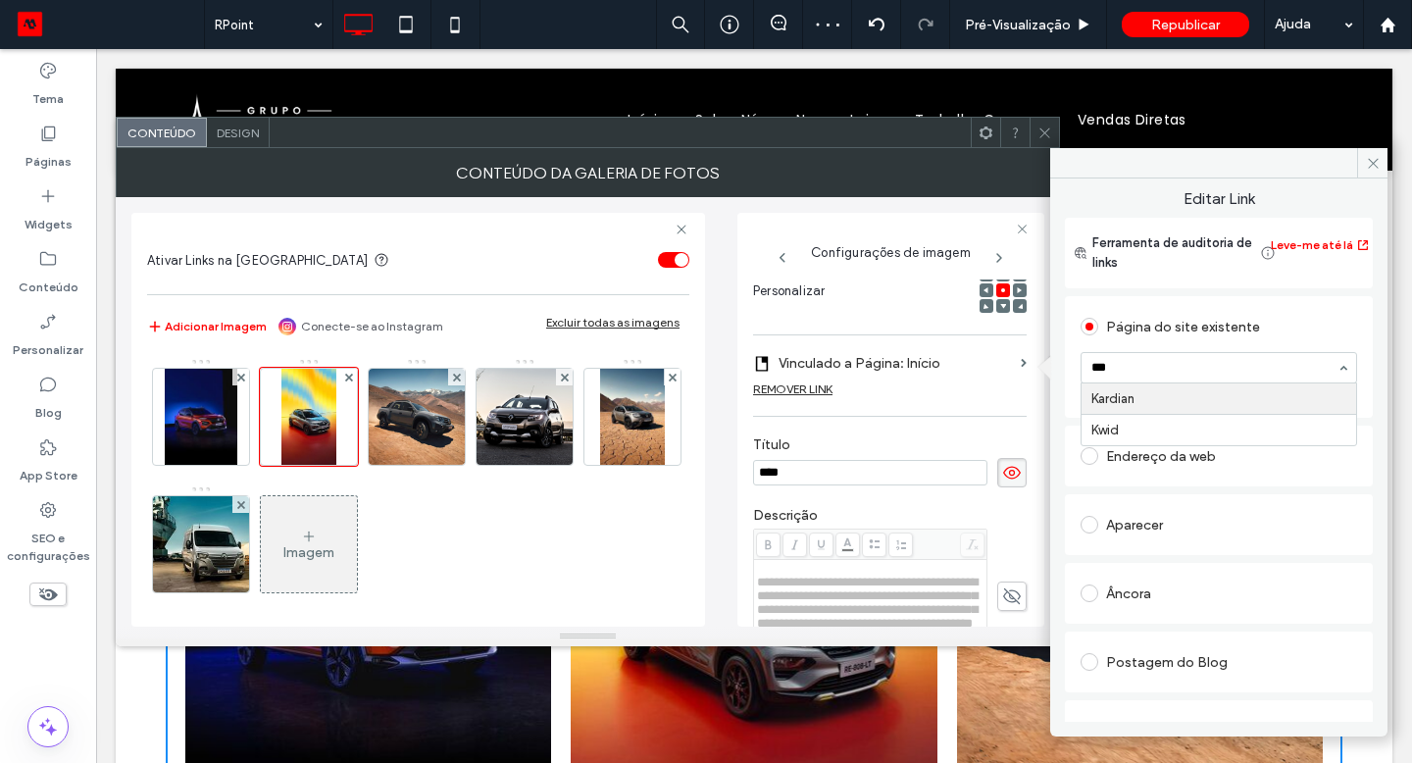
type input "****"
drag, startPoint x: 1179, startPoint y: 331, endPoint x: 1138, endPoint y: 400, distance: 79.5
click at [403, 438] on img at bounding box center [417, 417] width 103 height 96
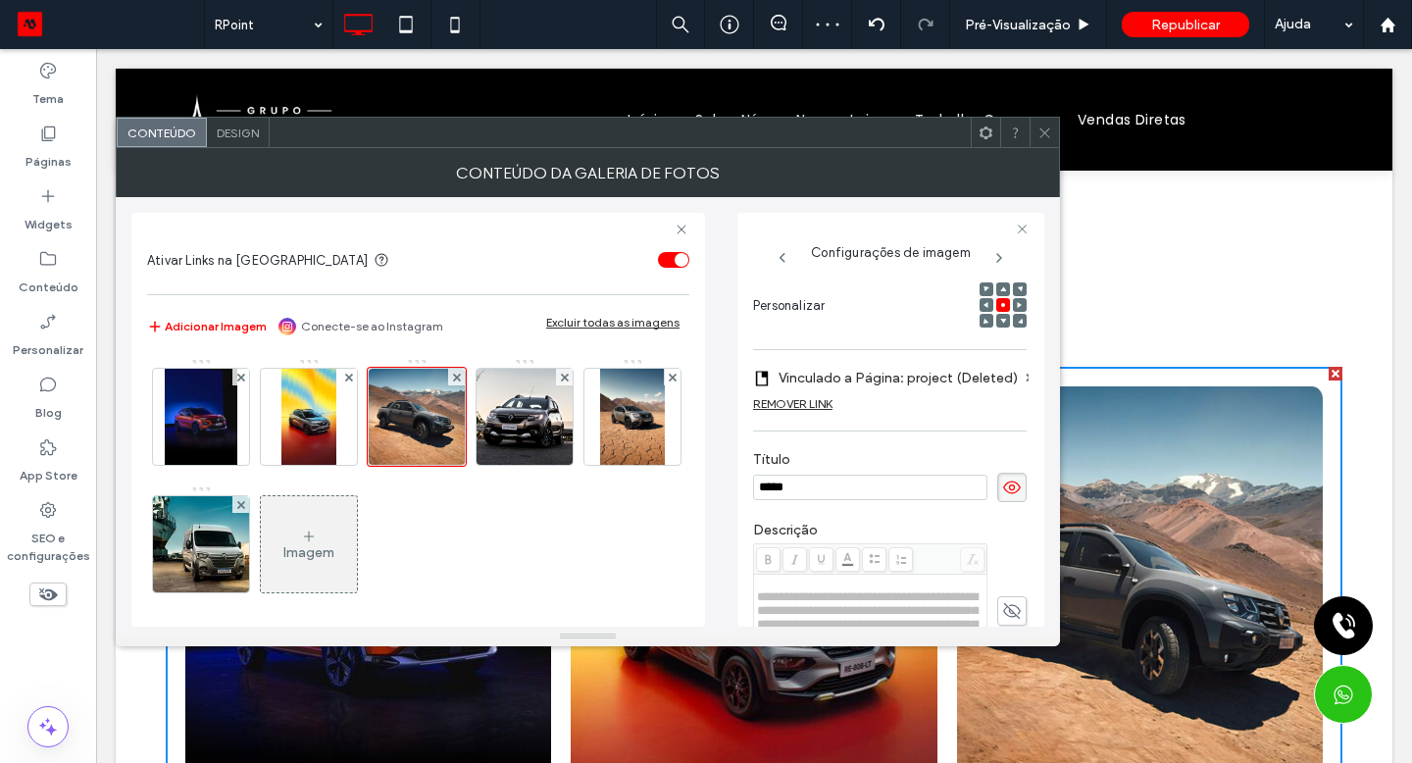
scroll to position [305, 0]
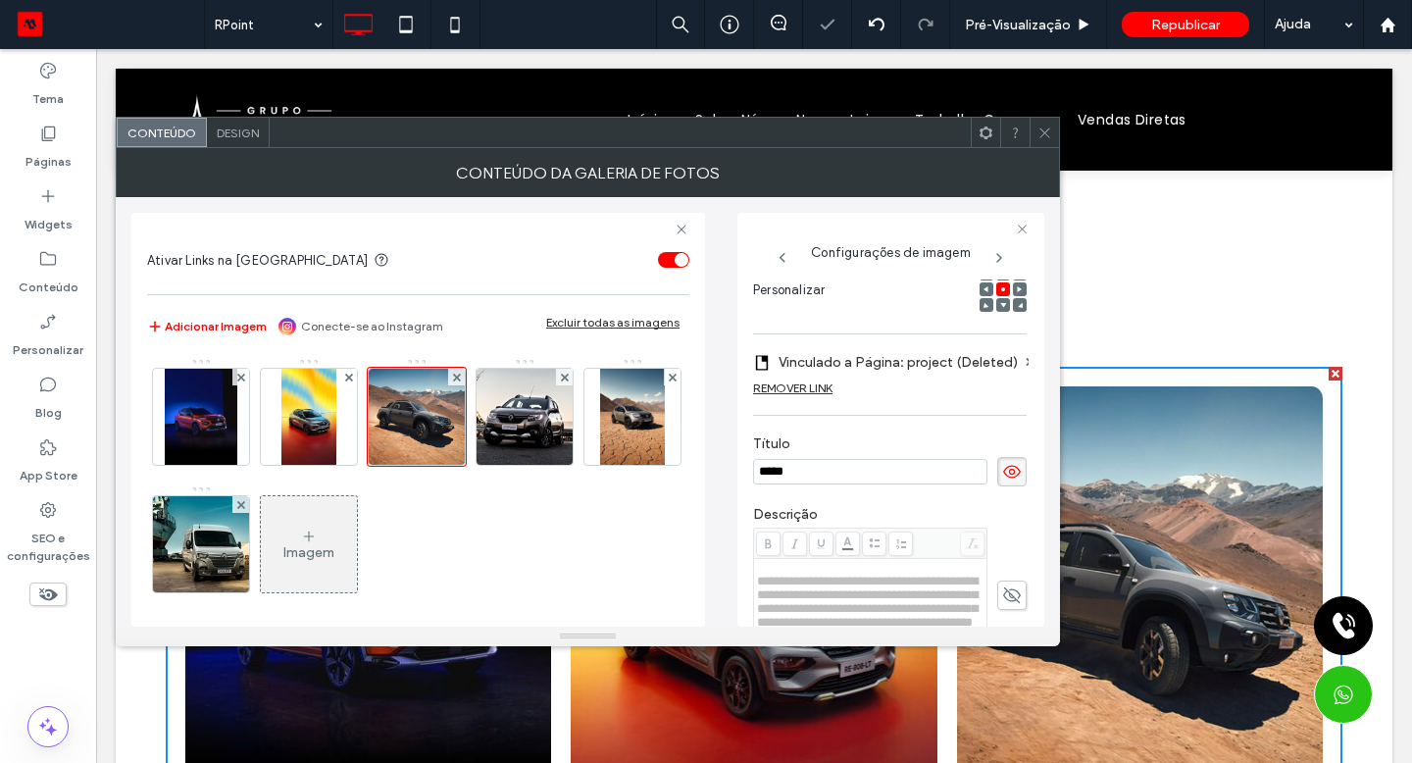
click at [792, 392] on div "REMOVER LINK" at bounding box center [792, 387] width 79 height 15
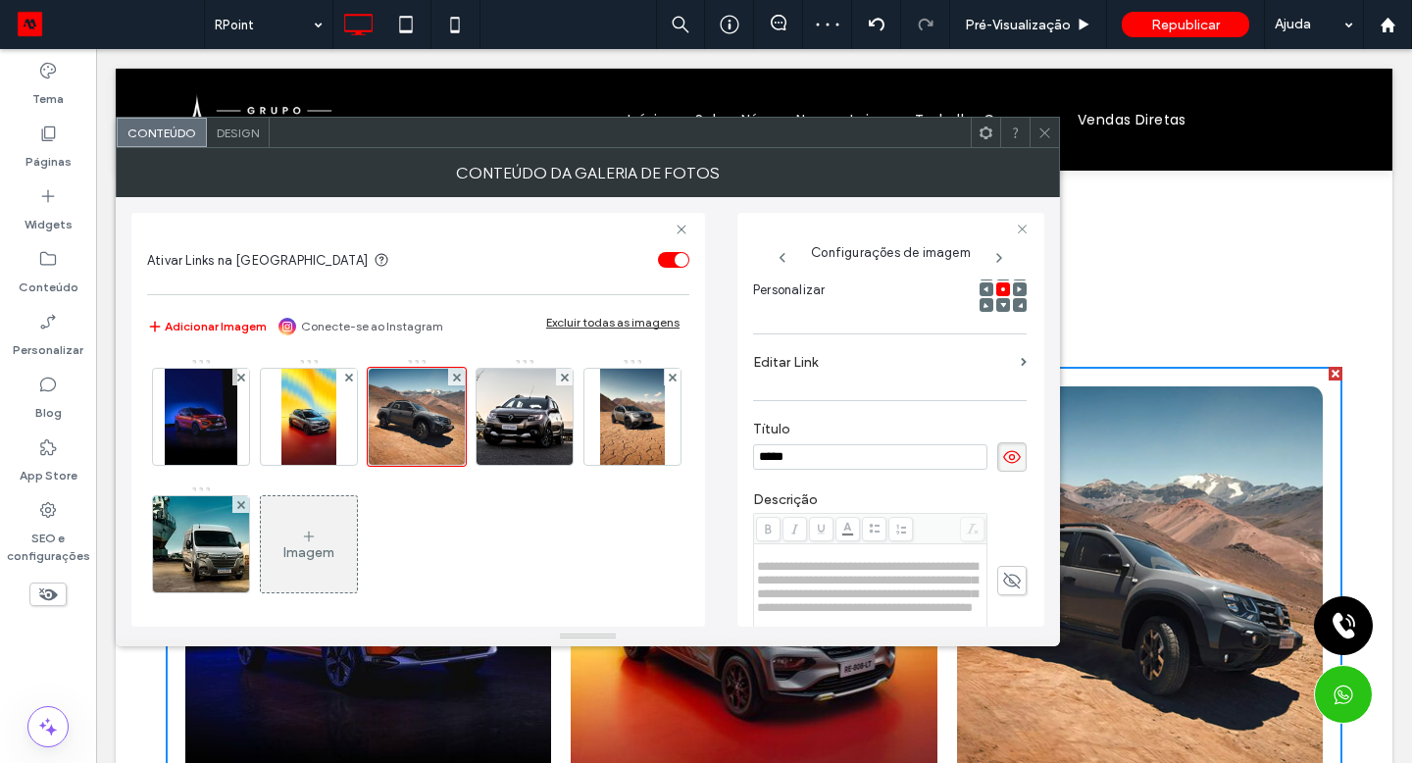
click at [841, 363] on label "Editar Link" at bounding box center [883, 362] width 260 height 36
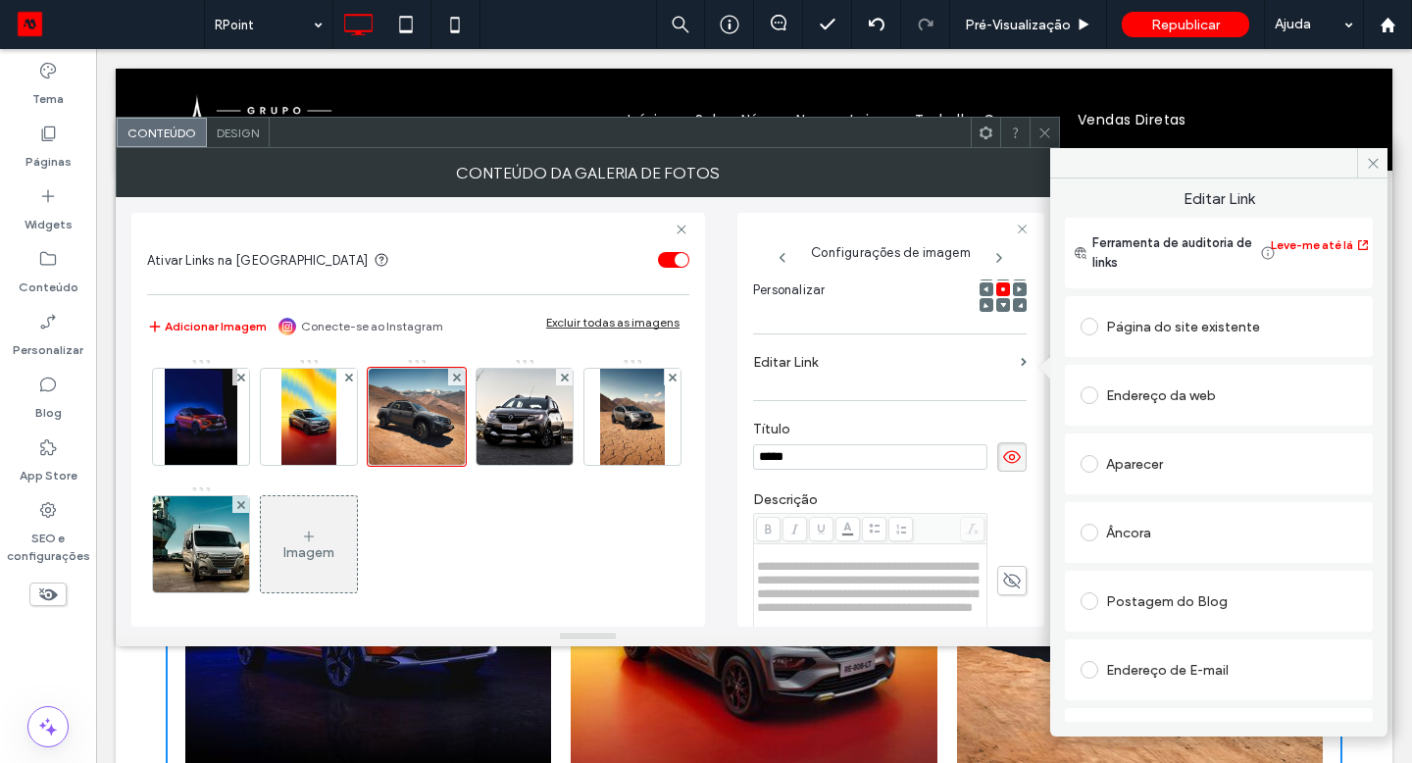
drag, startPoint x: 1138, startPoint y: 400, endPoint x: 1186, endPoint y: 322, distance: 92.0
click at [1186, 322] on div "Página do site existente" at bounding box center [1219, 326] width 277 height 31
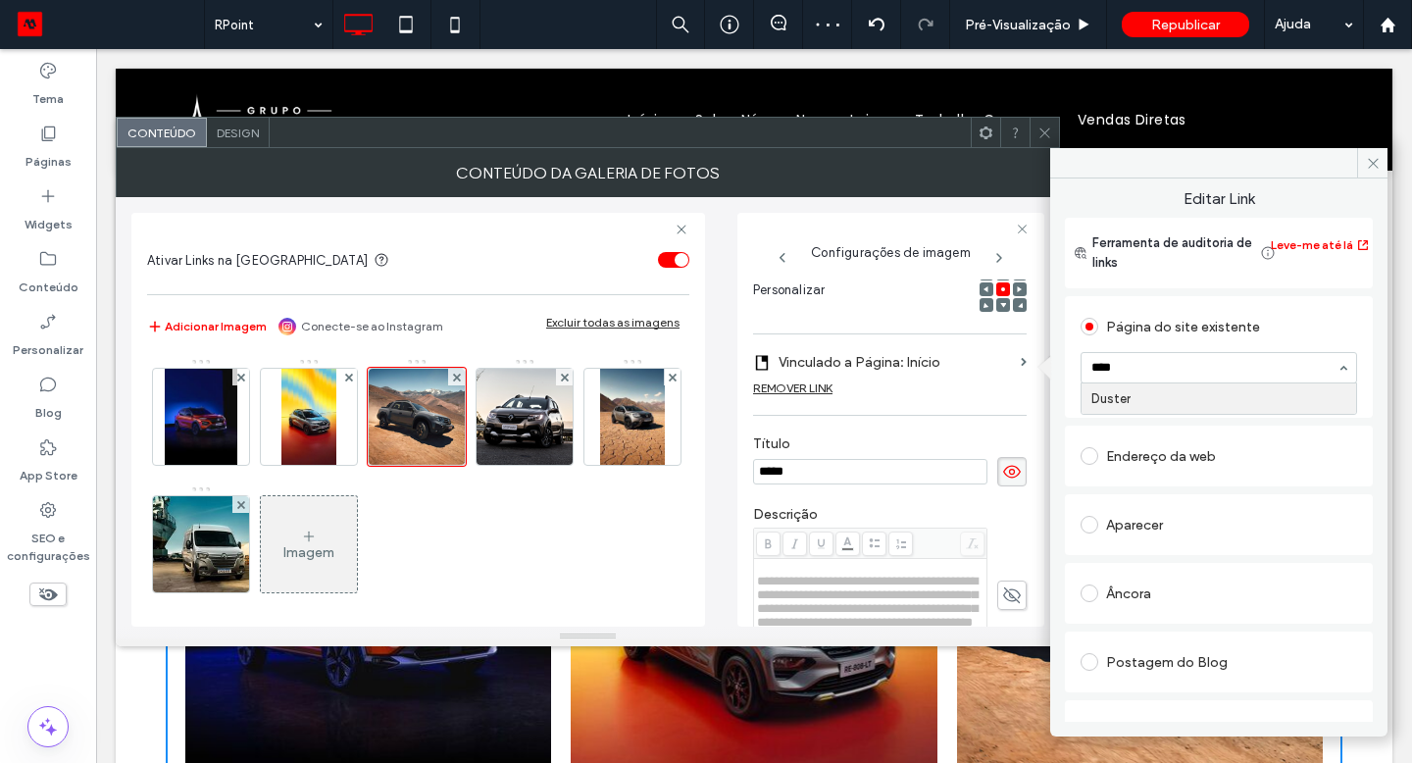
type input "*****"
click at [537, 447] on img at bounding box center [525, 417] width 103 height 96
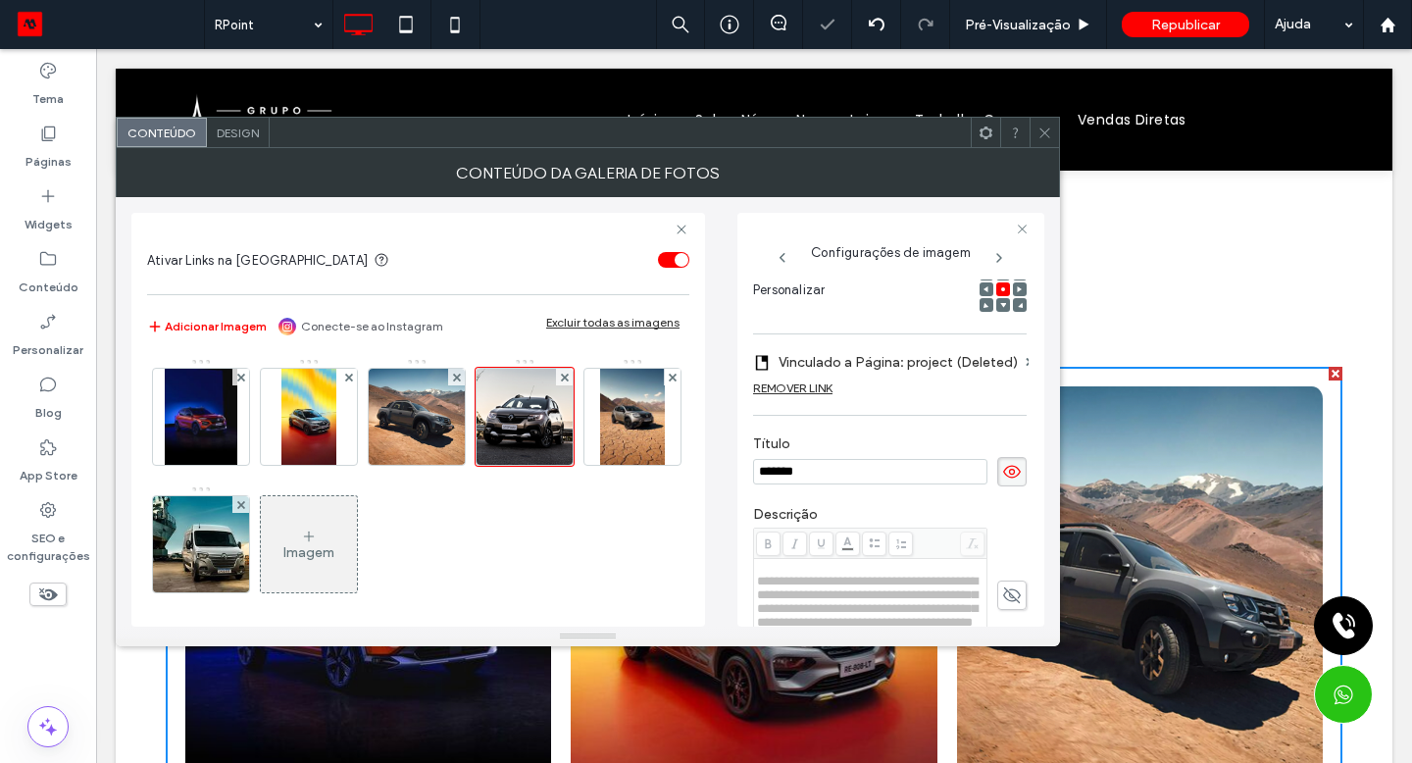
click at [797, 392] on div "REMOVER LINK" at bounding box center [792, 387] width 79 height 15
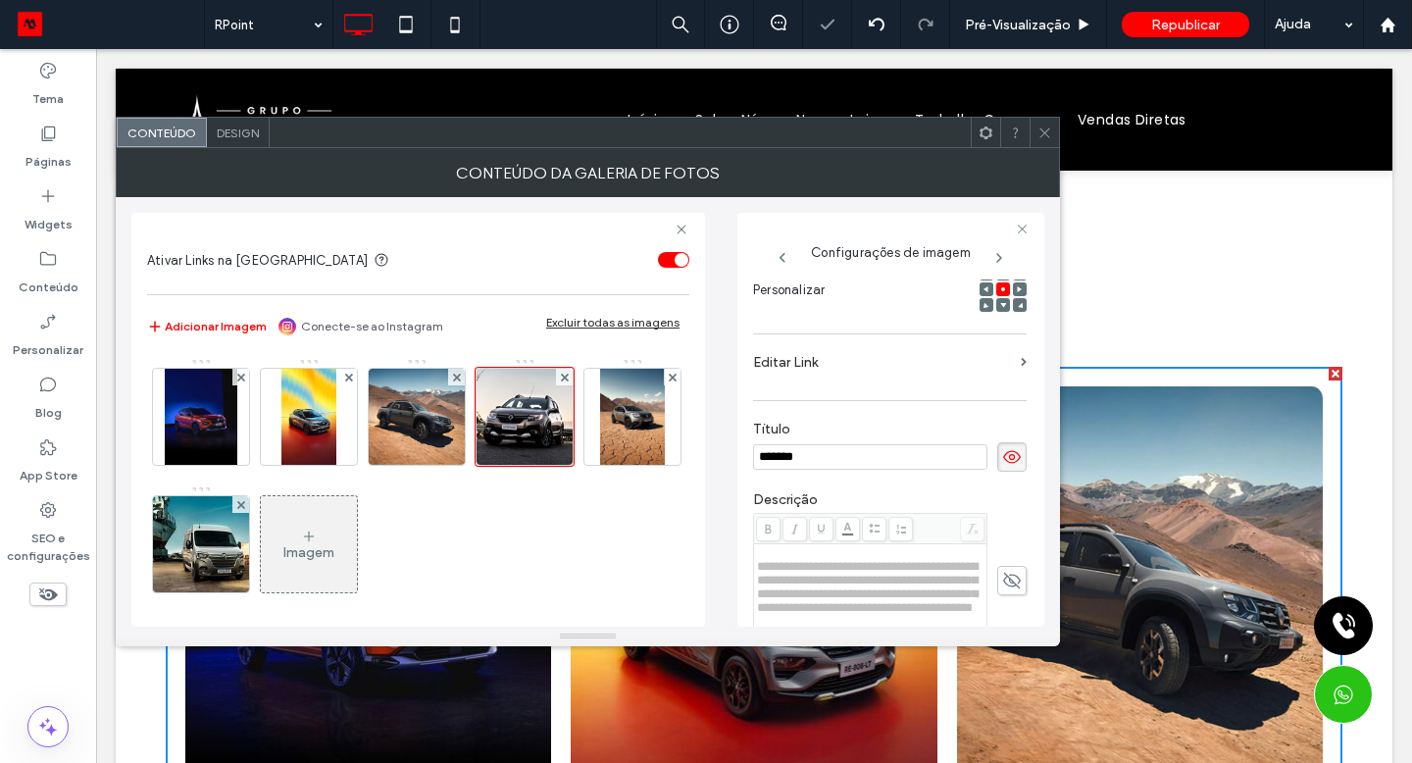
drag, startPoint x: 1186, startPoint y: 322, endPoint x: 836, endPoint y: 340, distance: 350.5
click at [836, 340] on div "**********" at bounding box center [890, 435] width 274 height 920
click at [834, 366] on label "Editar Link" at bounding box center [883, 362] width 260 height 36
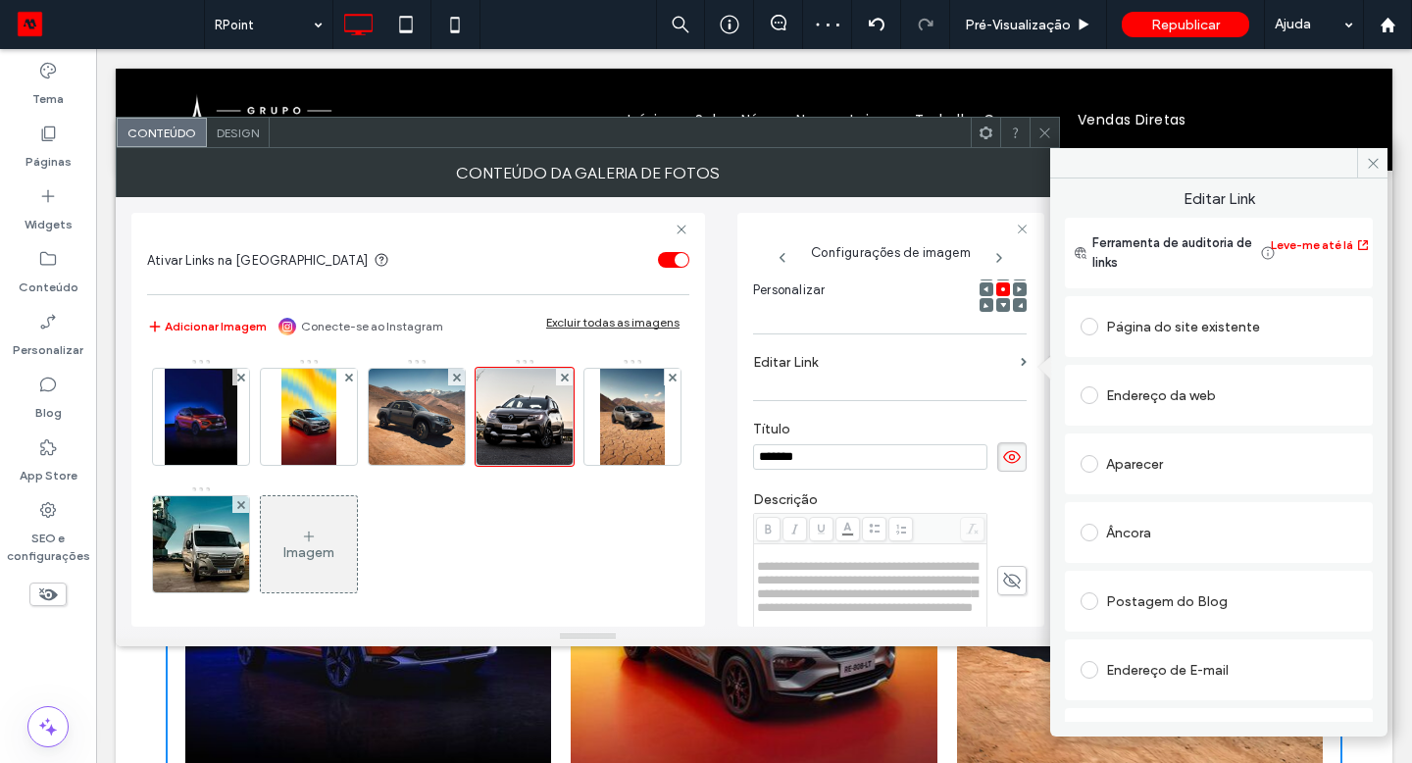
click at [1088, 326] on span at bounding box center [1090, 327] width 18 height 18
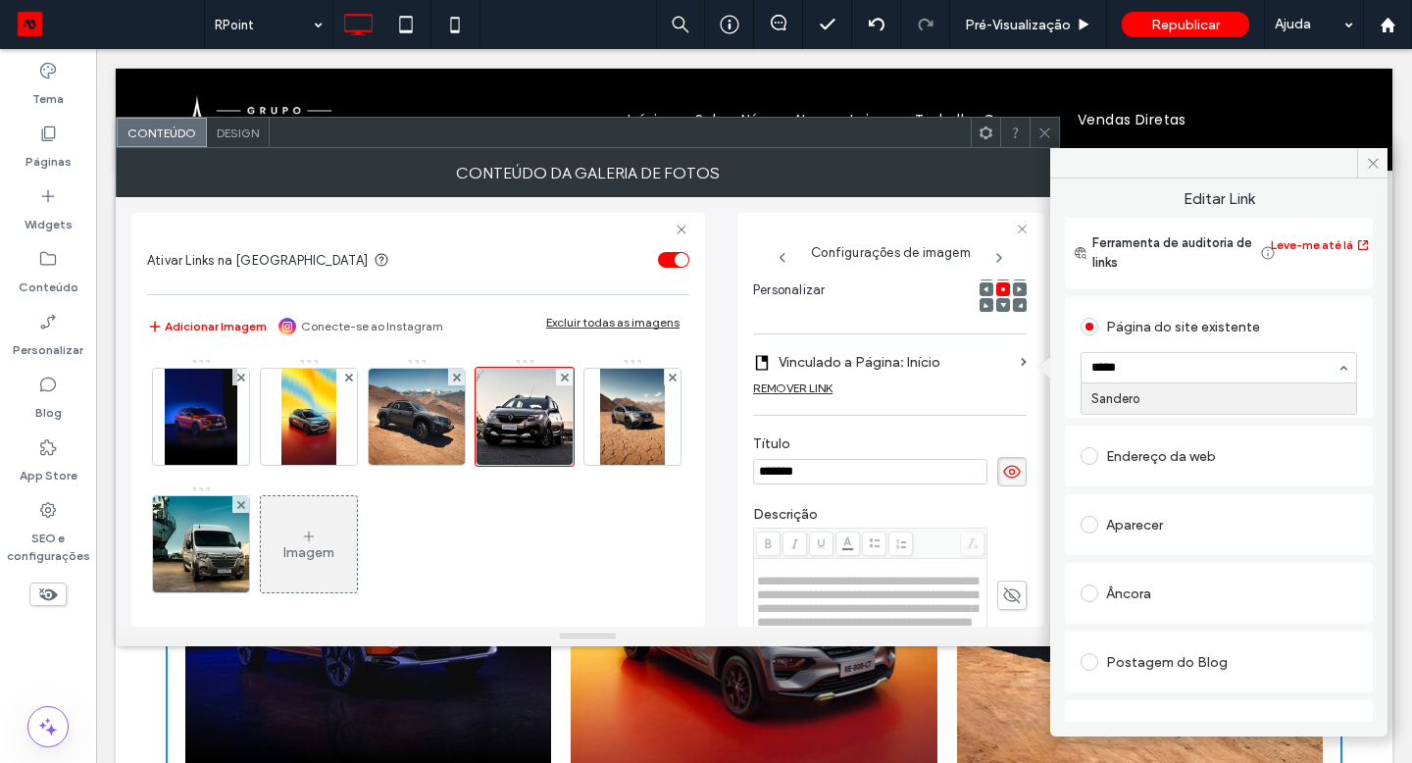
type input "******"
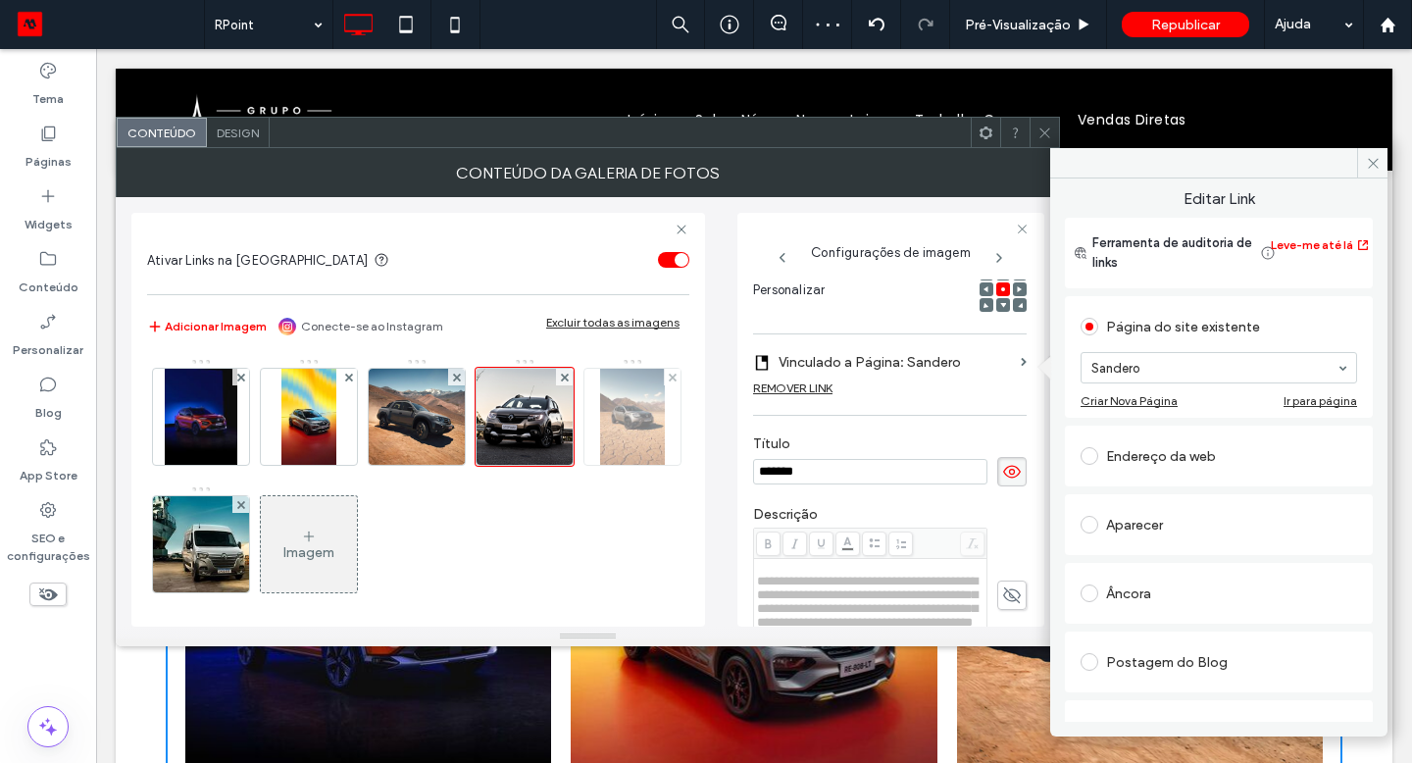
drag, startPoint x: 836, startPoint y: 340, endPoint x: 177, endPoint y: 571, distance: 698.0
click at [600, 465] on img at bounding box center [632, 417] width 64 height 96
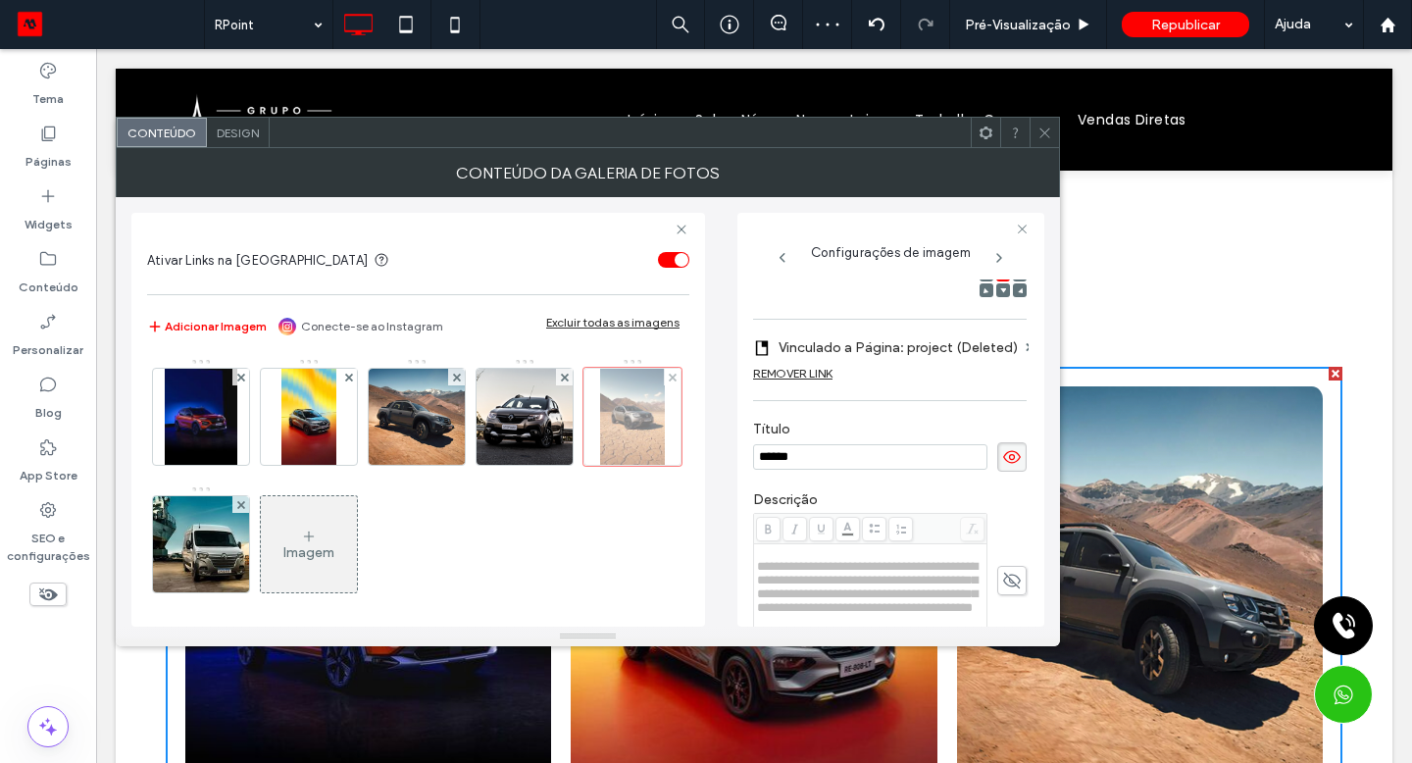
scroll to position [289, 0]
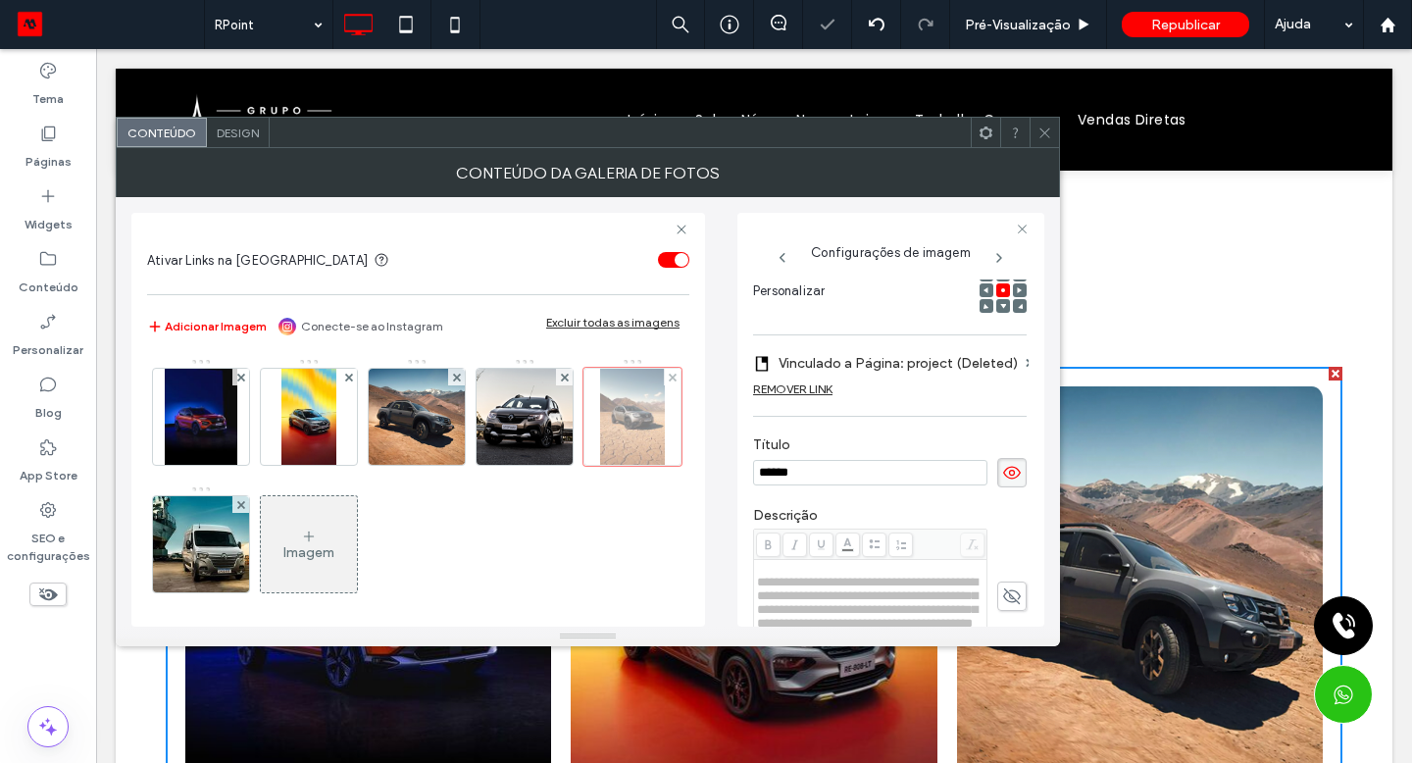
click at [826, 389] on div "REMOVER LINK" at bounding box center [792, 388] width 79 height 15
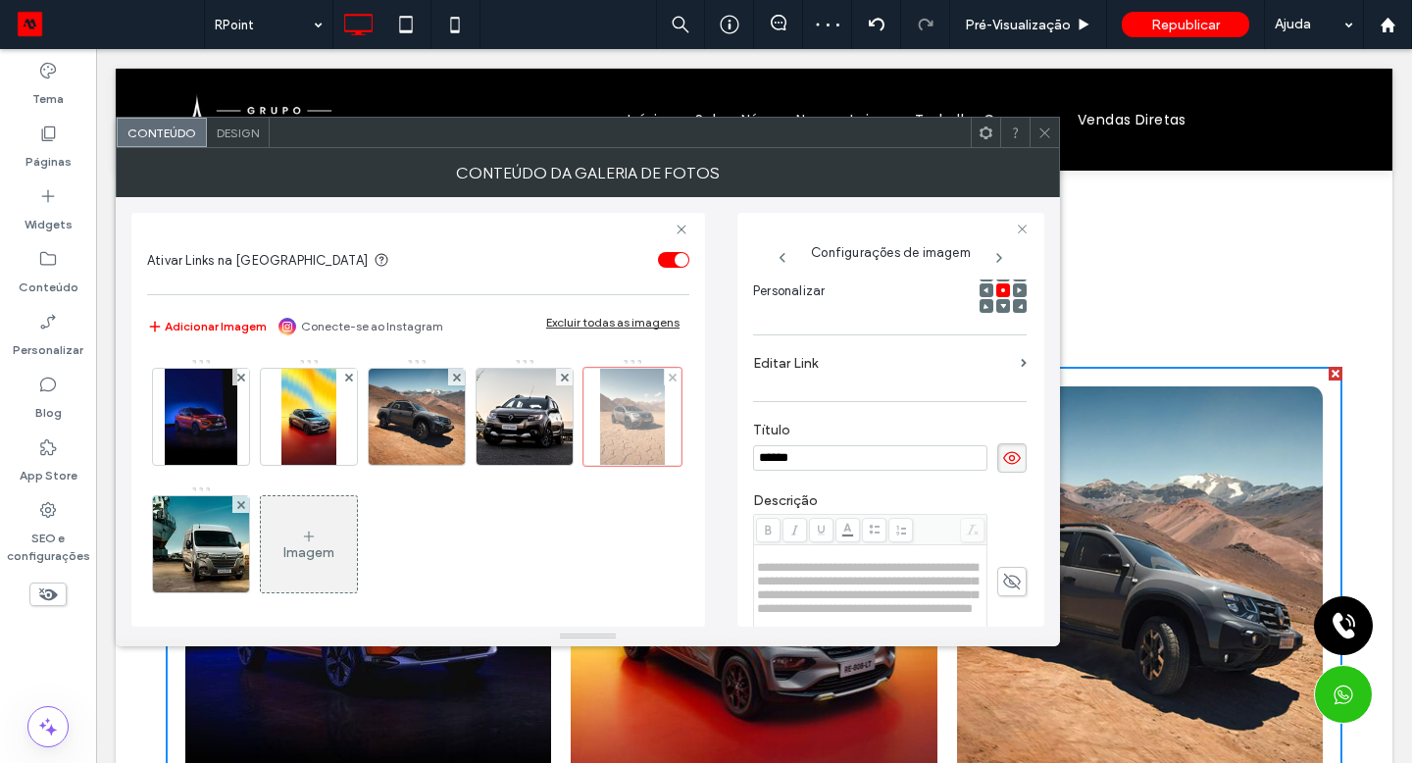
click at [823, 369] on label "Editar Link" at bounding box center [883, 363] width 260 height 36
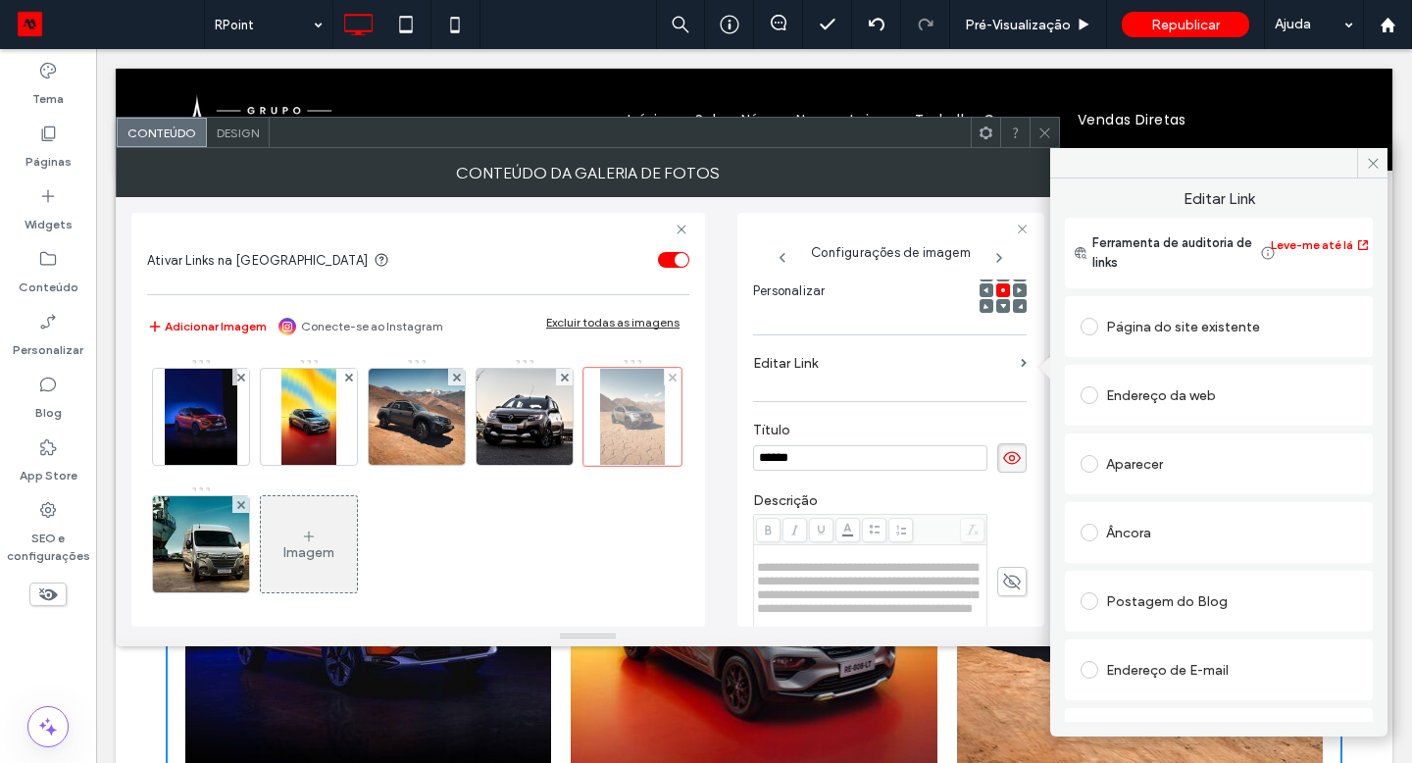
click at [1131, 333] on div "Página do site existente" at bounding box center [1219, 326] width 277 height 31
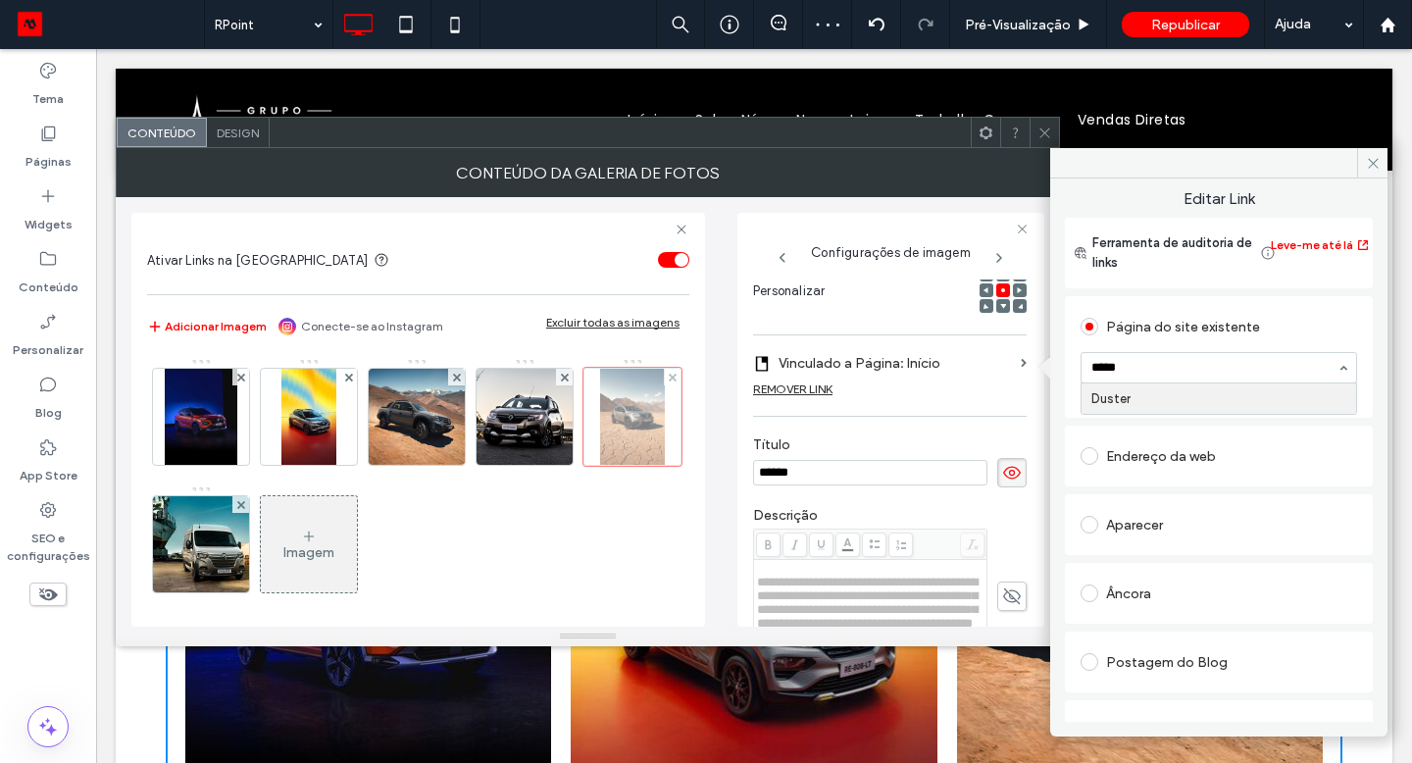
type input "******"
click at [249, 523] on img at bounding box center [201, 544] width 96 height 96
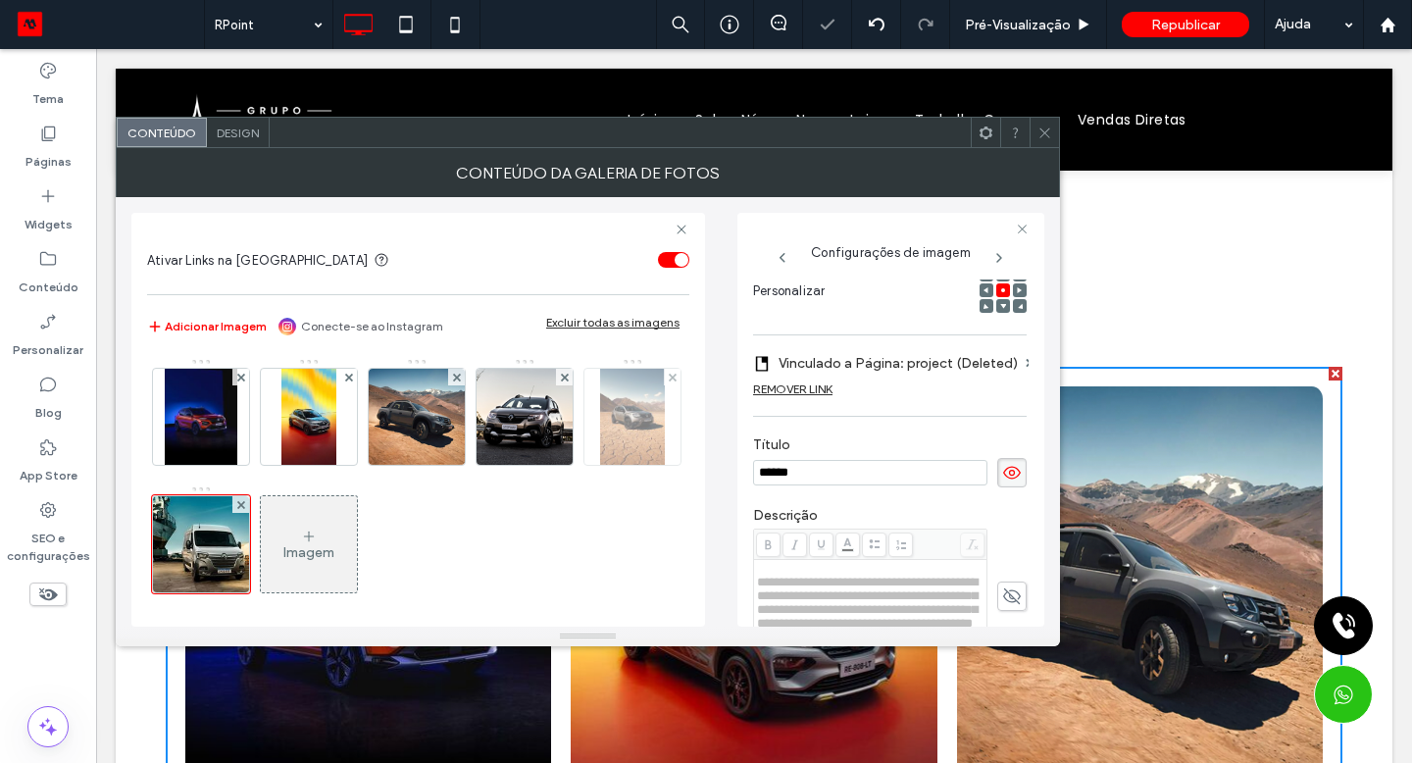
click at [826, 387] on div "REMOVER LINK" at bounding box center [792, 388] width 79 height 15
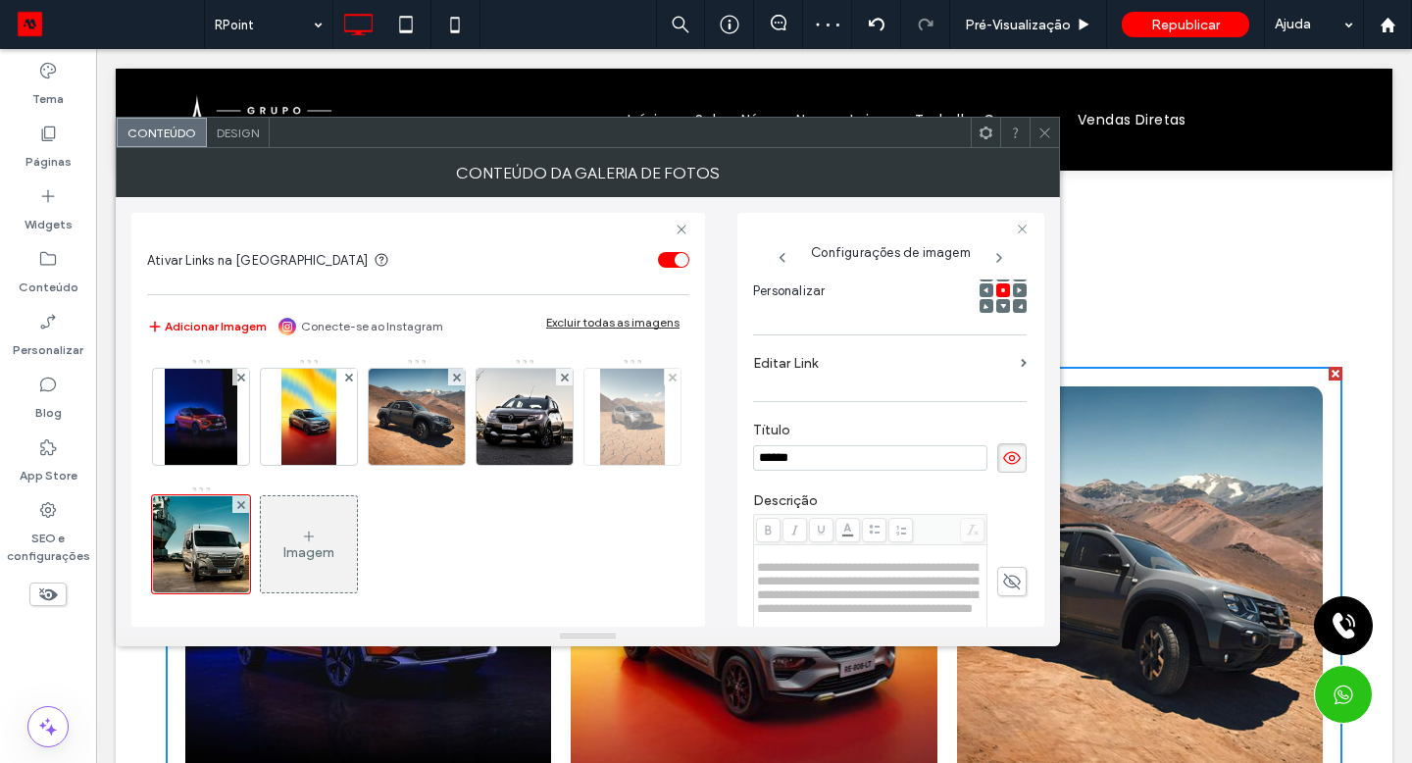
click at [840, 369] on label "Editar Link" at bounding box center [883, 363] width 260 height 36
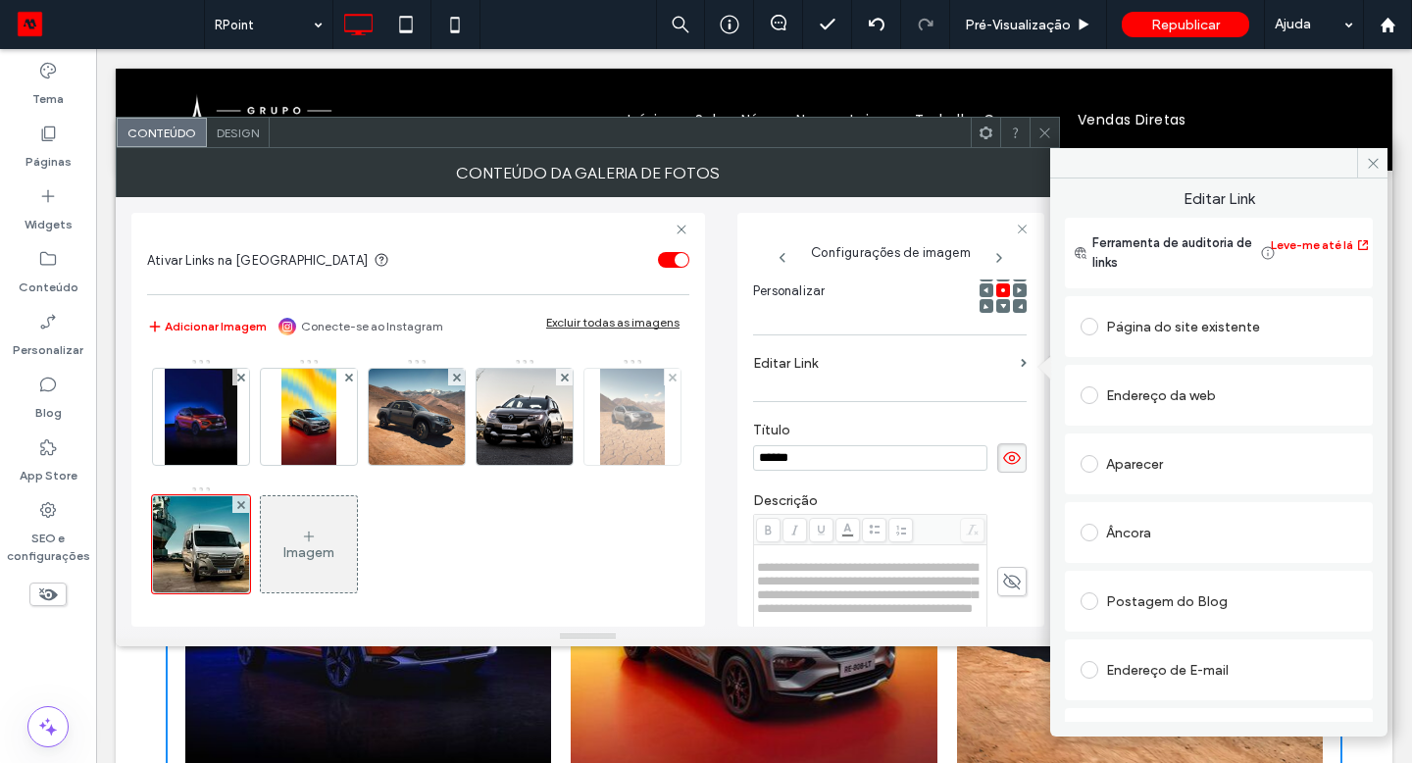
click at [1091, 335] on div at bounding box center [1093, 326] width 25 height 31
drag, startPoint x: 177, startPoint y: 571, endPoint x: 1089, endPoint y: 328, distance: 943.5
click at [1089, 328] on span at bounding box center [1090, 327] width 18 height 18
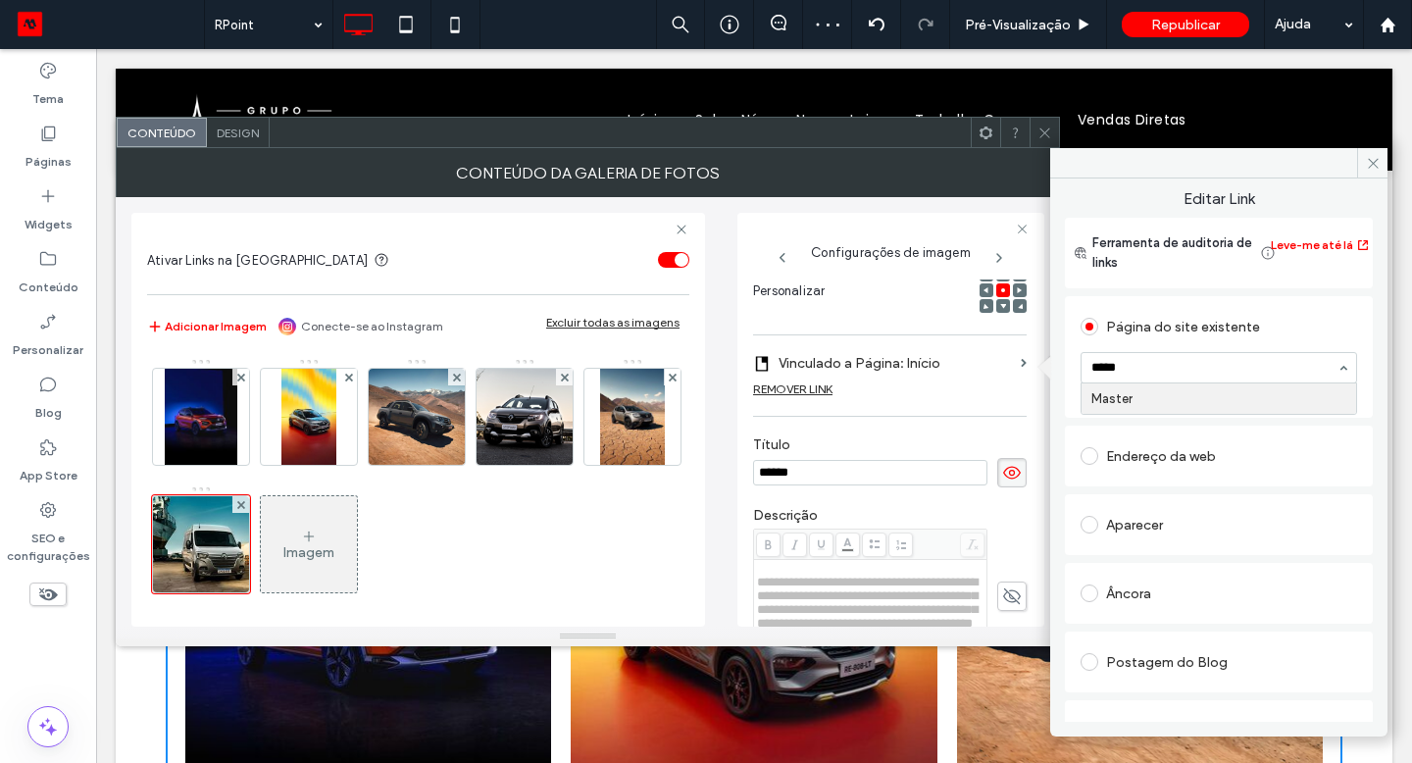
type input "******"
click at [1380, 159] on icon at bounding box center [1373, 163] width 15 height 15
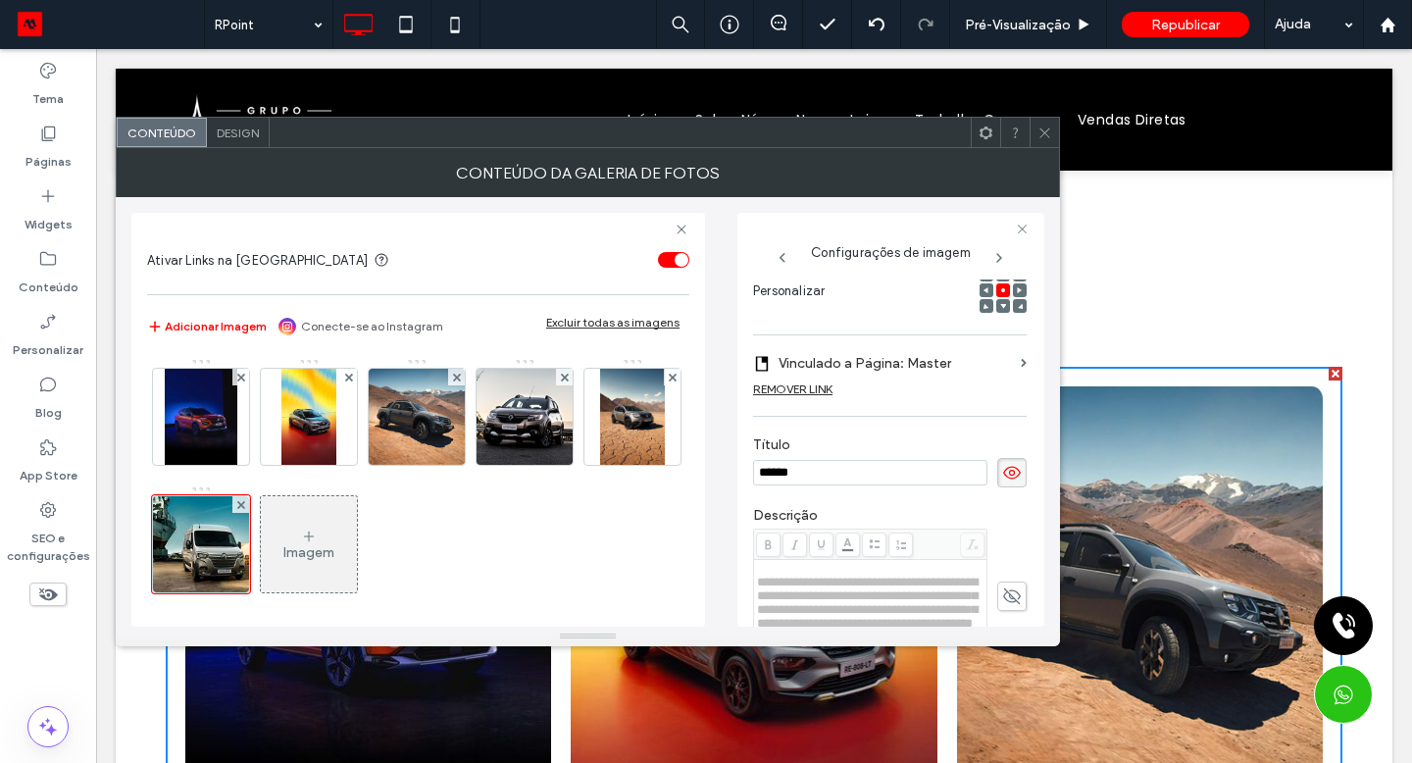
click at [1044, 134] on icon at bounding box center [1044, 133] width 15 height 15
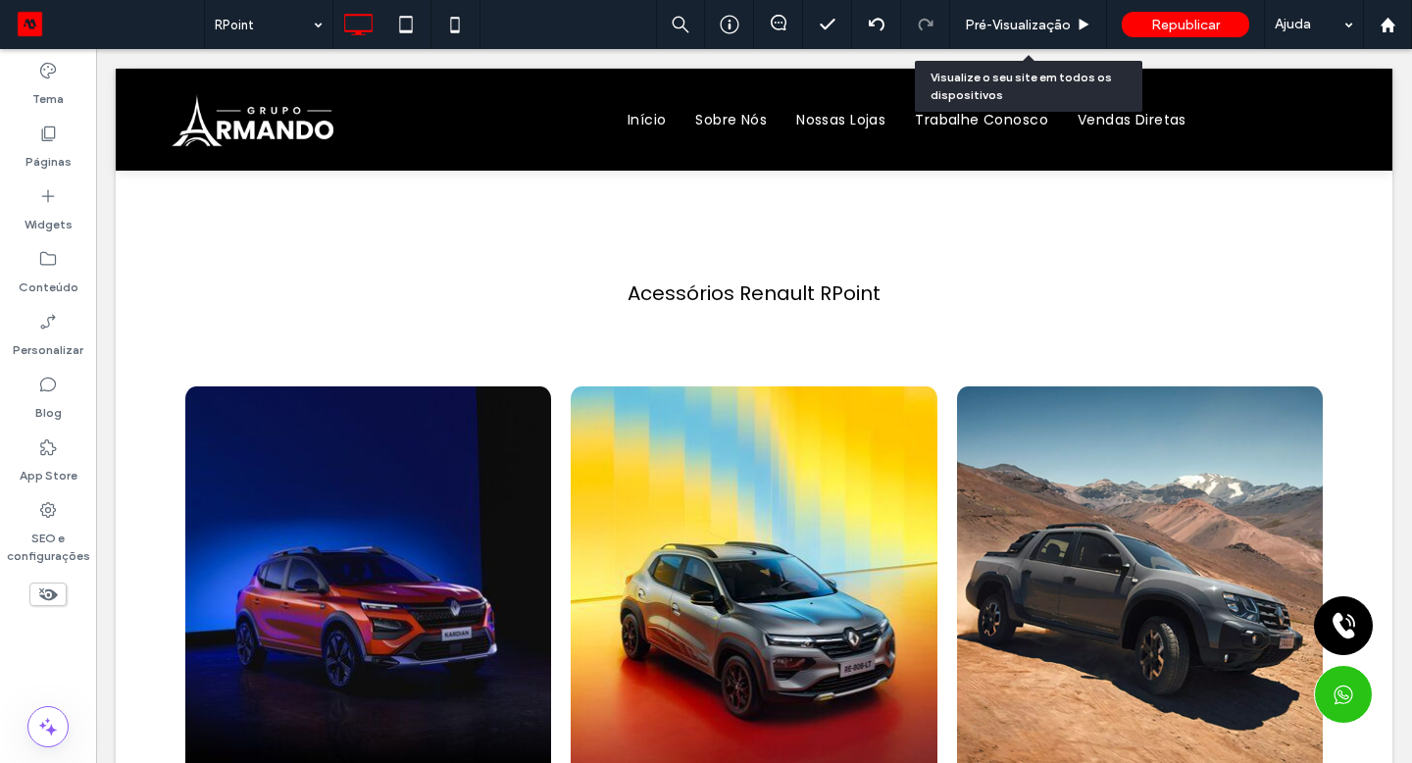
click at [1065, 21] on span "Pré-Visualizaçāo" at bounding box center [1018, 25] width 106 height 17
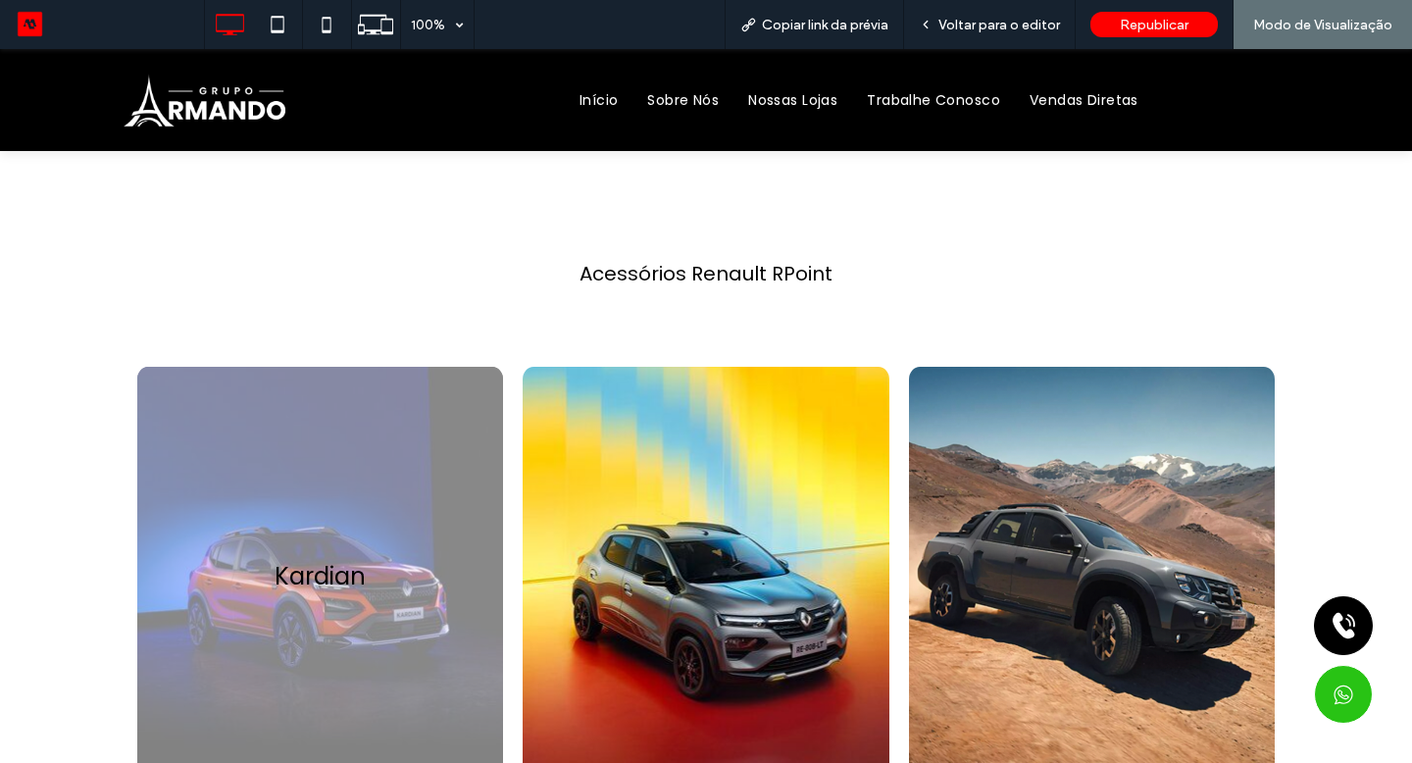
drag, startPoint x: 1089, startPoint y: 377, endPoint x: 427, endPoint y: 643, distance: 713.2
click at [427, 643] on link at bounding box center [320, 576] width 366 height 419
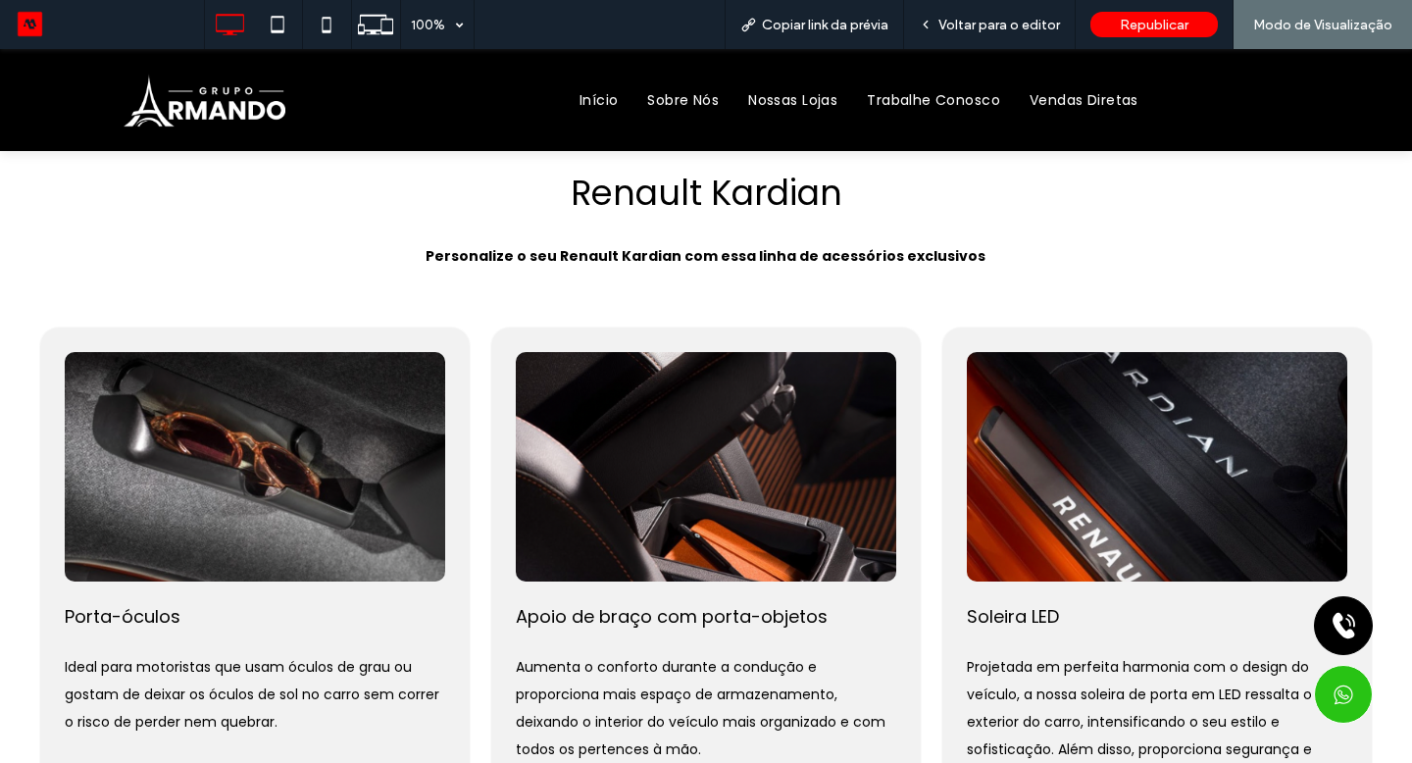
scroll to position [310, 0]
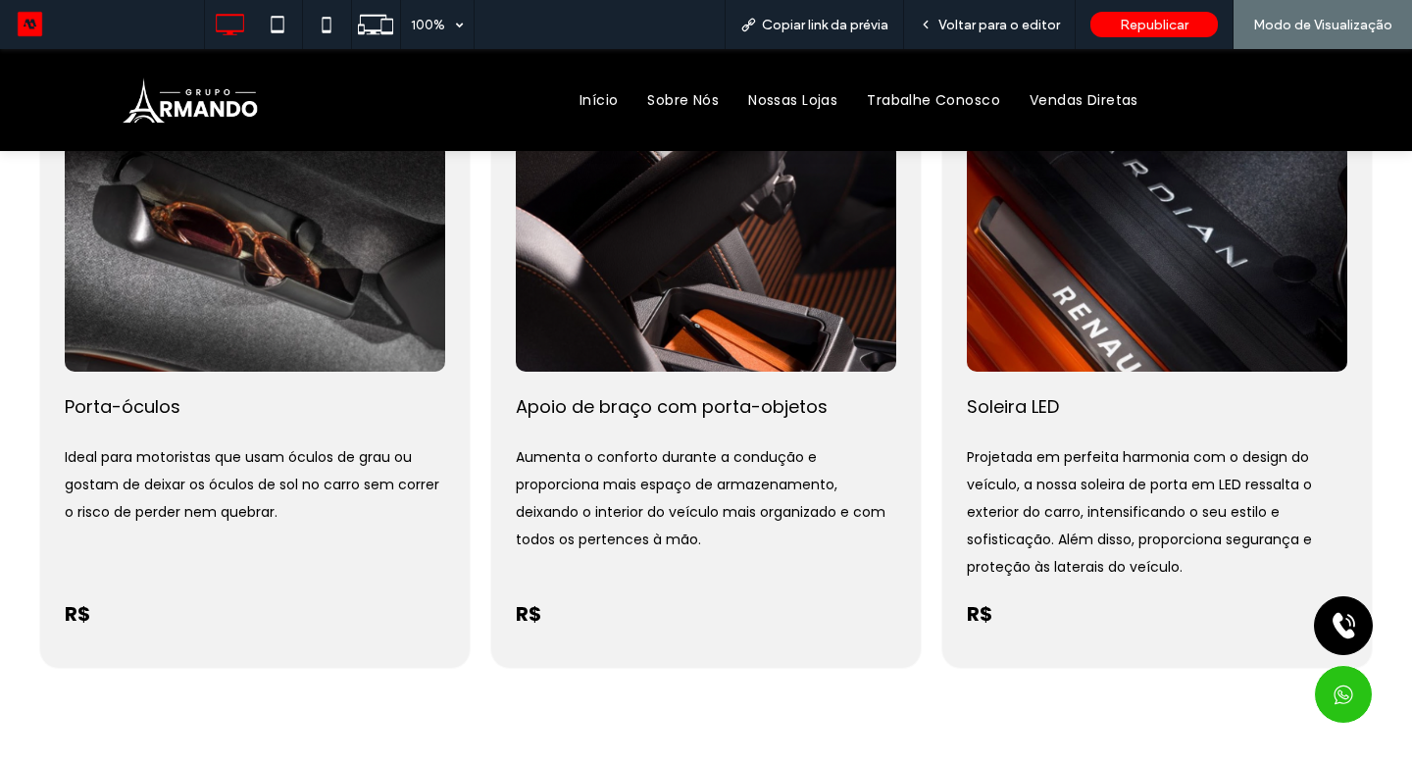
click at [1015, 25] on span "Voltar para o editor" at bounding box center [999, 25] width 122 height 17
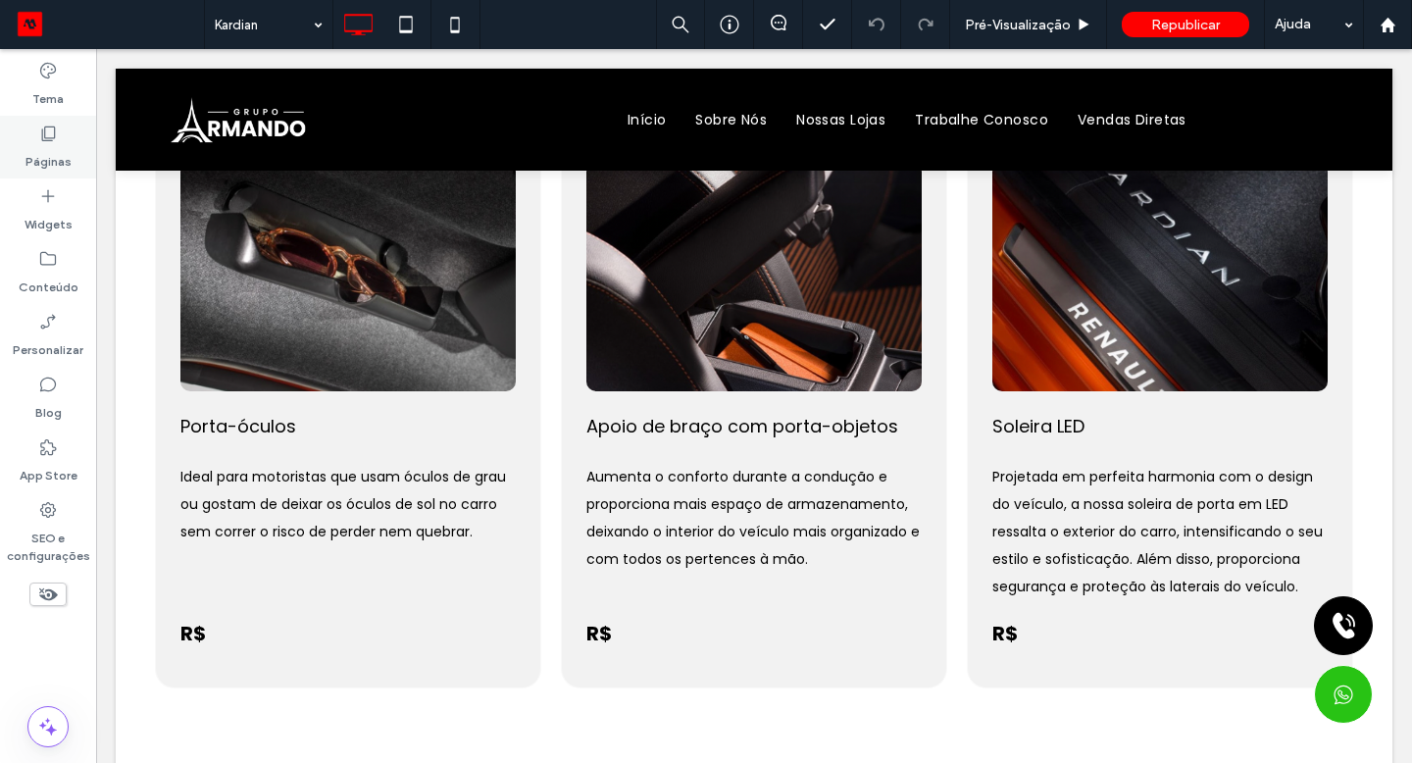
drag, startPoint x: 427, startPoint y: 594, endPoint x: 73, endPoint y: 143, distance: 573.9
click at [73, 143] on div "Páginas" at bounding box center [48, 147] width 96 height 63
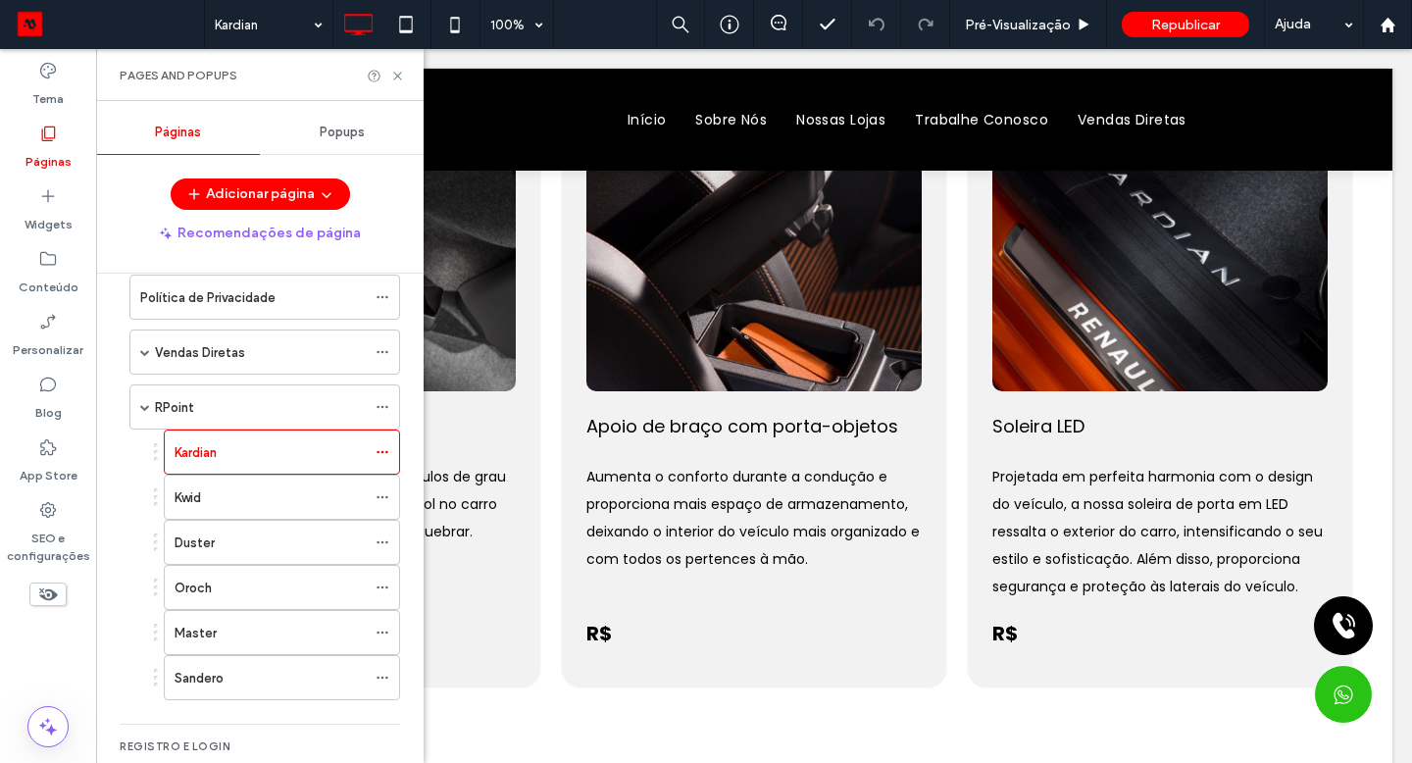
scroll to position [449, 0]
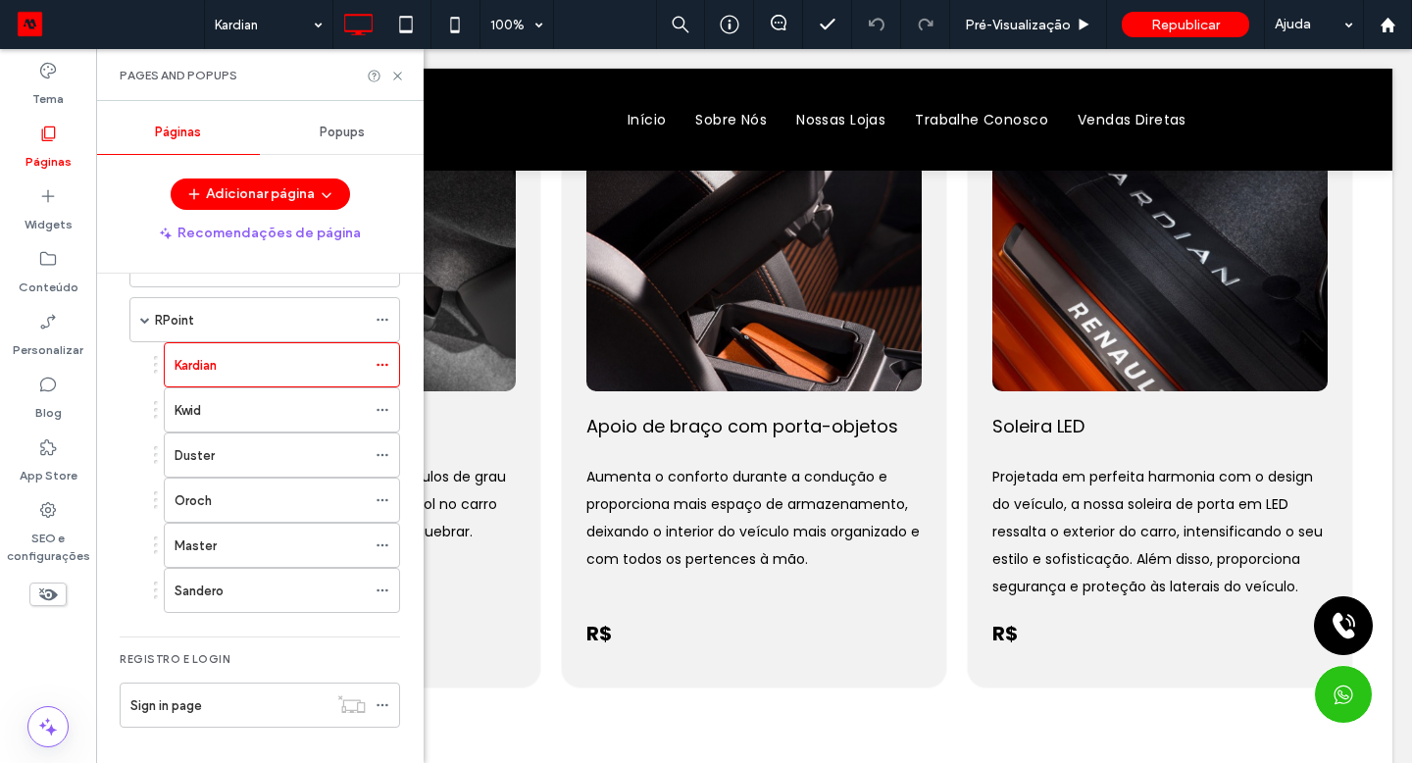
click at [224, 324] on div "RPoint" at bounding box center [260, 320] width 211 height 21
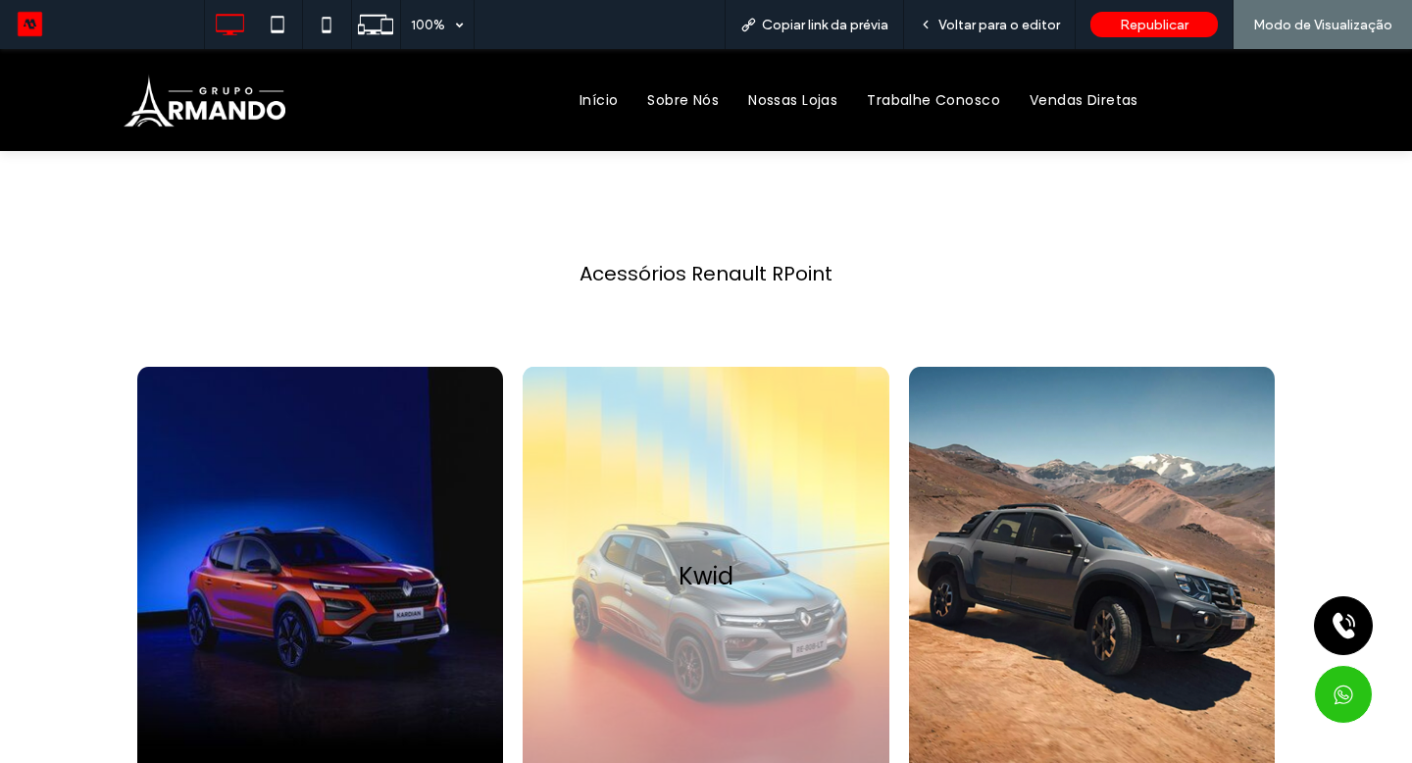
click at [674, 425] on link at bounding box center [706, 576] width 366 height 419
click at [997, 27] on span "Voltar para o editor" at bounding box center [999, 25] width 122 height 17
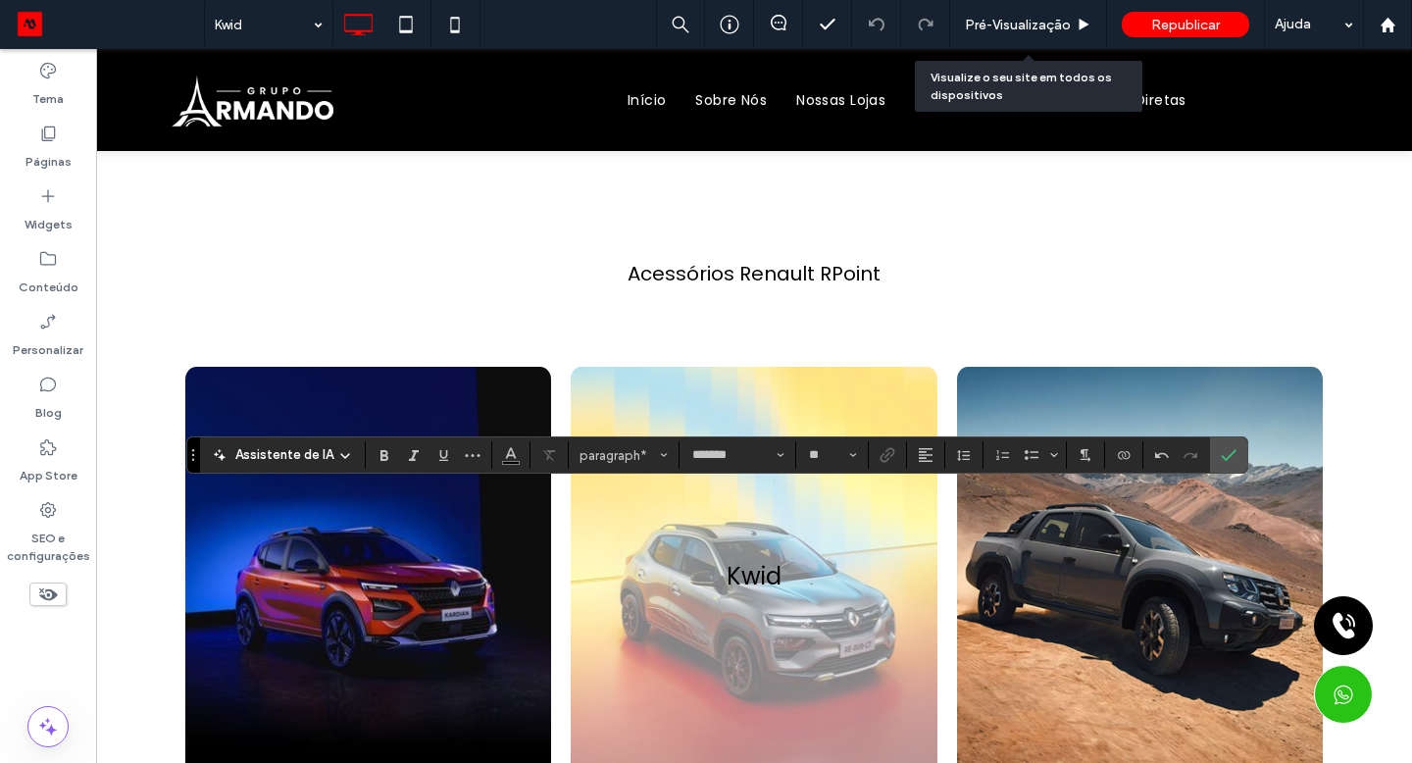
click at [1061, 17] on span "Pré-Visualizaçāo" at bounding box center [1018, 25] width 106 height 17
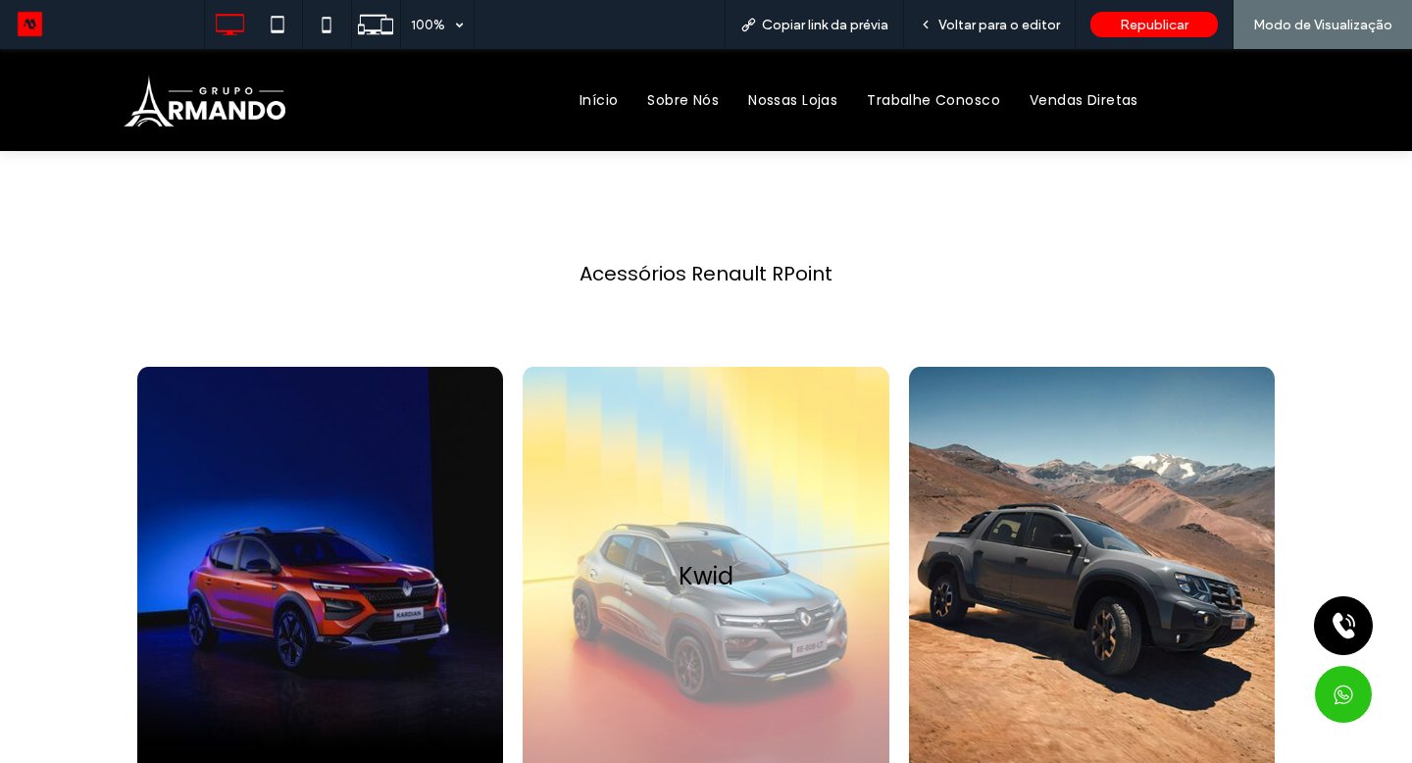
click at [953, 22] on span "Voltar para o editor" at bounding box center [999, 25] width 122 height 17
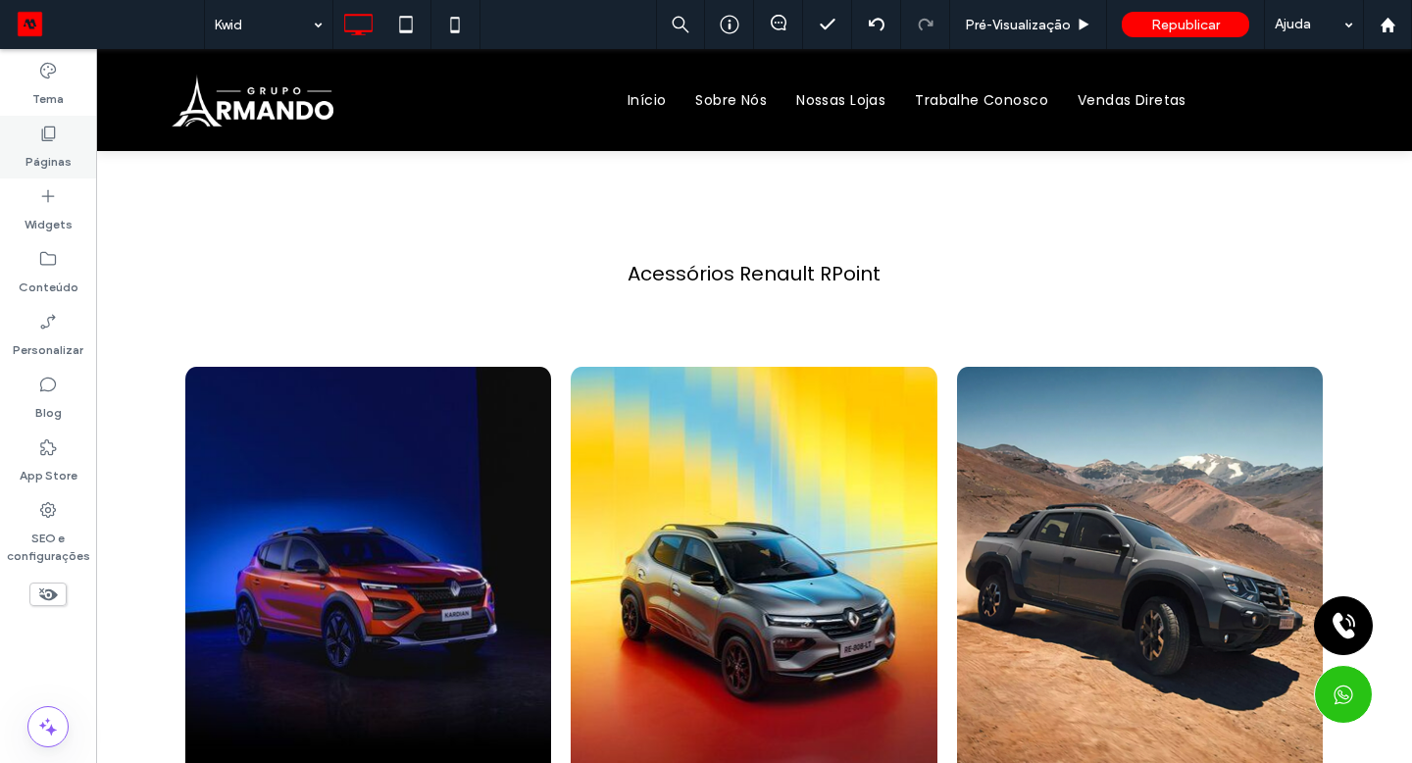
click at [37, 158] on label "Páginas" at bounding box center [48, 156] width 46 height 27
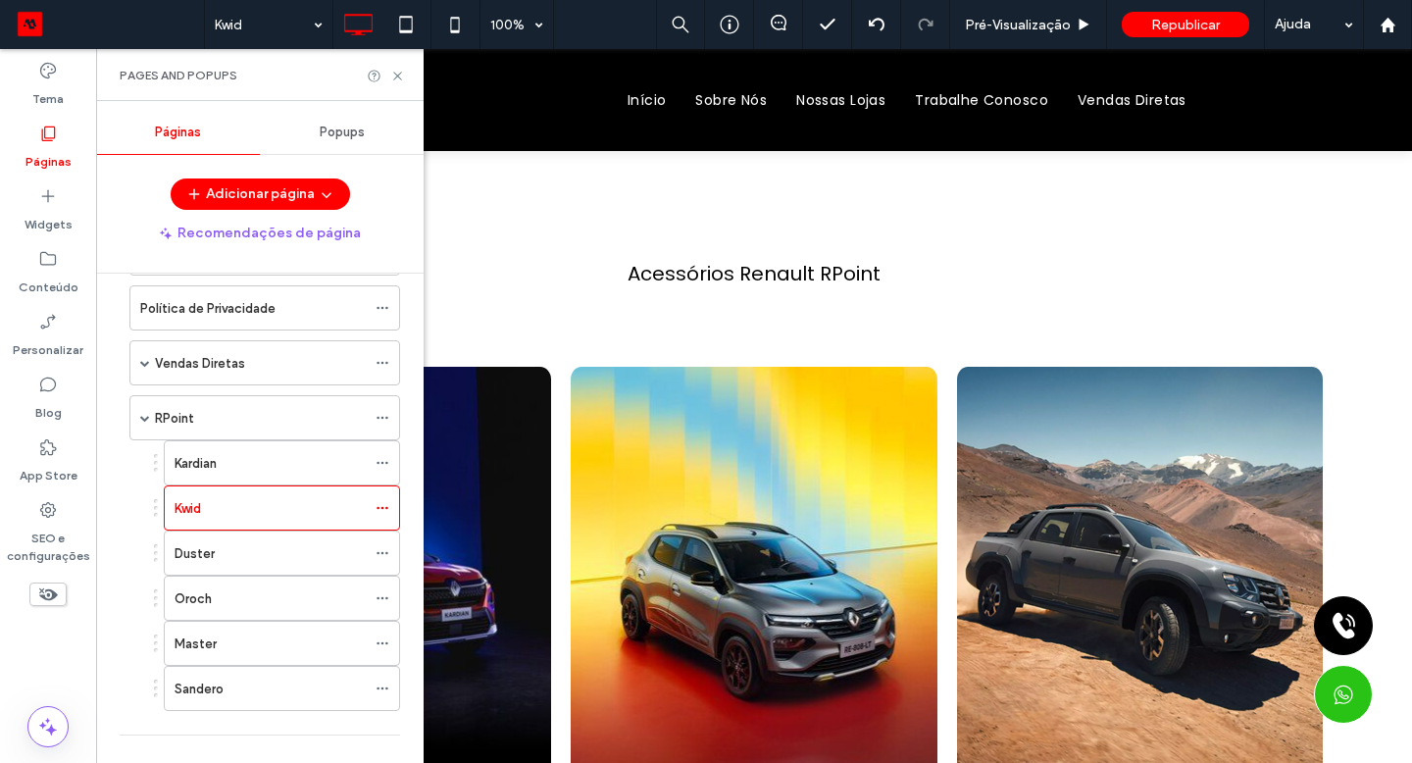
scroll to position [369, 0]
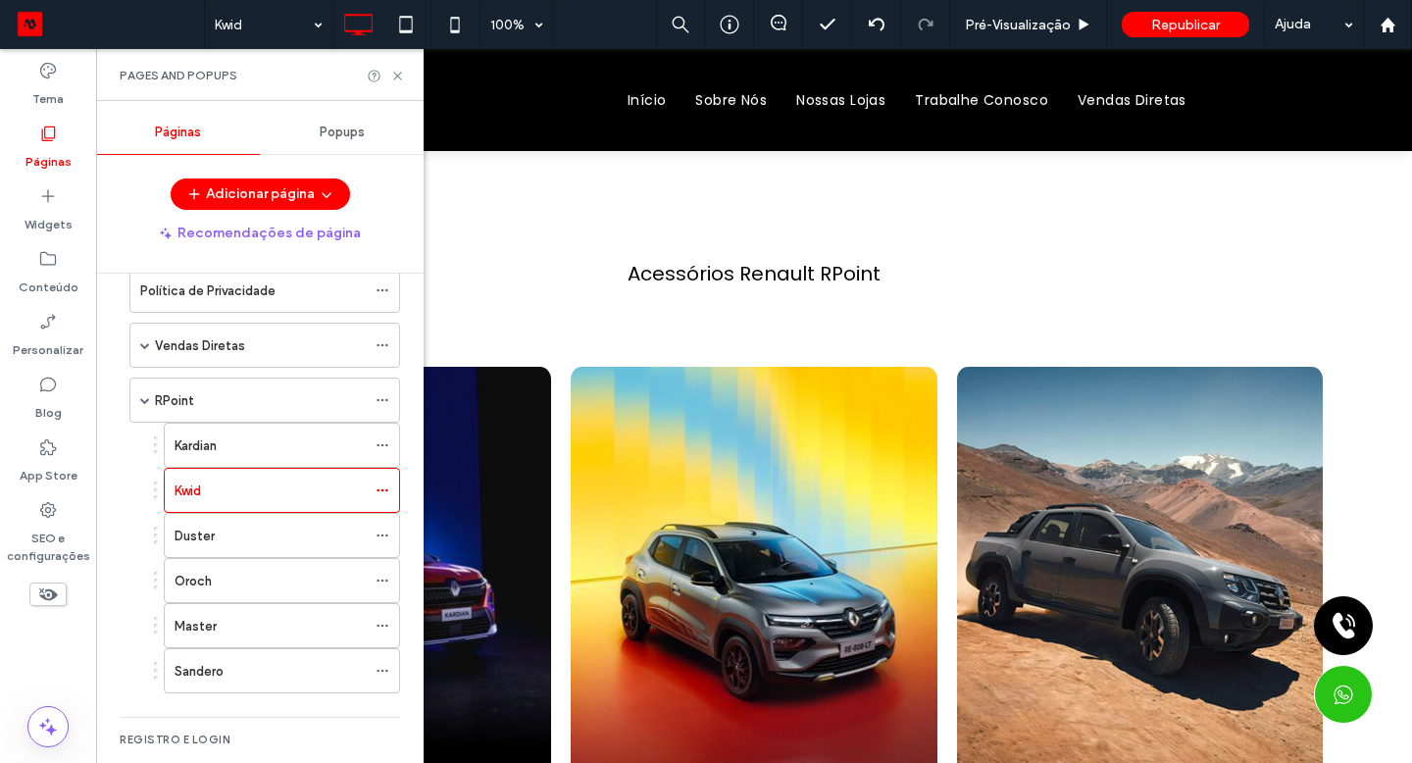
click at [252, 400] on div "RPoint" at bounding box center [260, 400] width 211 height 21
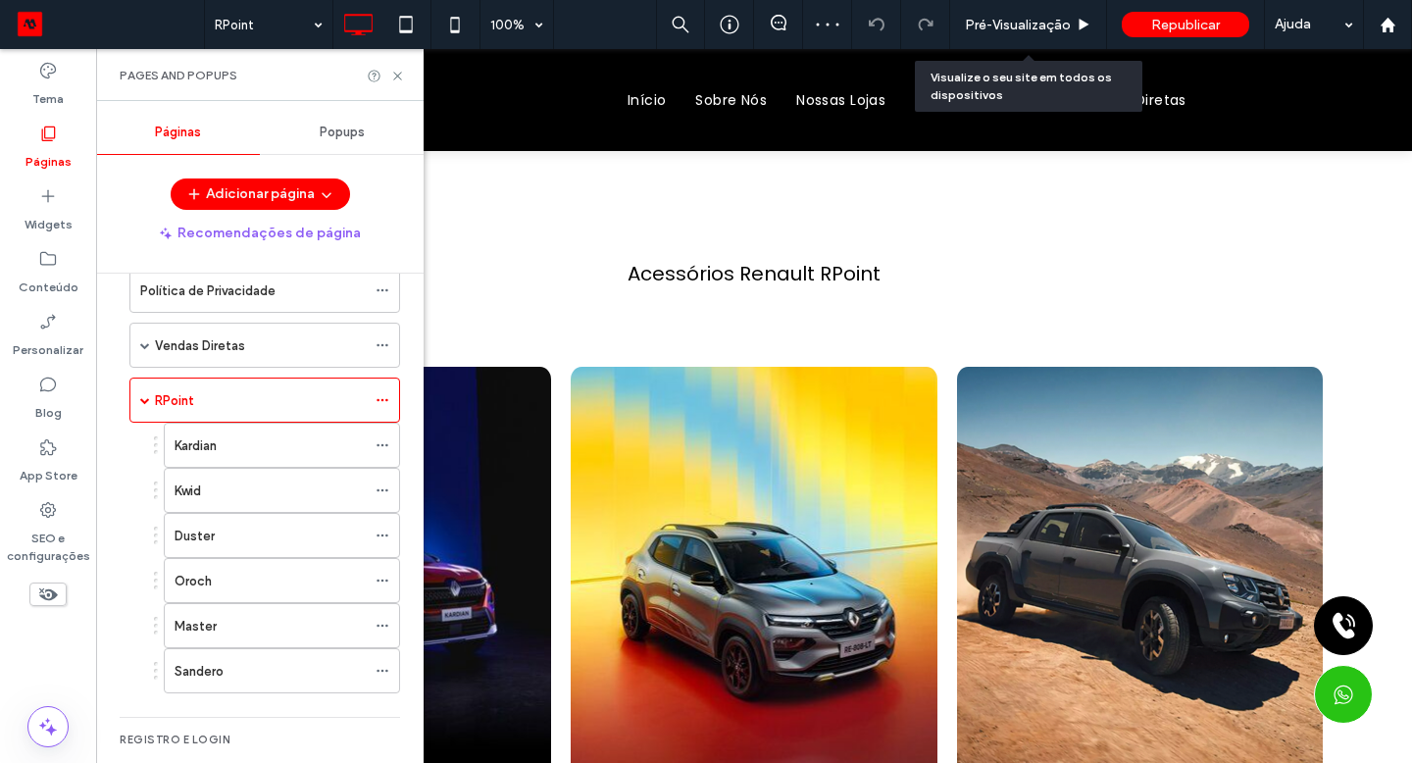
click at [1004, 21] on span "Pré-Visualizaçāo" at bounding box center [1018, 25] width 106 height 17
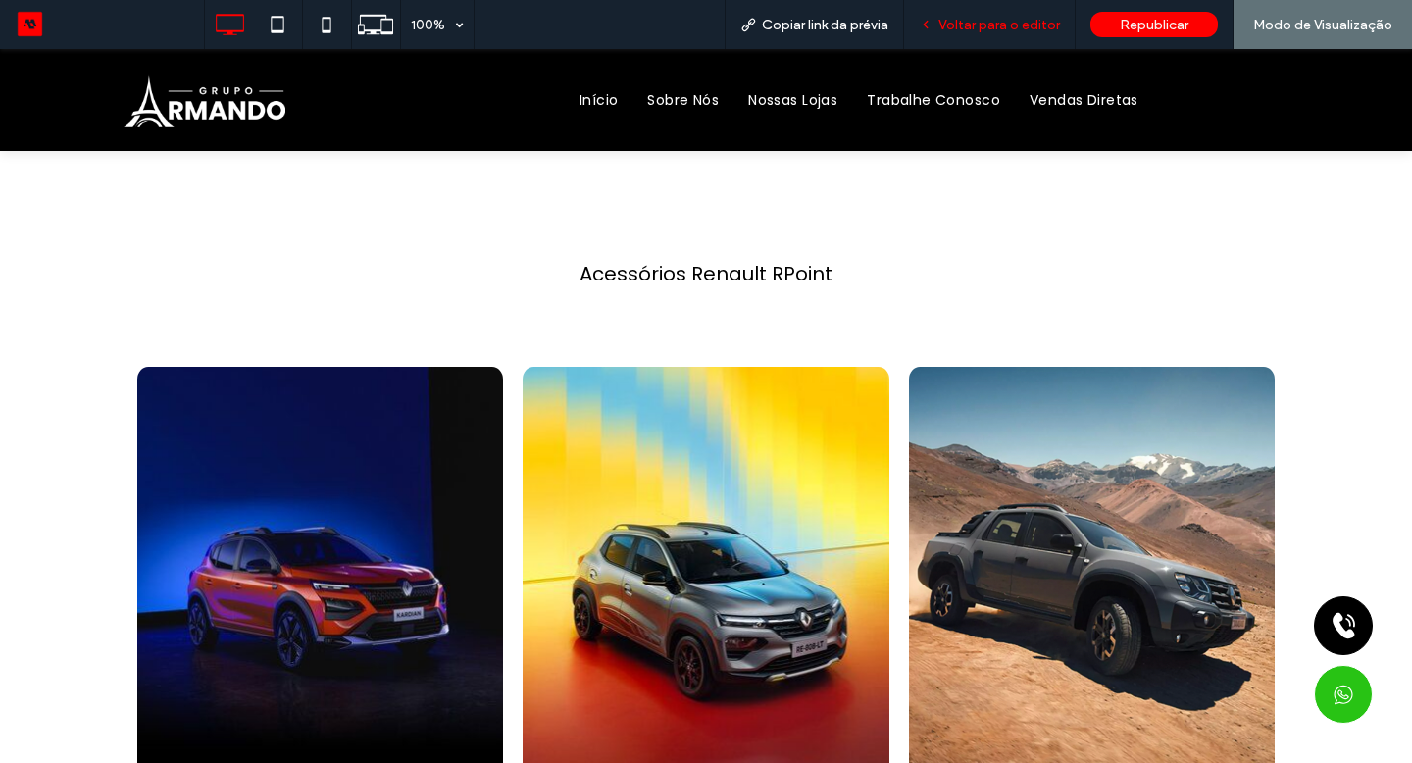
click at [938, 31] on div "Voltar para o editor" at bounding box center [989, 25] width 171 height 17
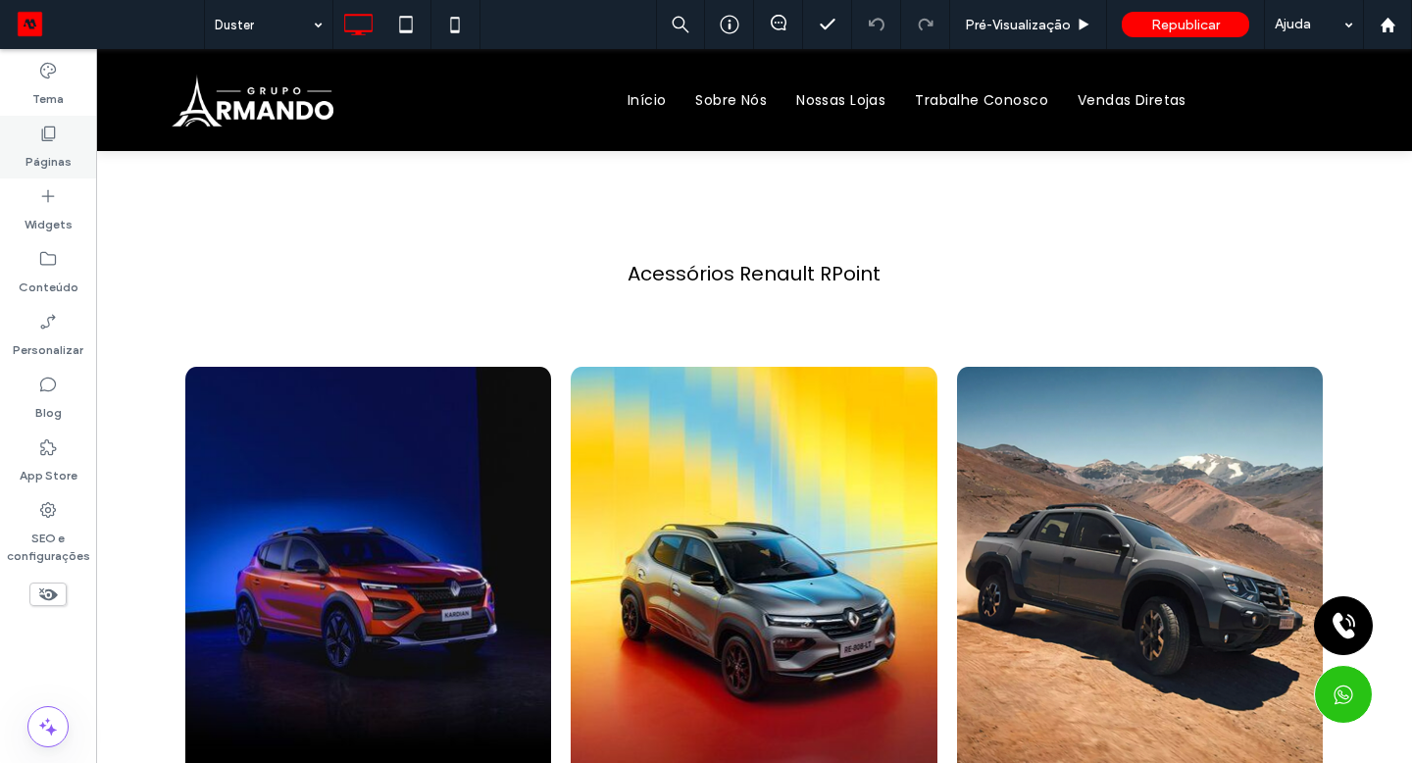
drag, startPoint x: 938, startPoint y: 31, endPoint x: 83, endPoint y: 162, distance: 864.9
click at [83, 162] on div "Páginas" at bounding box center [48, 147] width 96 height 63
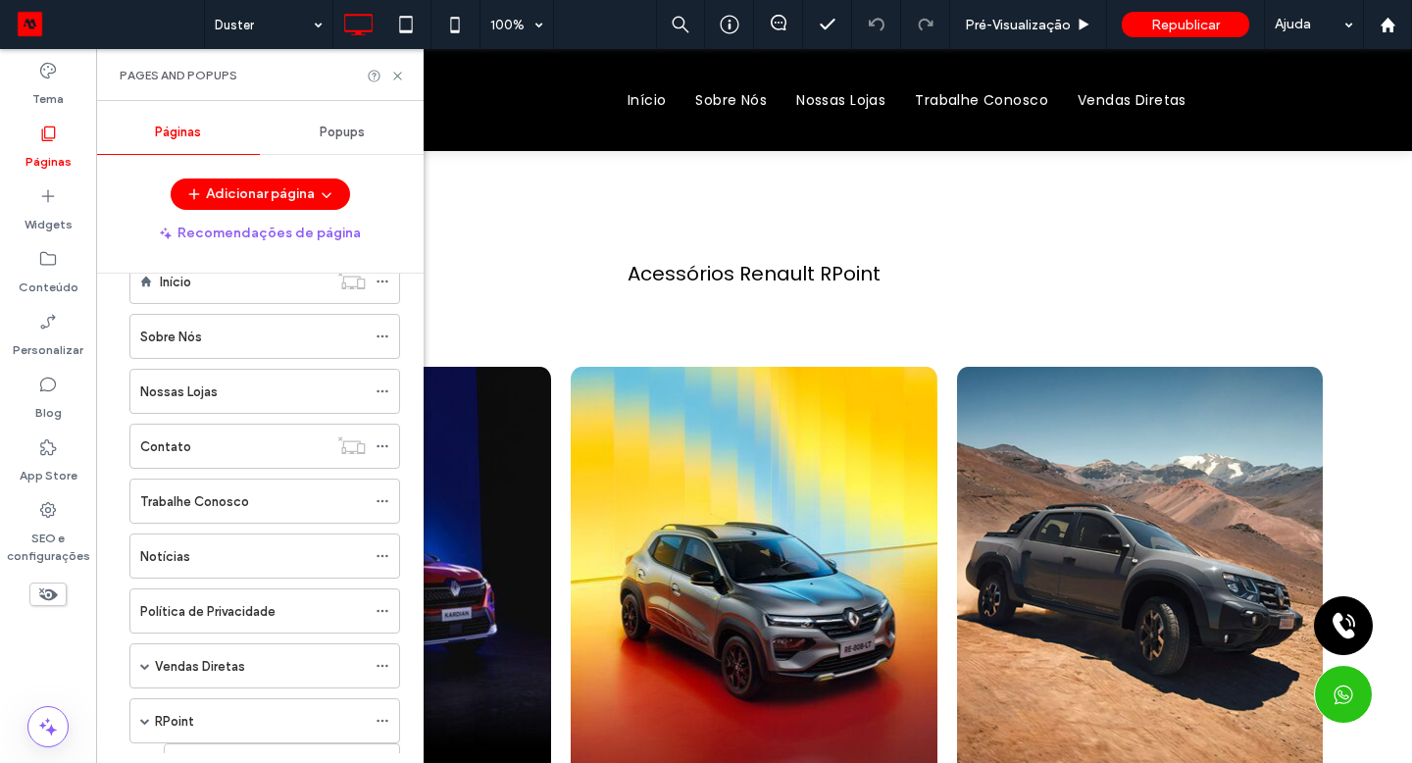
scroll to position [278, 0]
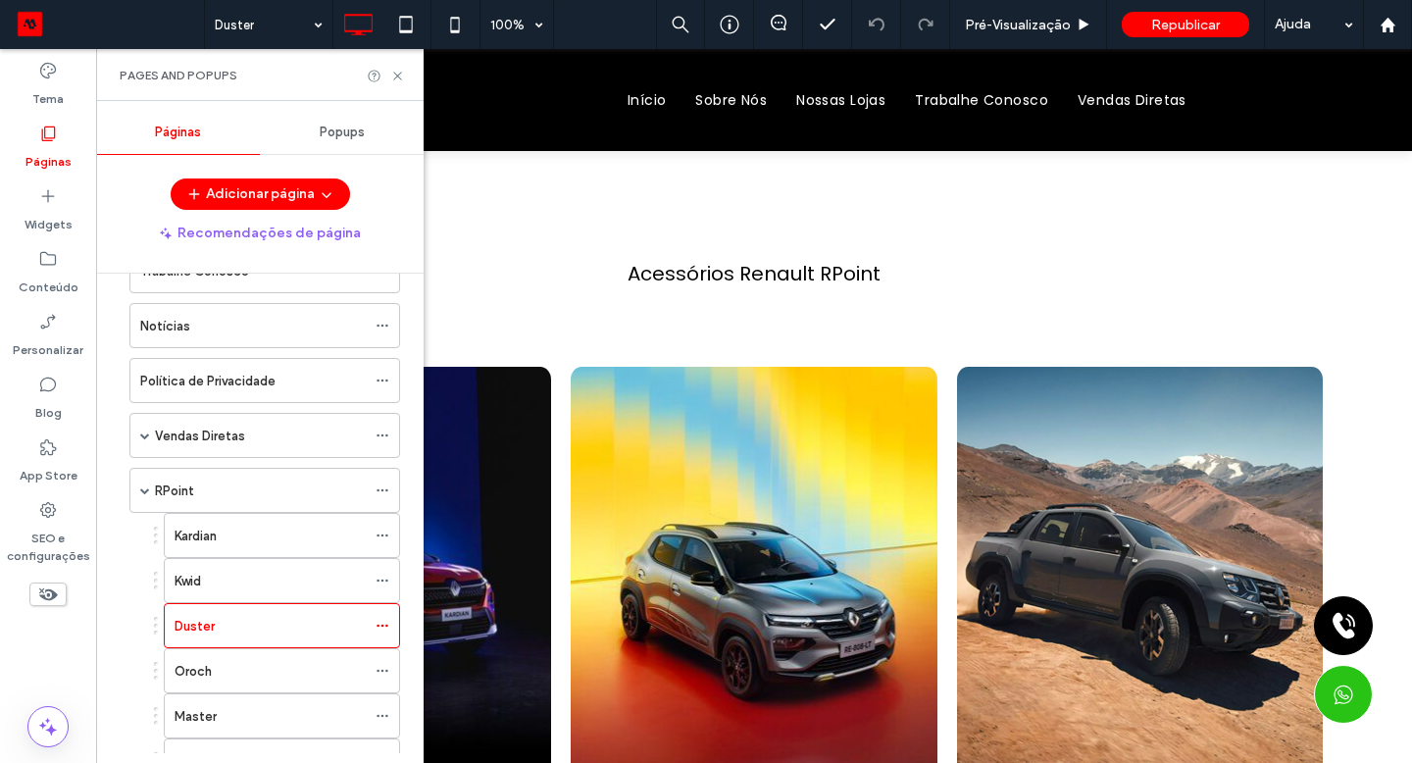
click at [224, 493] on div "RPoint" at bounding box center [260, 490] width 211 height 21
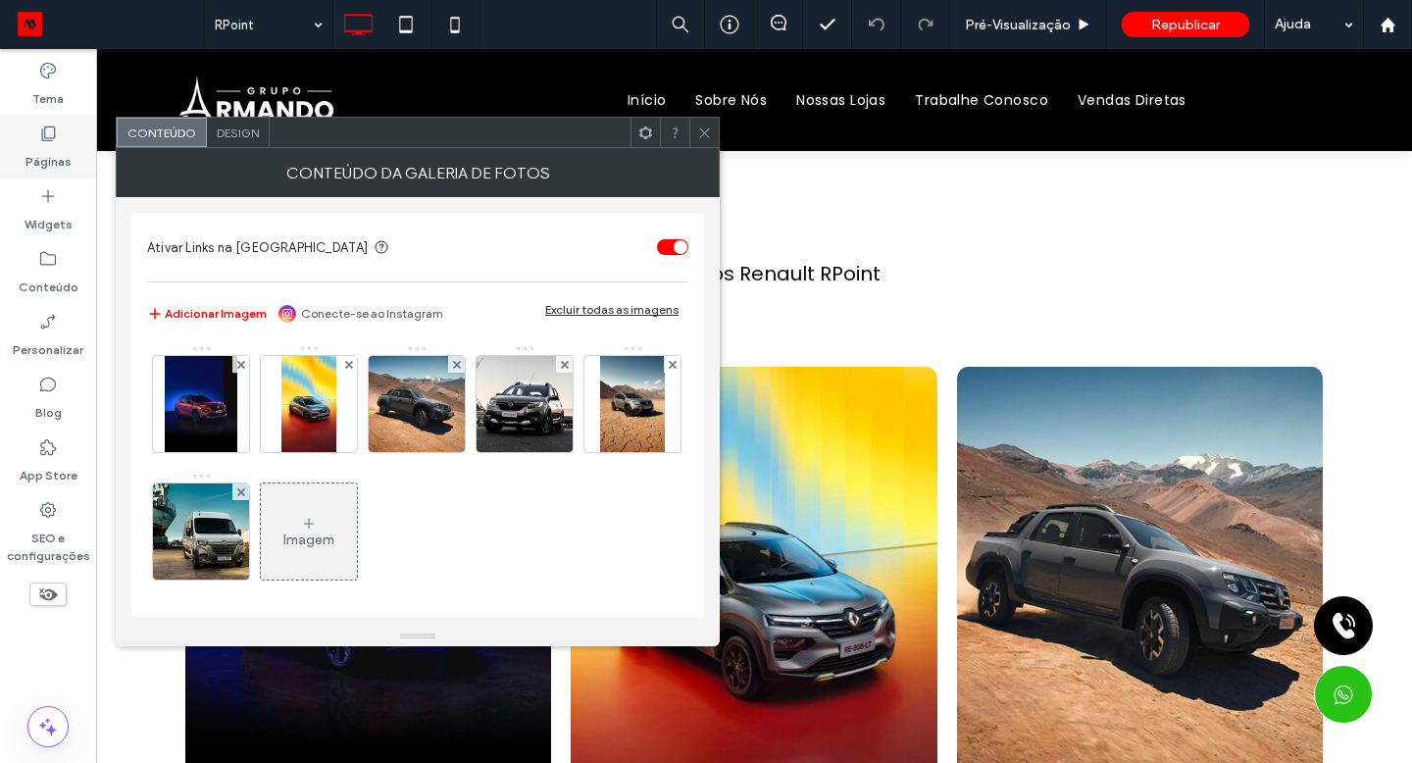
click at [421, 389] on img at bounding box center [417, 404] width 103 height 96
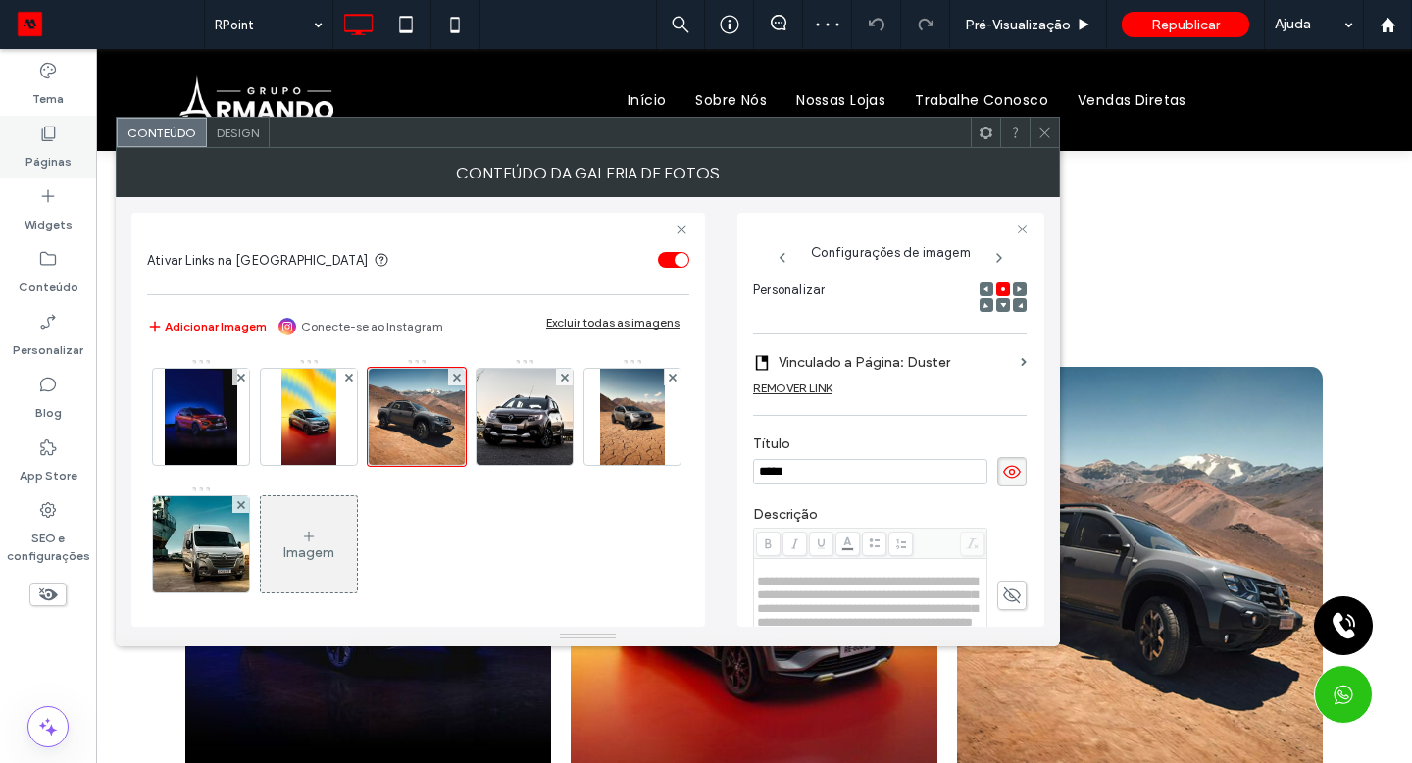
click at [880, 368] on label "Vinculado a Página: Duster" at bounding box center [896, 362] width 234 height 36
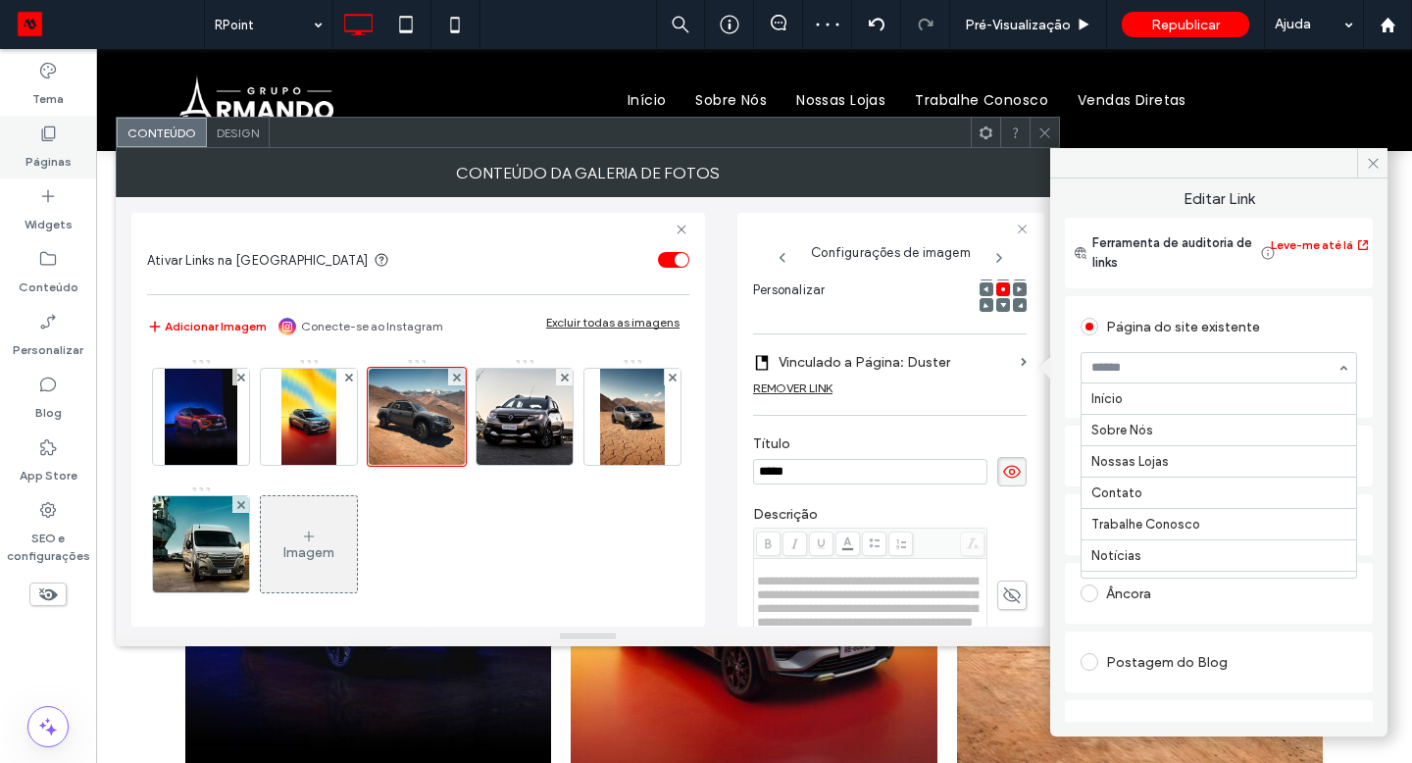
scroll to position [517, 0]
click at [600, 465] on img at bounding box center [632, 417] width 64 height 96
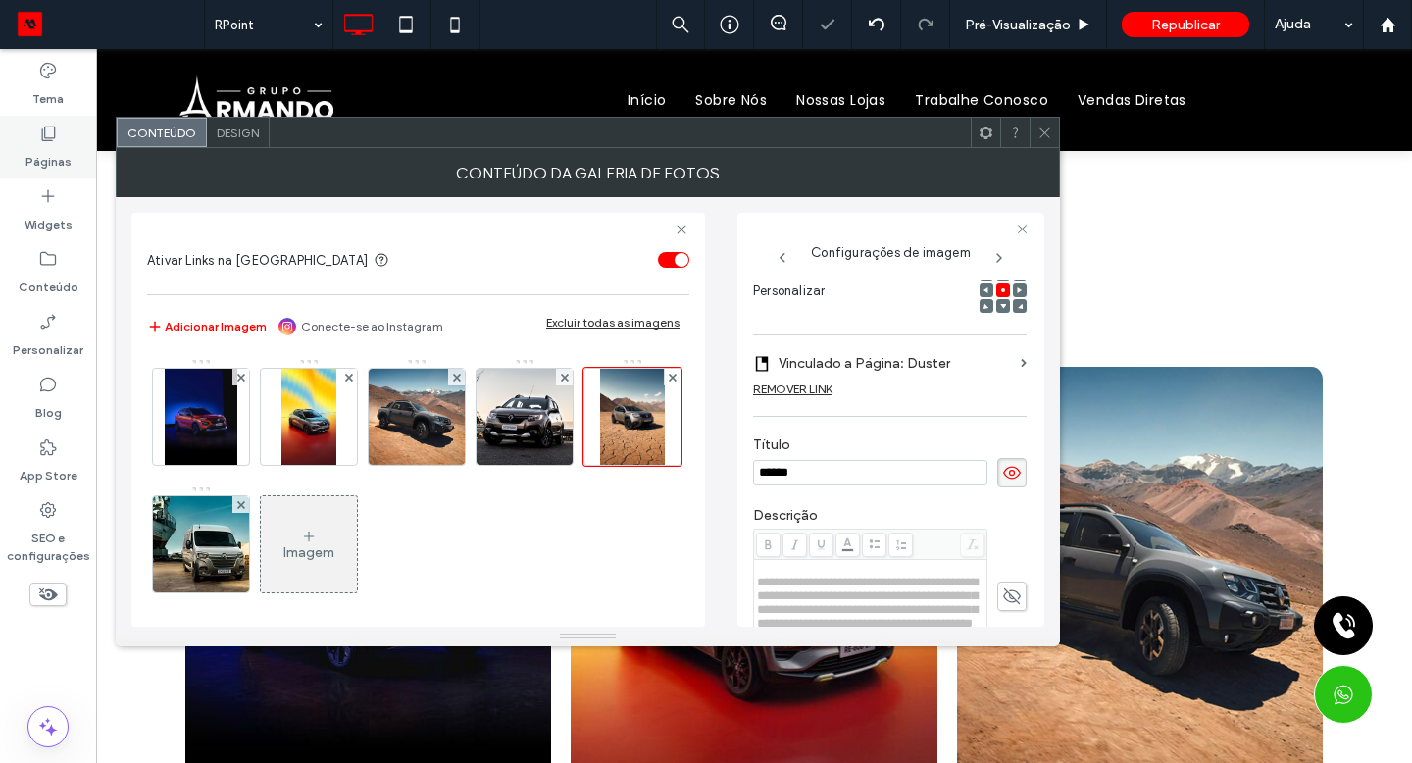
click at [1051, 131] on icon at bounding box center [1044, 133] width 15 height 15
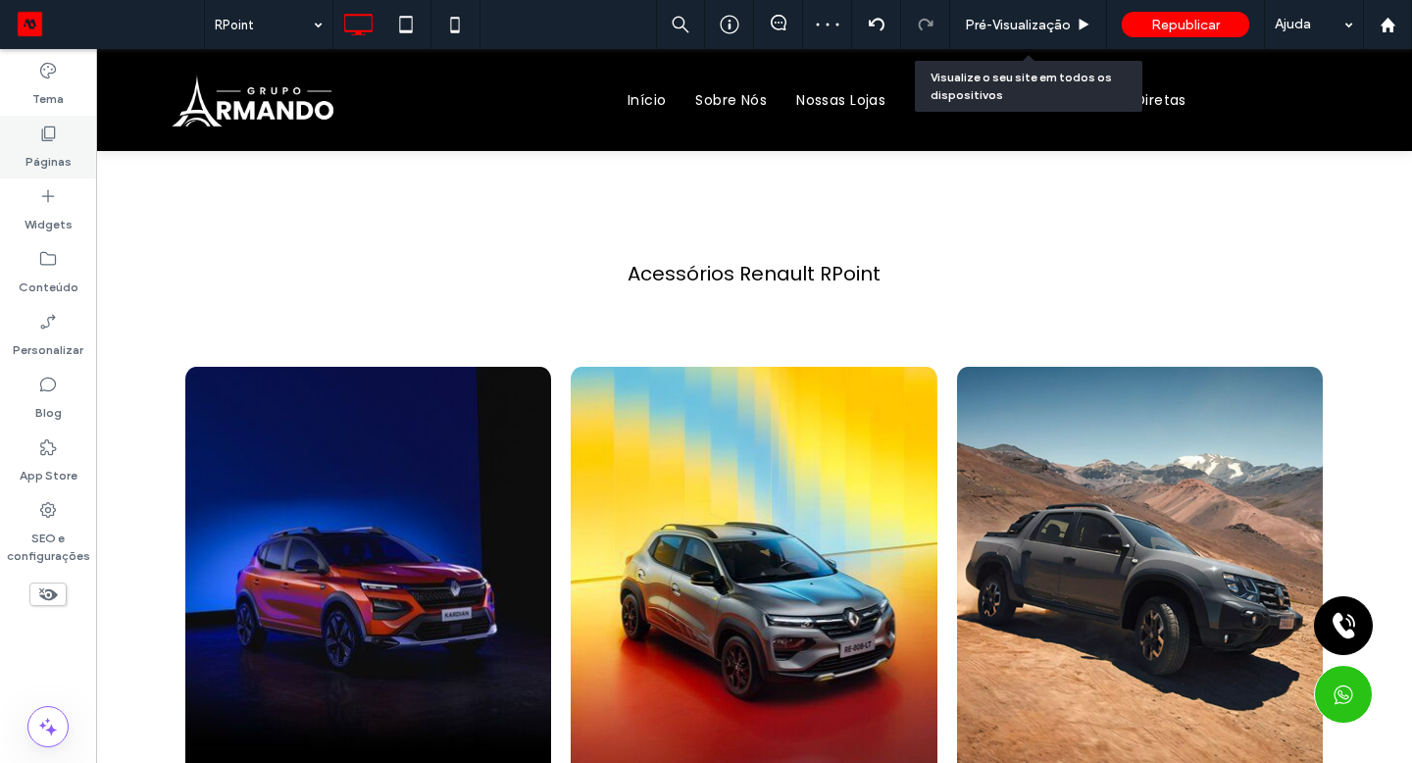
click at [1039, 30] on span "Pré-Visualizaçāo" at bounding box center [1018, 25] width 106 height 17
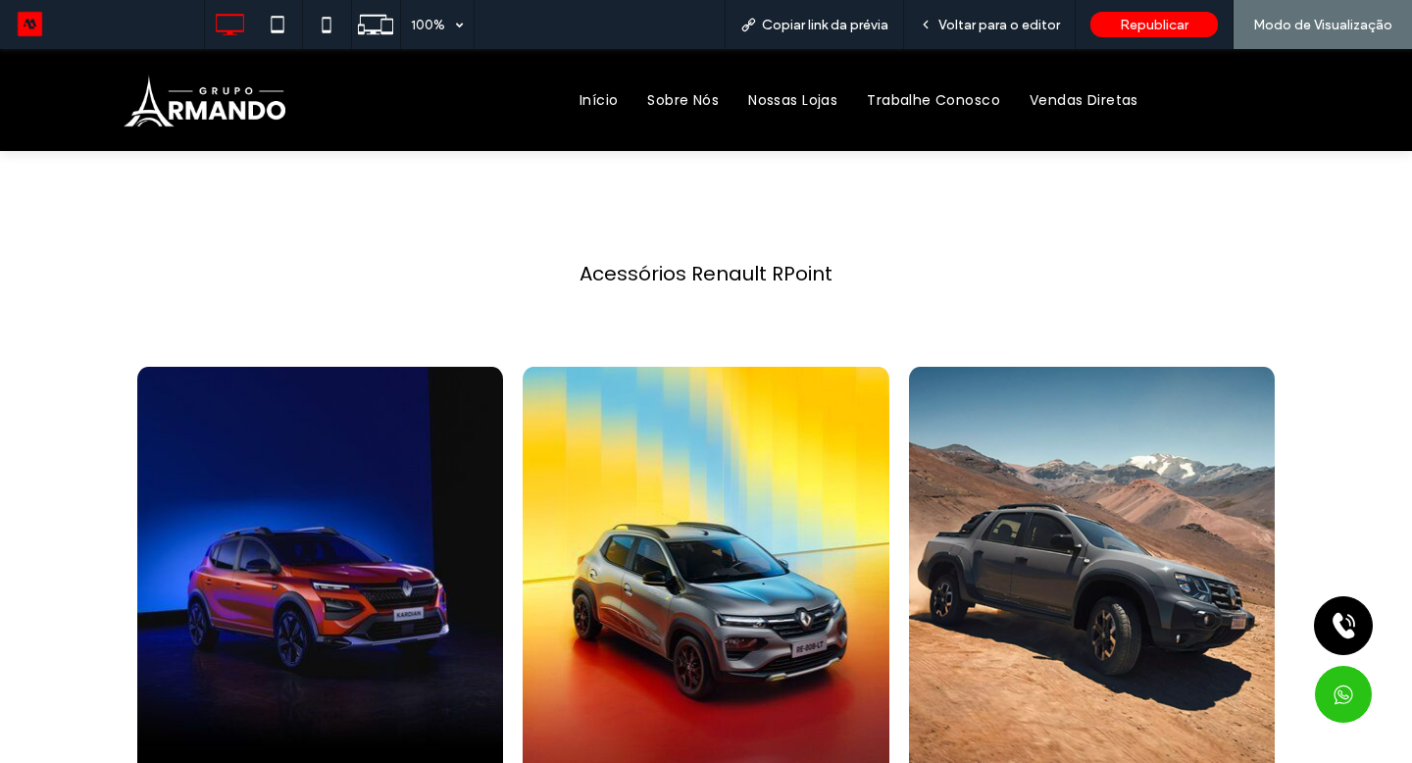
click at [1004, 28] on span "Voltar para o editor" at bounding box center [999, 25] width 122 height 17
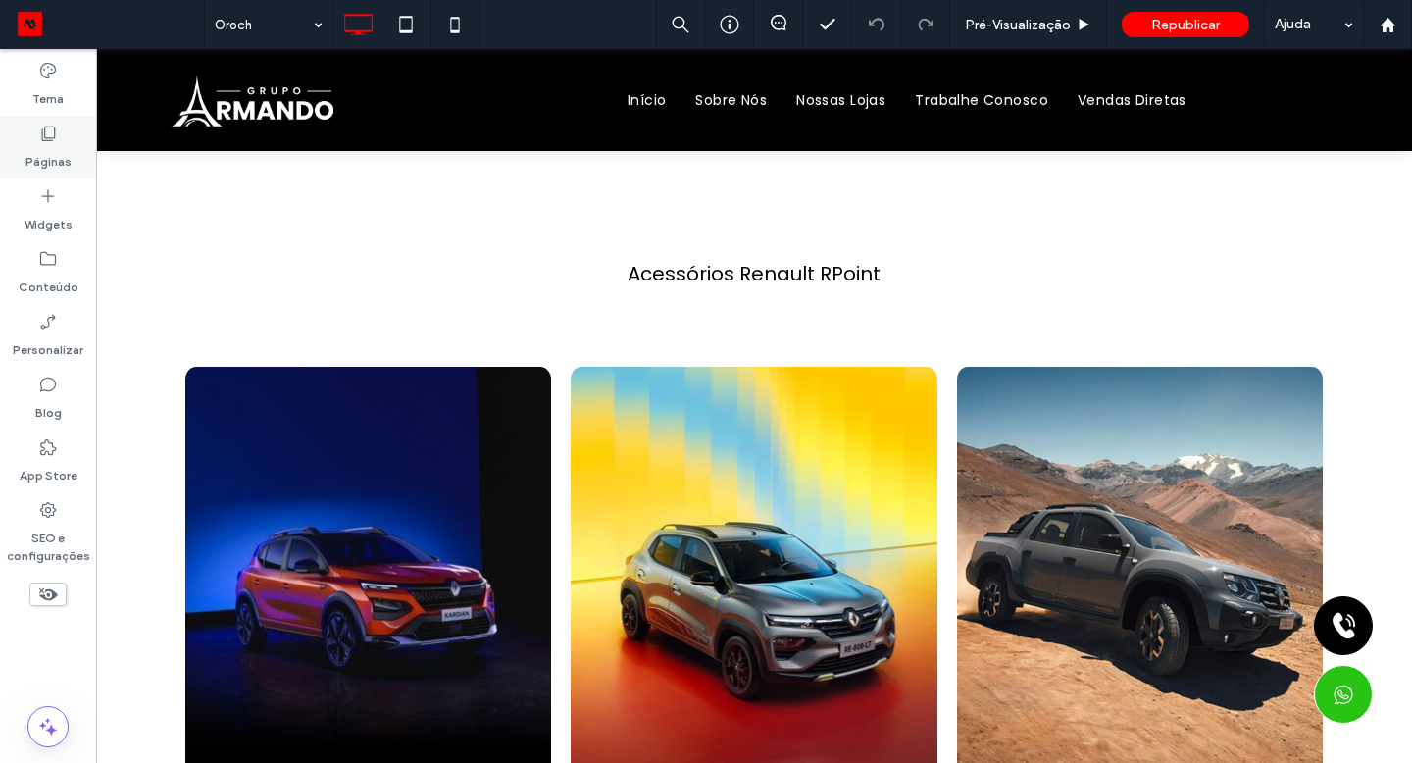
drag, startPoint x: 83, startPoint y: 162, endPoint x: 65, endPoint y: 154, distance: 20.2
click at [65, 154] on label "Páginas" at bounding box center [48, 156] width 46 height 27
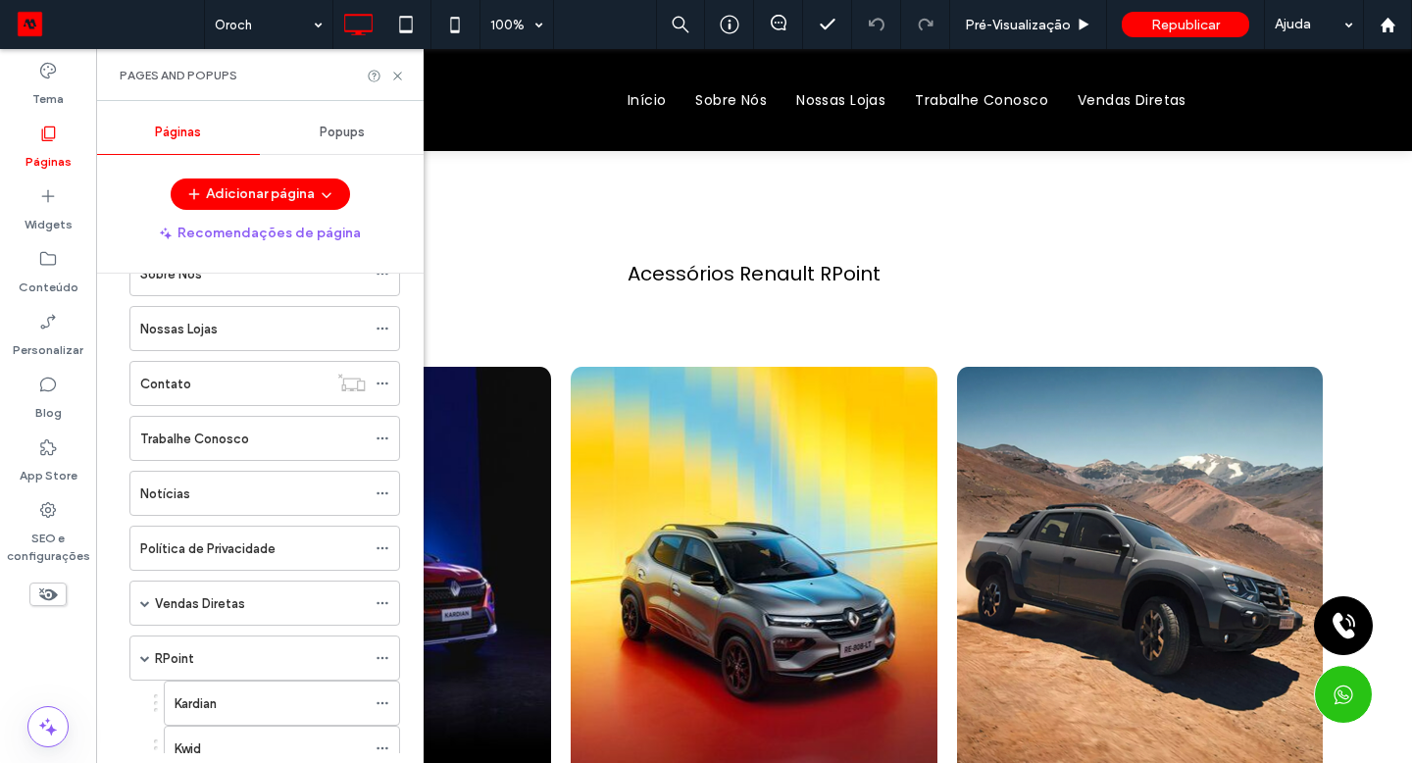
scroll to position [348, 0]
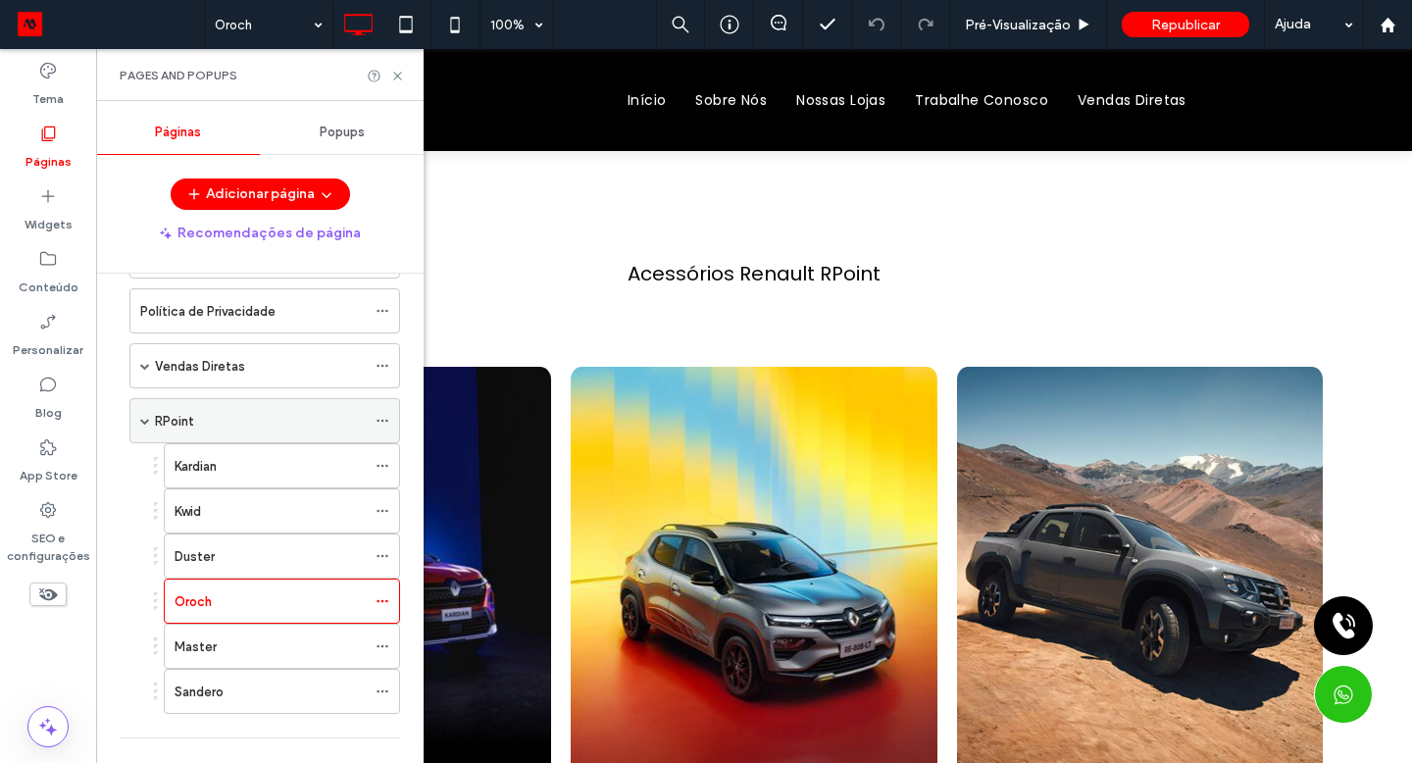
drag, startPoint x: 65, startPoint y: 154, endPoint x: 213, endPoint y: 410, distance: 295.7
click at [213, 411] on div "RPoint" at bounding box center [260, 421] width 211 height 21
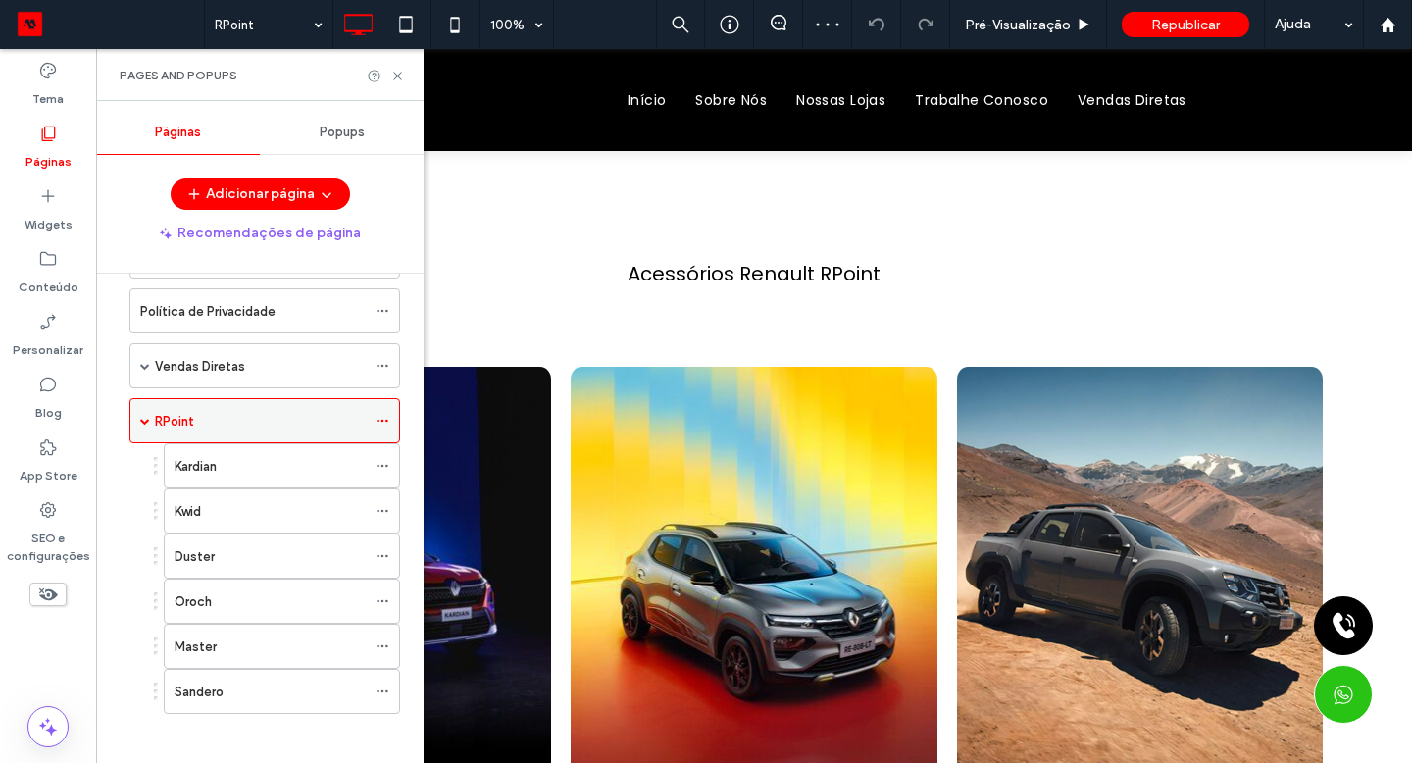
click at [397, 76] on icon at bounding box center [397, 76] width 15 height 15
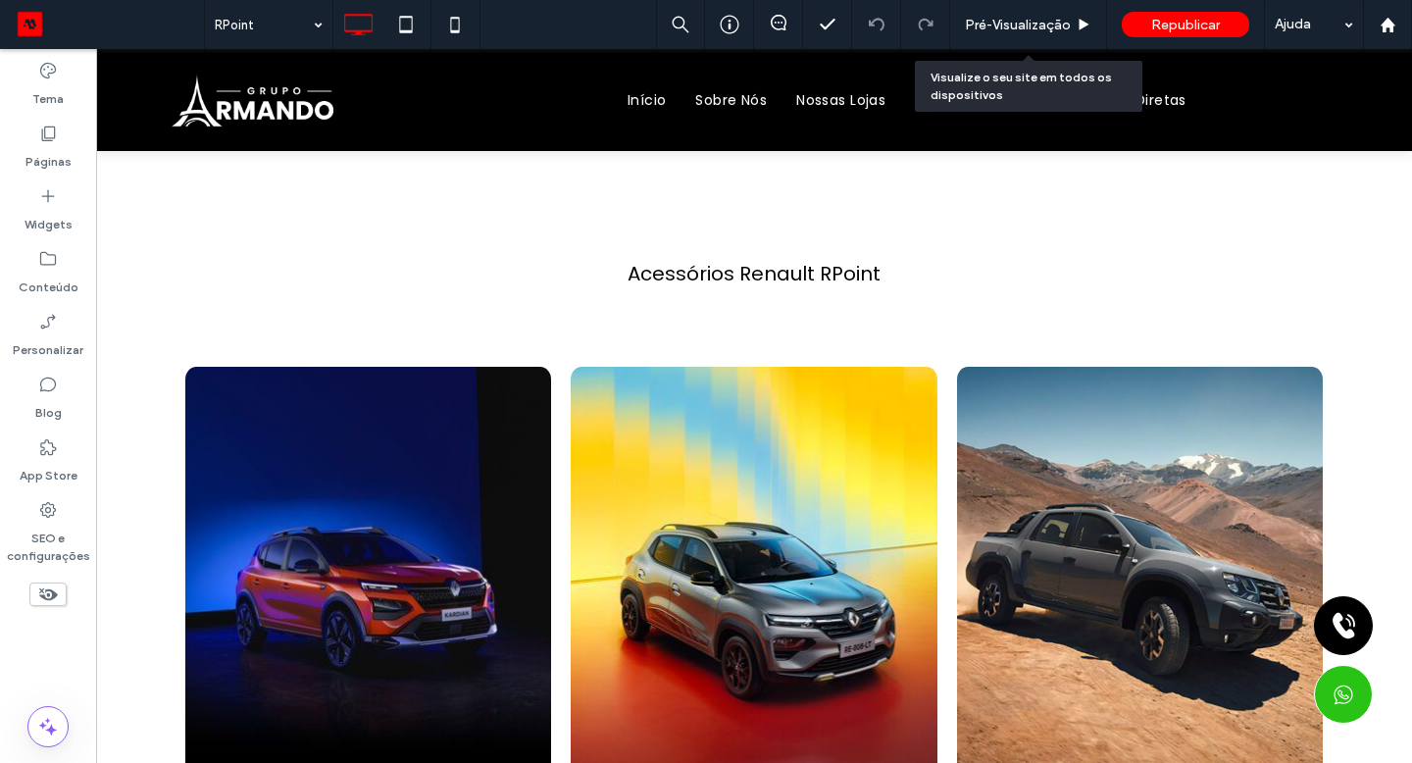
click at [1001, 7] on div "Pré-Visualizaçāo" at bounding box center [1028, 24] width 157 height 49
click at [1012, 25] on span "Pré-Visualizaçāo" at bounding box center [1018, 25] width 106 height 17
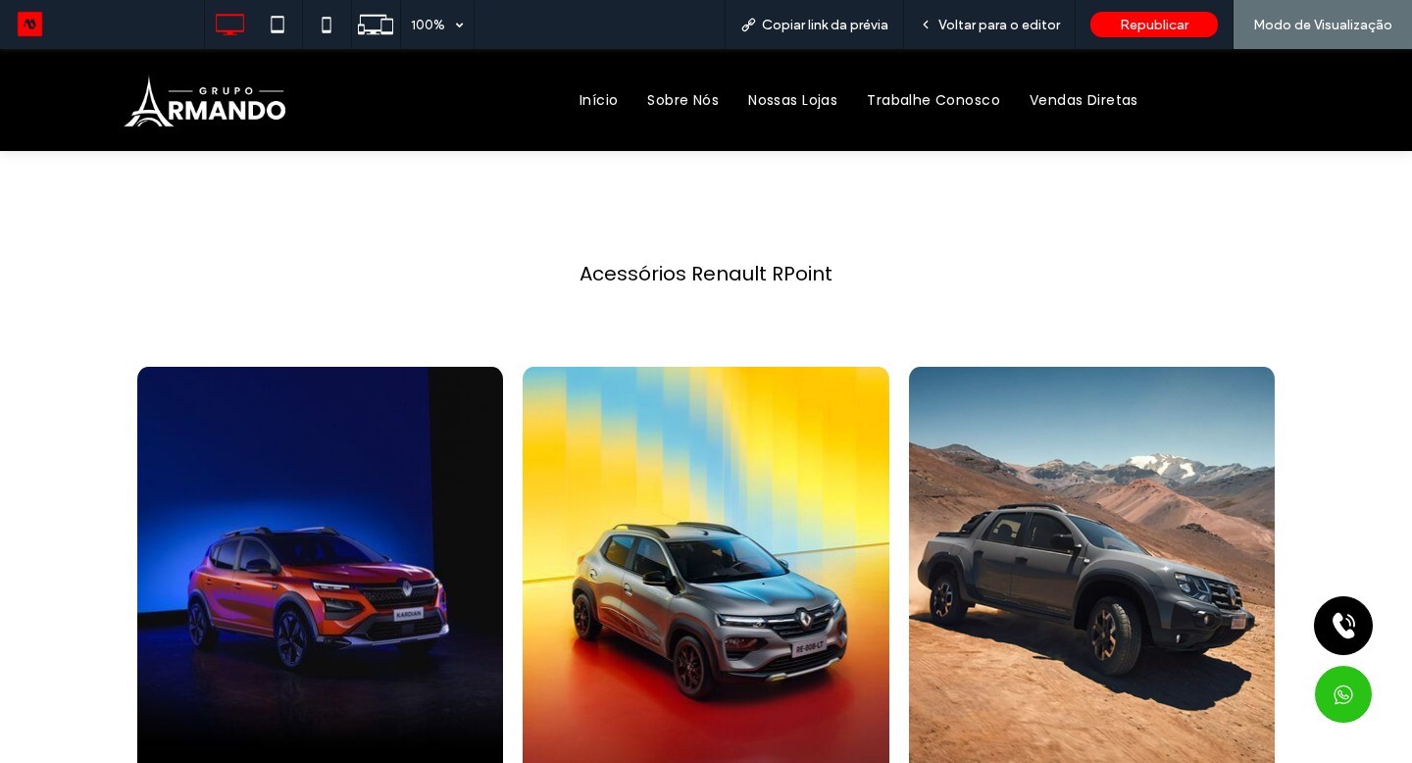
click at [1027, 27] on span "Voltar para o editor" at bounding box center [999, 25] width 122 height 17
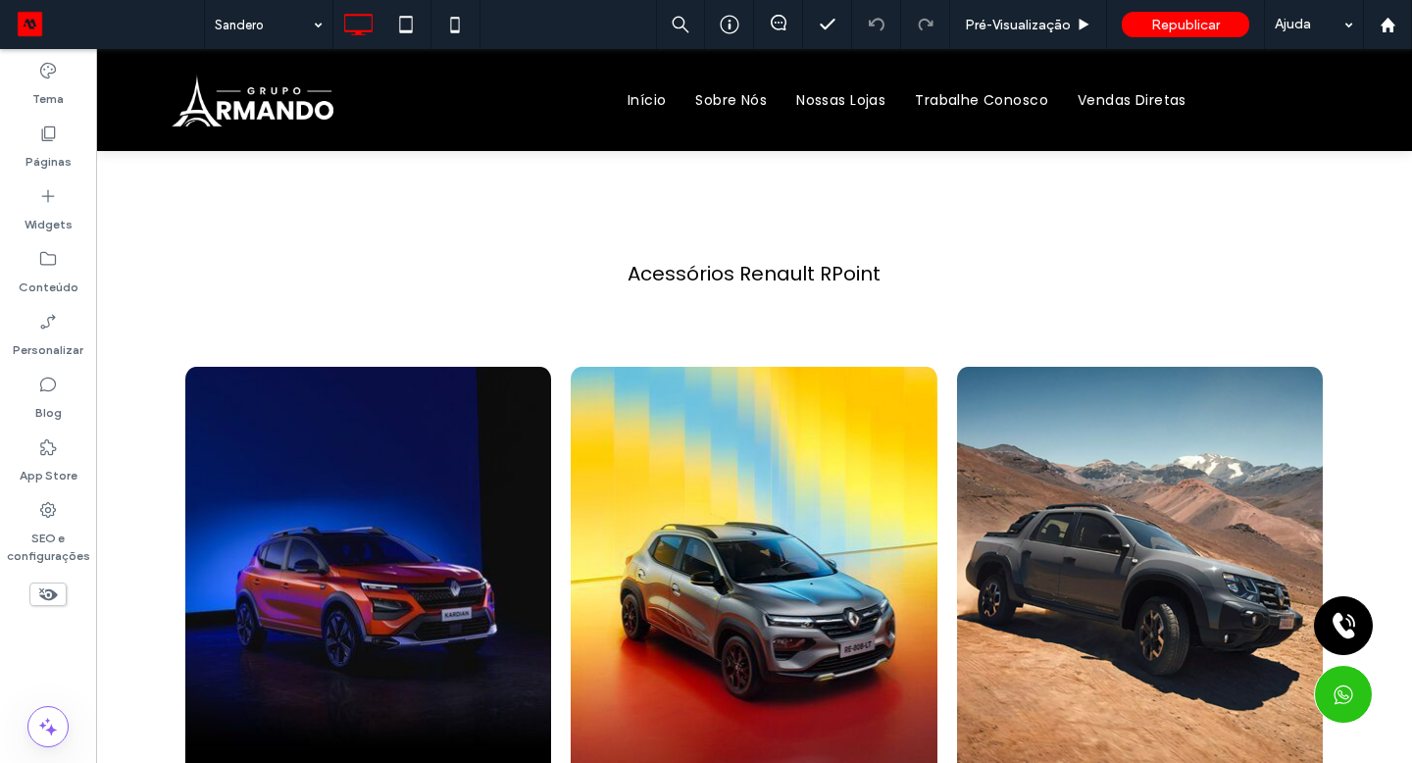
click at [40, 152] on label "Páginas" at bounding box center [48, 156] width 46 height 27
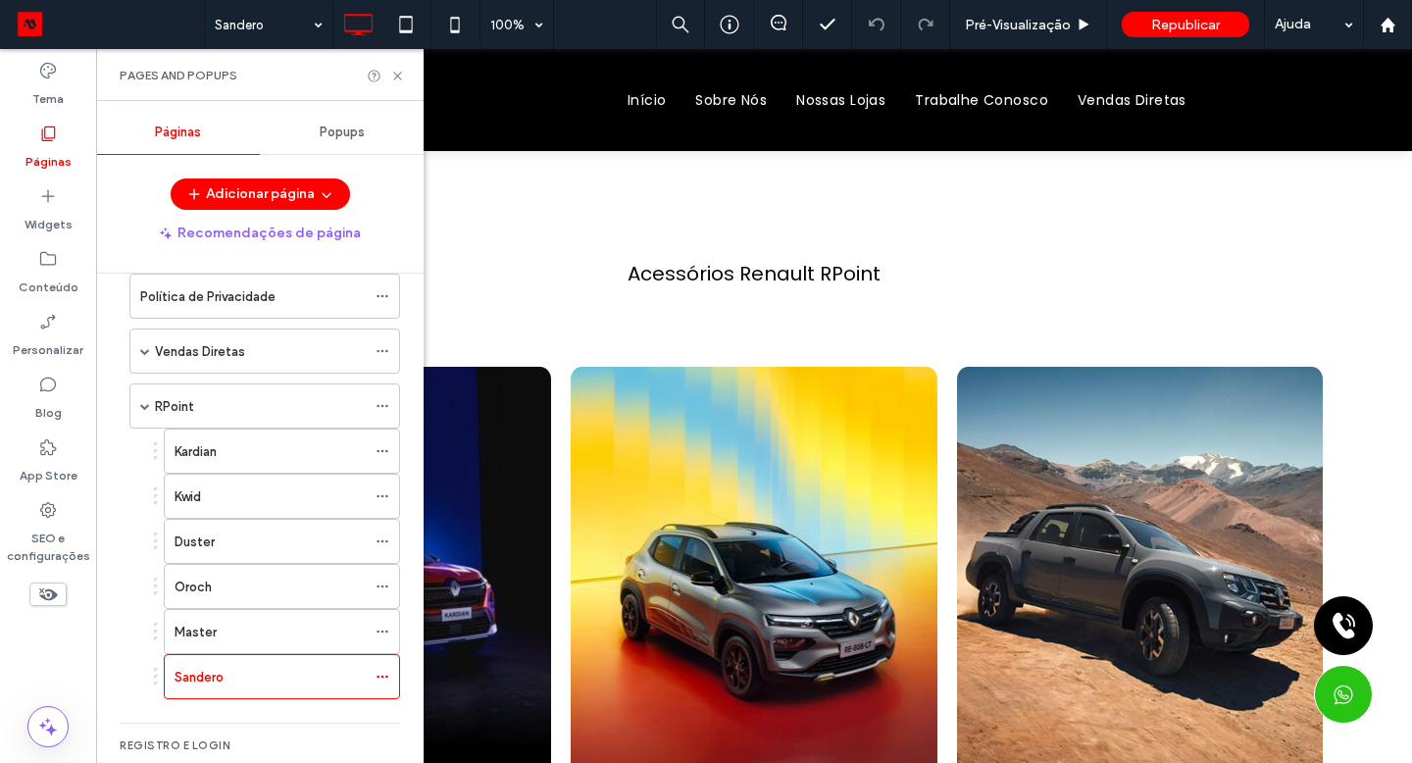
scroll to position [364, 0]
click at [219, 404] on div "RPoint" at bounding box center [260, 405] width 211 height 21
click at [399, 75] on icon at bounding box center [397, 76] width 15 height 15
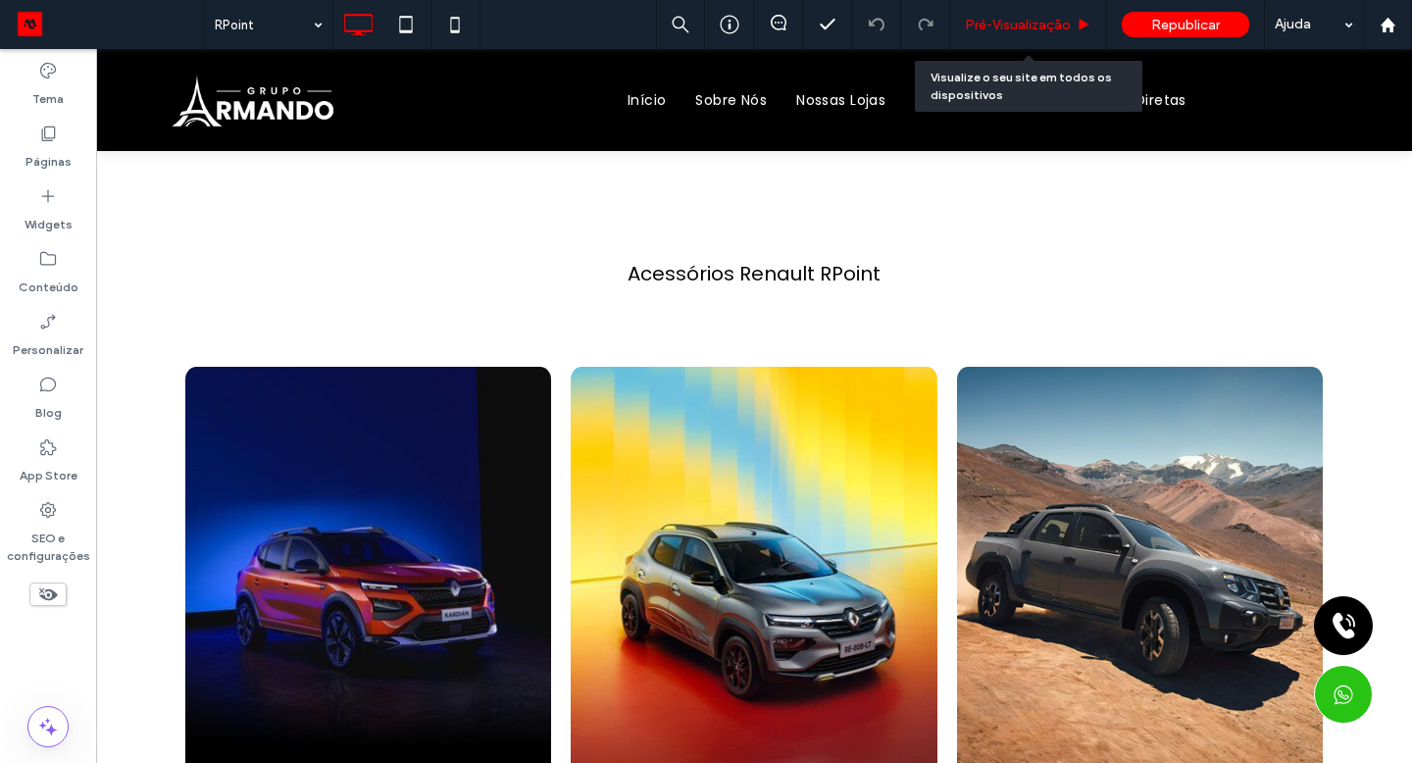
click at [1035, 26] on span "Pré-Visualizaçāo" at bounding box center [1018, 25] width 106 height 17
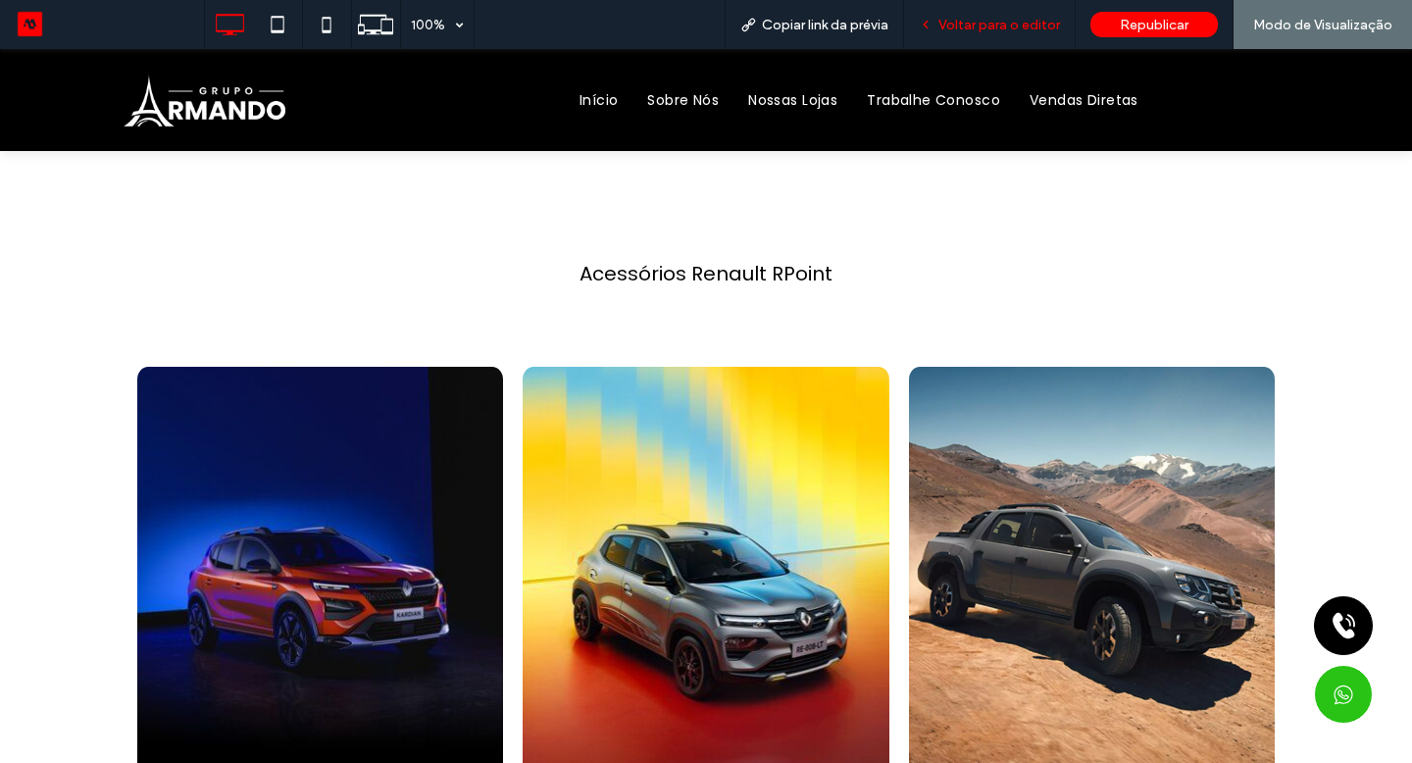
click at [1005, 21] on span "Voltar para o editor" at bounding box center [999, 25] width 122 height 17
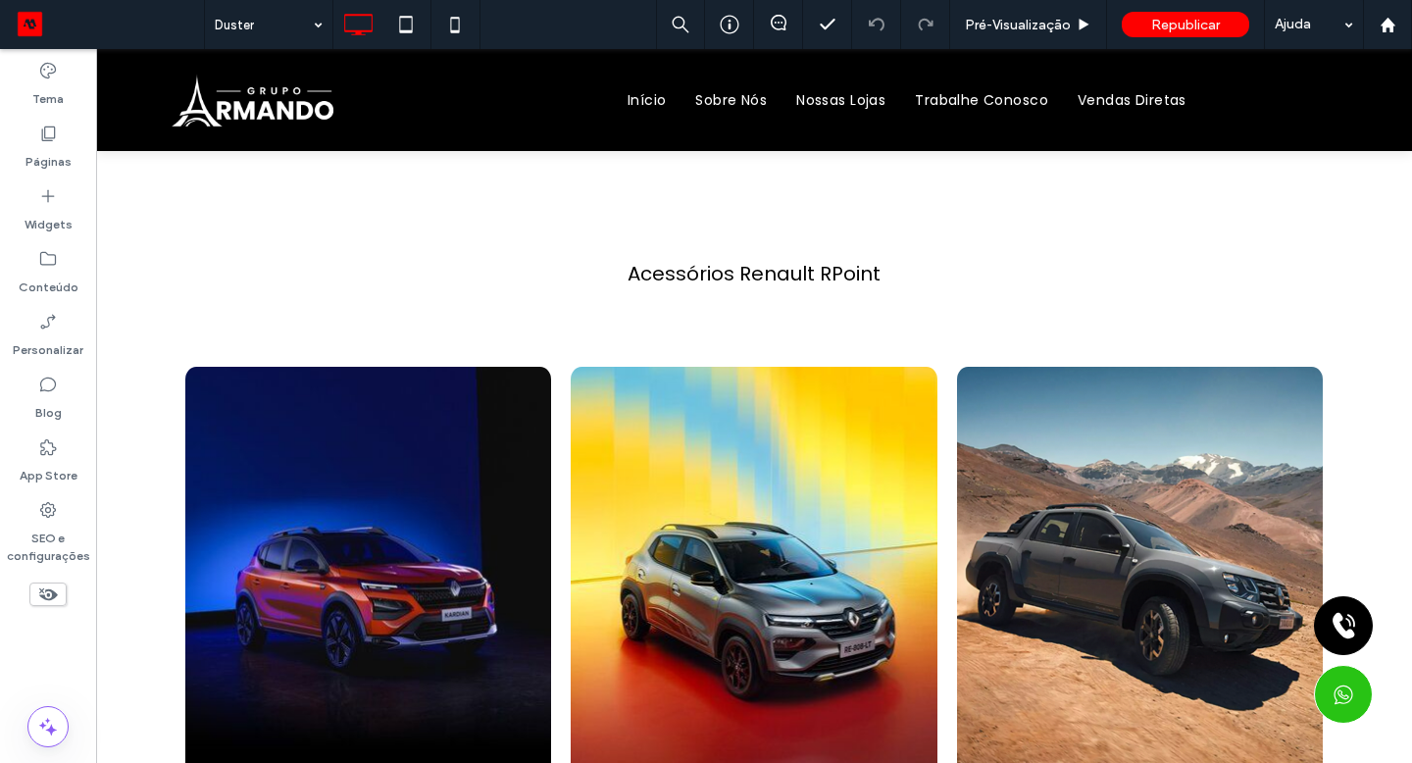
click at [52, 153] on label "Páginas" at bounding box center [48, 156] width 46 height 27
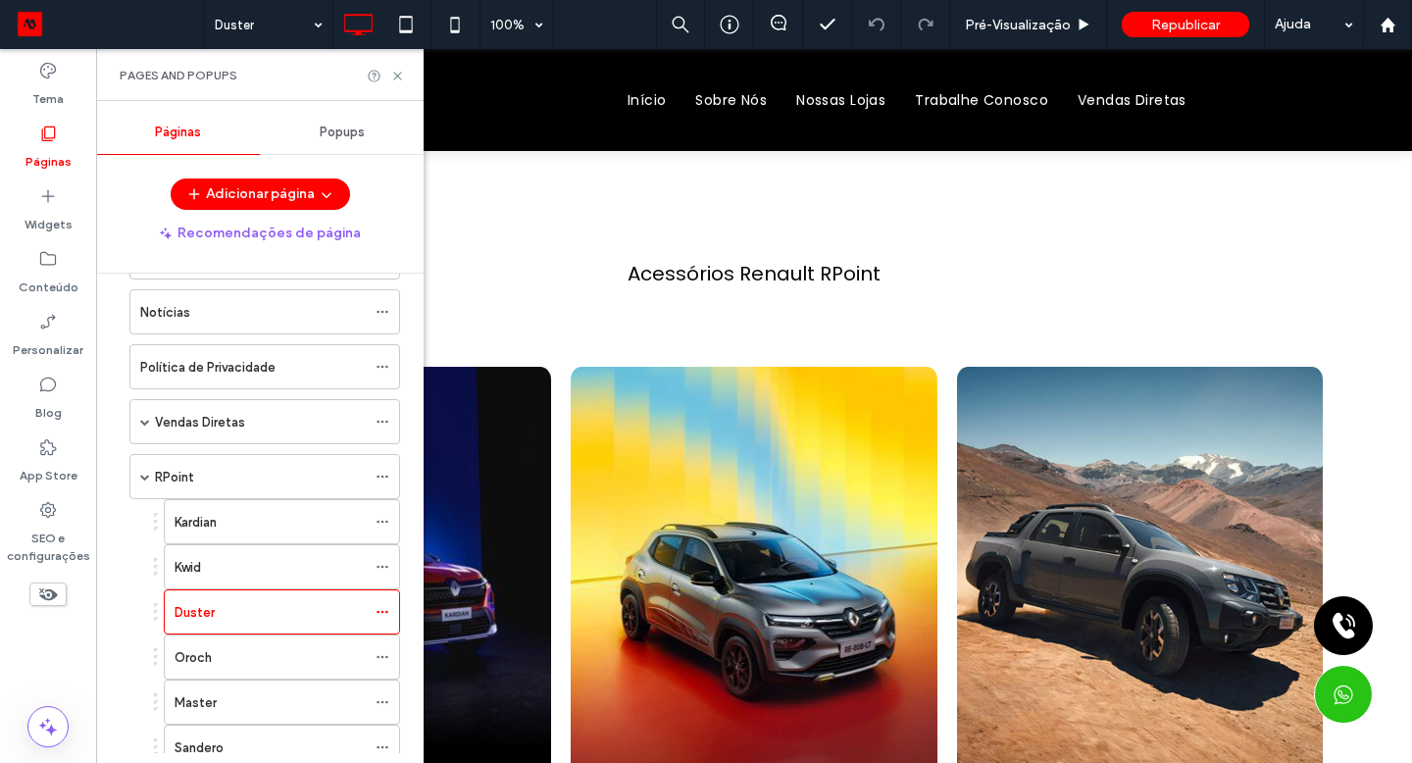
scroll to position [449, 0]
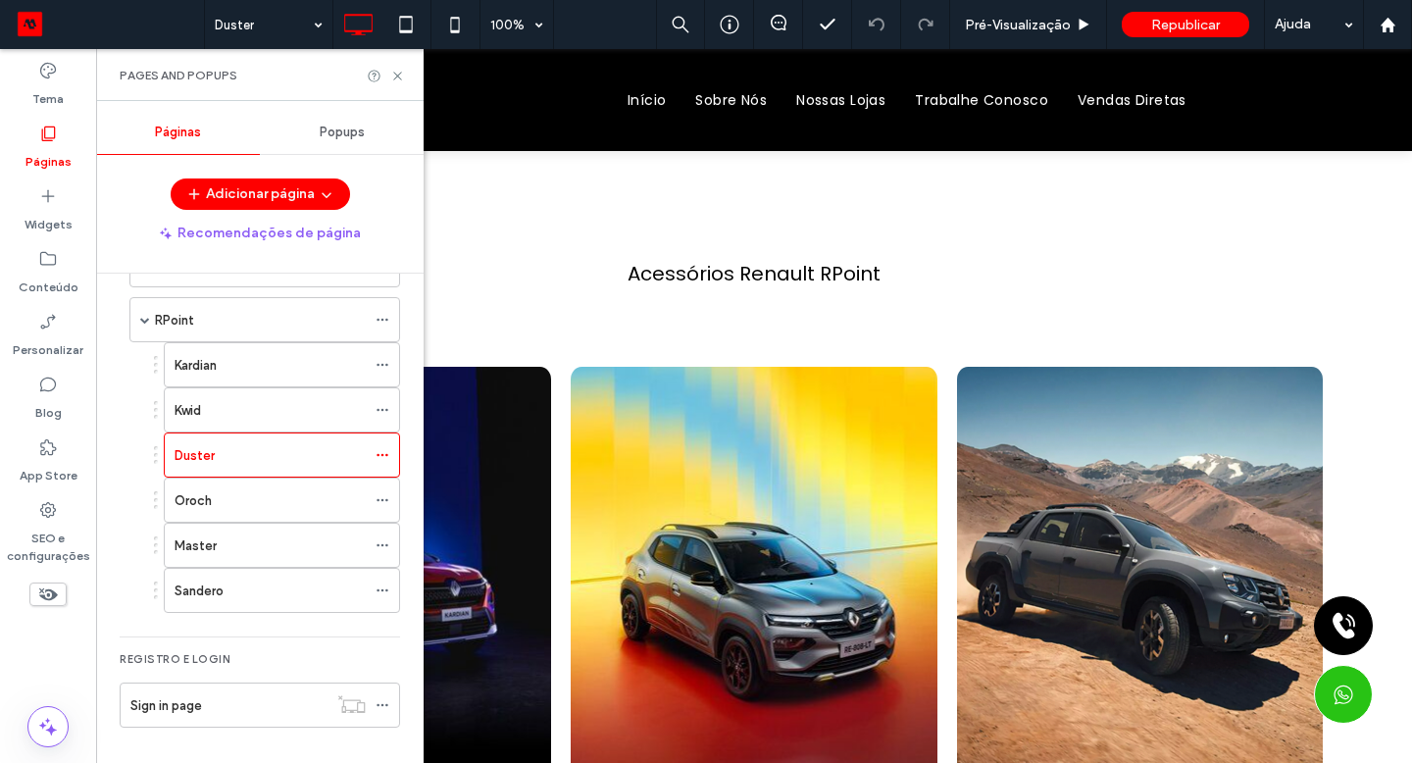
click at [252, 320] on div "RPoint" at bounding box center [260, 320] width 211 height 21
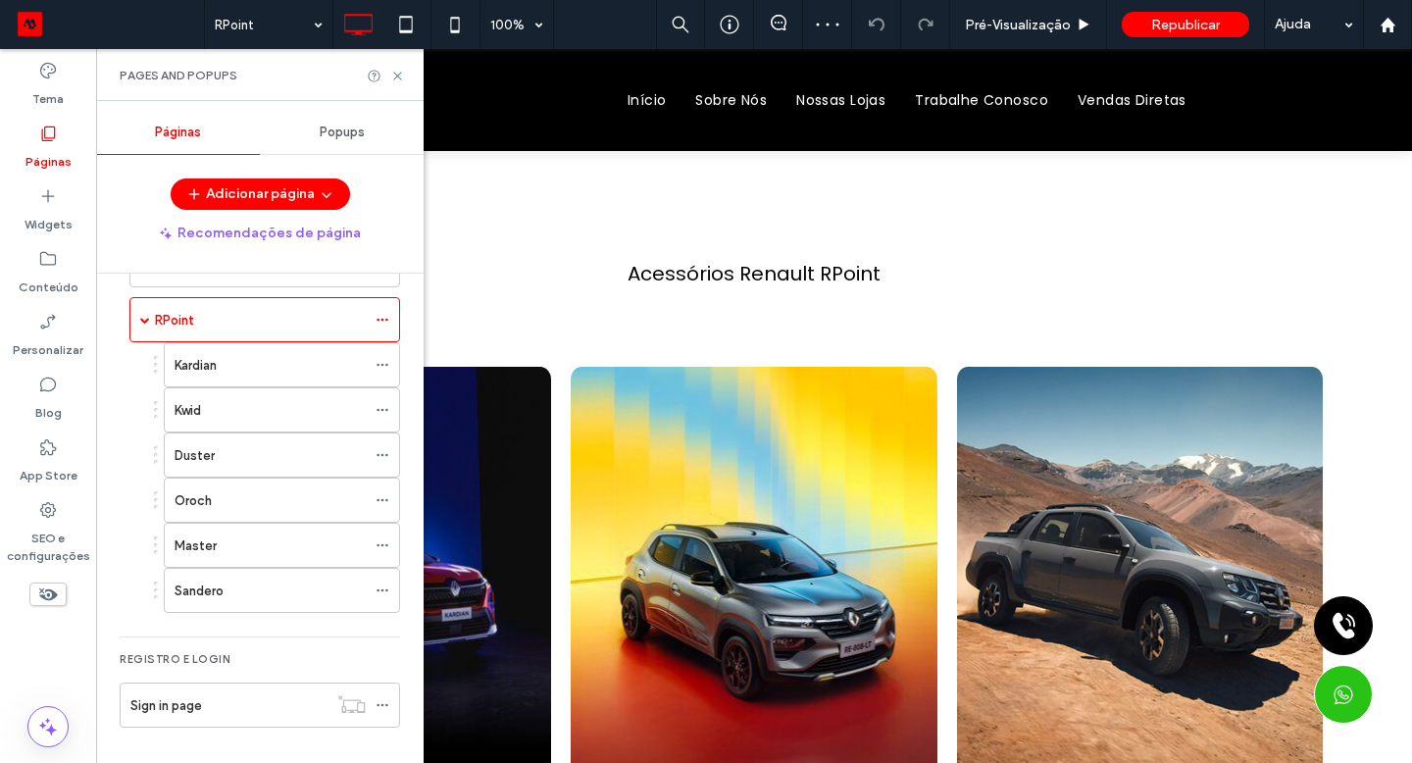
click at [400, 76] on icon at bounding box center [397, 76] width 15 height 15
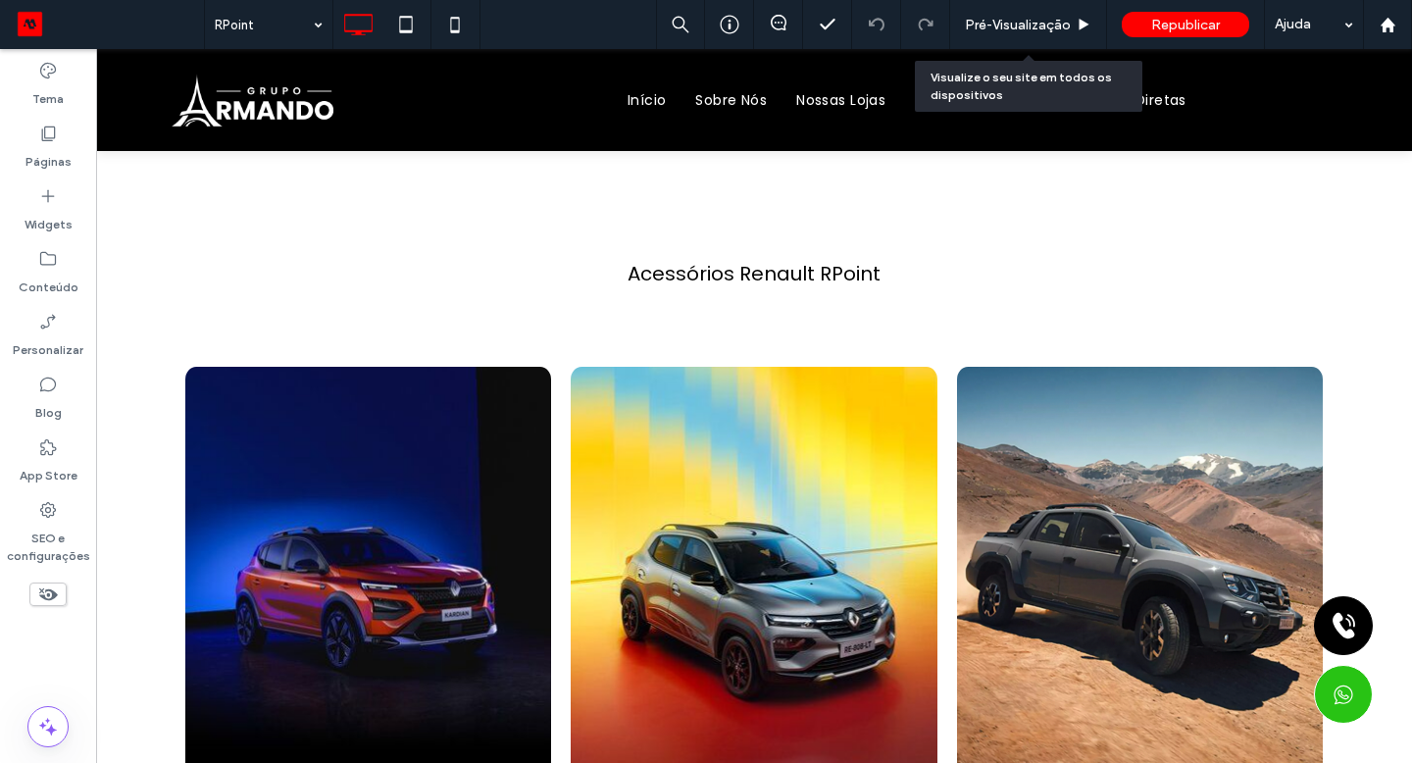
click at [1045, 21] on span "Pré-Visualizaçāo" at bounding box center [1018, 25] width 106 height 17
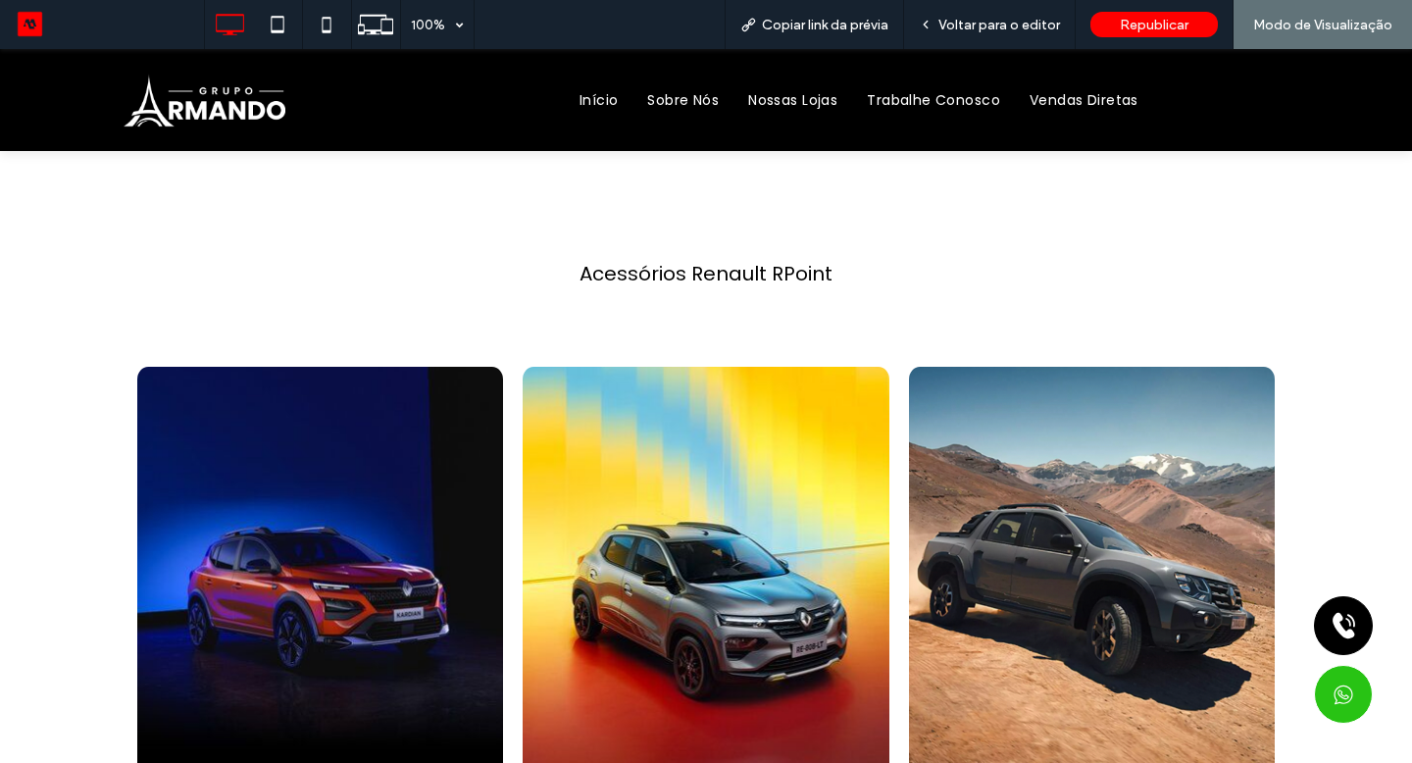
click at [970, 21] on span "Voltar para o editor" at bounding box center [999, 25] width 122 height 17
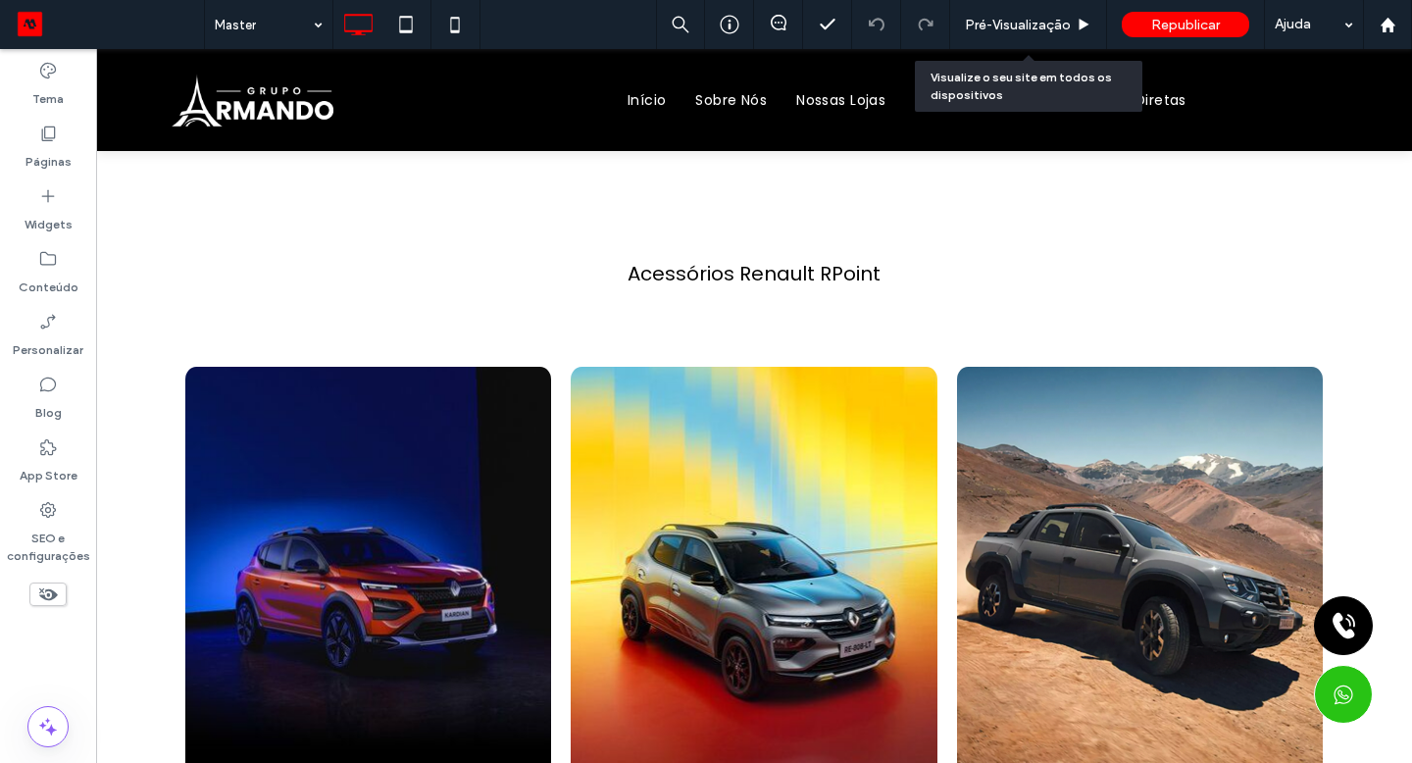
click at [970, 21] on span "Pré-Visualizaçāo" at bounding box center [1018, 25] width 106 height 17
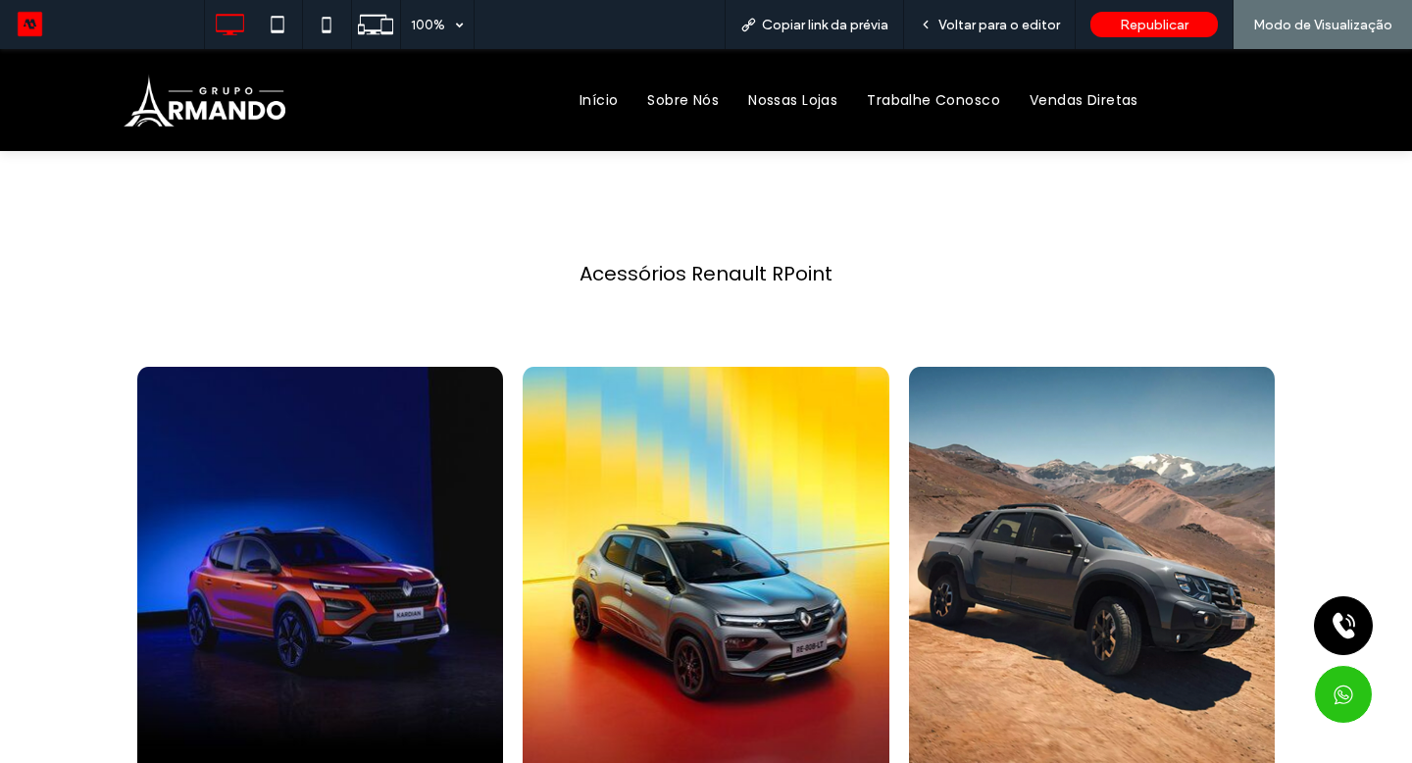
click at [970, 21] on span "Voltar para o editor" at bounding box center [999, 25] width 122 height 17
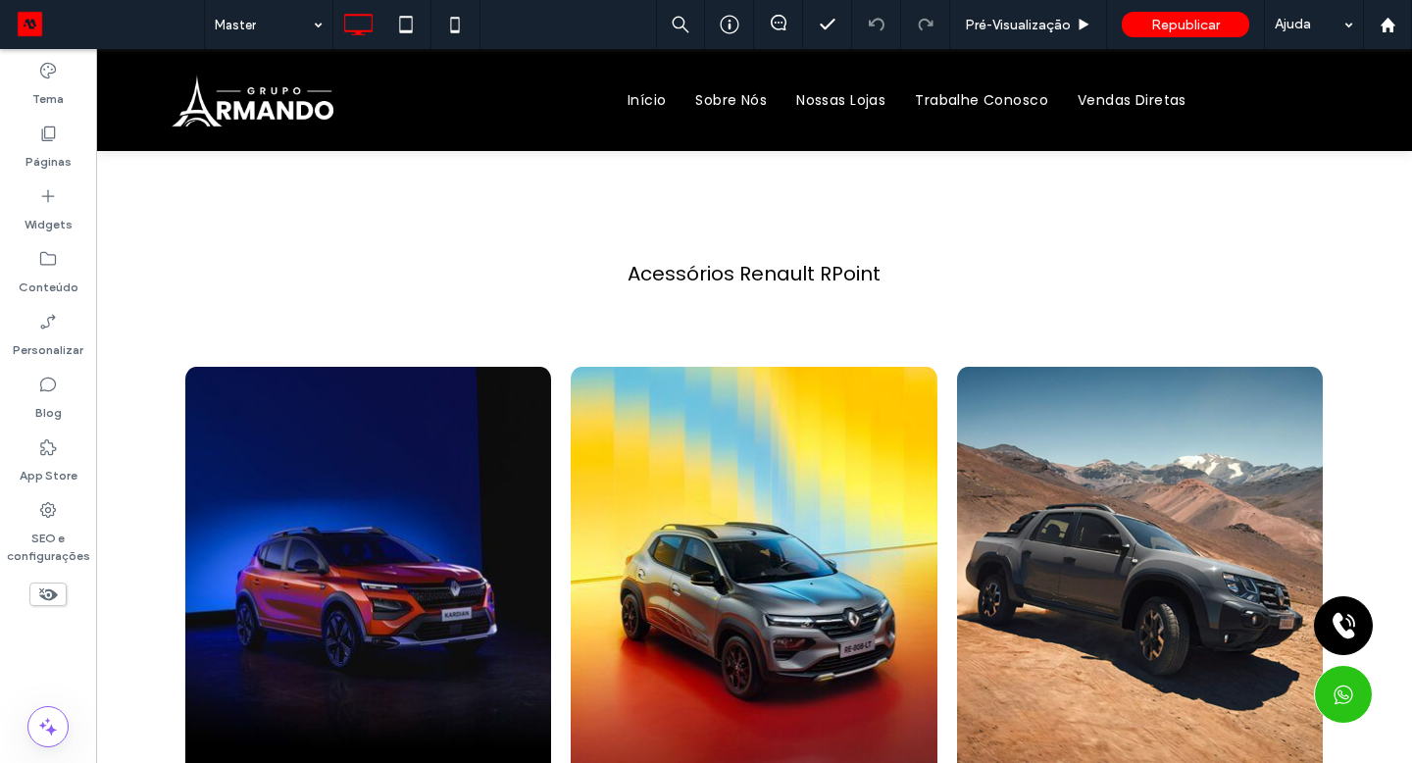
click at [56, 149] on label "Páginas" at bounding box center [48, 156] width 46 height 27
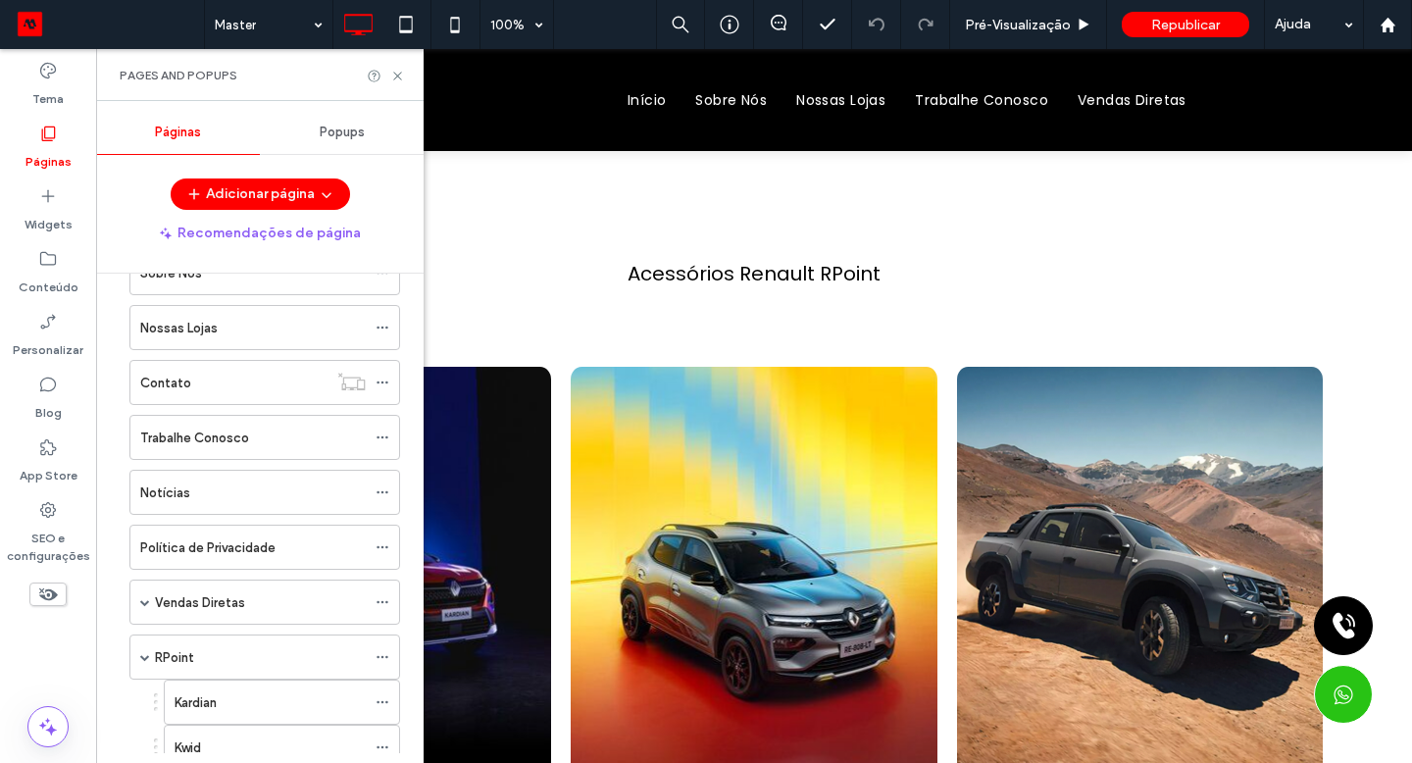
scroll to position [449, 0]
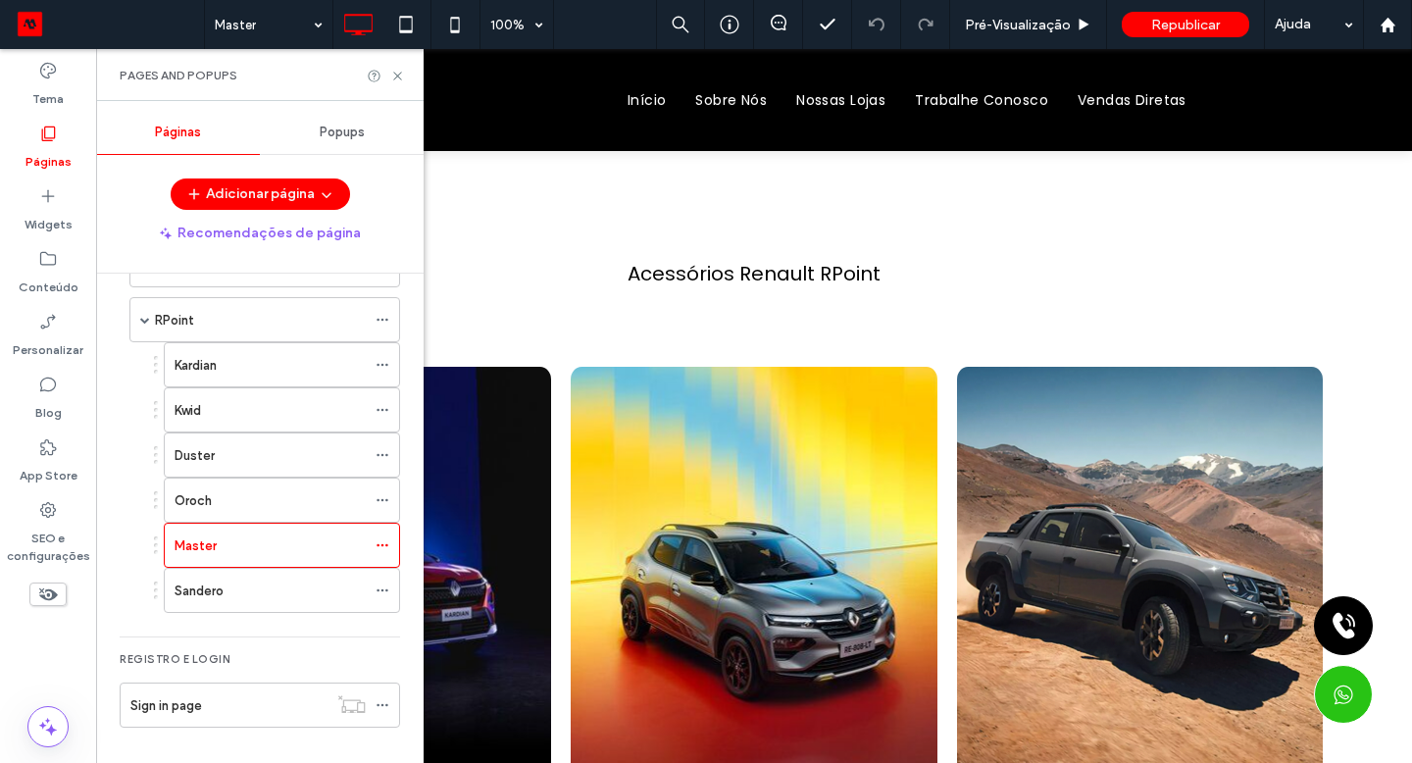
click at [248, 334] on div "RPoint" at bounding box center [260, 319] width 211 height 43
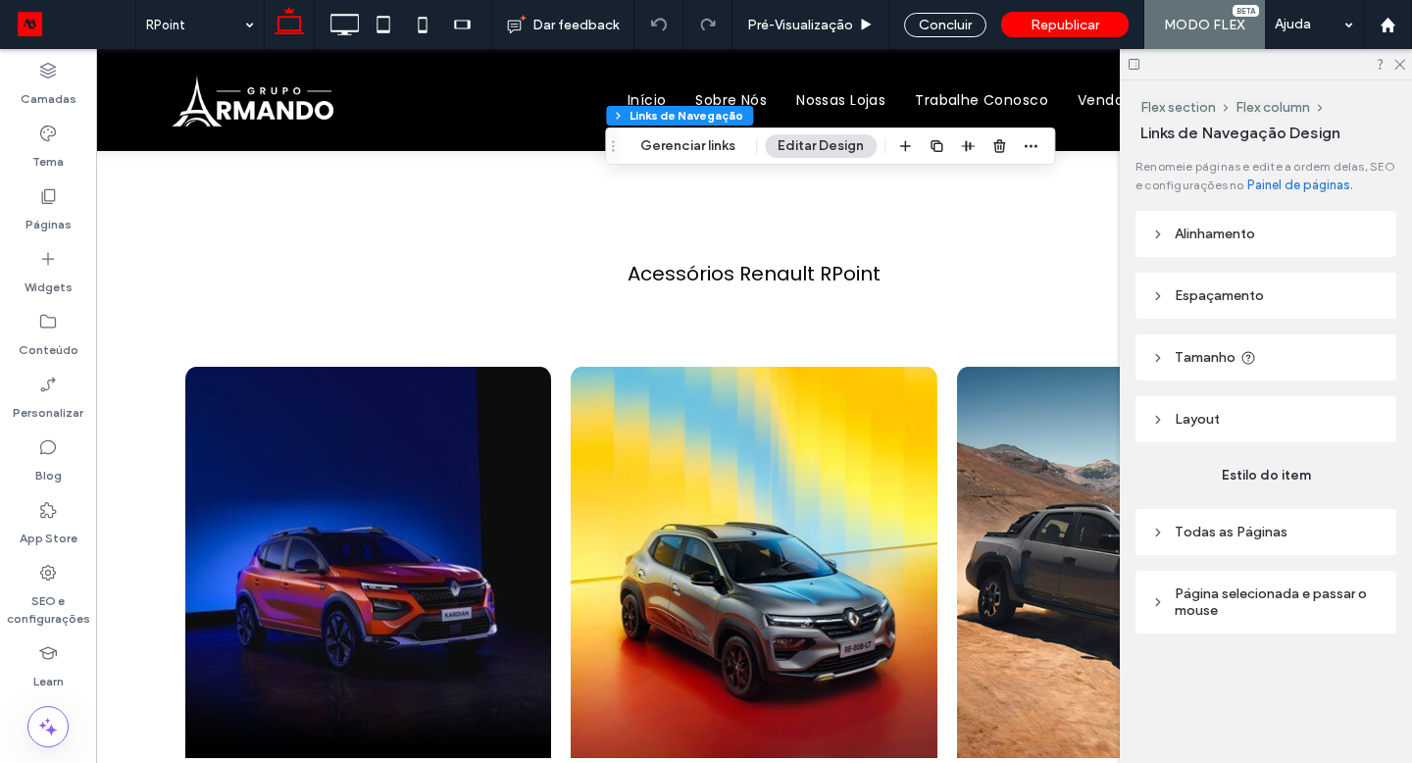
click at [667, 147] on button "Gerenciar links" at bounding box center [688, 146] width 121 height 24
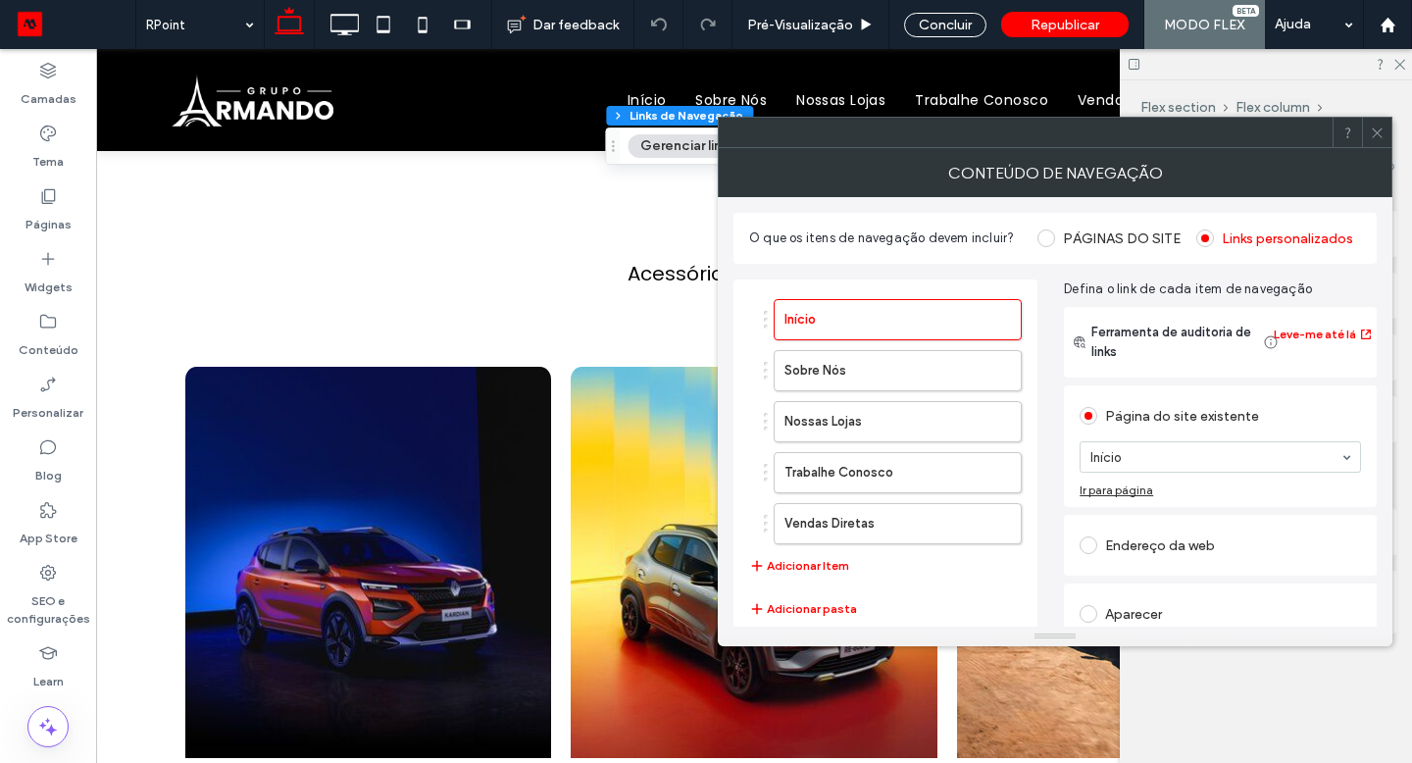
click at [830, 611] on button "Adicionar pasta" at bounding box center [803, 609] width 108 height 24
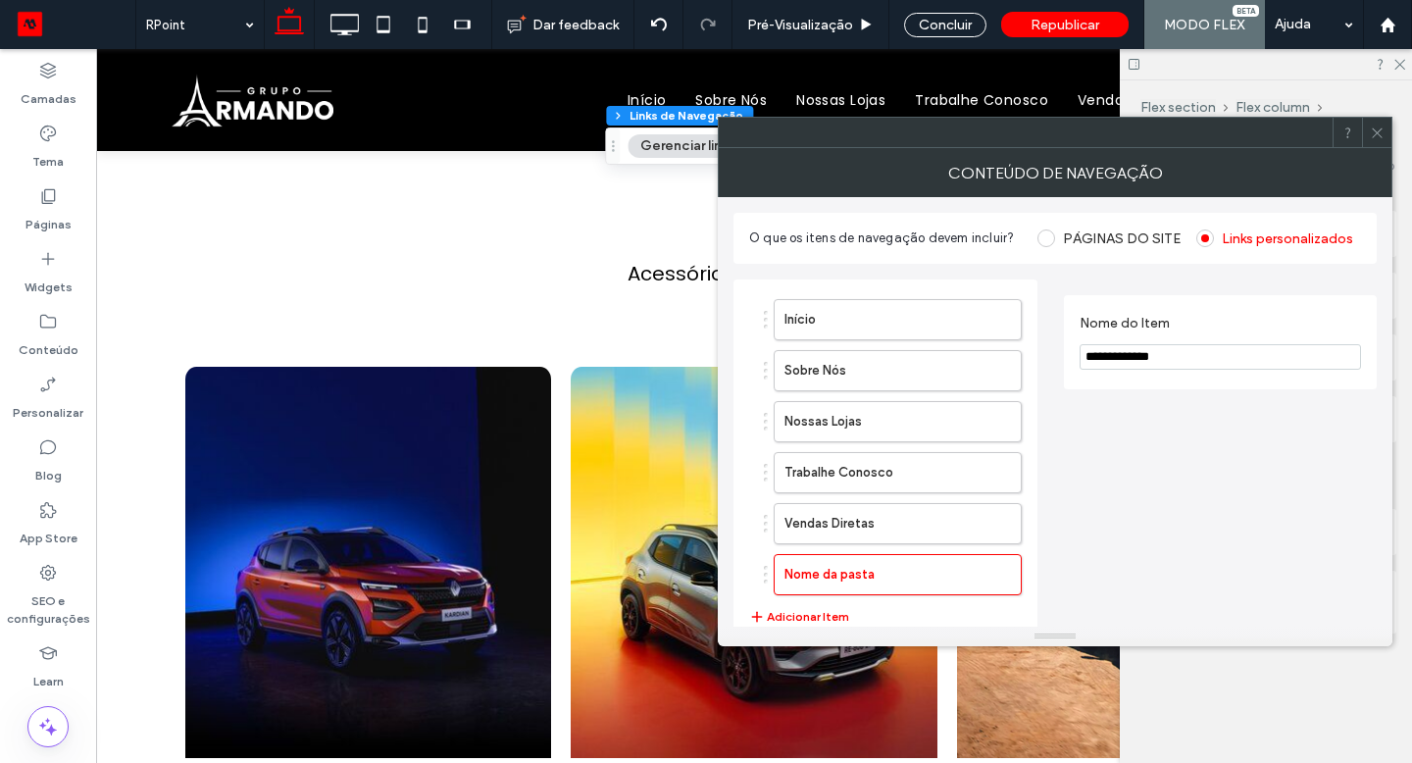
click at [1232, 357] on input "**********" at bounding box center [1220, 356] width 281 height 25
type input "**********"
click at [802, 614] on button "Adicionar Item" at bounding box center [799, 617] width 100 height 24
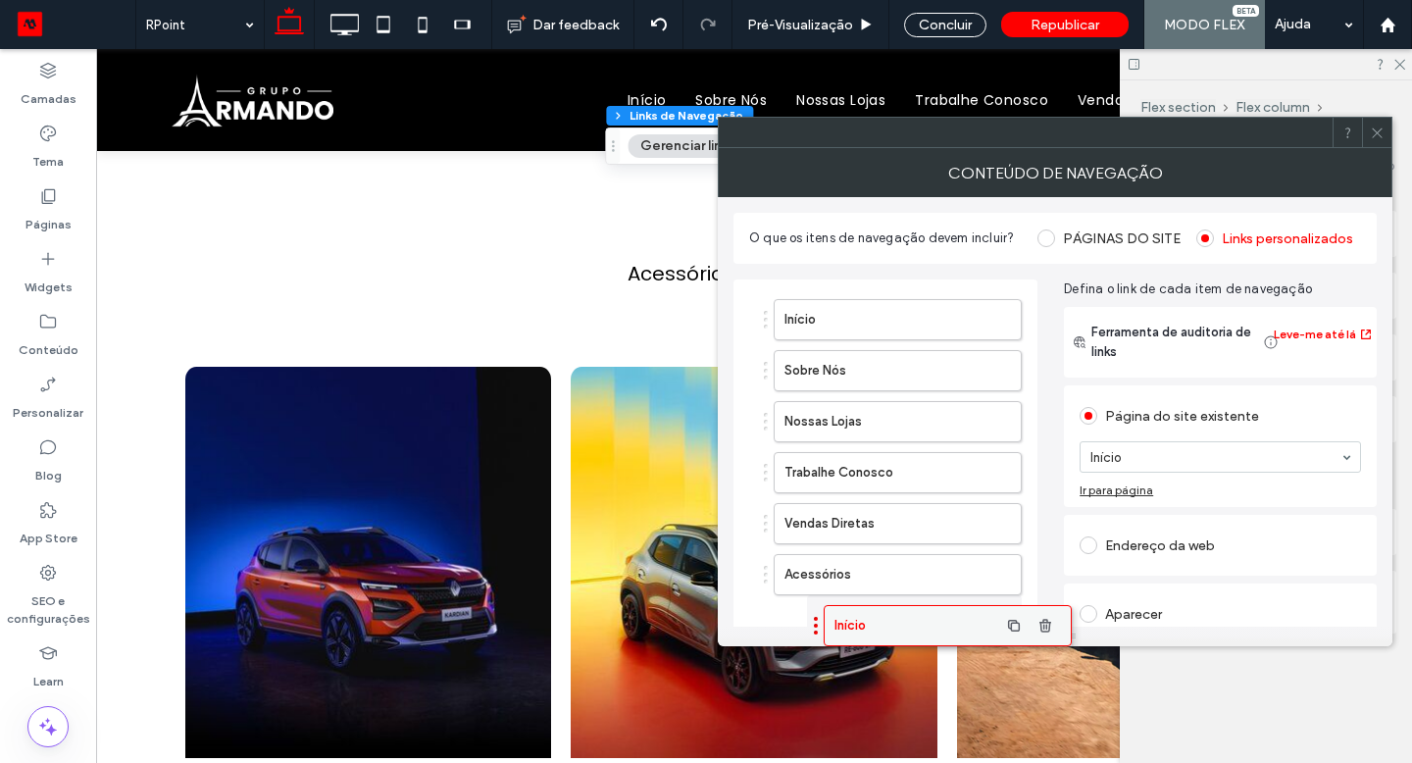
drag, startPoint x: 421, startPoint y: 108, endPoint x: 874, endPoint y: 620, distance: 683.5
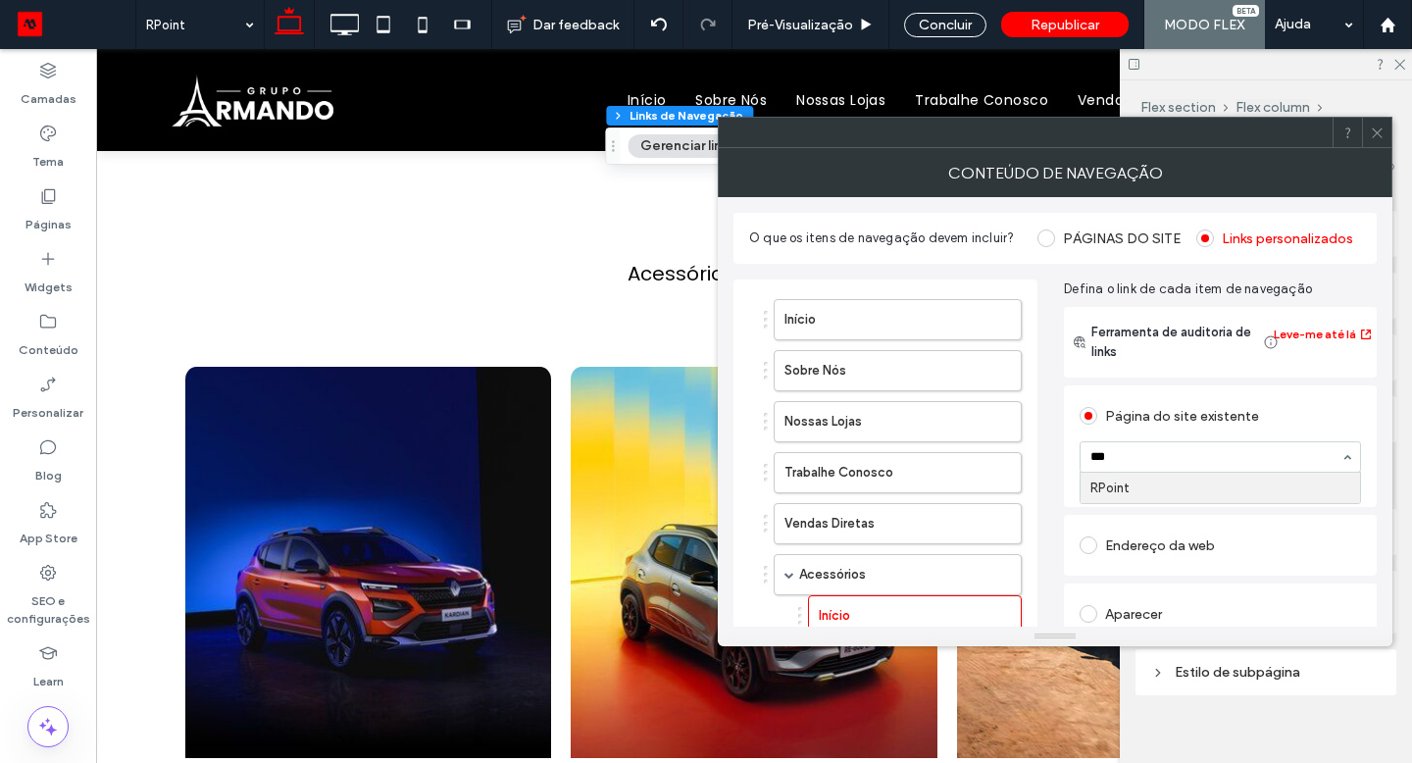
type input "****"
click at [937, 28] on div "Concluir" at bounding box center [945, 25] width 82 height 25
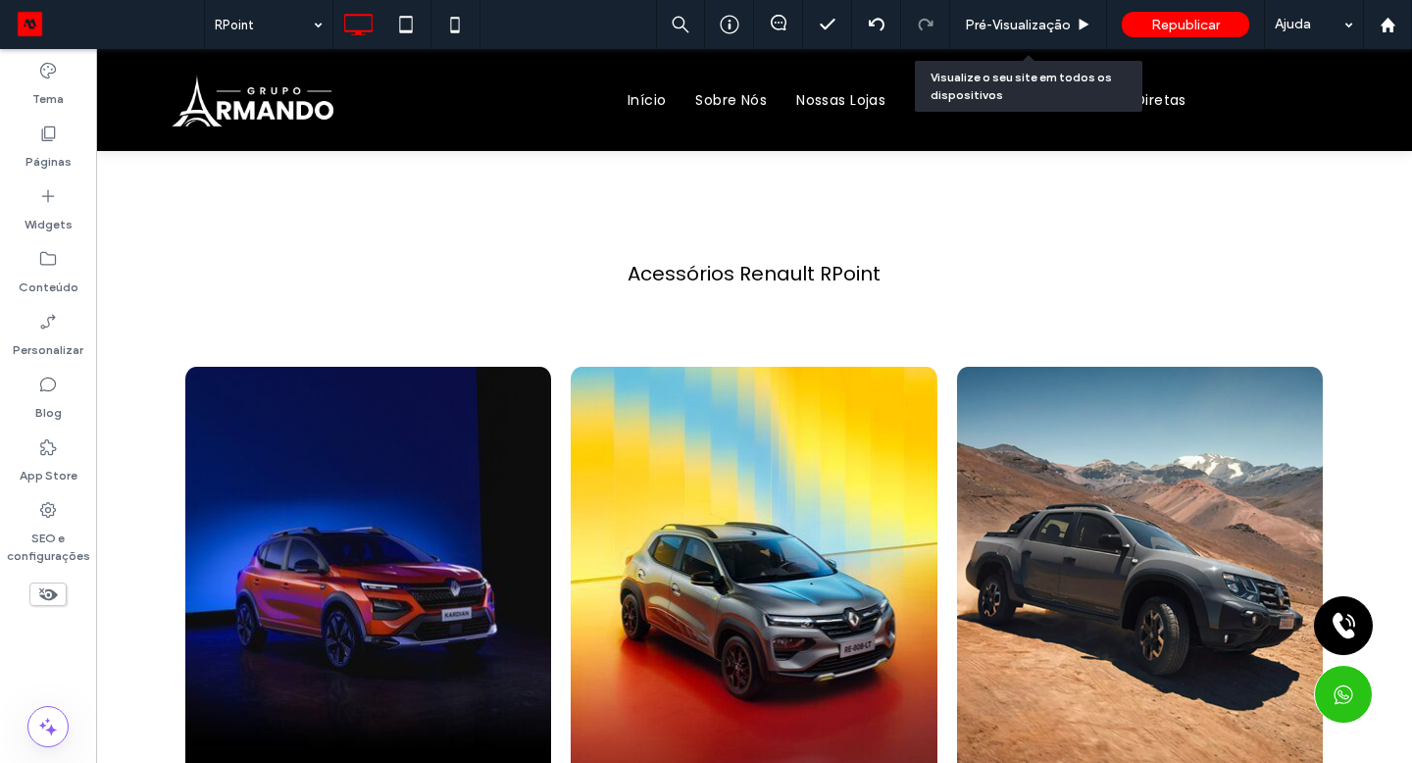
click at [973, 30] on span "Pré-Visualizaçāo" at bounding box center [1018, 25] width 106 height 17
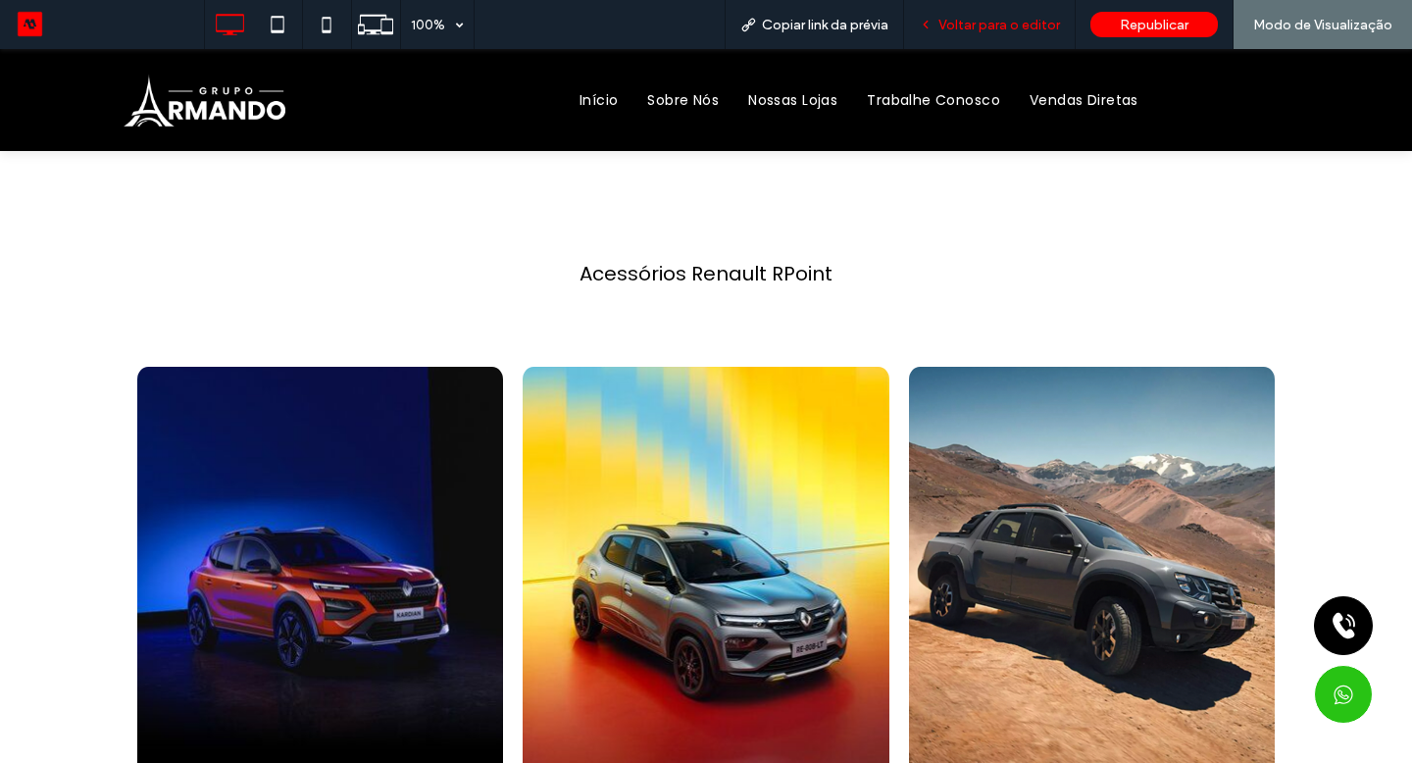
drag, startPoint x: 874, startPoint y: 620, endPoint x: 1028, endPoint y: 26, distance: 612.8
click at [1028, 26] on span "Voltar para o editor" at bounding box center [999, 25] width 122 height 17
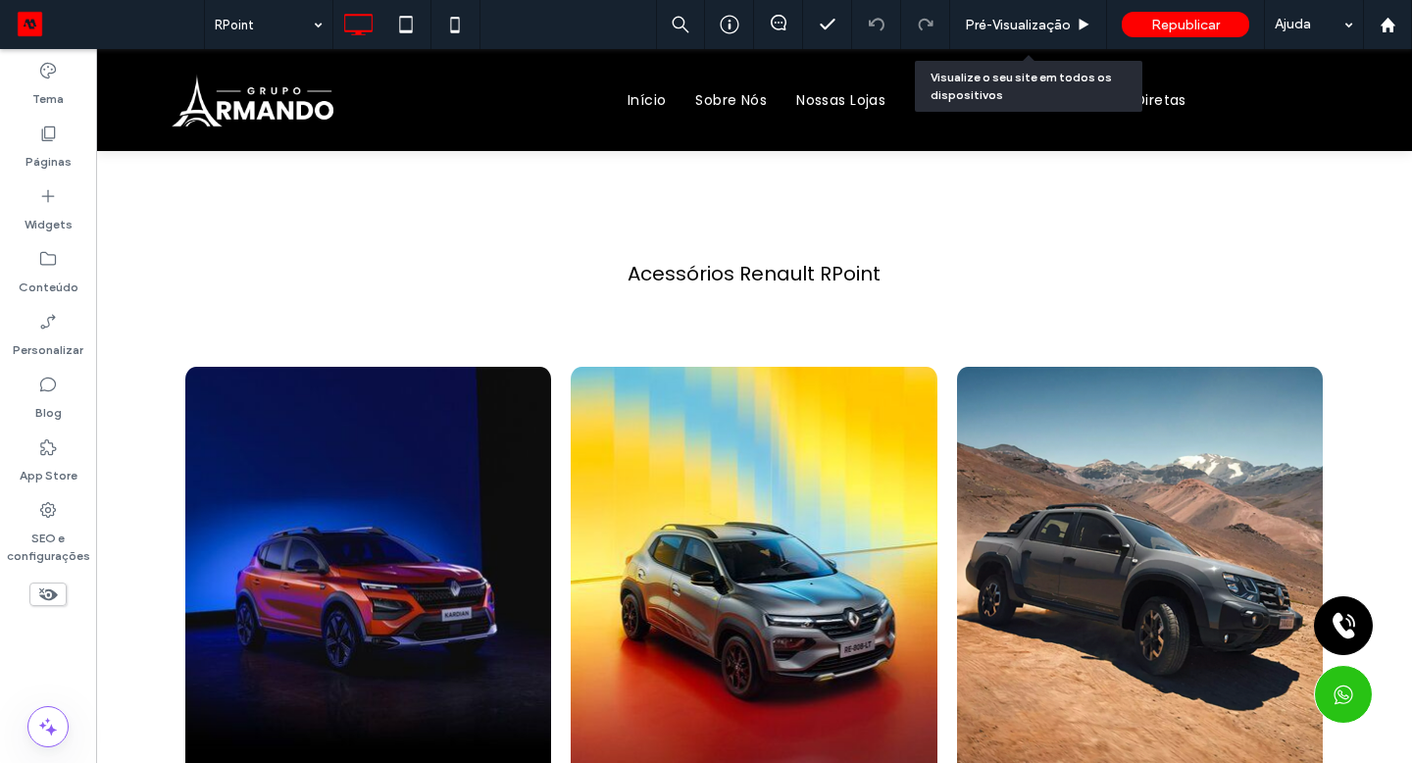
click at [1055, 25] on span "Pré-Visualizaçāo" at bounding box center [1018, 25] width 106 height 17
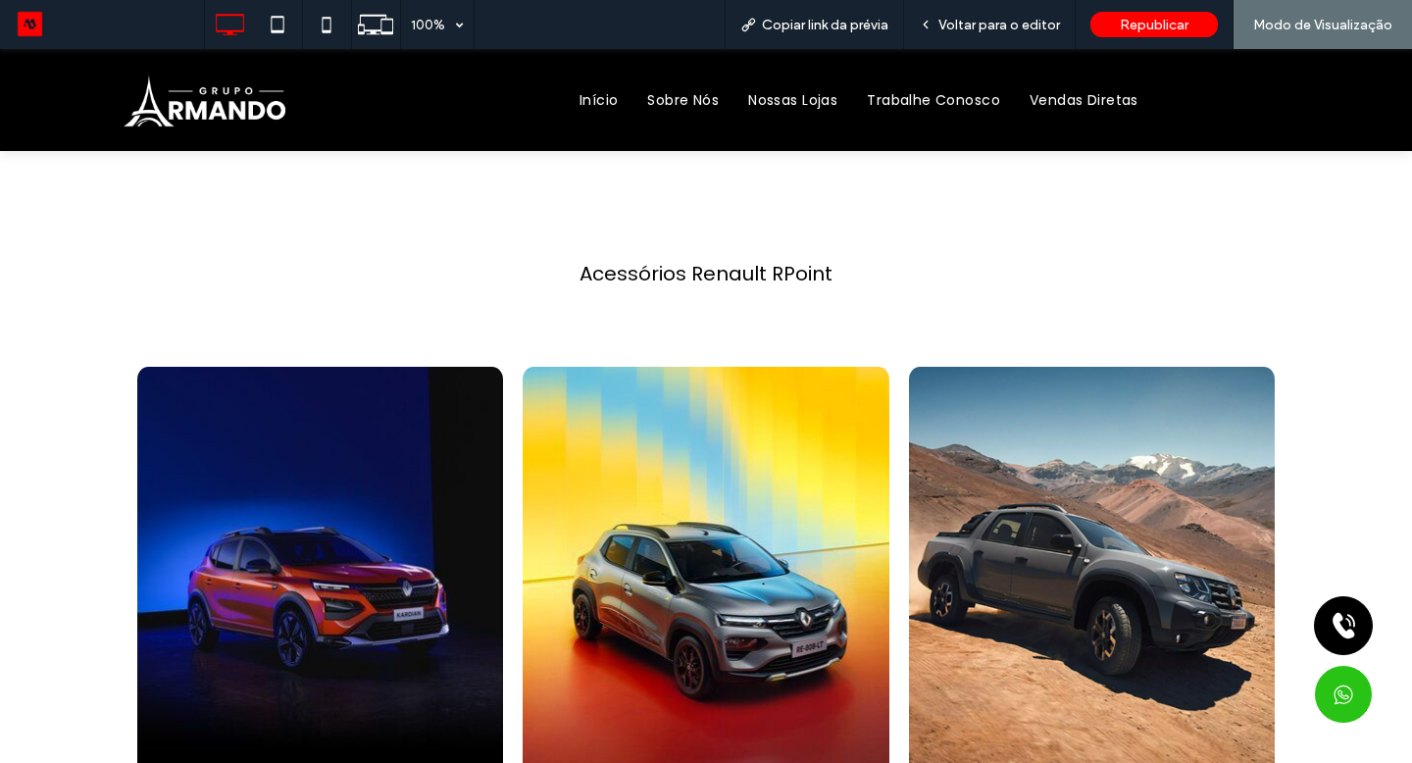
click at [1055, 25] on span "Voltar para o editor" at bounding box center [999, 25] width 122 height 17
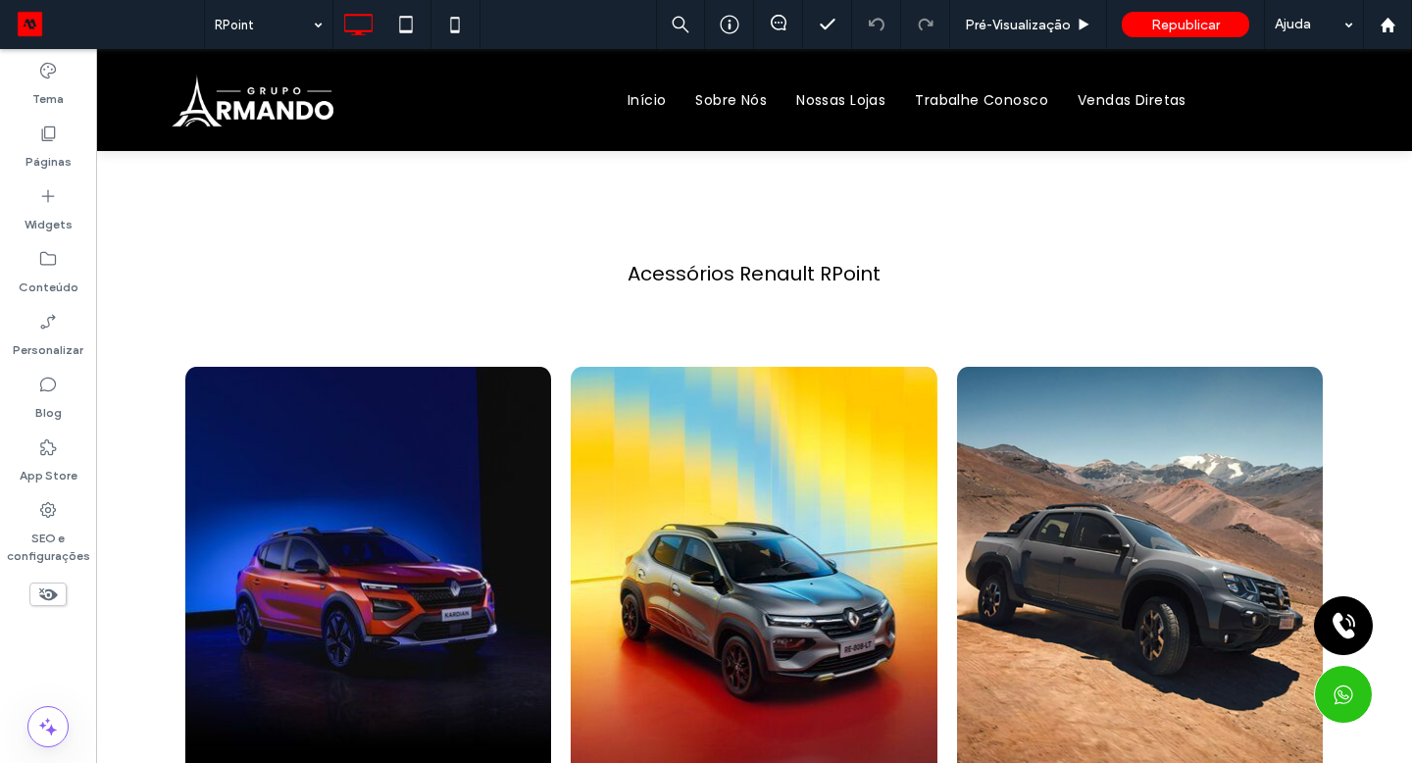
type input "*******"
type input "**"
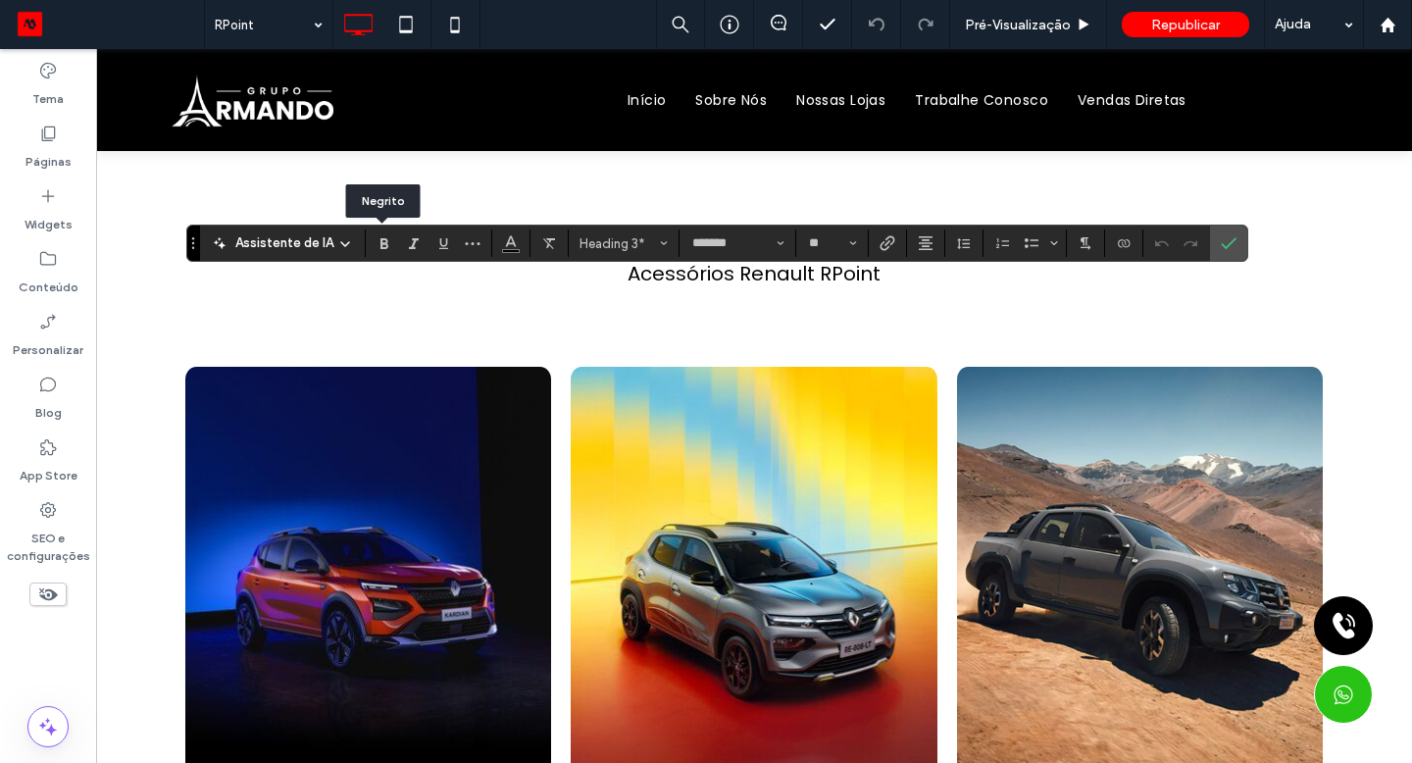
click at [380, 244] on use "Negrito" at bounding box center [384, 243] width 8 height 11
click at [813, 248] on input "**" at bounding box center [826, 243] width 38 height 16
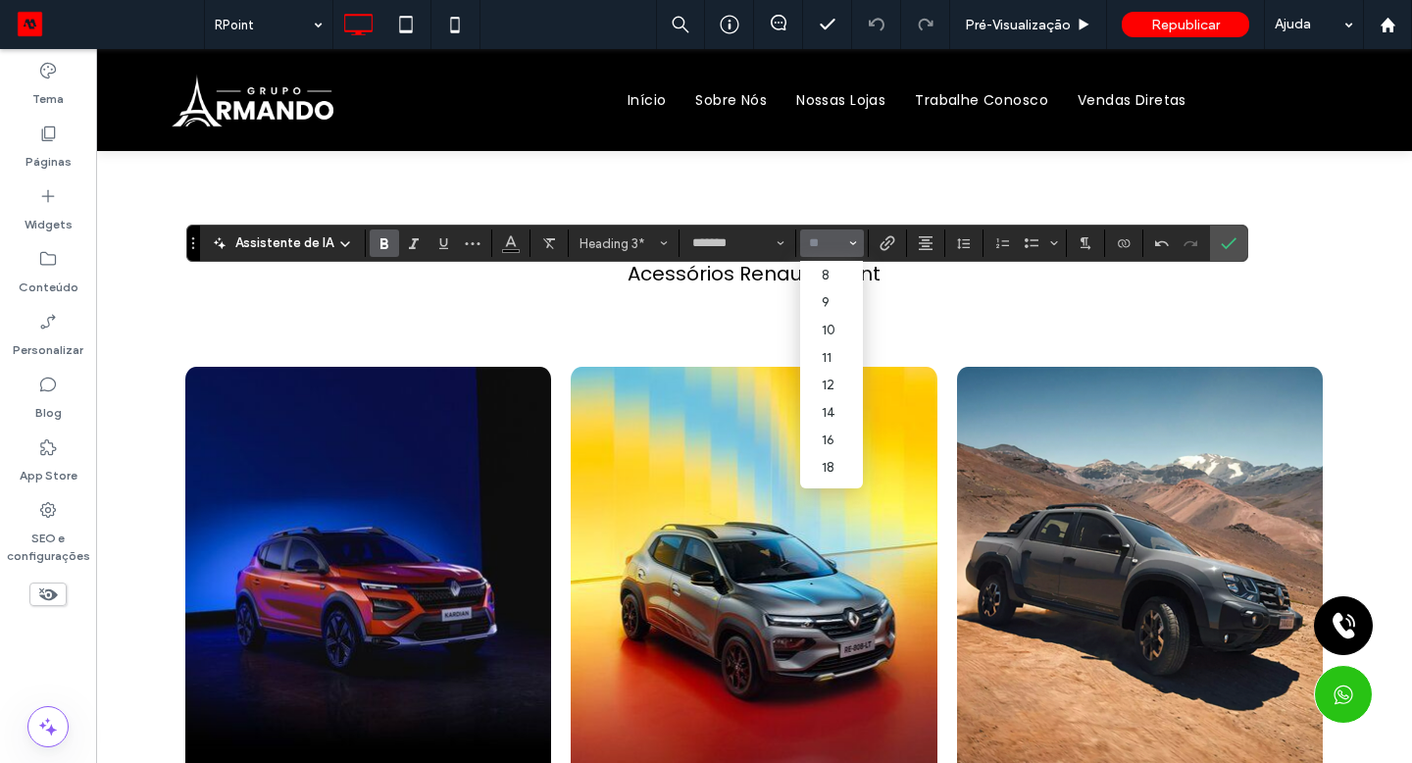
click at [827, 244] on input "Tamanho-input" at bounding box center [826, 243] width 38 height 16
click at [844, 428] on label "24" at bounding box center [831, 423] width 63 height 27
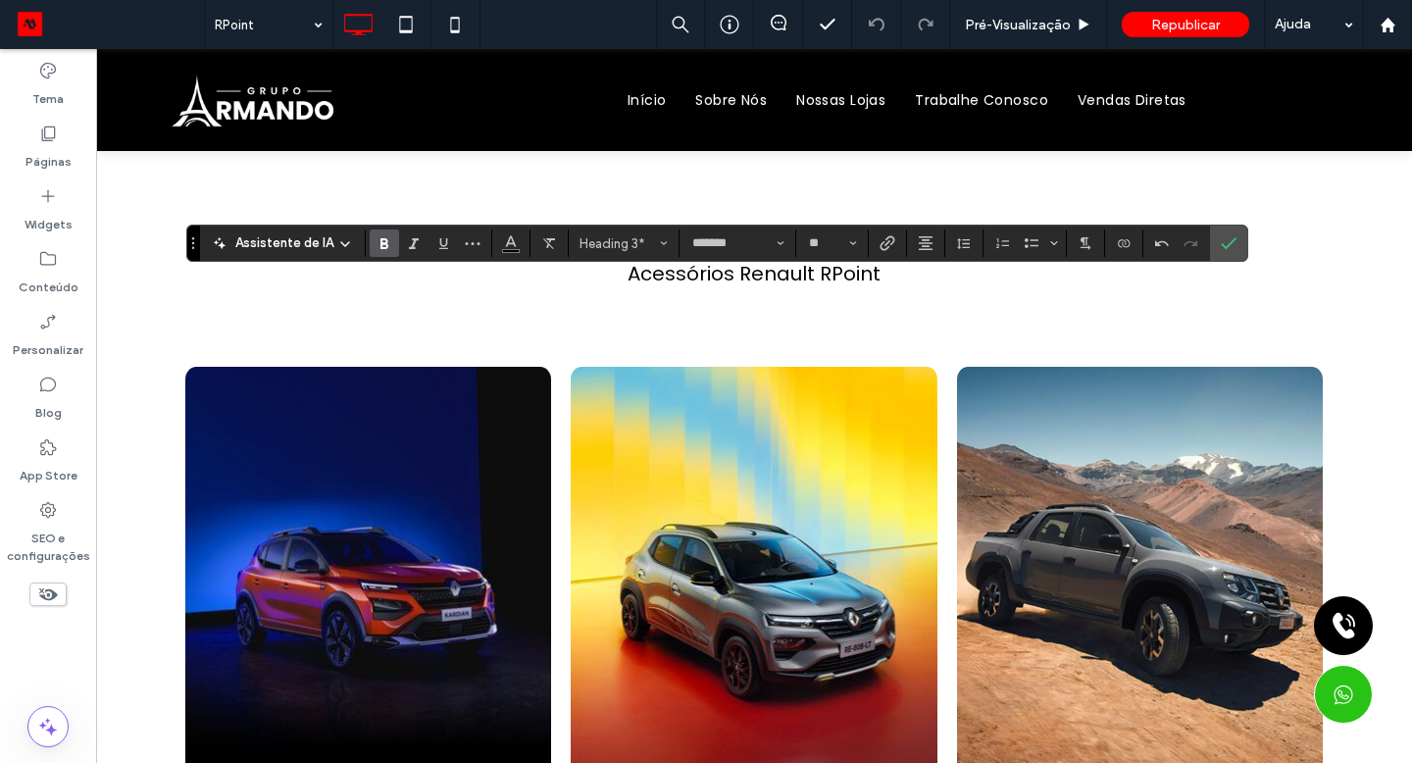
type input "**"
click at [1230, 238] on icon "Confirmar" at bounding box center [1229, 243] width 16 height 16
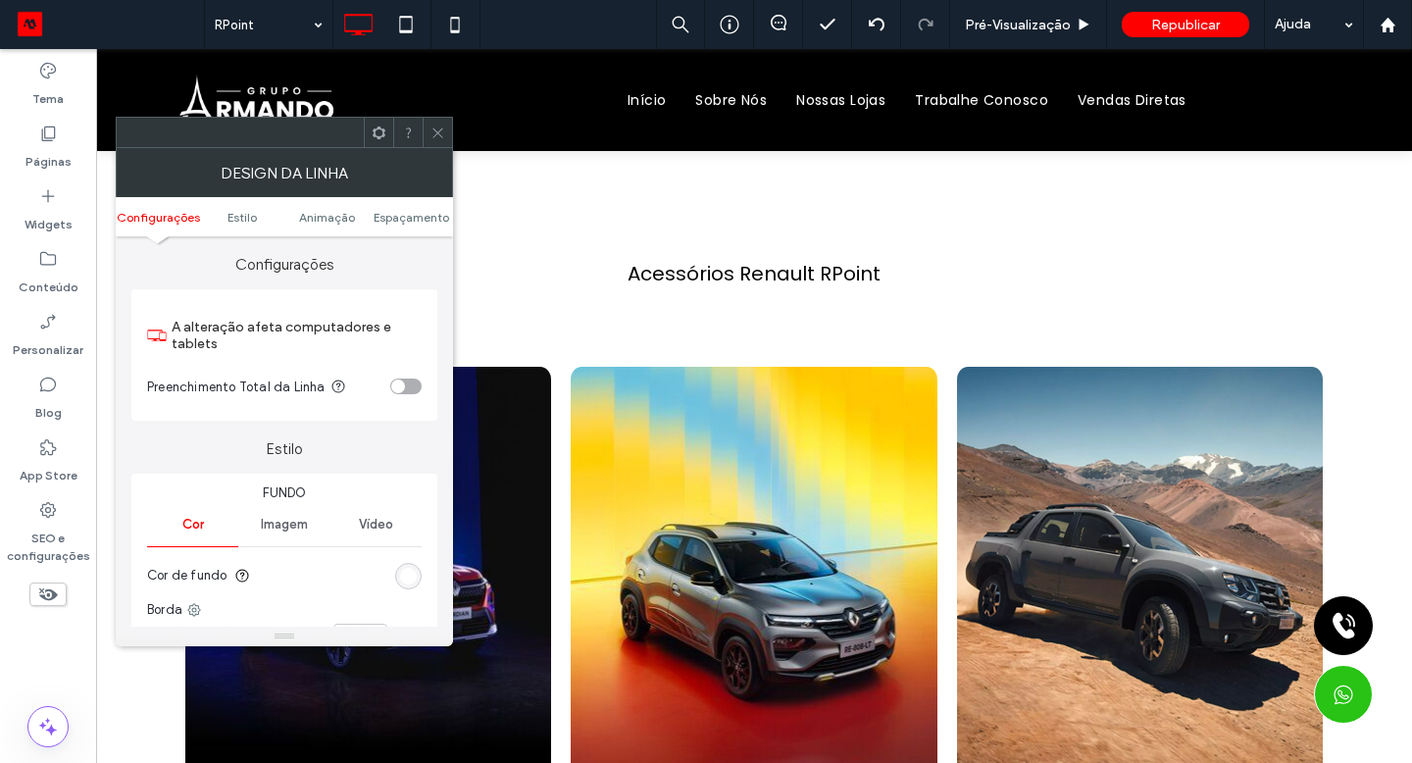
click at [388, 218] on span "Espaçamento" at bounding box center [411, 217] width 75 height 15
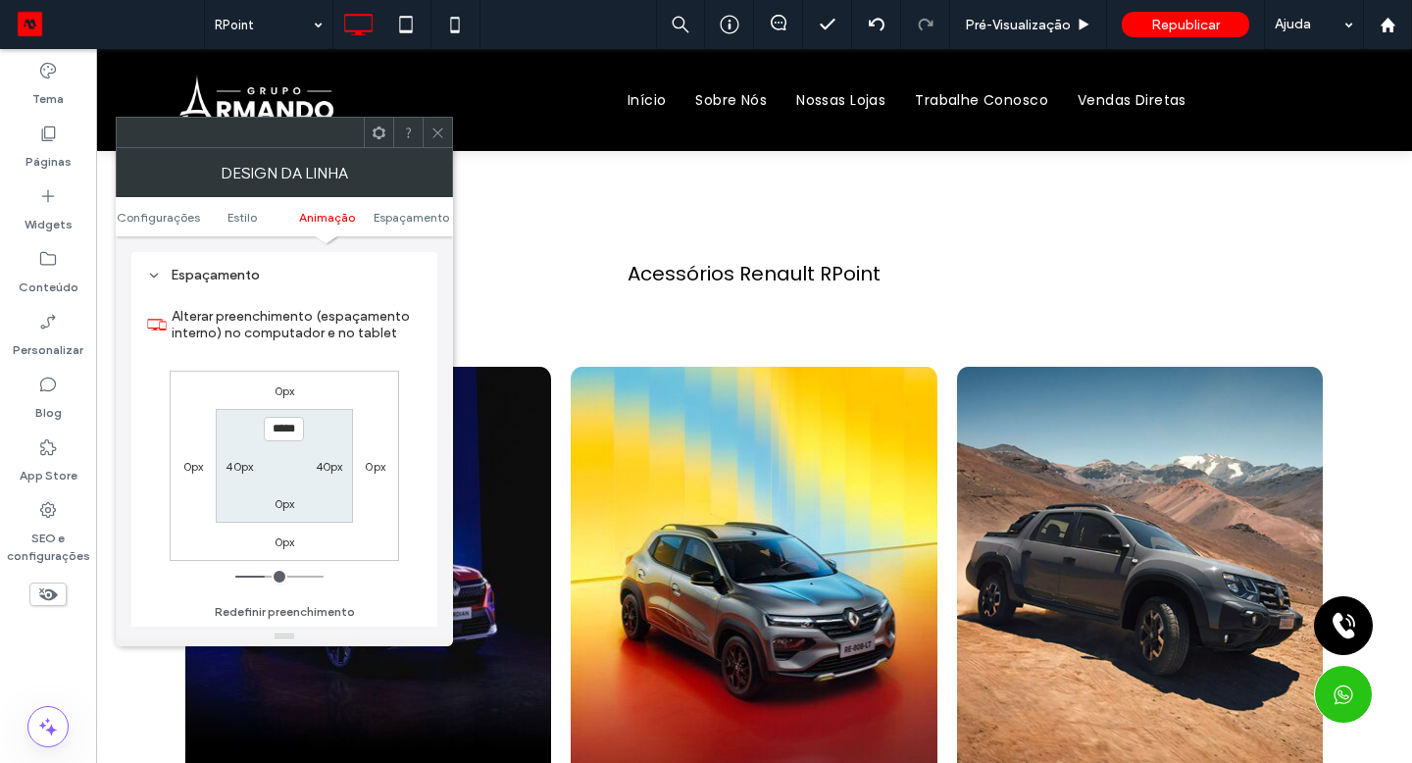
scroll to position [572, 0]
type input "***"
type input "*"
type input "****"
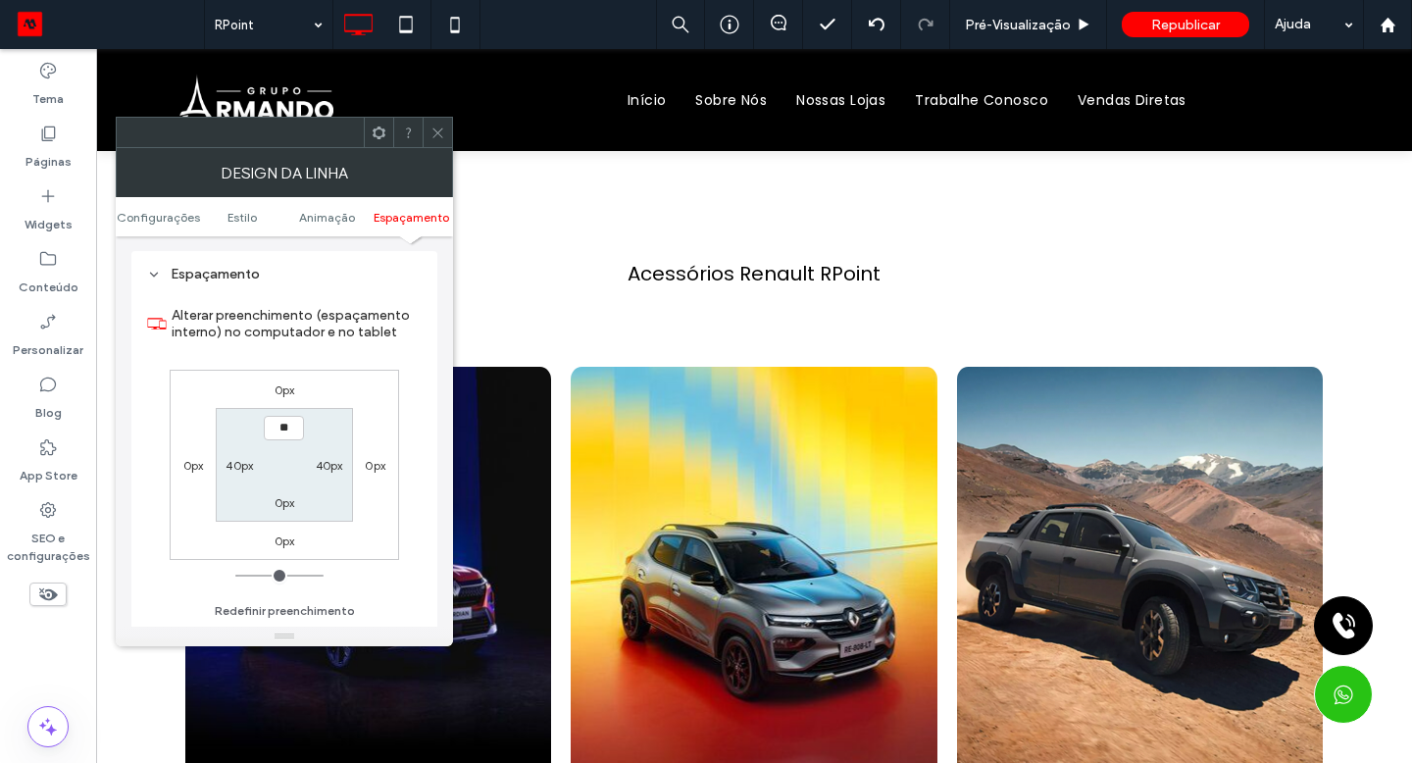
type input "**"
click at [430, 126] on icon at bounding box center [437, 133] width 15 height 15
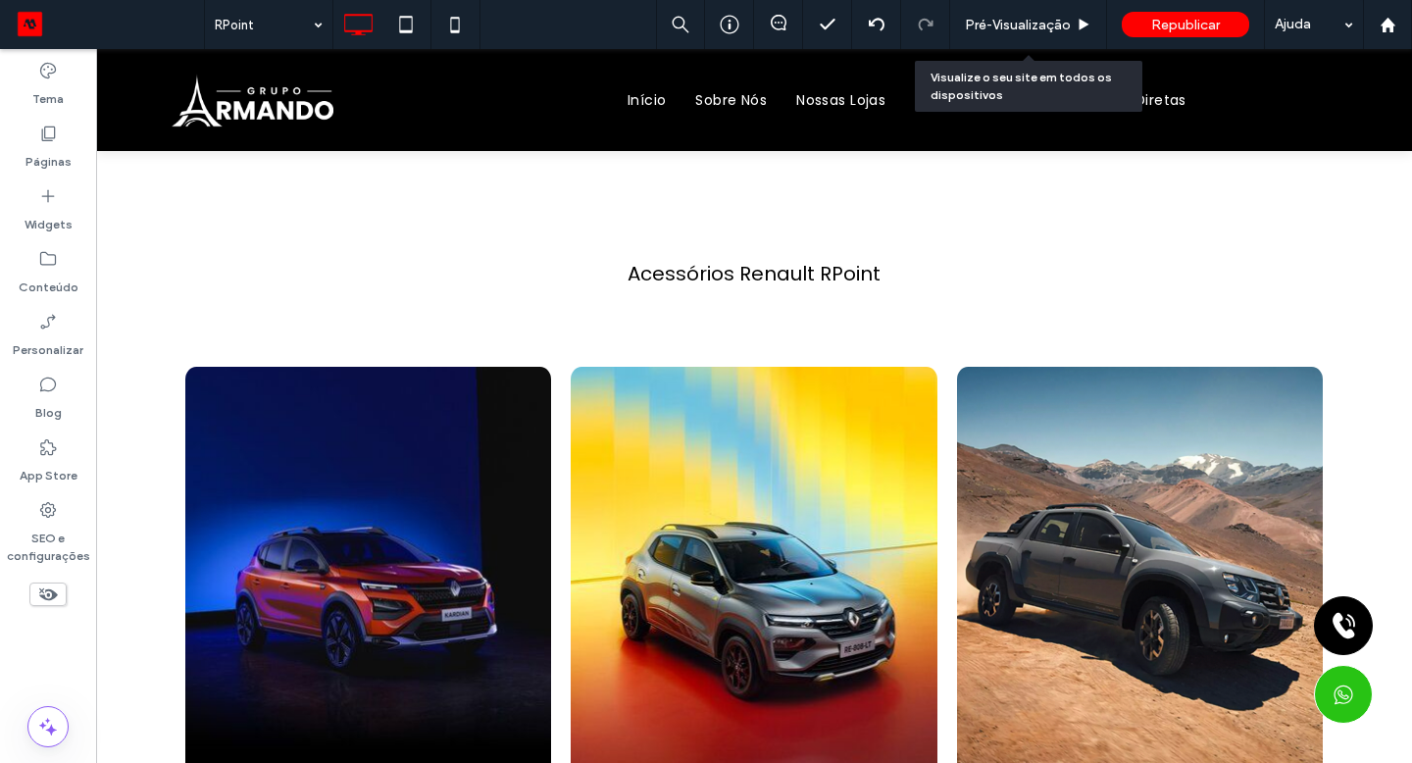
click at [1039, 35] on div "Pré-Visualizaçāo" at bounding box center [1028, 24] width 157 height 49
click at [1038, 25] on span "Pré-Visualizaçāo" at bounding box center [1018, 25] width 106 height 17
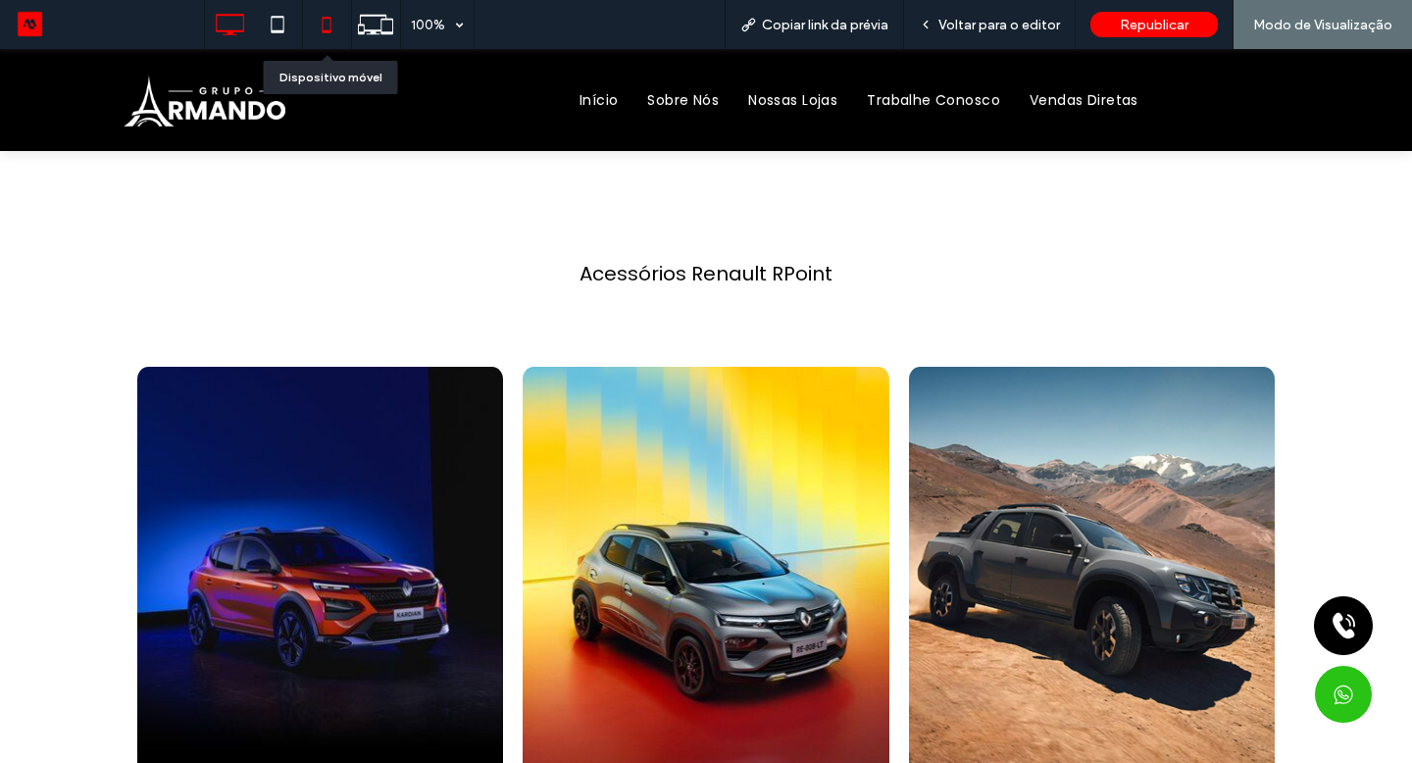
click at [327, 25] on icon at bounding box center [326, 24] width 39 height 39
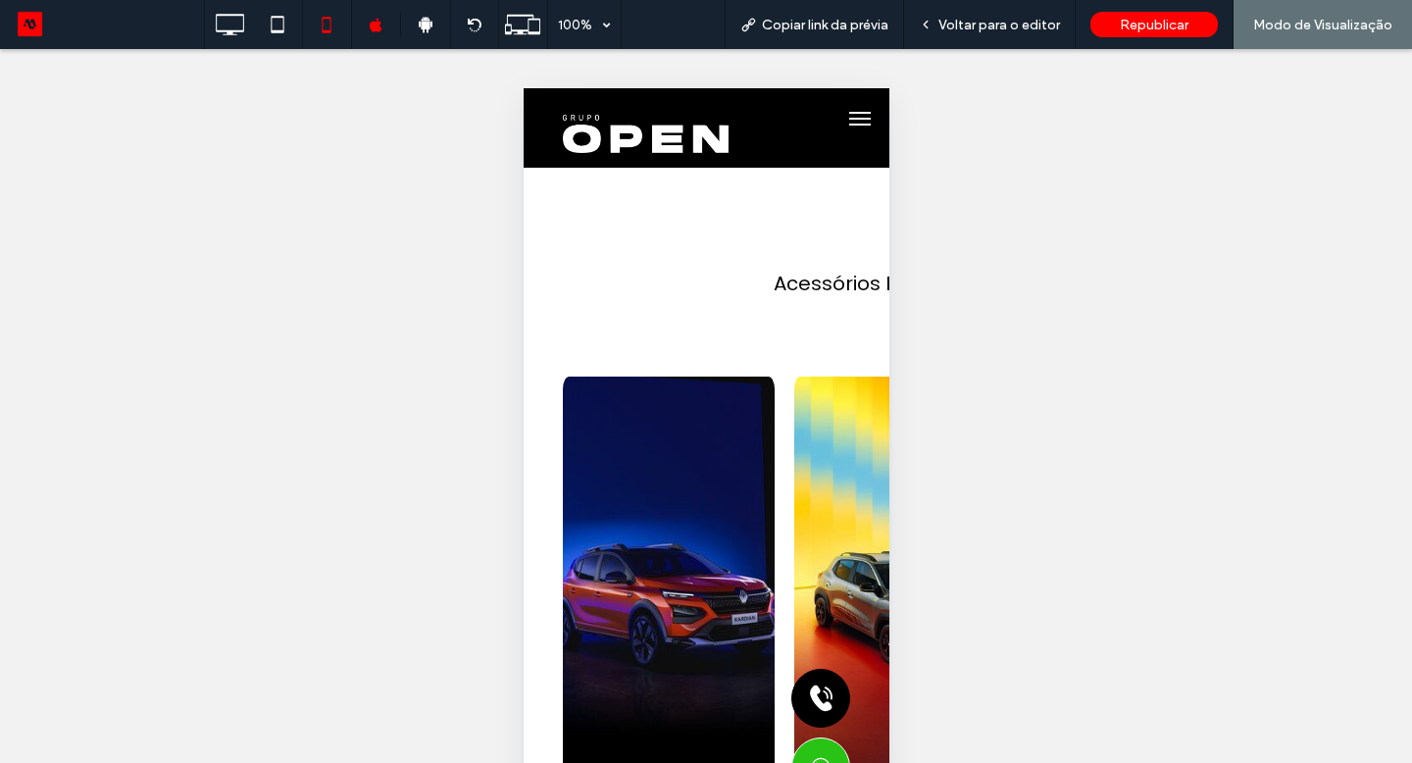
click at [974, 31] on span "Voltar para o editor" at bounding box center [999, 25] width 122 height 17
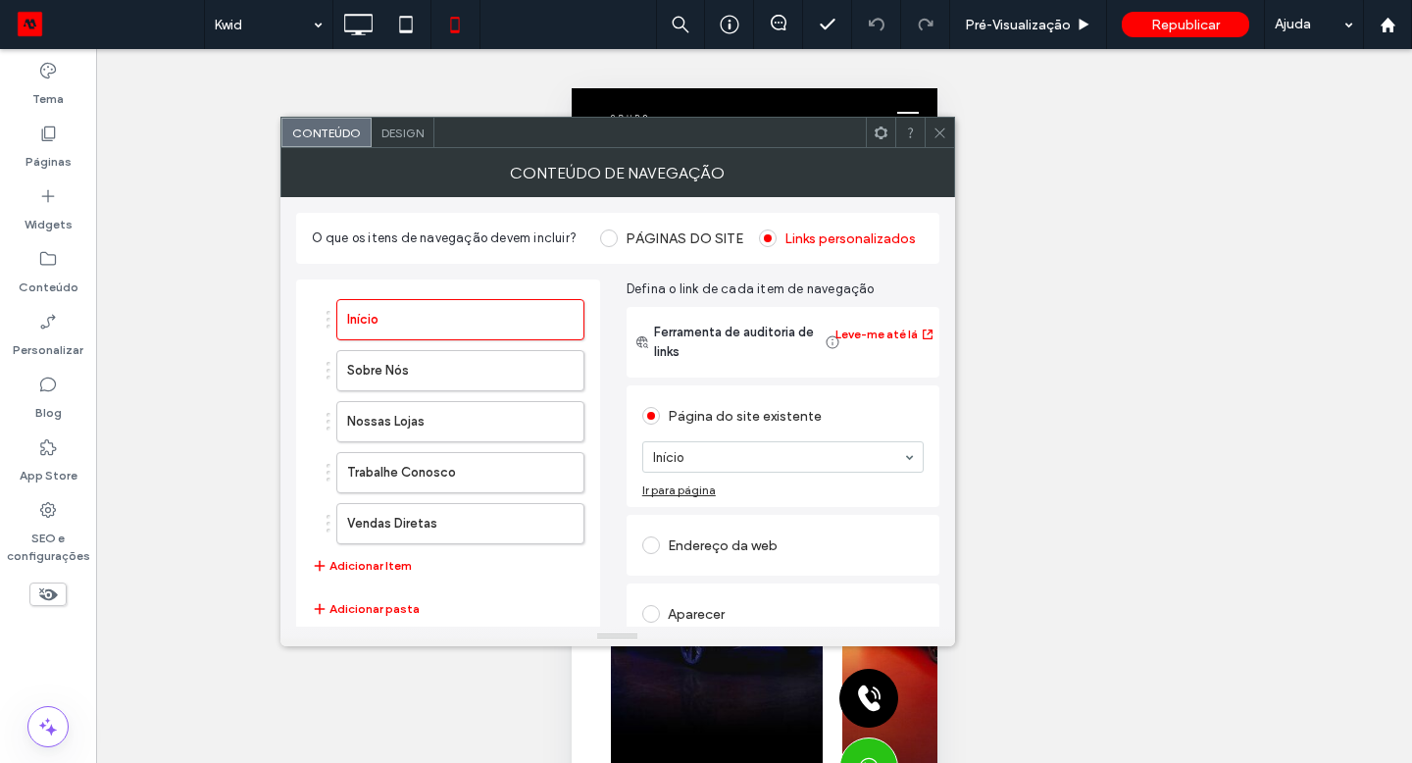
click at [360, 610] on button "Adicionar pasta" at bounding box center [366, 609] width 108 height 24
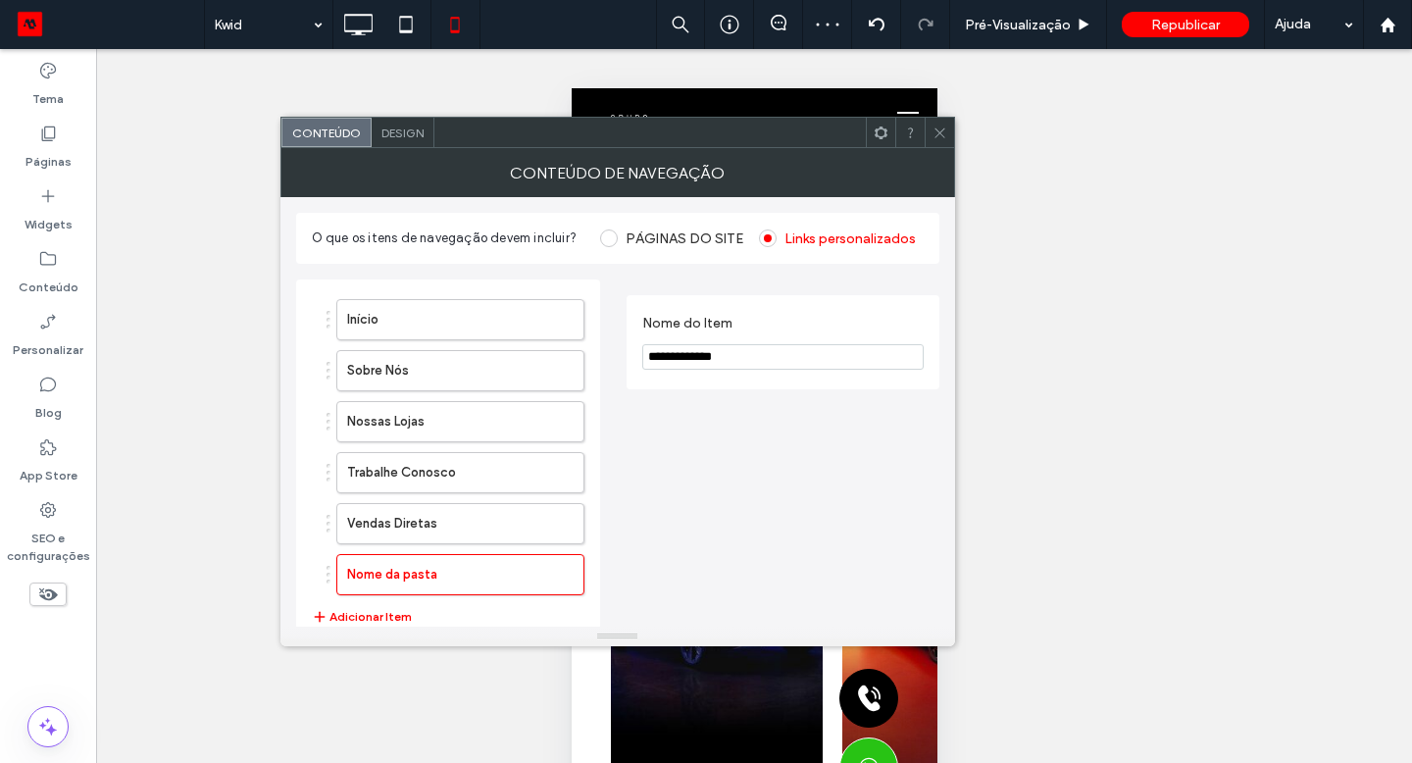
click at [770, 356] on input "**********" at bounding box center [782, 356] width 281 height 25
type input "**********"
click at [362, 619] on button "Adicionar Item" at bounding box center [362, 617] width 100 height 24
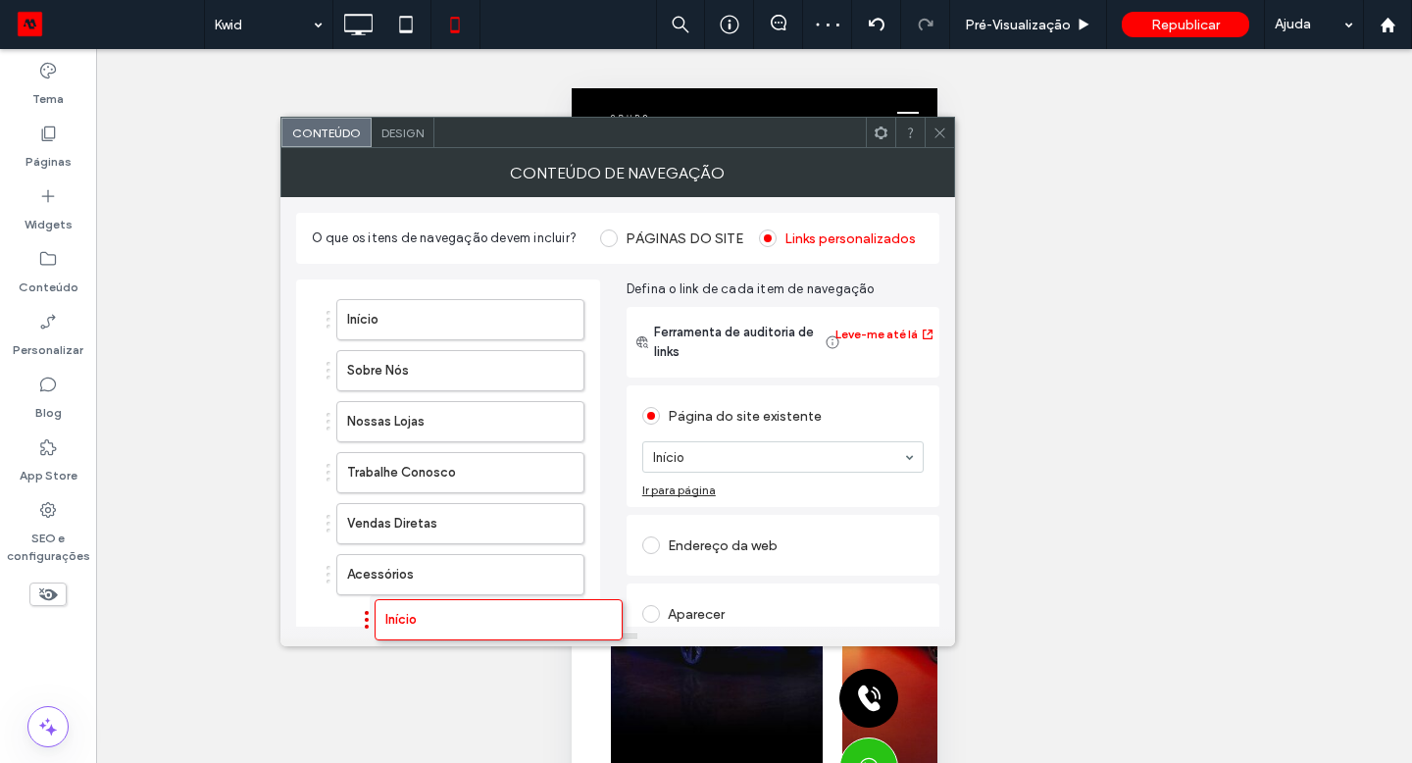
drag, startPoint x: 327, startPoint y: 25, endPoint x: 400, endPoint y: 613, distance: 592.8
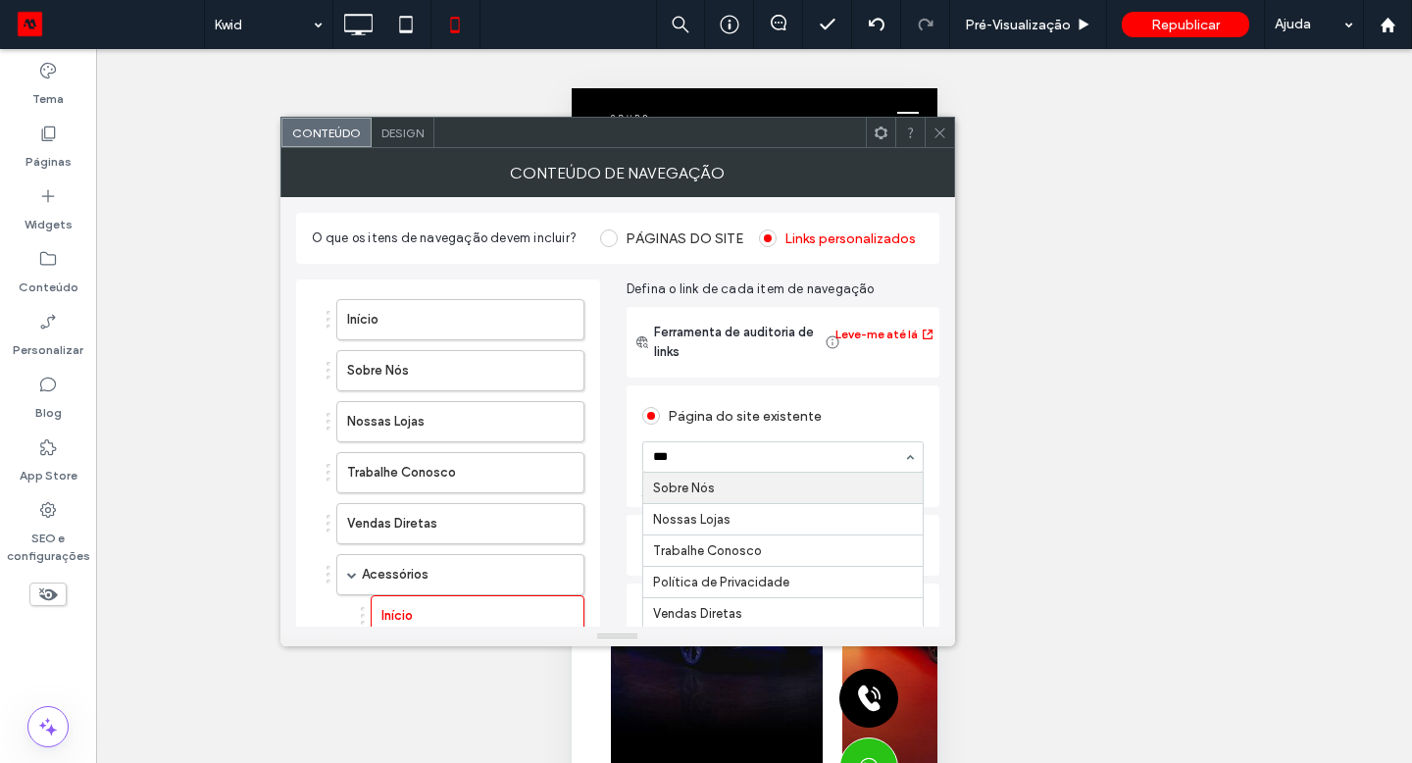
type input "****"
click at [933, 129] on icon at bounding box center [939, 133] width 15 height 15
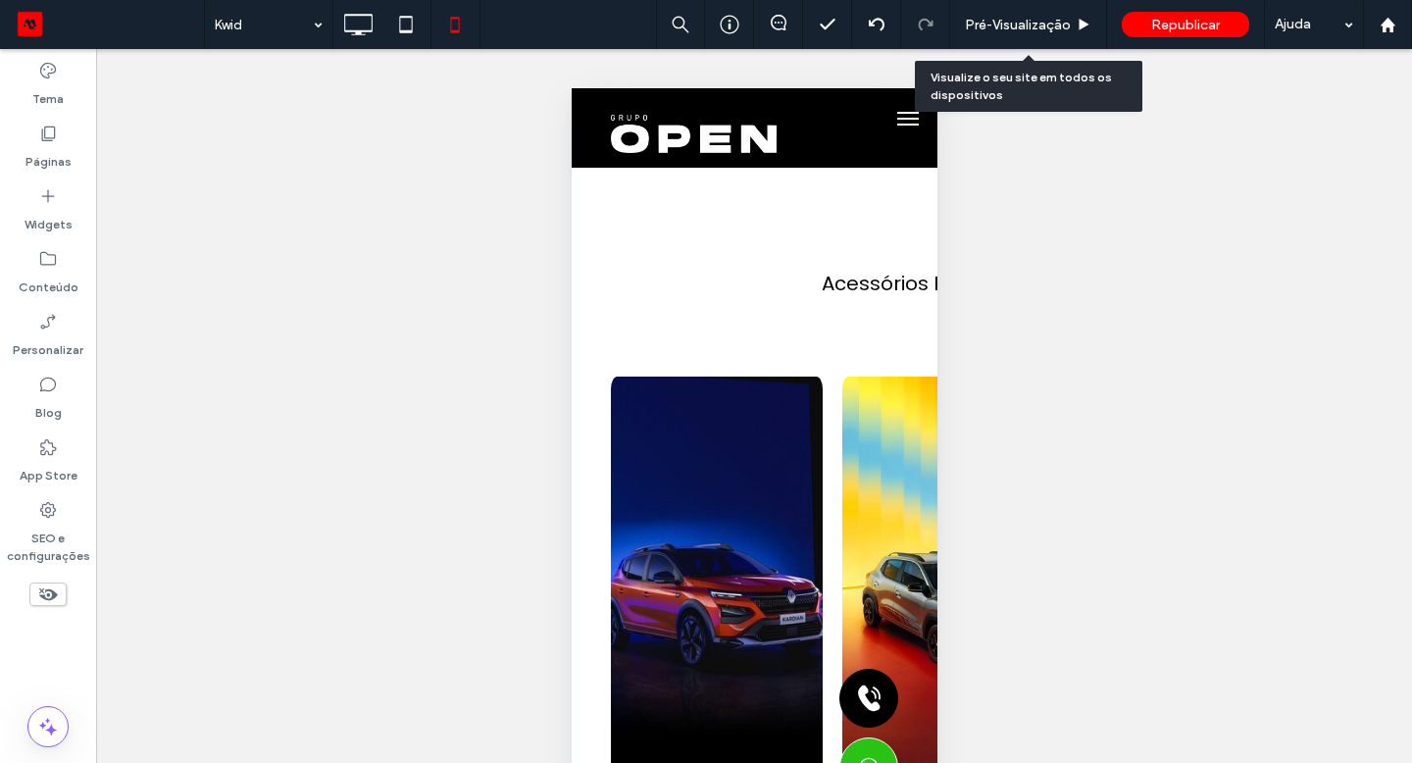
click at [1013, 28] on span "Pré-Visualizaçāo" at bounding box center [1018, 25] width 106 height 17
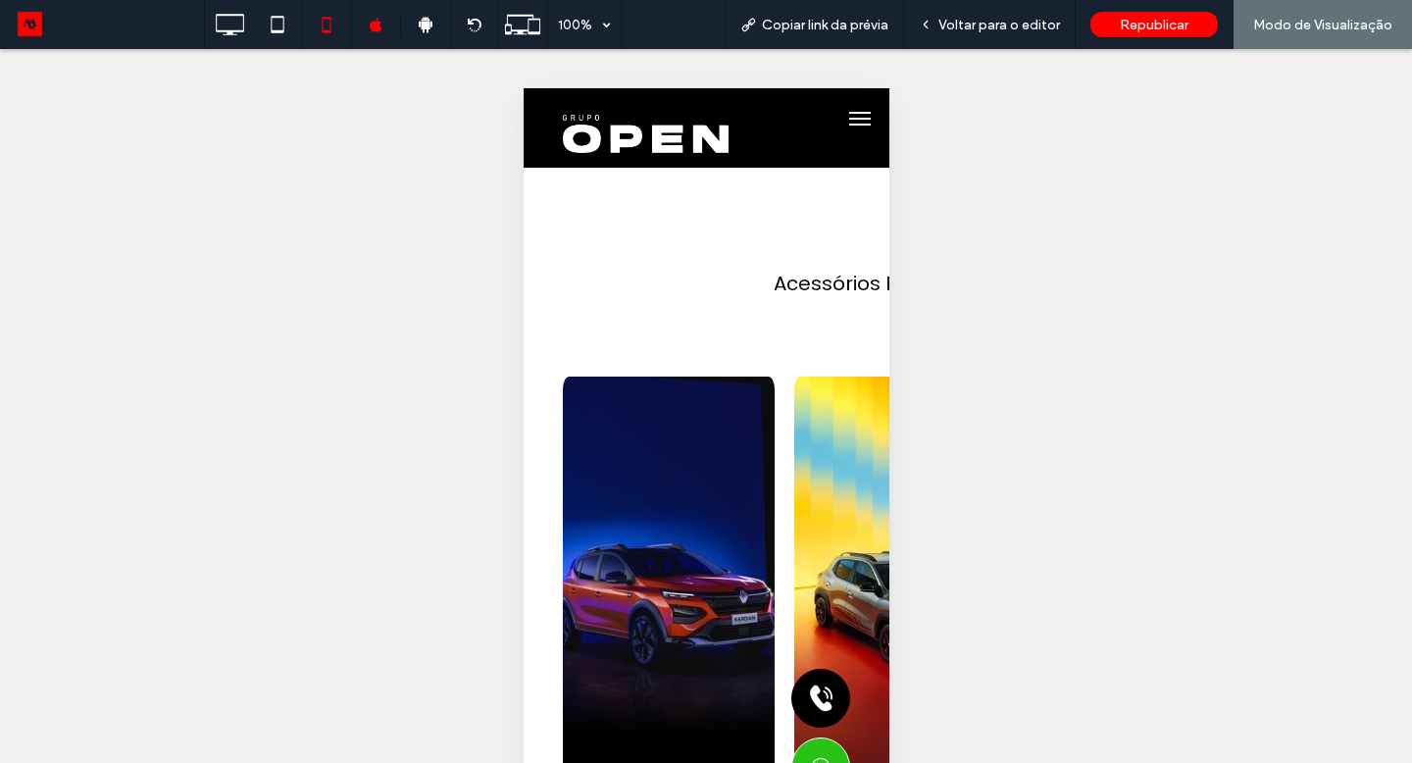
click at [974, 15] on div "Voltar para o editor" at bounding box center [990, 24] width 172 height 49
click at [977, 24] on span "Voltar para o editor" at bounding box center [999, 25] width 122 height 17
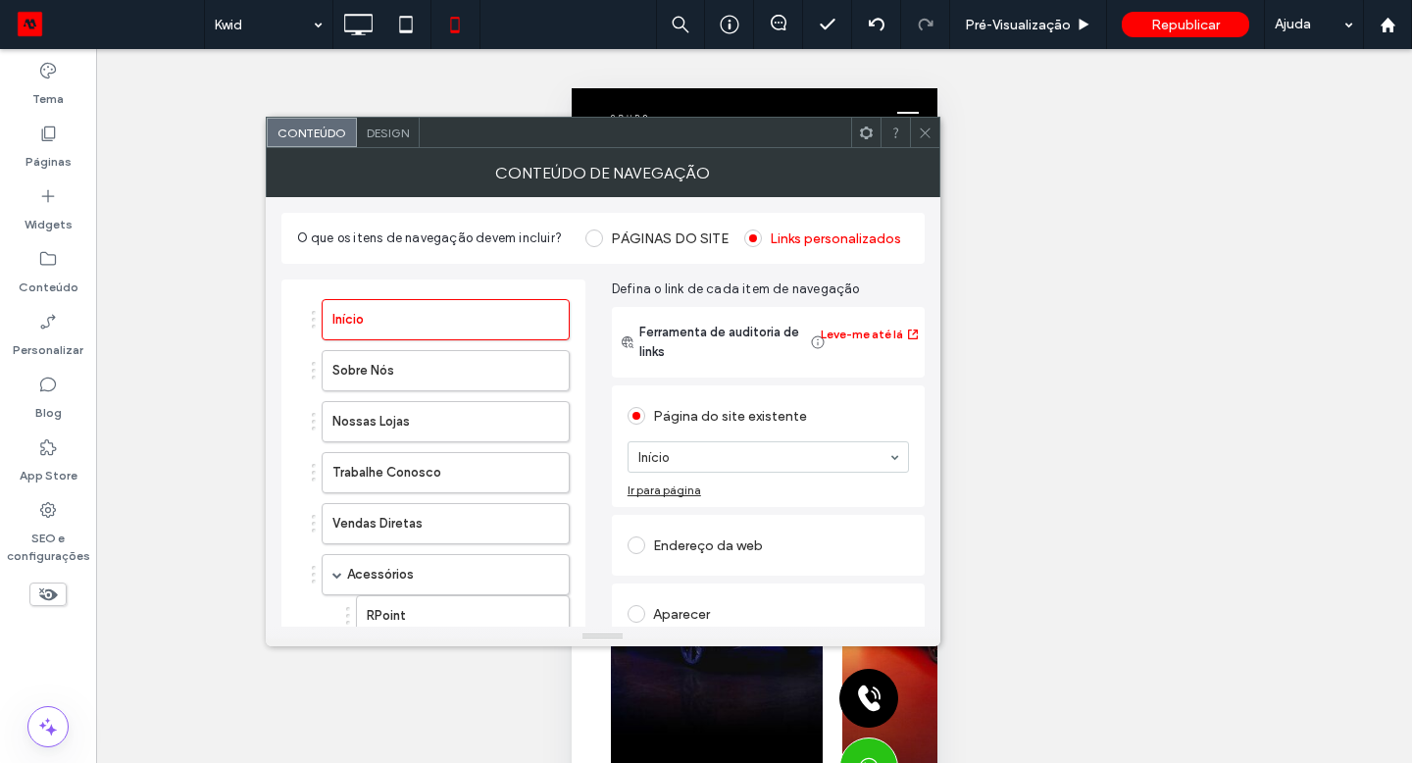
click at [415, 128] on div "Design" at bounding box center [388, 132] width 63 height 29
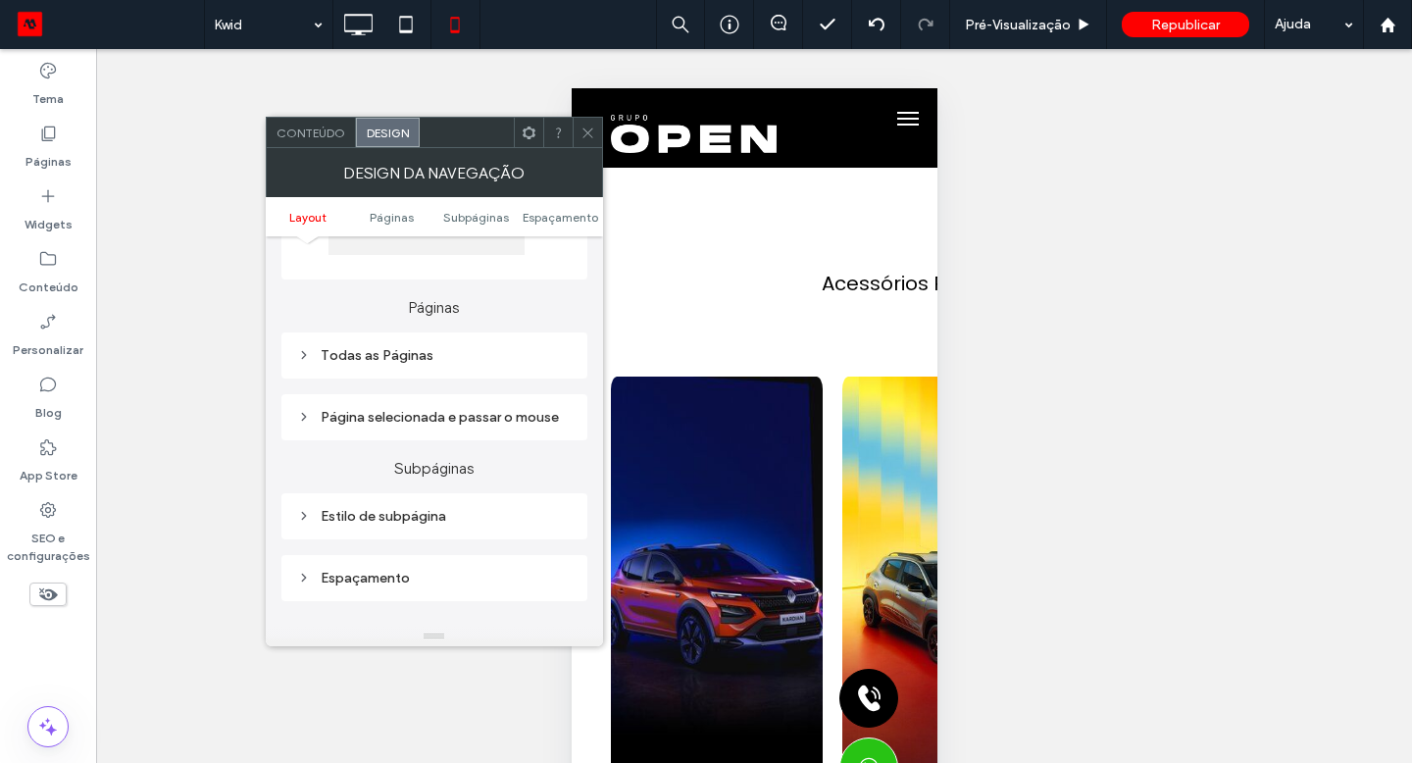
scroll to position [451, 0]
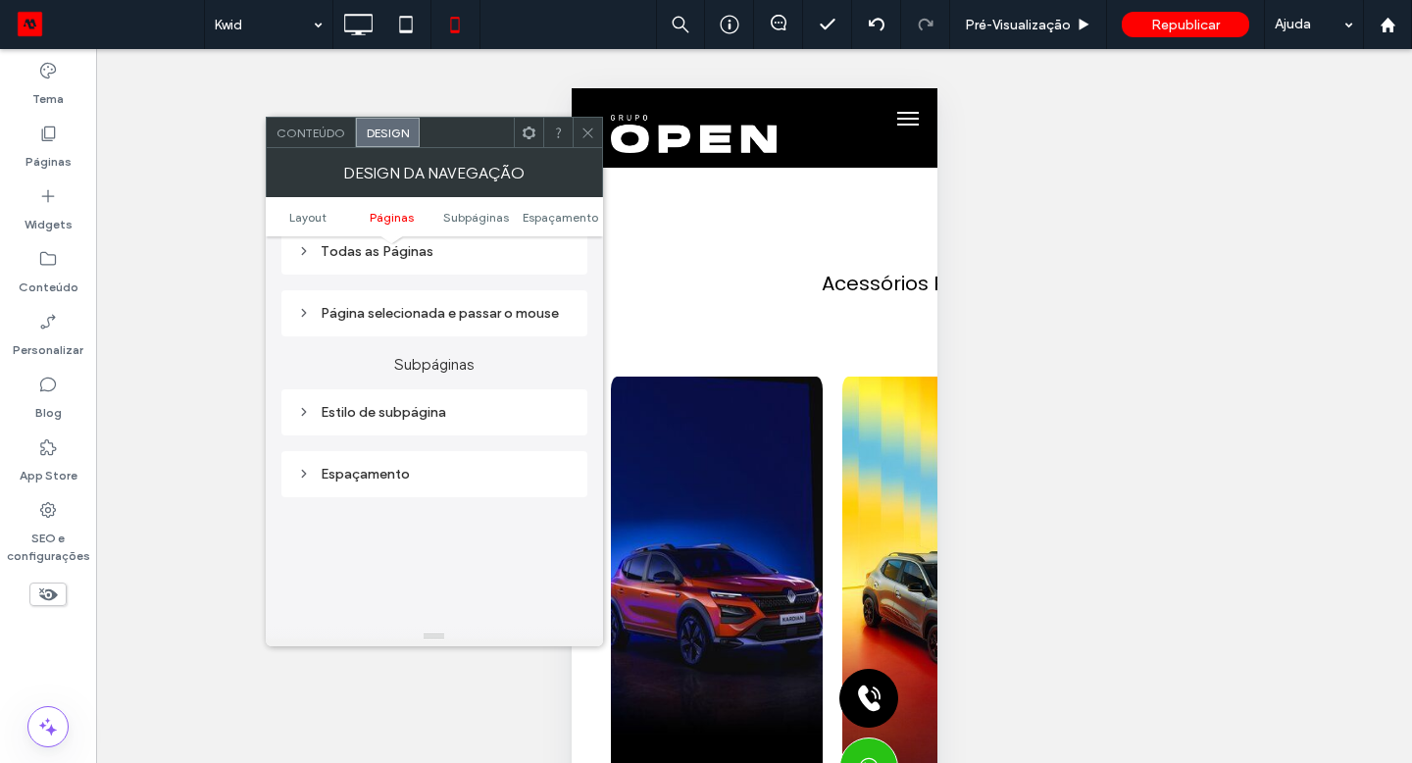
click at [413, 421] on div "Estilo de subpágina" at bounding box center [434, 412] width 275 height 17
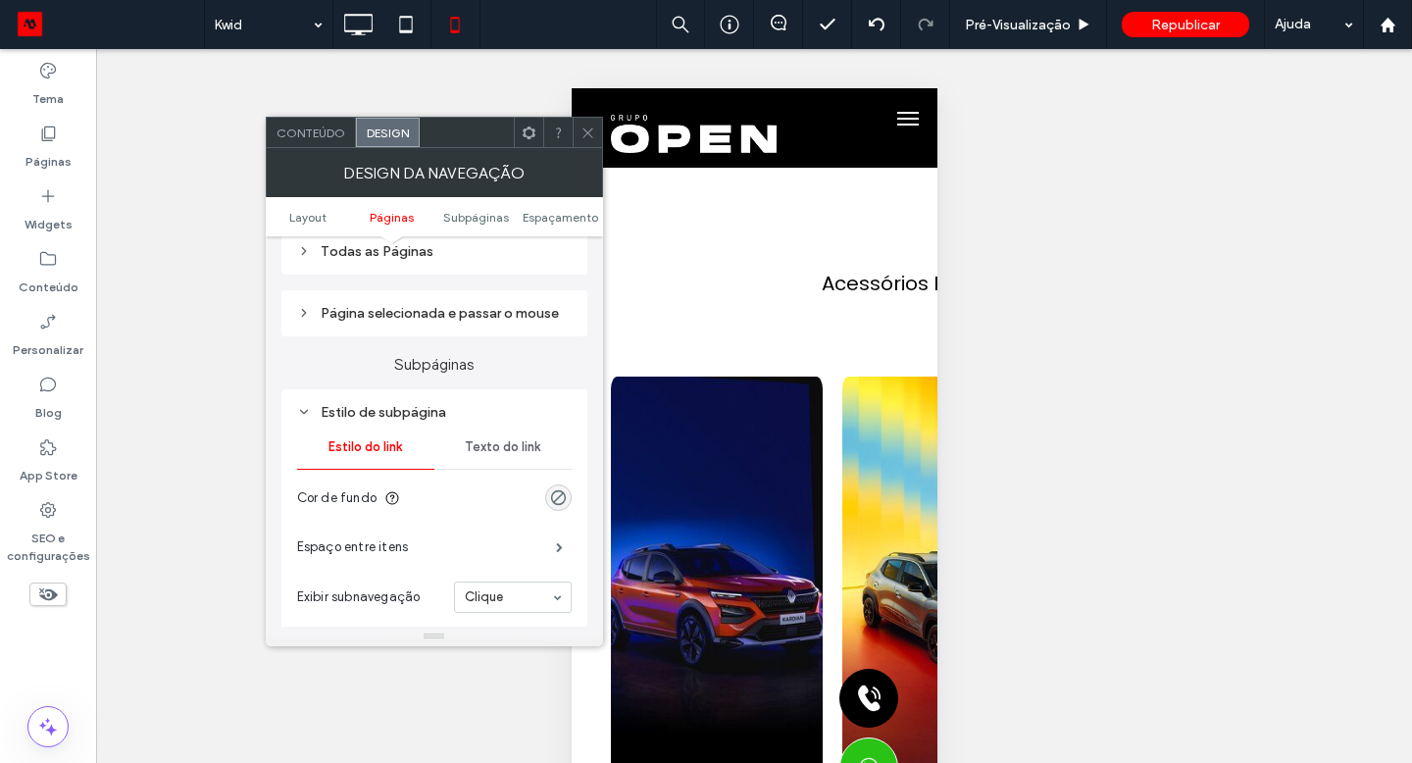
click at [533, 469] on div "Texto do link" at bounding box center [502, 447] width 137 height 43
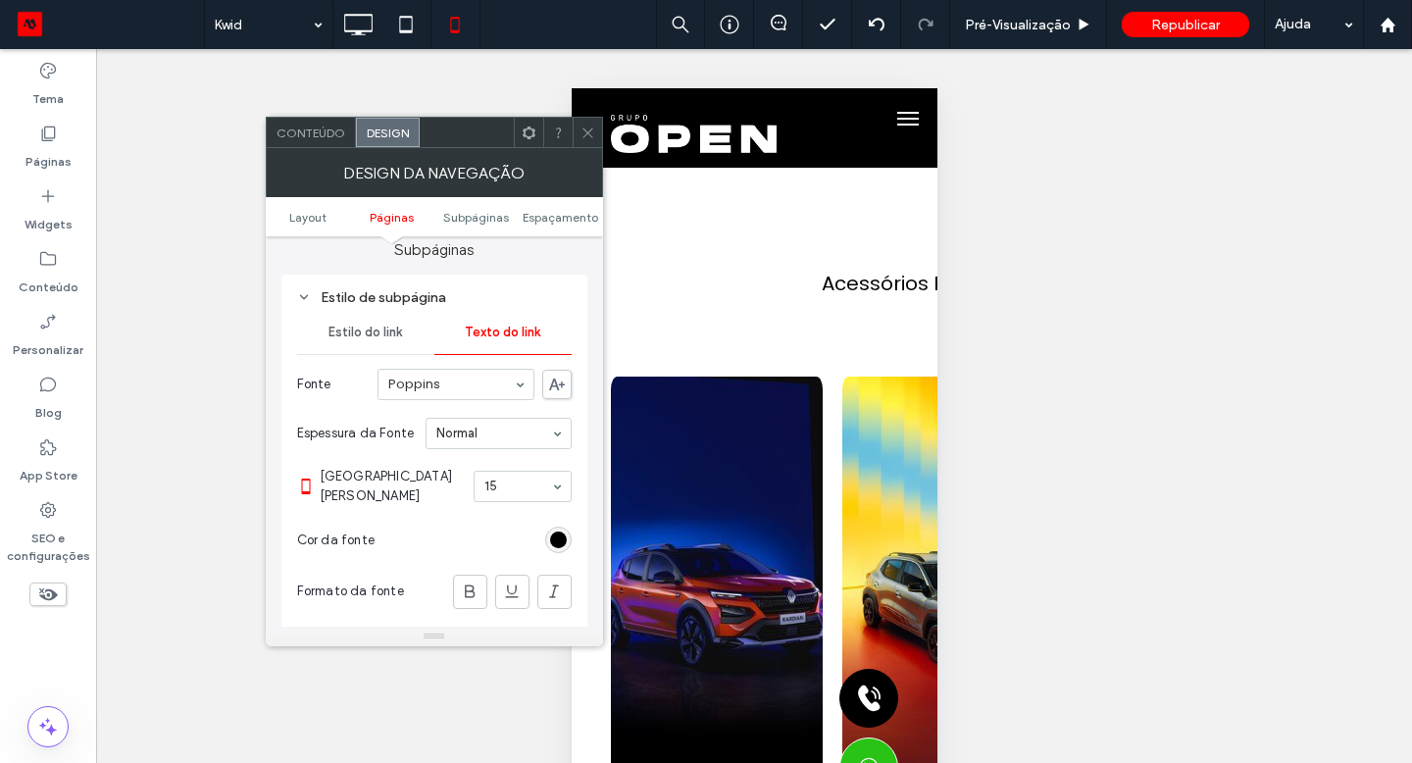
scroll to position [567, 0]
drag, startPoint x: 400, startPoint y: 613, endPoint x: 559, endPoint y: 547, distance: 171.9
click at [559, 547] on div "rgb(0, 0, 0)" at bounding box center [558, 538] width 17 height 17
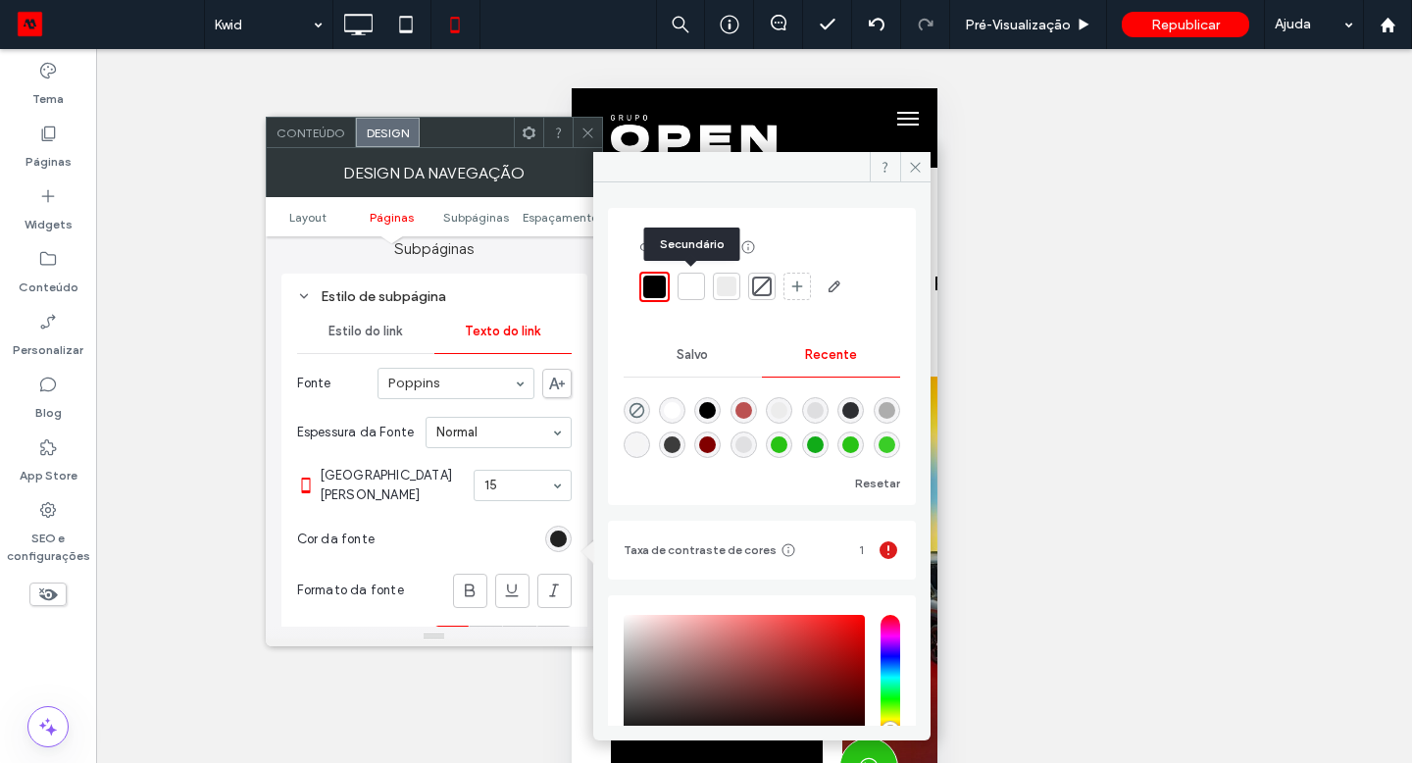
click at [688, 291] on div at bounding box center [691, 287] width 20 height 20
click at [912, 163] on use at bounding box center [915, 167] width 10 height 10
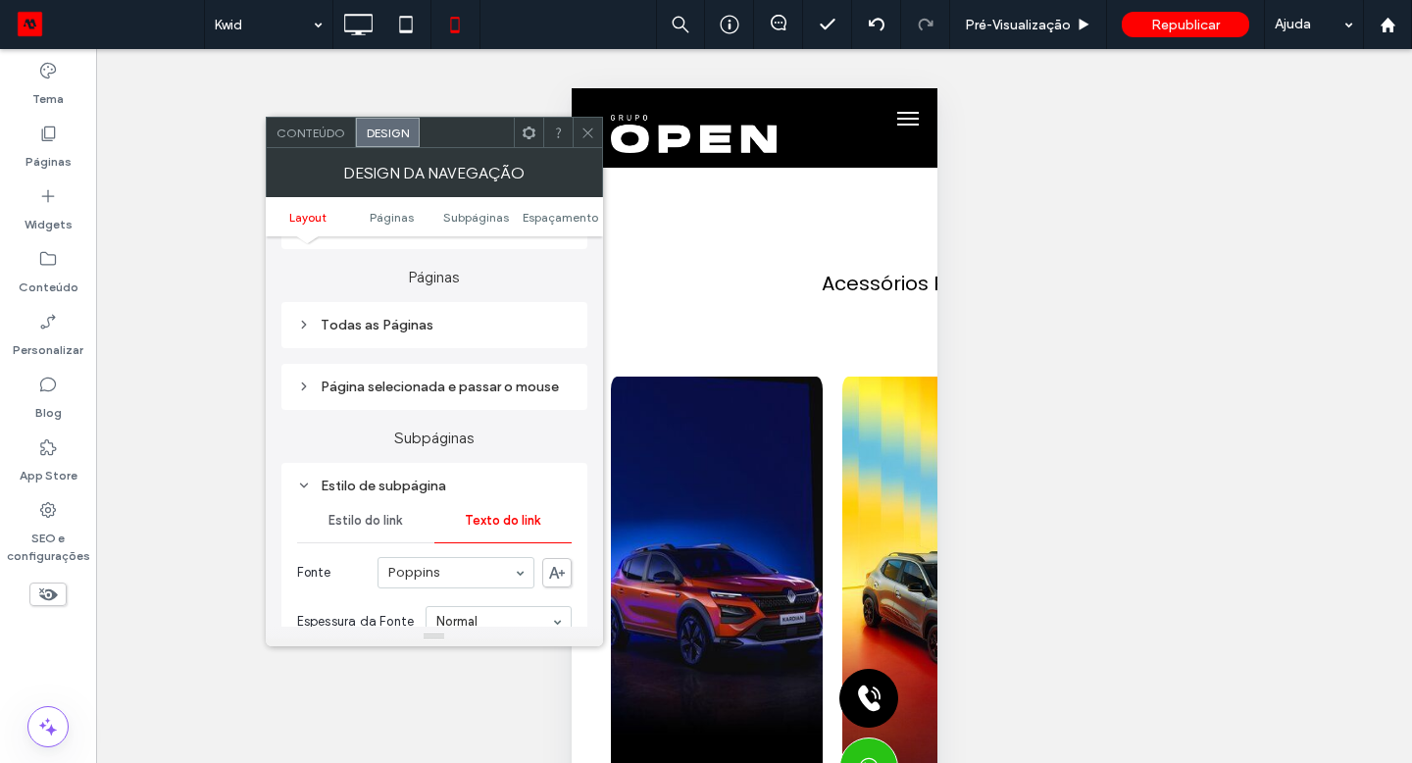
scroll to position [374, 0]
click at [407, 337] on div "Todas as Páginas" at bounding box center [434, 329] width 275 height 17
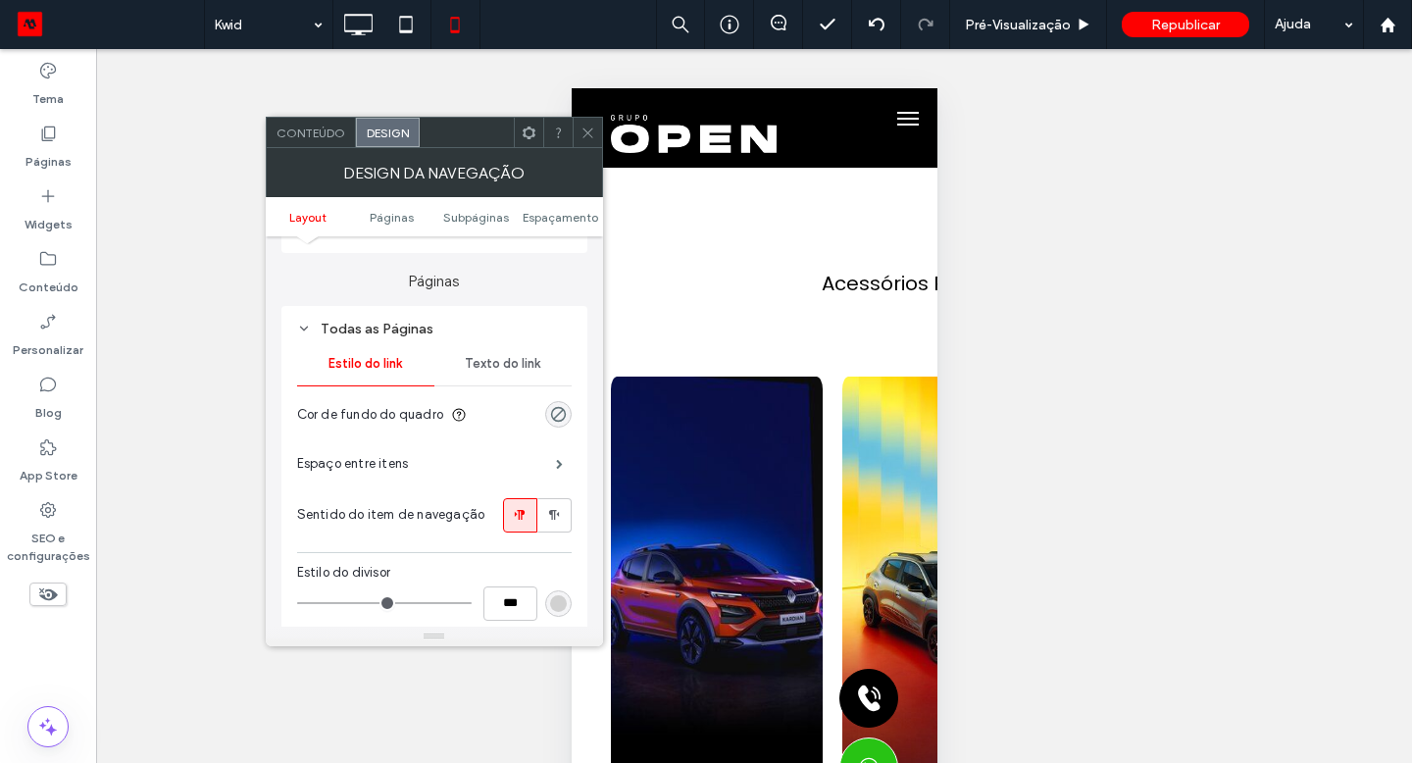
click at [486, 372] on span "Texto do link" at bounding box center [502, 364] width 75 height 16
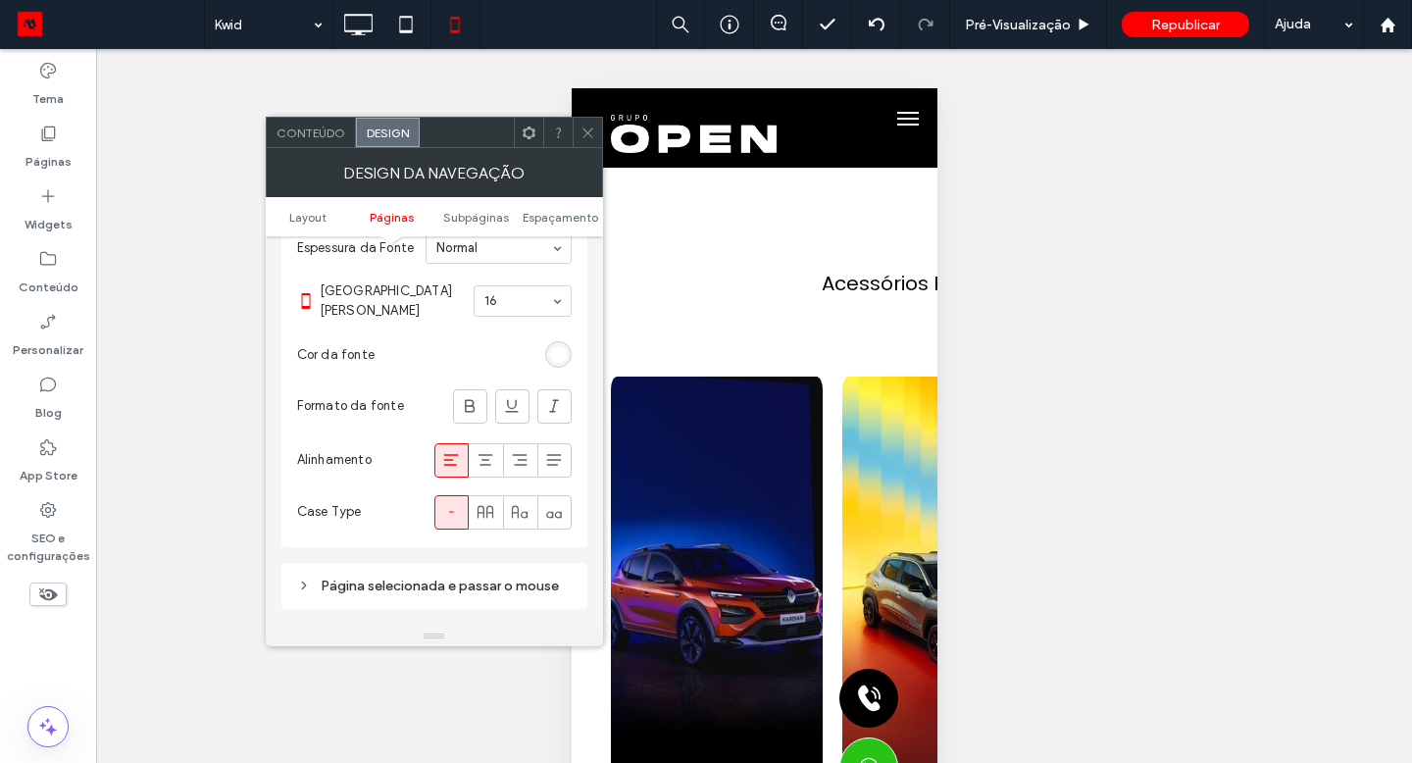
scroll to position [381, 0]
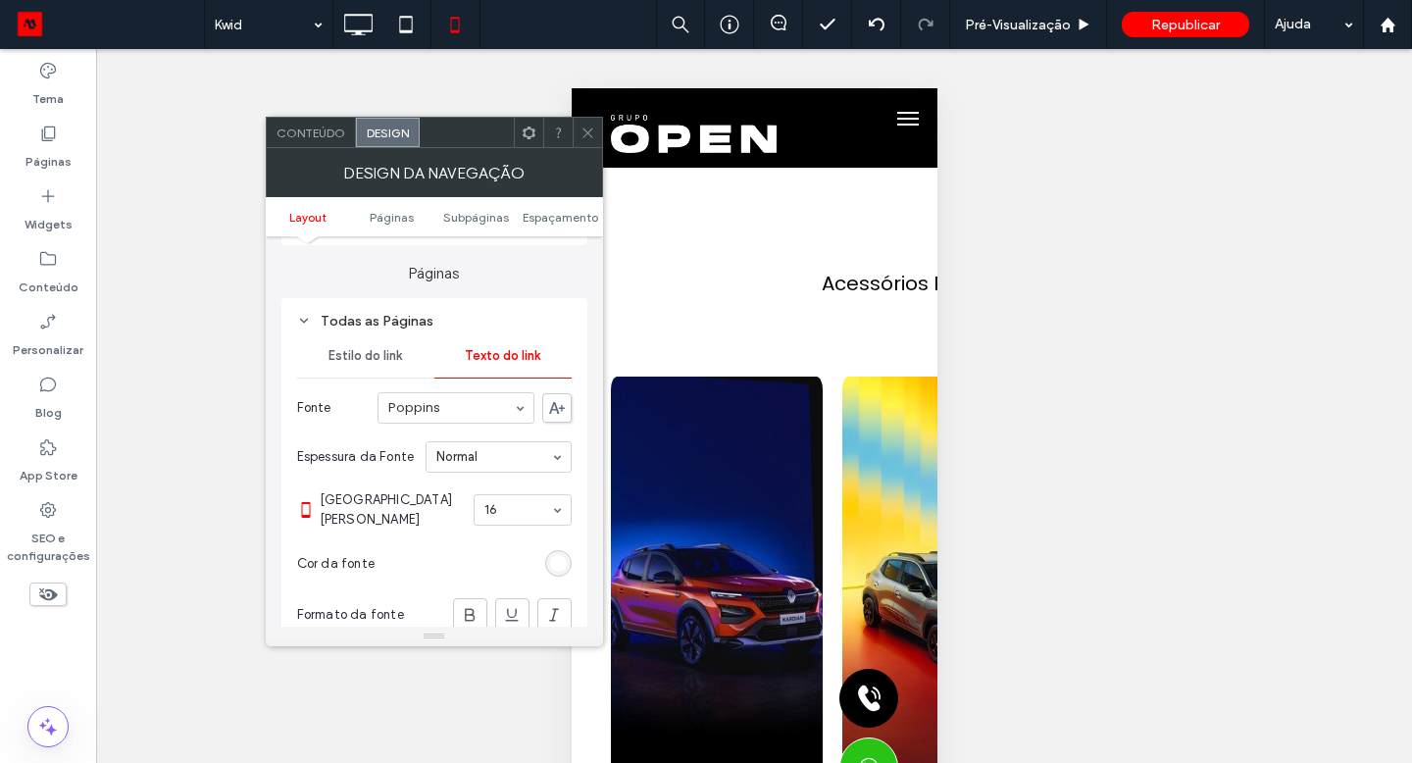
click at [380, 329] on div "Todas as Páginas" at bounding box center [434, 321] width 275 height 17
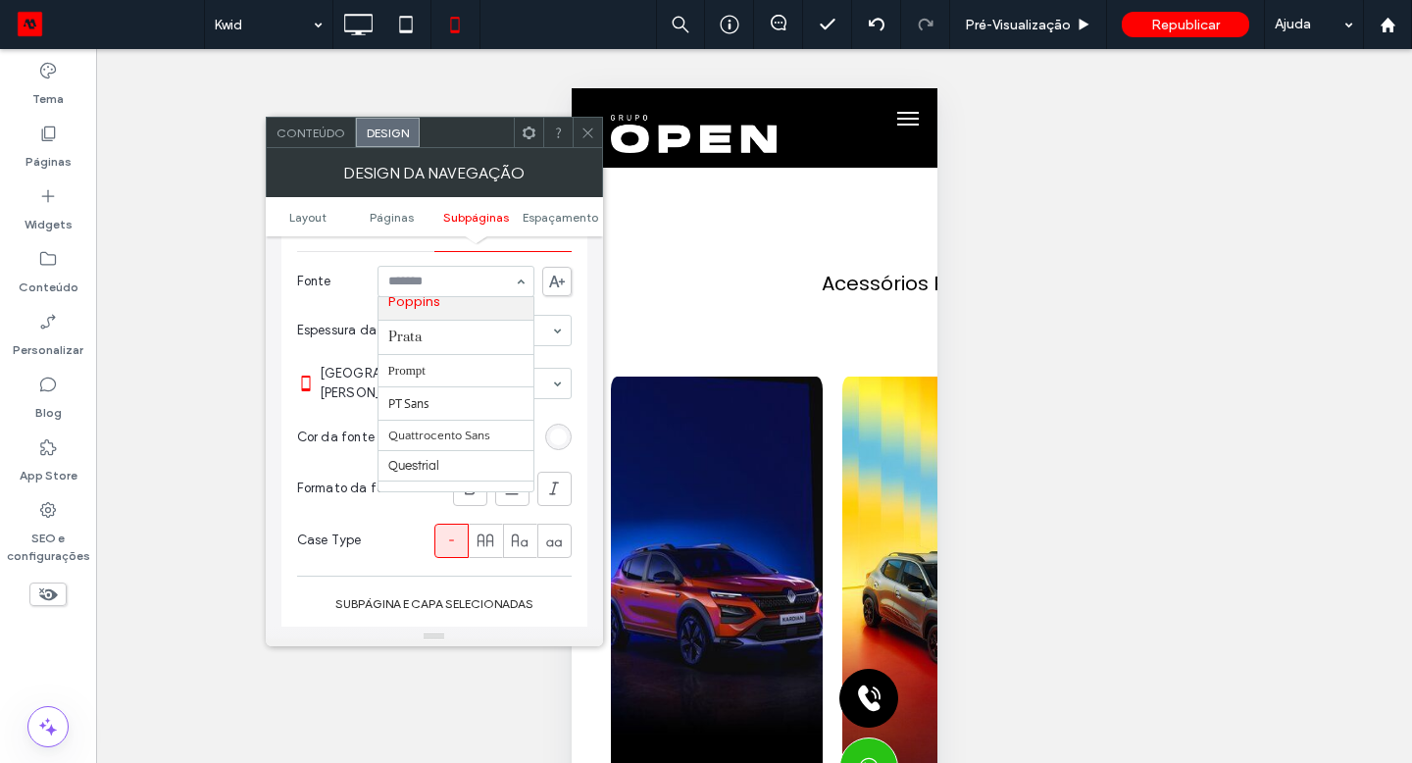
scroll to position [1431, 0]
click at [585, 140] on span at bounding box center [587, 132] width 15 height 29
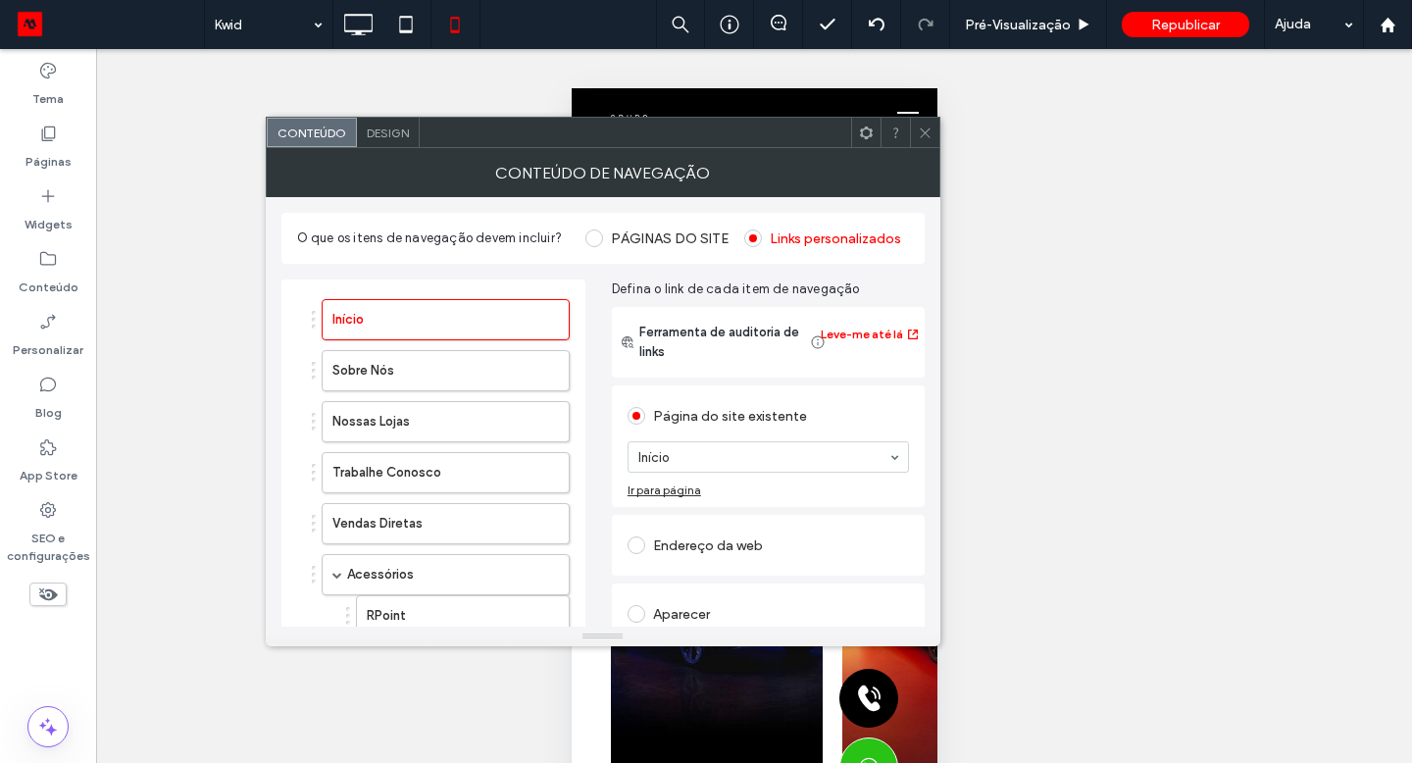
click at [924, 126] on icon at bounding box center [925, 133] width 15 height 15
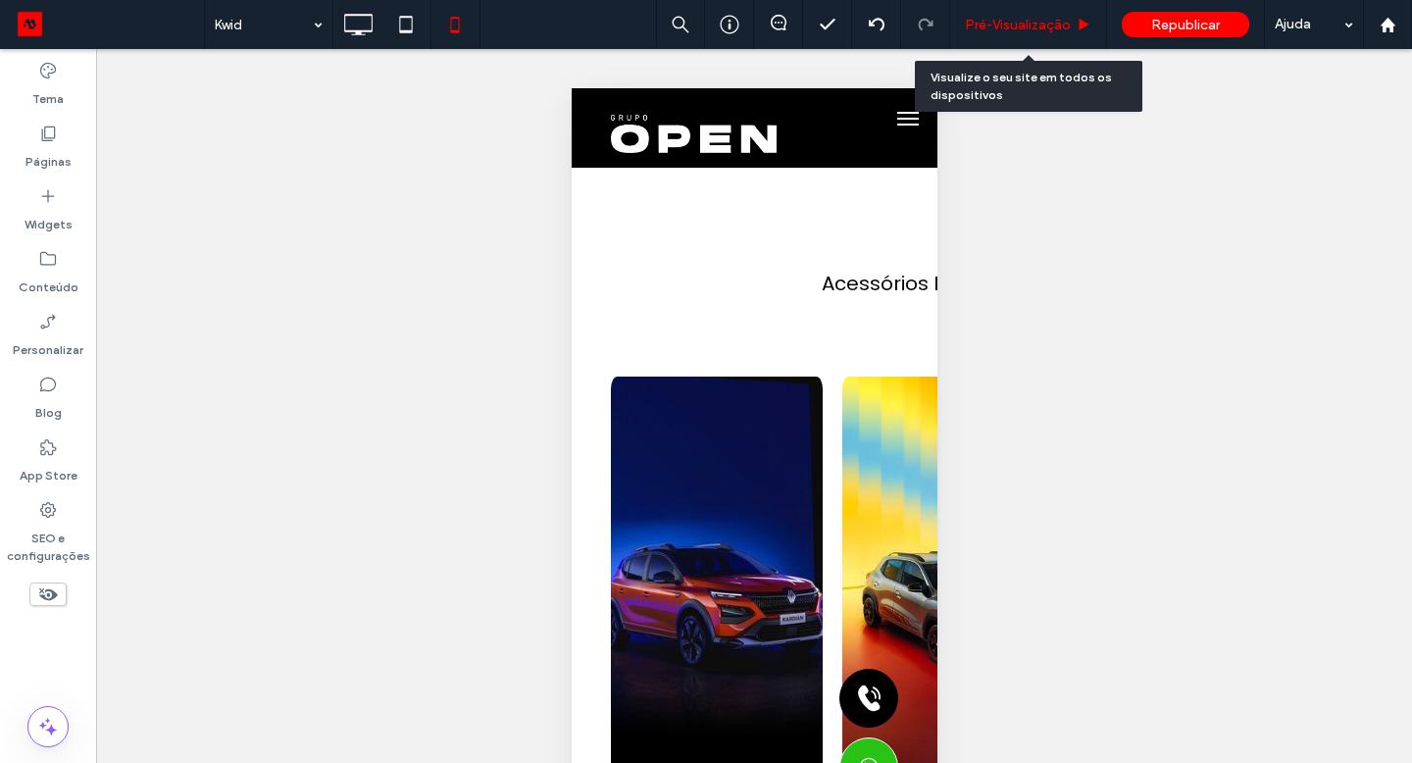
click at [982, 33] on div "Pré-Visualizaçāo" at bounding box center [1028, 24] width 157 height 49
click at [1020, 32] on div "Pré-Visualizaçāo" at bounding box center [1028, 24] width 157 height 49
click at [1021, 25] on span "Pré-Visualizaçāo" at bounding box center [1018, 25] width 106 height 17
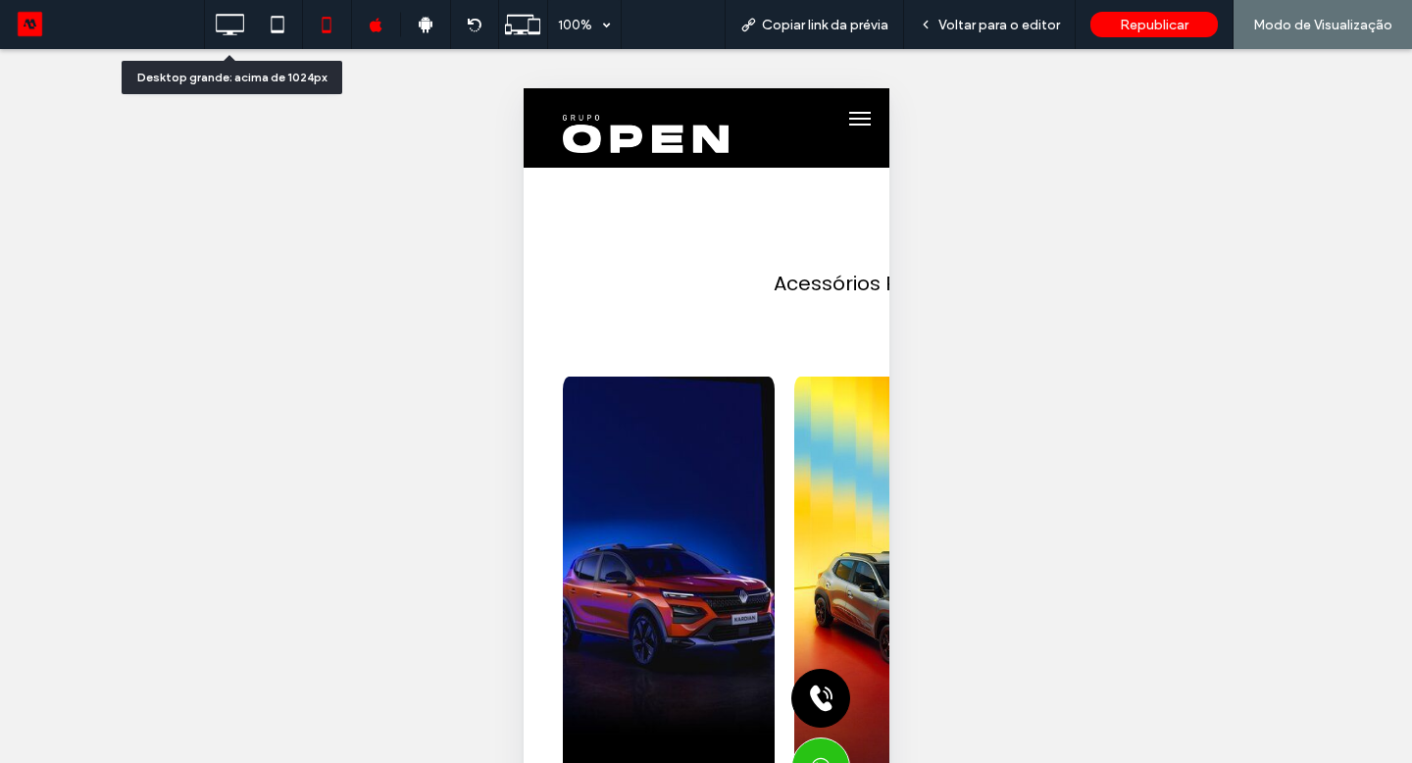
click at [225, 26] on icon at bounding box center [229, 24] width 39 height 39
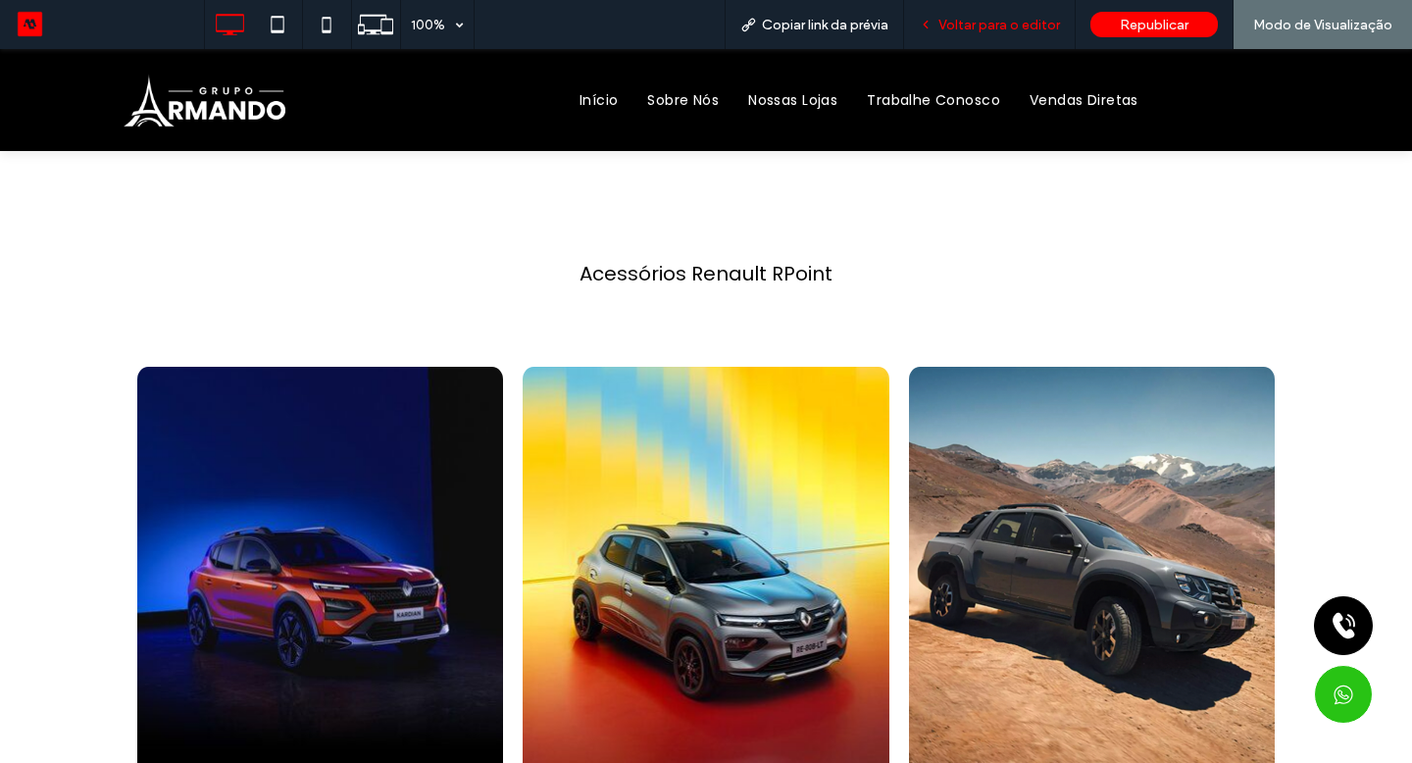
click at [1040, 18] on span "Voltar para o editor" at bounding box center [999, 25] width 122 height 17
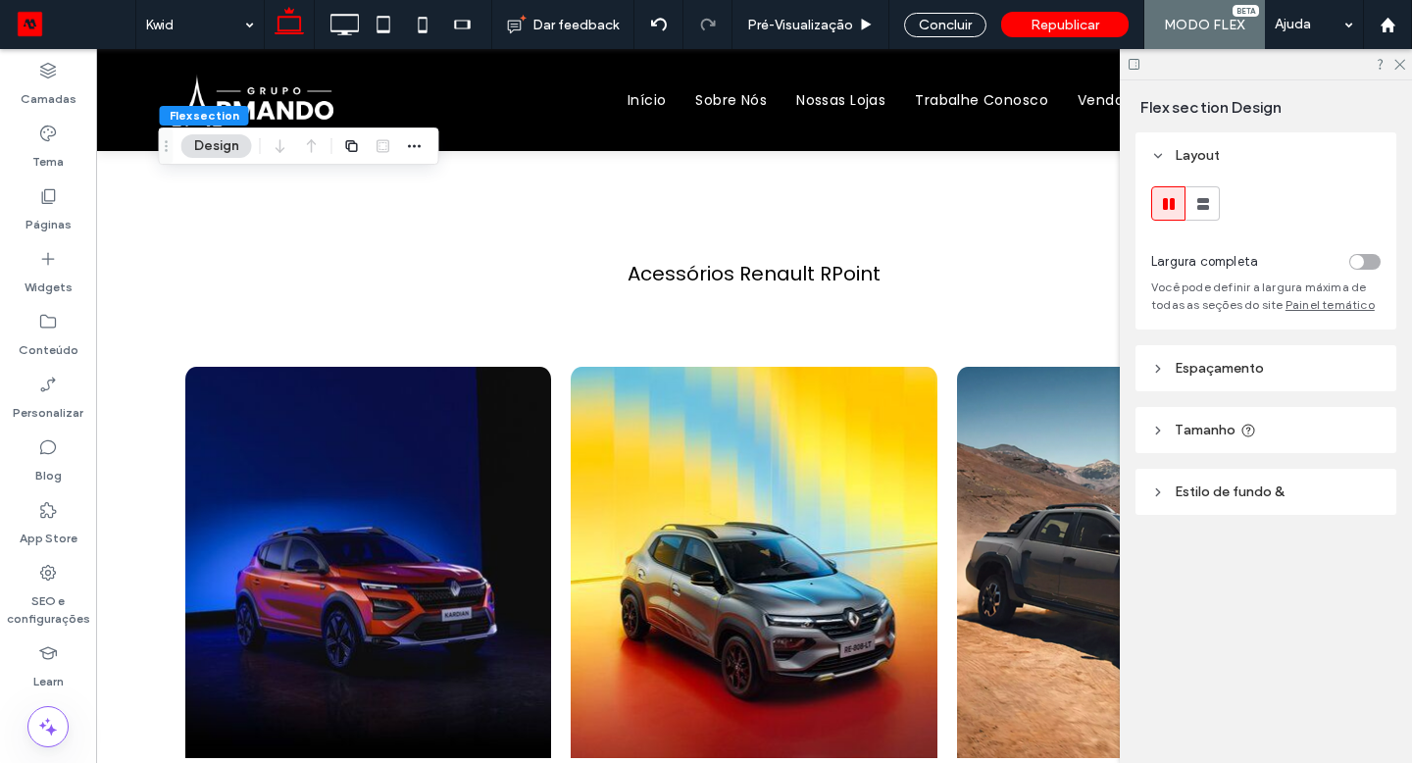
drag, startPoint x: 1040, startPoint y: 18, endPoint x: 1174, endPoint y: 117, distance: 166.1
click at [1174, 117] on div "Flex section Design" at bounding box center [1268, 106] width 256 height 52
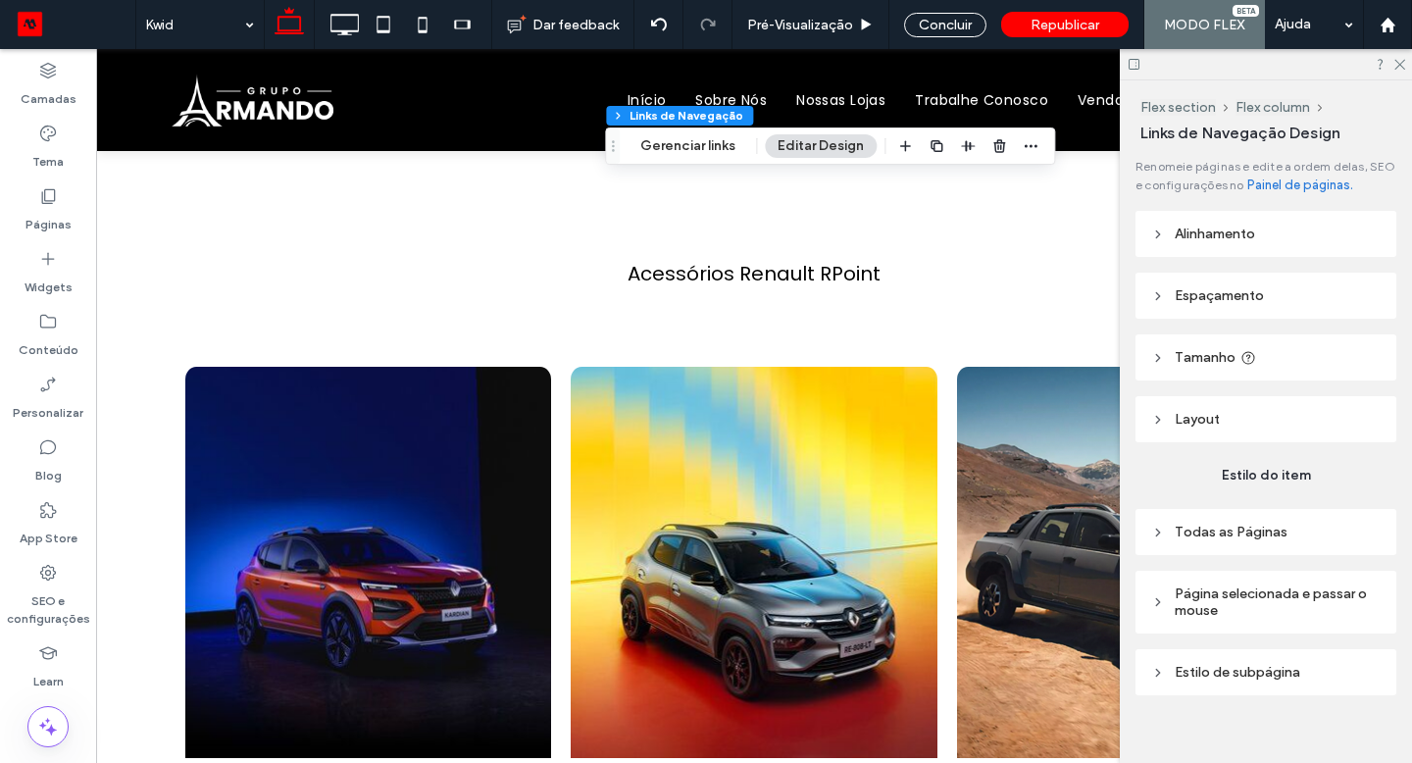
drag, startPoint x: 1174, startPoint y: 117, endPoint x: 1249, endPoint y: 672, distance: 560.1
click at [1249, 672] on span "Estilo de subpágina" at bounding box center [1238, 672] width 126 height 17
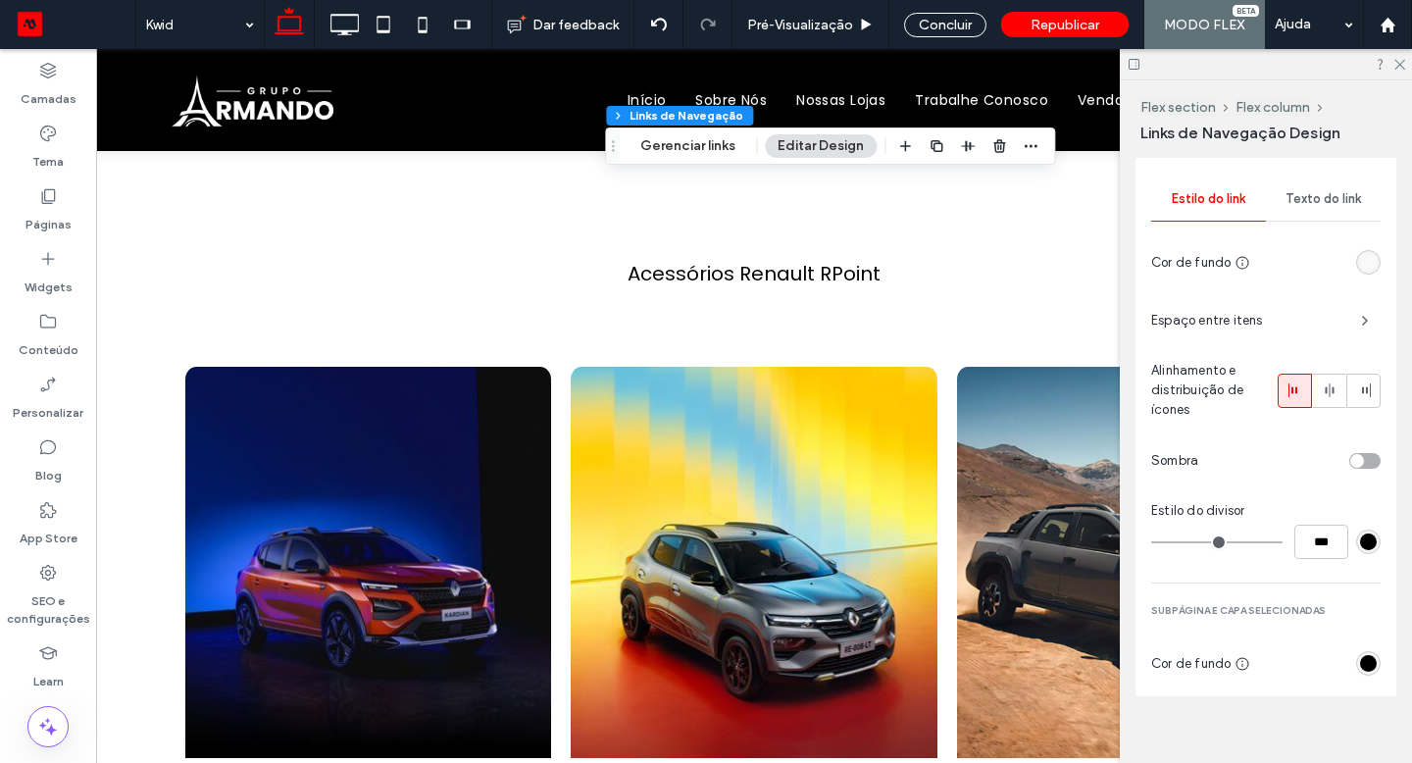
scroll to position [546, 0]
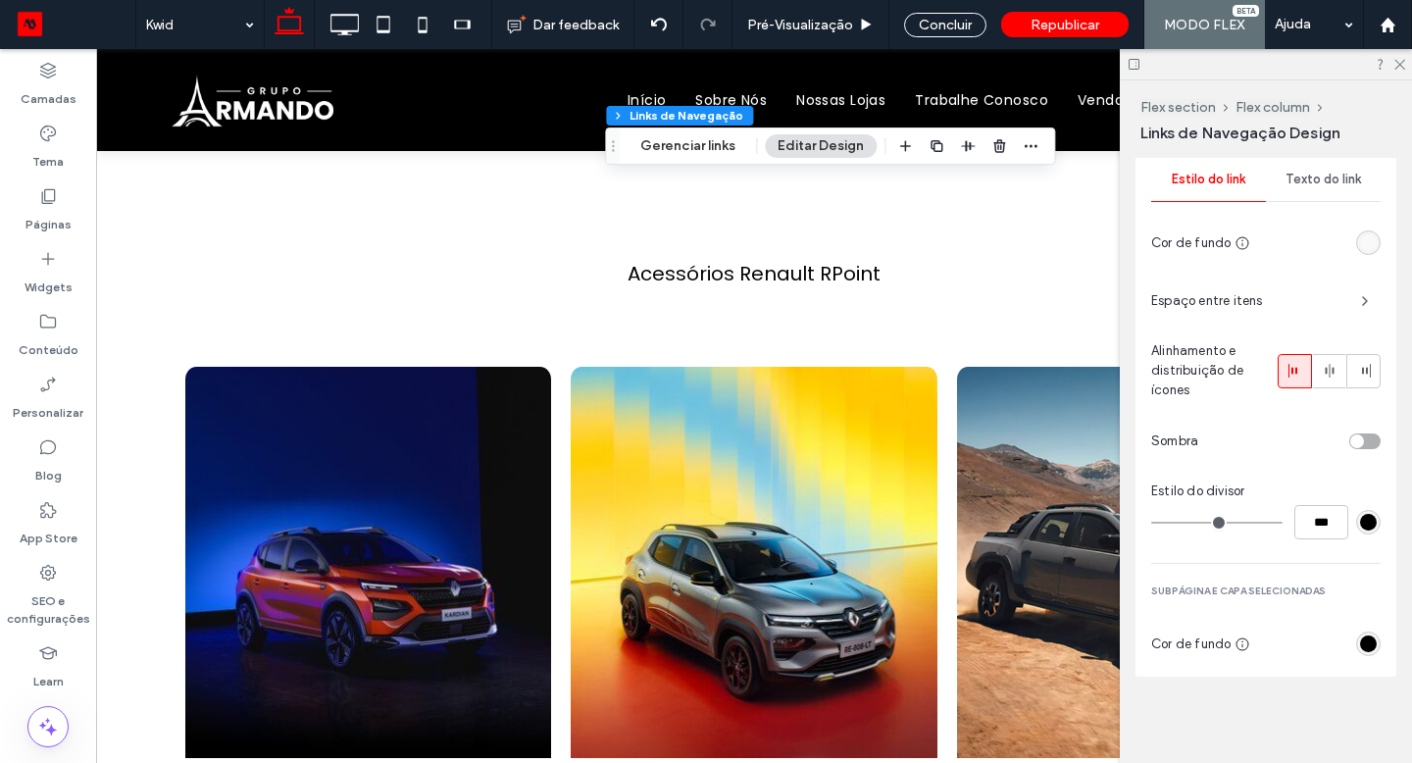
click at [1361, 242] on div "rgb(250, 249, 249)" at bounding box center [1368, 242] width 17 height 17
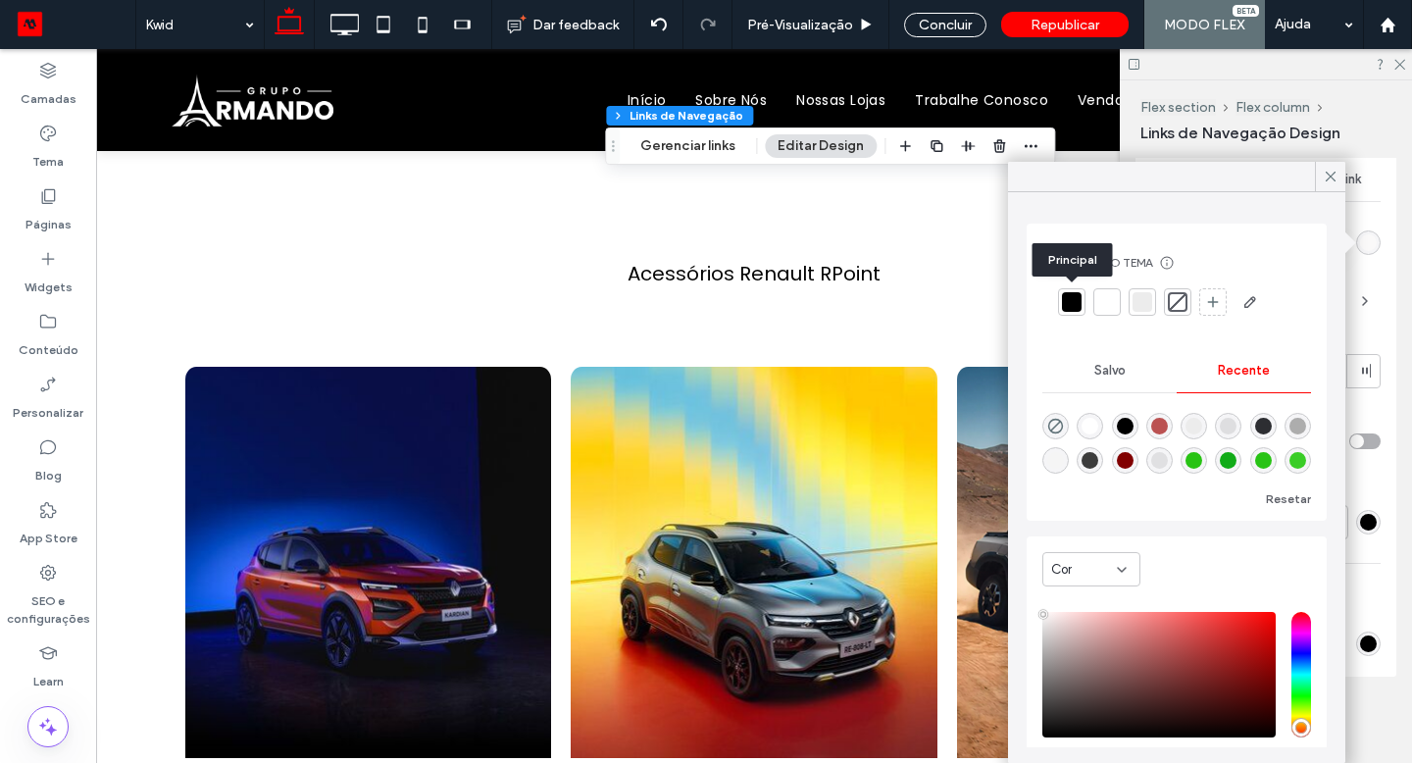
click at [1072, 304] on div at bounding box center [1072, 302] width 20 height 20
click at [1331, 176] on use at bounding box center [1331, 177] width 10 height 10
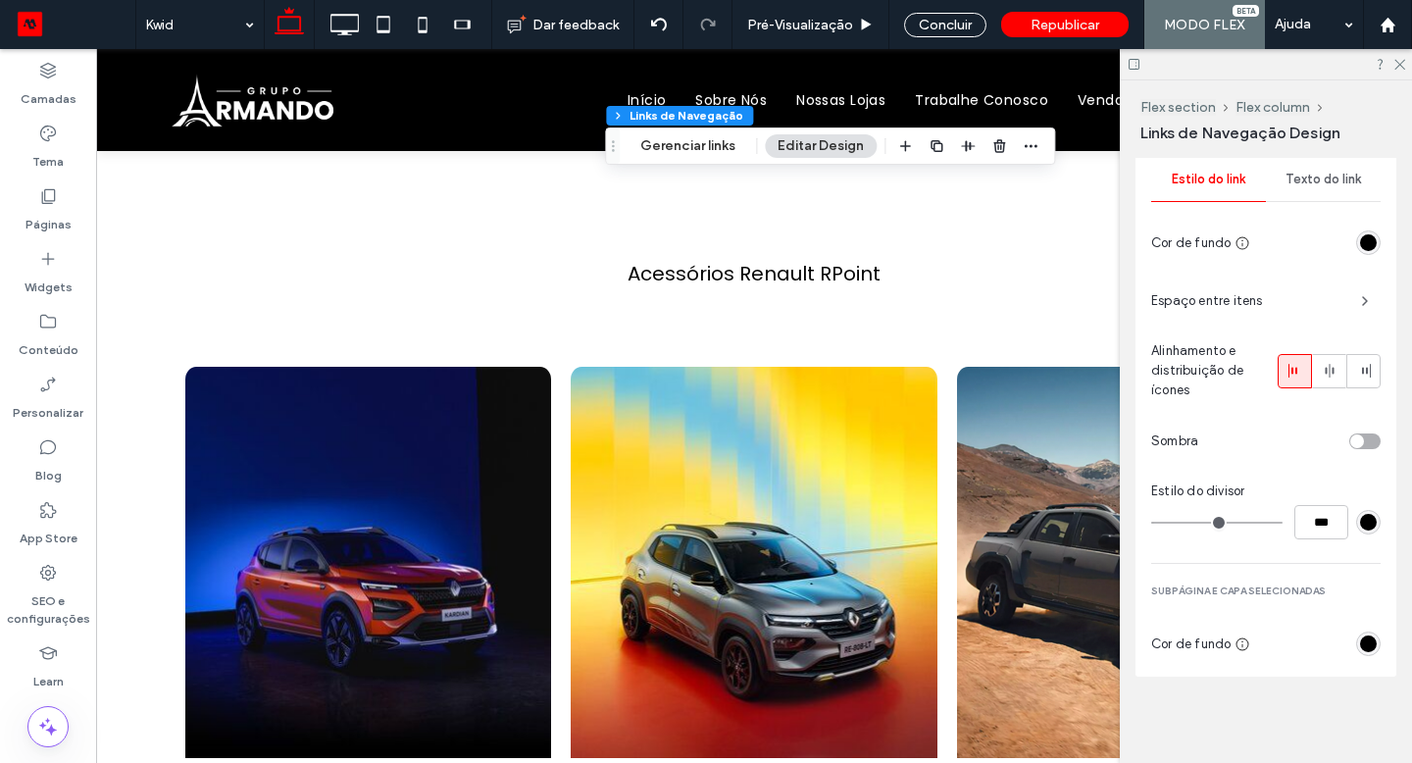
click at [1331, 176] on span "Texto do link" at bounding box center [1322, 180] width 75 height 16
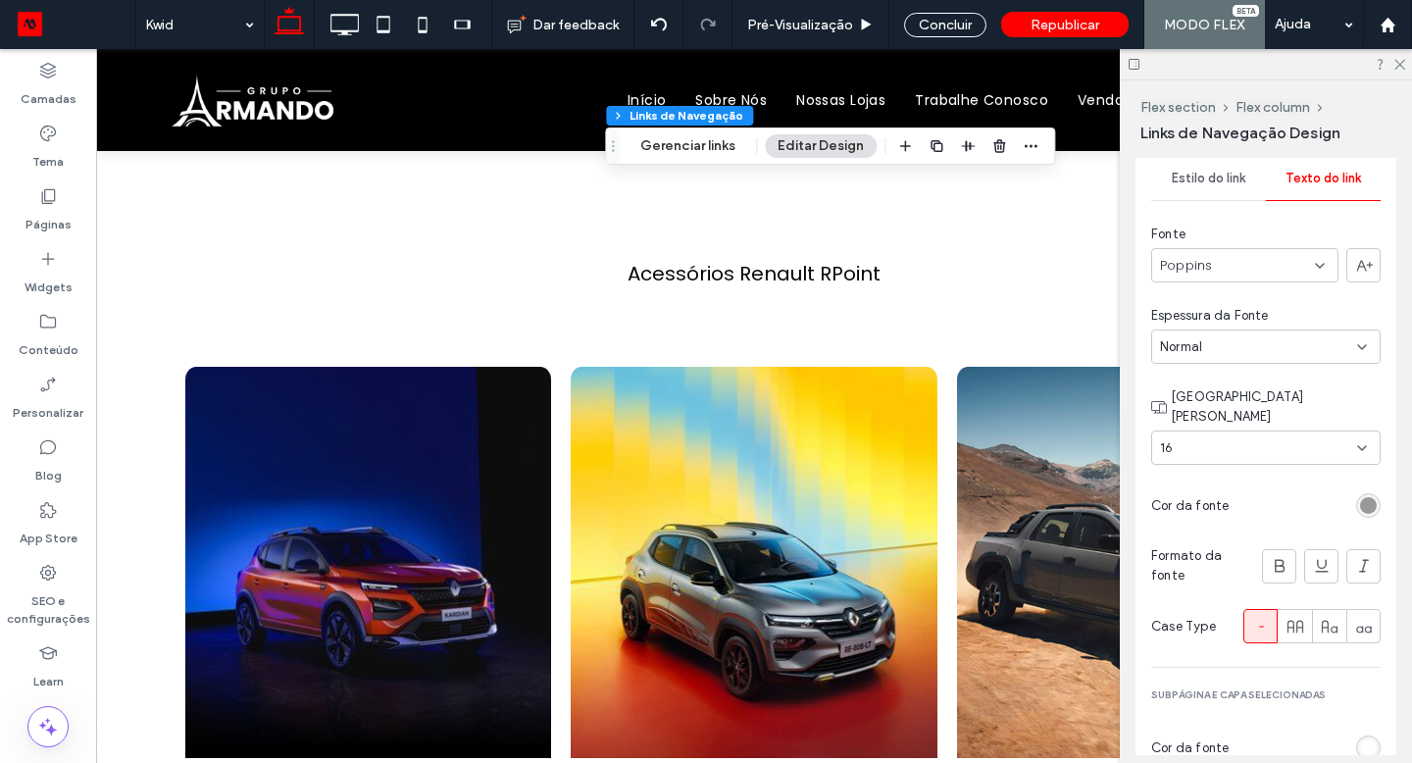
drag, startPoint x: 1249, startPoint y: 672, endPoint x: 1354, endPoint y: 482, distance: 216.4
click at [1360, 497] on div "rgb(153, 153, 153)" at bounding box center [1368, 505] width 17 height 17
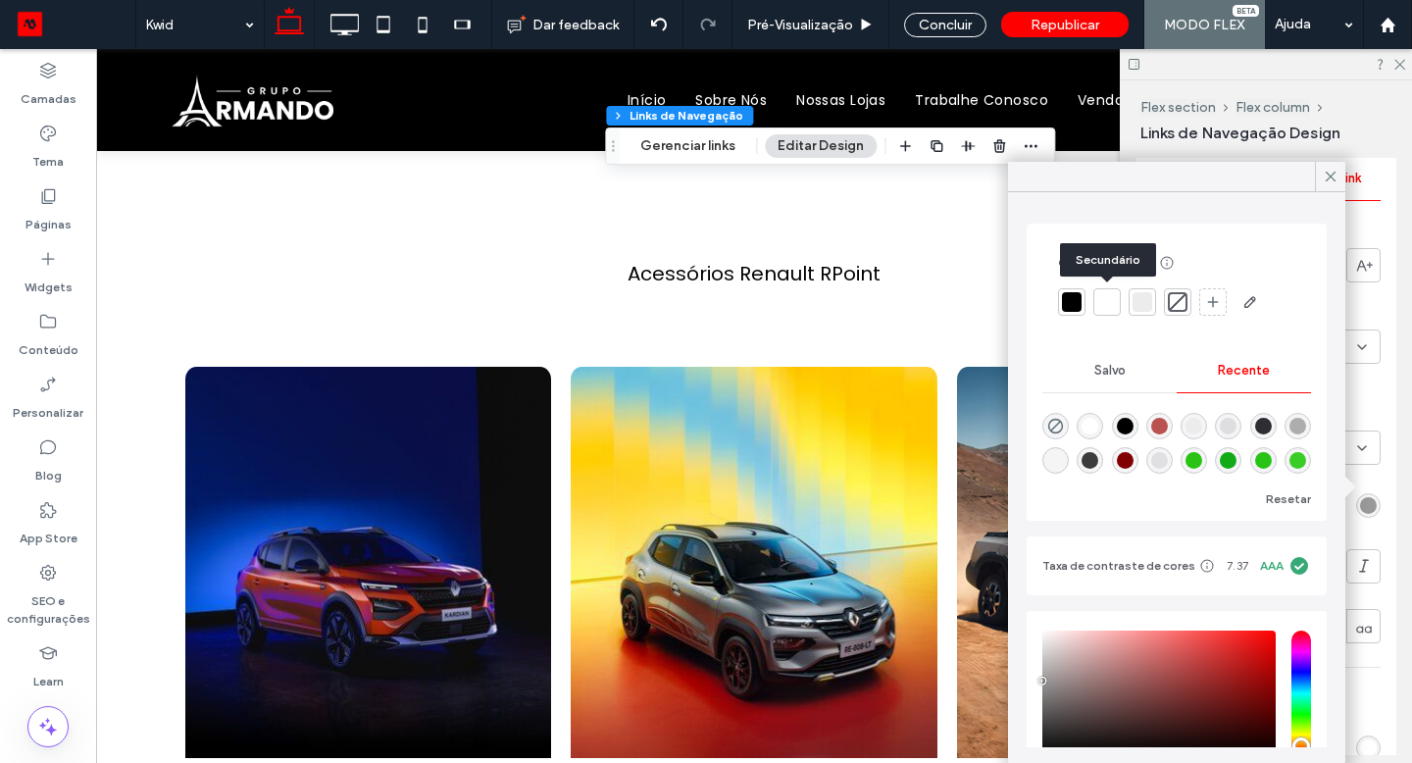
click at [1112, 299] on div at bounding box center [1107, 302] width 20 height 20
drag, startPoint x: 1354, startPoint y: 482, endPoint x: 1331, endPoint y: 176, distance: 307.8
click at [1331, 176] on icon at bounding box center [1331, 177] width 18 height 18
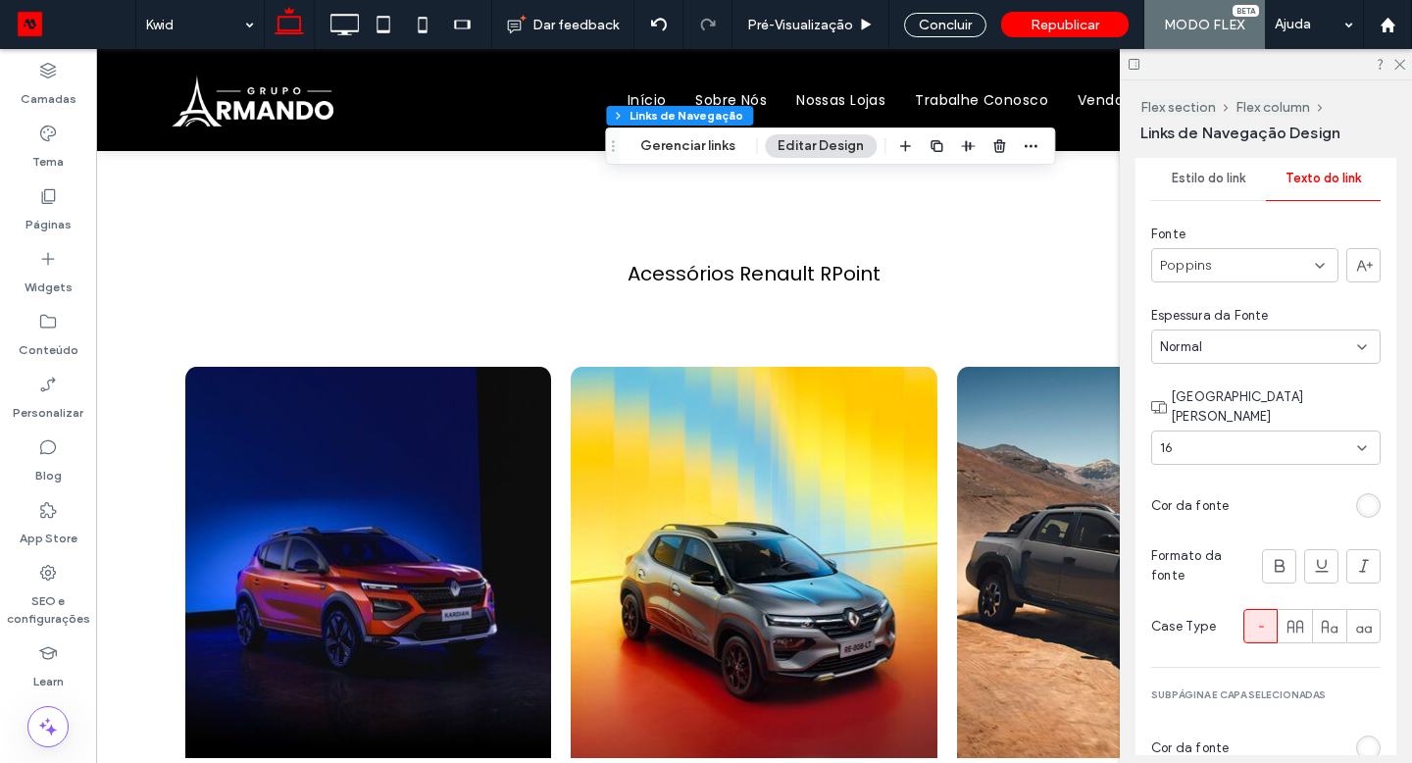
click at [1400, 65] on use at bounding box center [1399, 65] width 11 height 11
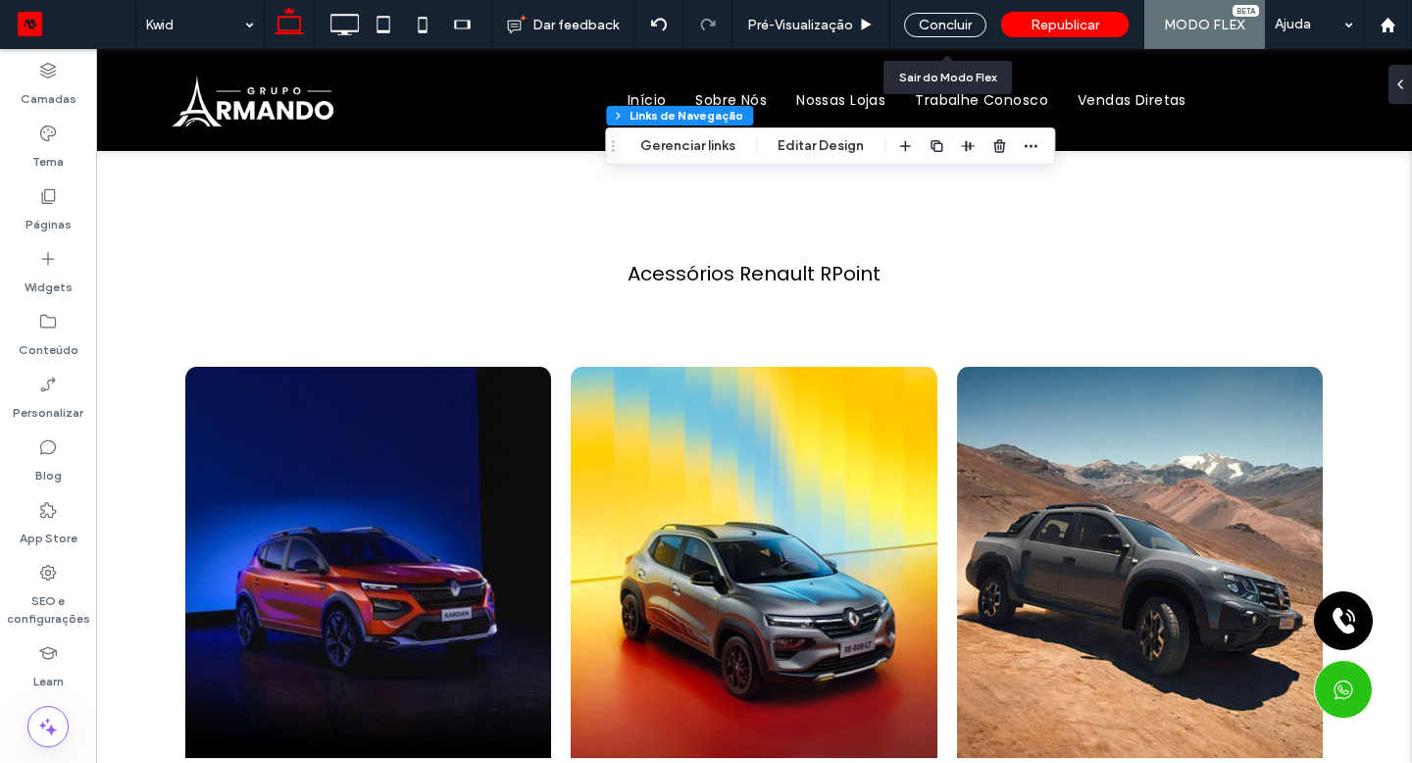
click at [959, 28] on div "Concluir" at bounding box center [945, 25] width 82 height 25
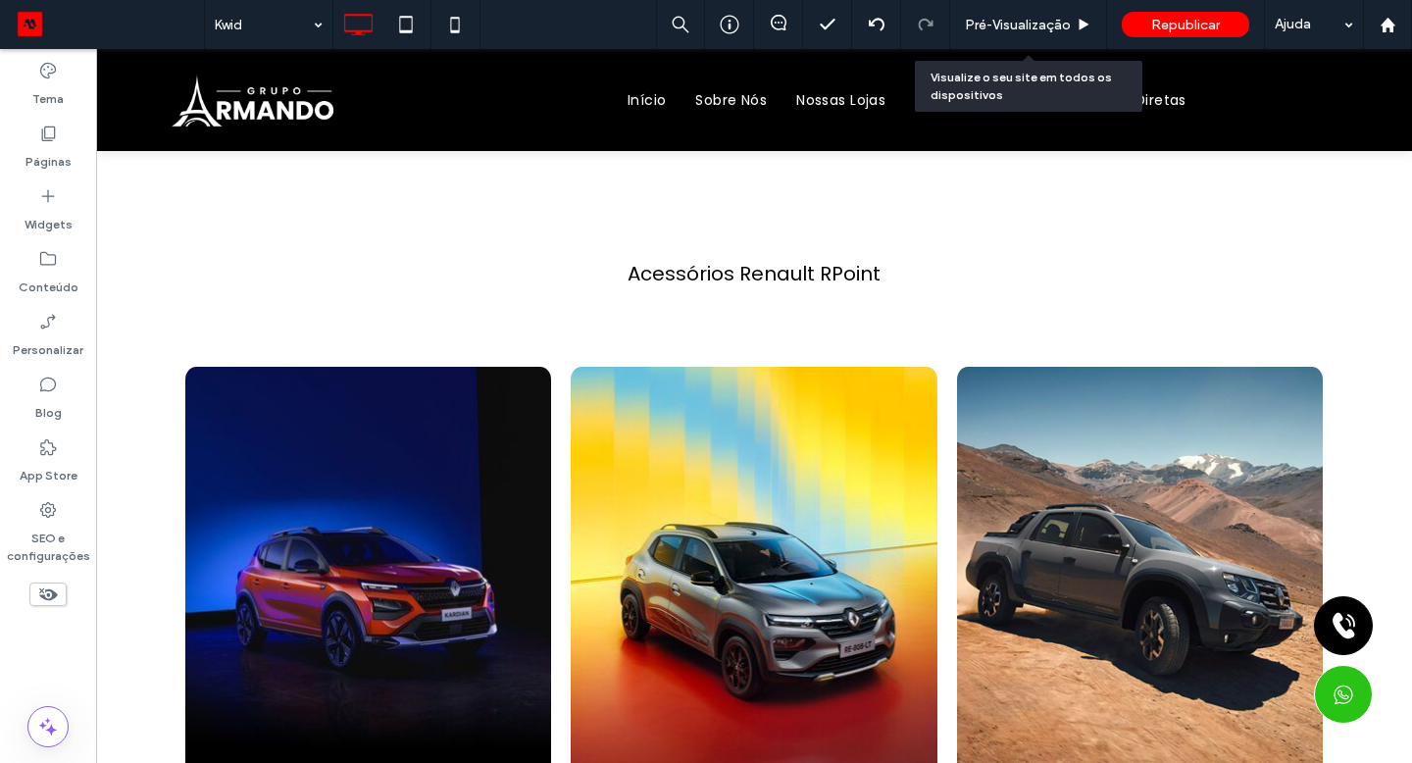
click at [978, 25] on span "Pré-Visualizaçāo" at bounding box center [1018, 25] width 106 height 17
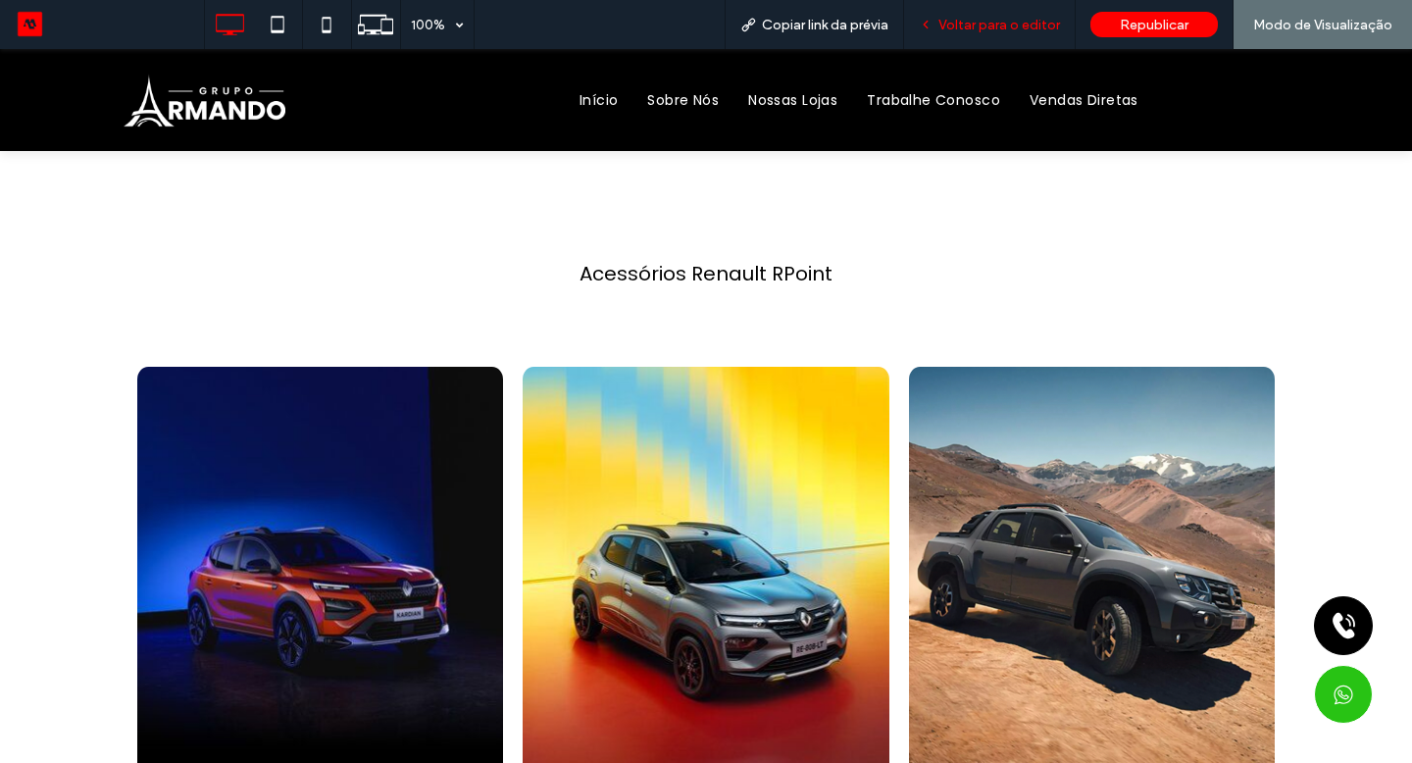
click at [1025, 32] on div "Voltar para o editor" at bounding box center [990, 24] width 172 height 49
click at [1007, 25] on span "Voltar para o editor" at bounding box center [999, 25] width 122 height 17
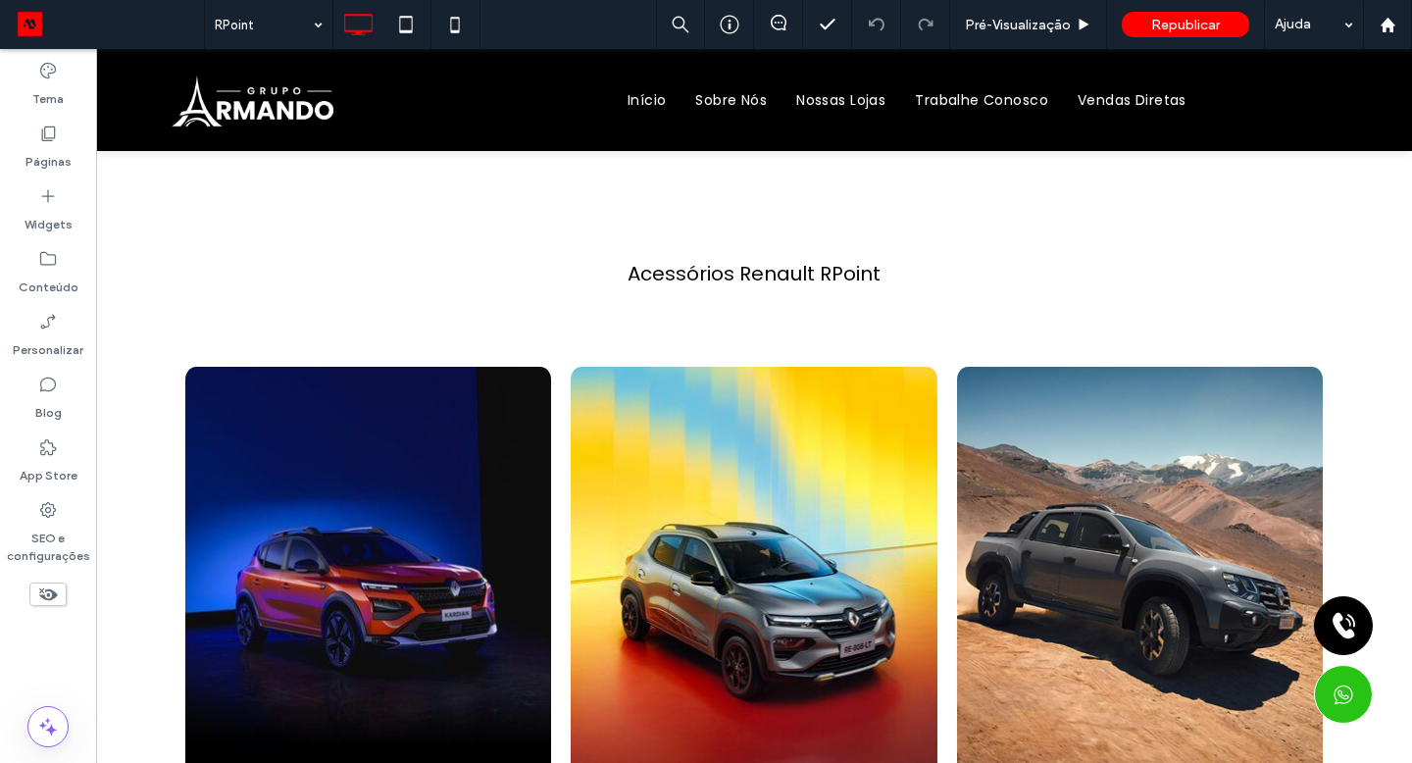
click at [49, 147] on label "Páginas" at bounding box center [48, 156] width 46 height 27
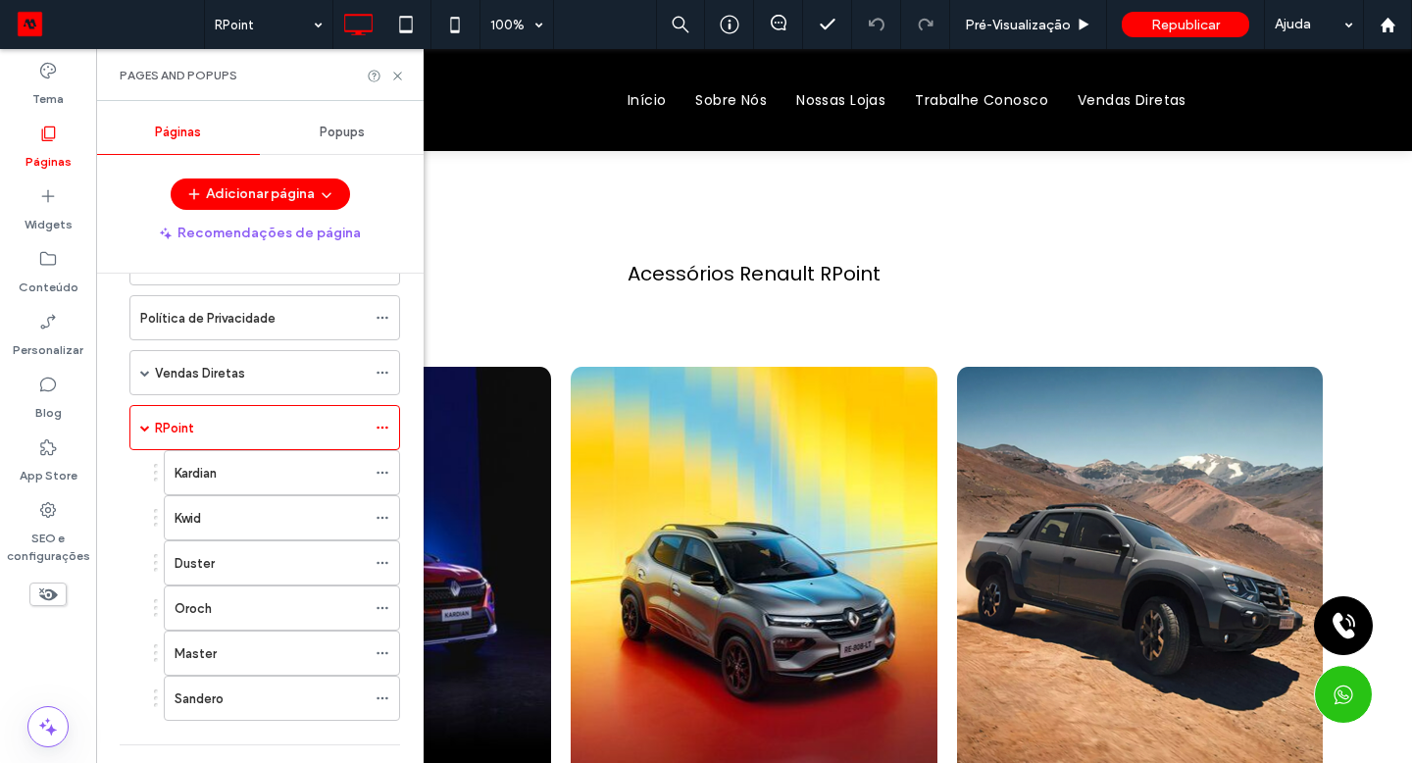
scroll to position [449, 0]
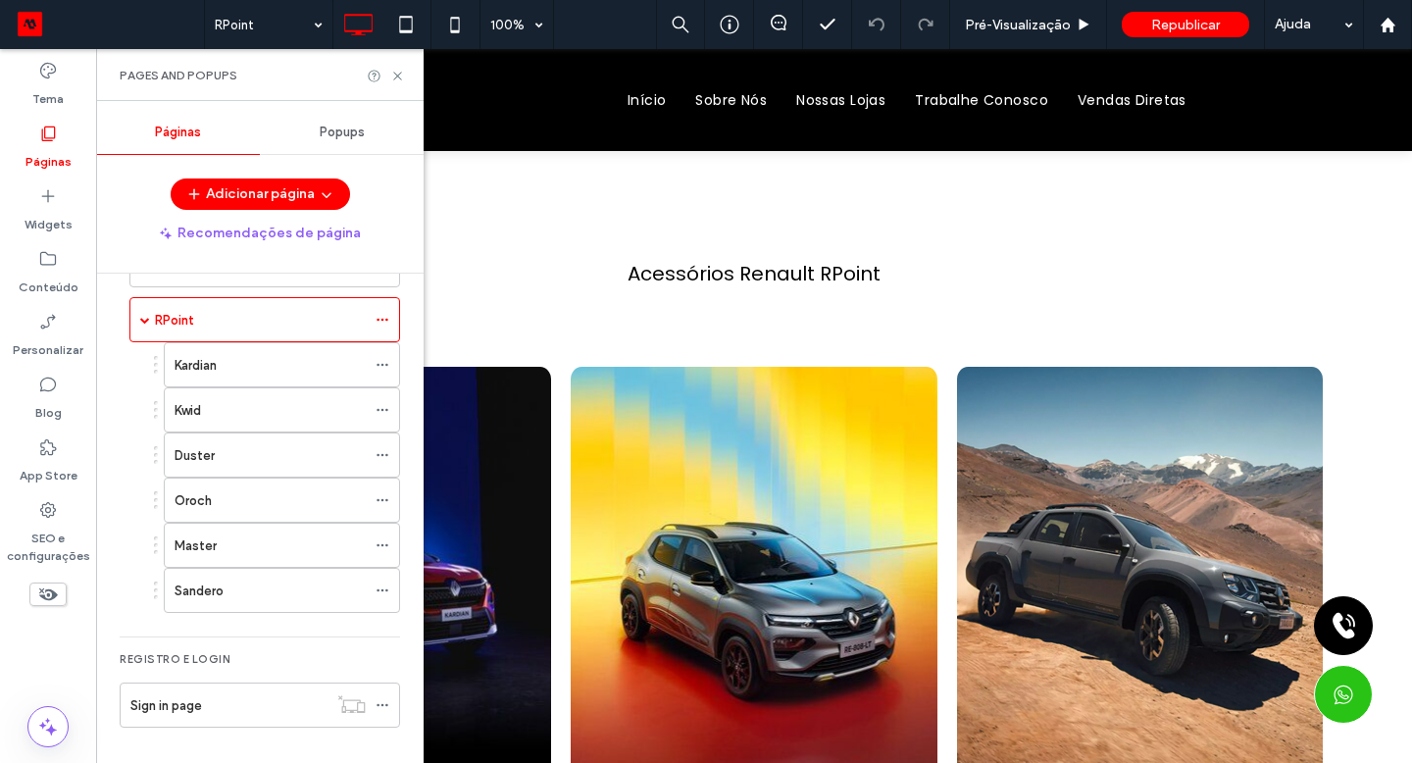
click at [385, 317] on icon at bounding box center [383, 320] width 14 height 14
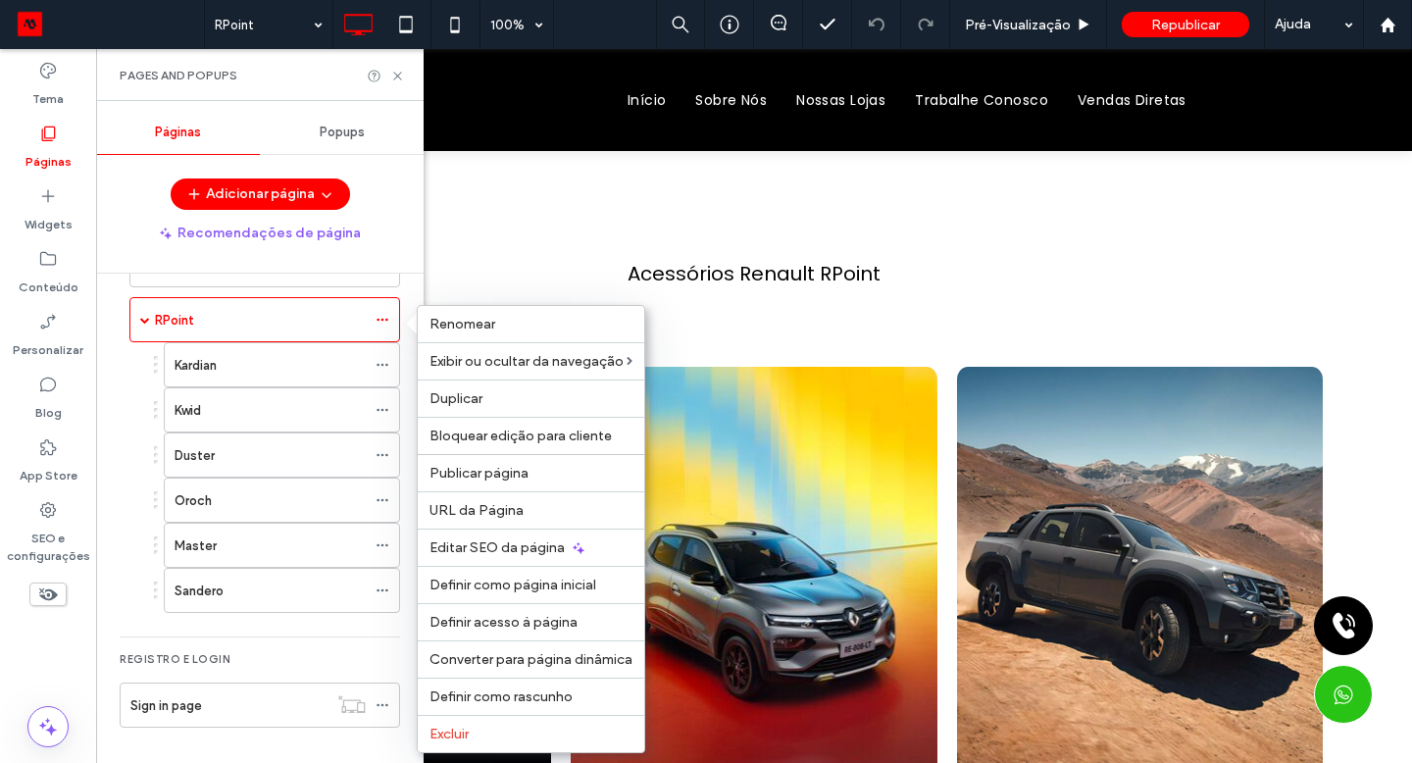
click at [474, 402] on span "Duplicar" at bounding box center [455, 398] width 53 height 17
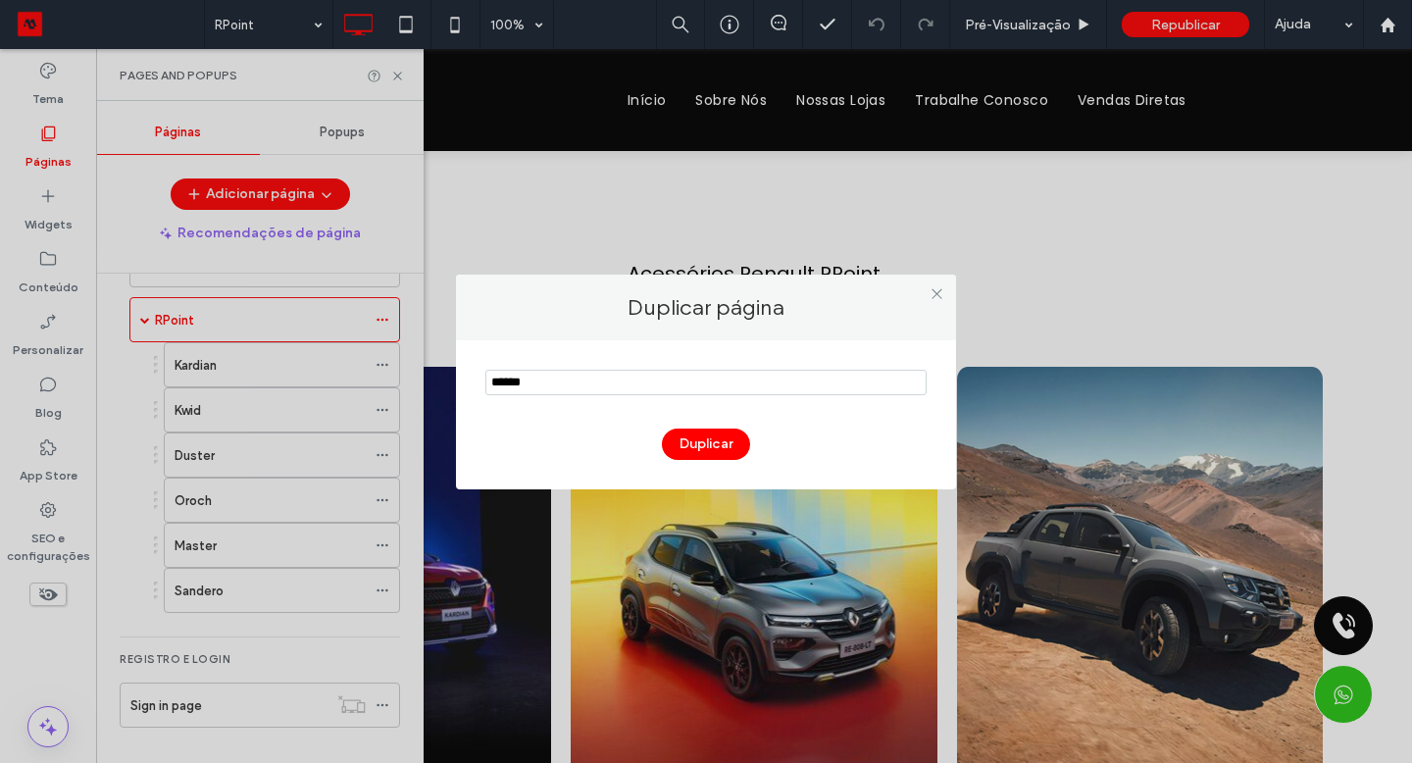
type input "******"
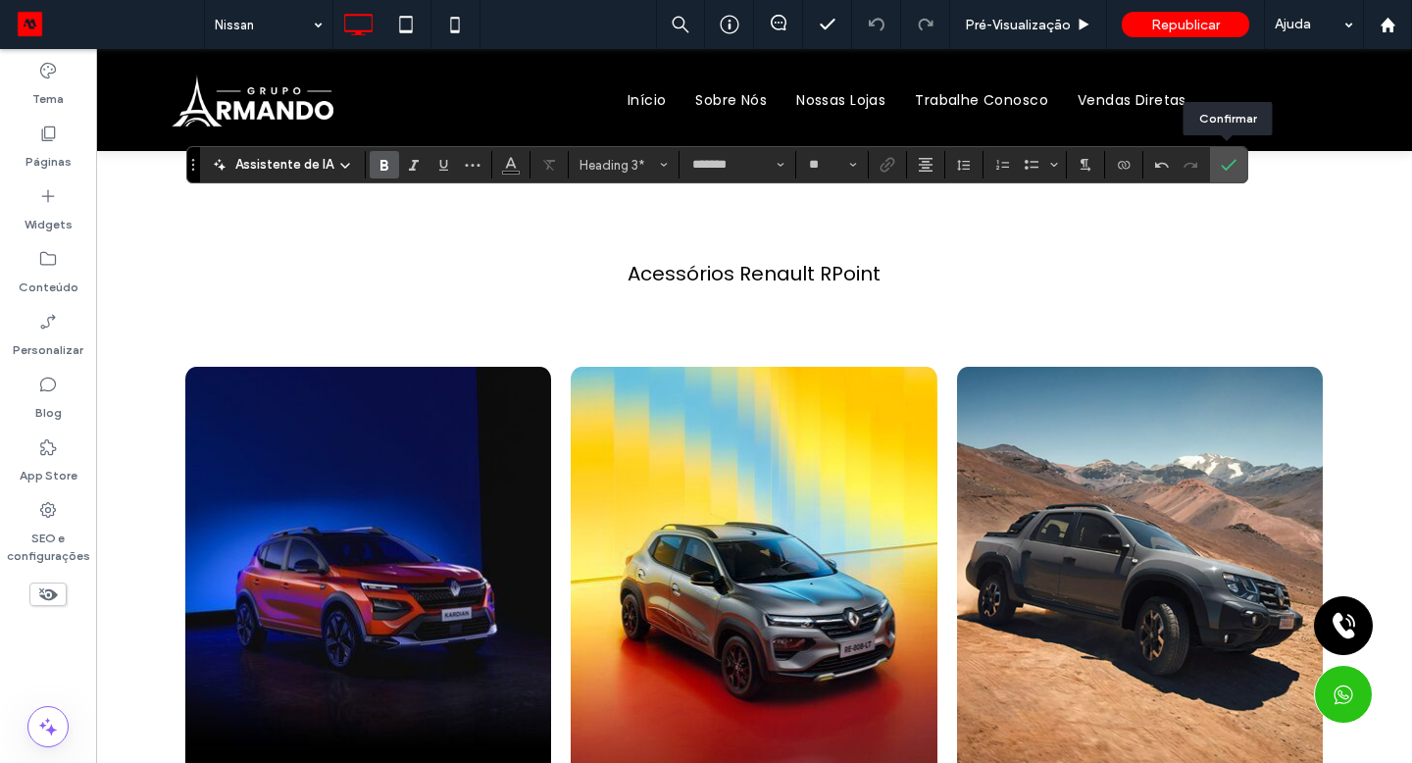
click at [1227, 163] on icon "Confirmar" at bounding box center [1229, 165] width 16 height 16
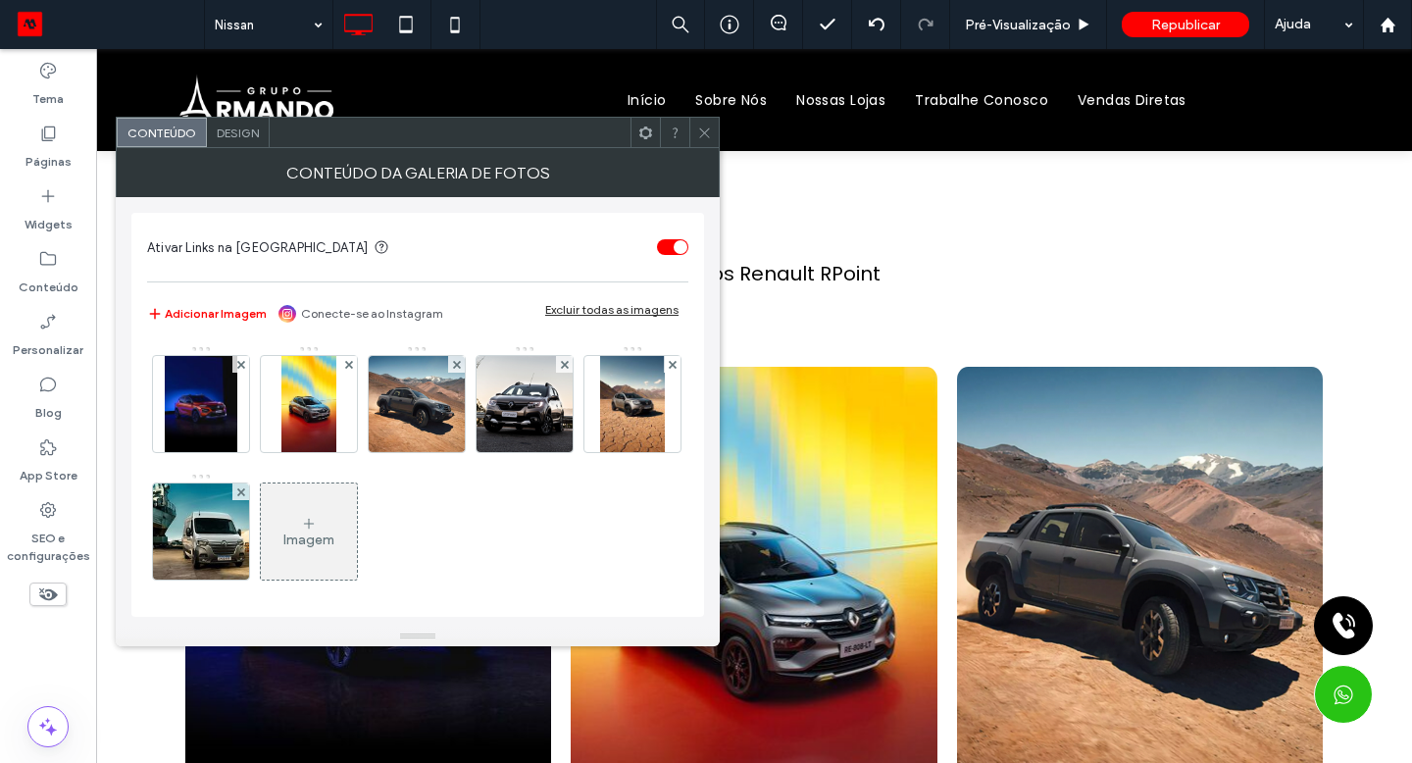
click at [220, 391] on img at bounding box center [201, 404] width 73 height 96
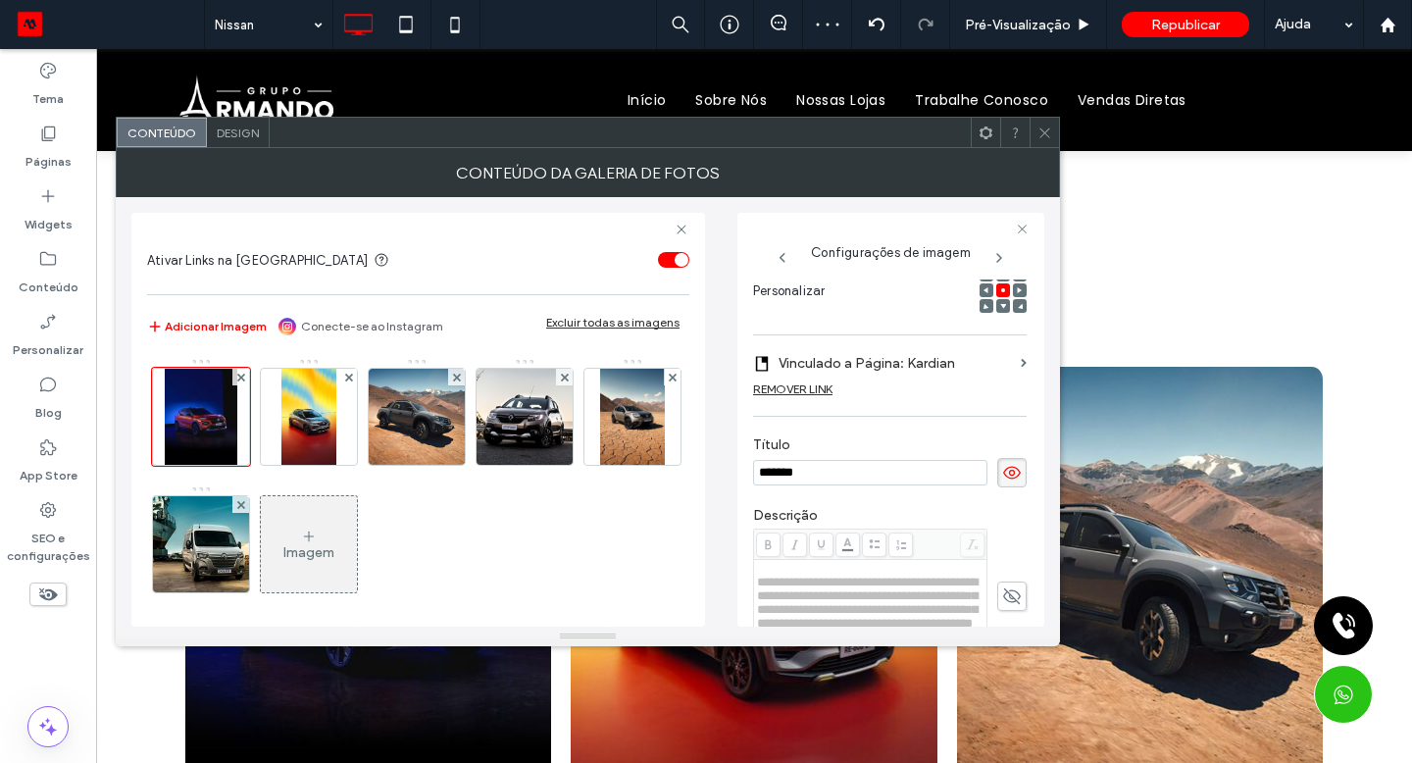
click at [813, 387] on div "REMOVER LINK" at bounding box center [792, 388] width 79 height 15
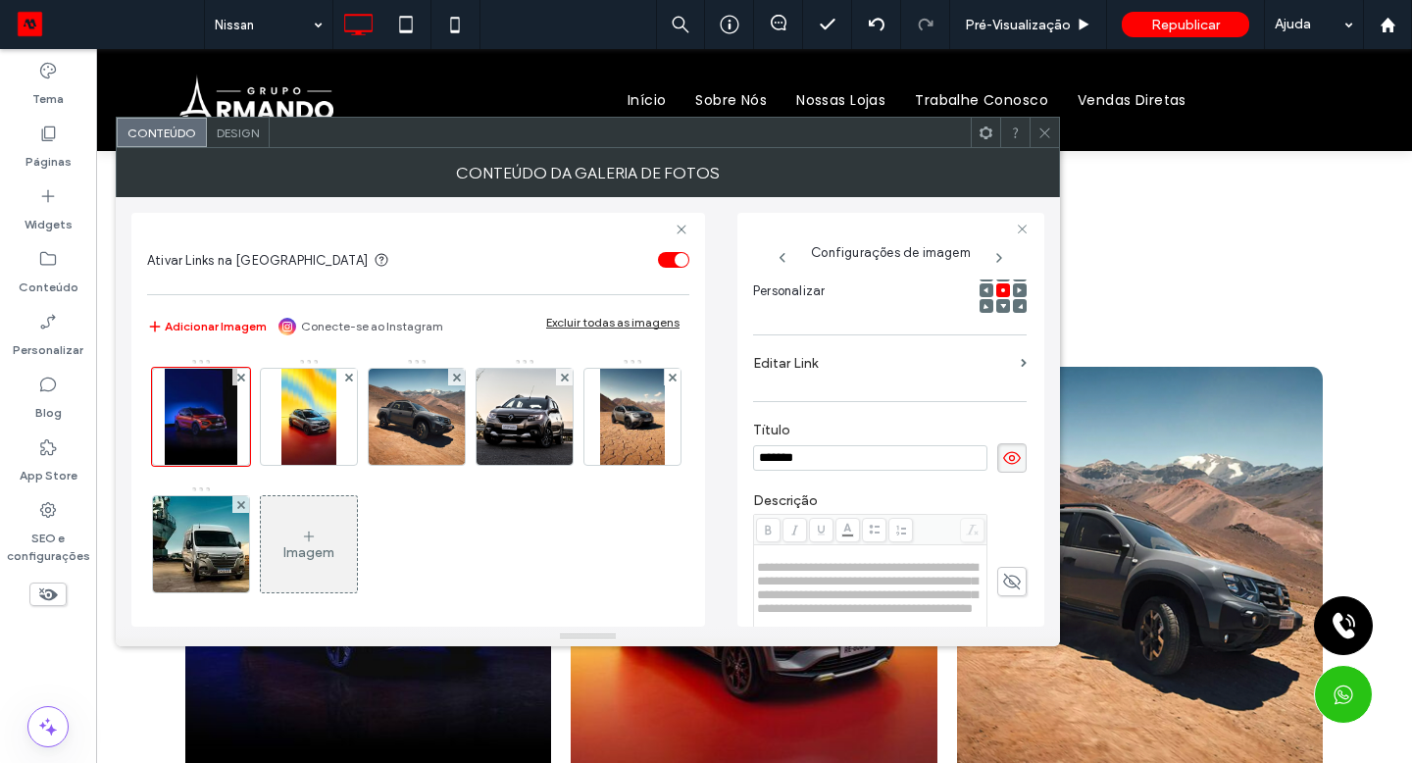
click at [819, 458] on input "*******" at bounding box center [870, 457] width 234 height 25
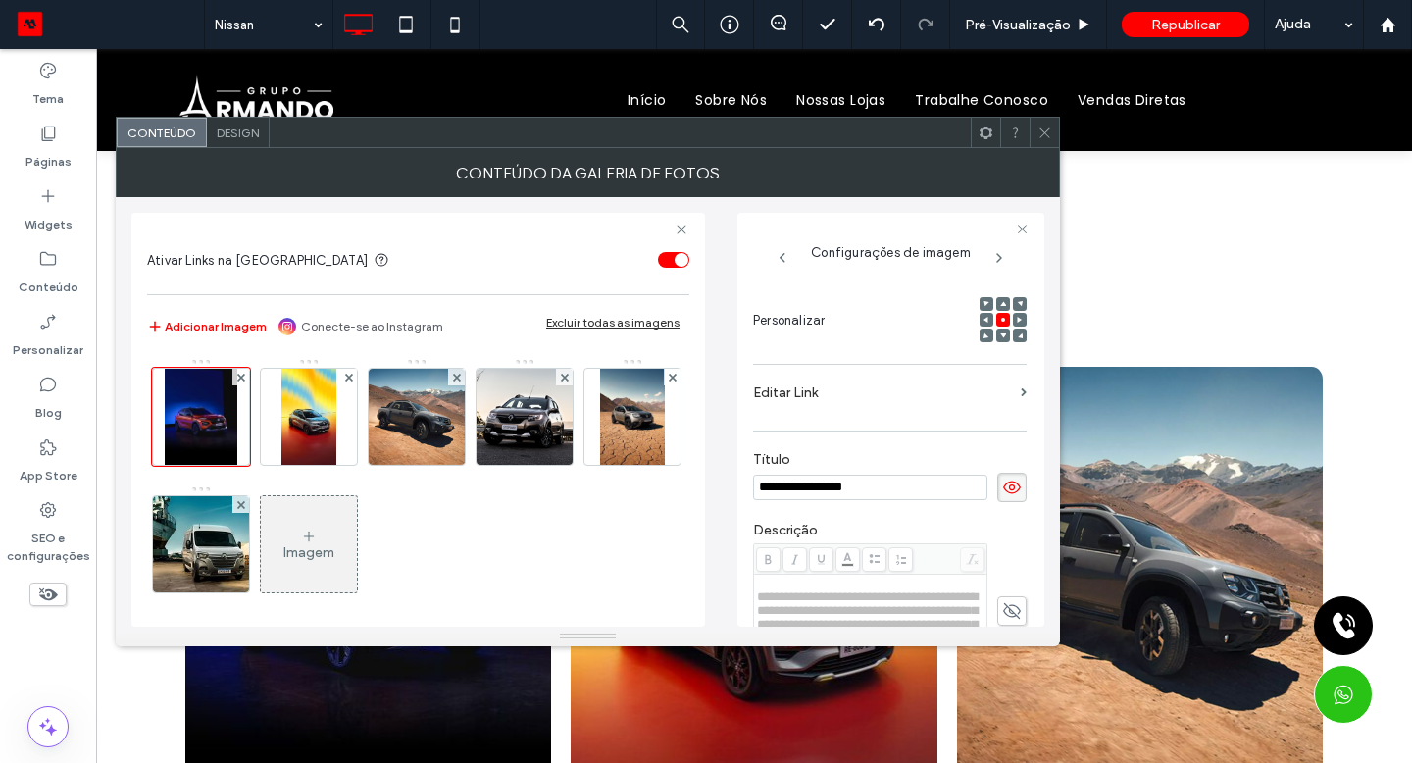
scroll to position [16, 0]
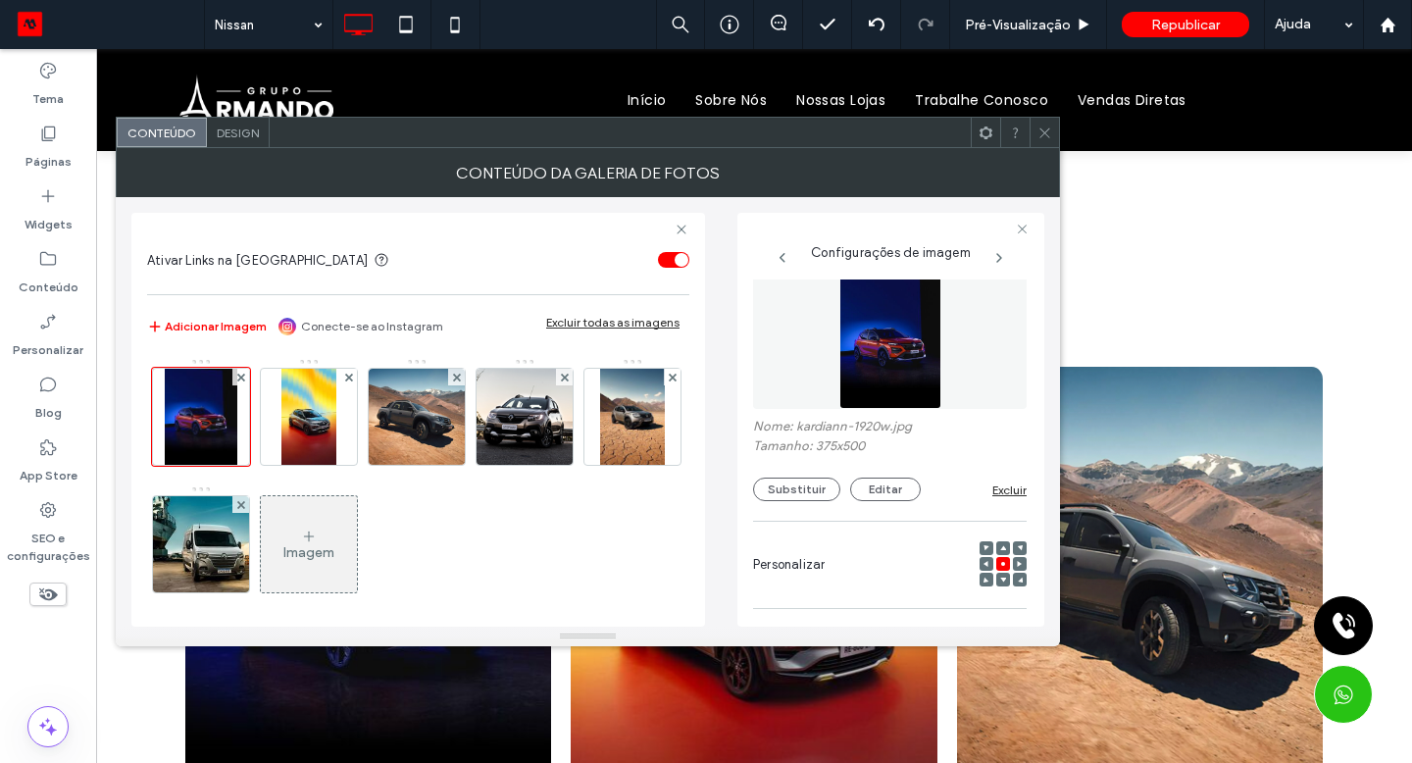
type input "**********"
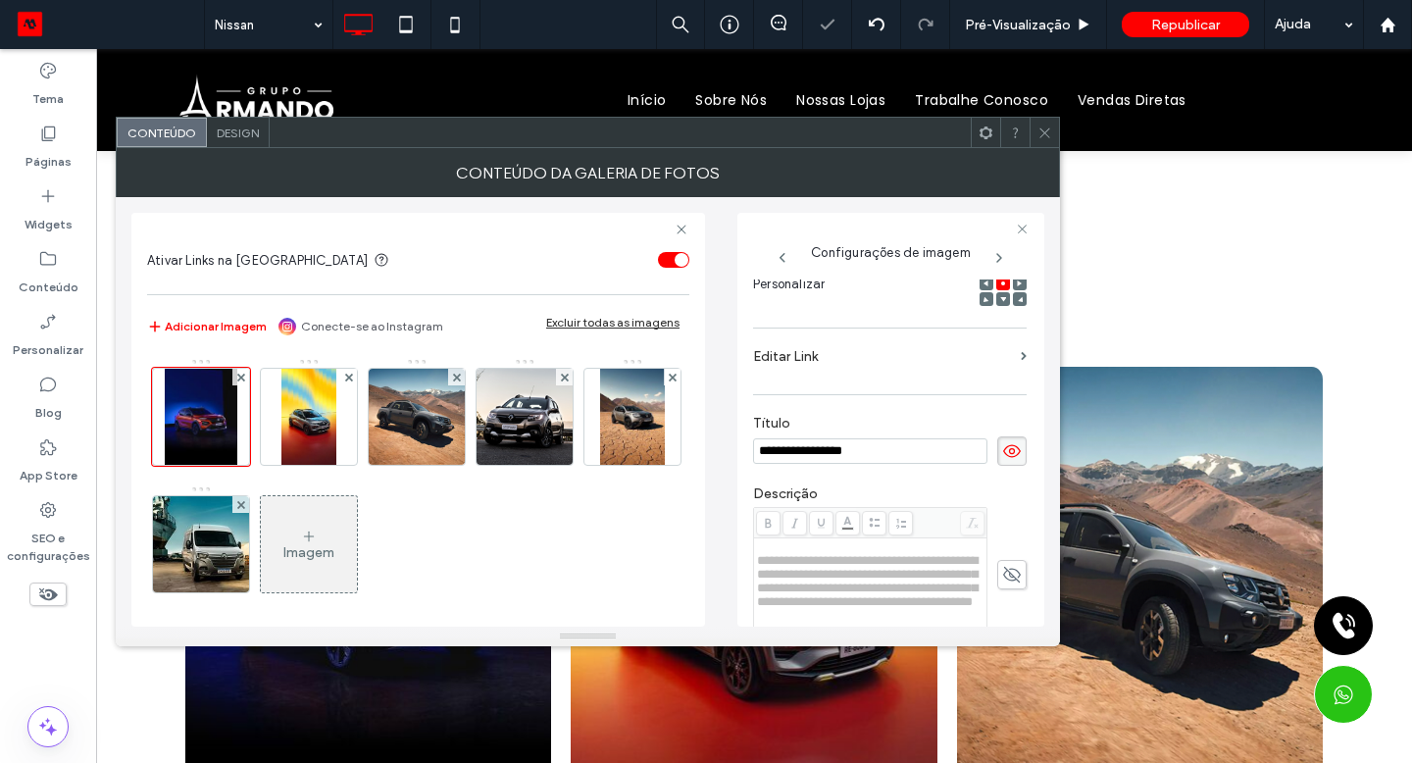
click at [813, 488] on div "**********" at bounding box center [890, 435] width 274 height 905
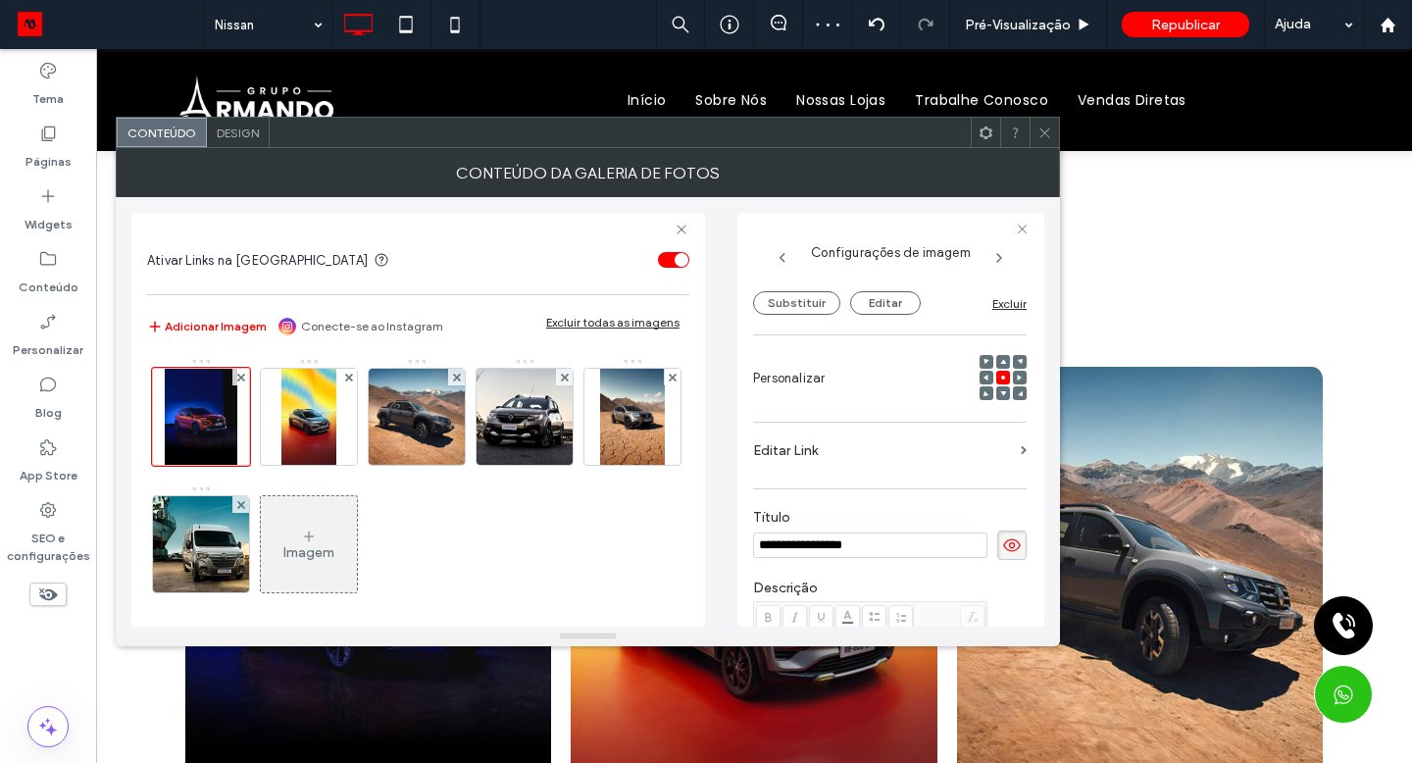
scroll to position [201, 0]
click at [806, 314] on button "Substituir" at bounding box center [796, 304] width 87 height 24
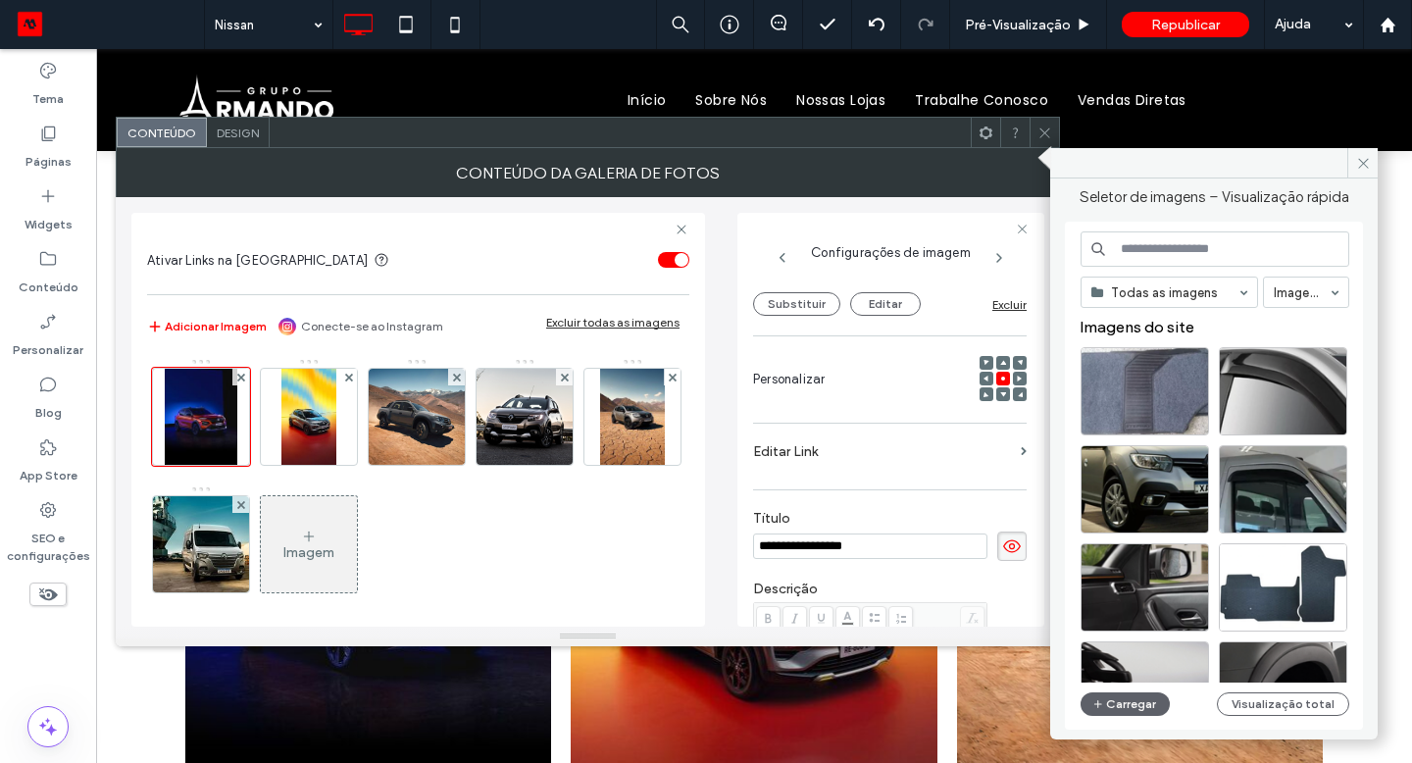
click at [1100, 702] on icon "button" at bounding box center [1098, 704] width 12 height 16
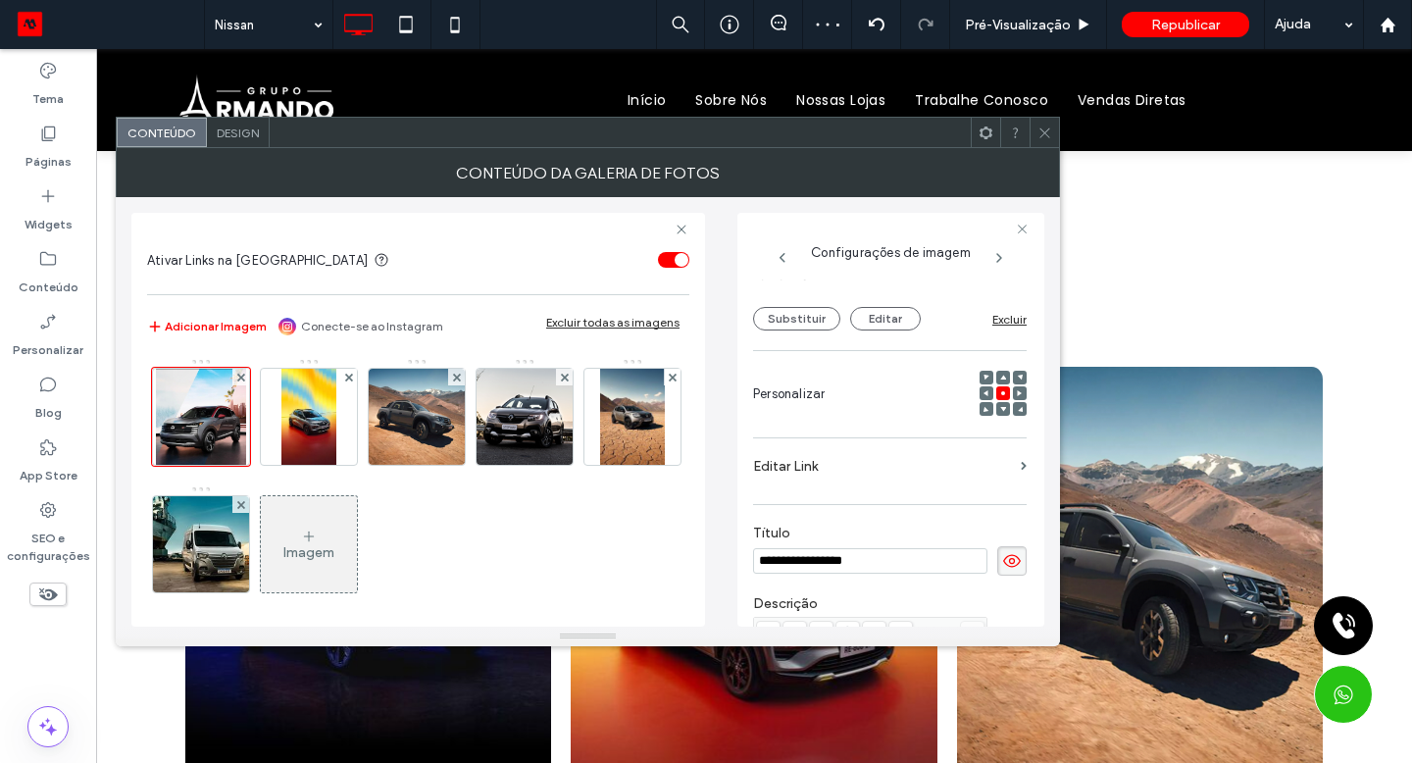
scroll to position [217, 0]
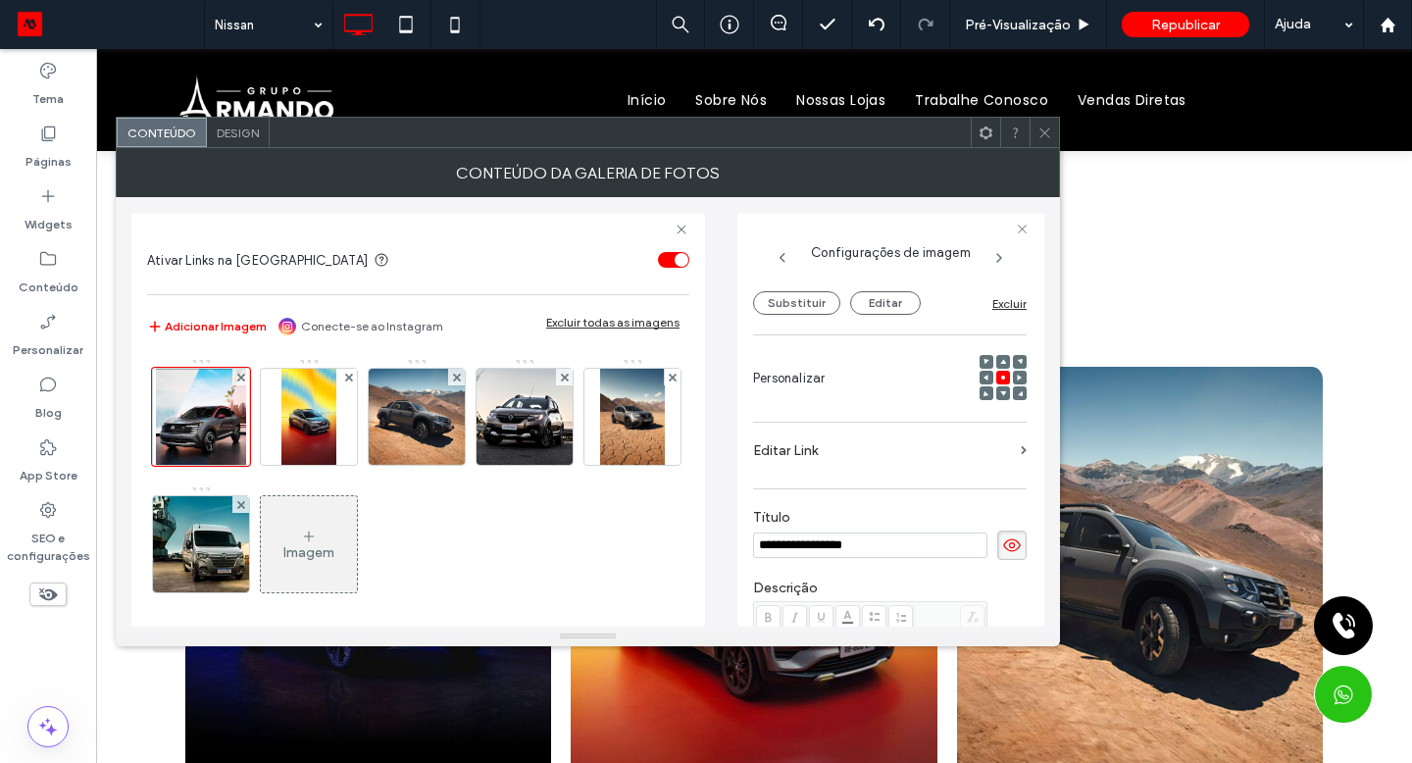
click at [1044, 132] on use at bounding box center [1044, 132] width 10 height 10
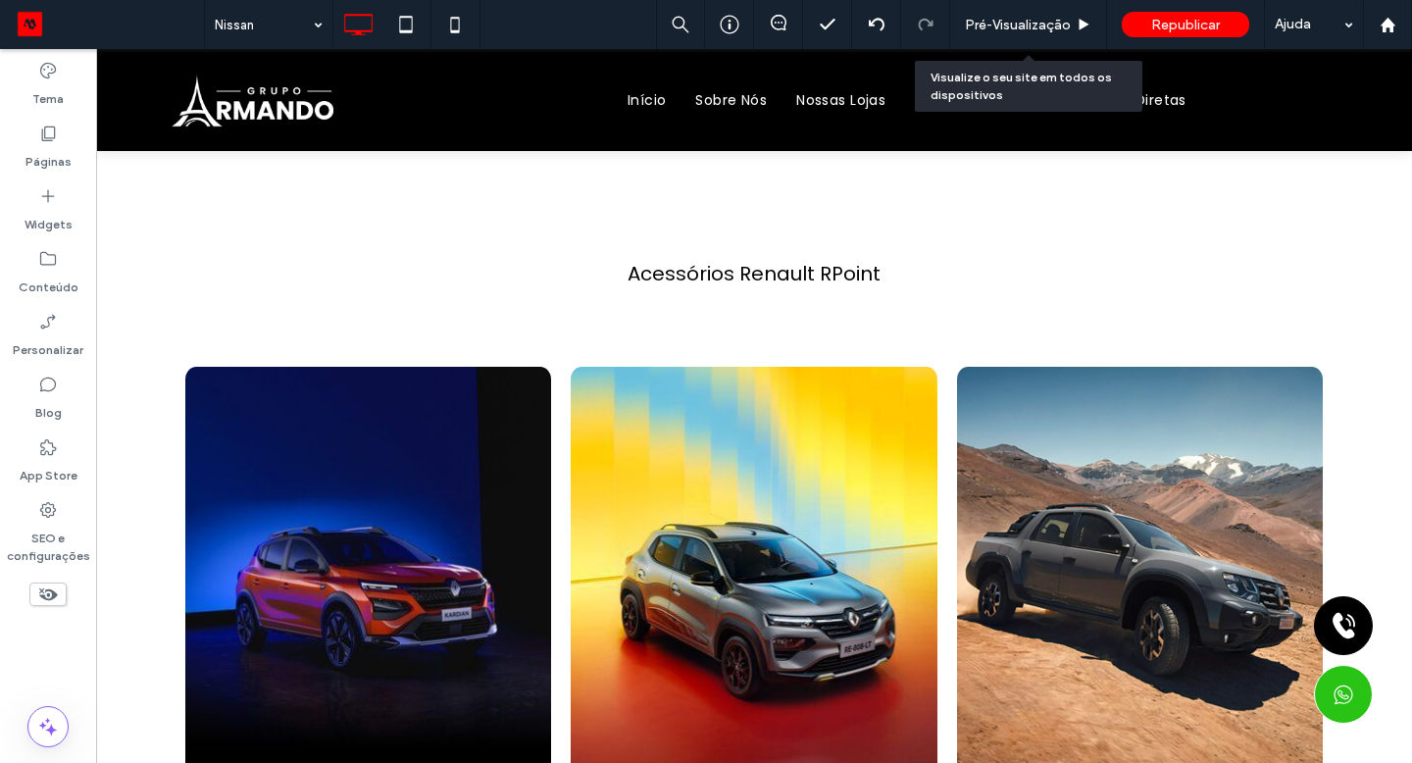
click at [998, 28] on span "Pré-Visualizaçāo" at bounding box center [1018, 25] width 106 height 17
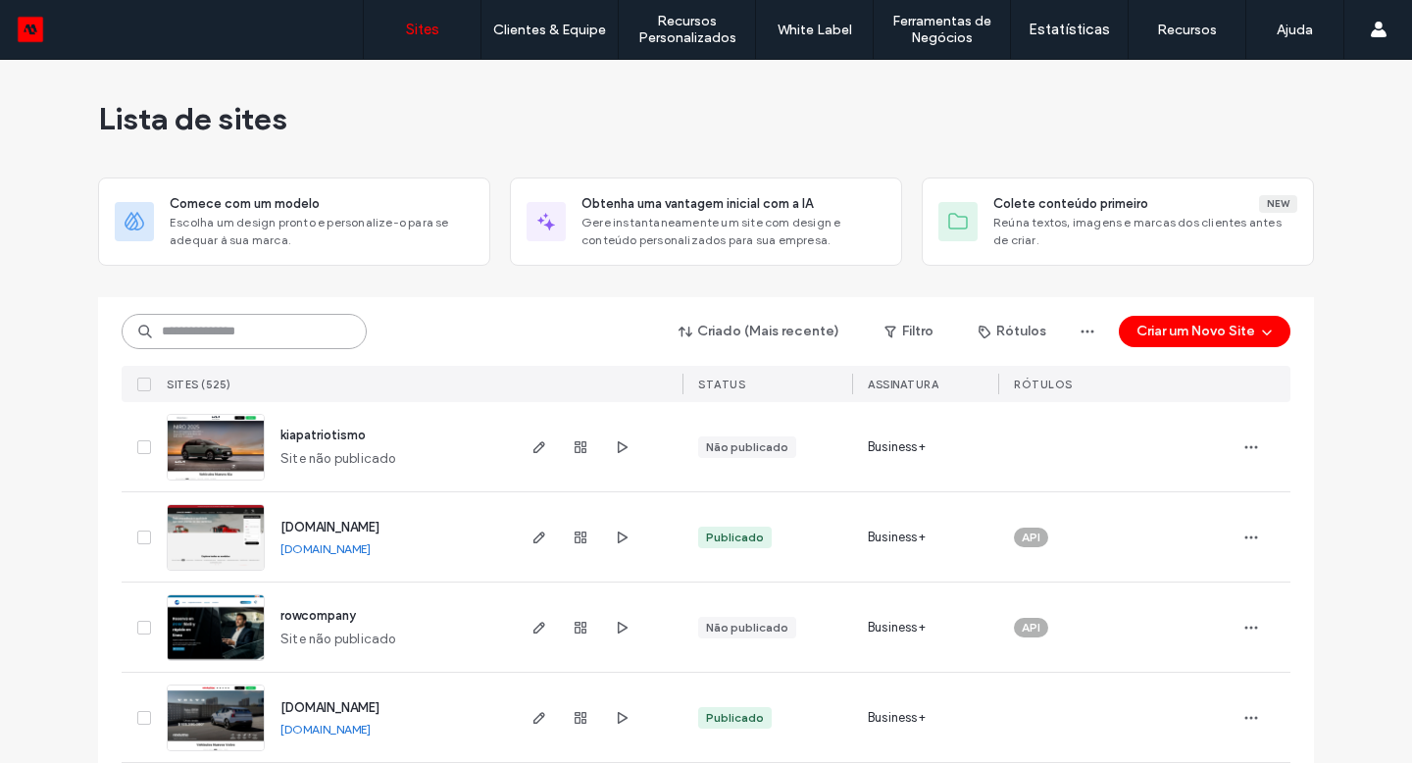
click at [235, 326] on input at bounding box center [244, 331] width 245 height 35
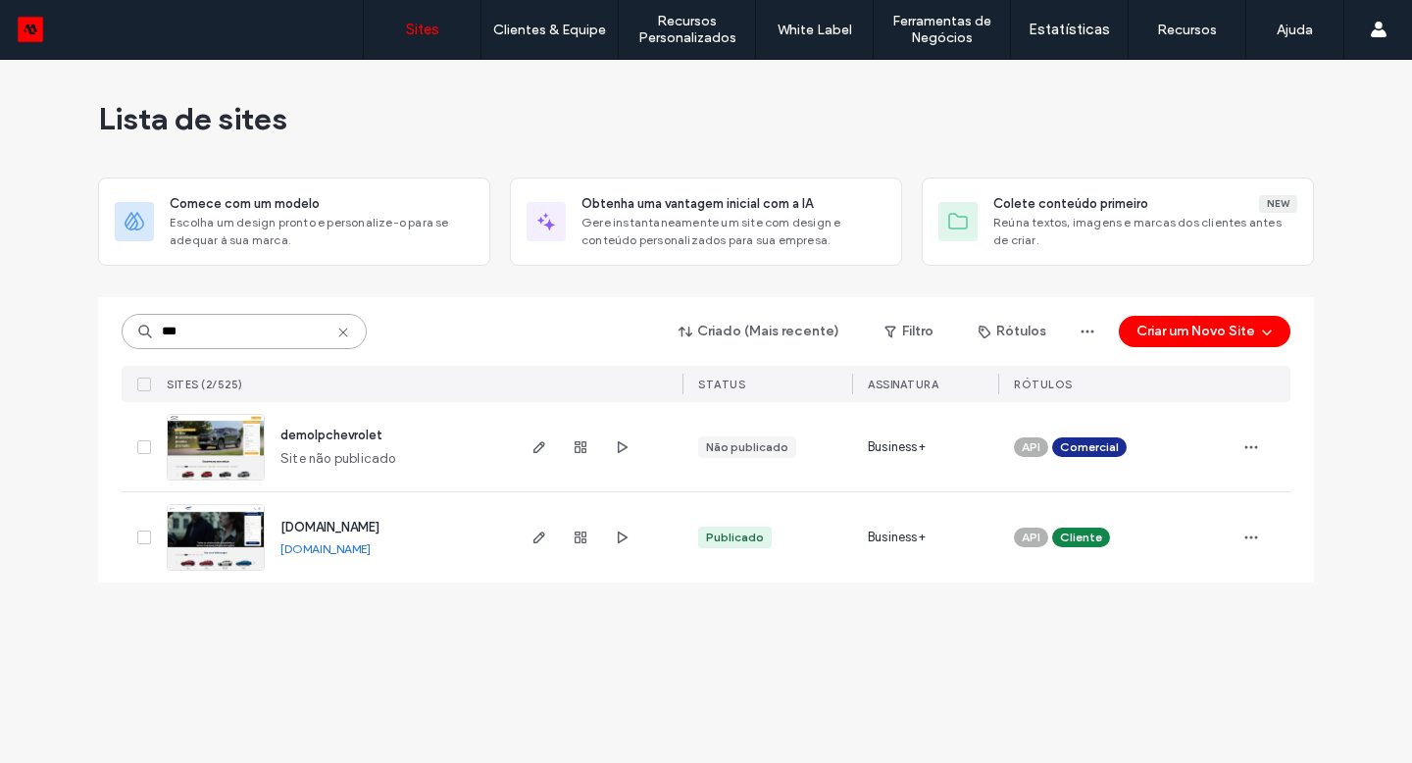
type input "***"
click at [540, 540] on icon "button" at bounding box center [539, 537] width 16 height 16
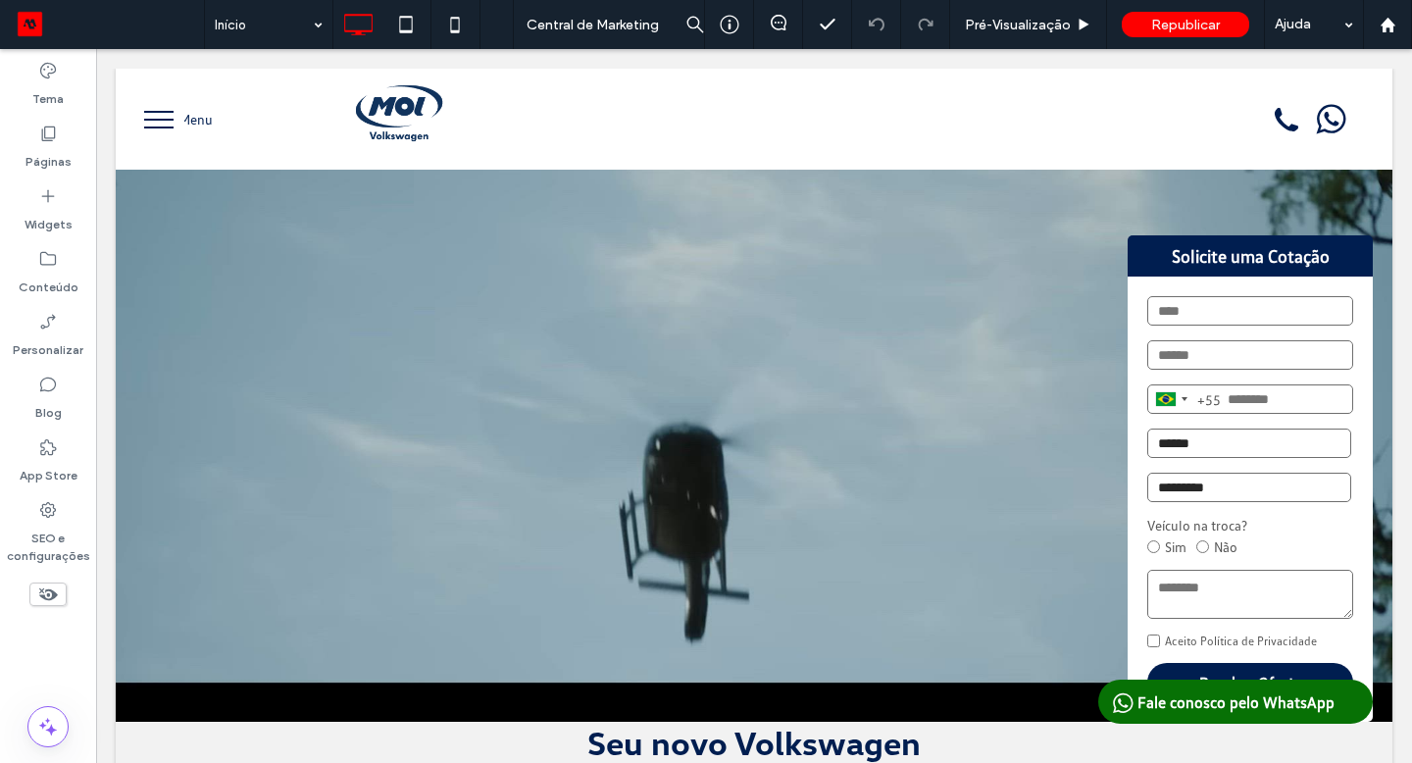
click at [48, 589] on use at bounding box center [48, 594] width 19 height 13
click at [58, 591] on span at bounding box center [47, 594] width 37 height 24
click at [727, 705] on div "Solicite uma Cotação Brazil +55 +55 244 results found Afghanistan +93 Albania +…" at bounding box center [754, 411] width 1277 height 622
click at [732, 726] on div "+ Adicionar seção" at bounding box center [754, 722] width 117 height 22
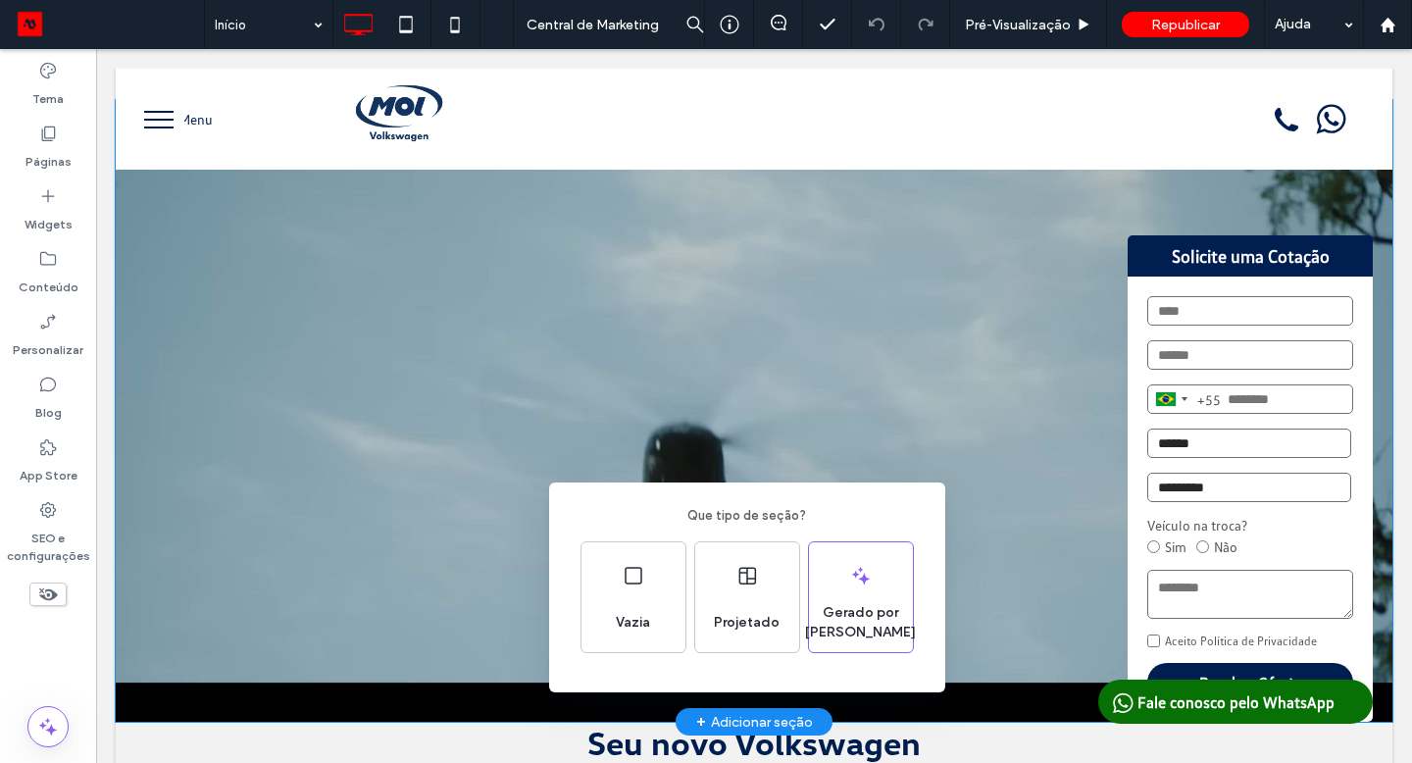
click at [710, 632] on div "Projetado" at bounding box center [746, 622] width 81 height 43
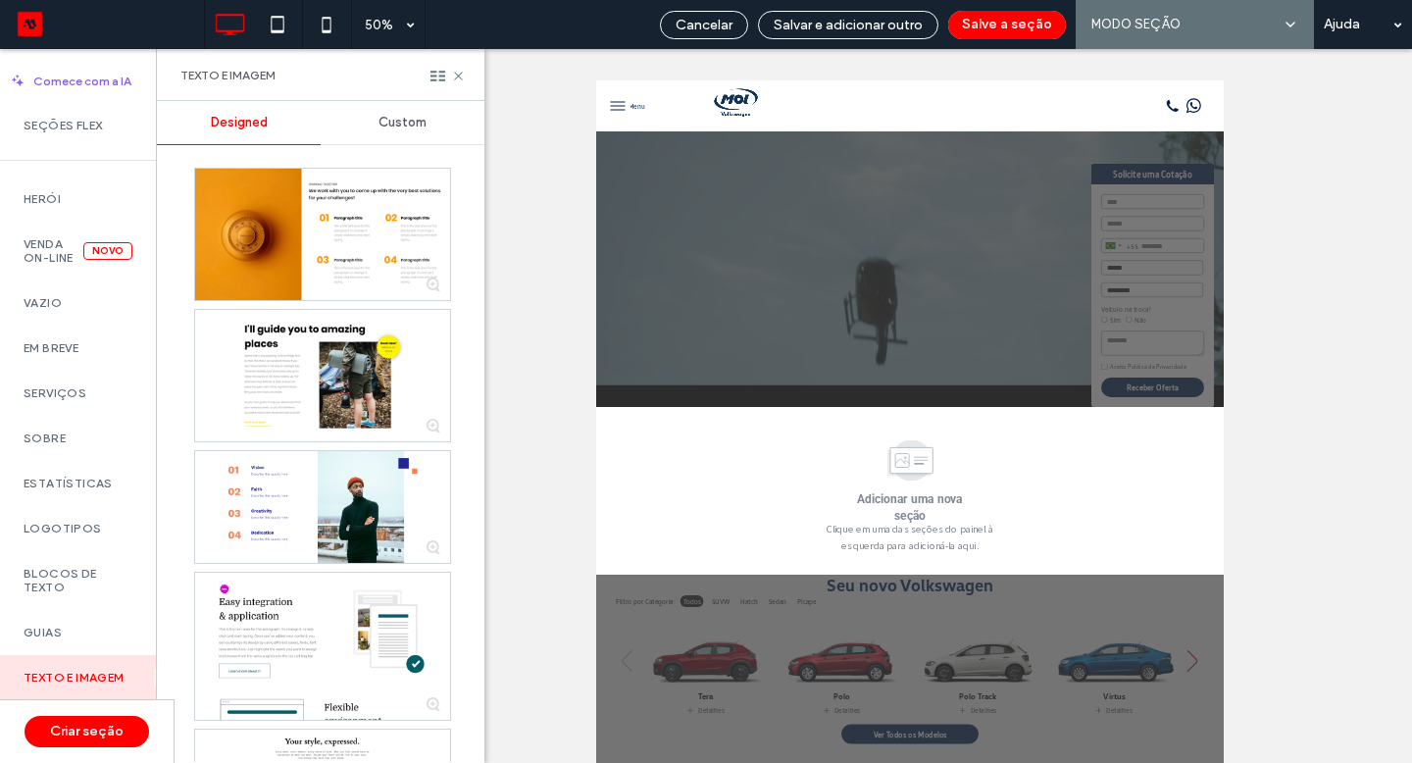
click at [76, 129] on label "Seções Flex" at bounding box center [78, 126] width 109 height 14
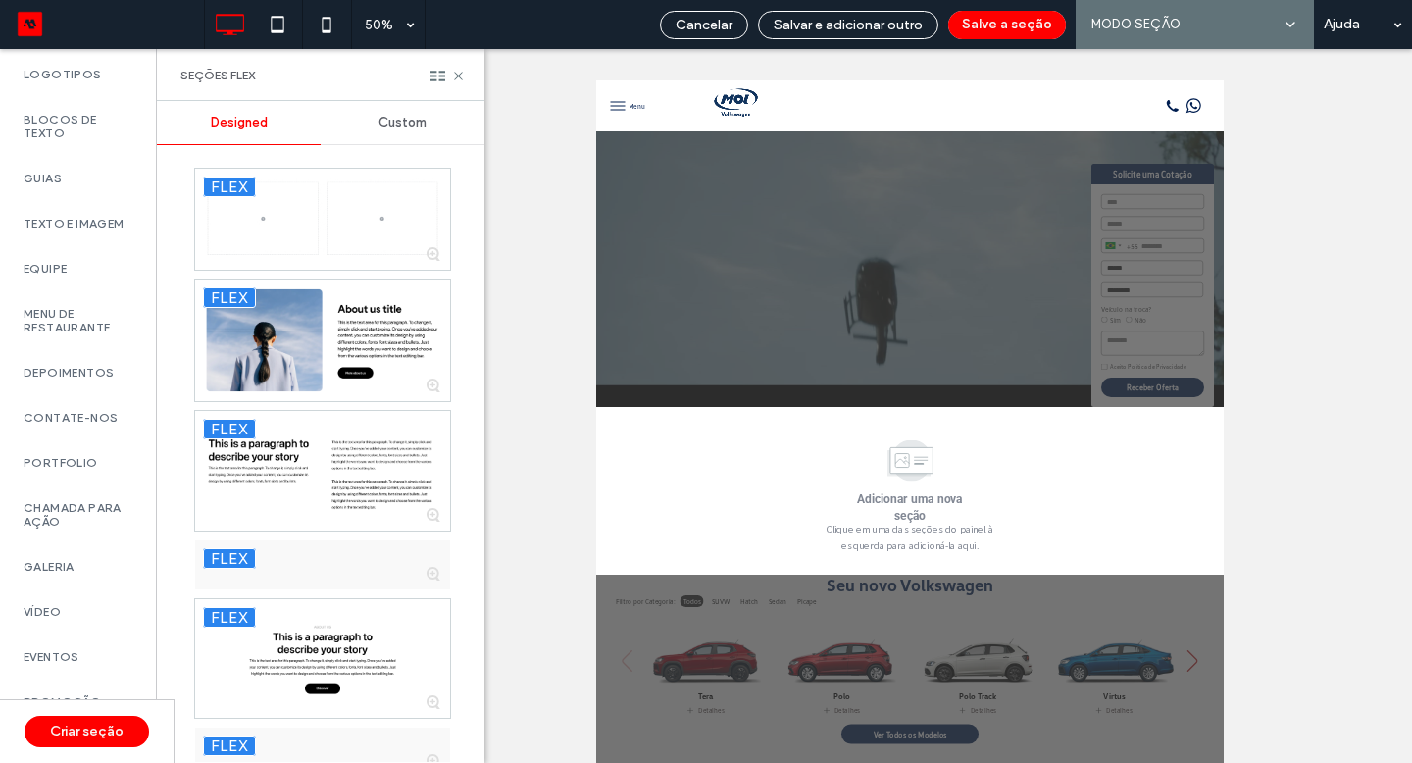
scroll to position [848, 0]
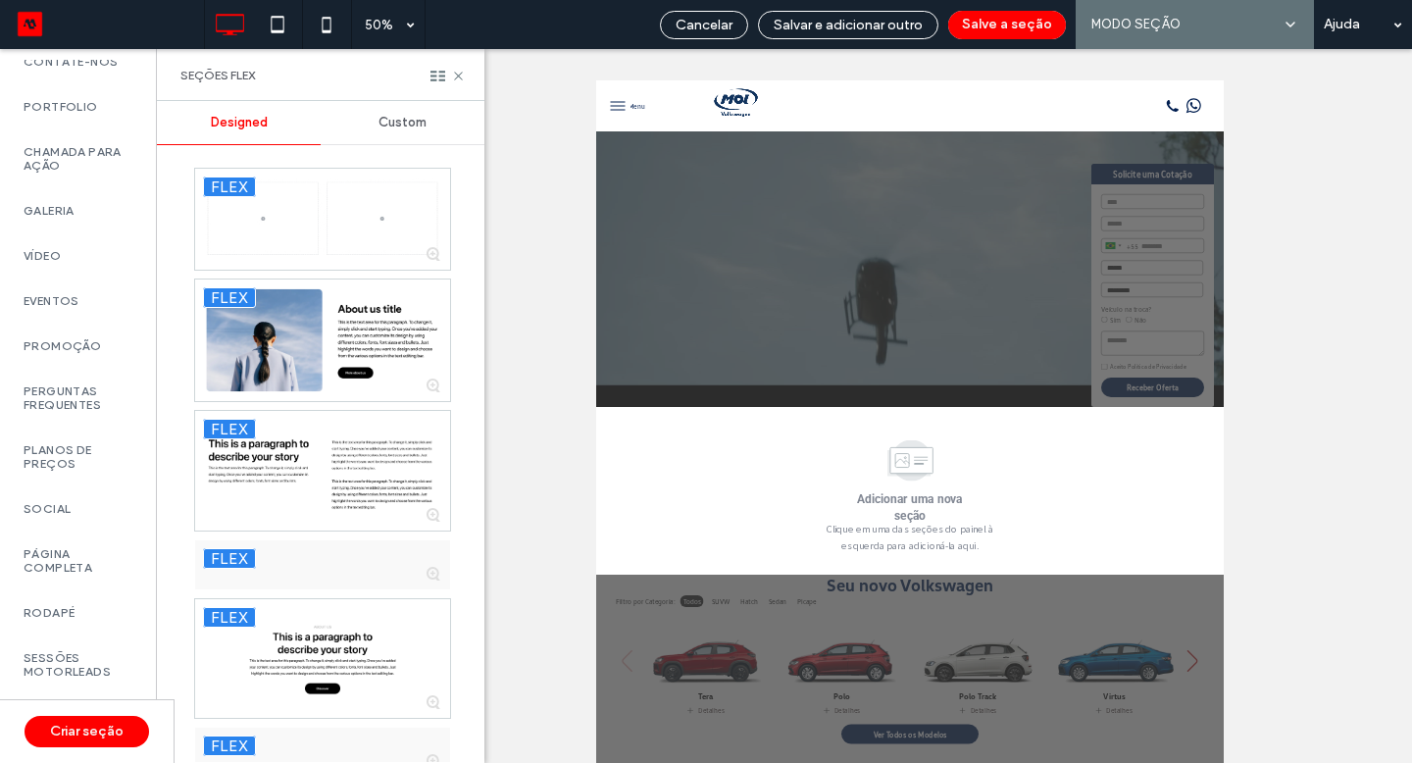
click at [93, 651] on label "Sessões Motorleads" at bounding box center [78, 664] width 109 height 27
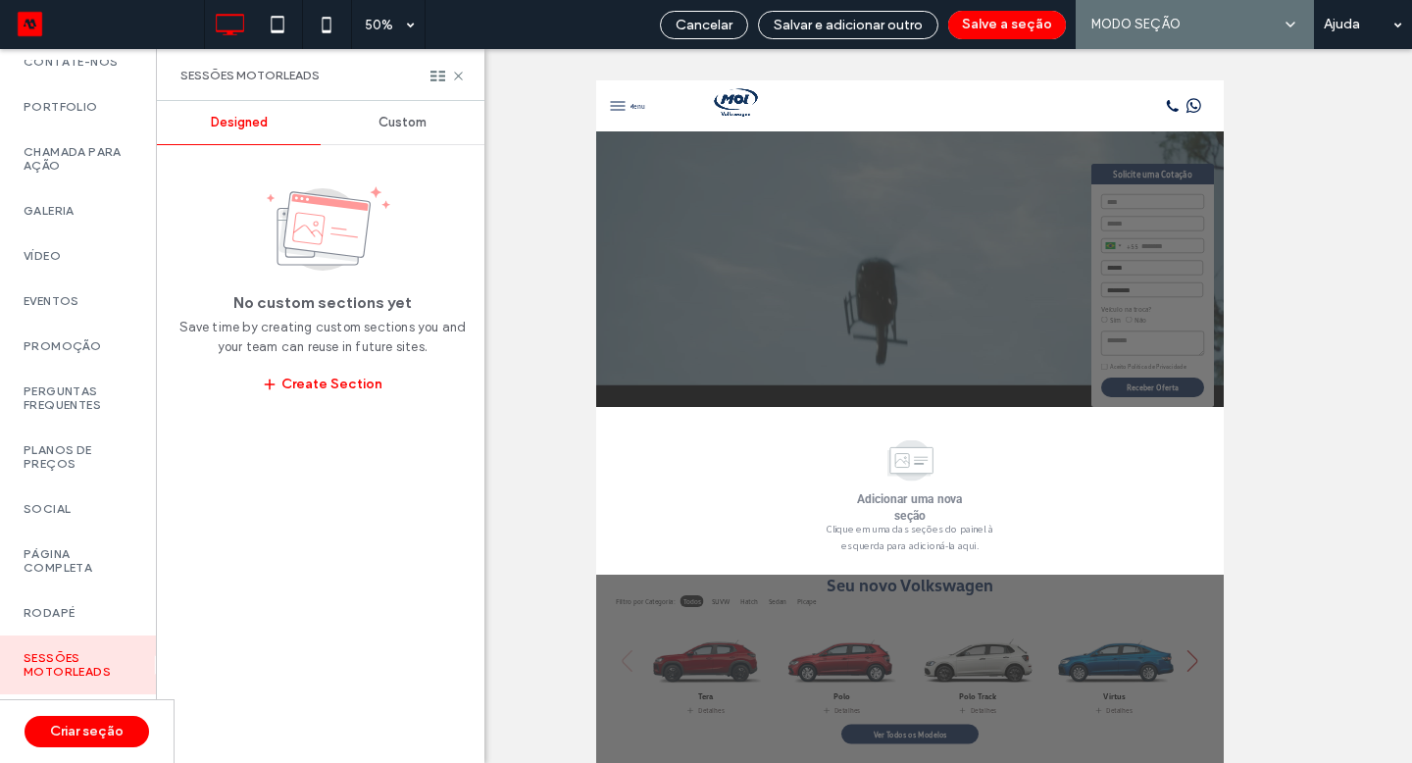
click at [391, 128] on span "Custom" at bounding box center [402, 123] width 48 height 16
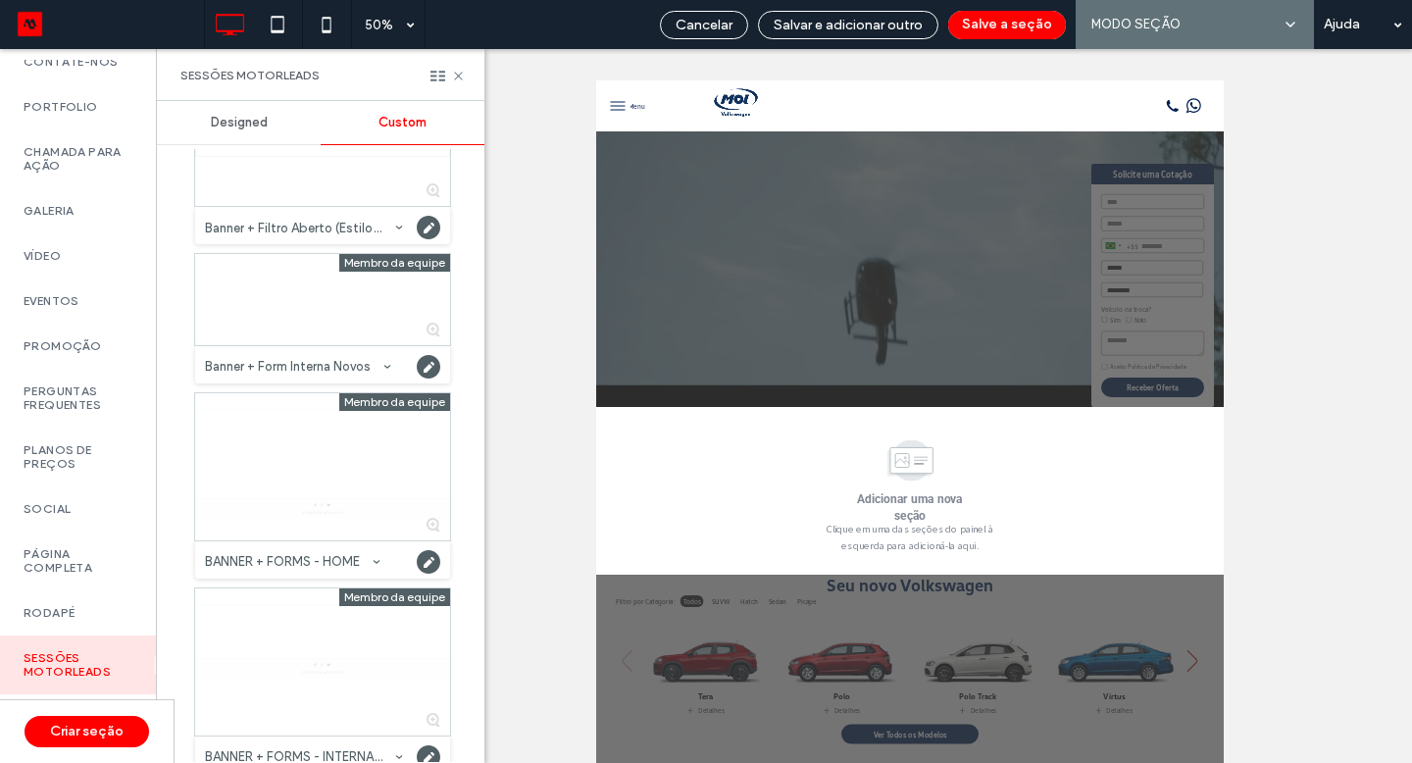
scroll to position [894, 0]
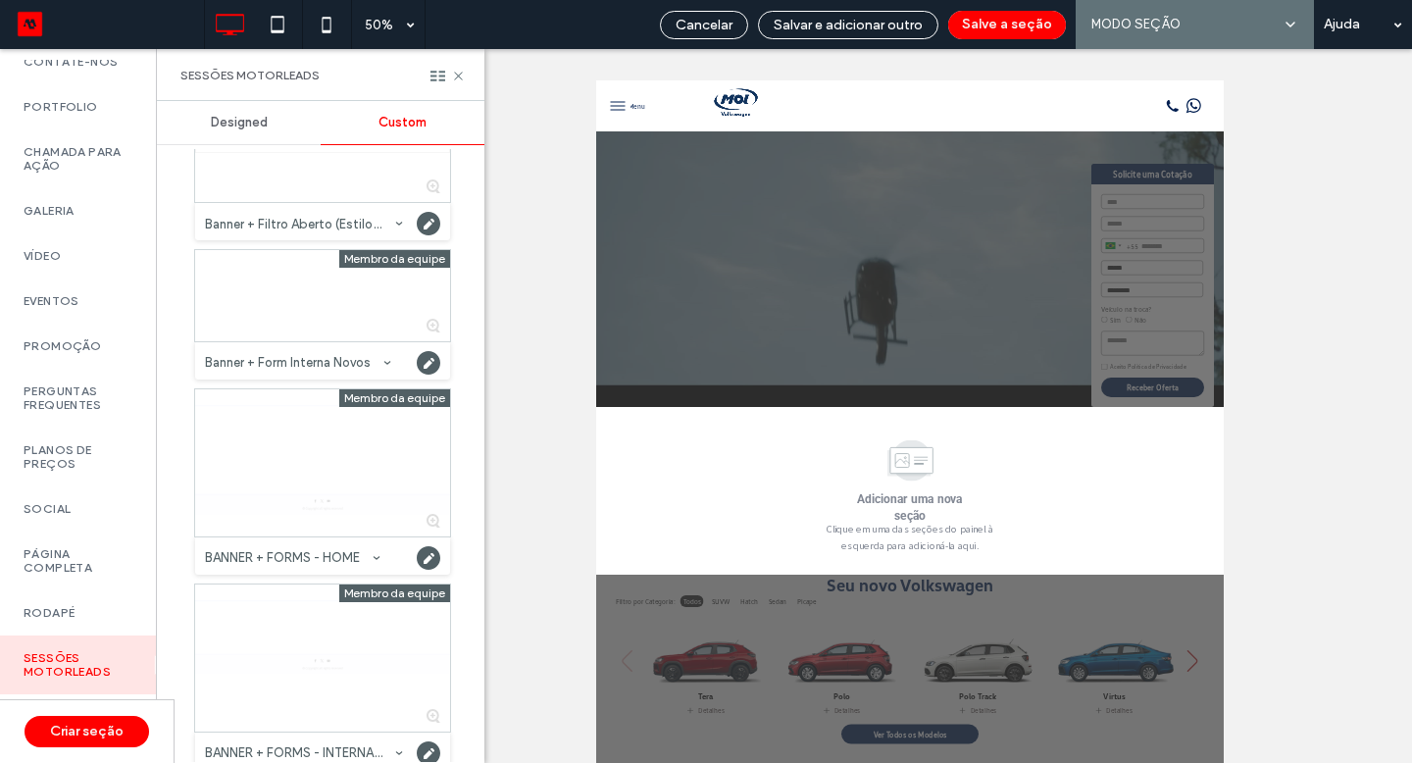
click at [329, 473] on div at bounding box center [322, 462] width 255 height 147
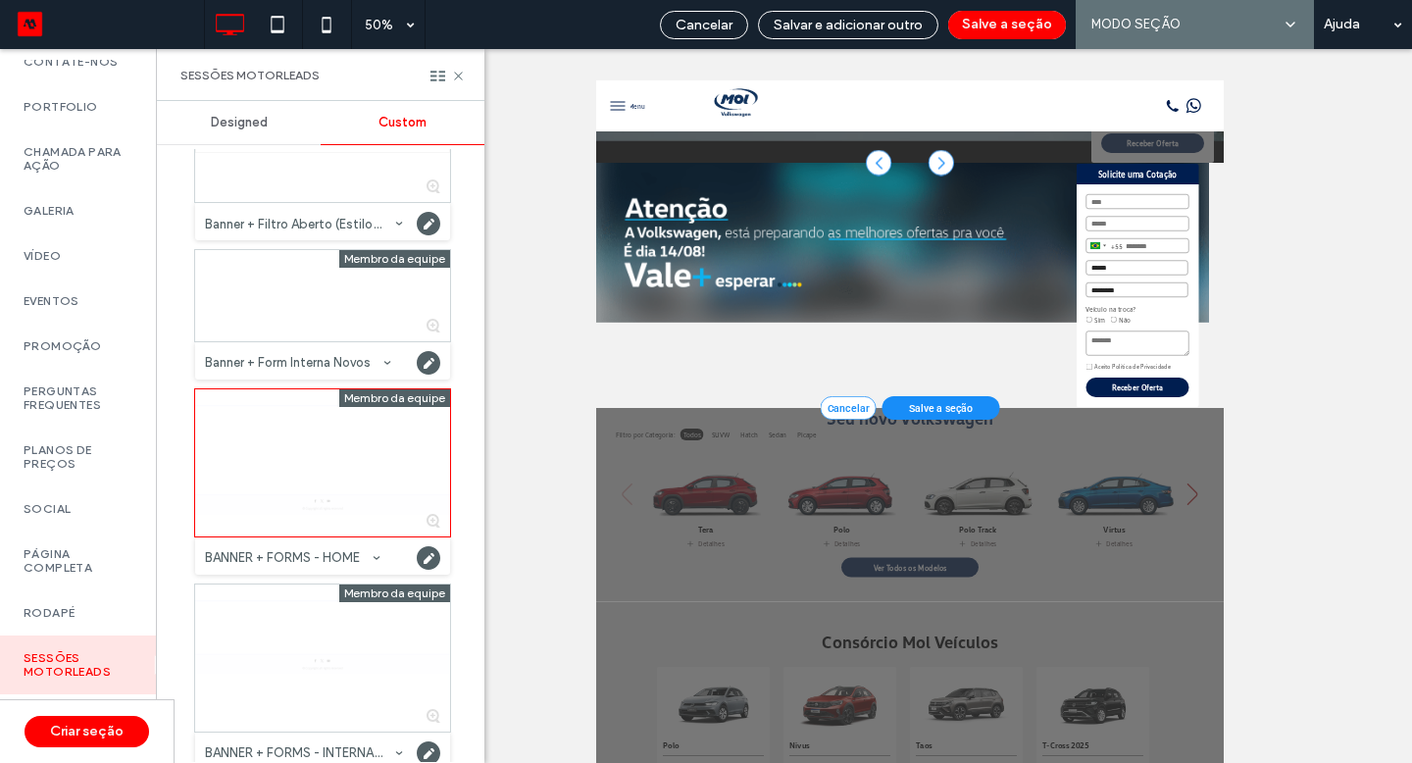
scroll to position [496, 0]
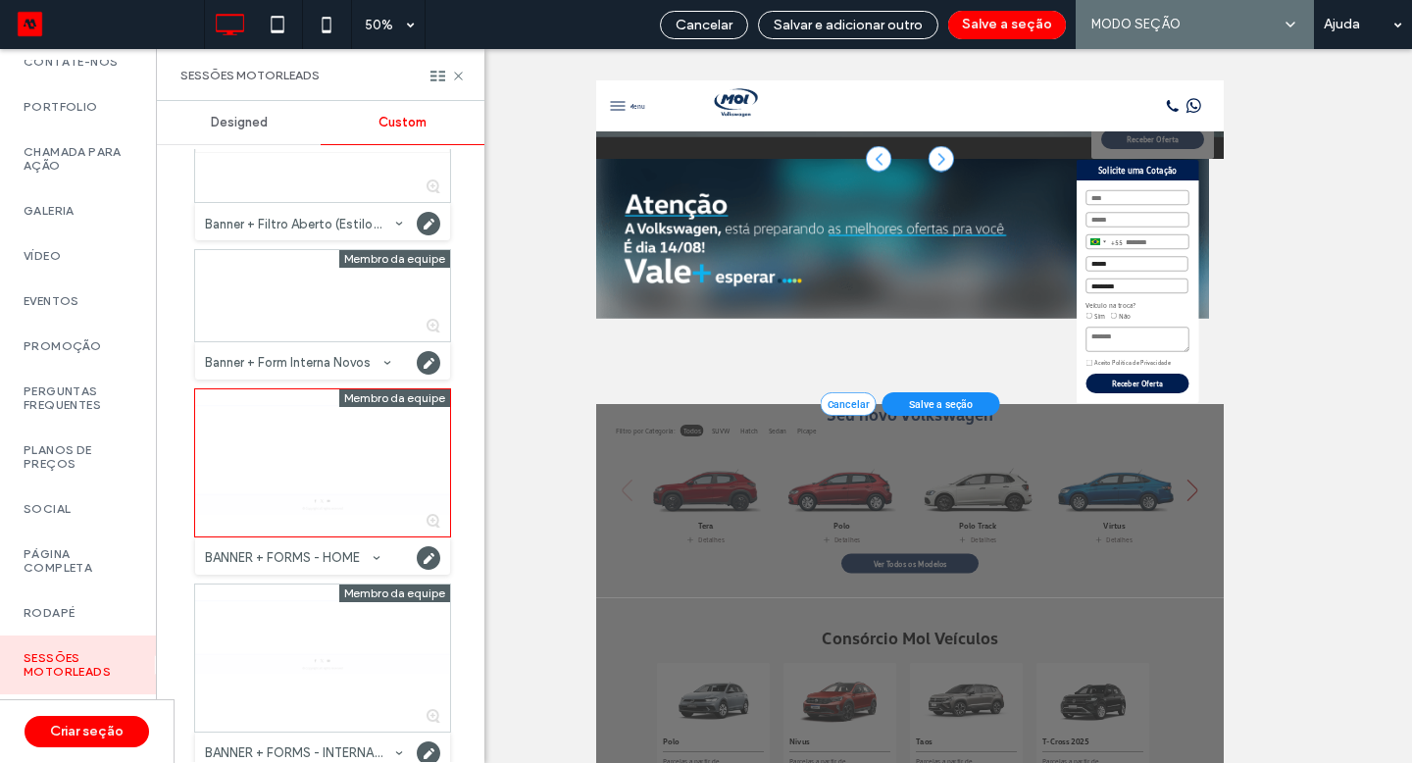
click at [1304, 729] on span "Salve a seção" at bounding box center [1286, 728] width 128 height 24
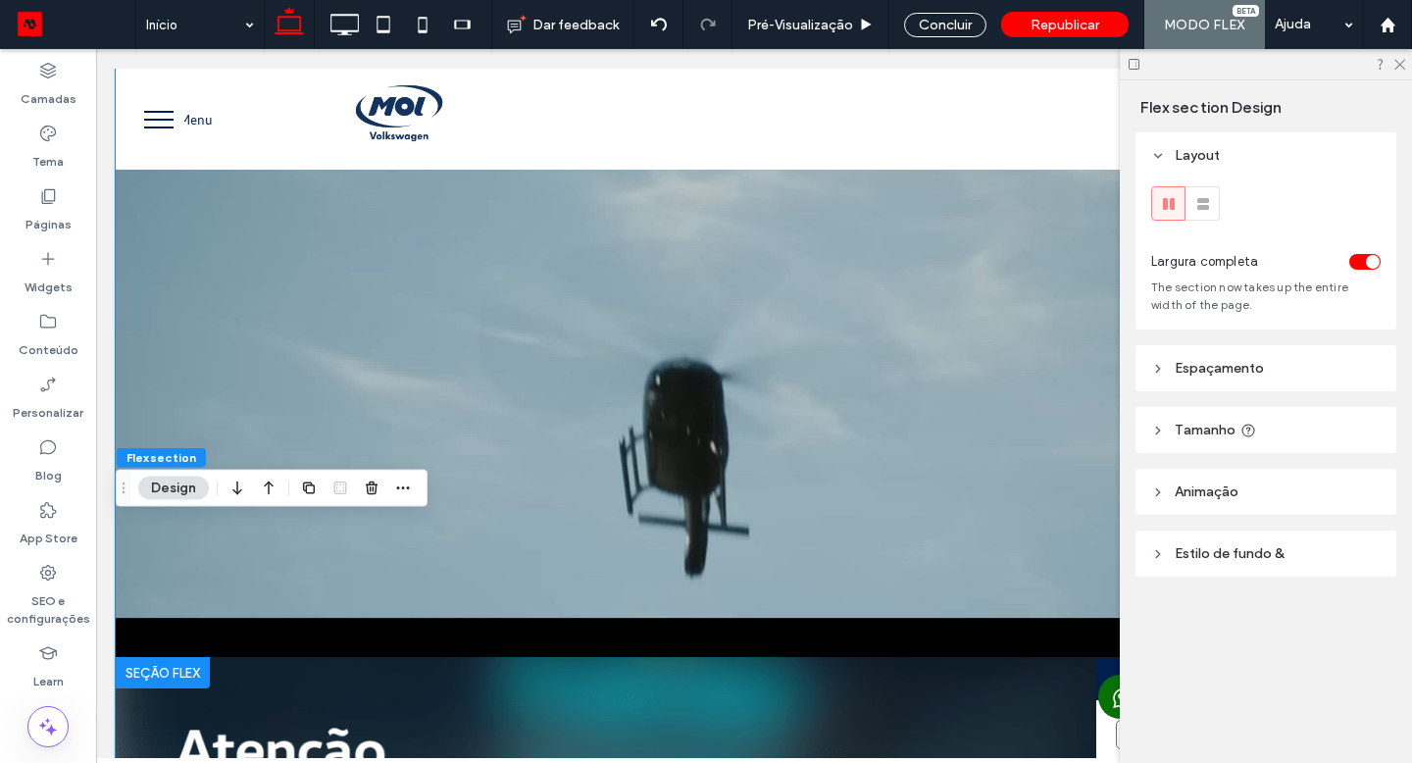
scroll to position [0, 0]
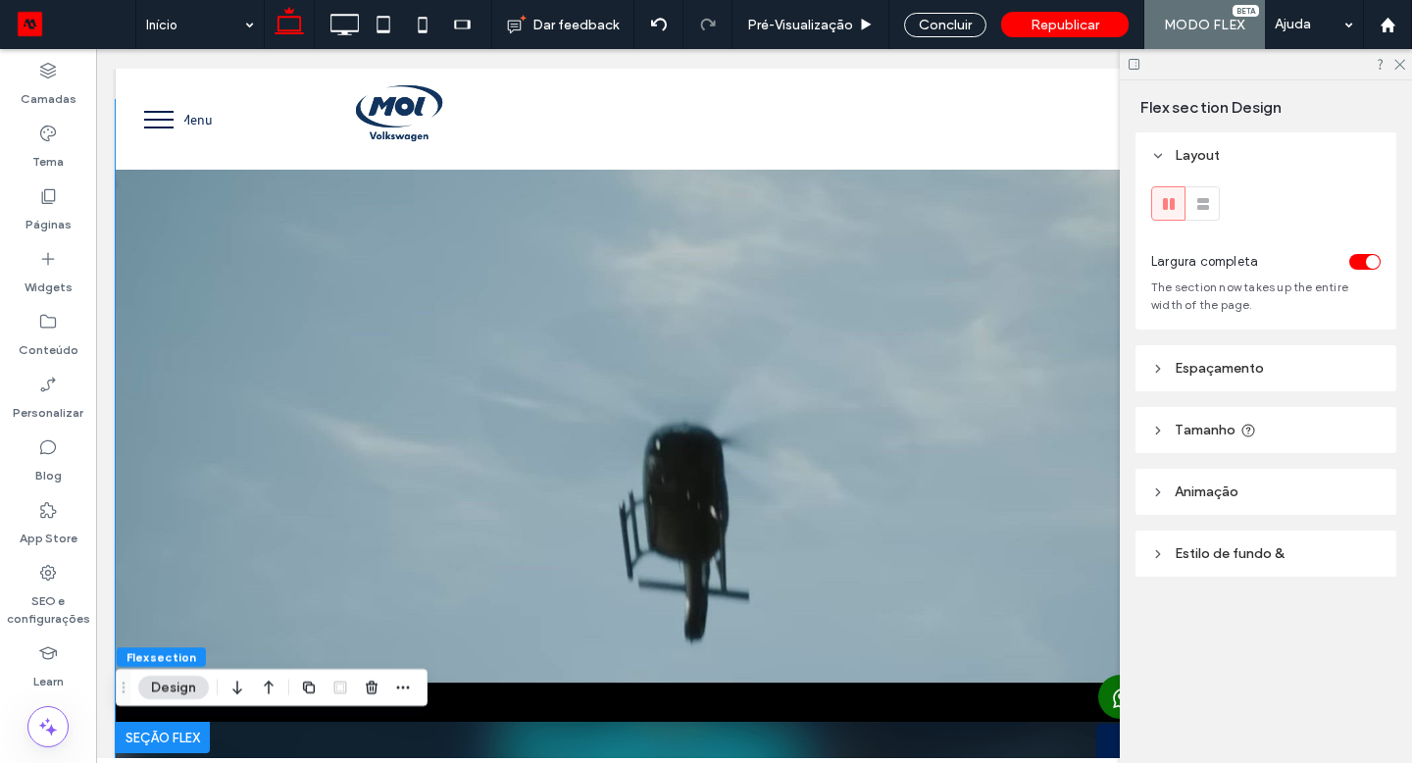
click at [131, 440] on video at bounding box center [754, 411] width 1277 height 622
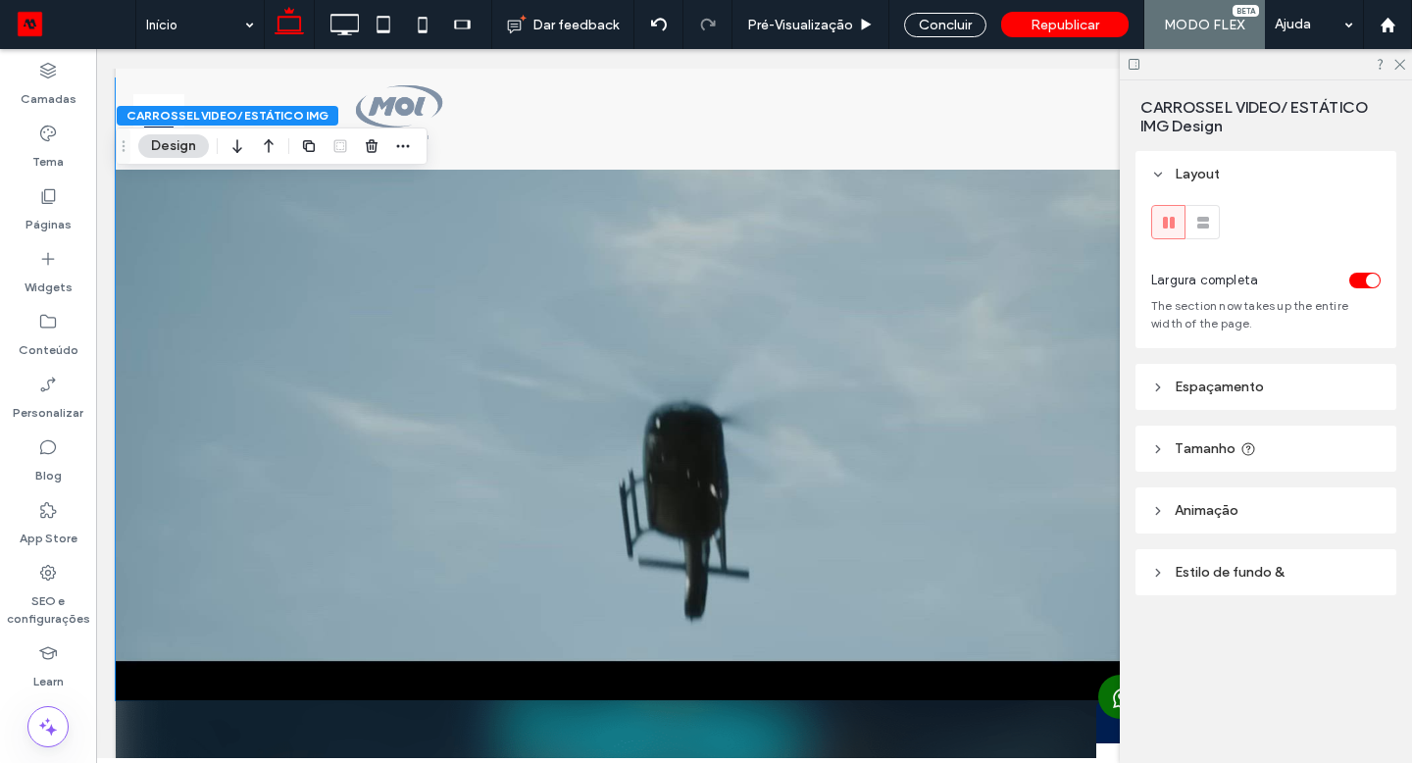
scroll to position [28, 0]
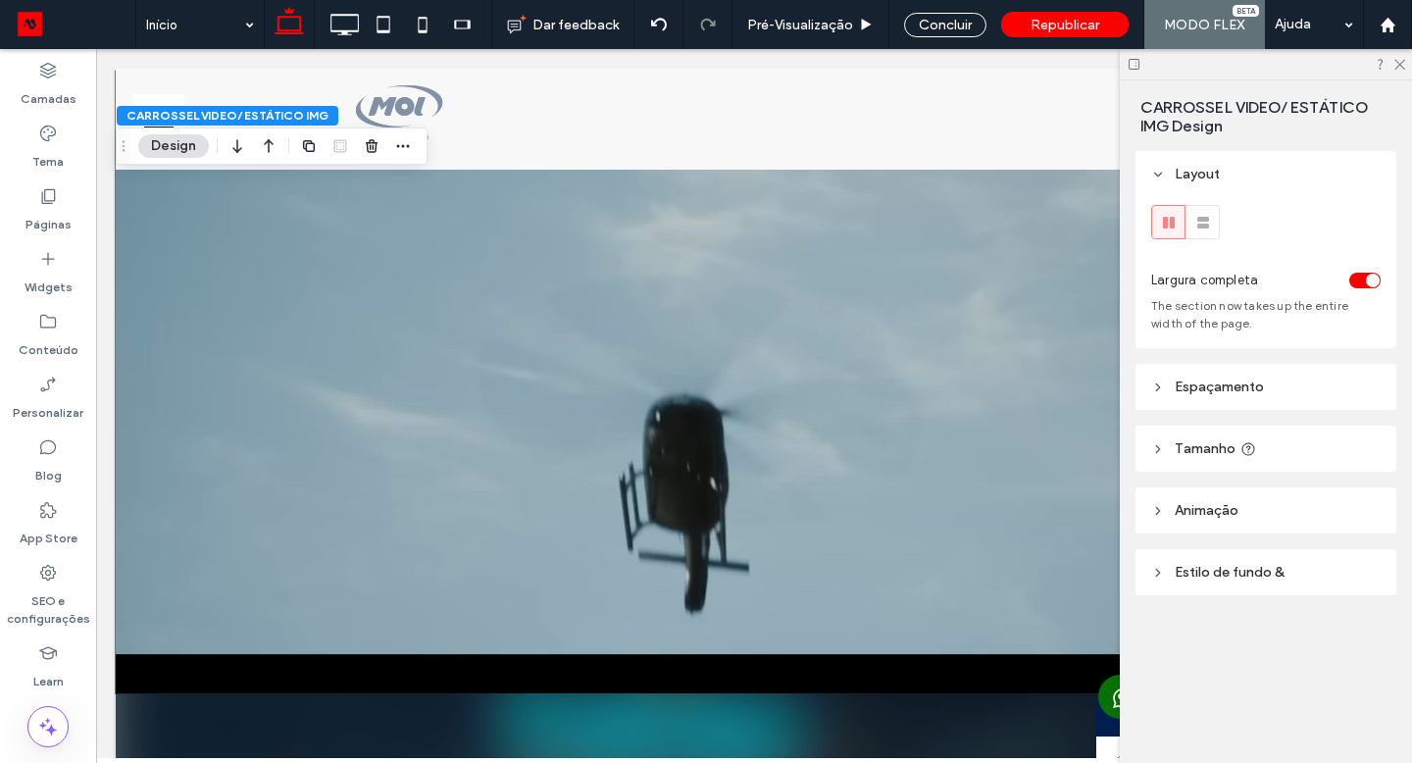
click at [156, 582] on video at bounding box center [754, 383] width 1277 height 622
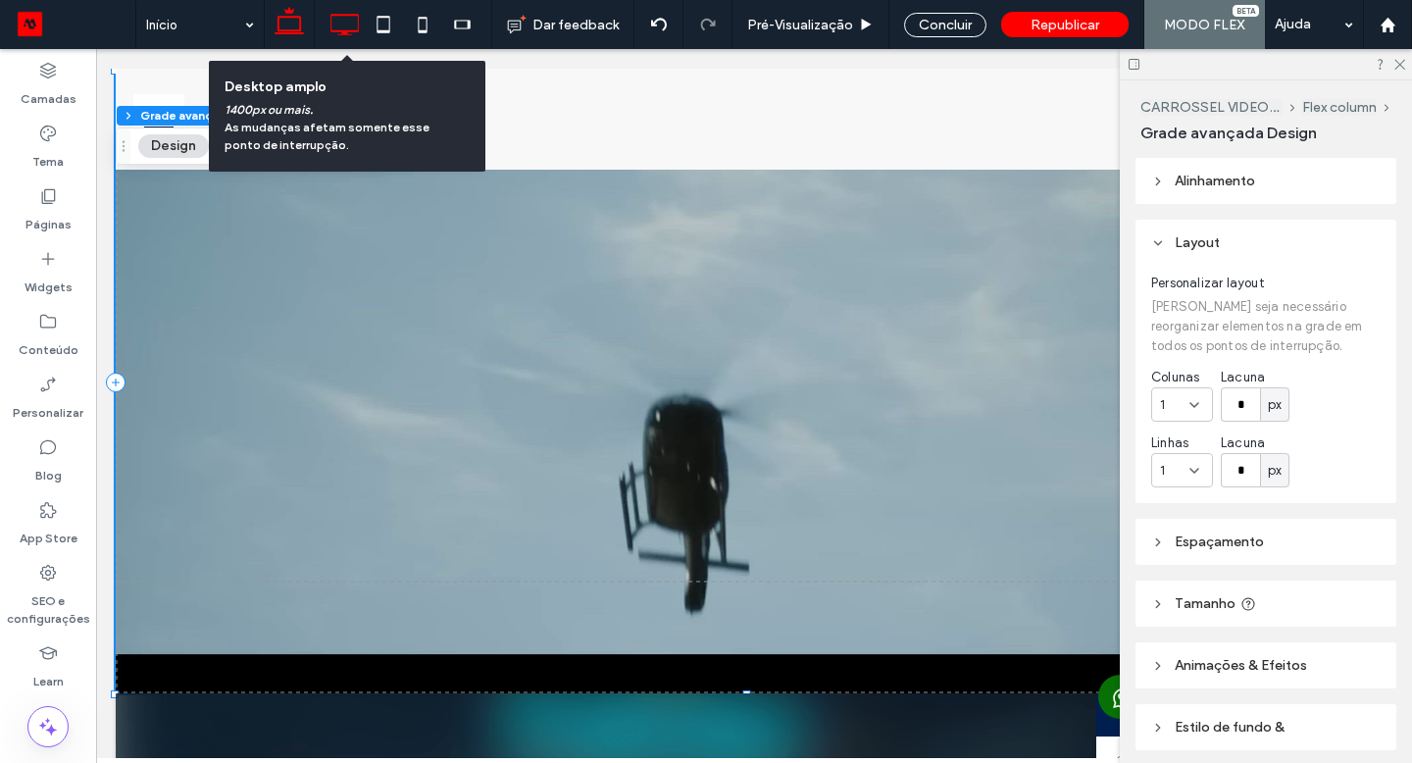
drag, startPoint x: 49, startPoint y: 613, endPoint x: 356, endPoint y: 28, distance: 660.1
click at [356, 28] on icon at bounding box center [344, 24] width 39 height 39
type input "***"
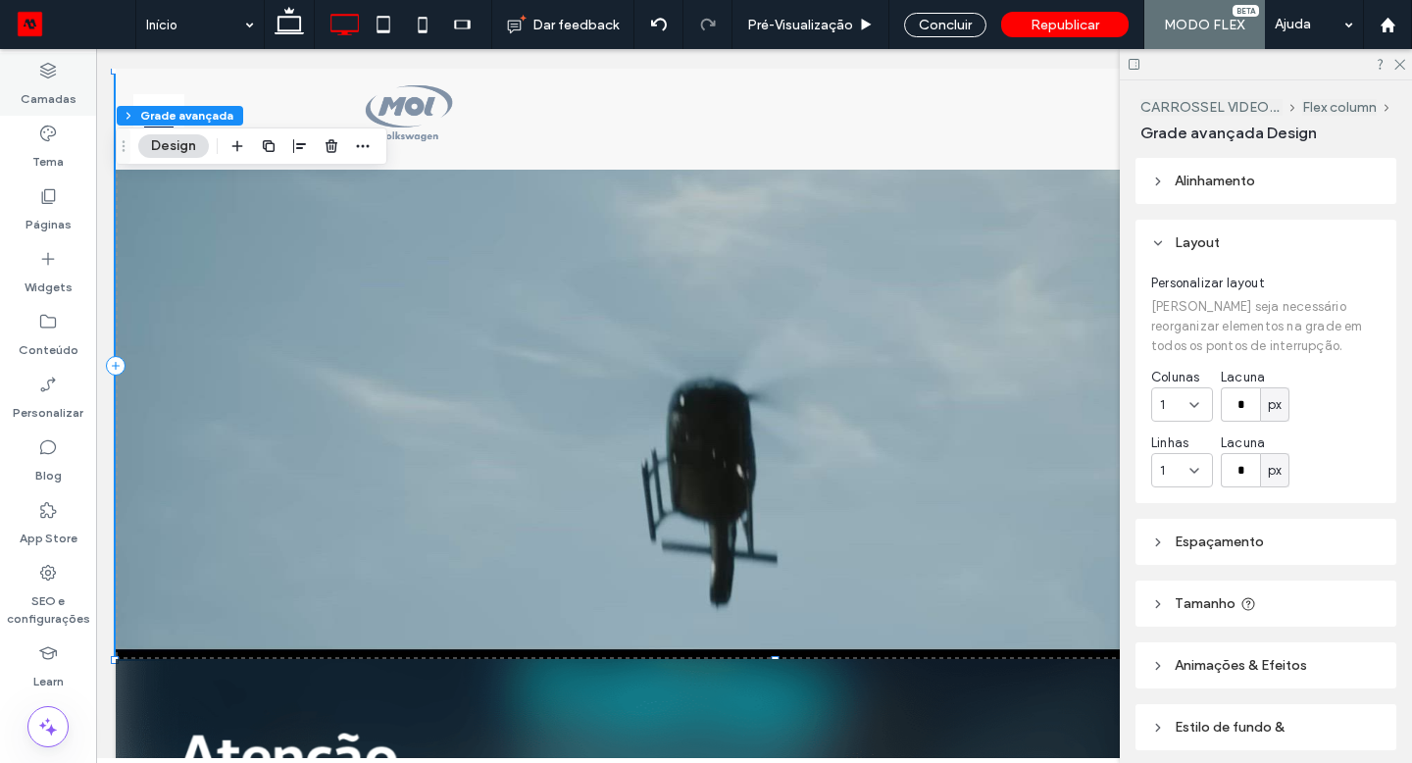
drag, startPoint x: 356, startPoint y: 28, endPoint x: 58, endPoint y: 85, distance: 303.4
click at [58, 85] on label "Camadas" at bounding box center [49, 93] width 56 height 27
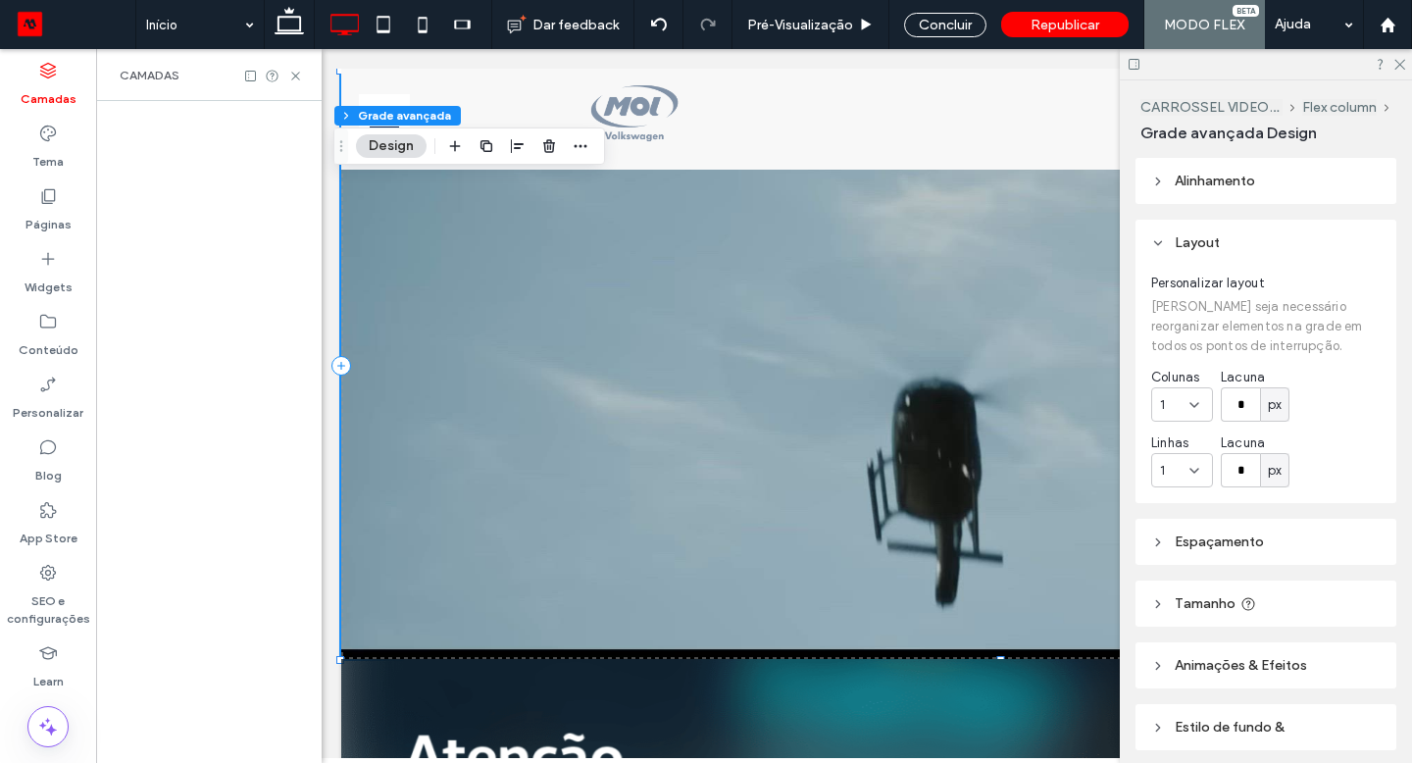
scroll to position [0, 575]
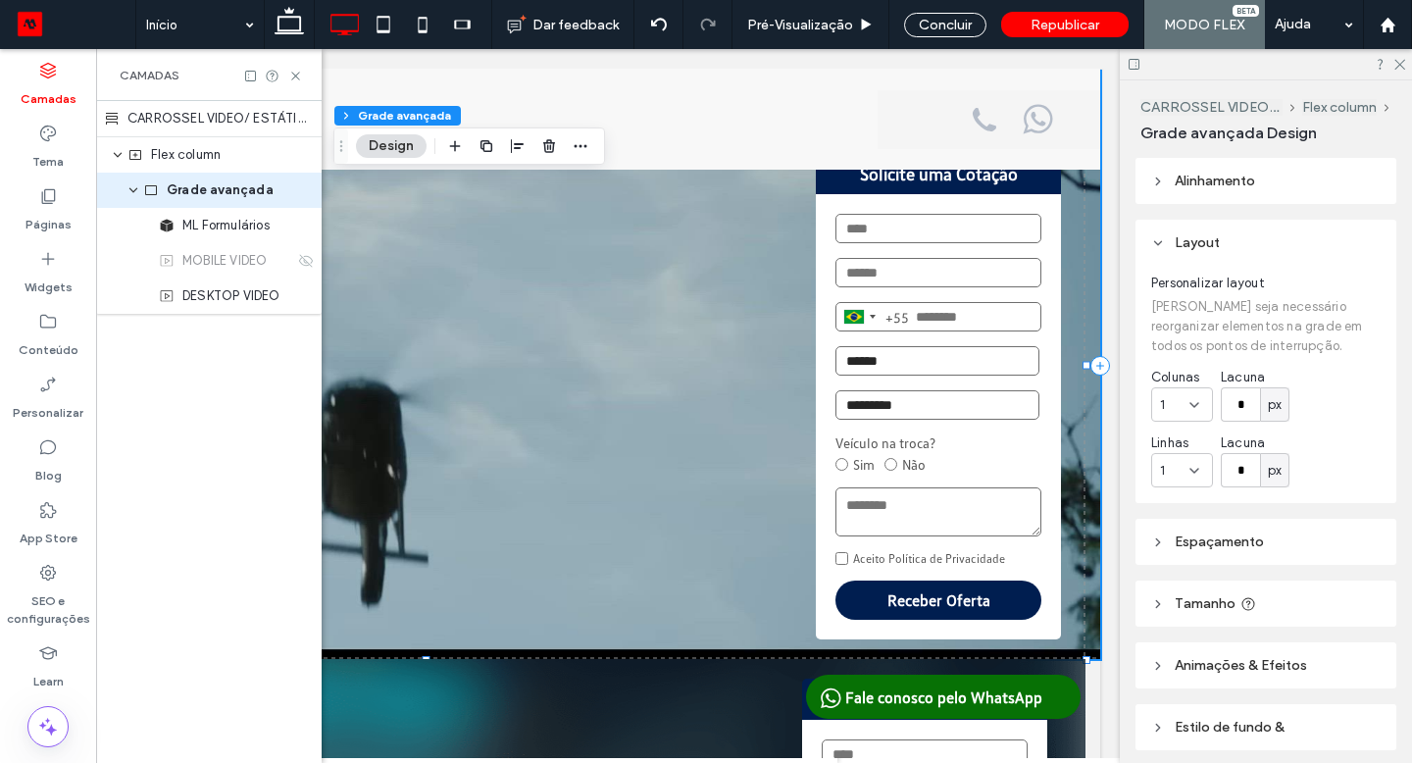
click at [206, 158] on span "Flex column" at bounding box center [186, 155] width 70 height 20
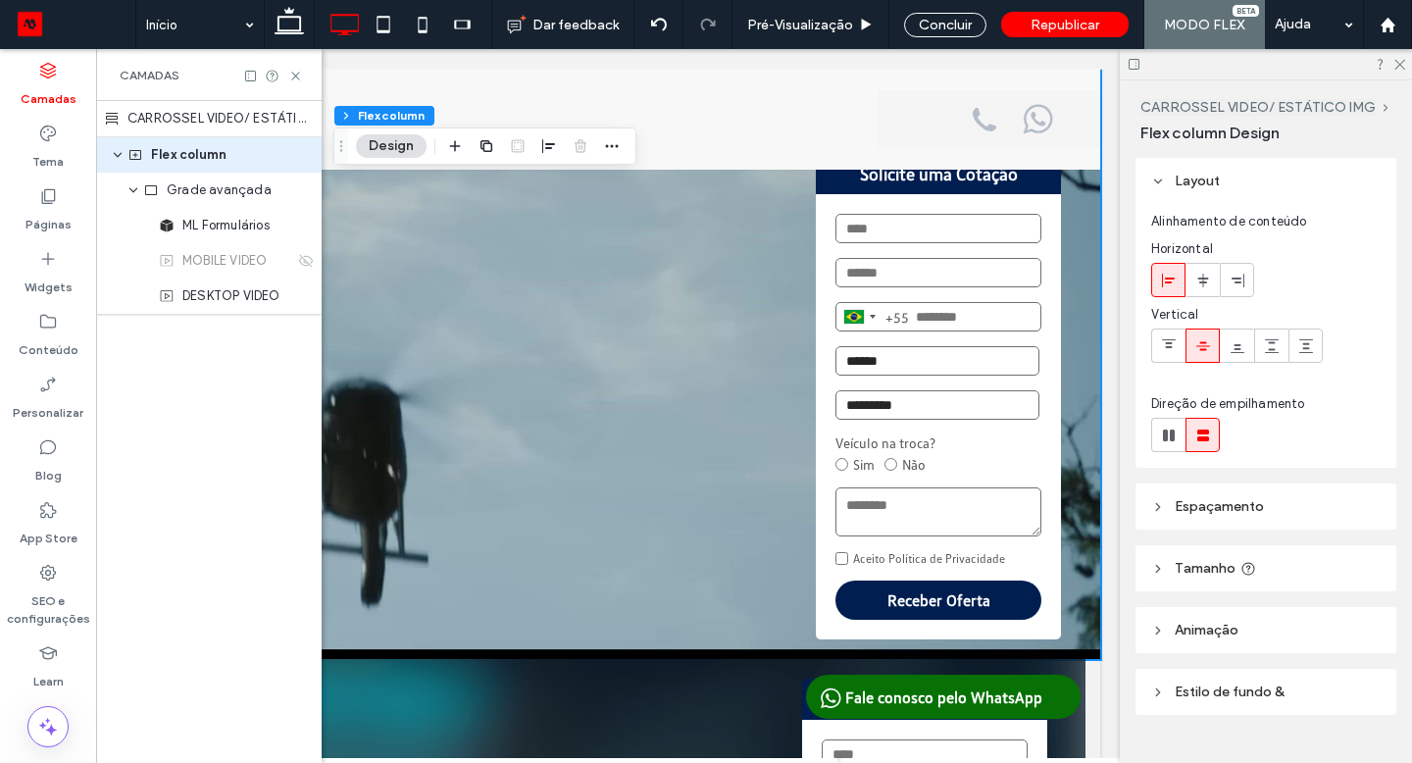
click at [179, 120] on div "CARROSSEL VIDEO/ ESTÁTICO IMG" at bounding box center [209, 119] width 226 height 36
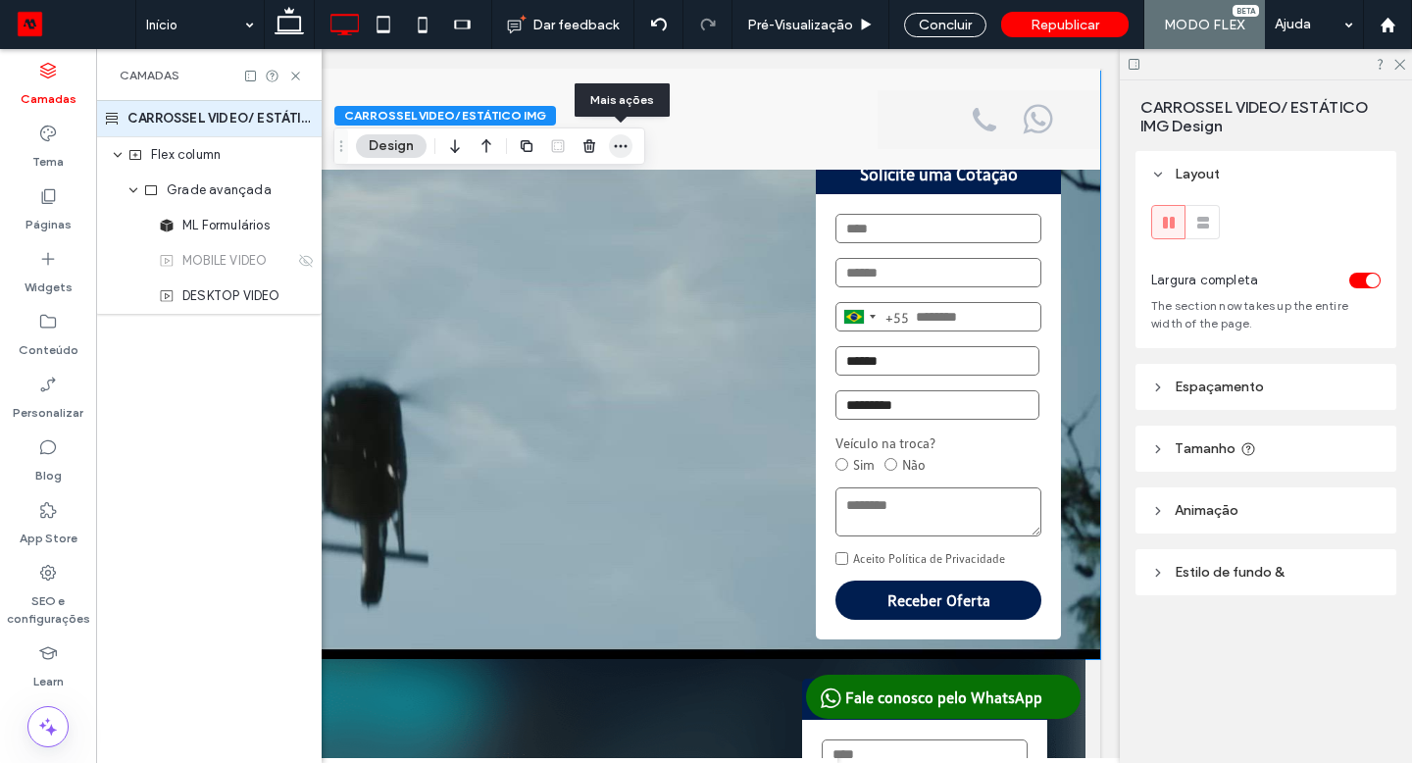
drag, startPoint x: 58, startPoint y: 85, endPoint x: 624, endPoint y: 145, distance: 568.9
click at [624, 145] on use "button" at bounding box center [621, 146] width 13 height 3
drag, startPoint x: 624, startPoint y: 145, endPoint x: 300, endPoint y: 74, distance: 331.4
click at [300, 74] on icon at bounding box center [295, 76] width 15 height 15
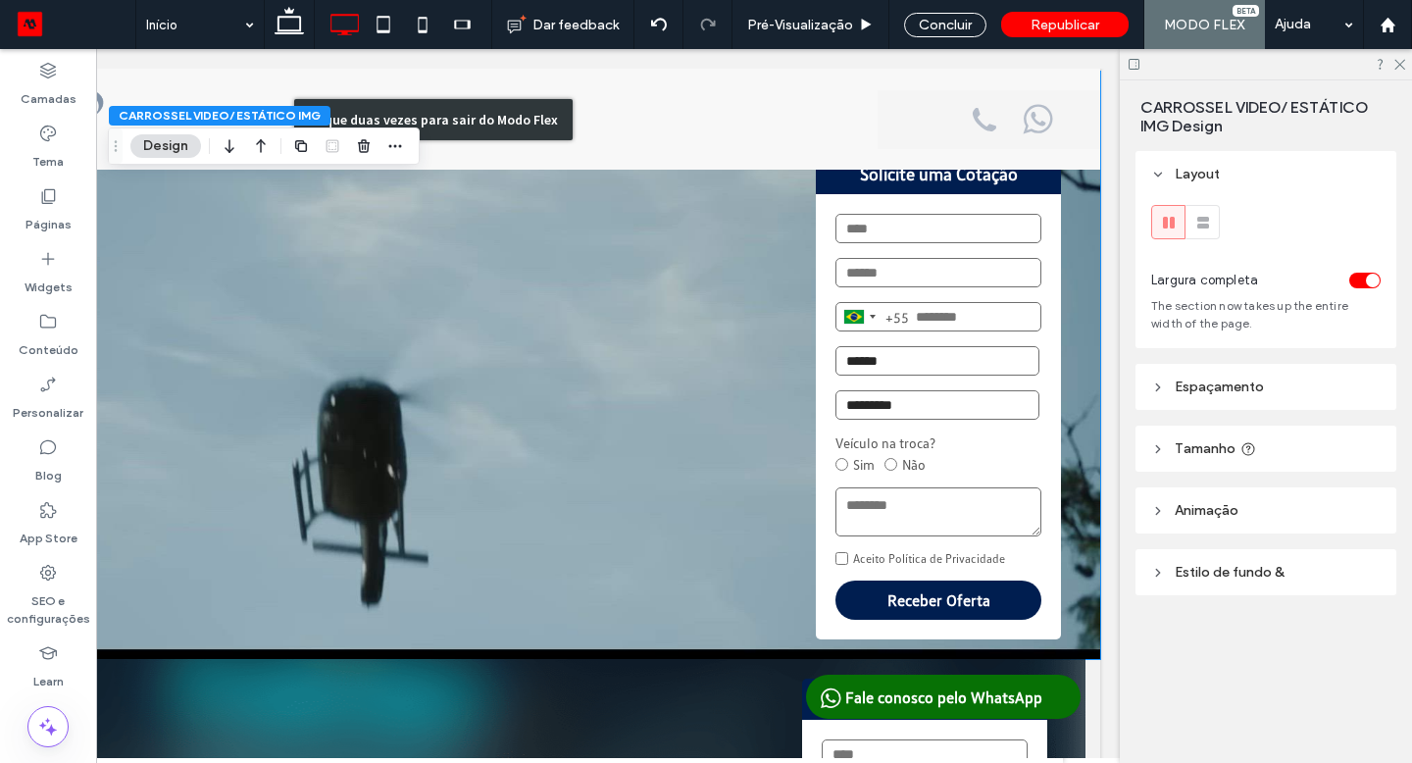
scroll to position [58, 0]
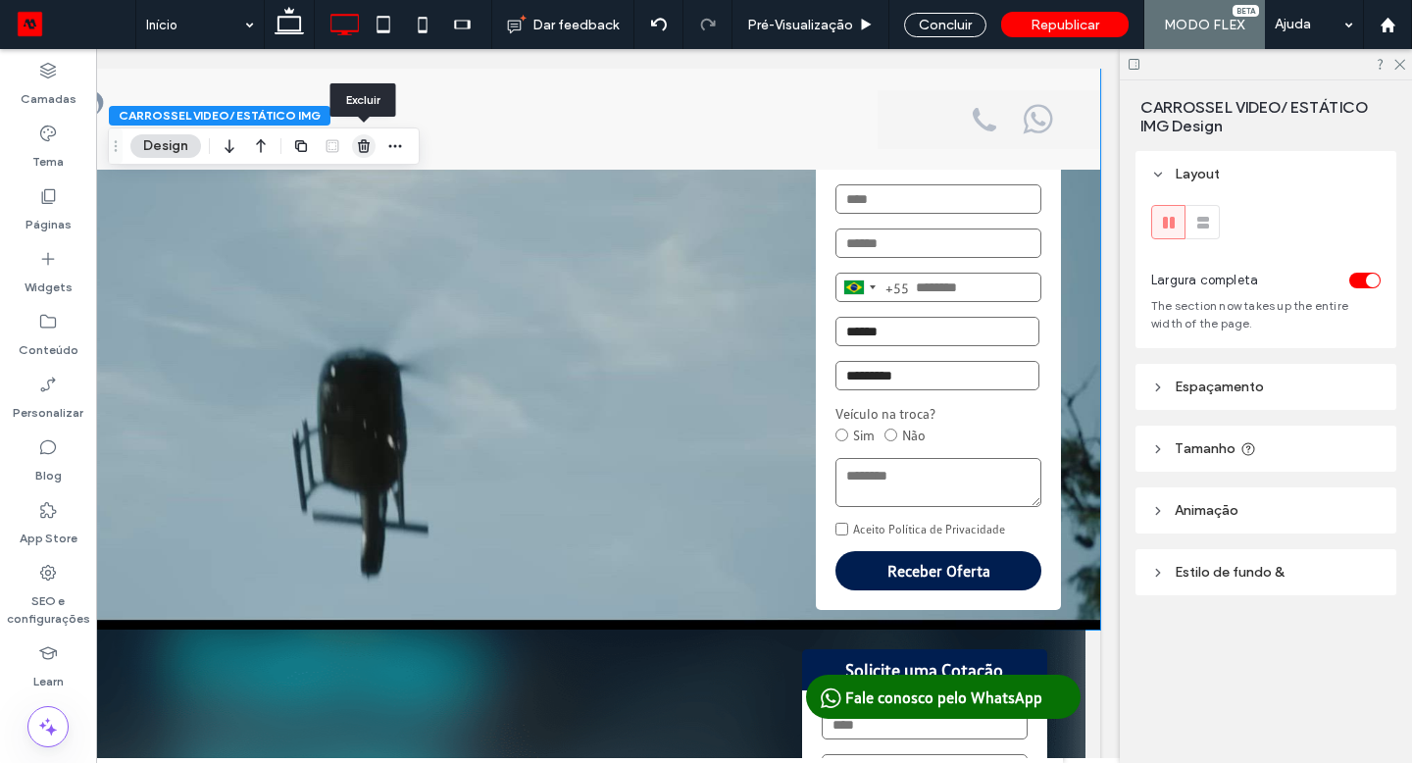
click at [362, 145] on icon "button" at bounding box center [364, 146] width 16 height 16
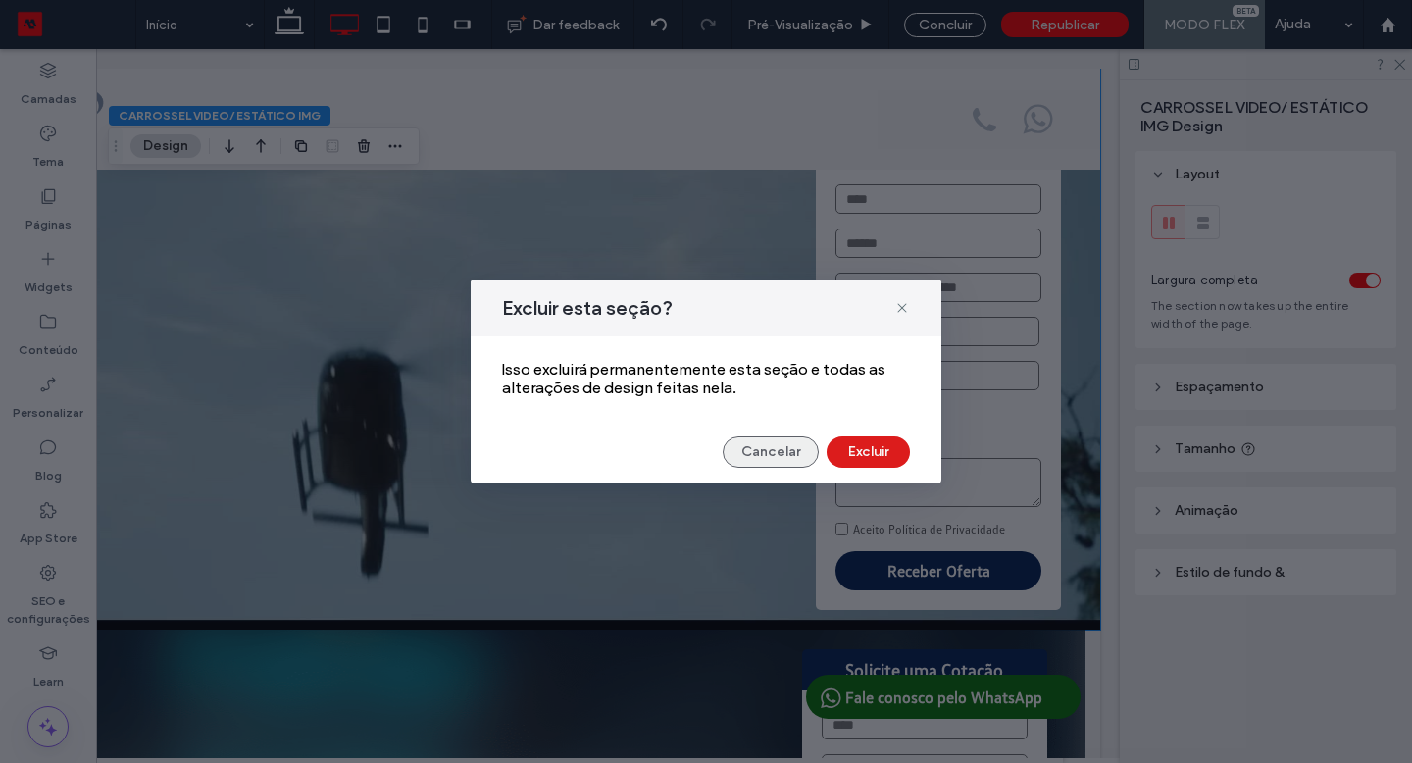
drag, startPoint x: 362, startPoint y: 145, endPoint x: 742, endPoint y: 456, distance: 491.3
click at [742, 456] on button "Cancelar" at bounding box center [771, 451] width 96 height 31
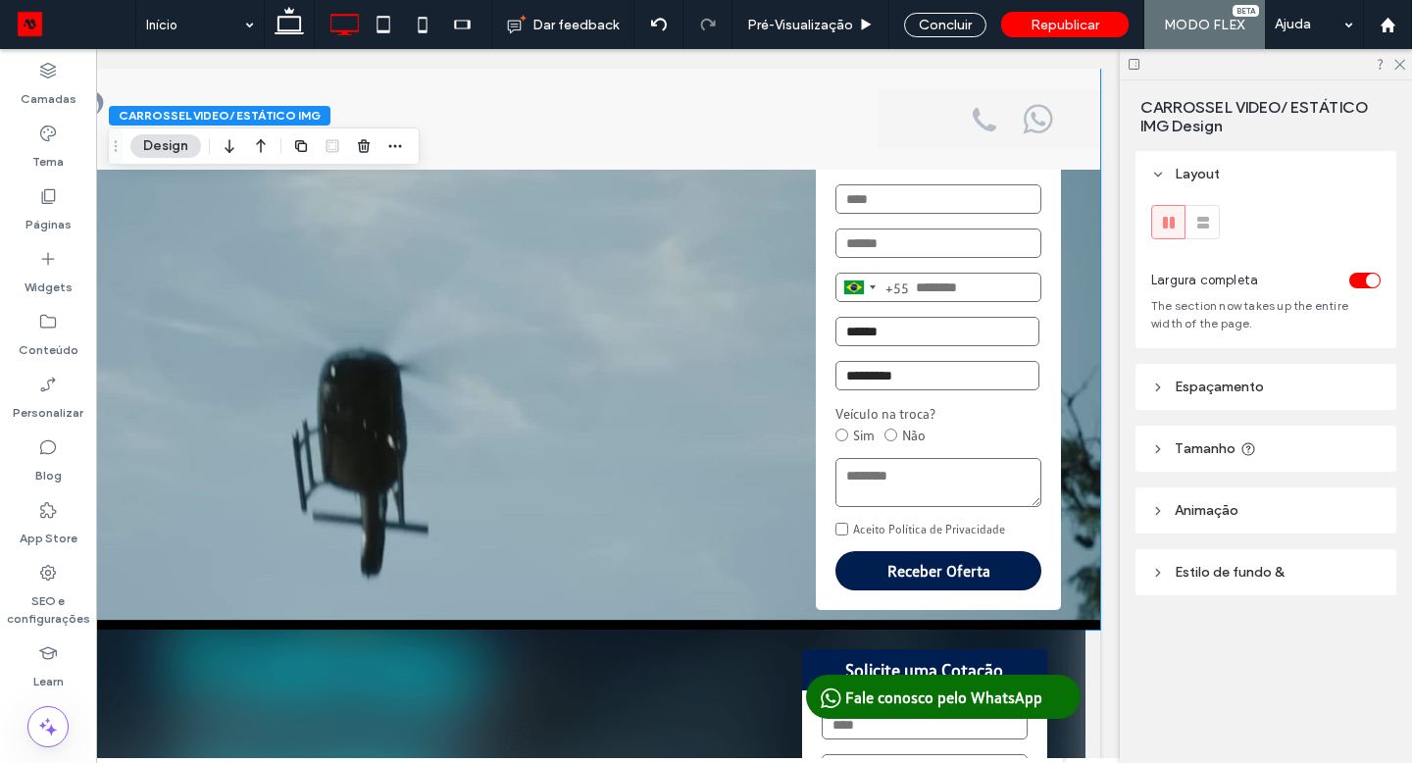
click at [123, 208] on video at bounding box center [433, 335] width 1333 height 587
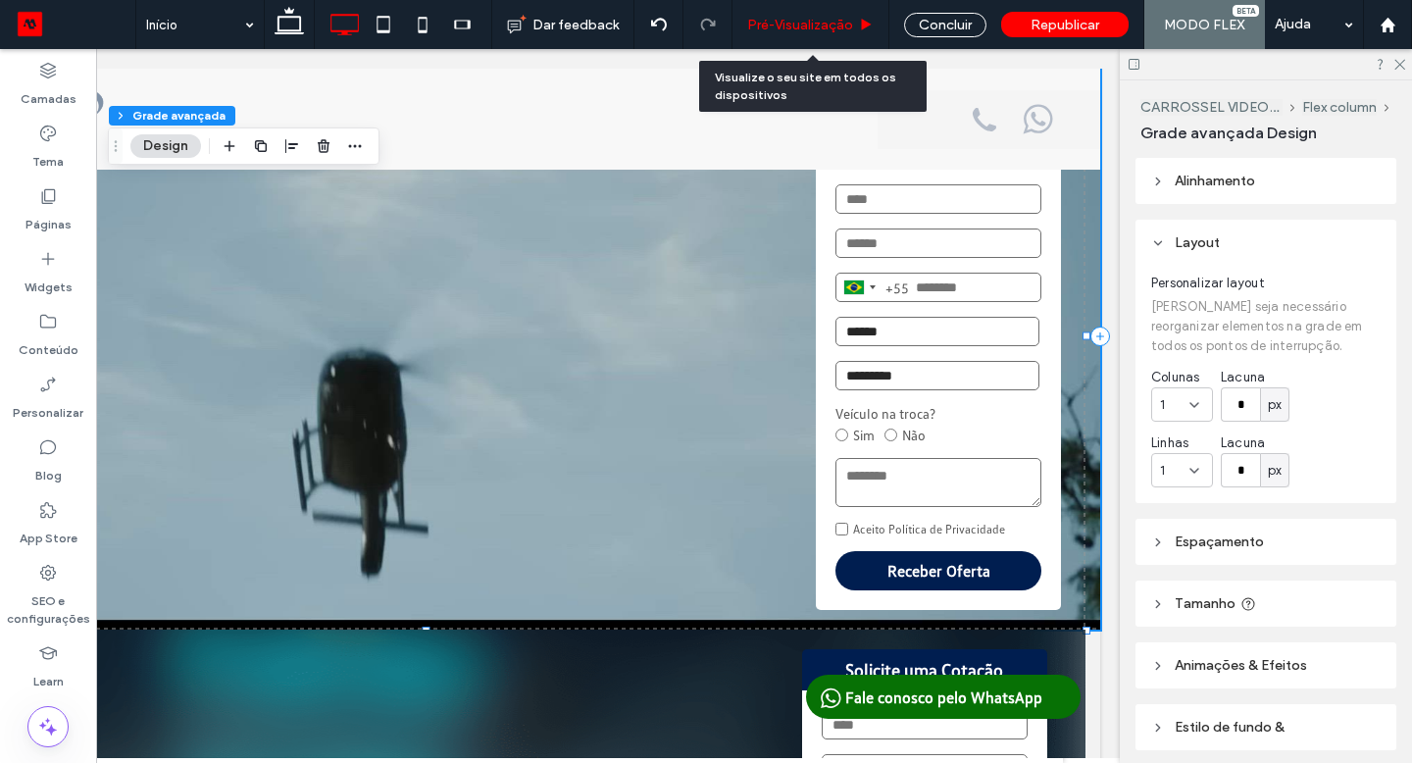
click at [827, 23] on span "Pré-Visualizaçāo" at bounding box center [800, 25] width 106 height 17
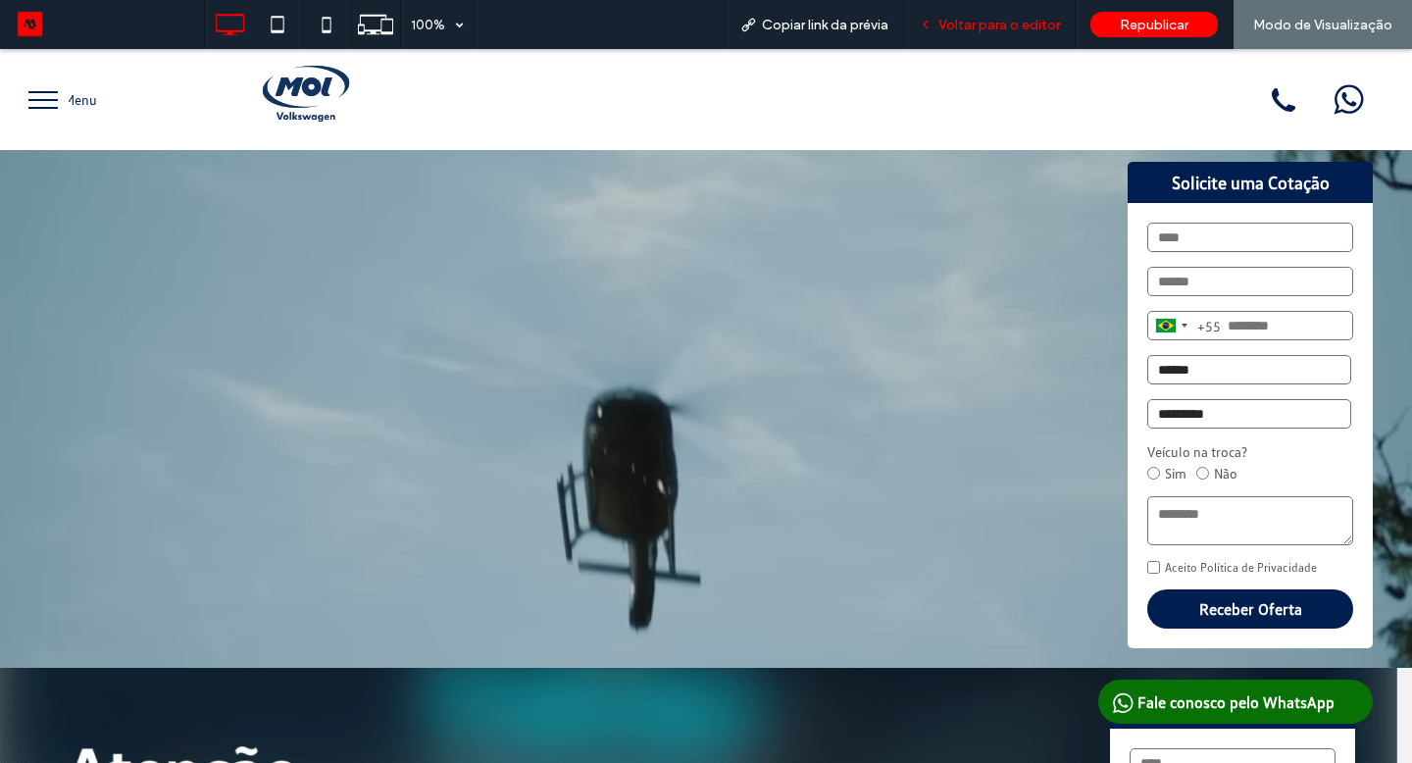
click at [1019, 25] on span "Voltar para o editor" at bounding box center [999, 25] width 122 height 17
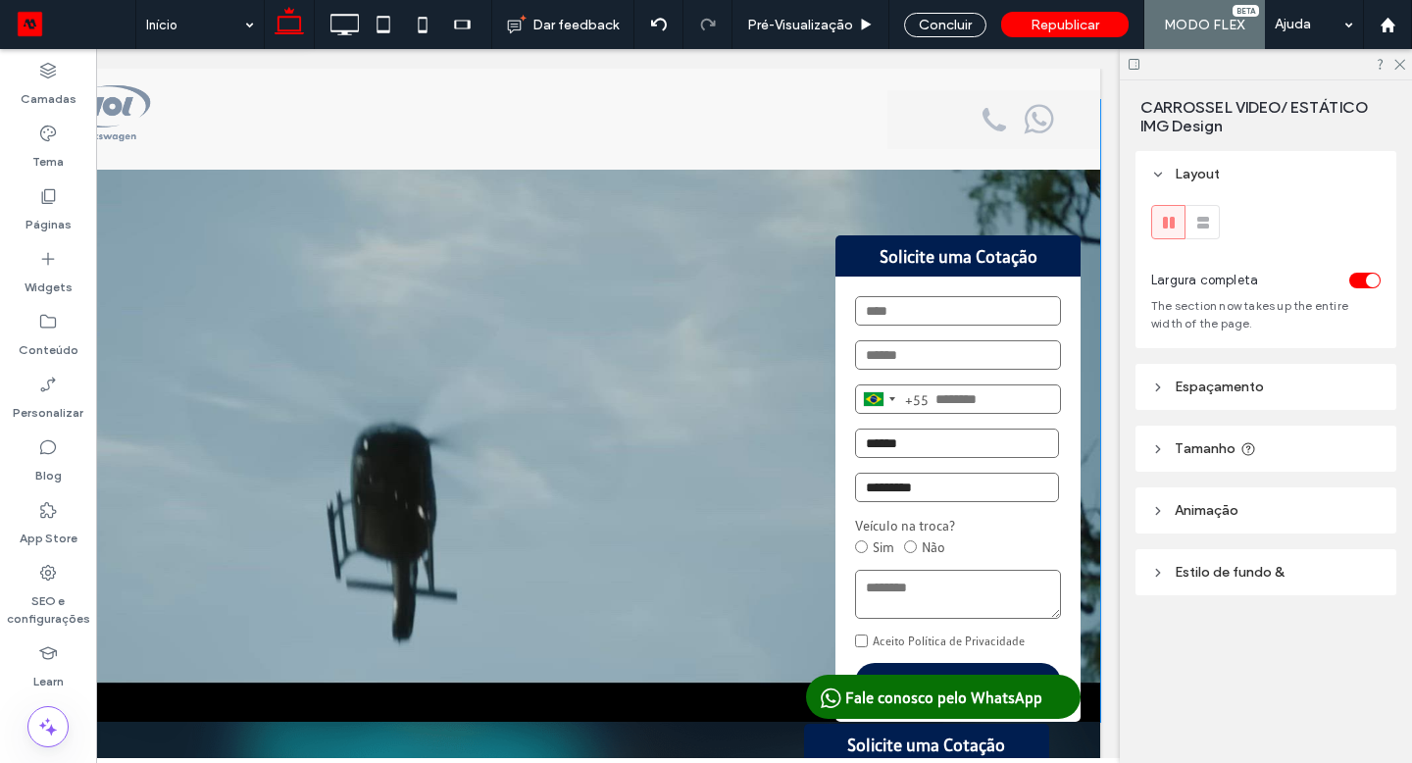
scroll to position [0, 252]
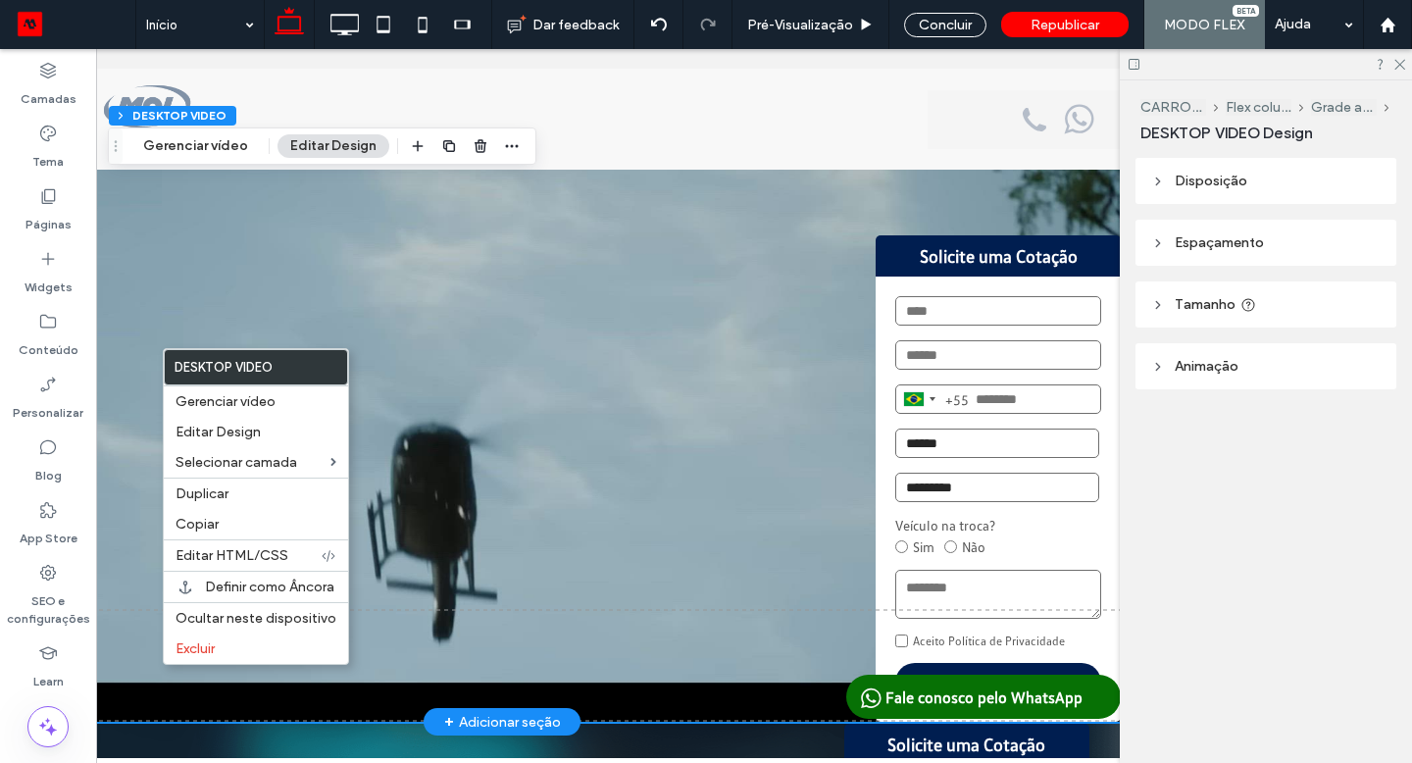
drag, startPoint x: 863, startPoint y: 75, endPoint x: 161, endPoint y: 665, distance: 917.2
click at [126, 472] on video at bounding box center [502, 411] width 1277 height 622
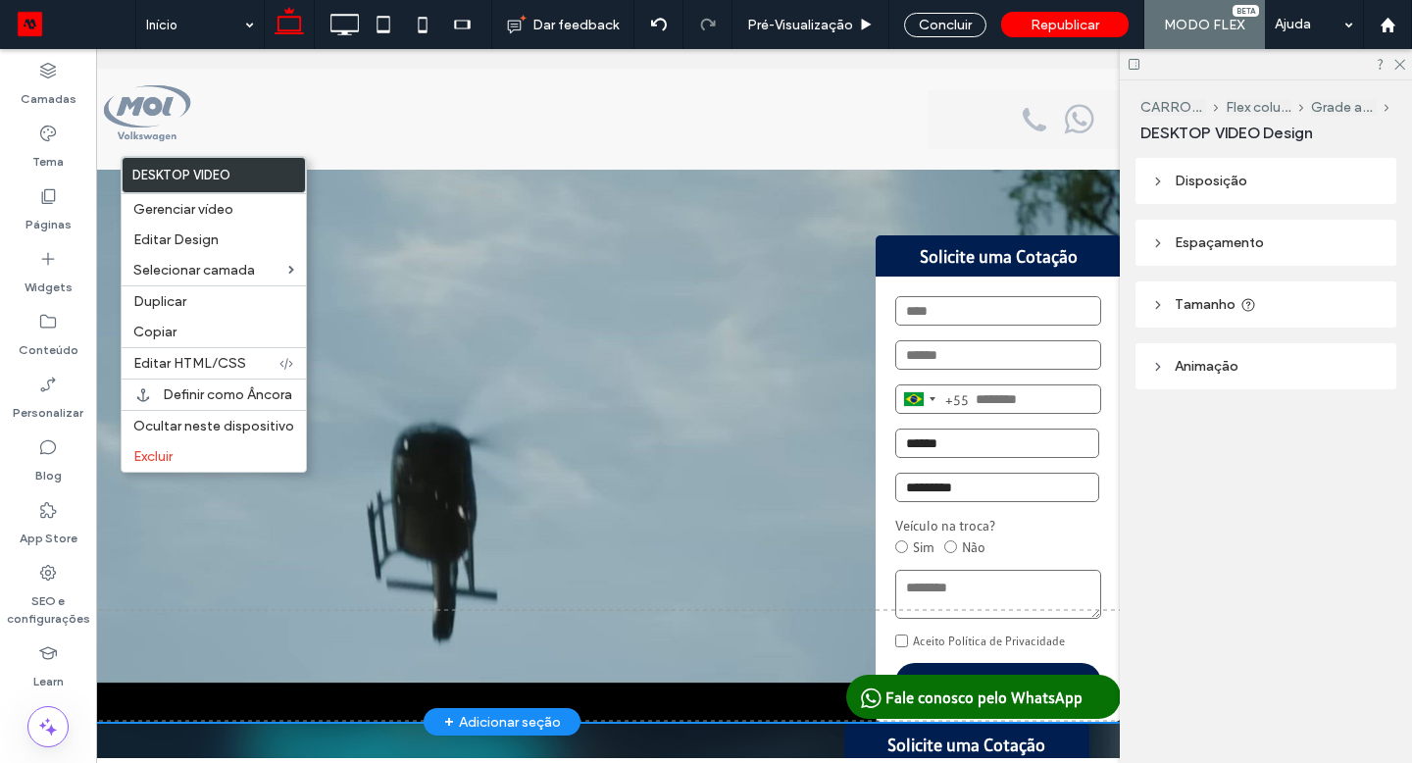
drag, startPoint x: 161, startPoint y: 665, endPoint x: 184, endPoint y: 572, distance: 96.1
click at [1397, 66] on use at bounding box center [1399, 65] width 11 height 11
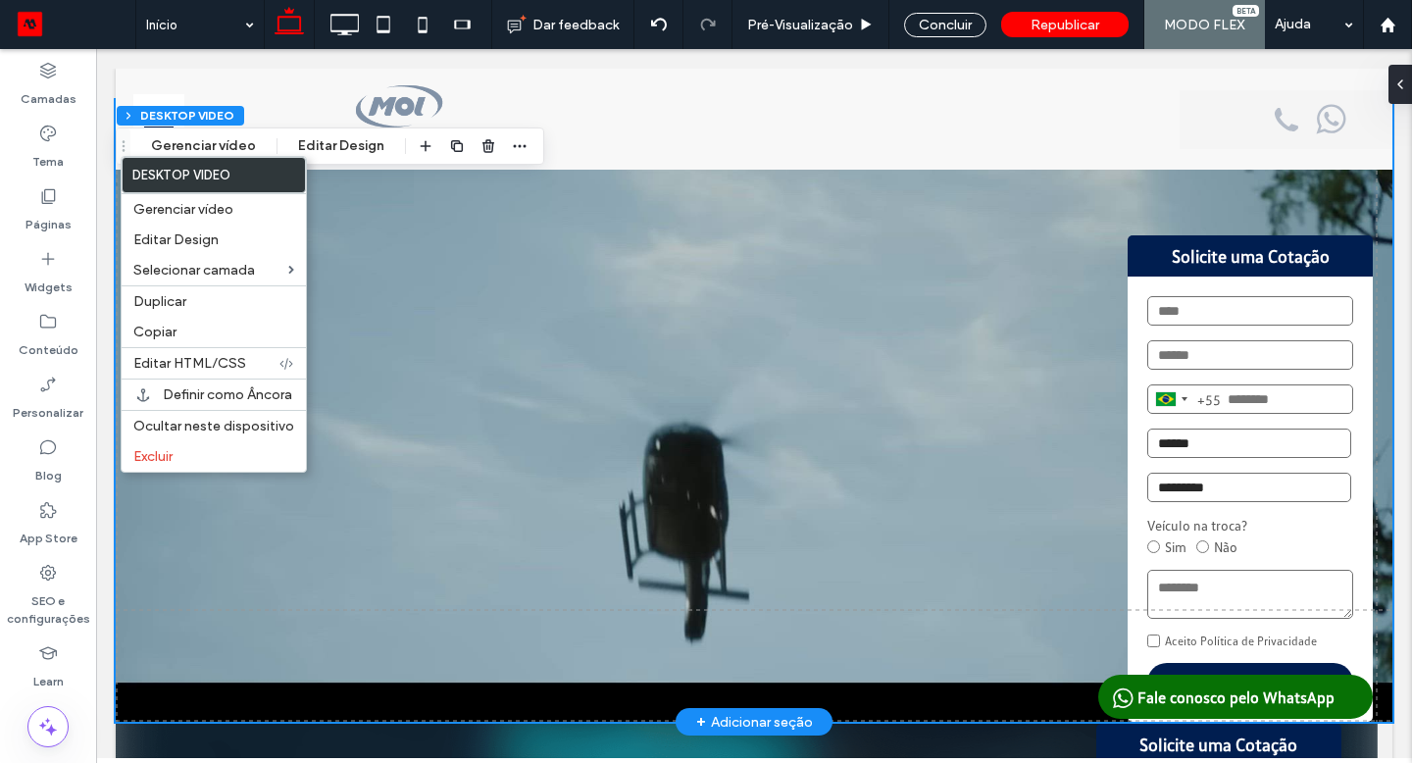
click at [70, 74] on div "Camadas" at bounding box center [48, 84] width 96 height 63
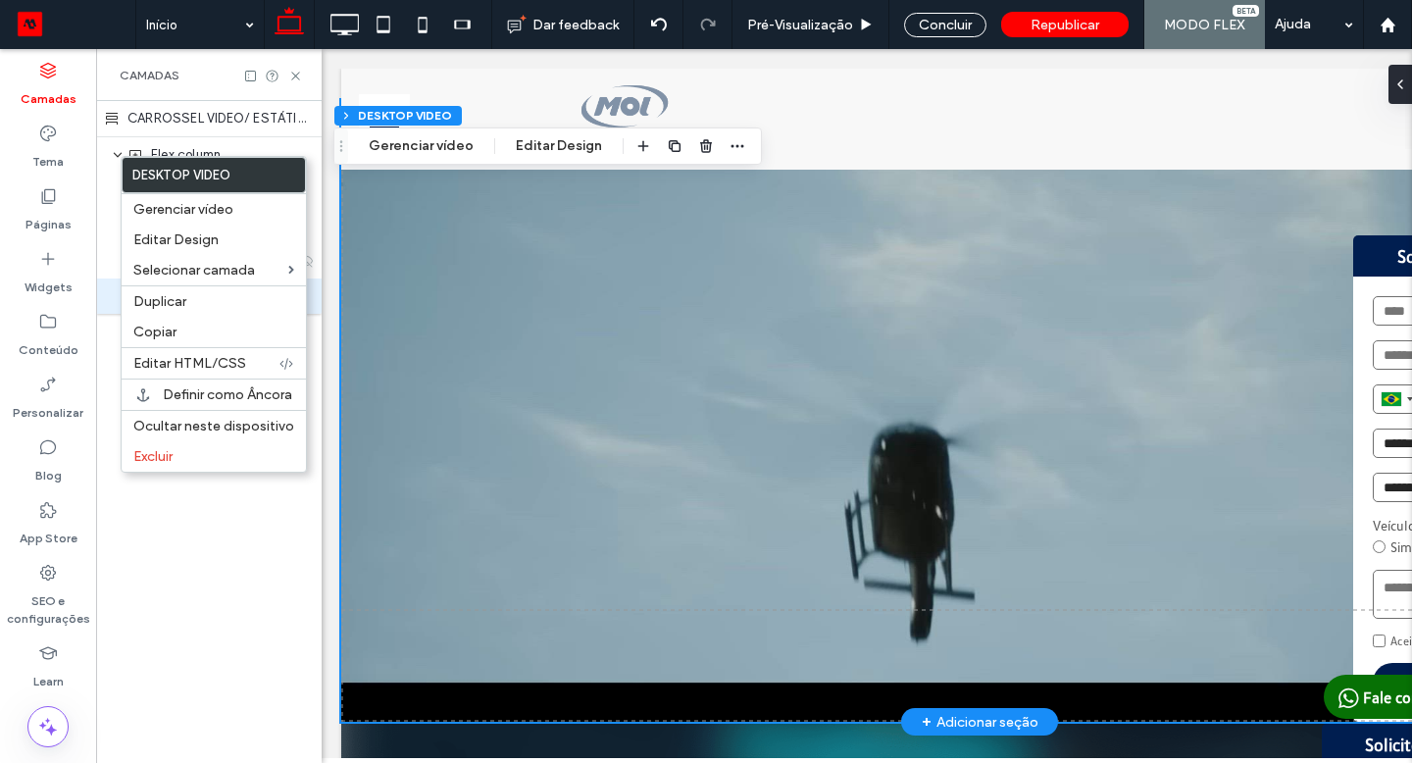
scroll to position [0, 226]
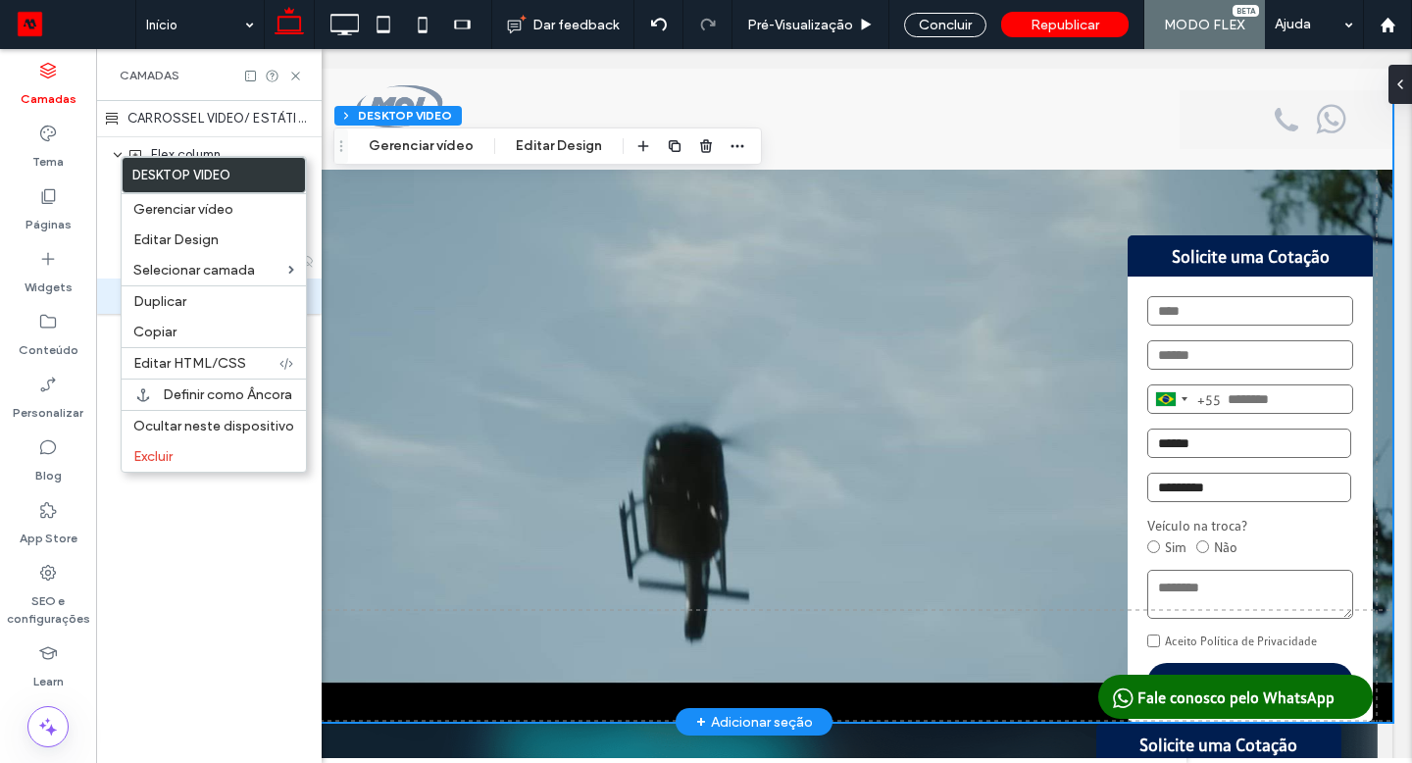
click at [284, 120] on div "CARROSSEL VIDEO/ ESTÁTICO IMG" at bounding box center [209, 119] width 226 height 36
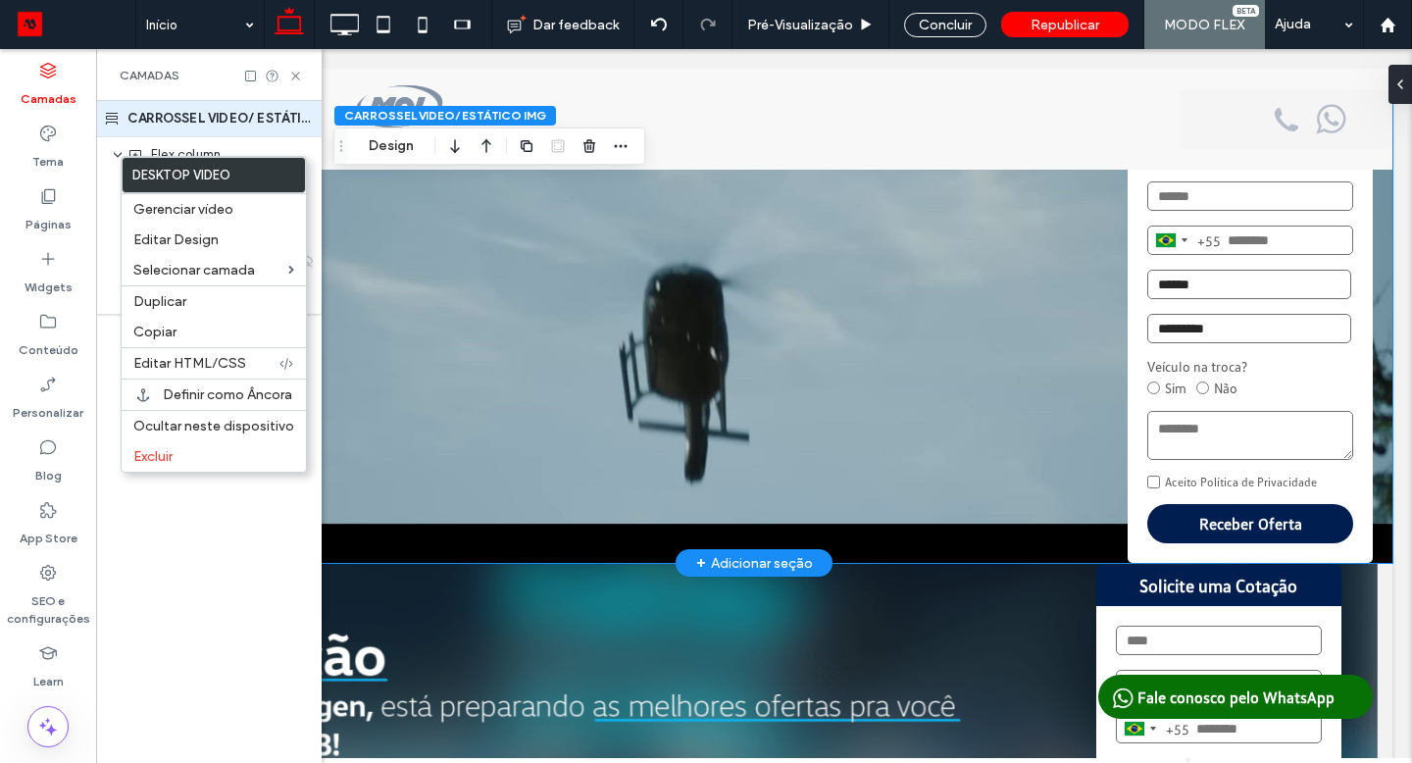
scroll to position [0, 0]
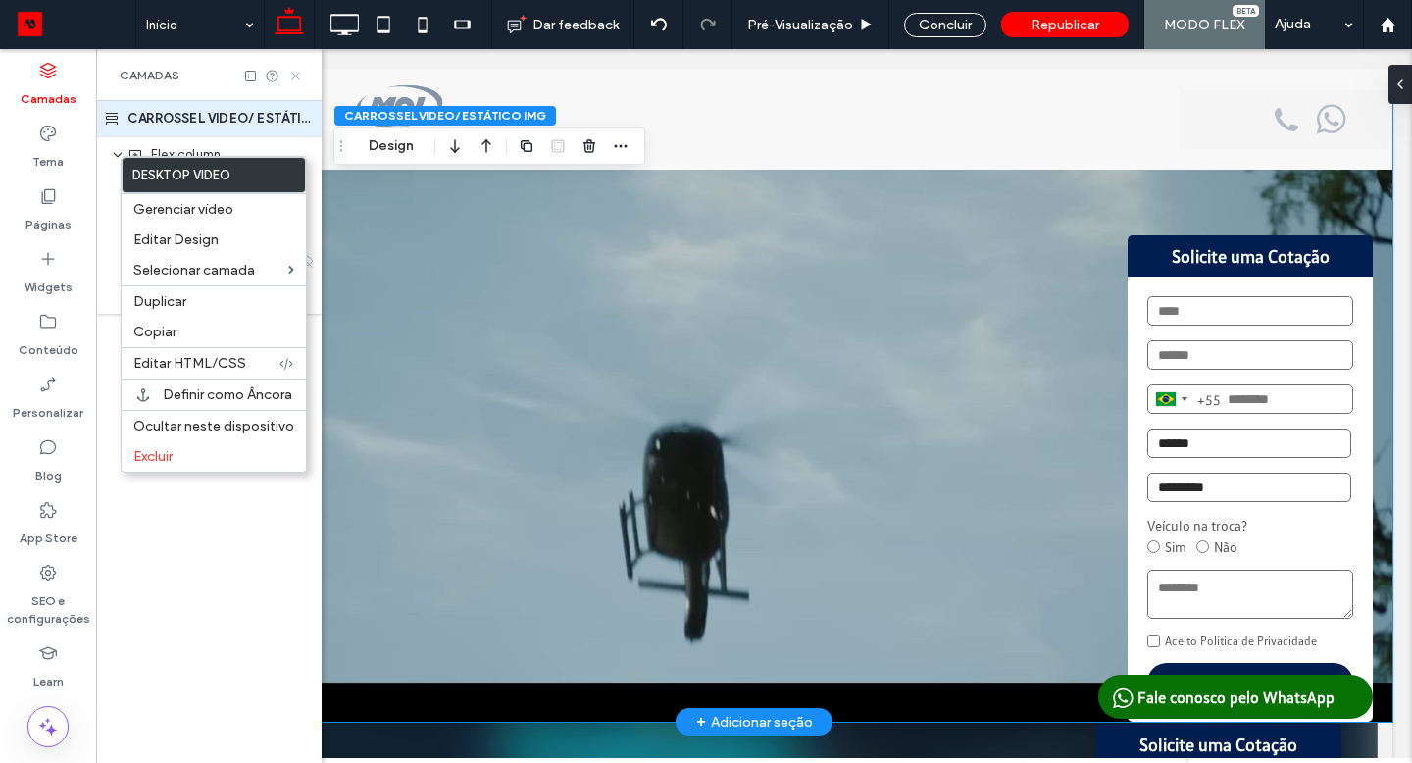
drag, startPoint x: 340, startPoint y: 523, endPoint x: 295, endPoint y: 73, distance: 452.3
click at [295, 73] on icon at bounding box center [295, 76] width 15 height 15
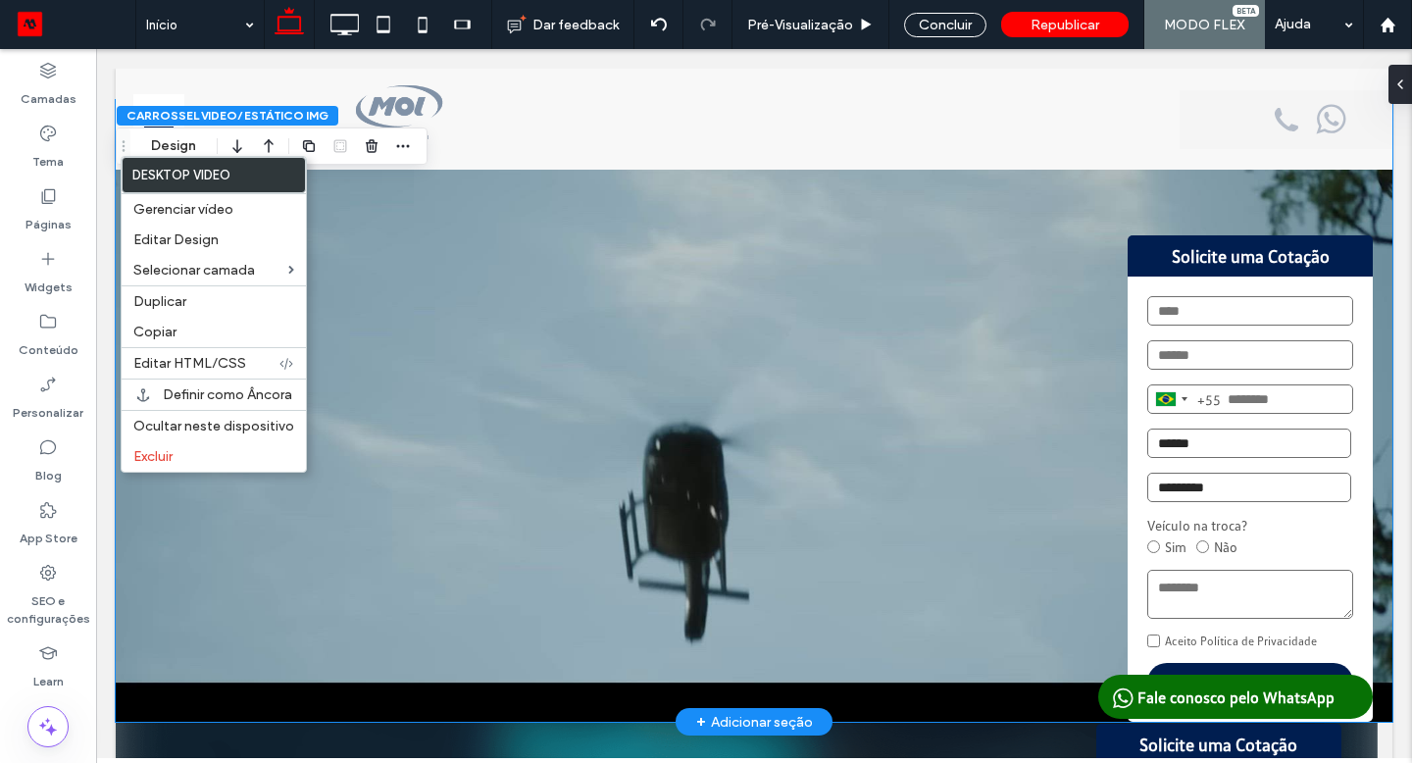
click at [427, 377] on video at bounding box center [754, 411] width 1277 height 622
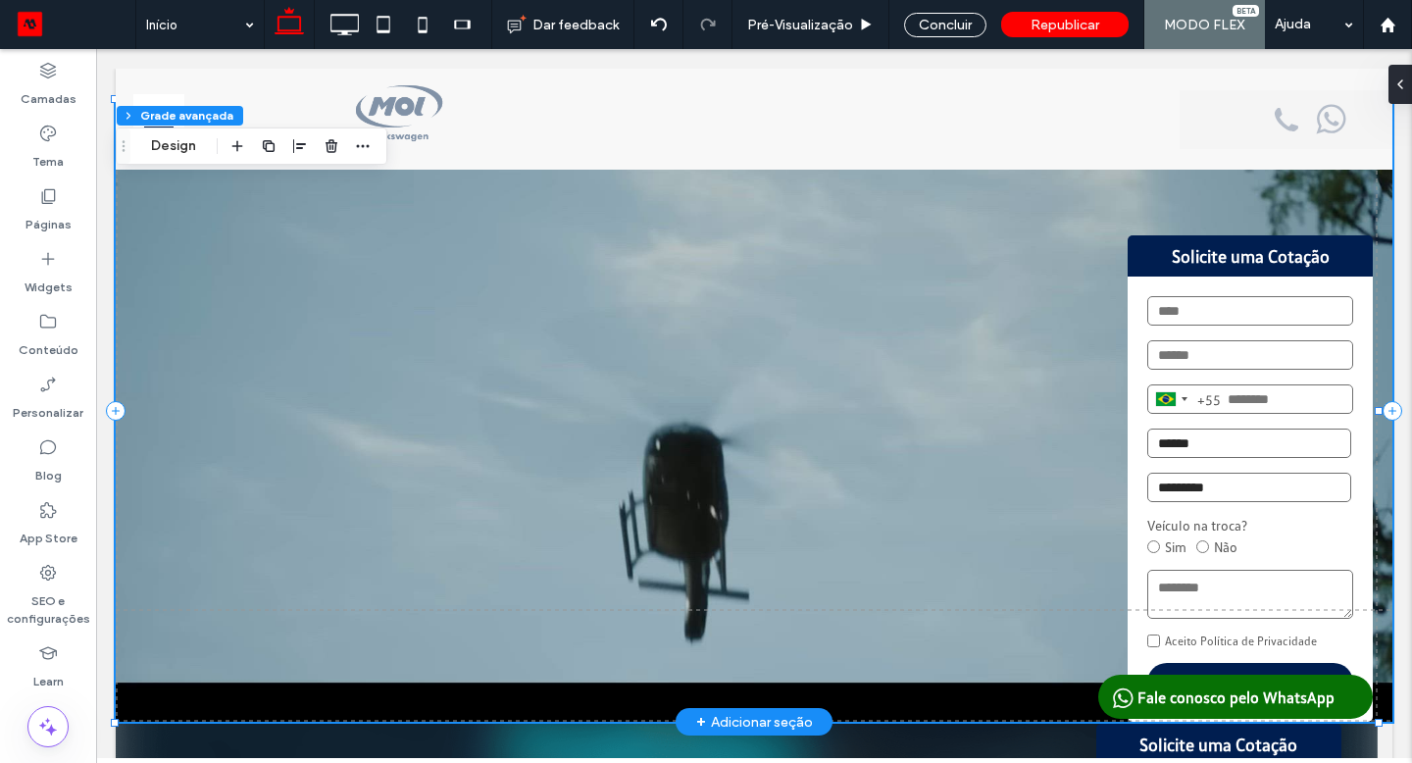
click at [268, 384] on video at bounding box center [754, 411] width 1277 height 622
click at [327, 429] on video at bounding box center [754, 411] width 1277 height 622
click at [515, 142] on icon "button" at bounding box center [520, 146] width 16 height 16
click at [480, 146] on icon "button" at bounding box center [488, 146] width 16 height 16
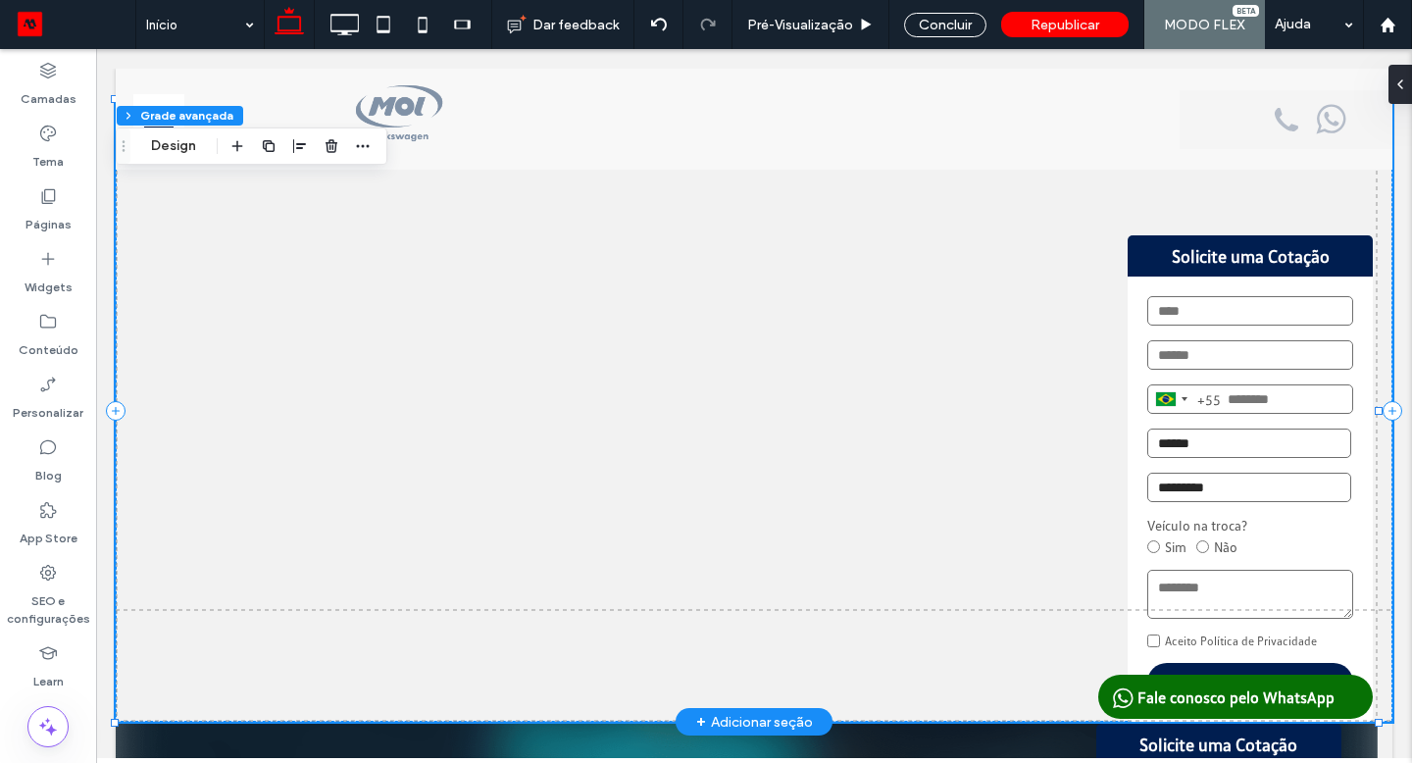
click at [281, 438] on div "Solicite uma Cotação Brazil +55 +55 244 results found Afghanistan +93 Albania +…" at bounding box center [754, 411] width 1277 height 622
click at [325, 145] on icon "button" at bounding box center [332, 146] width 16 height 16
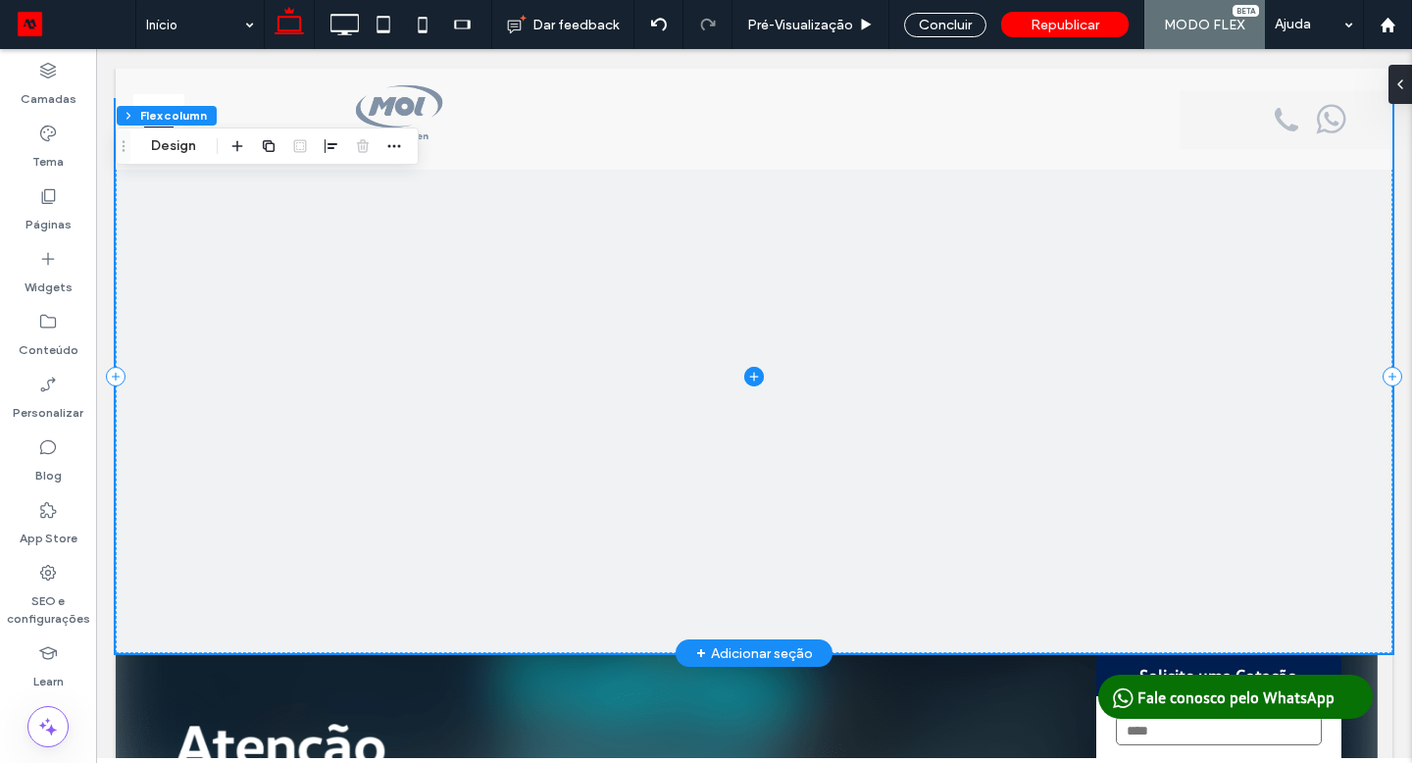
click at [333, 479] on div at bounding box center [754, 376] width 1277 height 553
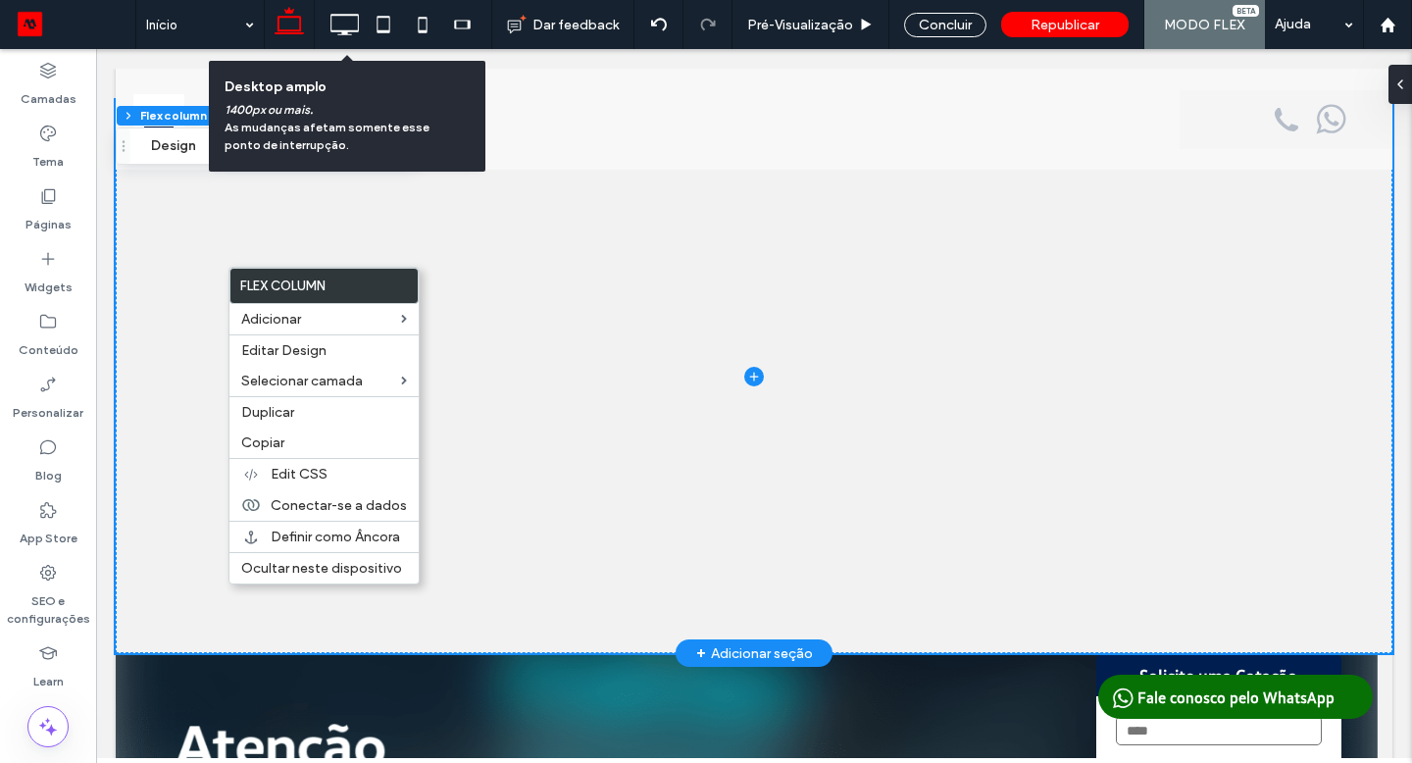
click at [347, 20] on icon at bounding box center [344, 24] width 39 height 39
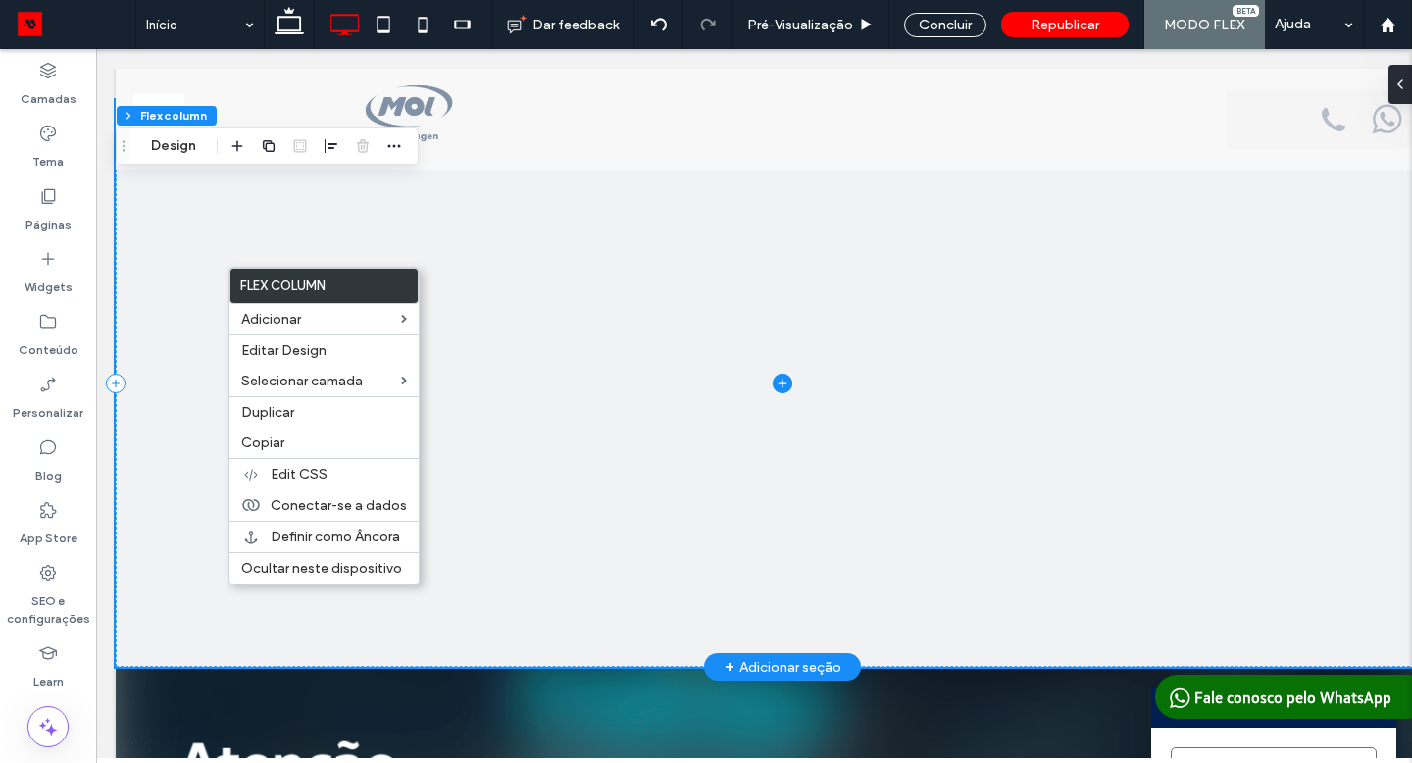
click at [543, 311] on div at bounding box center [782, 383] width 1333 height 567
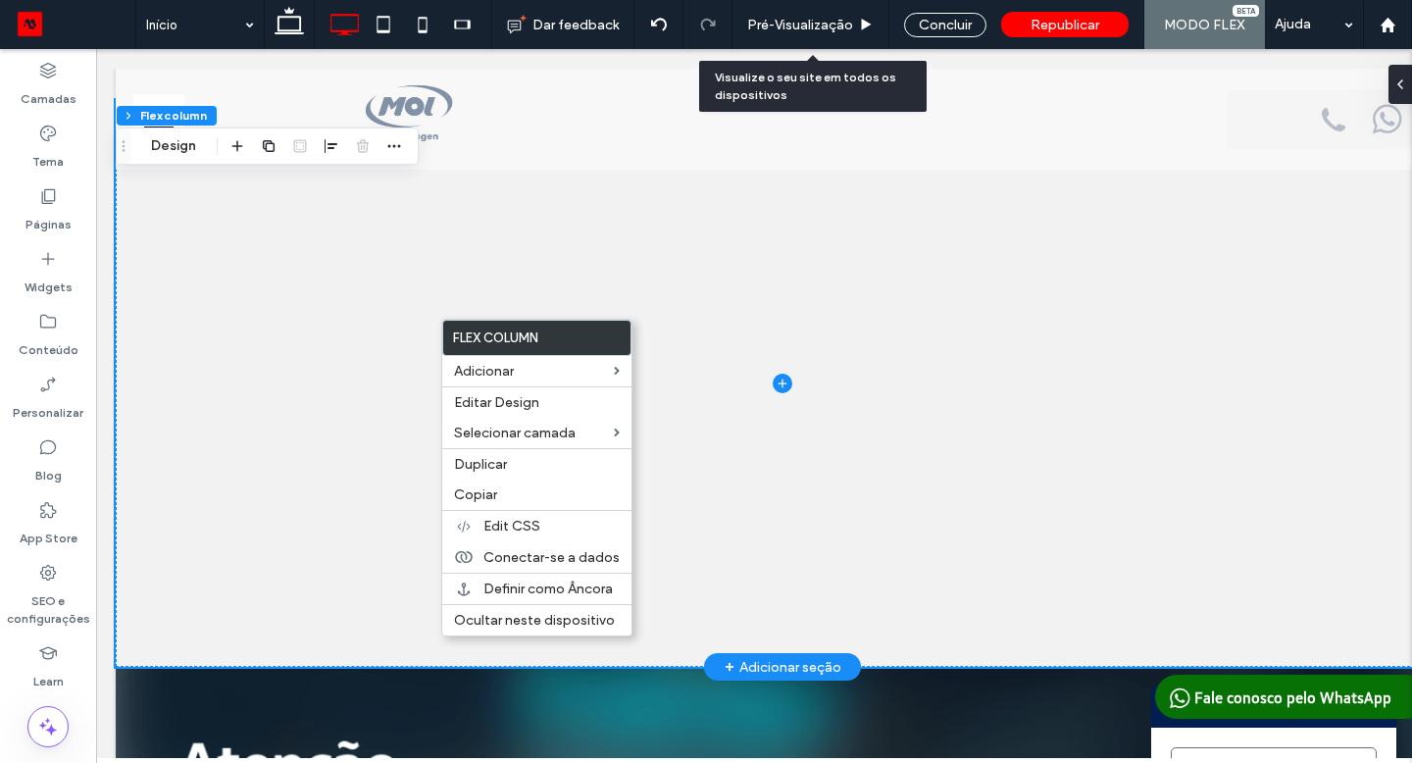
click at [830, 29] on span "Pré-Visualizaçāo" at bounding box center [800, 25] width 106 height 17
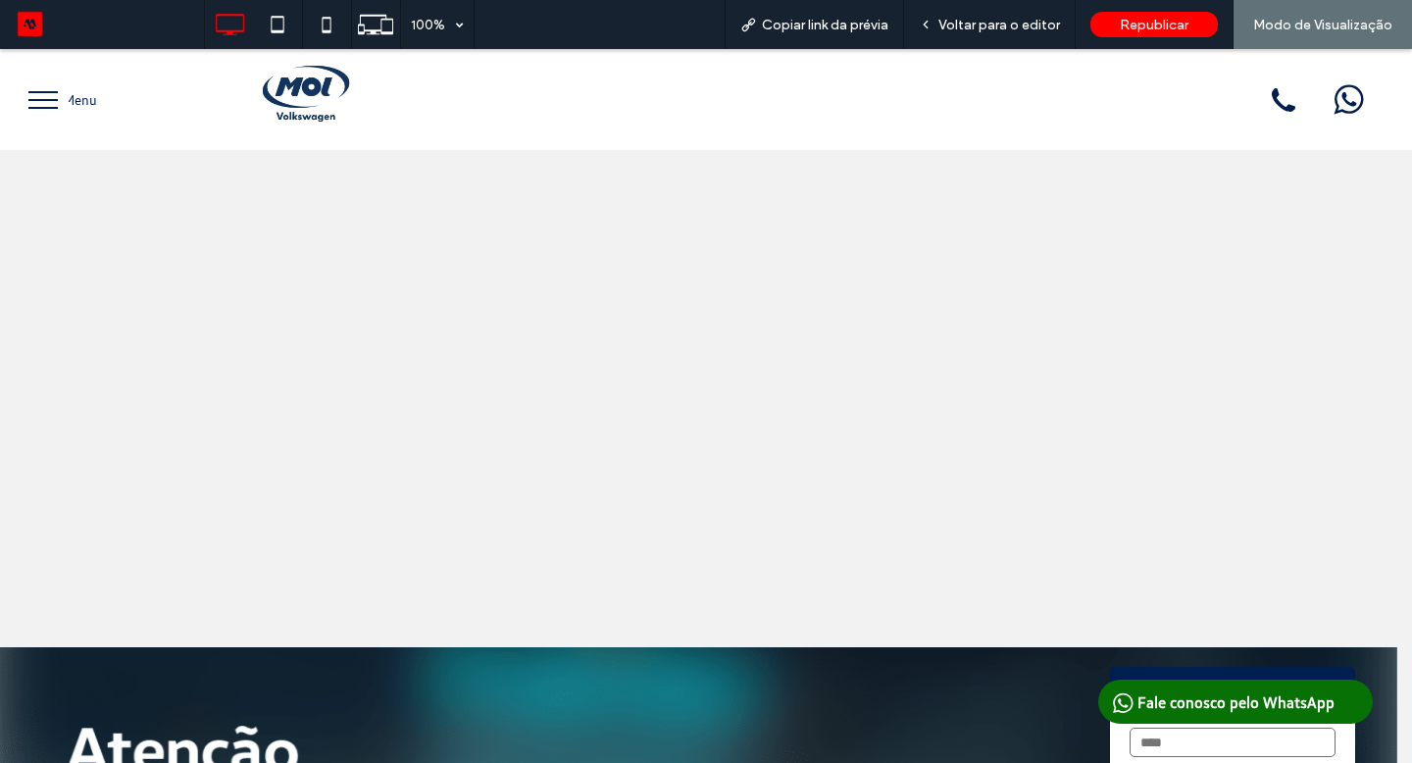
click at [982, 23] on span "Voltar para o editor" at bounding box center [999, 25] width 122 height 17
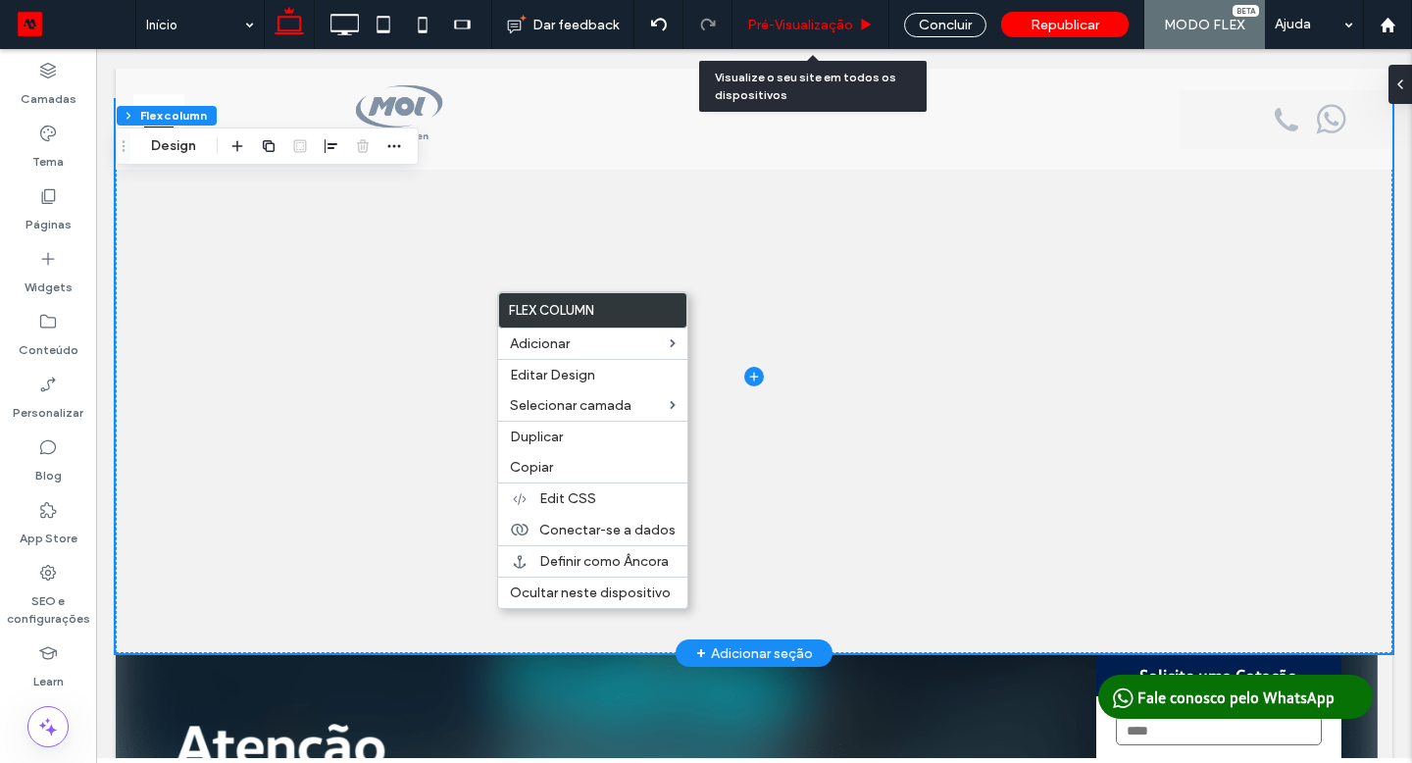
click at [832, 15] on div "Pré-Visualizaçāo" at bounding box center [810, 24] width 157 height 49
click at [836, 17] on span "Pré-Visualizaçāo" at bounding box center [800, 25] width 106 height 17
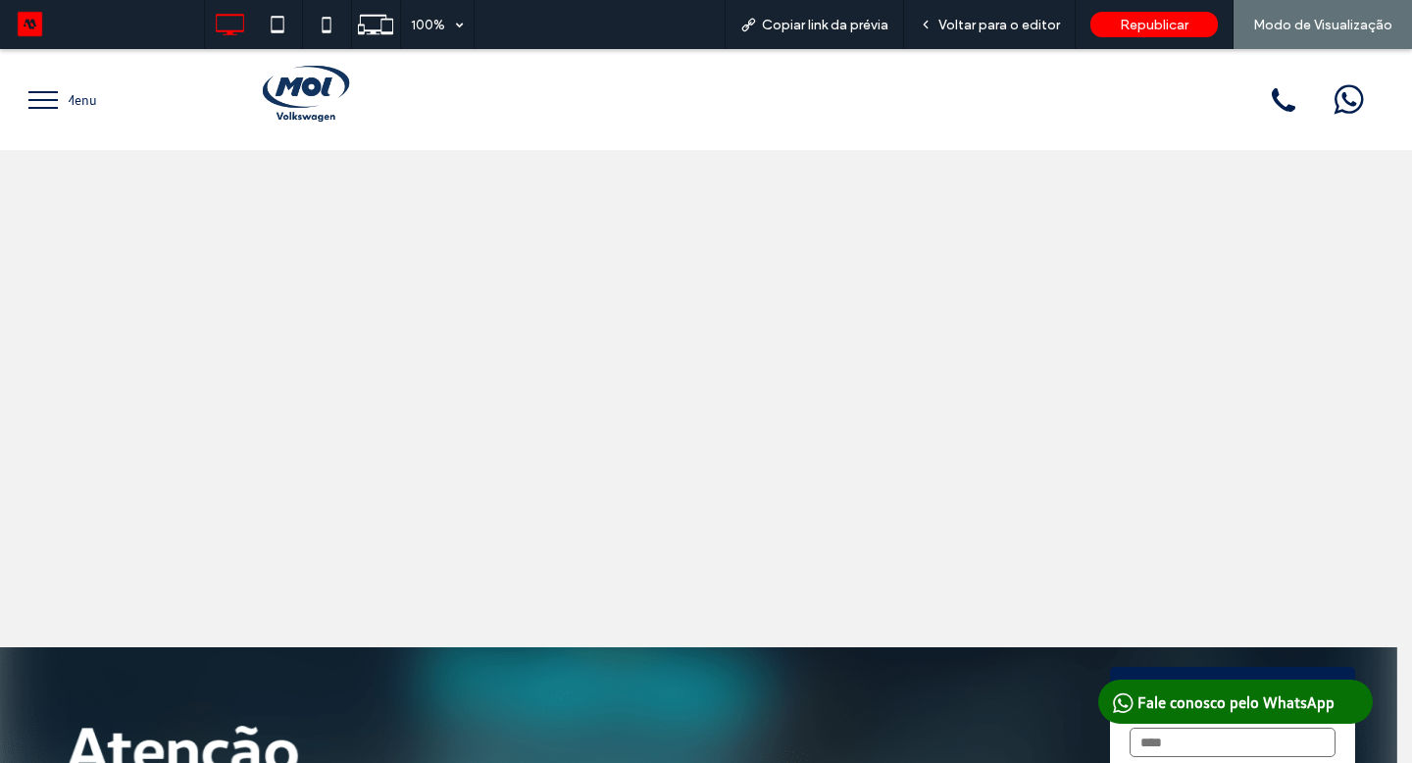
click at [963, 24] on span "Voltar para o editor" at bounding box center [999, 25] width 122 height 17
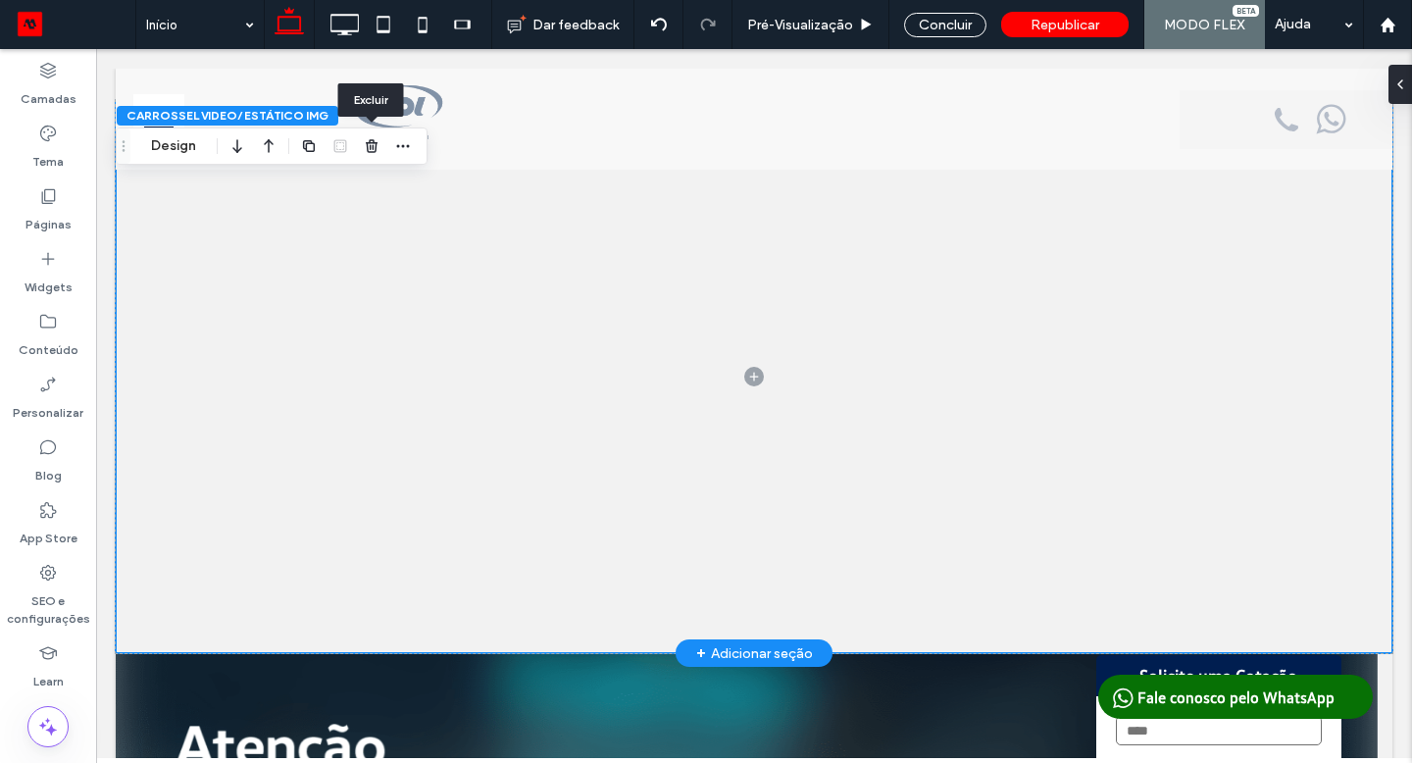
click at [373, 142] on use "button" at bounding box center [372, 145] width 12 height 13
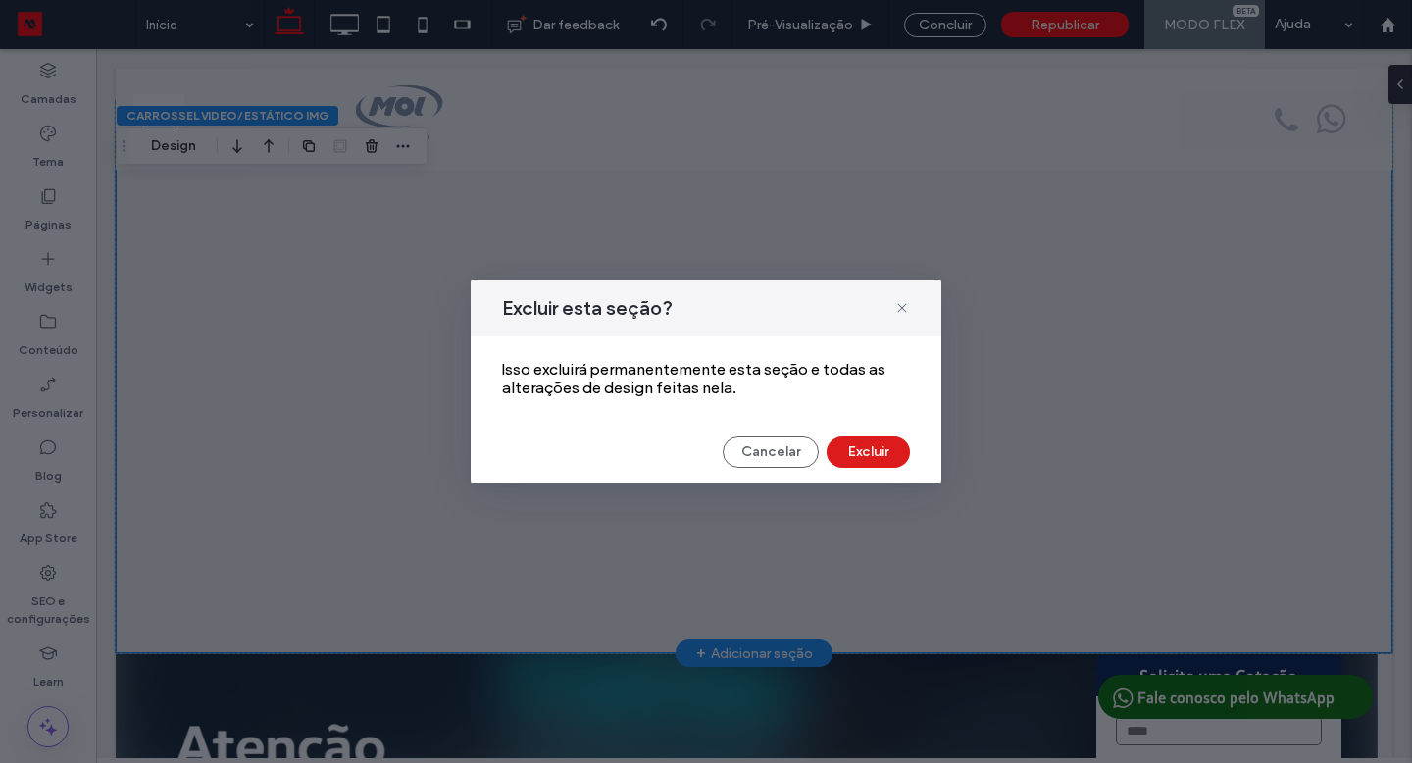
click at [867, 447] on button "Excluir" at bounding box center [868, 451] width 83 height 31
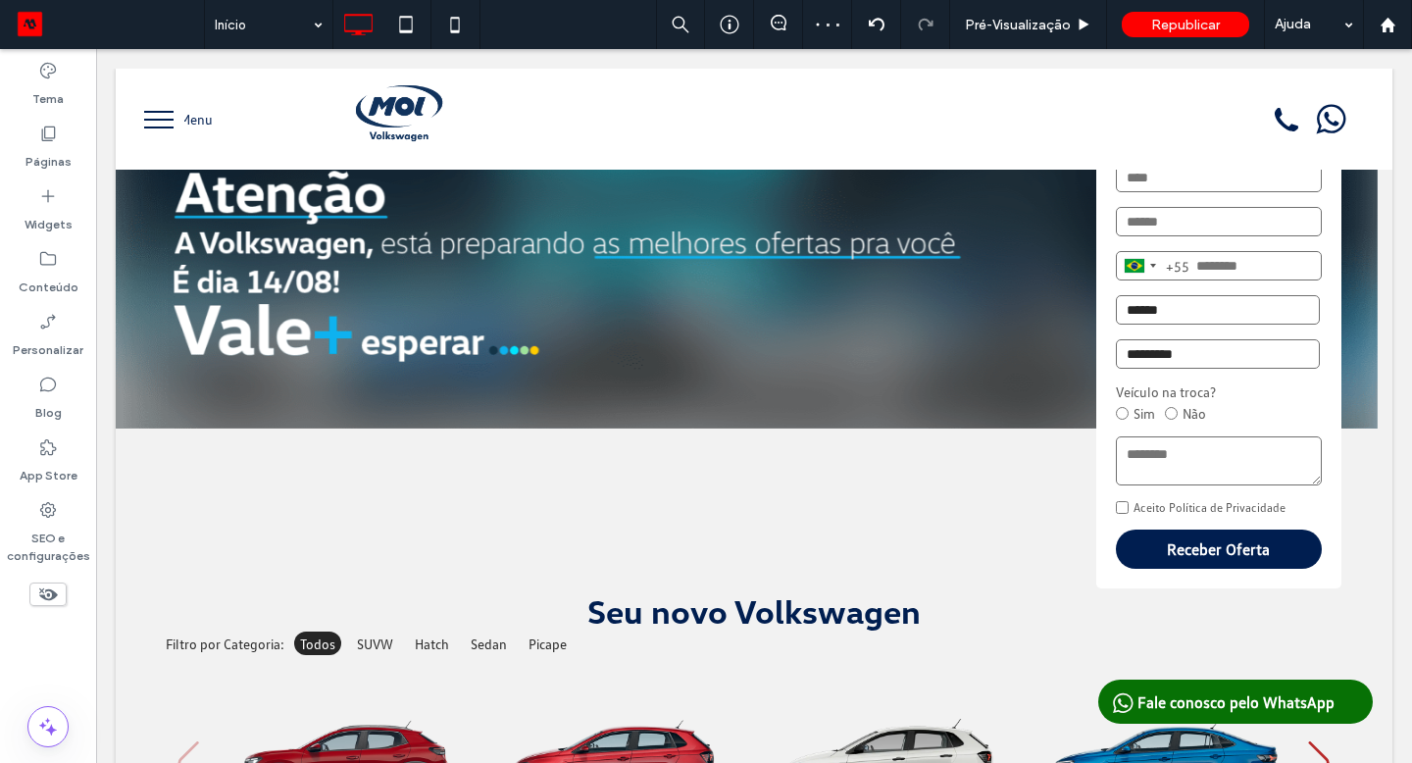
click at [457, 449] on div "Clique para editar no Modo Flex" at bounding box center [754, 345] width 1277 height 490
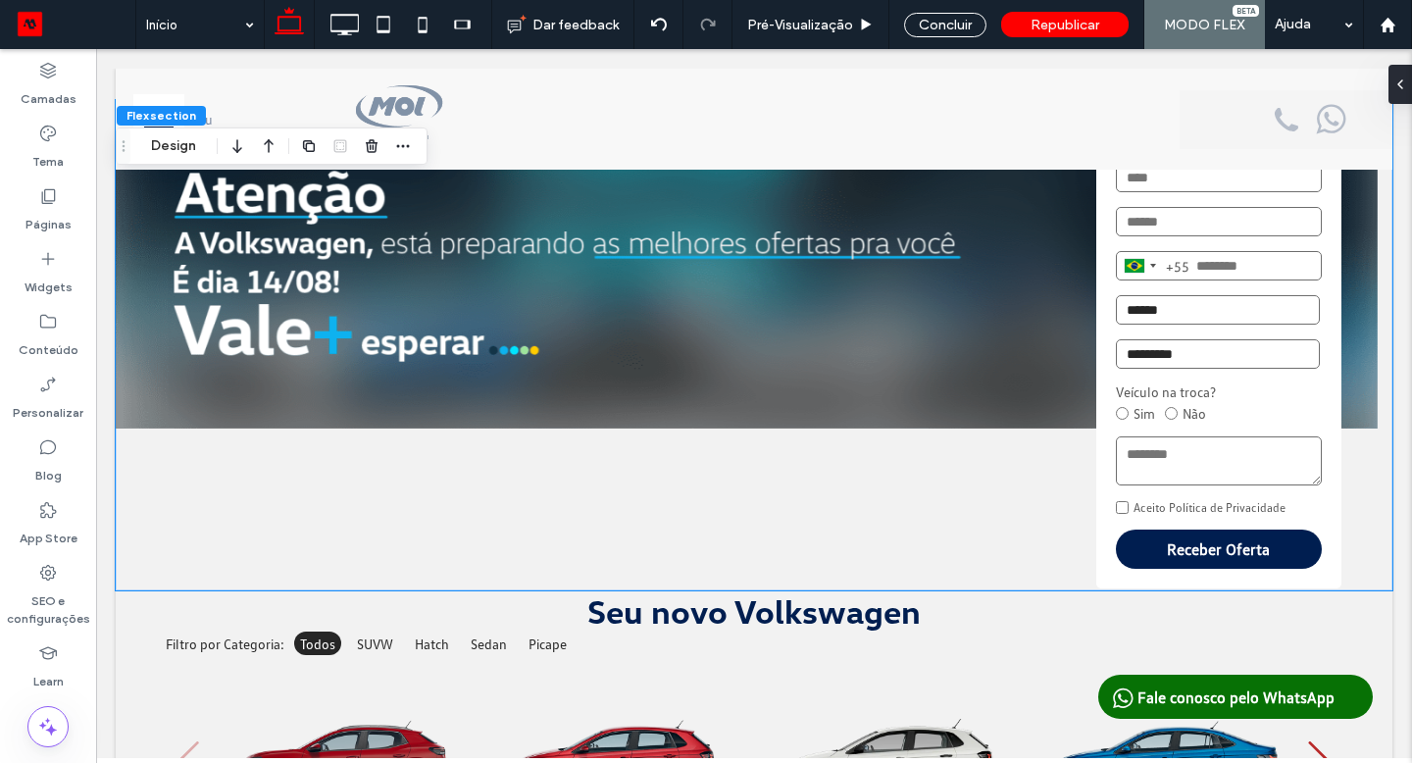
click at [171, 144] on button "Design" at bounding box center [173, 146] width 71 height 24
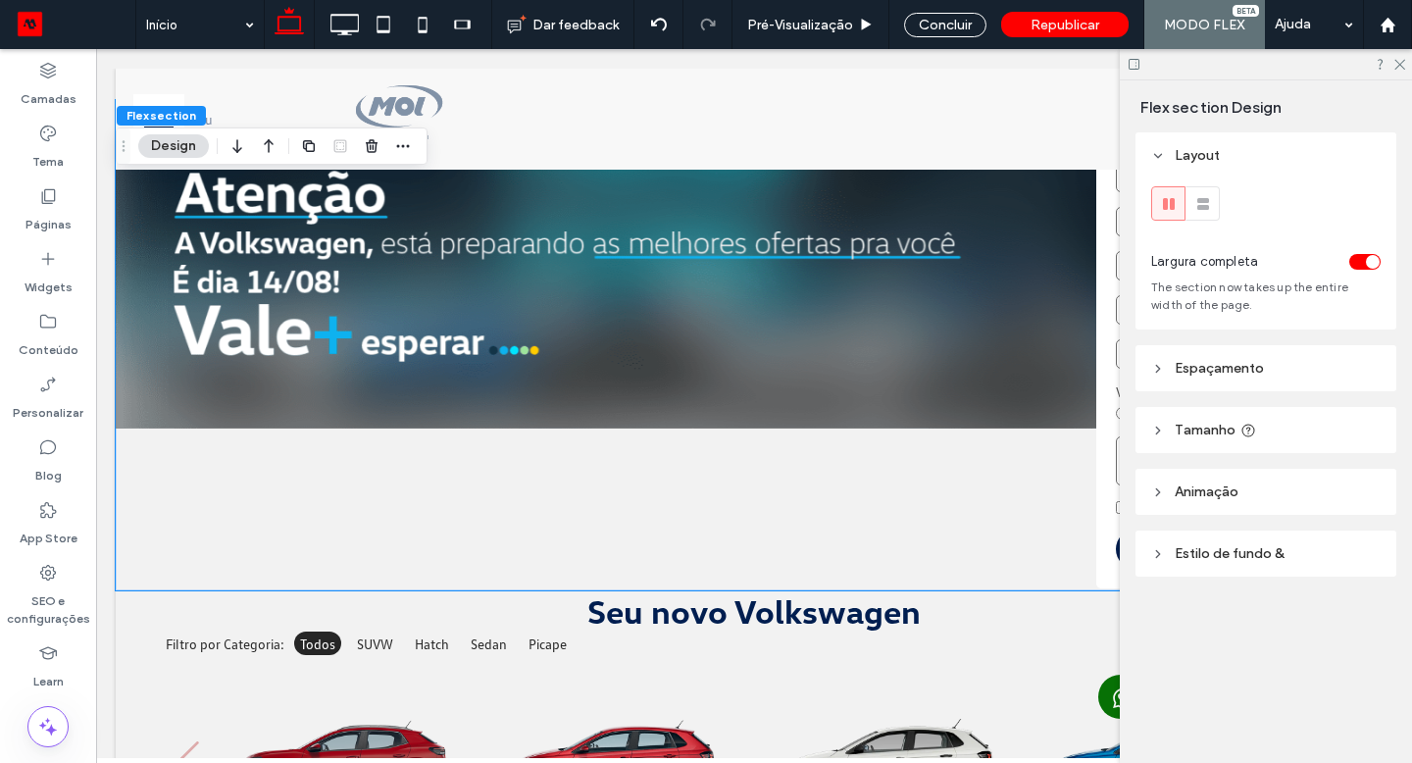
click at [1195, 369] on span "Espaçamento" at bounding box center [1219, 368] width 89 height 17
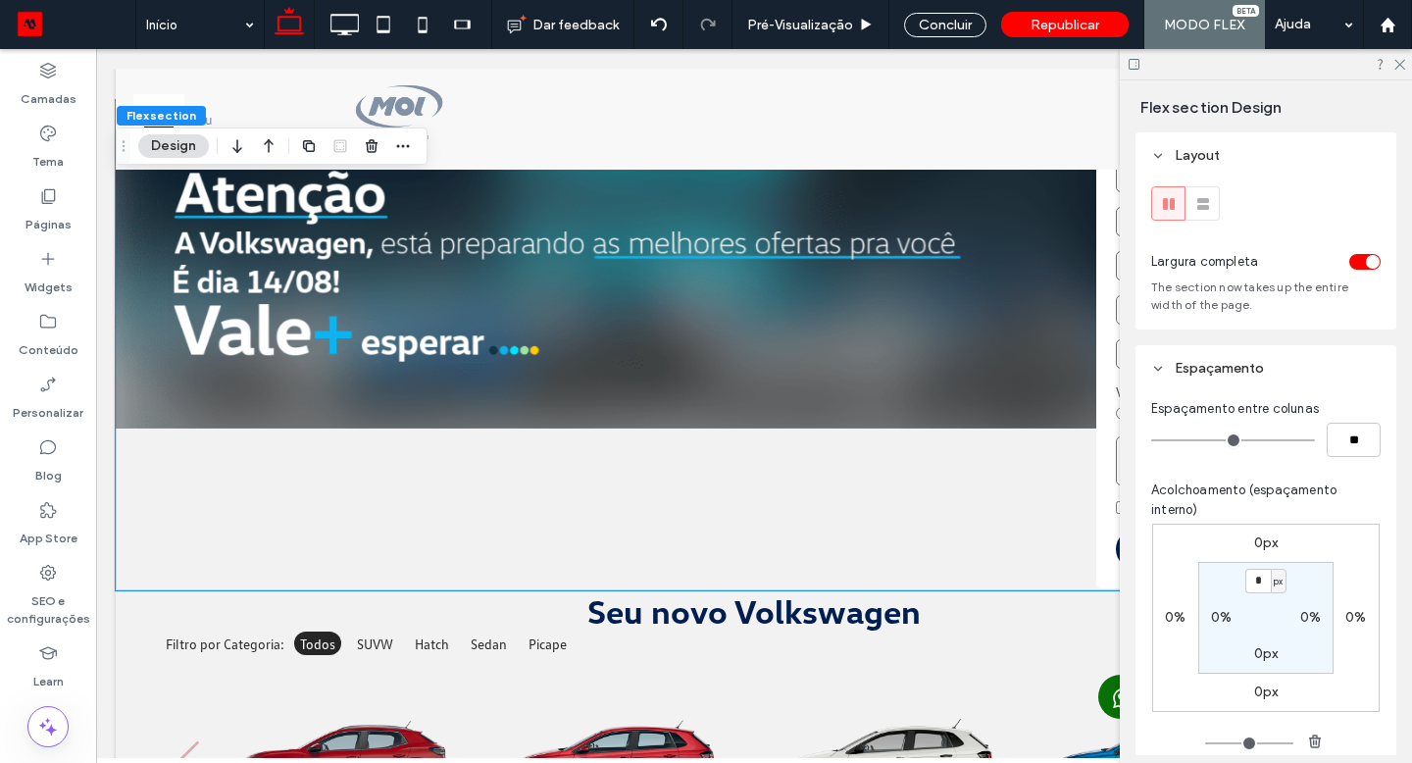
click at [230, 483] on div at bounding box center [754, 345] width 1277 height 490
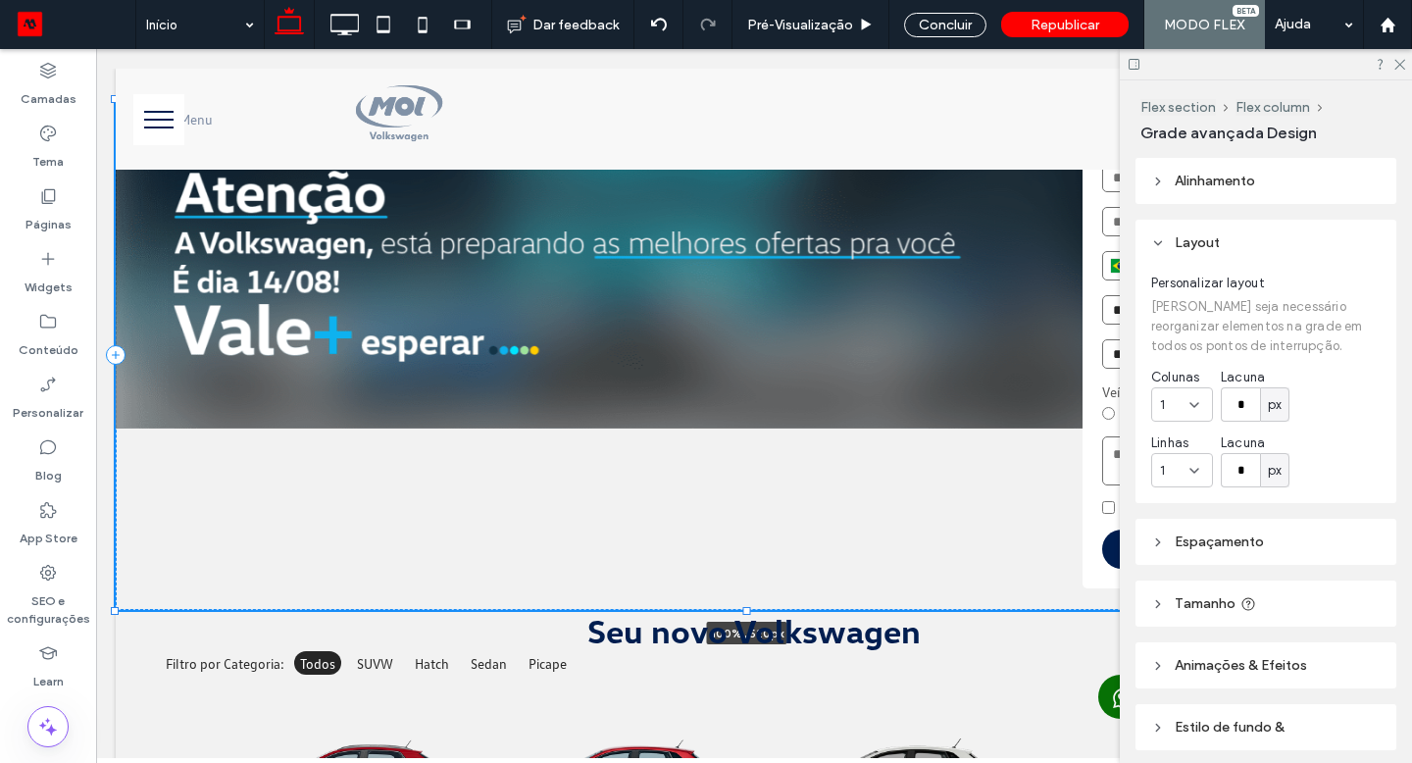
drag, startPoint x: 929, startPoint y: 64, endPoint x: 80, endPoint y: 87, distance: 848.5
type input "***"
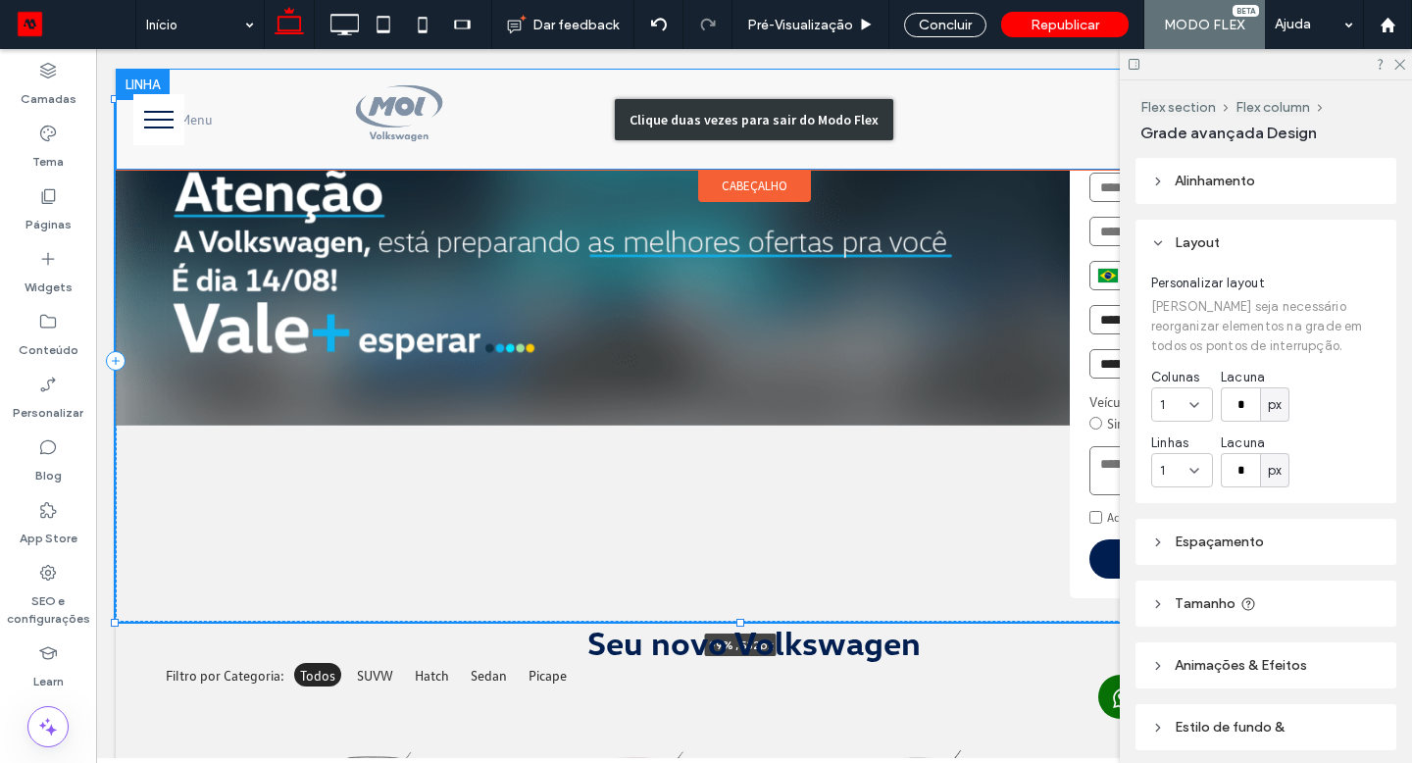
drag, startPoint x: 80, startPoint y: 87, endPoint x: 126, endPoint y: 88, distance: 45.1
type input "**"
type input "***"
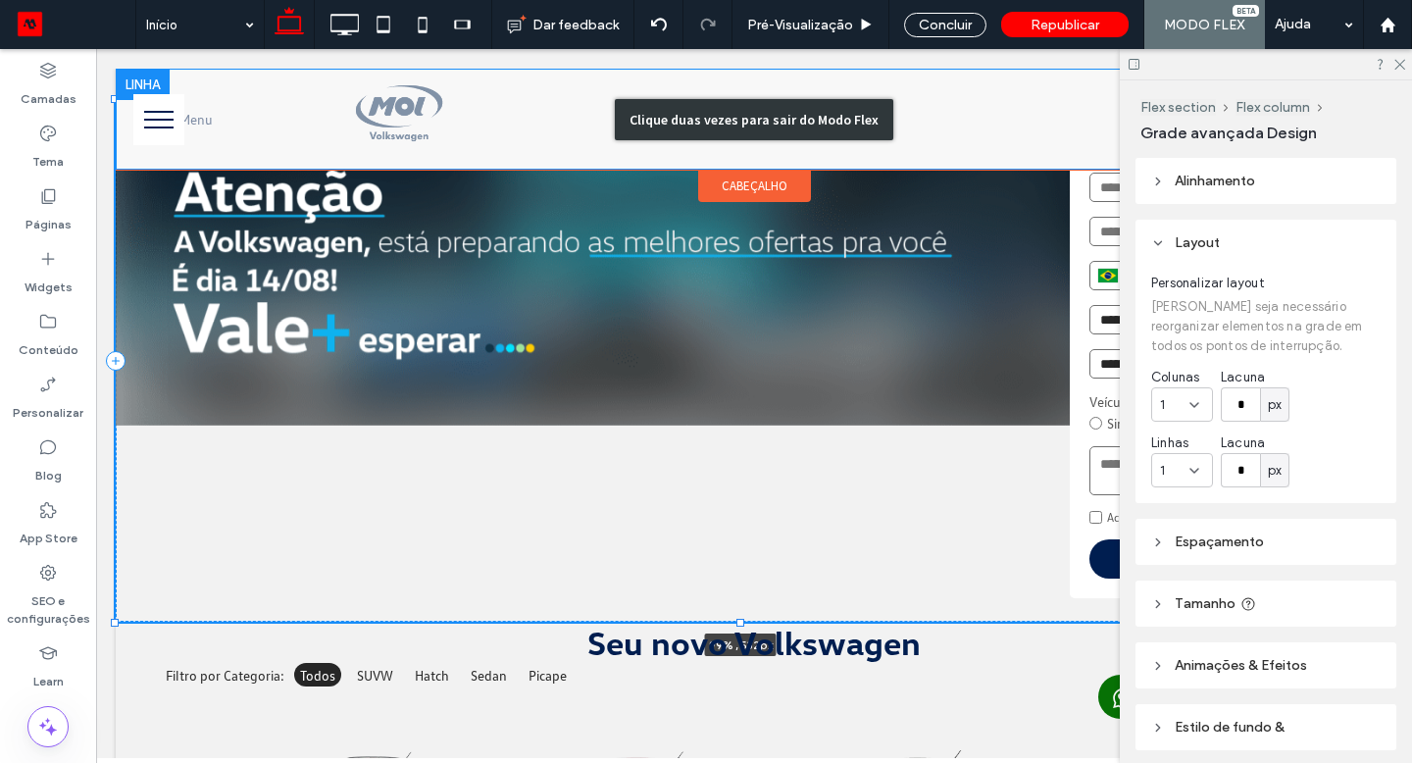
type input "***"
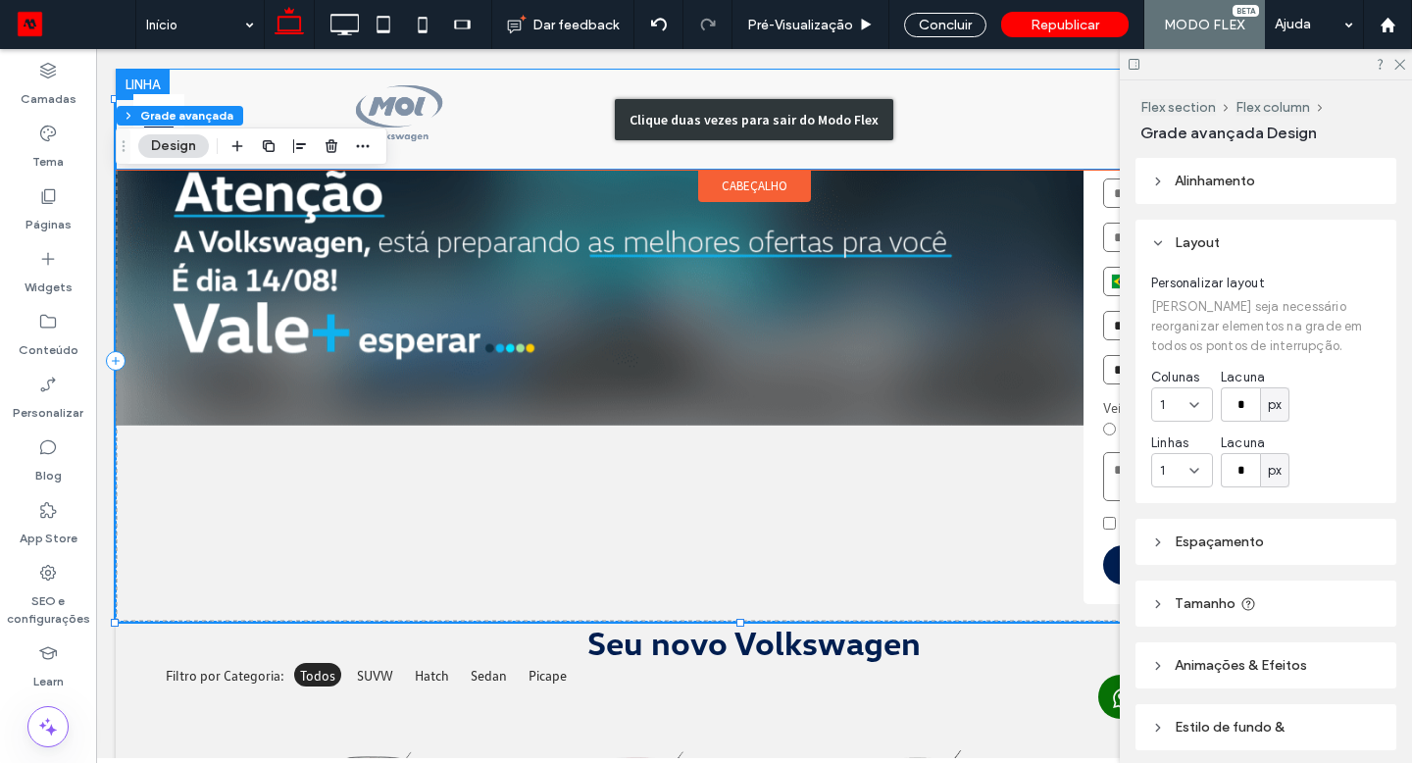
click at [1225, 541] on span "Espaçamento" at bounding box center [1219, 541] width 89 height 17
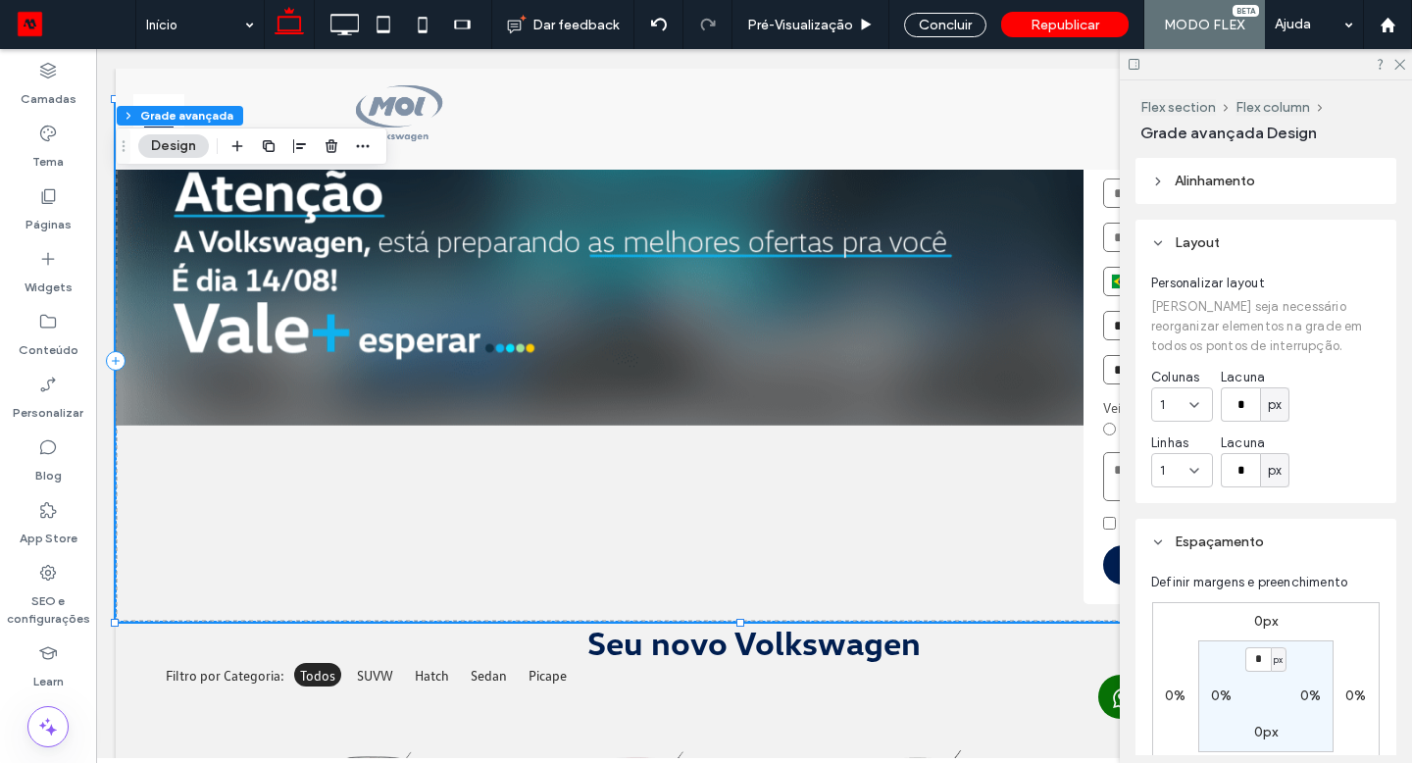
drag, startPoint x: 29, startPoint y: 39, endPoint x: 1253, endPoint y: 621, distance: 1354.8
click at [1254, 621] on label "0px" at bounding box center [1266, 621] width 25 height 17
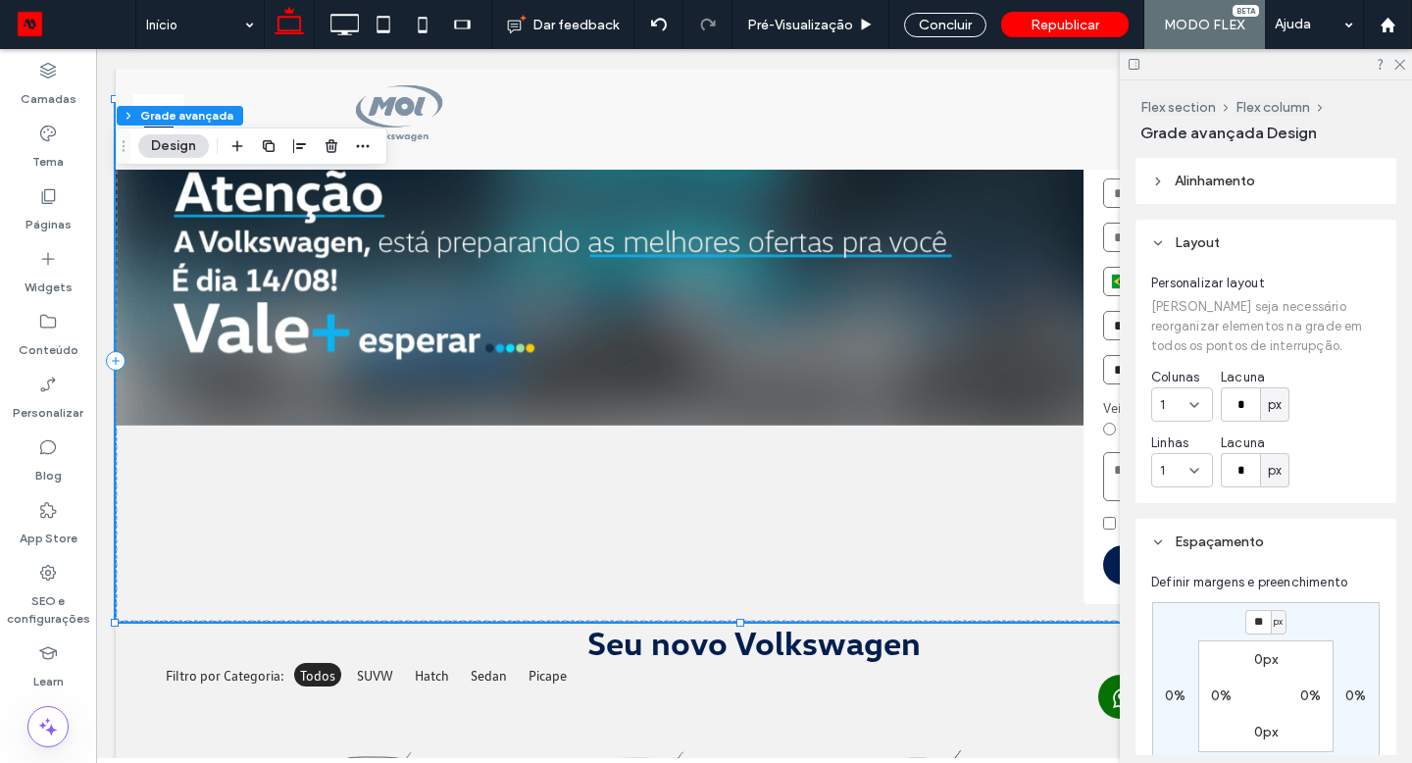
type input "**"
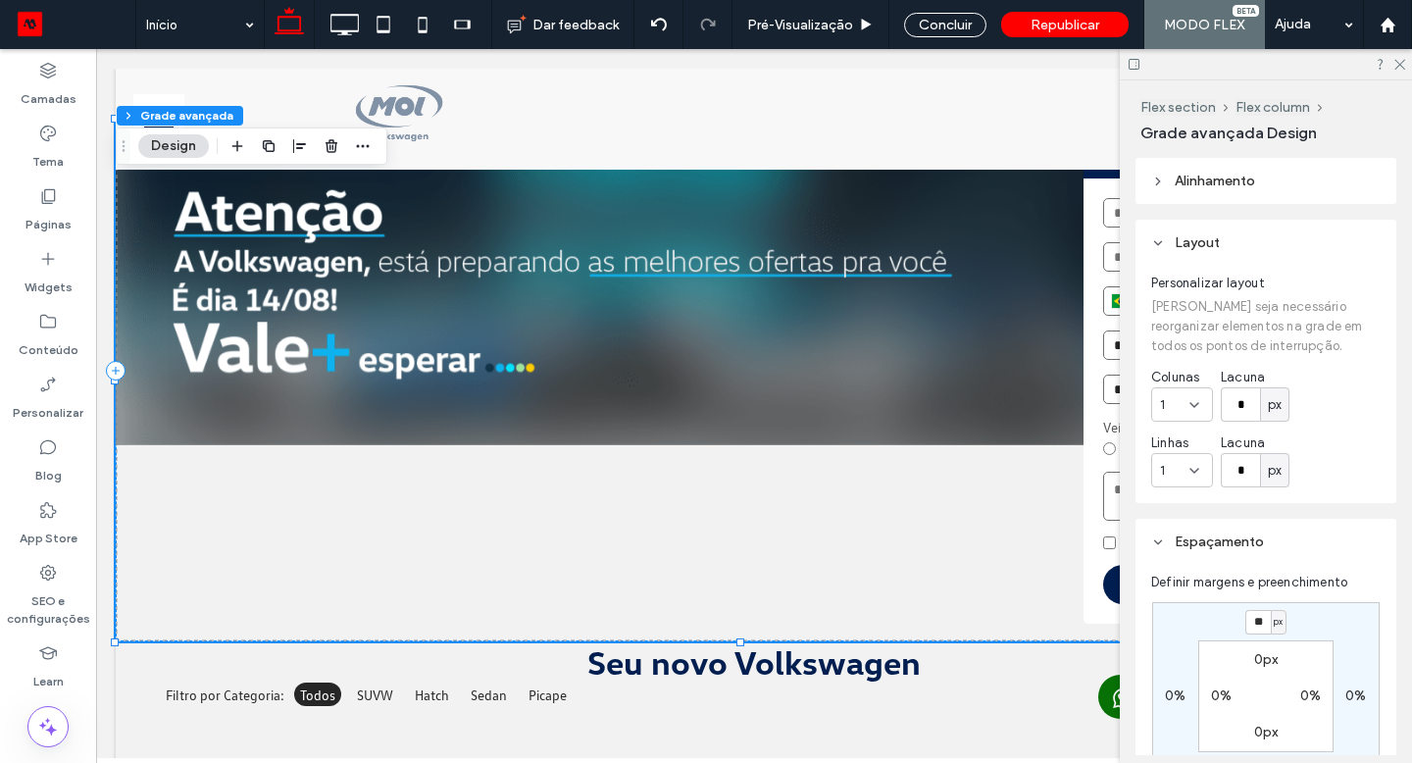
type input "*"
type input "**"
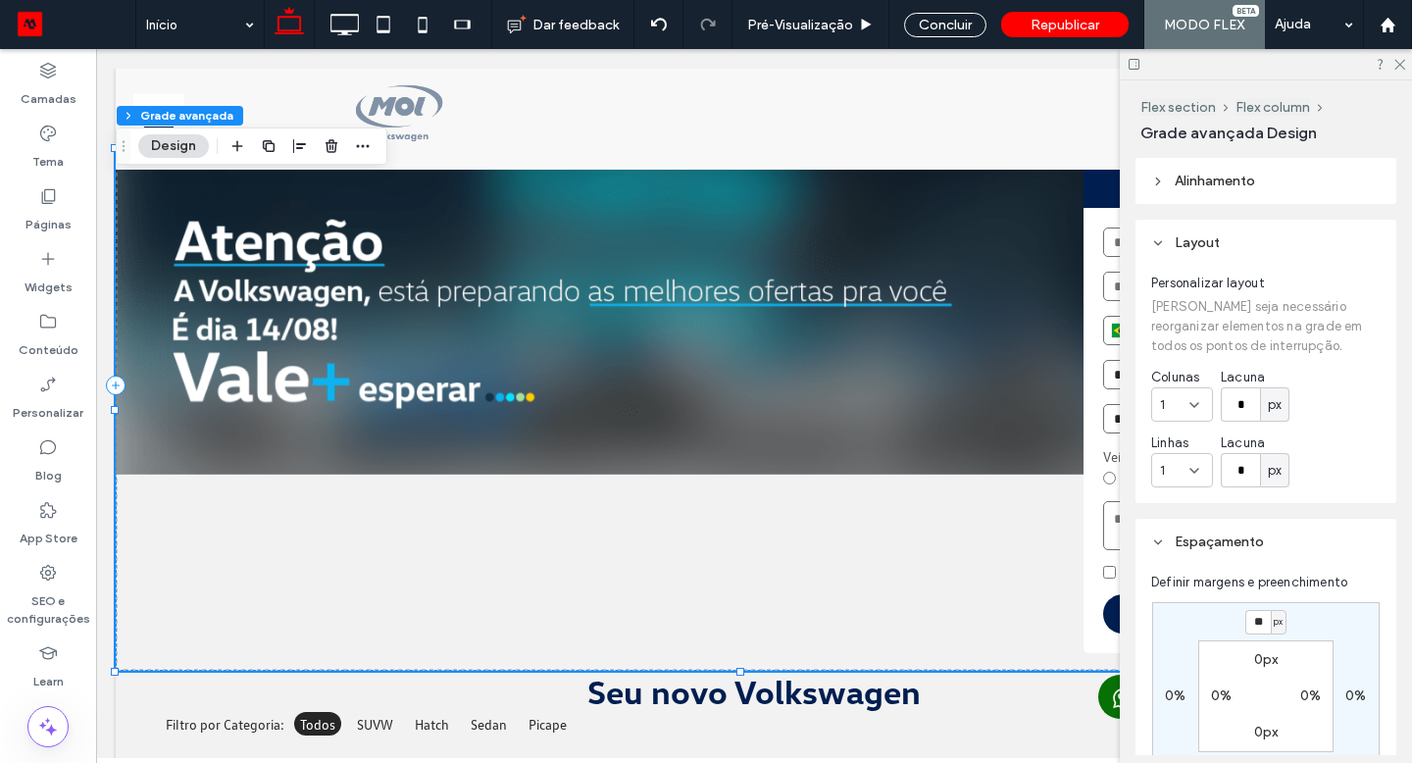
type input "*"
type input "**"
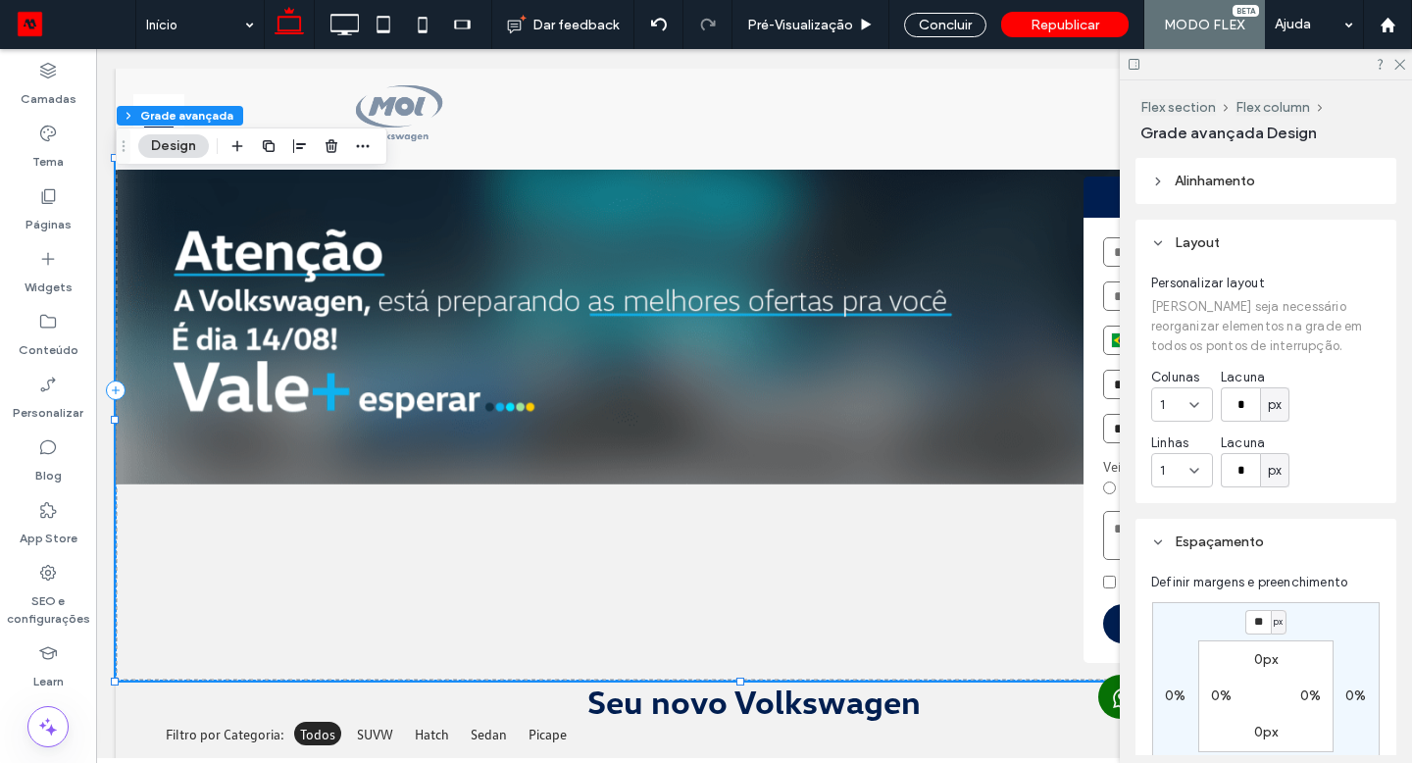
type input "*"
type input "**"
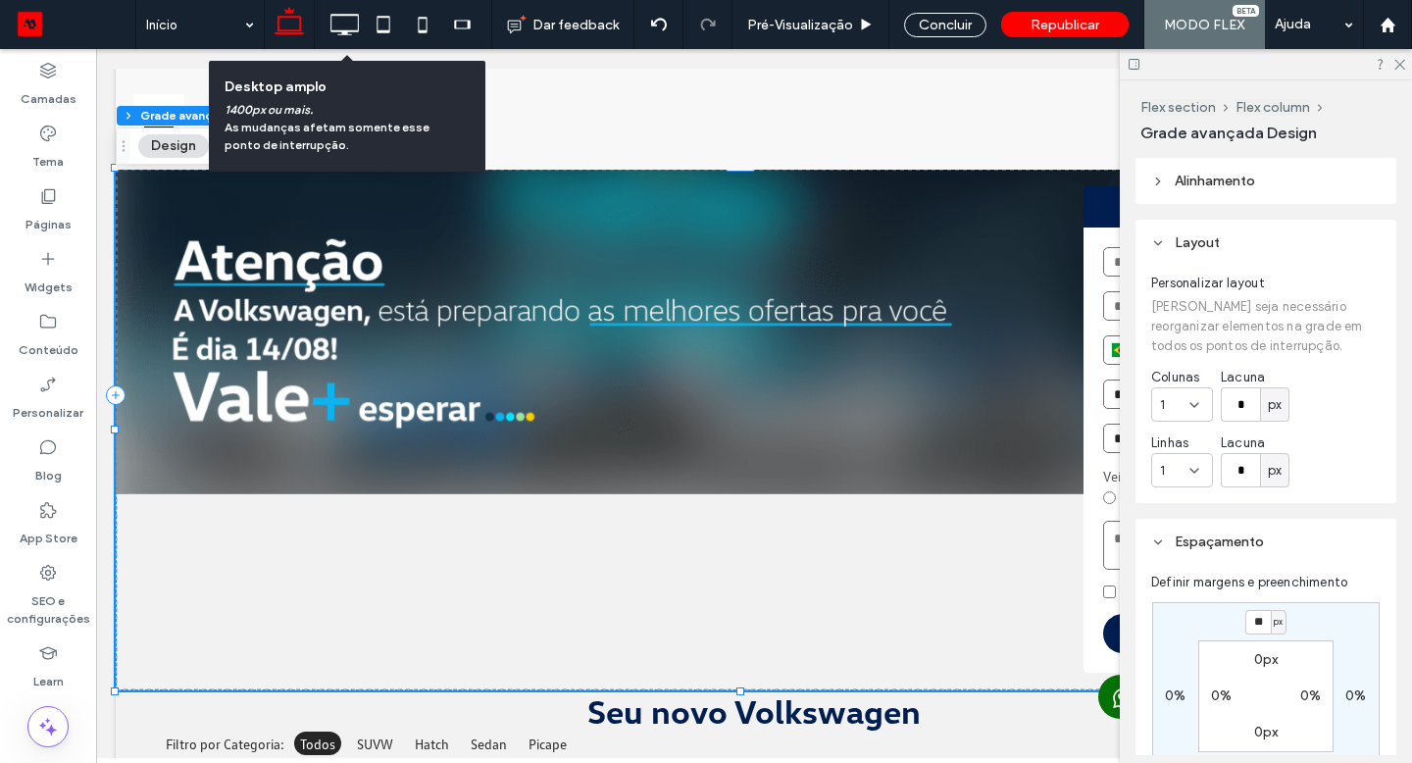
click at [351, 33] on icon at bounding box center [344, 24] width 39 height 39
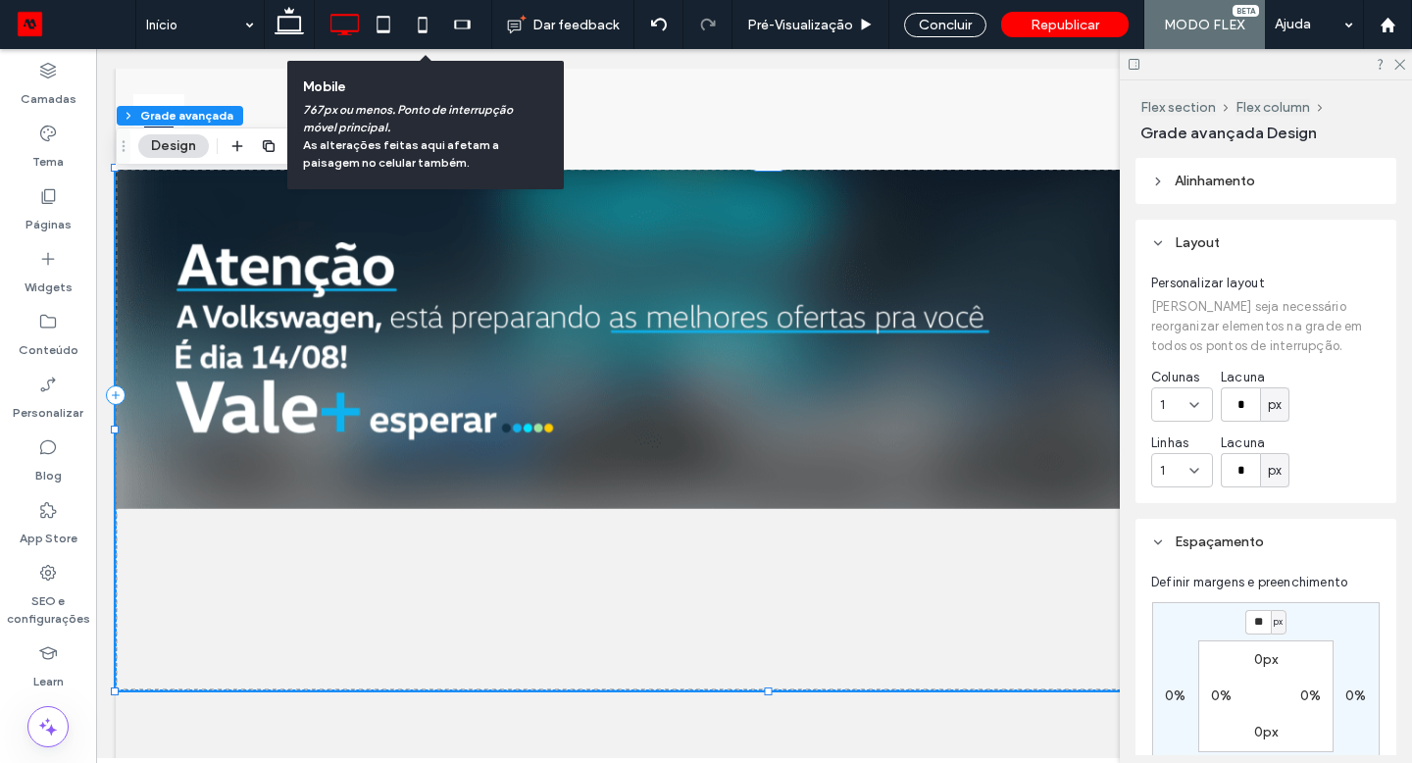
click at [422, 29] on use at bounding box center [422, 25] width 9 height 16
type input "*"
type input "***"
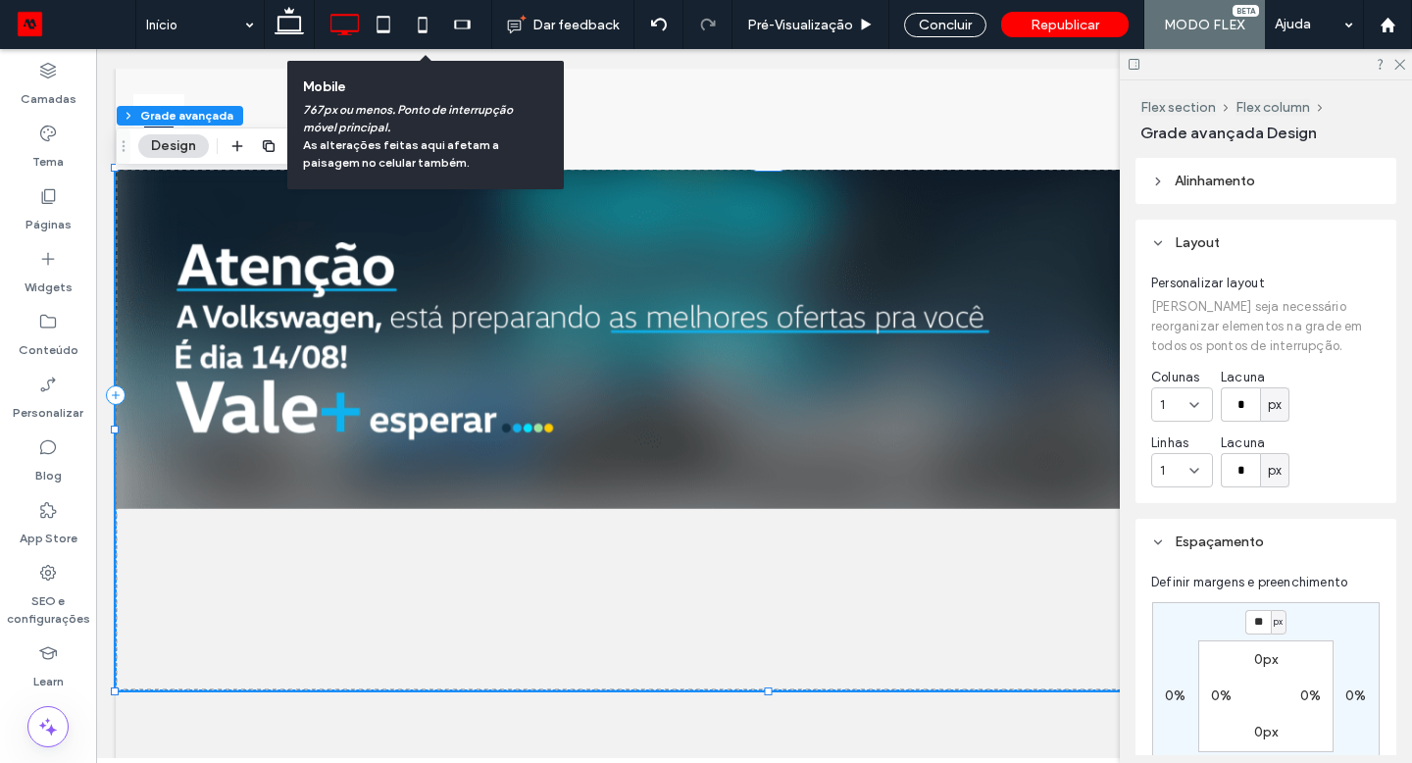
type input "***"
type input "*"
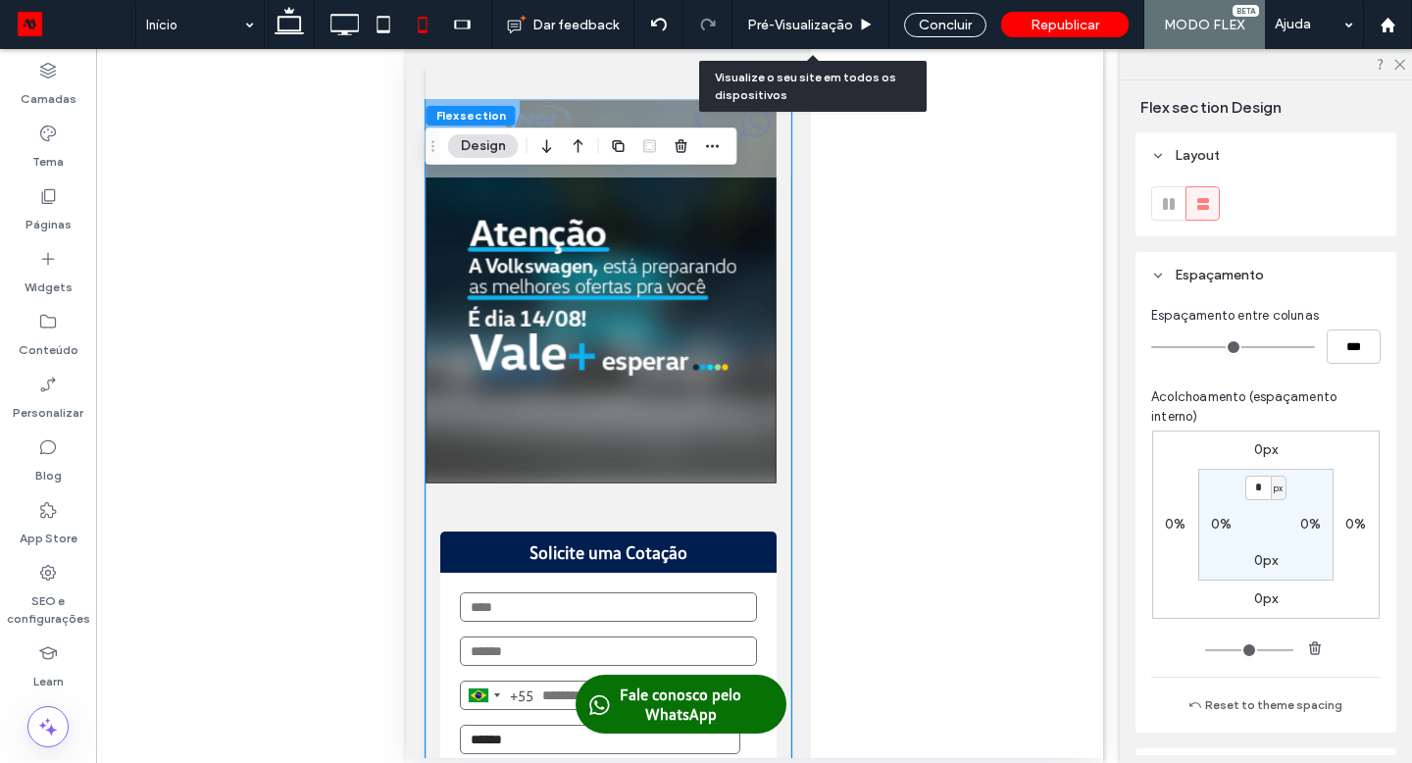
click at [872, 21] on icon at bounding box center [866, 25] width 15 height 15
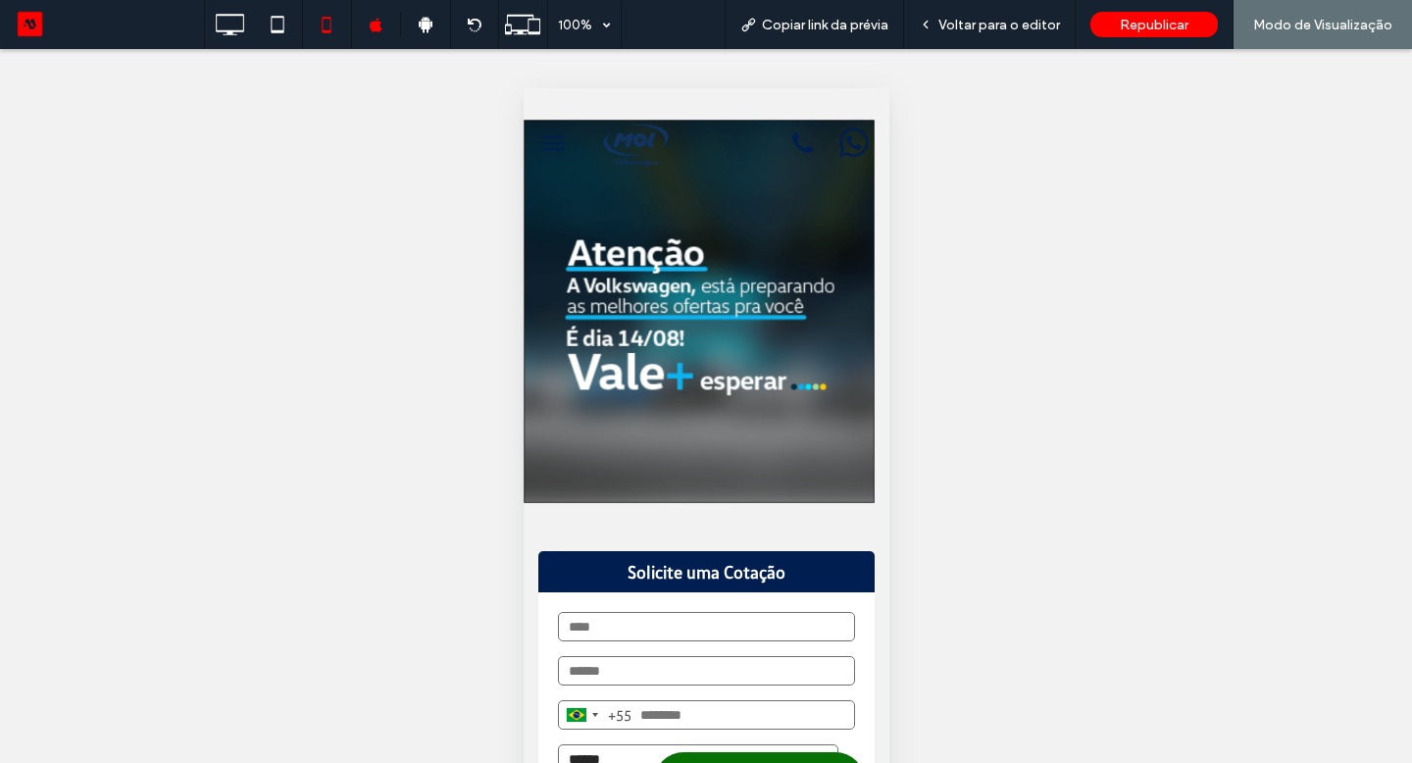
click at [999, 33] on div "Voltar para o editor" at bounding box center [990, 24] width 172 height 49
click at [958, 24] on span "Voltar para o editor" at bounding box center [999, 25] width 122 height 17
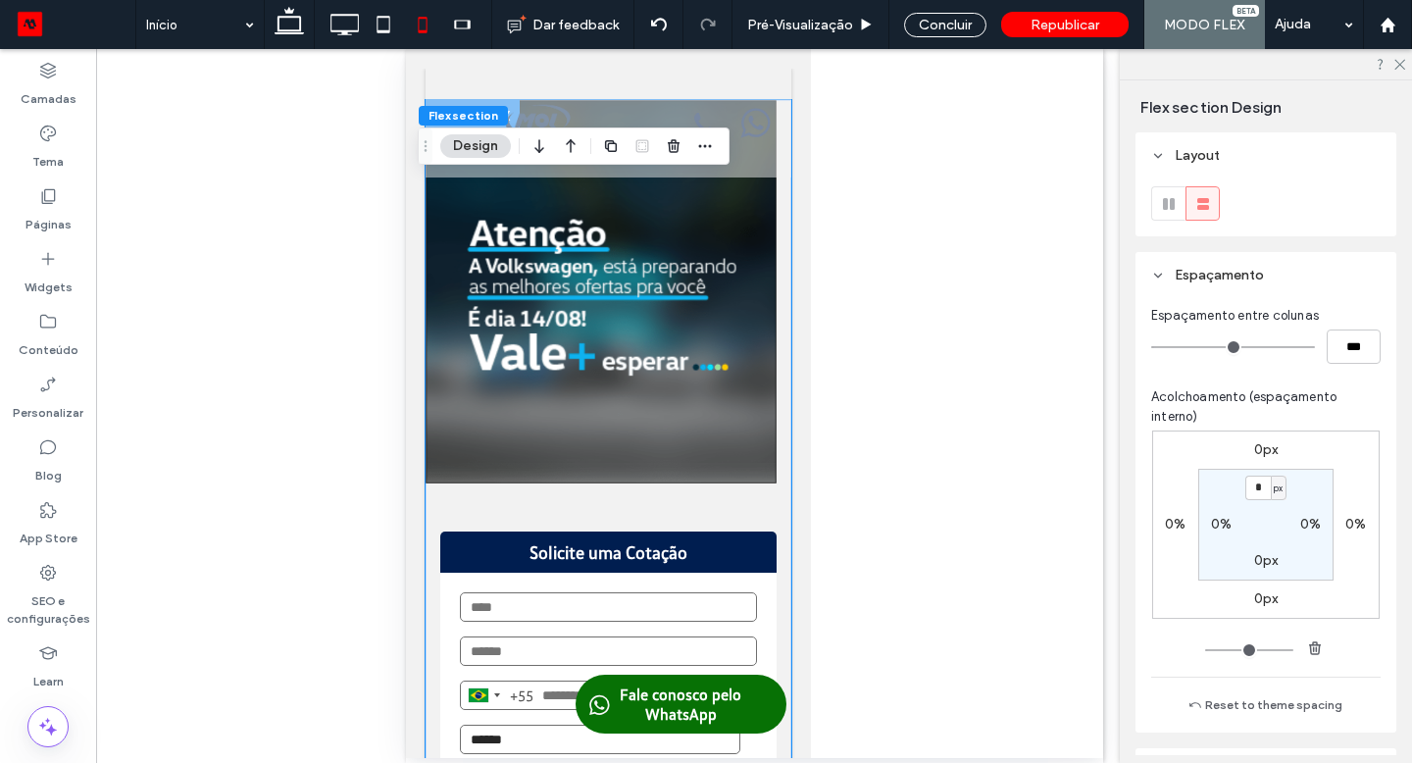
click at [694, 374] on img "1 / 1" at bounding box center [600, 291] width 351 height 383
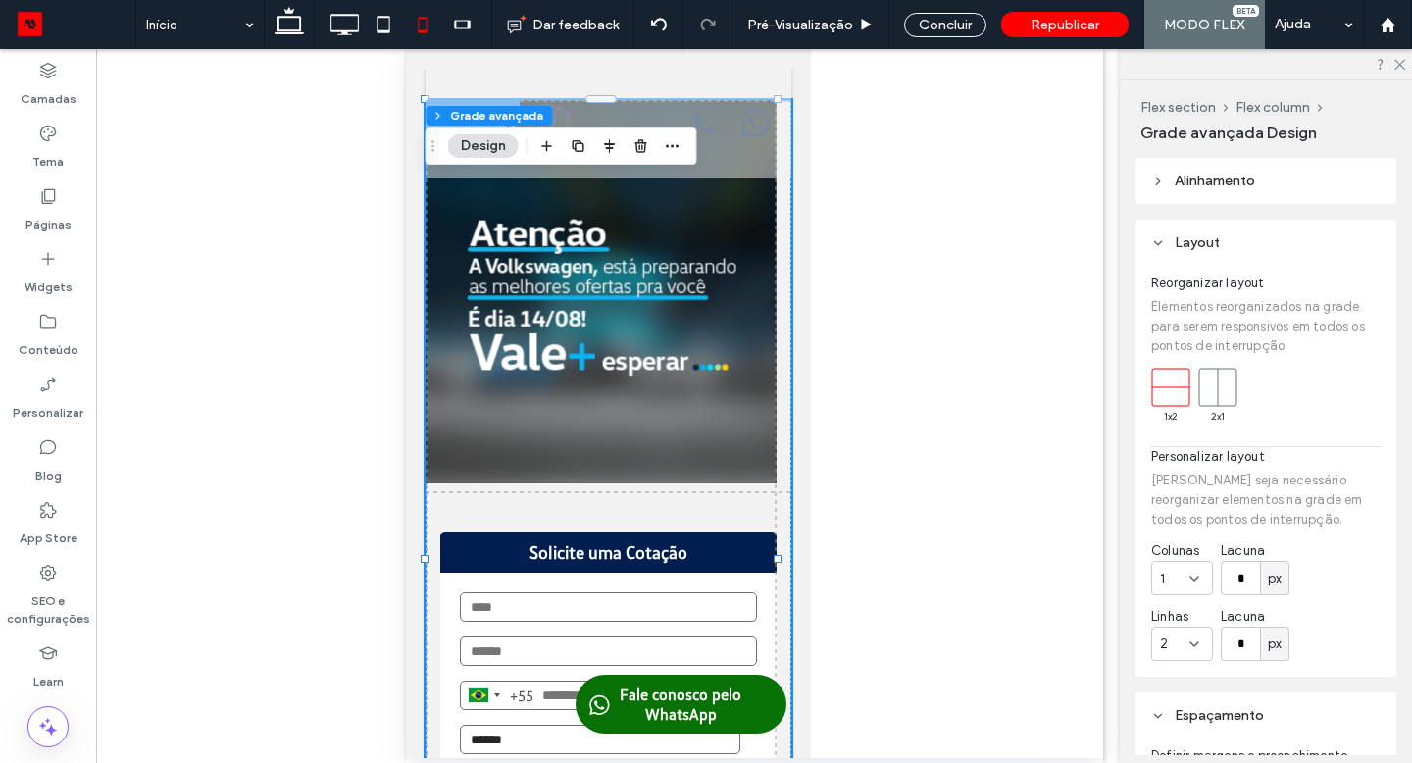
click at [699, 394] on img "1 / 1" at bounding box center [600, 291] width 351 height 383
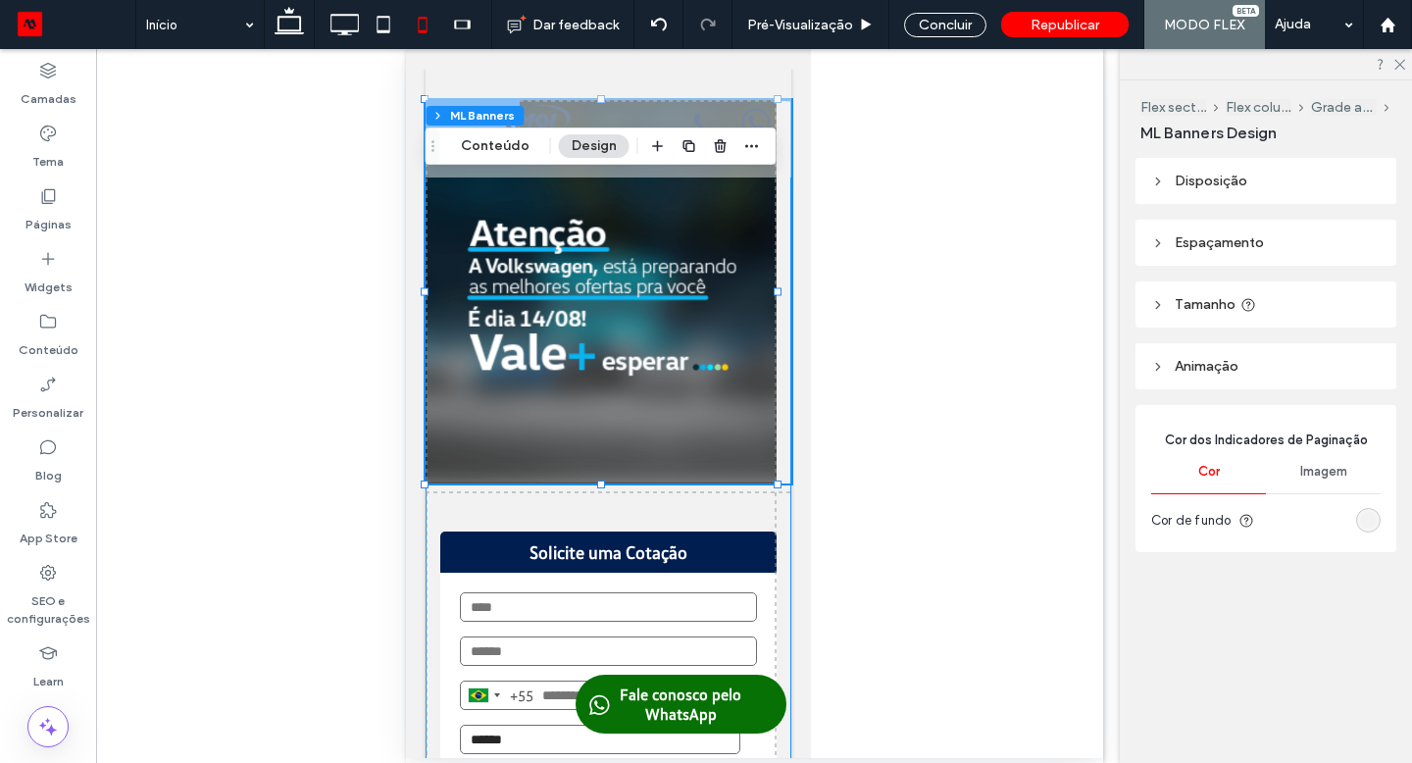
click at [1212, 248] on span "Espaçamento" at bounding box center [1219, 242] width 89 height 17
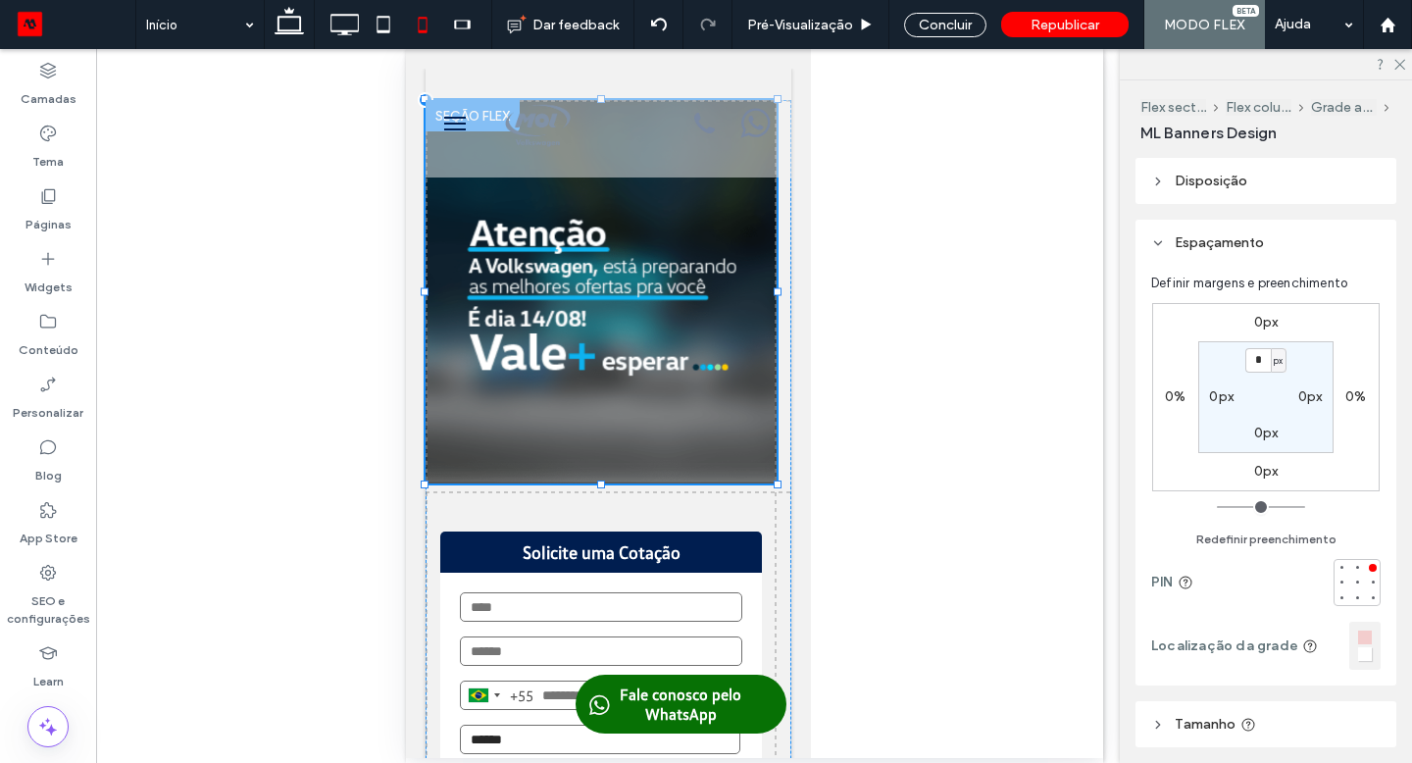
drag, startPoint x: 694, startPoint y: 374, endPoint x: 418, endPoint y: 71, distance: 410.2
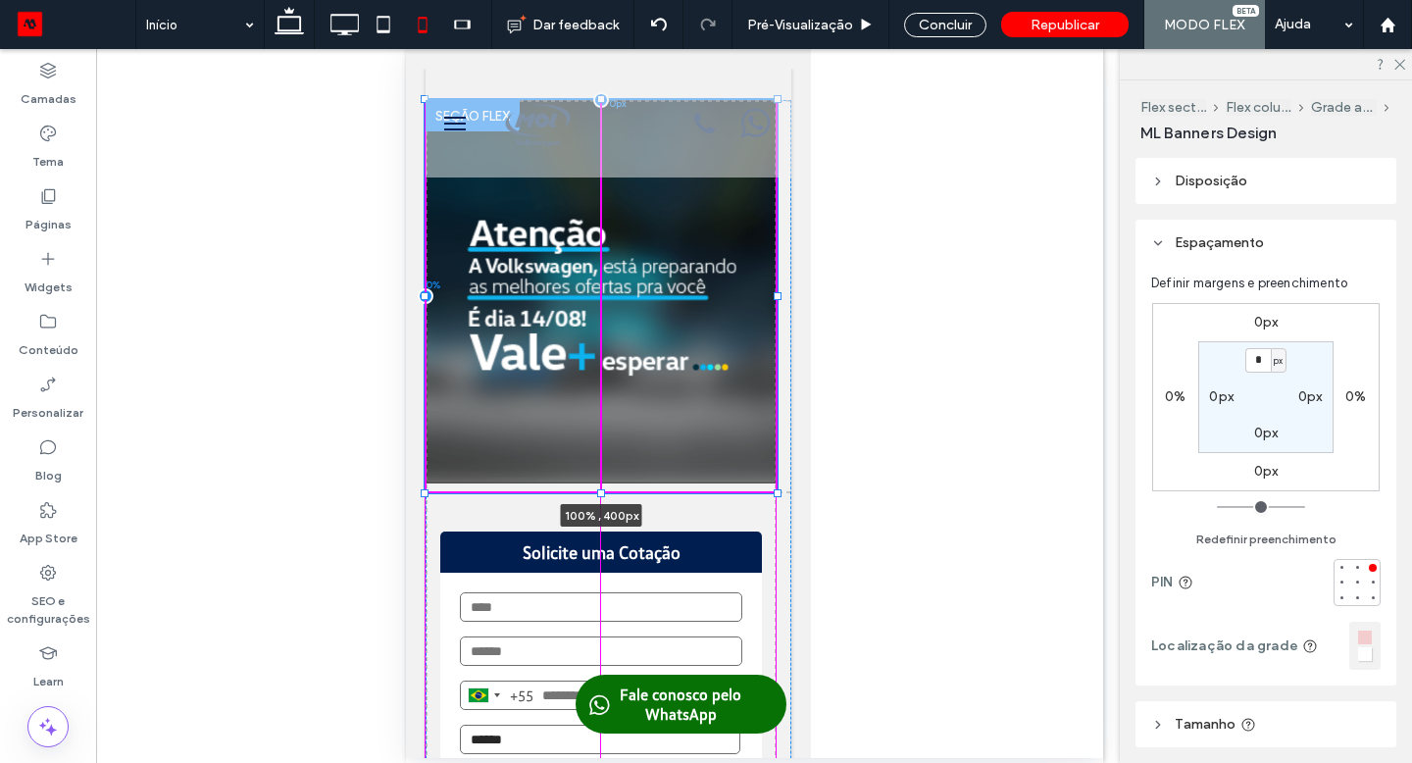
drag, startPoint x: 418, startPoint y: 71, endPoint x: 602, endPoint y: 486, distance: 454.8
click at [602, 486] on div "**********" at bounding box center [608, 559] width 366 height 918
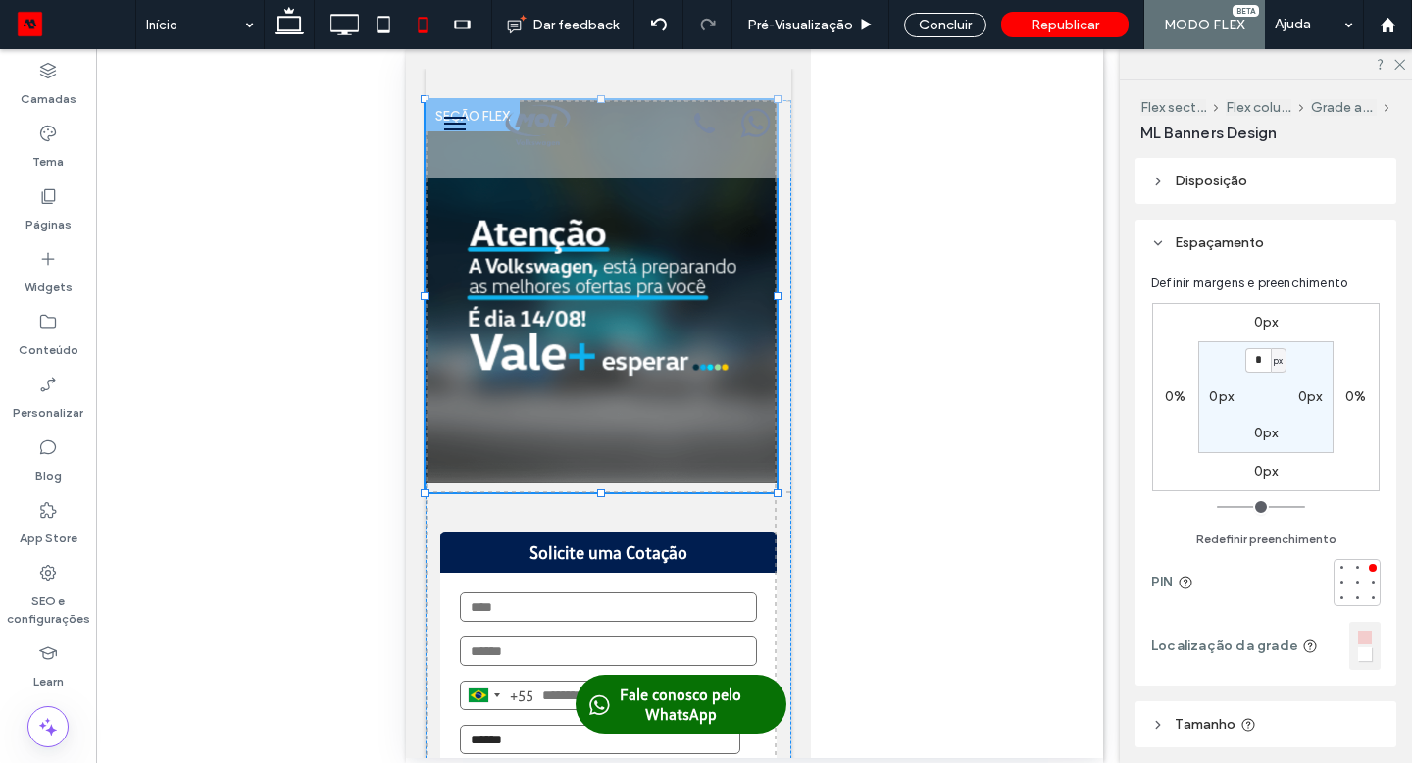
type input "***"
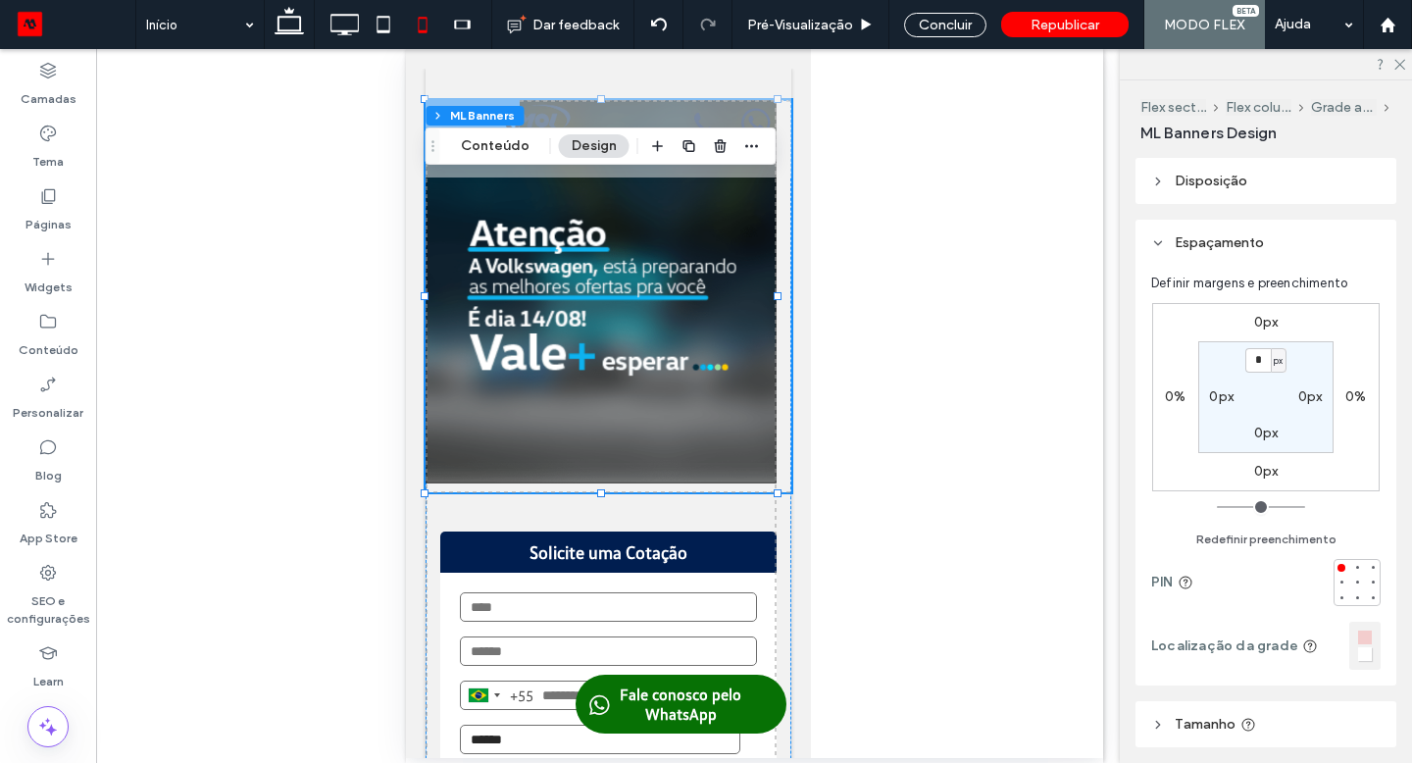
click at [555, 424] on img "1 / 1" at bounding box center [600, 291] width 351 height 383
click at [584, 452] on img "1 / 1" at bounding box center [600, 291] width 351 height 383
click at [928, 26] on div "Concluir" at bounding box center [945, 25] width 82 height 25
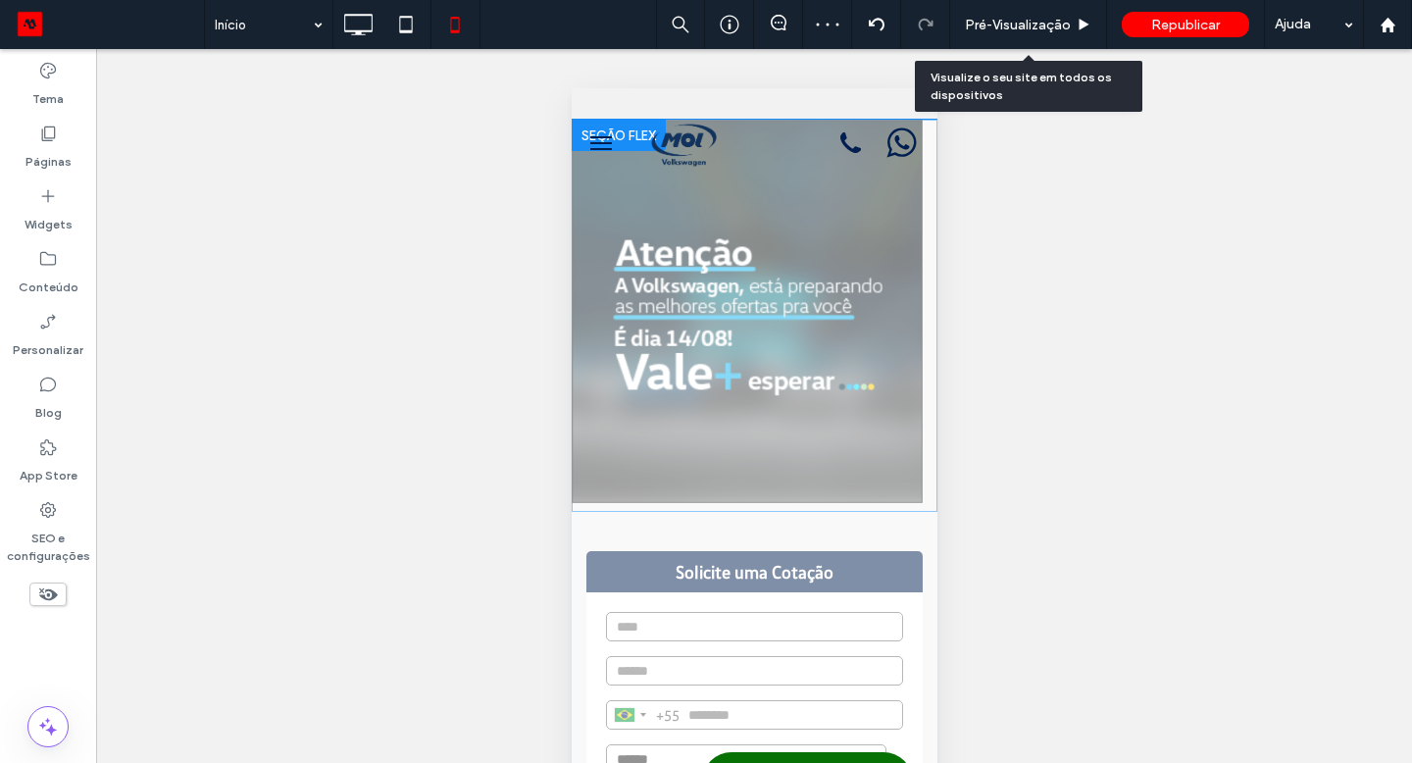
click at [989, 29] on span "Pré-Visualizaçāo" at bounding box center [1018, 25] width 106 height 17
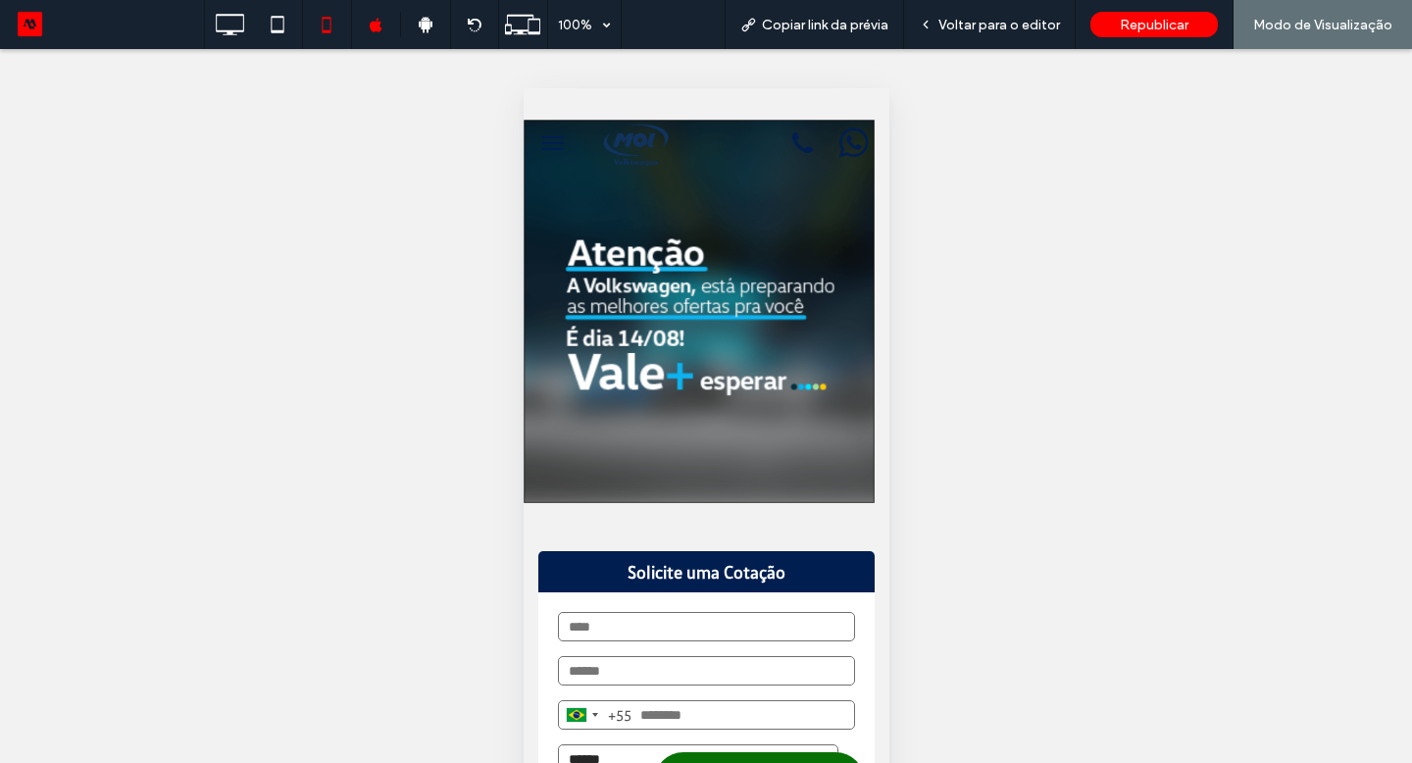
click at [986, 32] on div "Voltar para o editor" at bounding box center [990, 24] width 172 height 49
click at [984, 23] on span "Voltar para o editor" at bounding box center [999, 25] width 122 height 17
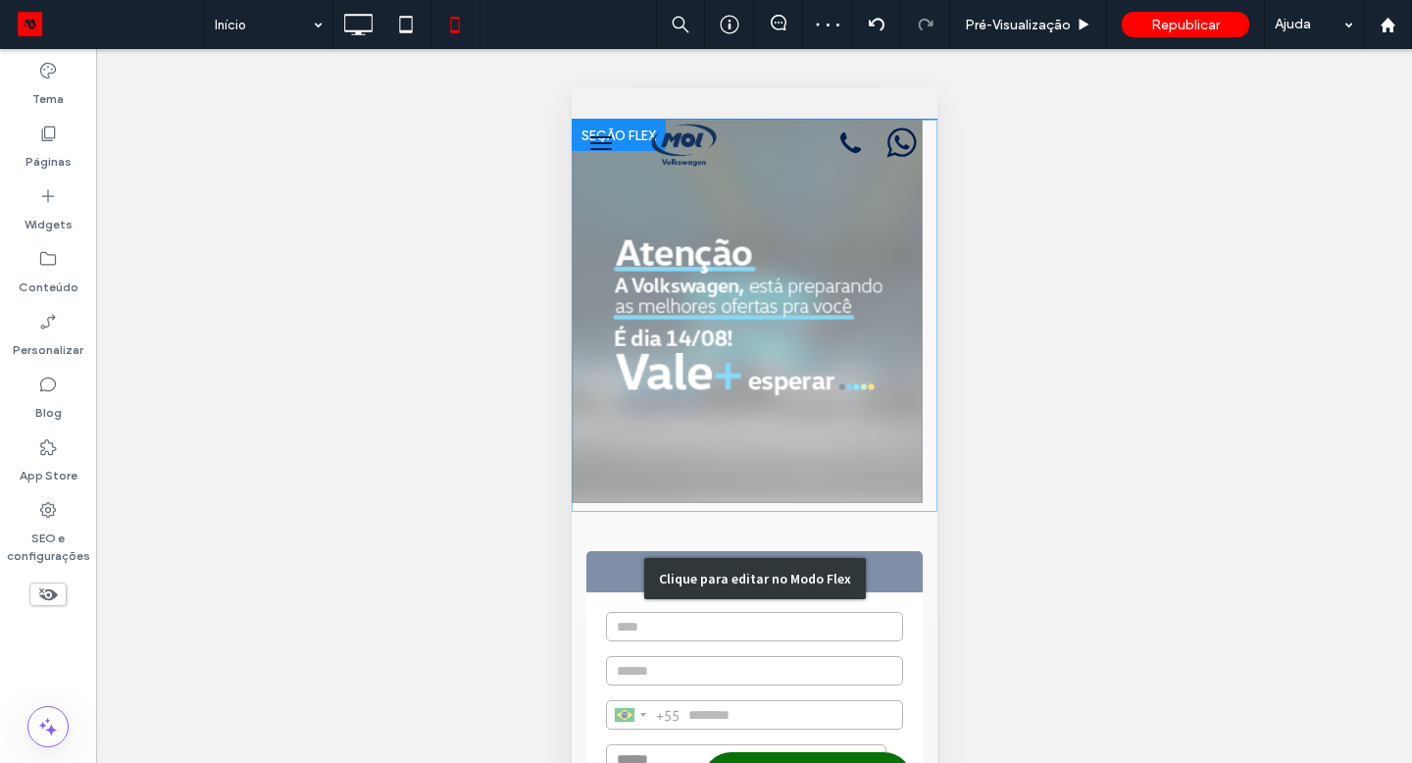
click at [860, 254] on div "**********" at bounding box center [754, 579] width 366 height 918
drag, startPoint x: 768, startPoint y: 526, endPoint x: 859, endPoint y: 266, distance: 275.4
click at [859, 266] on div "Clique para editar no Modo Flex" at bounding box center [754, 579] width 366 height 918
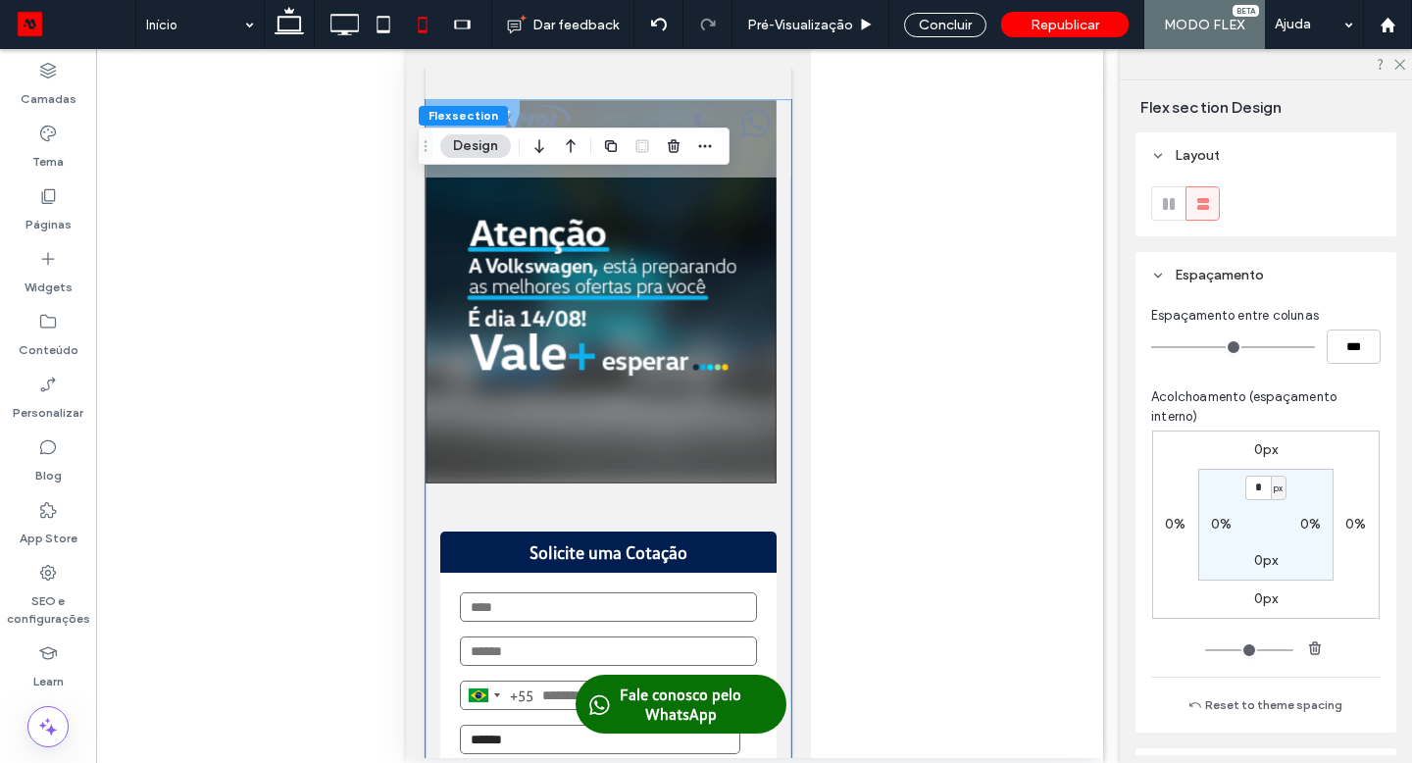
click at [723, 249] on img "1 / 1" at bounding box center [600, 291] width 351 height 383
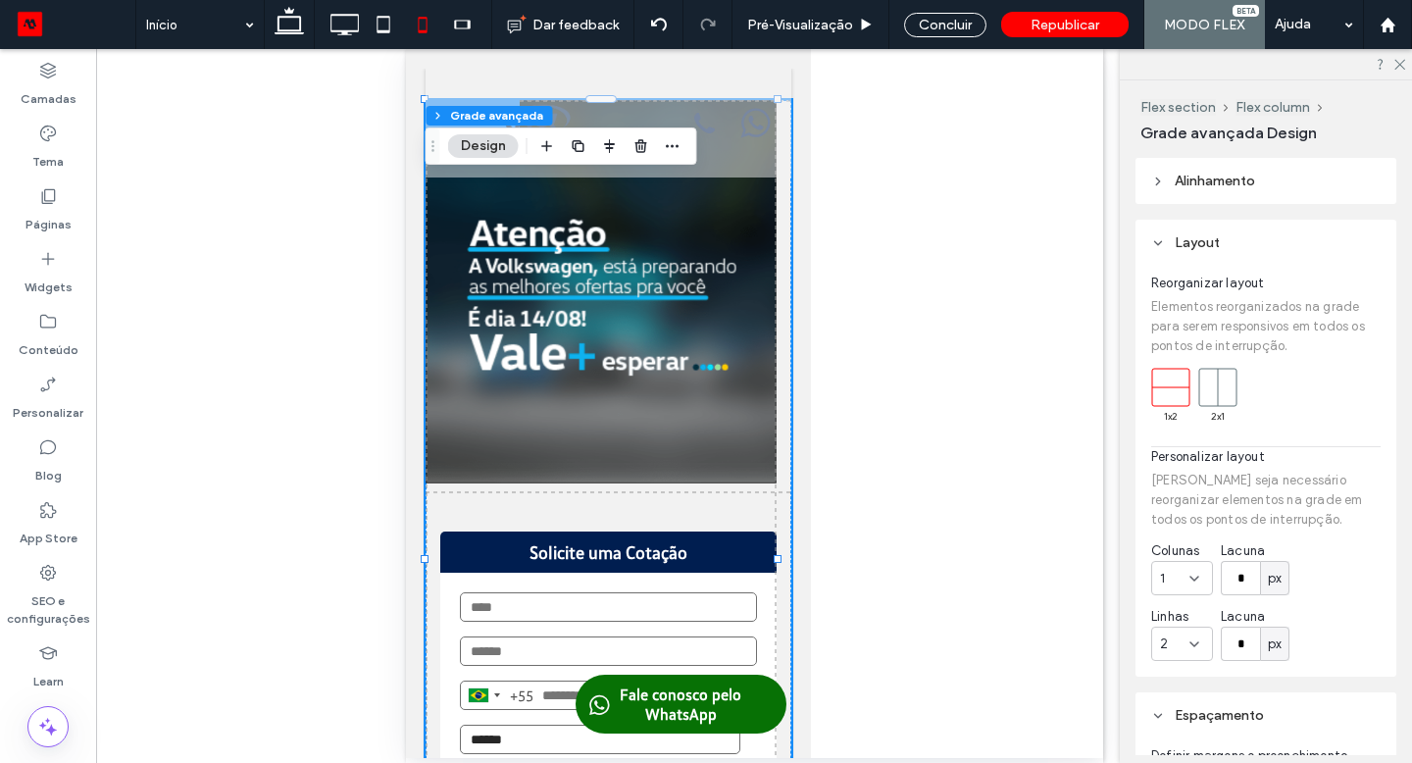
click at [723, 249] on img "1 / 1" at bounding box center [600, 291] width 351 height 383
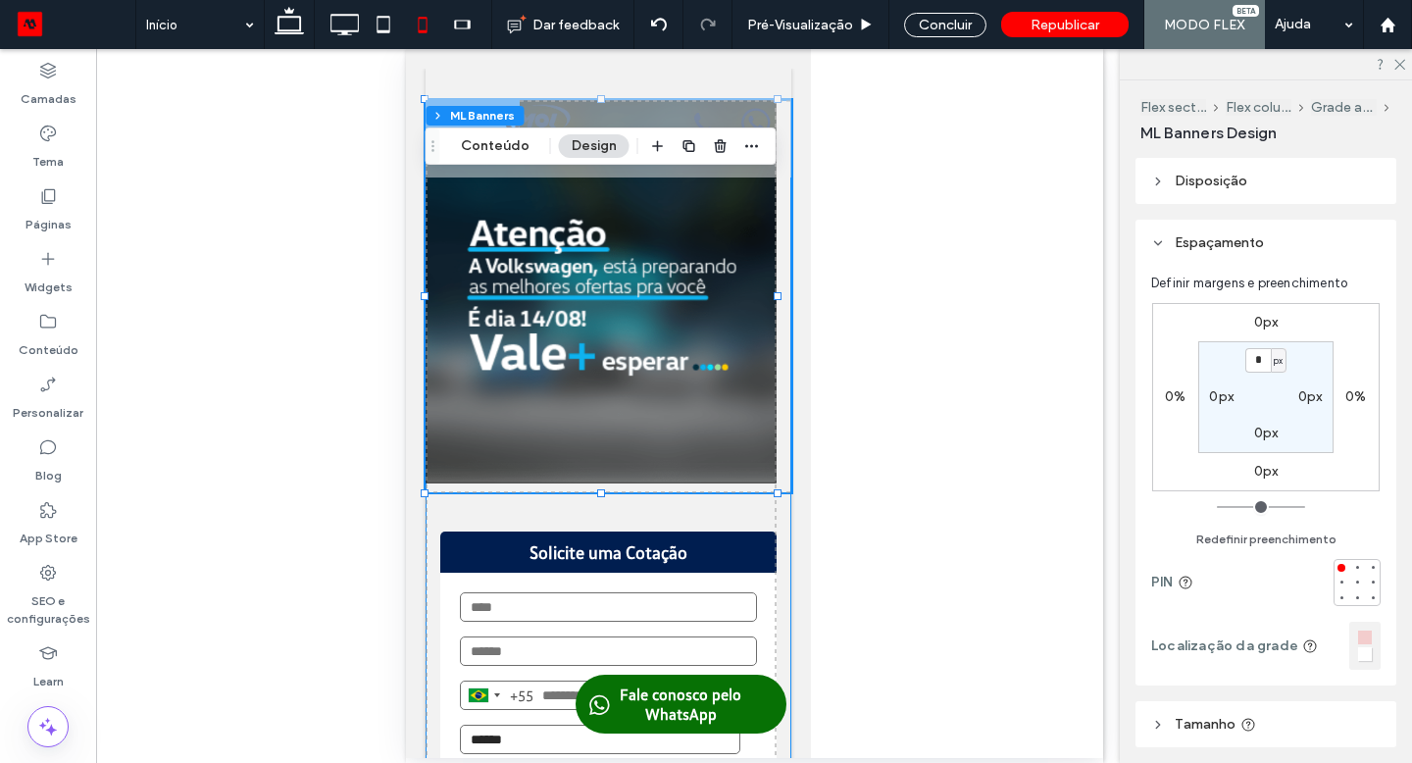
click at [1265, 322] on label "0px" at bounding box center [1266, 322] width 25 height 17
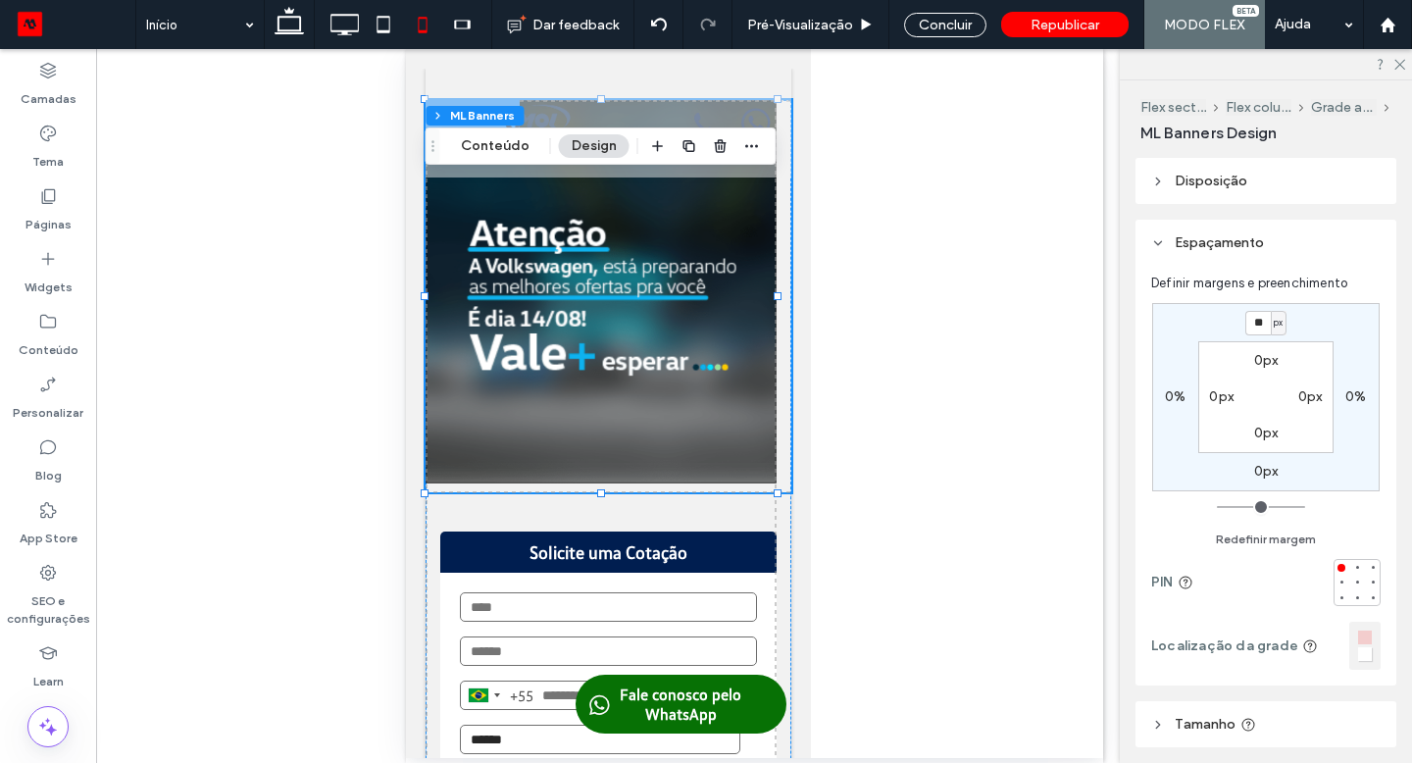
type input "**"
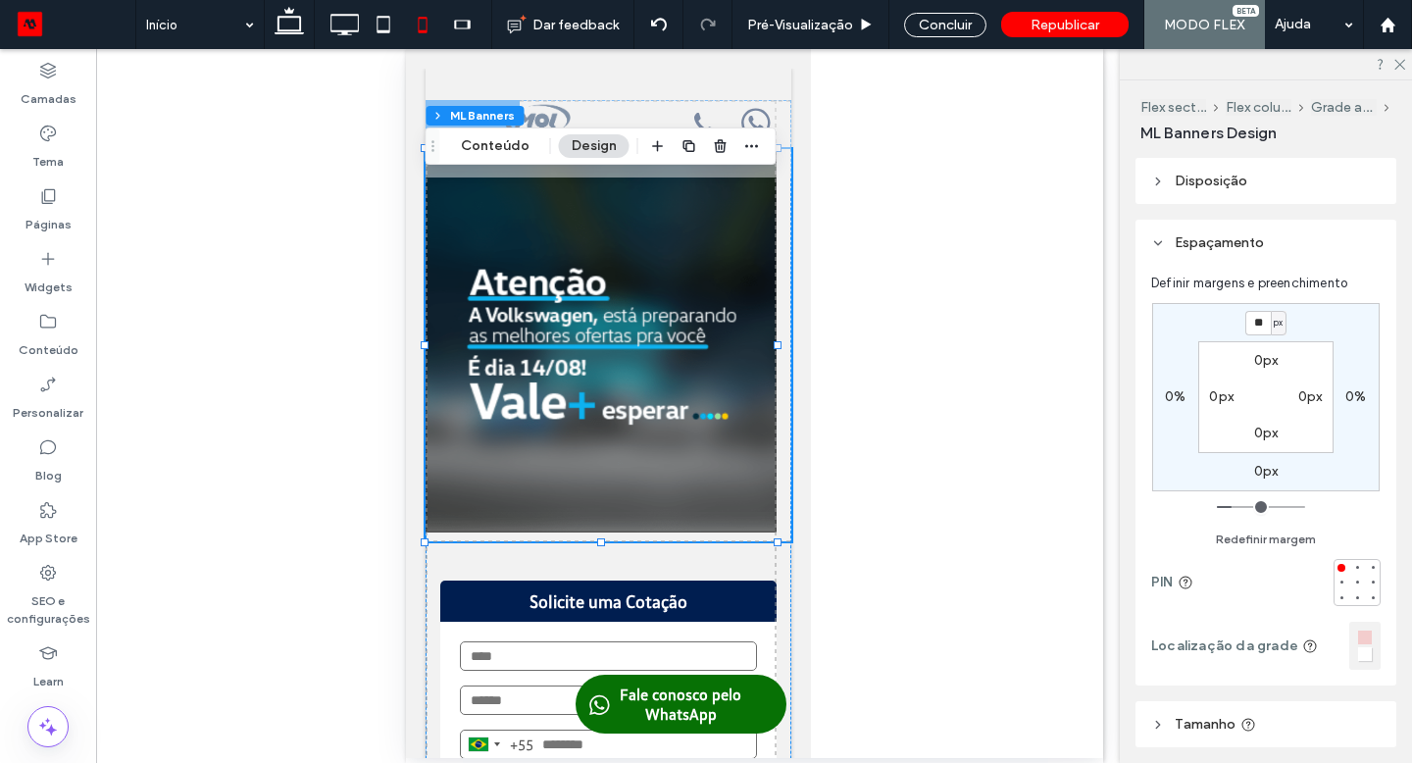
type input "*"
type input "**"
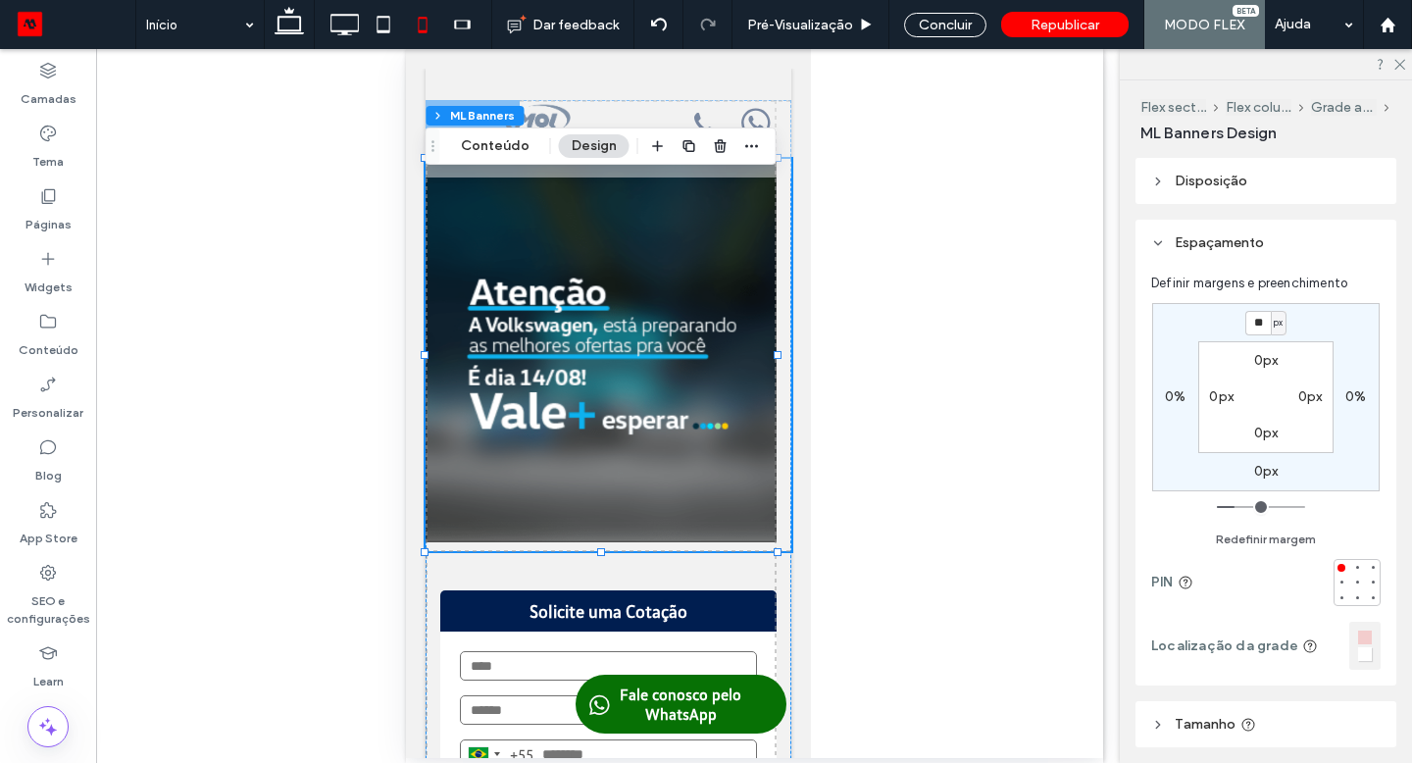
type input "*"
type input "**"
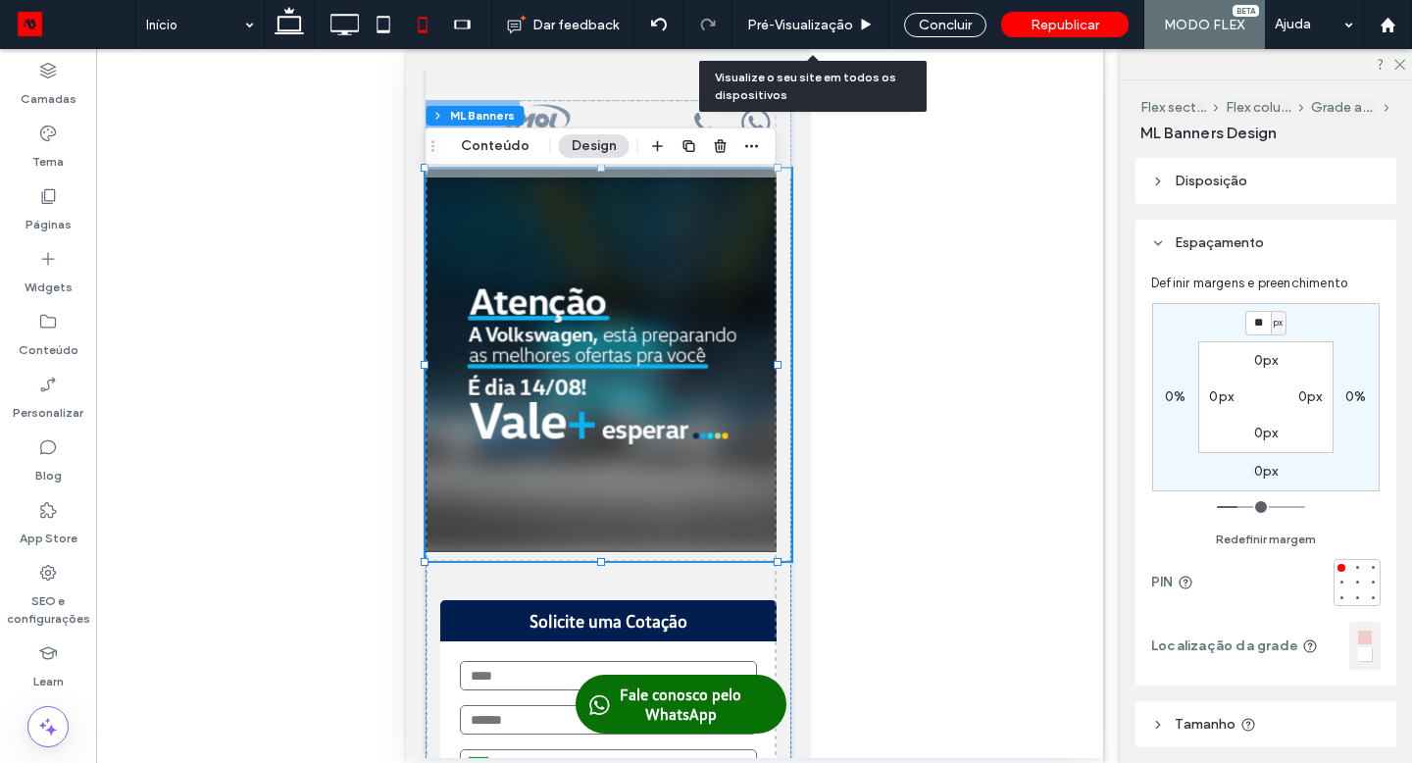
click at [793, 28] on span "Pré-Visualizaçāo" at bounding box center [800, 25] width 106 height 17
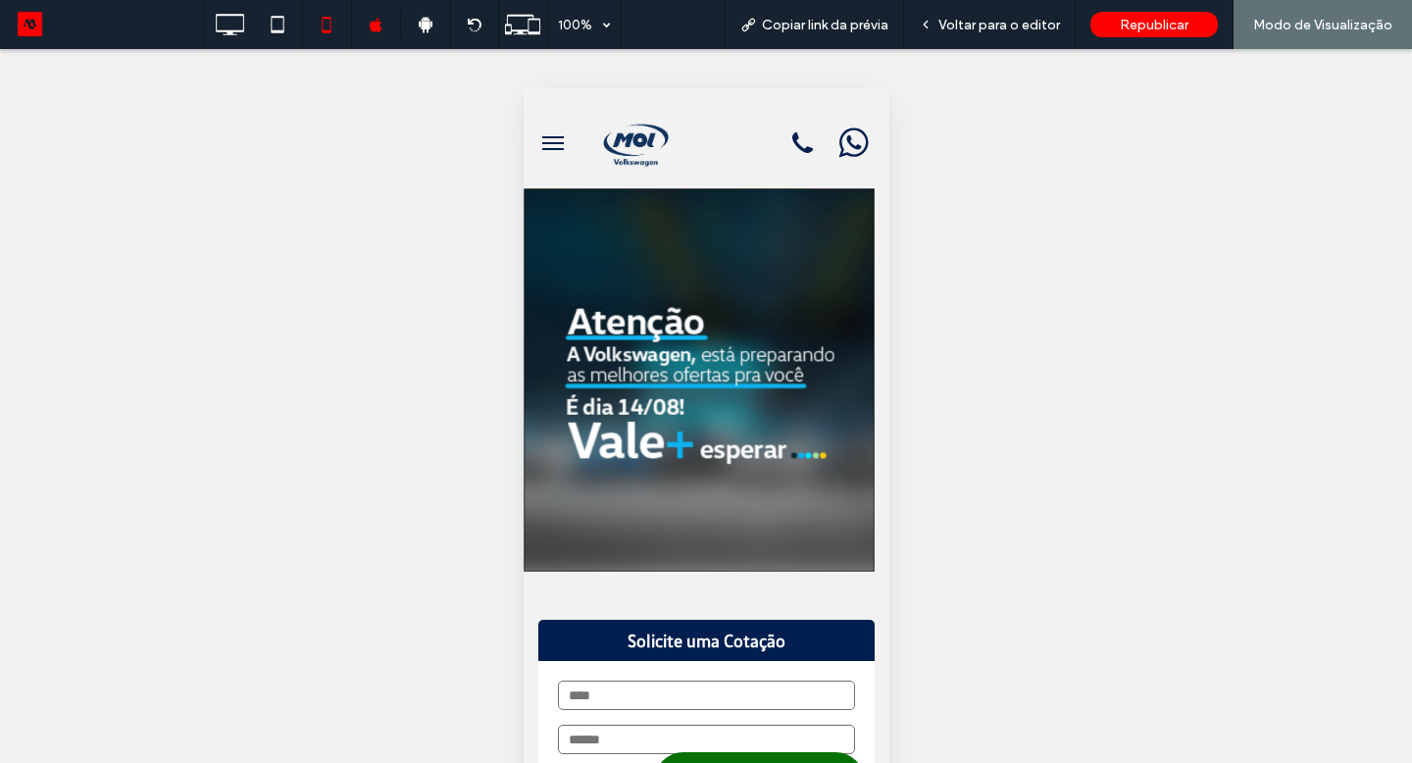
click at [1001, 25] on span "Voltar para o editor" at bounding box center [999, 25] width 122 height 17
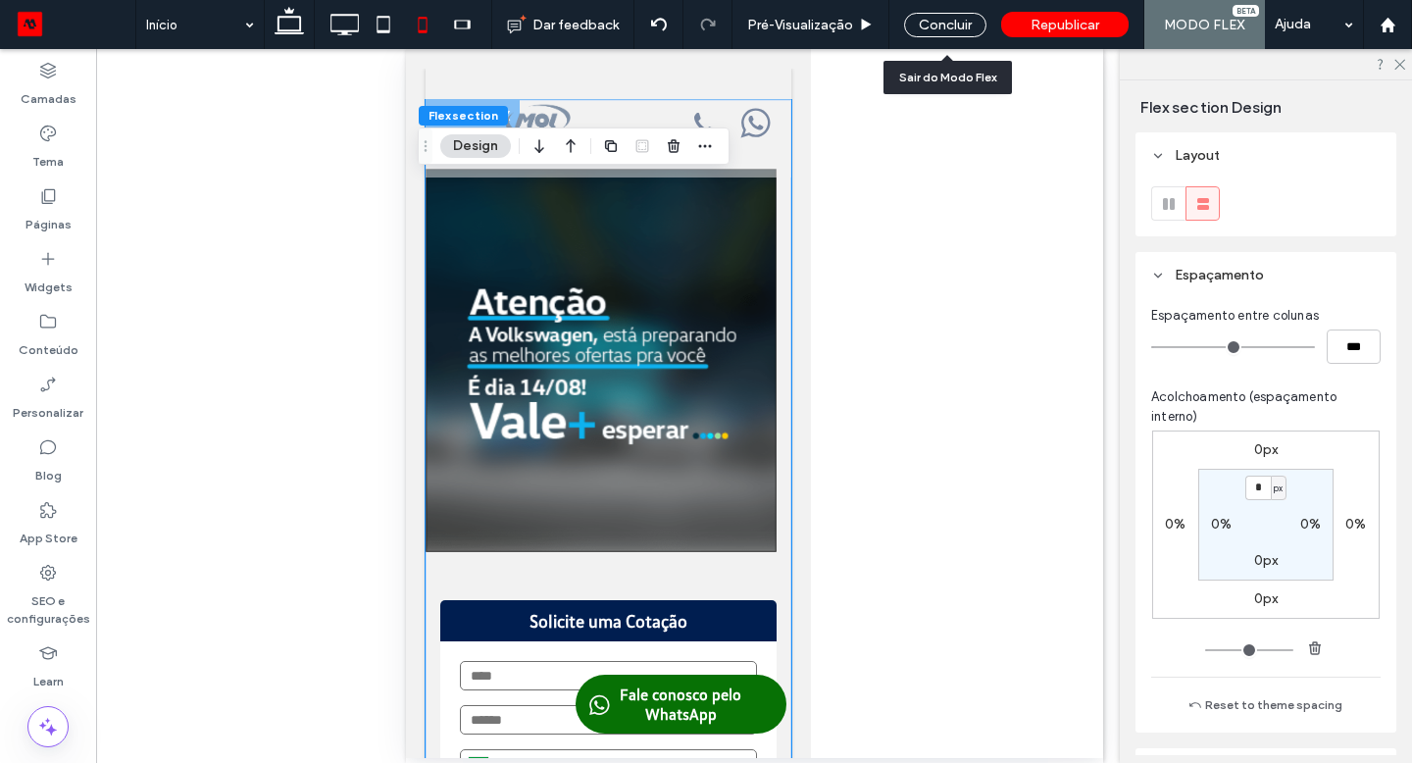
click at [979, 25] on div "Concluir" at bounding box center [945, 25] width 82 height 25
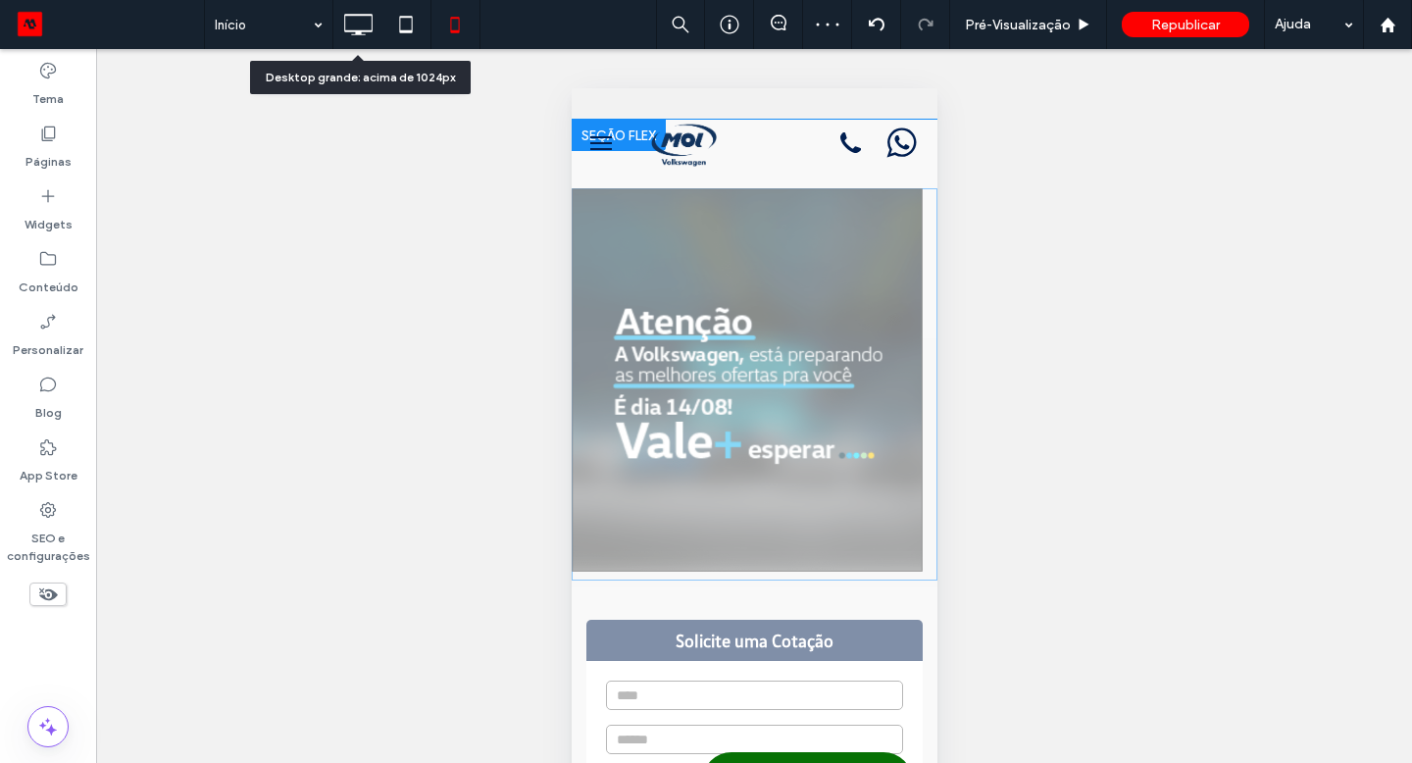
click at [347, 22] on icon at bounding box center [357, 24] width 39 height 39
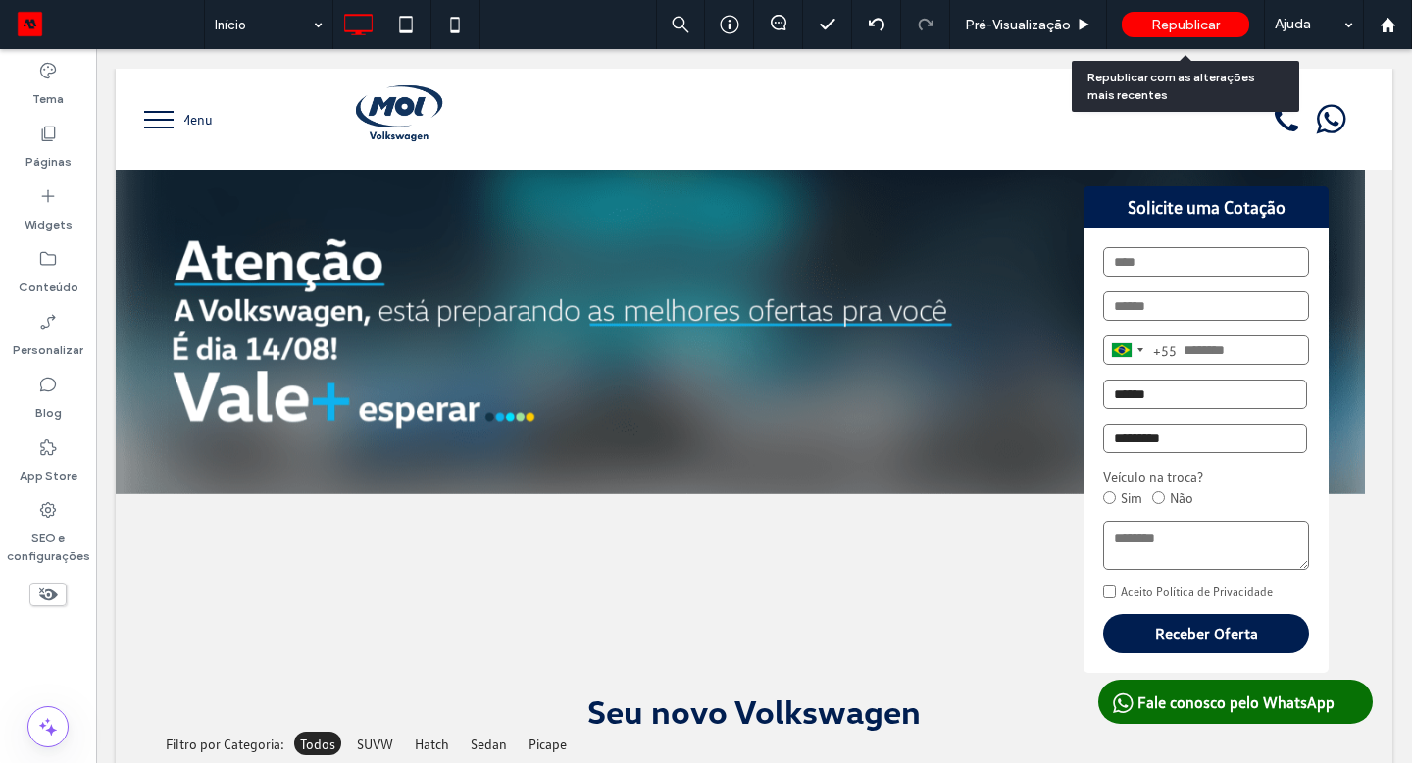
click at [1174, 24] on span "Republicar" at bounding box center [1185, 25] width 69 height 17
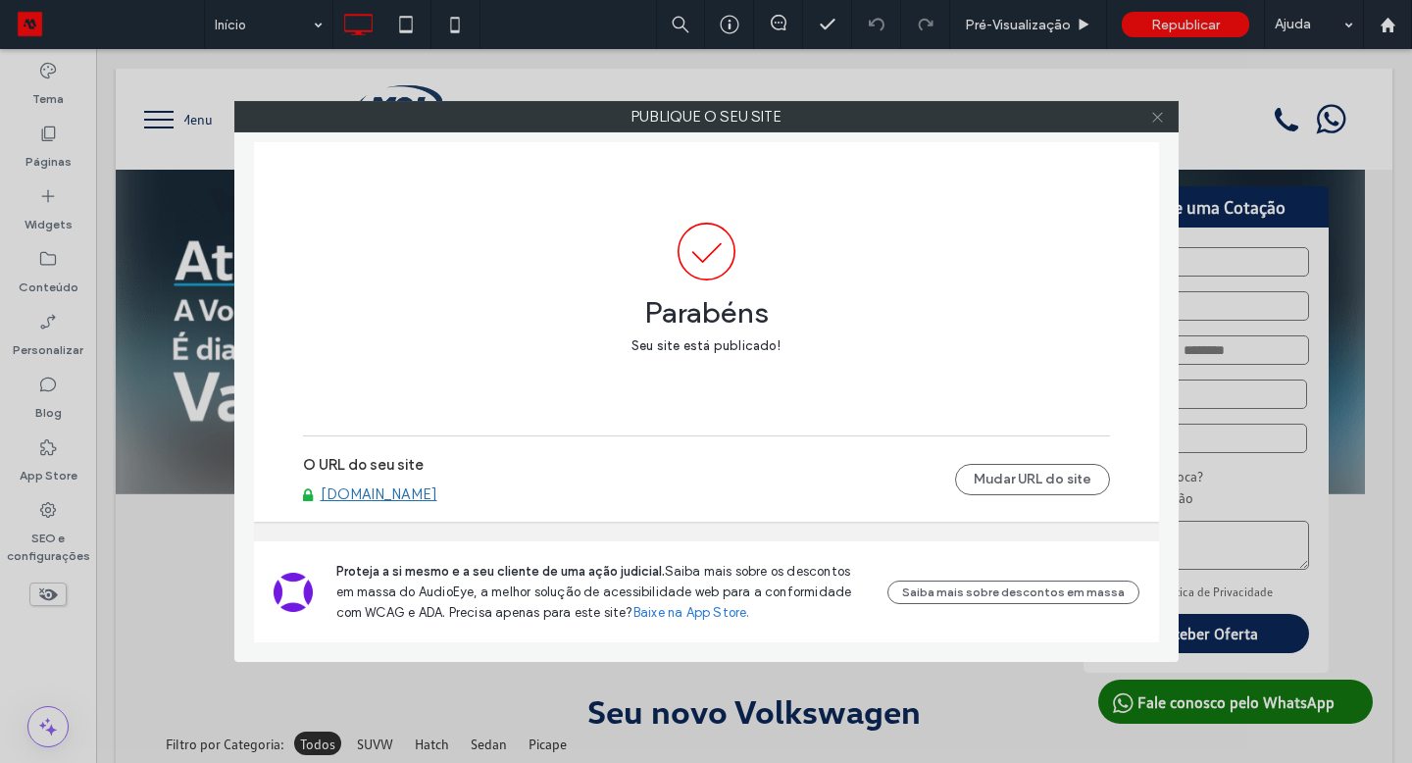
drag, startPoint x: 1174, startPoint y: 24, endPoint x: 1158, endPoint y: 112, distance: 89.6
click at [1158, 112] on icon at bounding box center [1157, 117] width 15 height 15
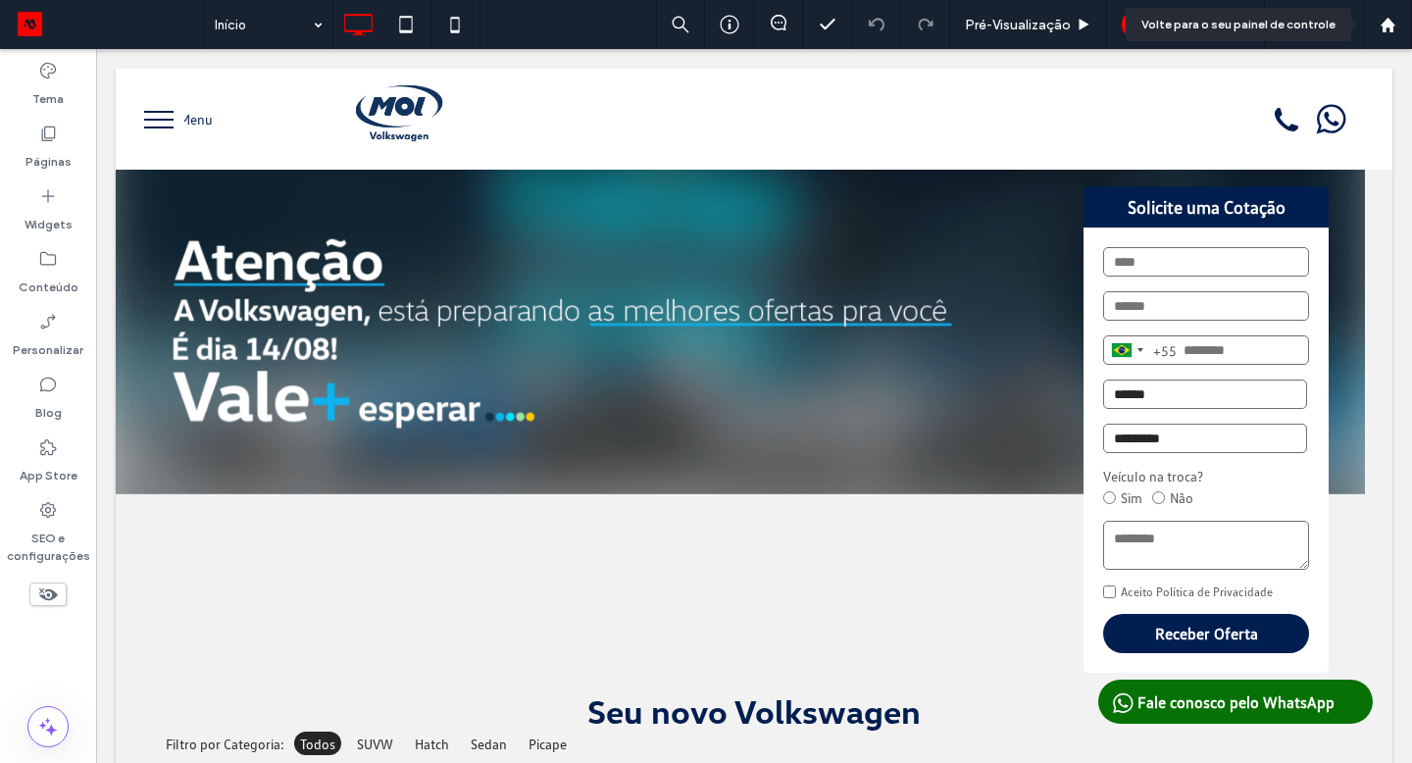
click at [1385, 25] on use at bounding box center [1387, 24] width 15 height 15
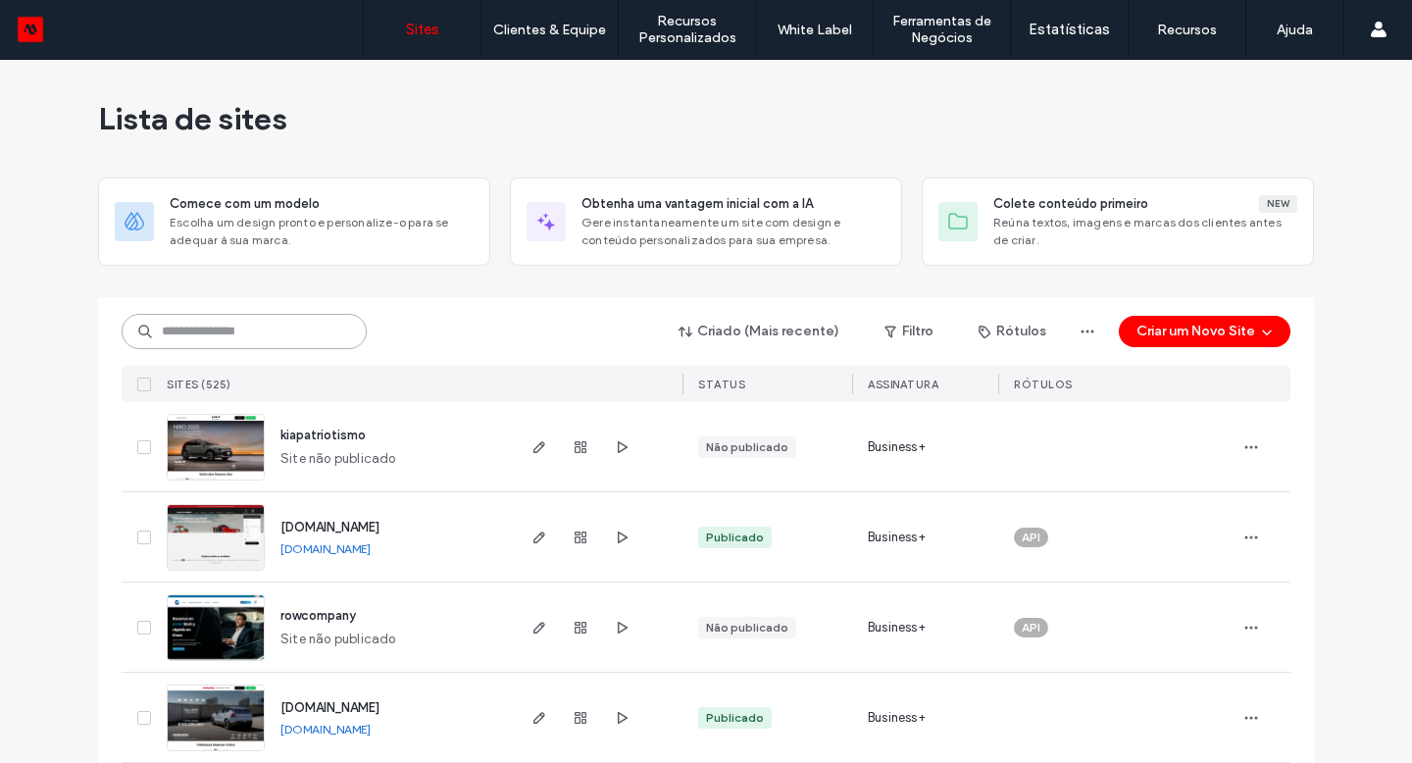
click at [246, 327] on input at bounding box center [244, 331] width 245 height 35
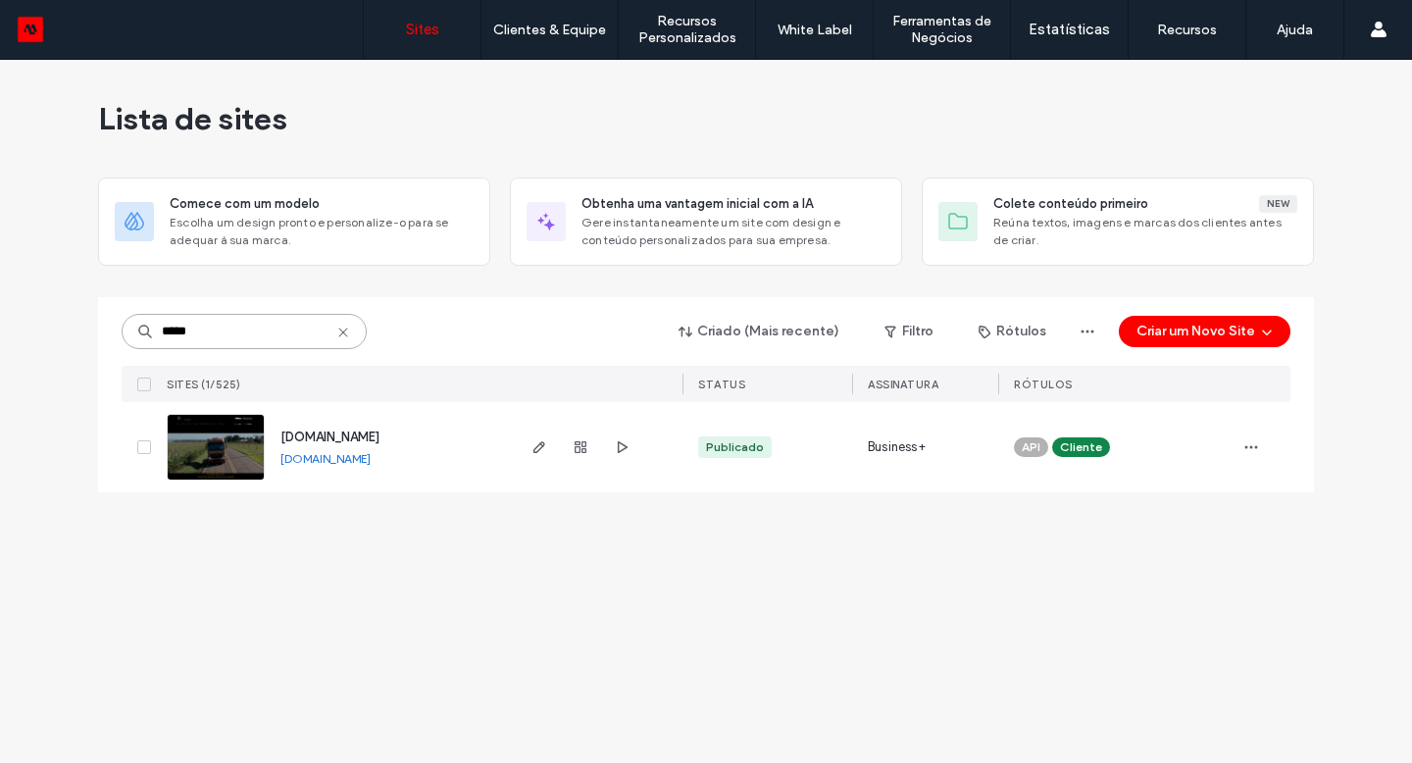
type input "*****"
click at [535, 447] on use "button" at bounding box center [539, 447] width 12 height 12
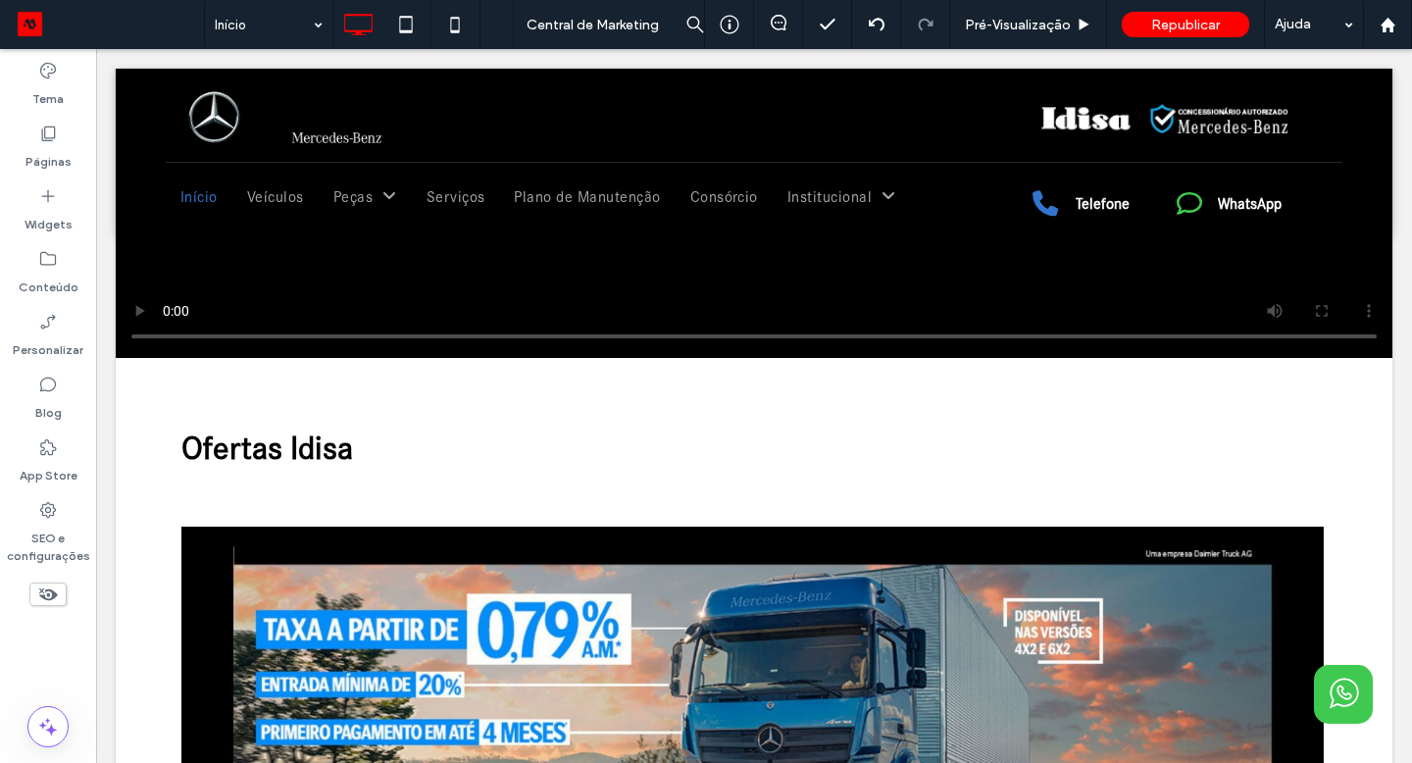
scroll to position [953, 0]
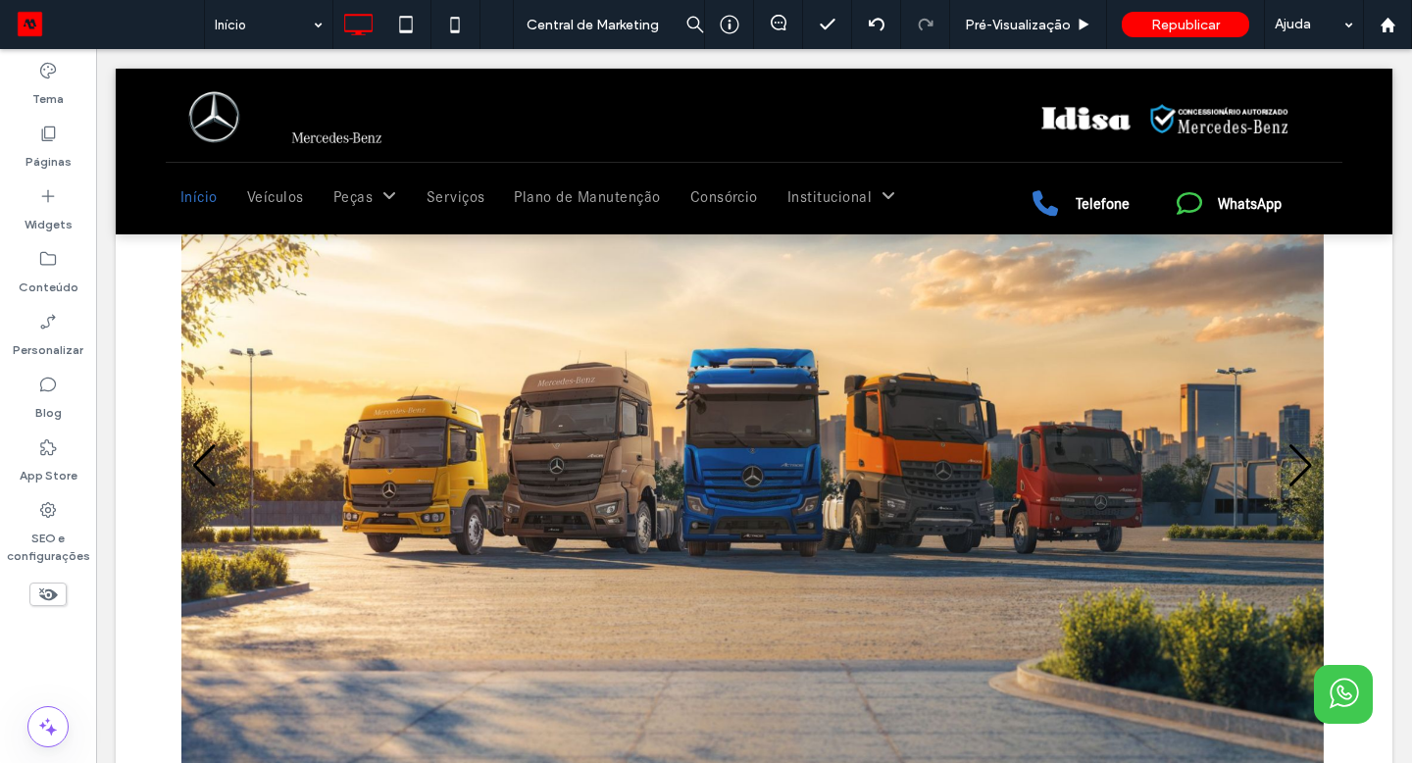
click at [203, 530] on div "Clique para editar no Modo Flex" at bounding box center [754, 415] width 1277 height 832
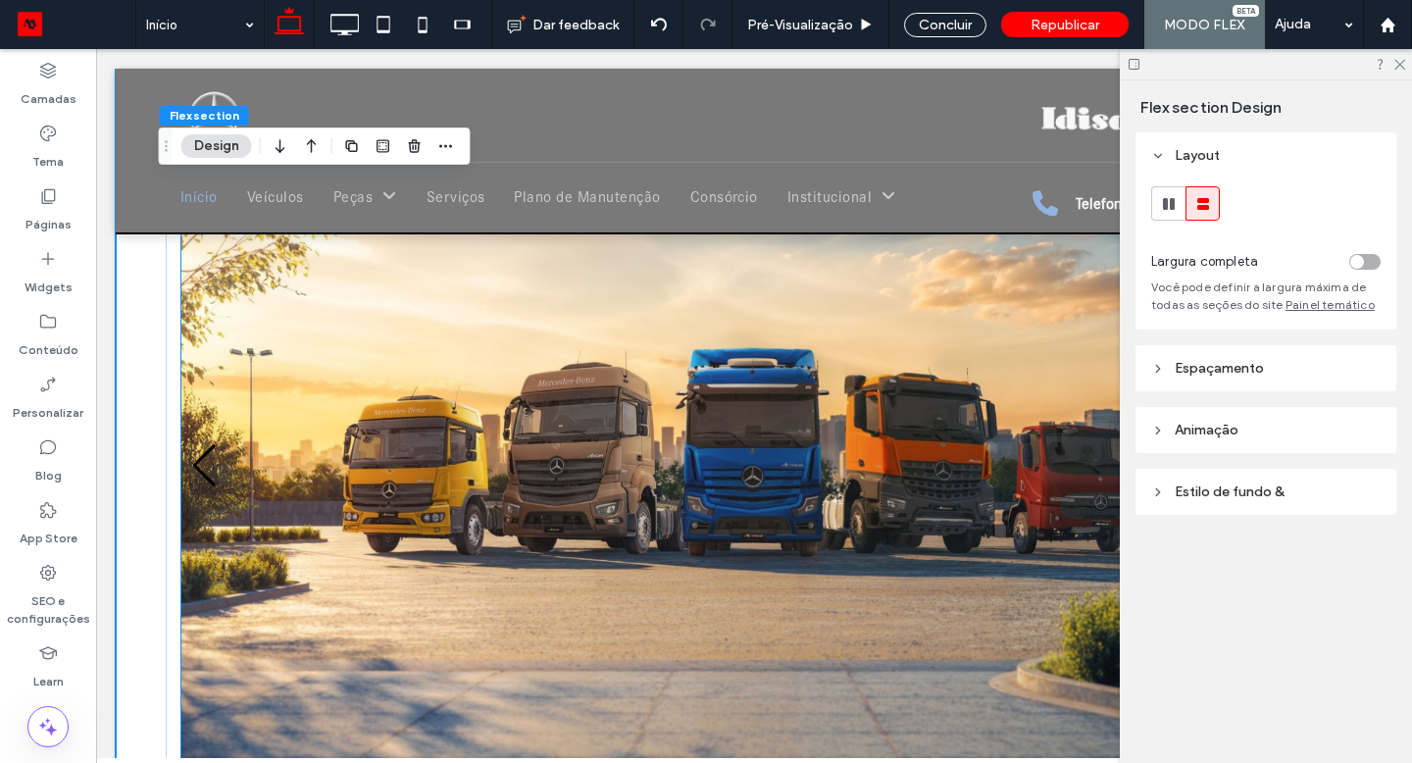
click at [202, 530] on img "2 / 8" at bounding box center [752, 466] width 1142 height 597
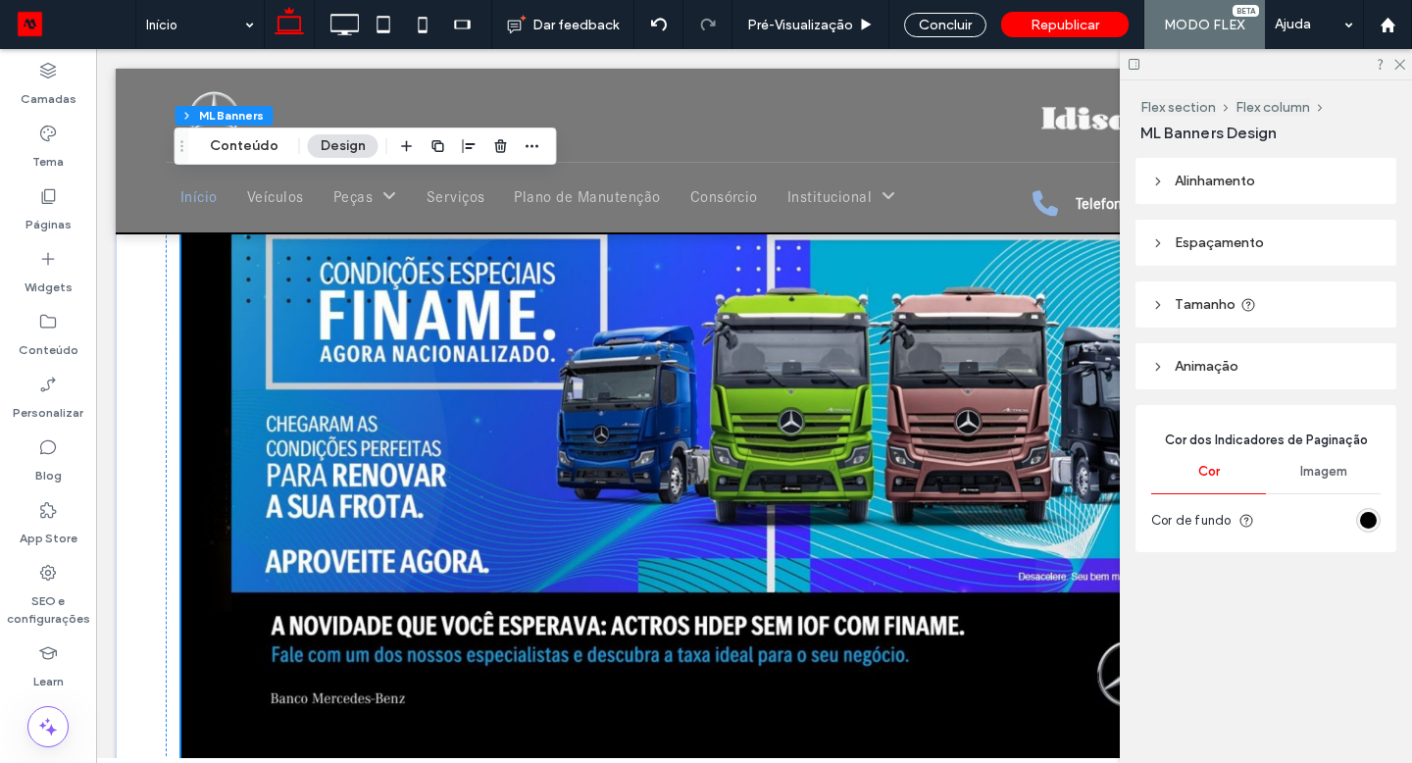
scroll to position [659, 0]
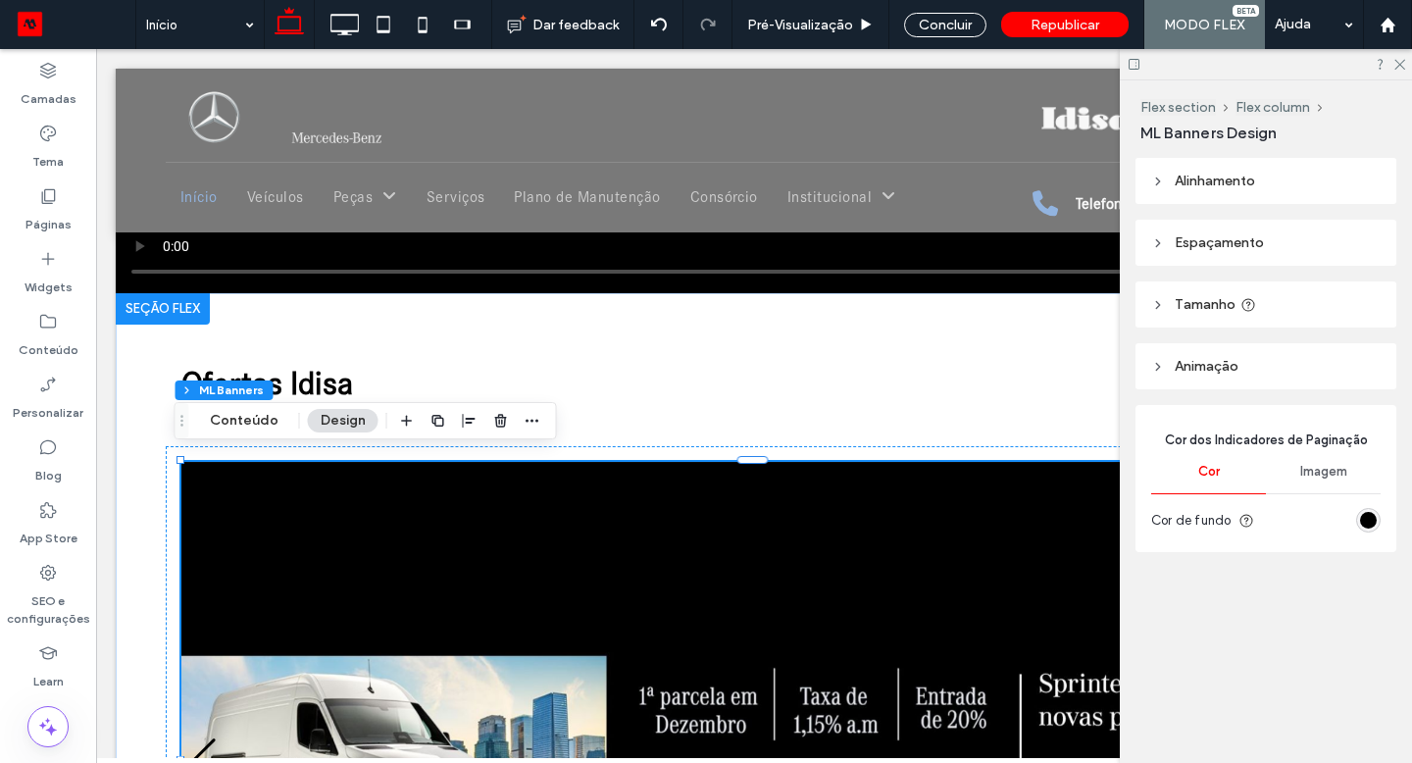
click at [1403, 65] on icon at bounding box center [1398, 63] width 13 height 13
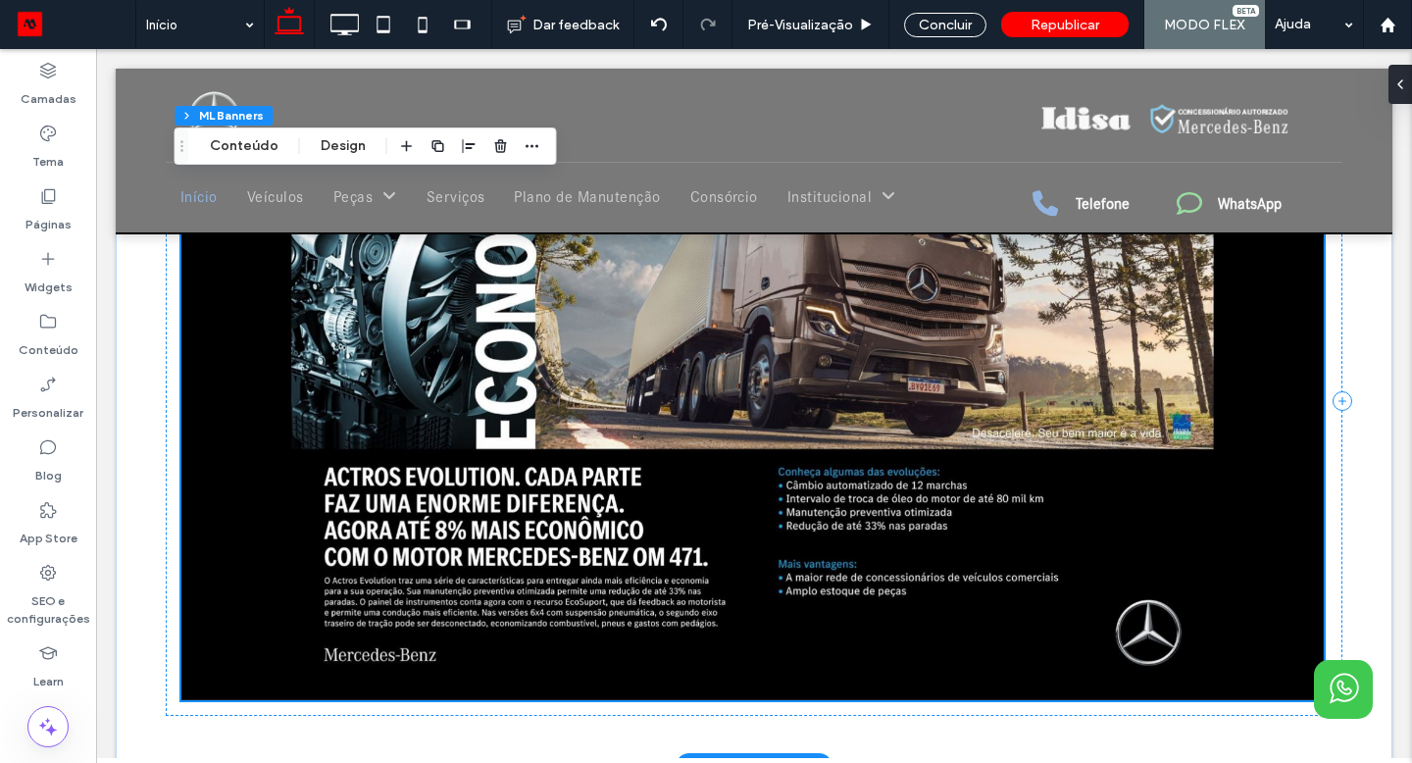
scroll to position [1022, 0]
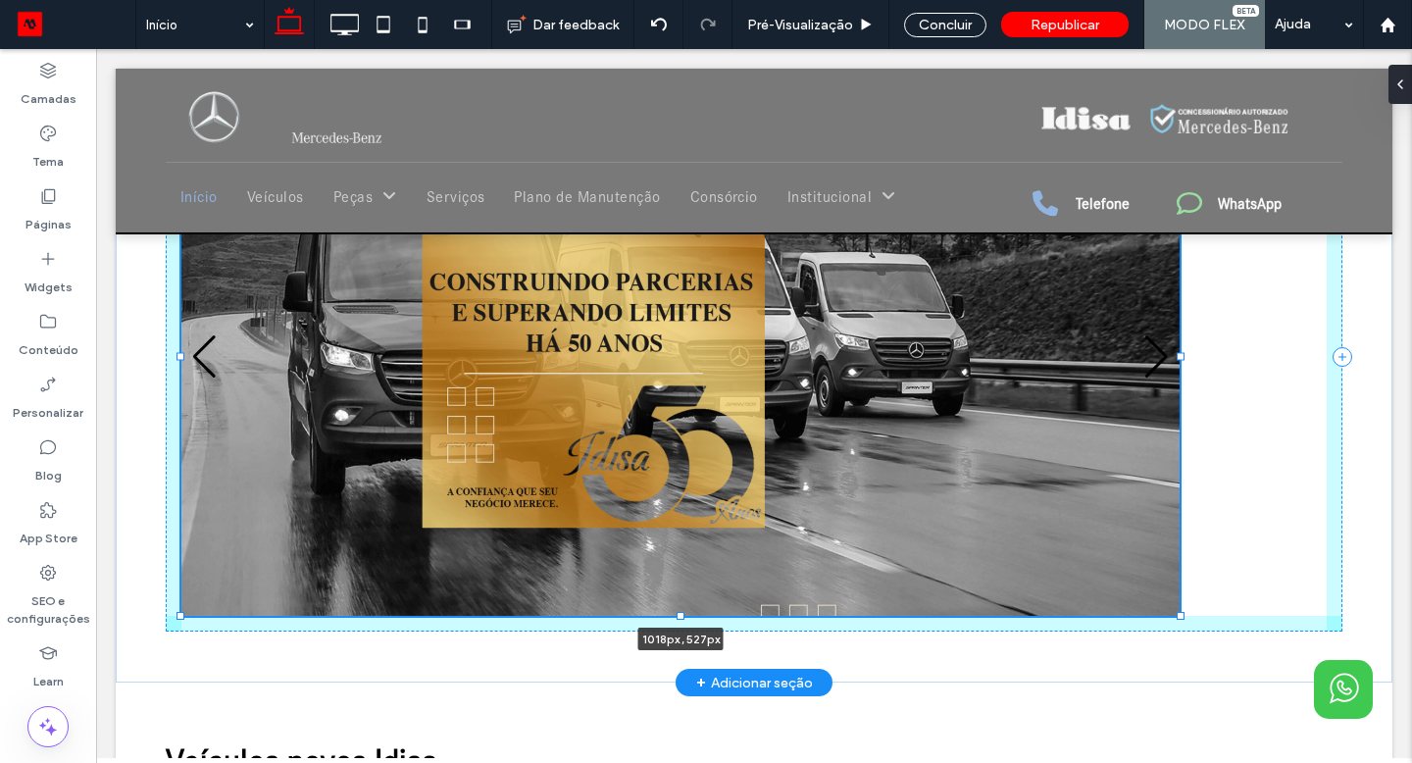
drag, startPoint x: 173, startPoint y: 688, endPoint x: 317, endPoint y: 648, distance: 149.6
click at [317, 648] on div "Ofertas Idisa 1018px , 527px" at bounding box center [754, 306] width 1177 height 752
type input "****"
type input "***"
type input "****"
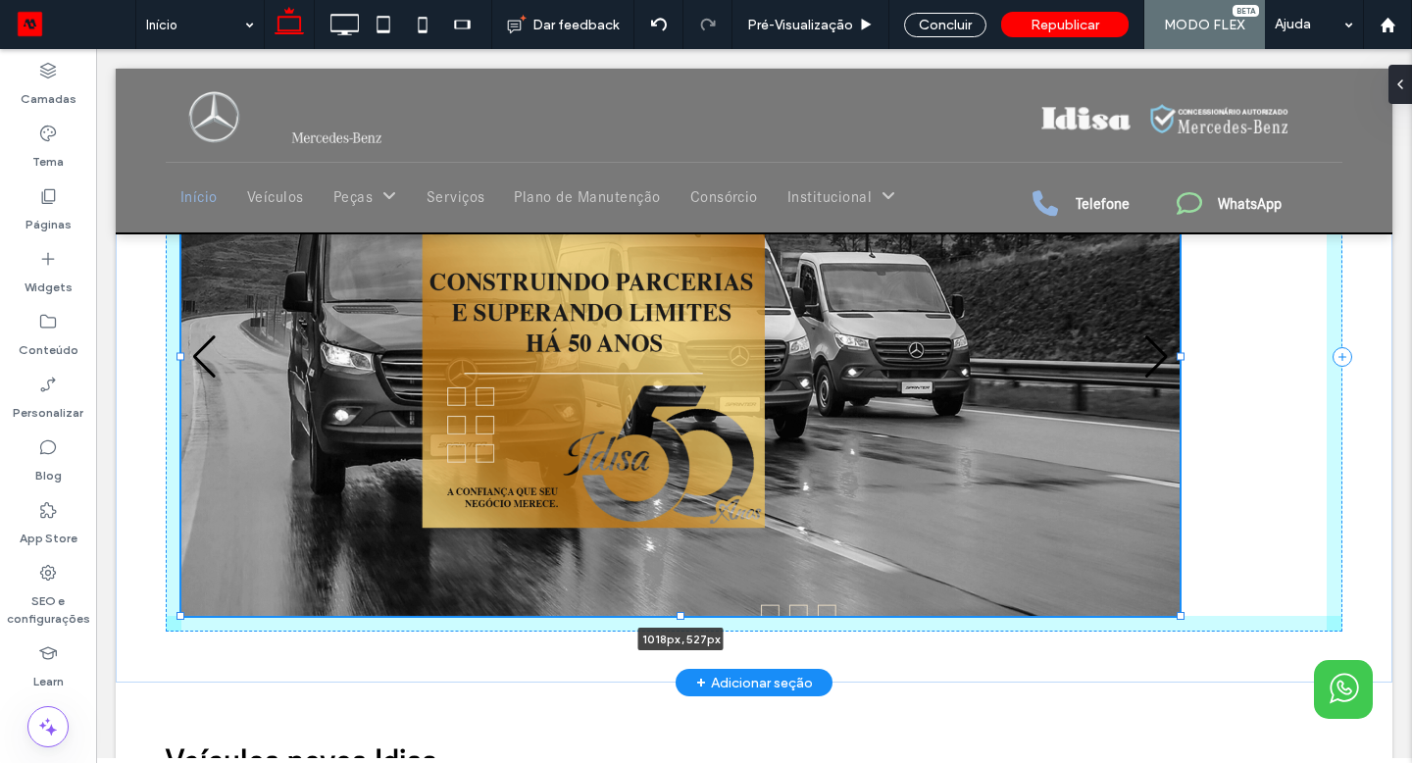
type input "***"
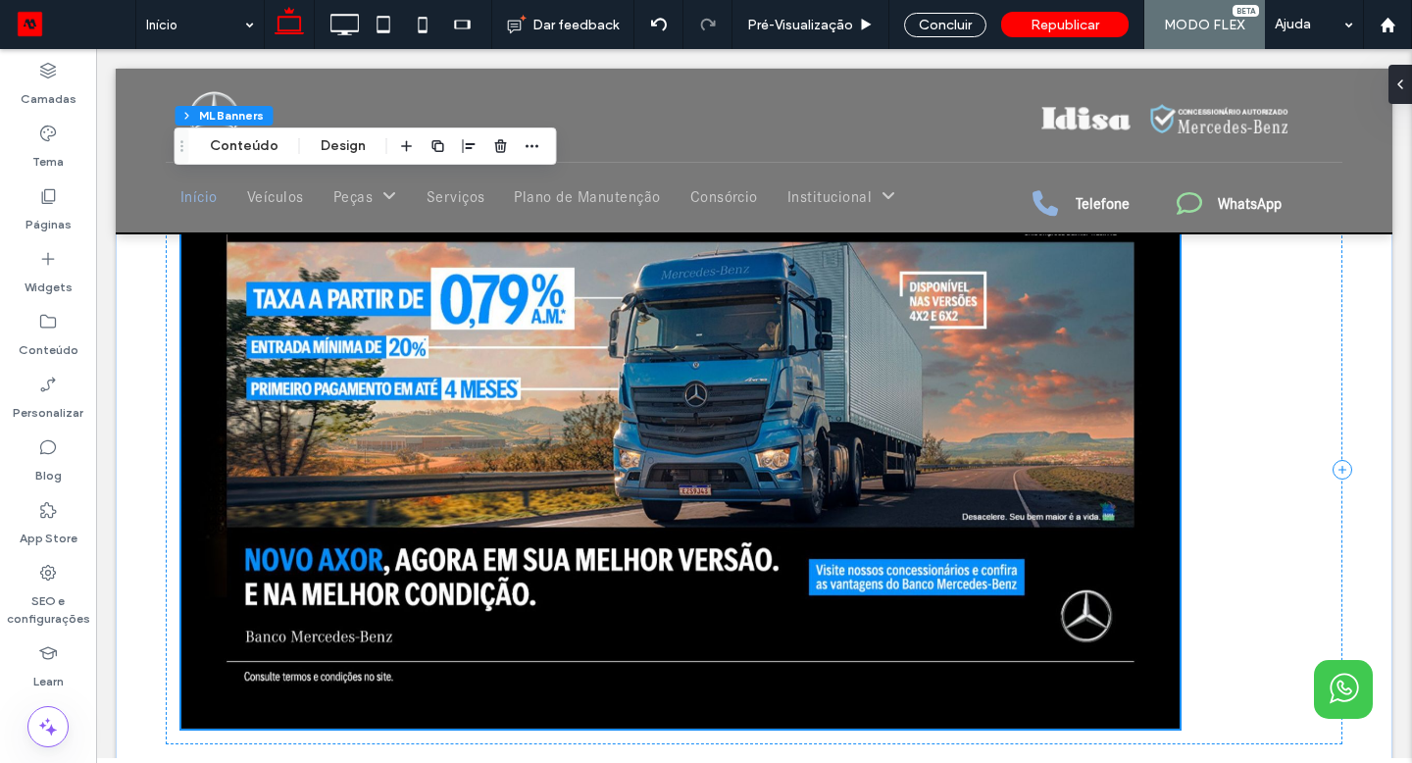
scroll to position [722, 0]
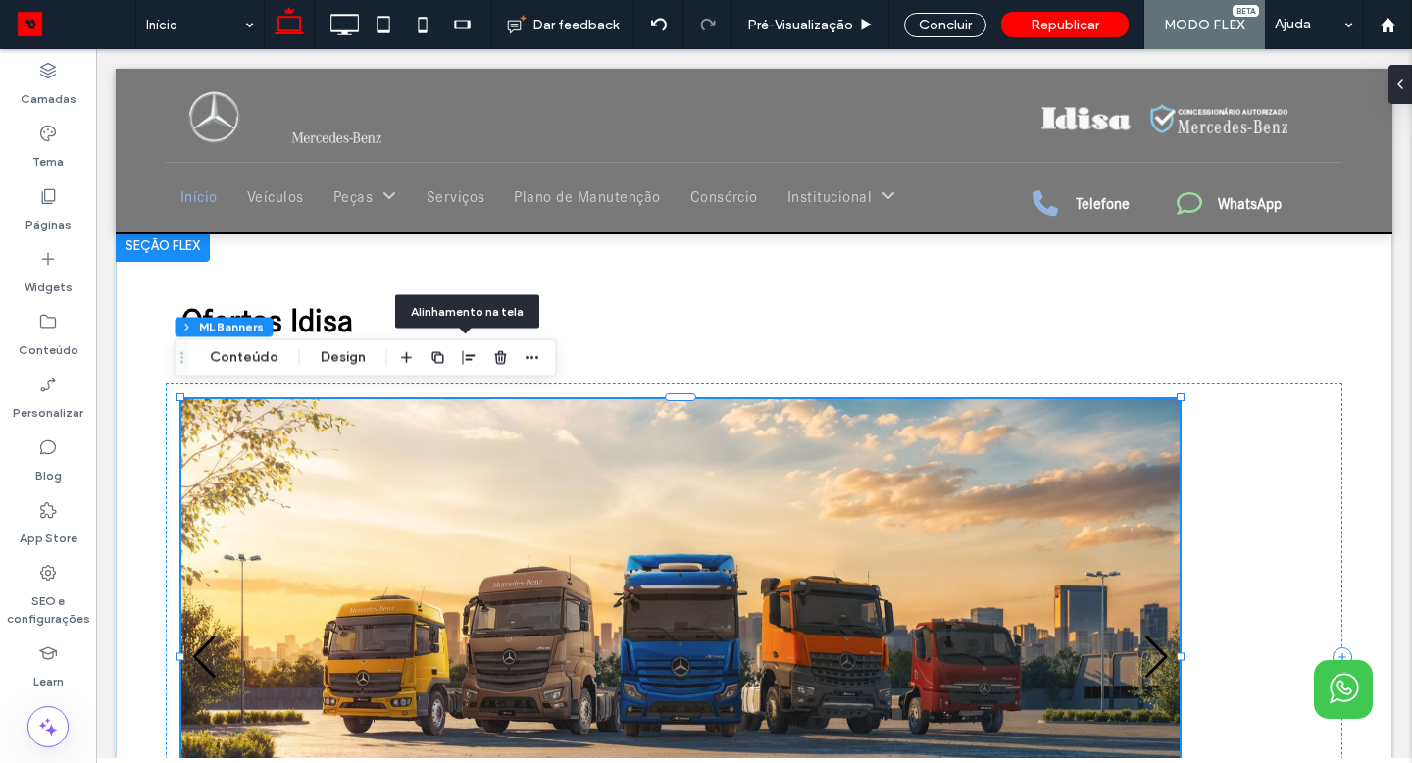
click at [465, 356] on icon "button" at bounding box center [470, 357] width 16 height 16
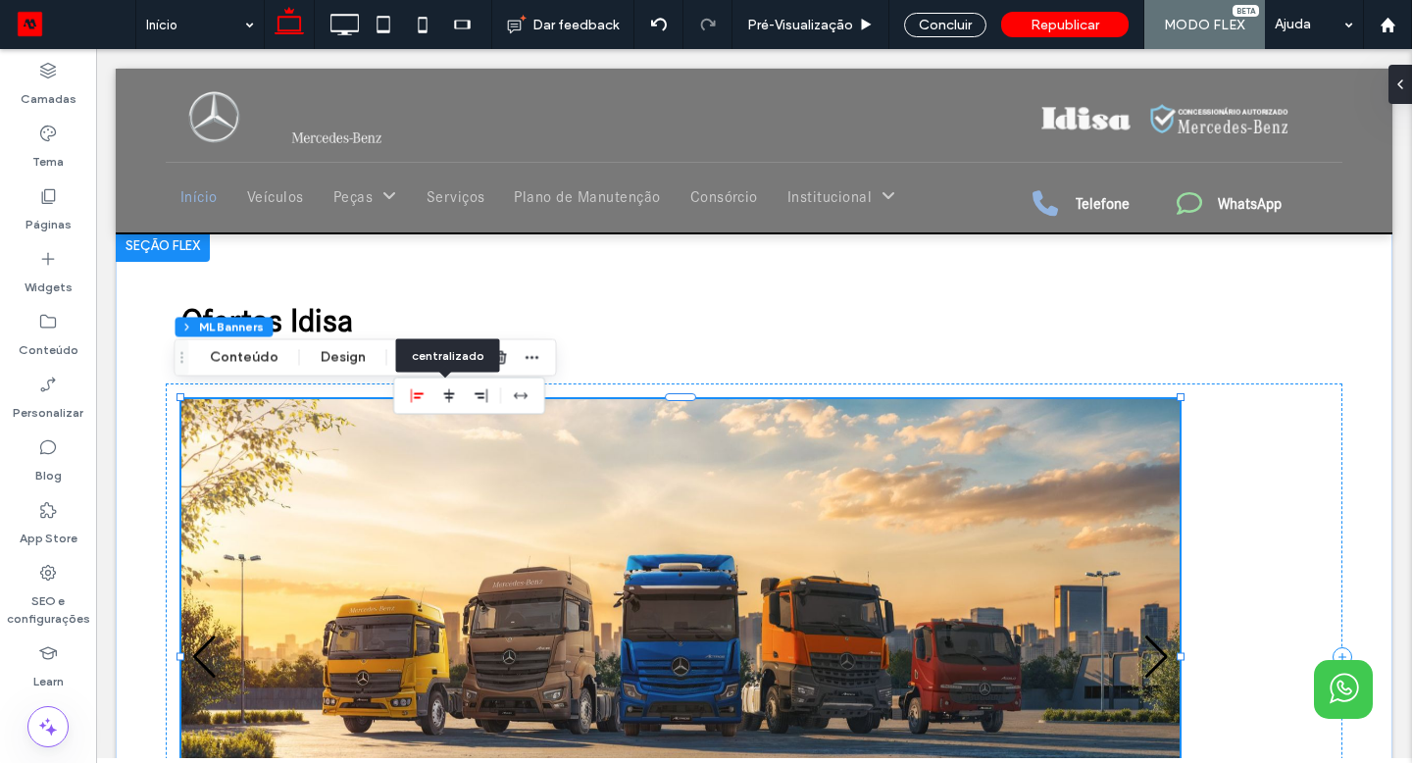
click at [447, 391] on icon "center" at bounding box center [449, 395] width 16 height 16
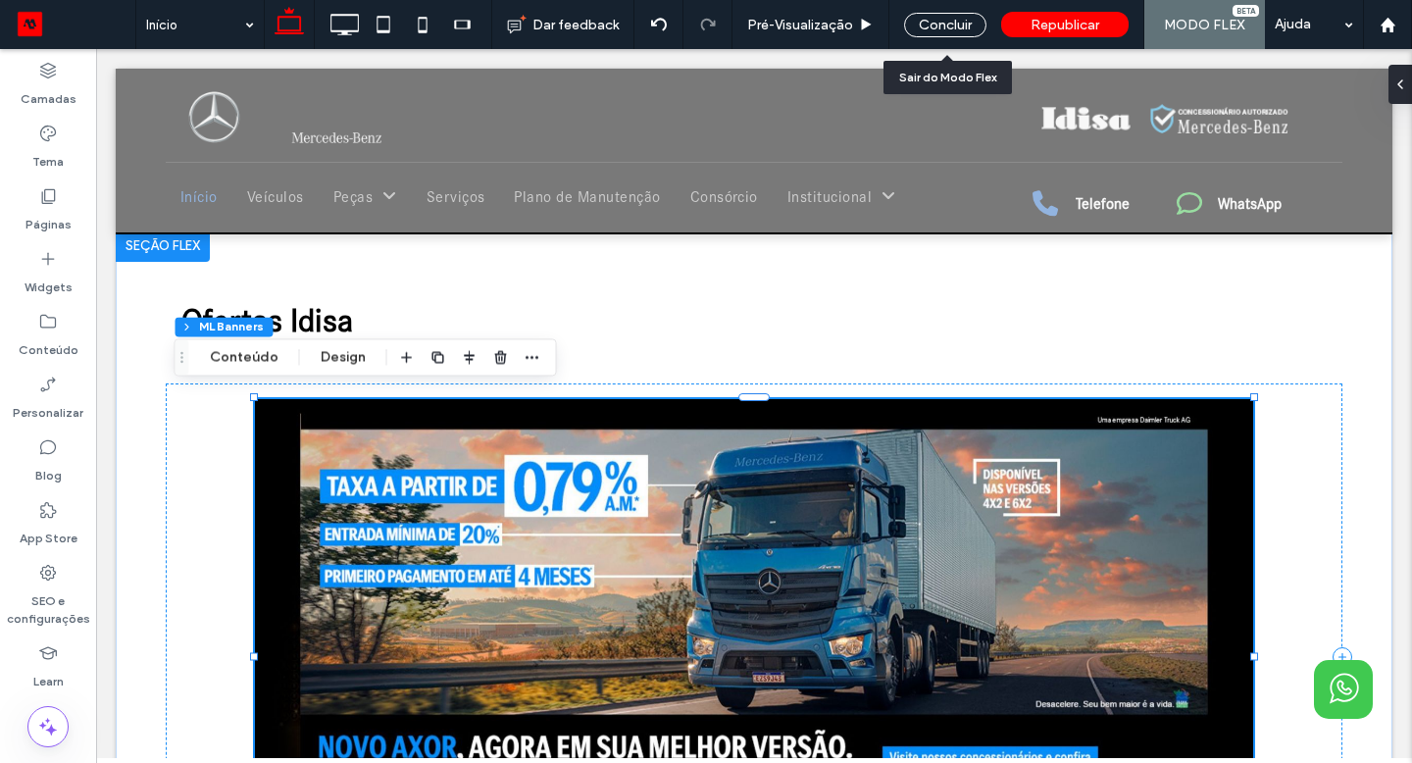
click at [955, 17] on div "Concluir" at bounding box center [945, 25] width 82 height 25
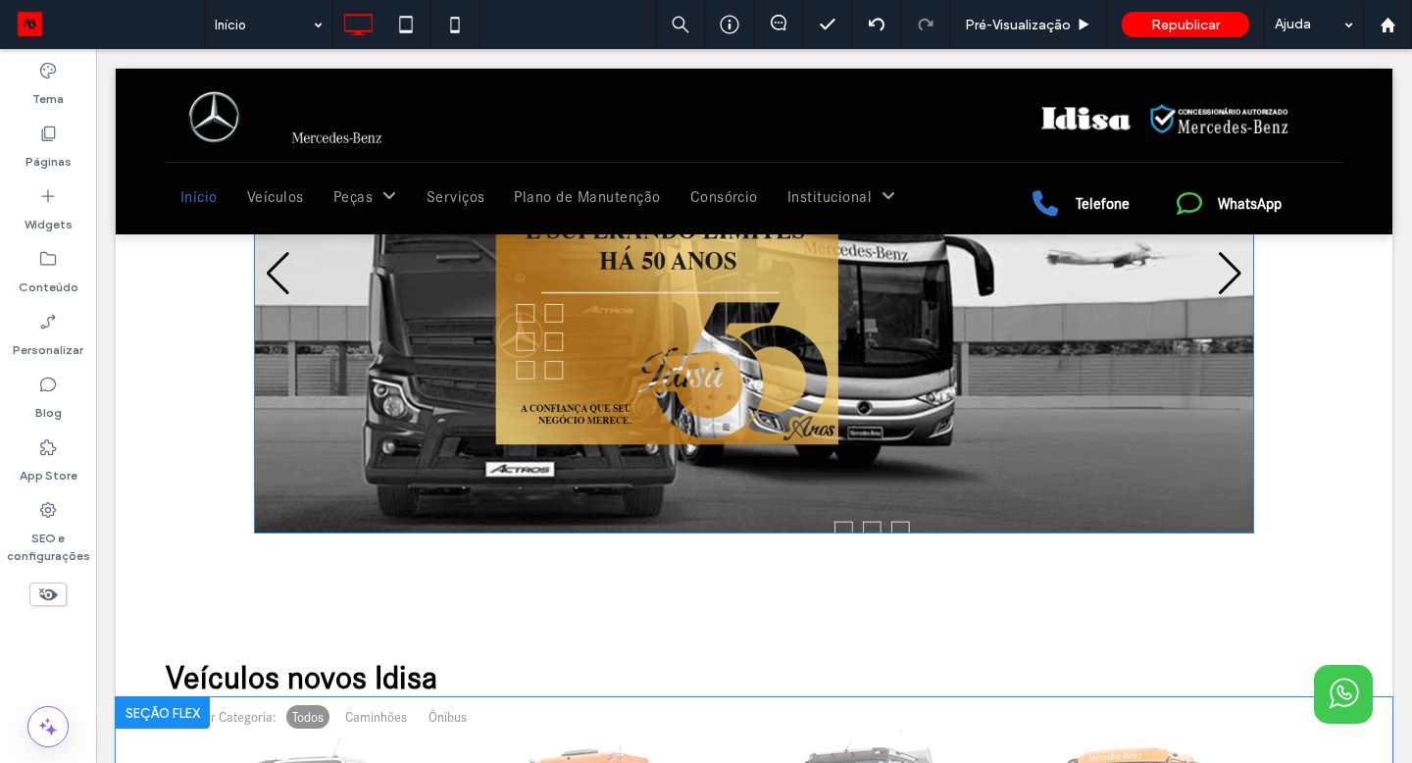
scroll to position [1202, 0]
